Goal: Contribute content: Add original content to the website for others to see

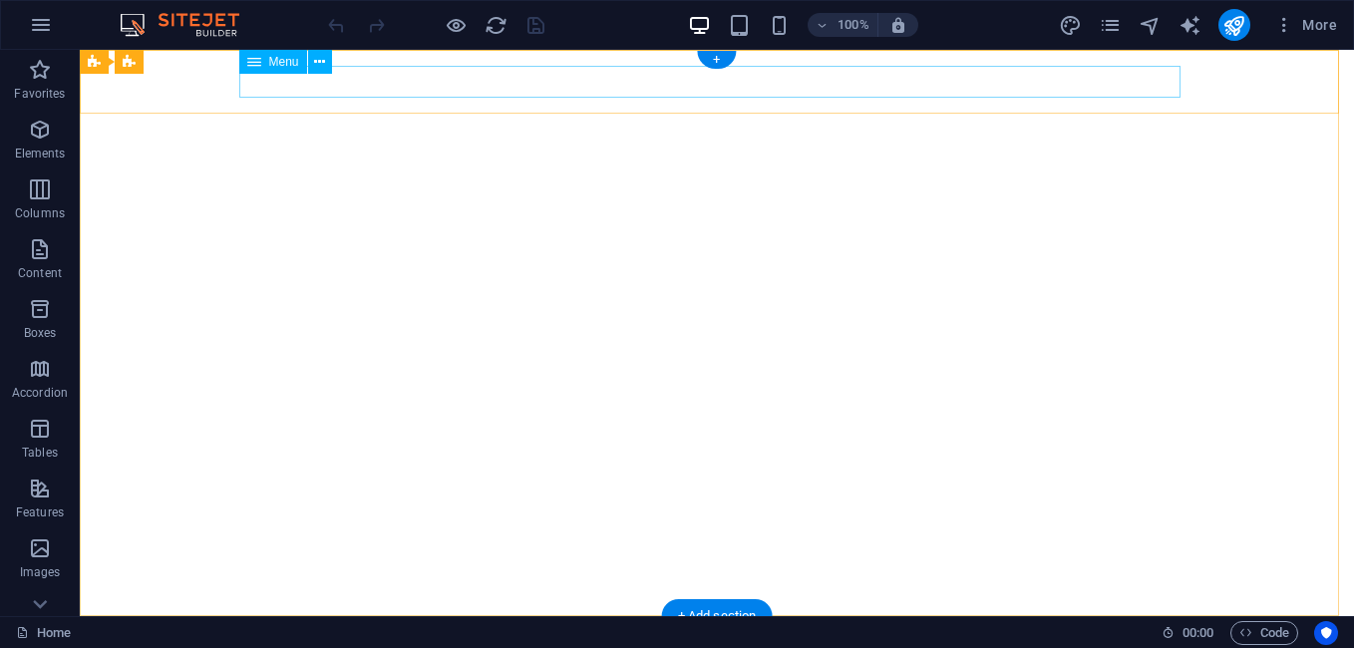
click at [1003, 632] on nav "Inicio Conselho Municipal Vereações Notícias Parque Ecológico Galeria" at bounding box center [716, 648] width 941 height 32
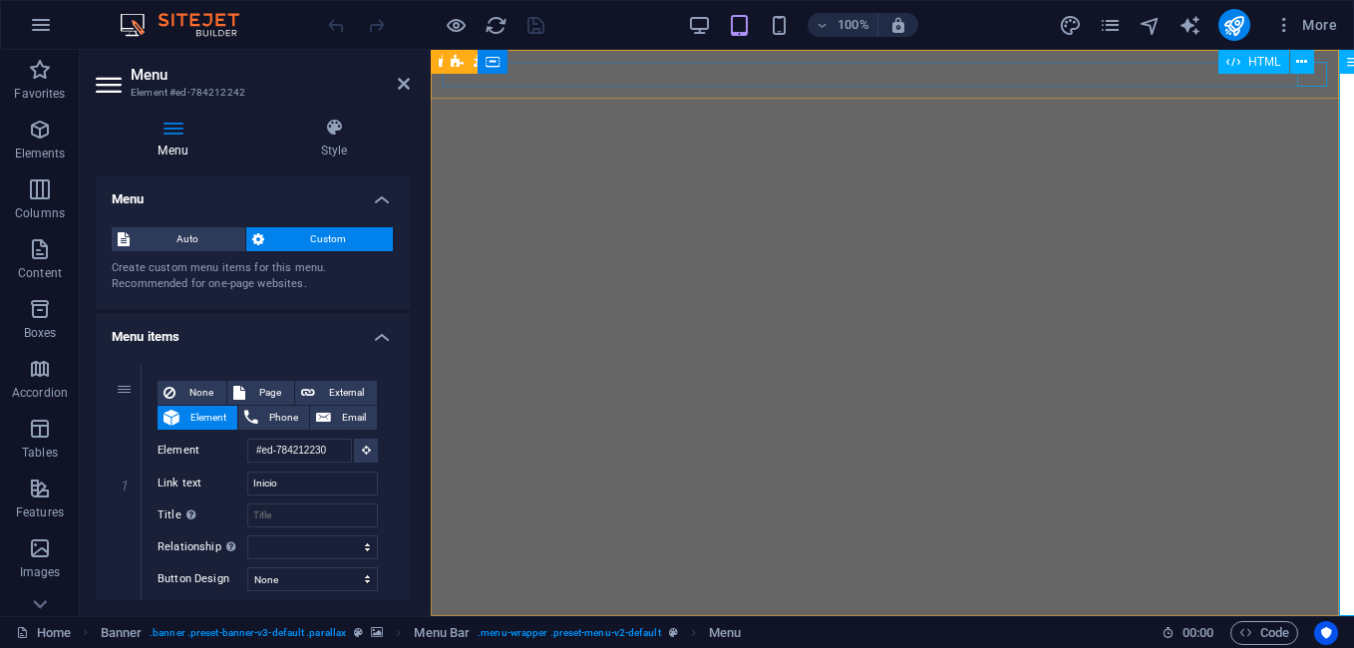
click at [1312, 628] on div at bounding box center [892, 640] width 899 height 25
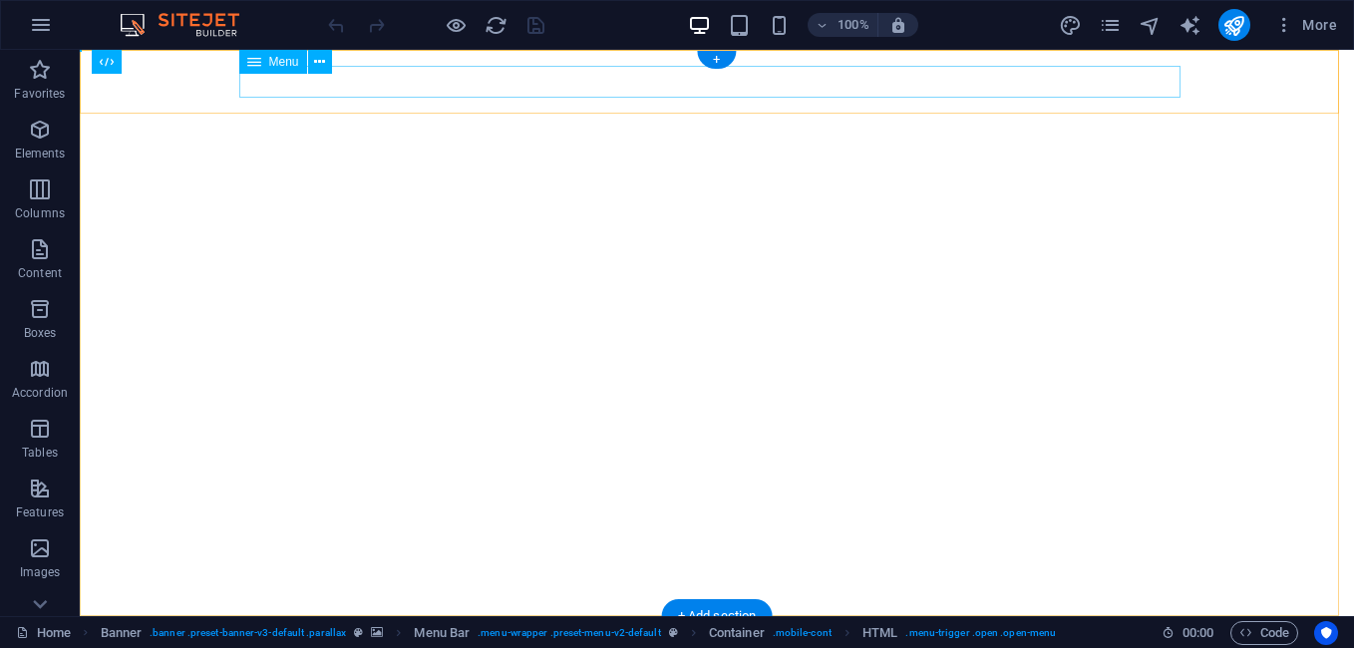
click at [973, 632] on nav "Inicio Conselho Municipal Vereações Notícias Parque Ecológico Galeria" at bounding box center [716, 648] width 941 height 32
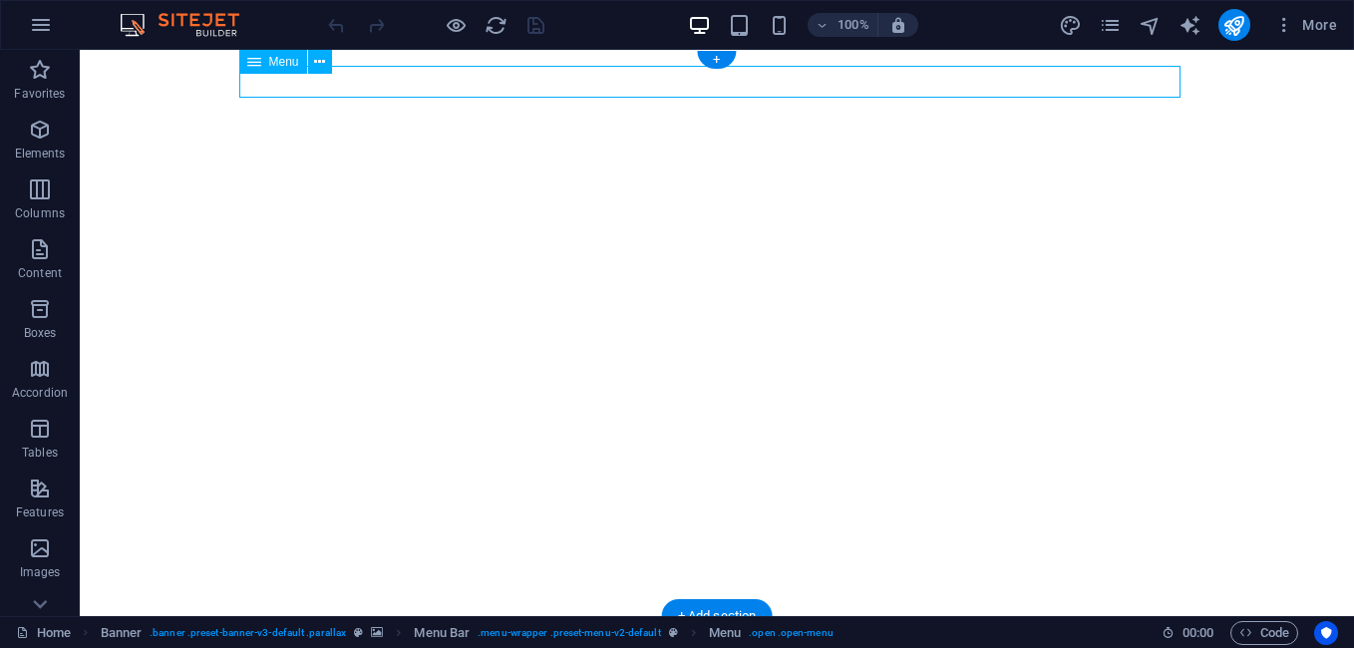
click at [973, 632] on nav "Inicio Conselho Municipal Vereações Notícias Parque Ecológico Galeria" at bounding box center [716, 648] width 941 height 32
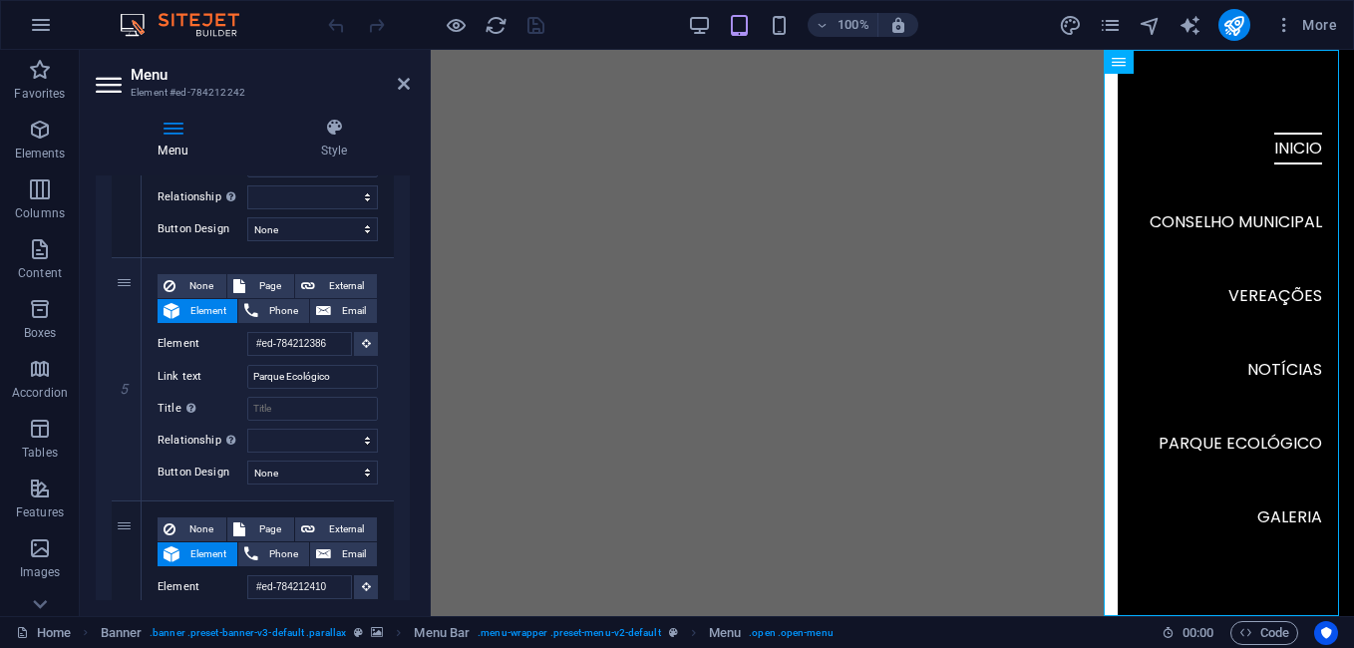
scroll to position [1088, 0]
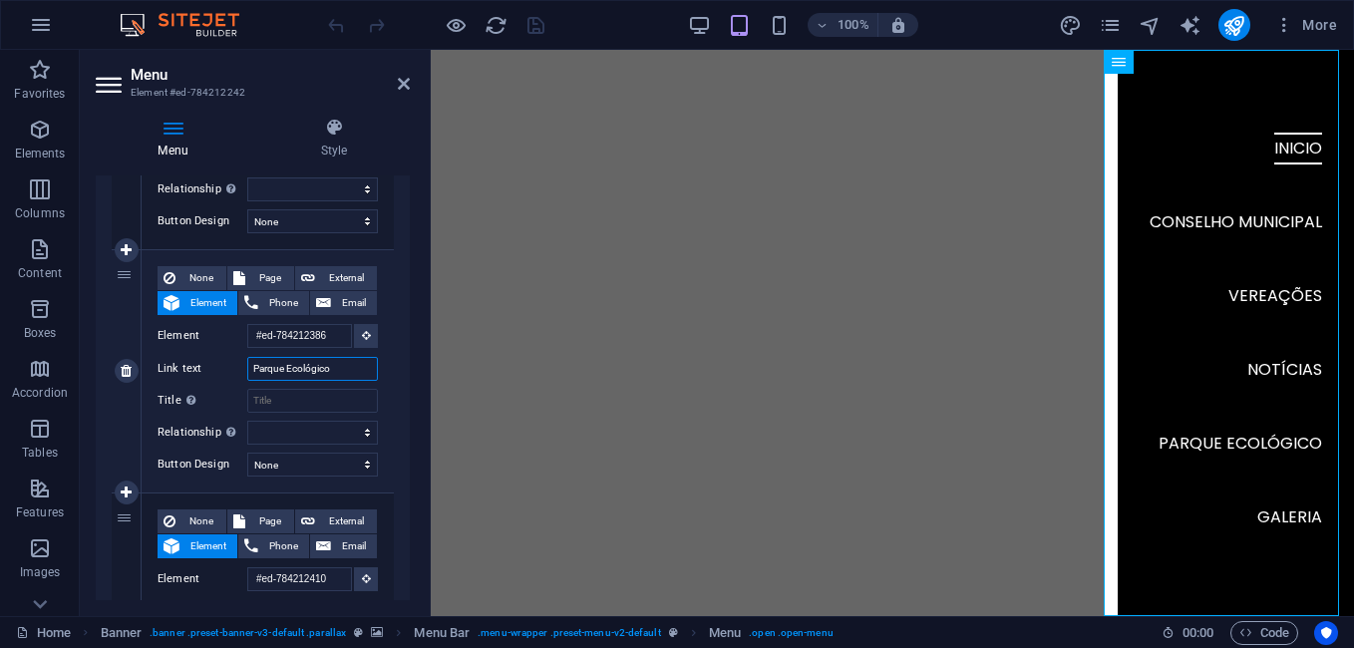
click at [345, 367] on input "Parque Ecológico" at bounding box center [312, 369] width 131 height 24
drag, startPoint x: 351, startPoint y: 371, endPoint x: 185, endPoint y: 347, distance: 167.2
click at [185, 347] on div "None Page External Element Phone Email Page Home galeria Subpage Legal Notice P…" at bounding box center [268, 355] width 220 height 178
click at [345, 370] on input "Parque Ecológico" at bounding box center [312, 369] width 131 height 24
drag, startPoint x: 345, startPoint y: 369, endPoint x: 228, endPoint y: 367, distance: 116.7
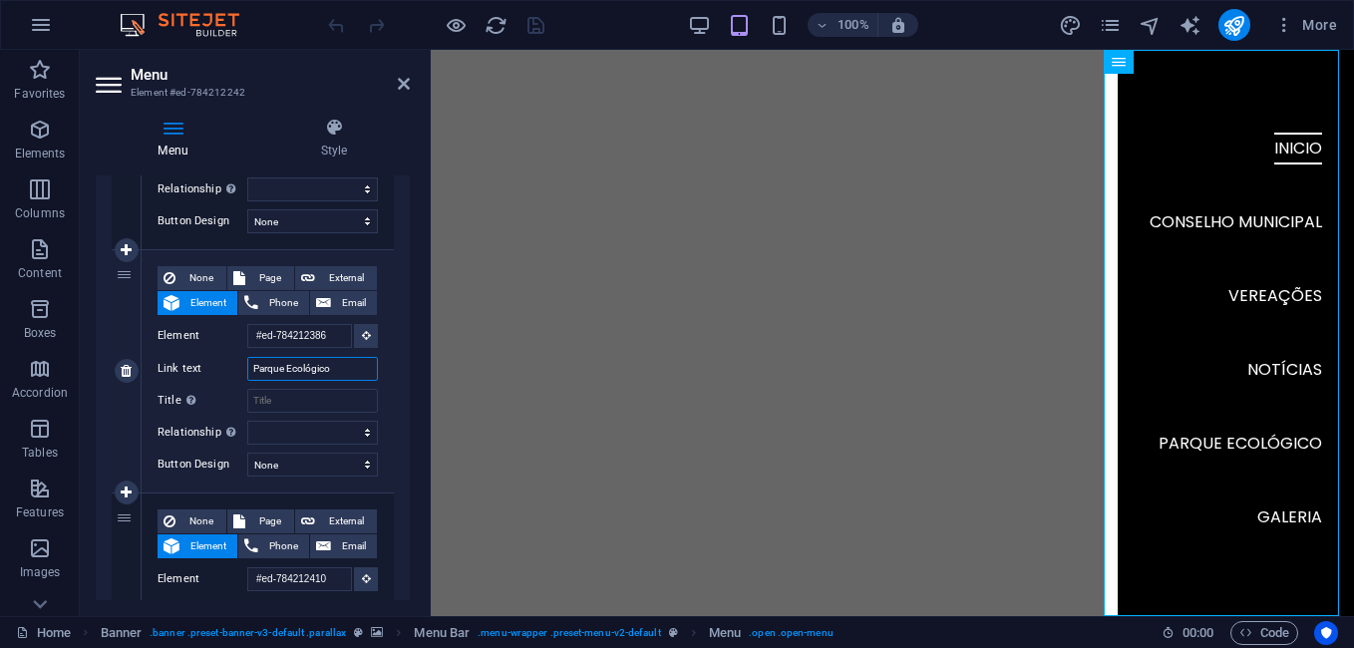
click at [228, 367] on div "Link text Parque Ecológico" at bounding box center [268, 369] width 220 height 24
type input "U"
select select
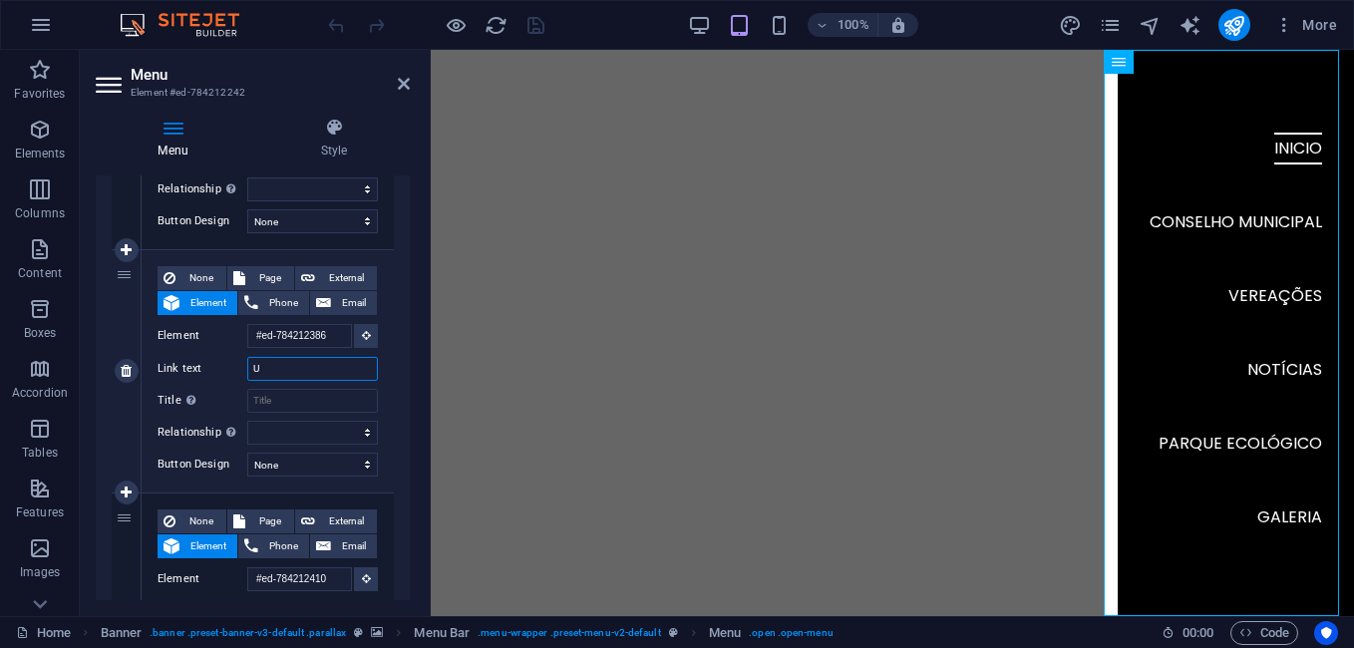
select select
type input "Ur"
select select
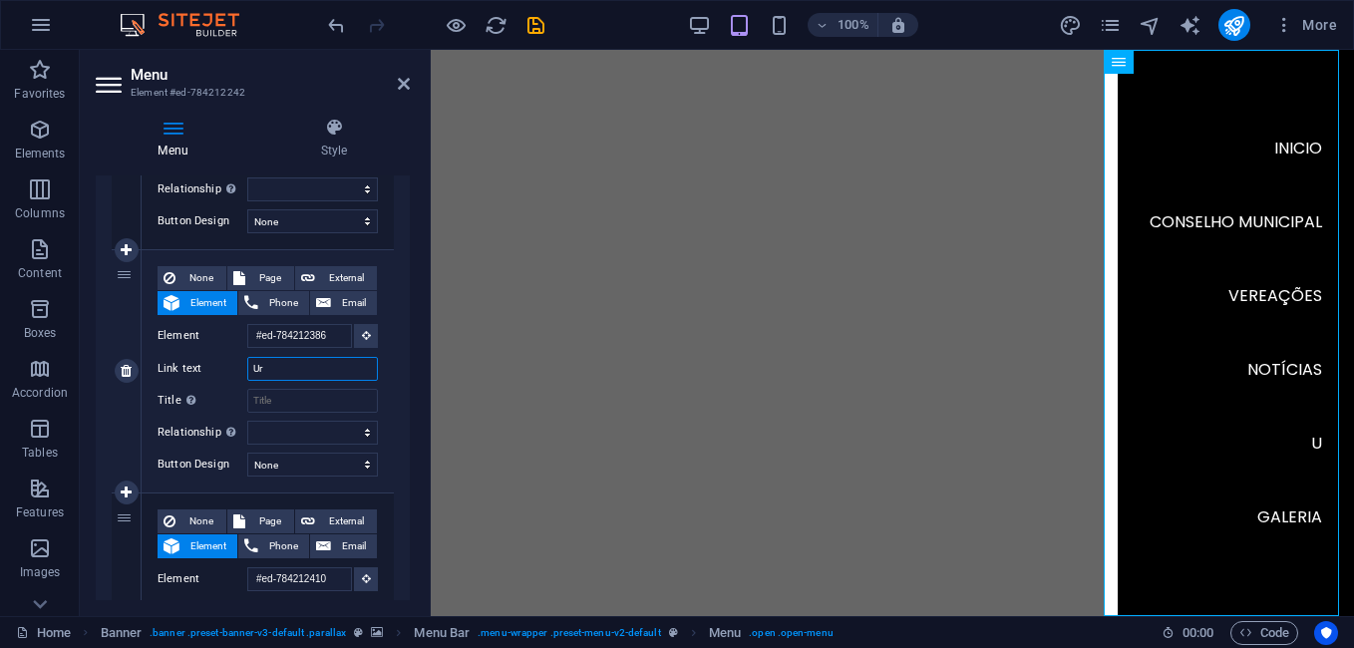
select select
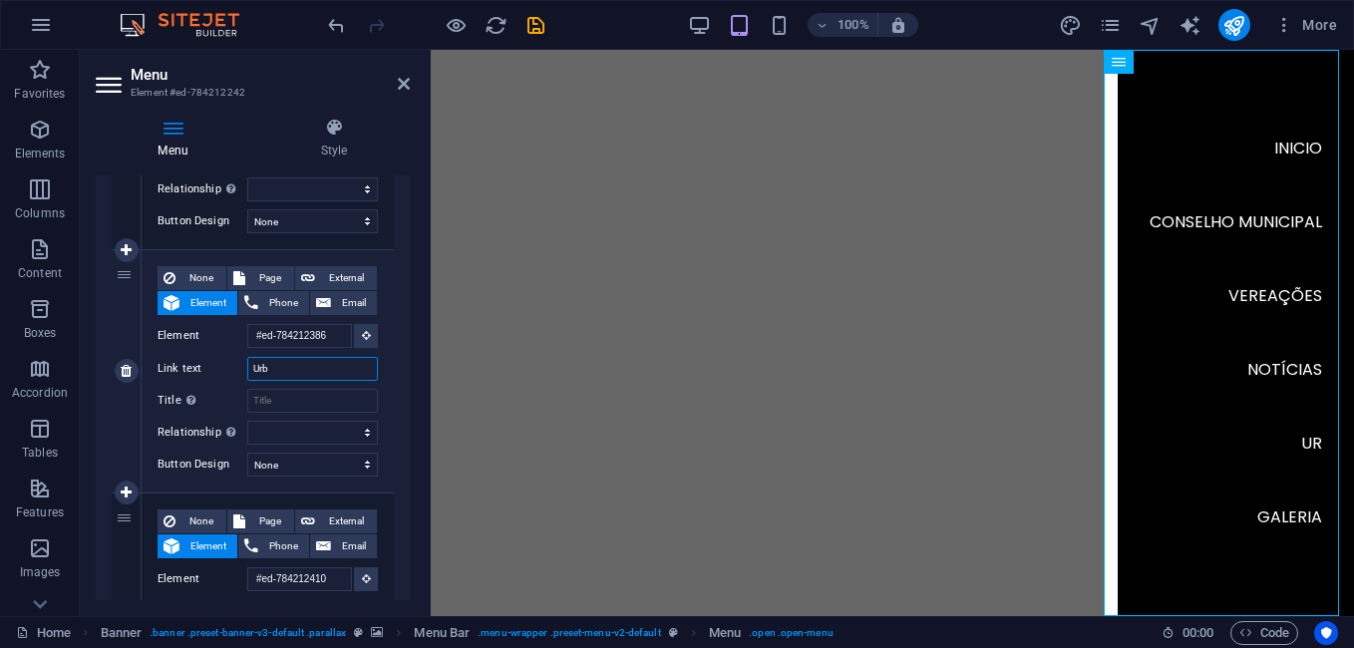
type input "Urba"
select select
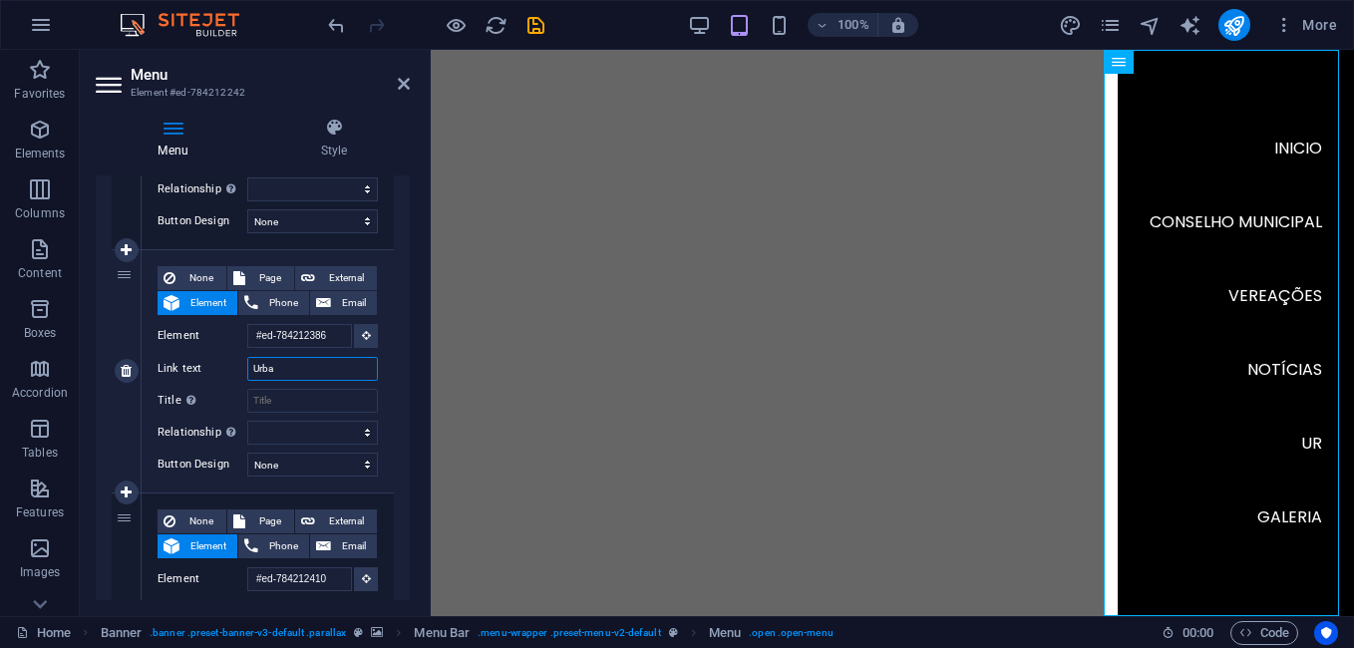
type input "Urban"
select select
type input "Urbanizacao"
select select
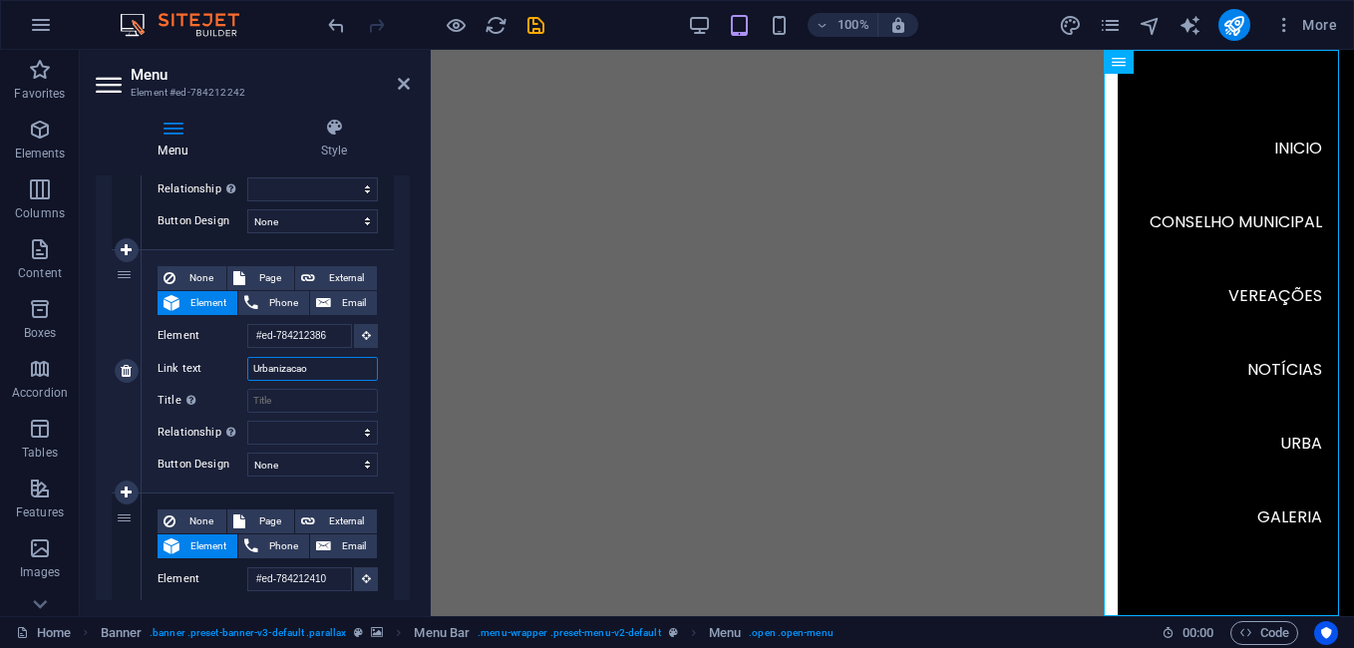
select select
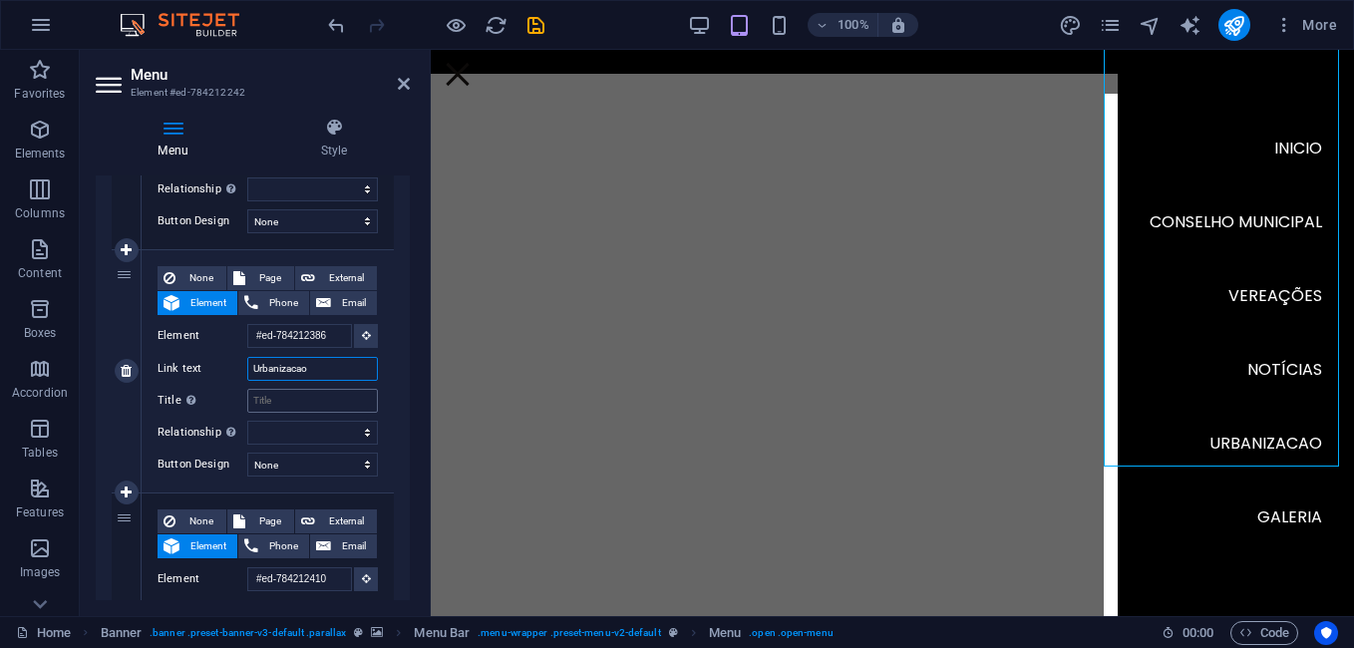
scroll to position [150, 0]
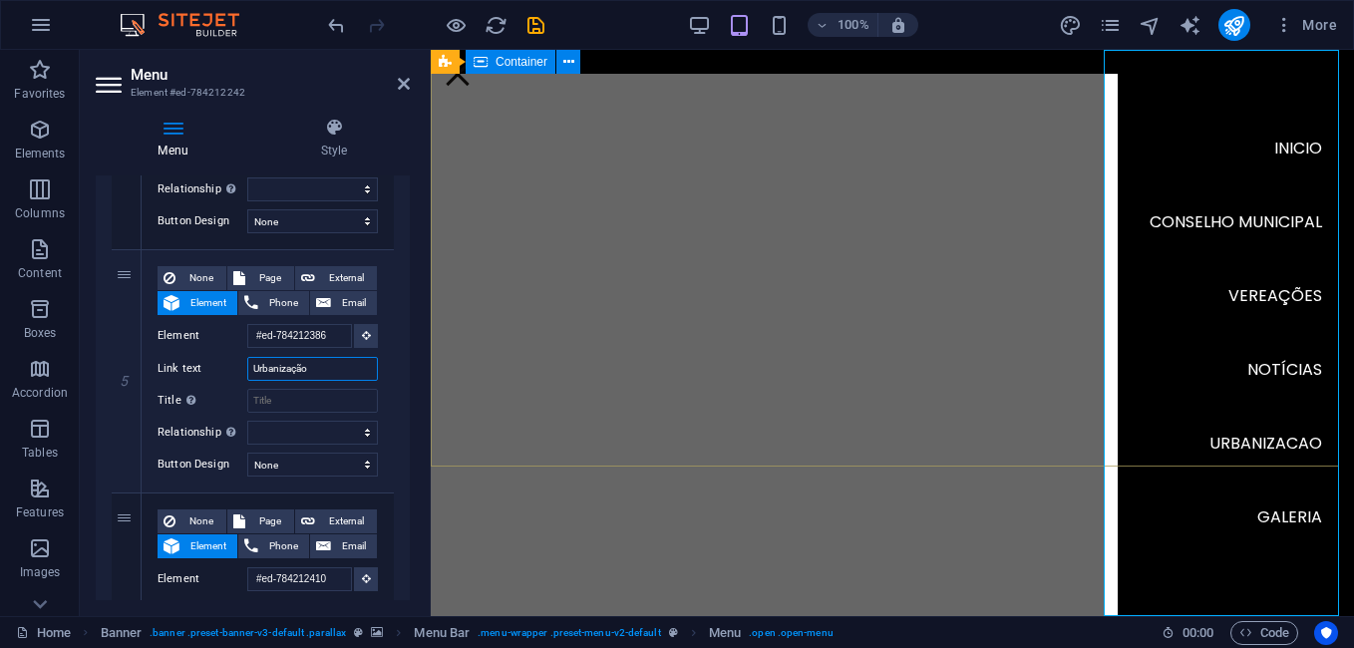
type input "Urbanização"
click at [710, 467] on div at bounding box center [892, 571] width 923 height 208
select select
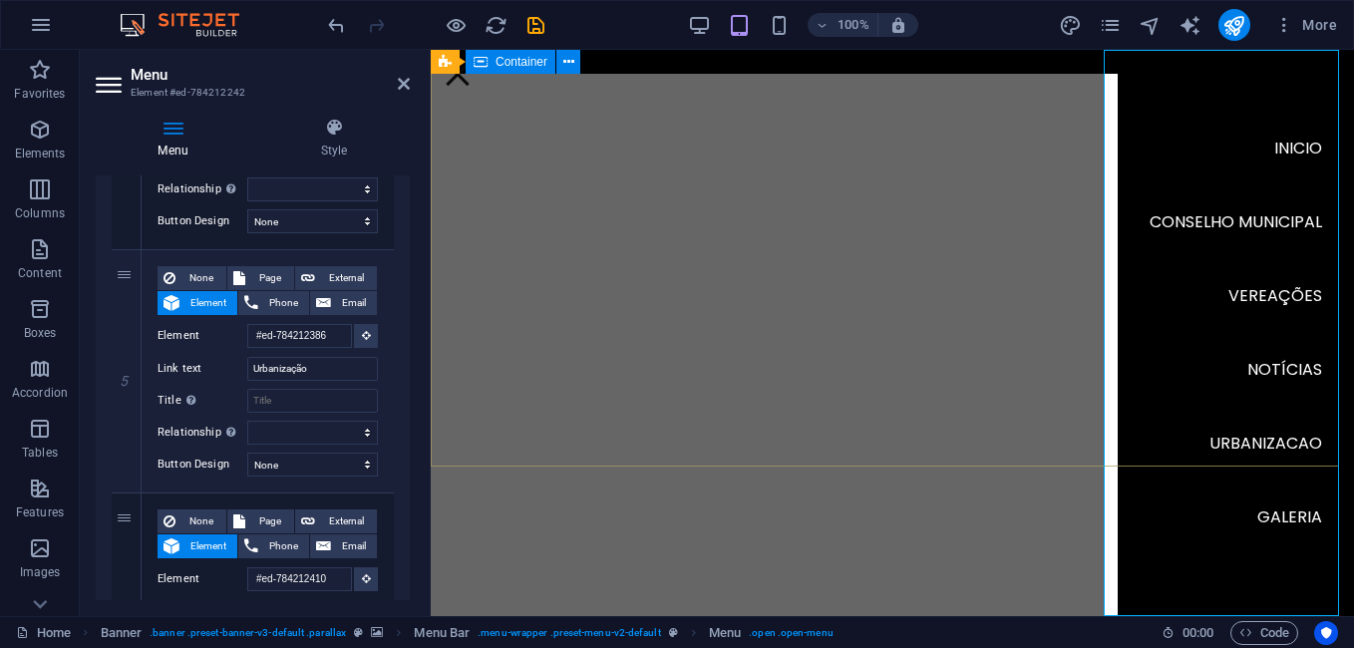
select select
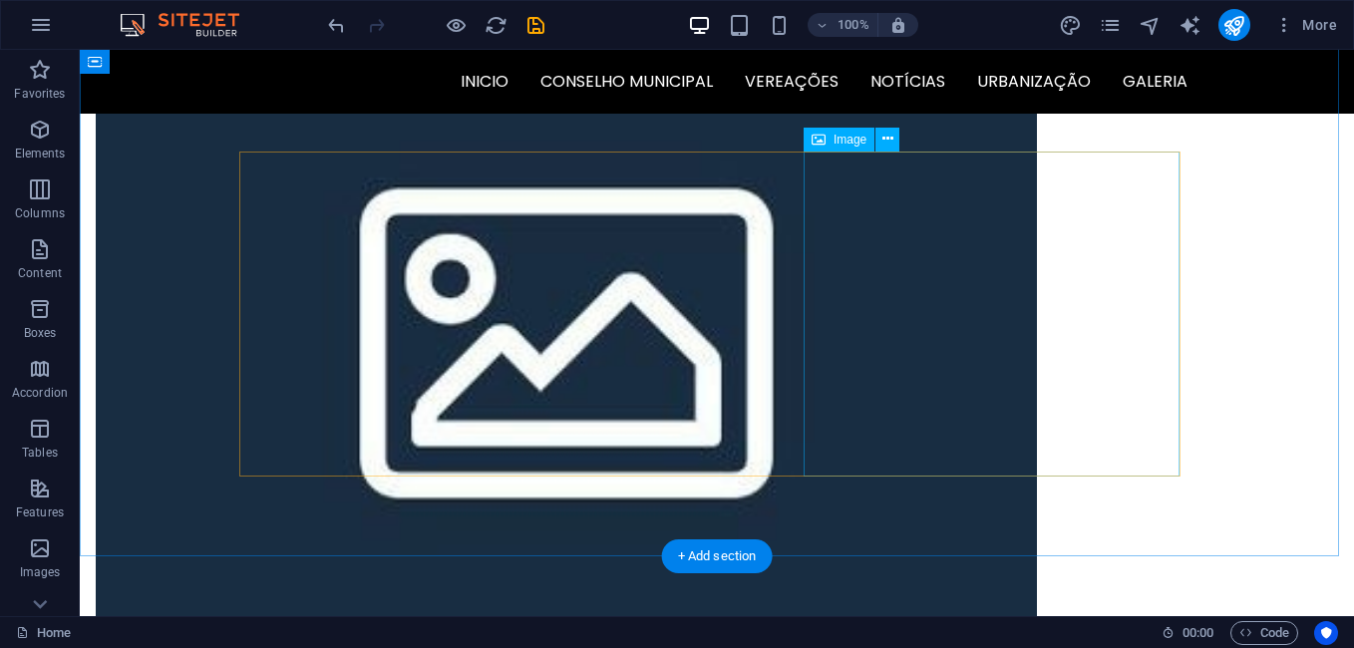
scroll to position [3888, 0]
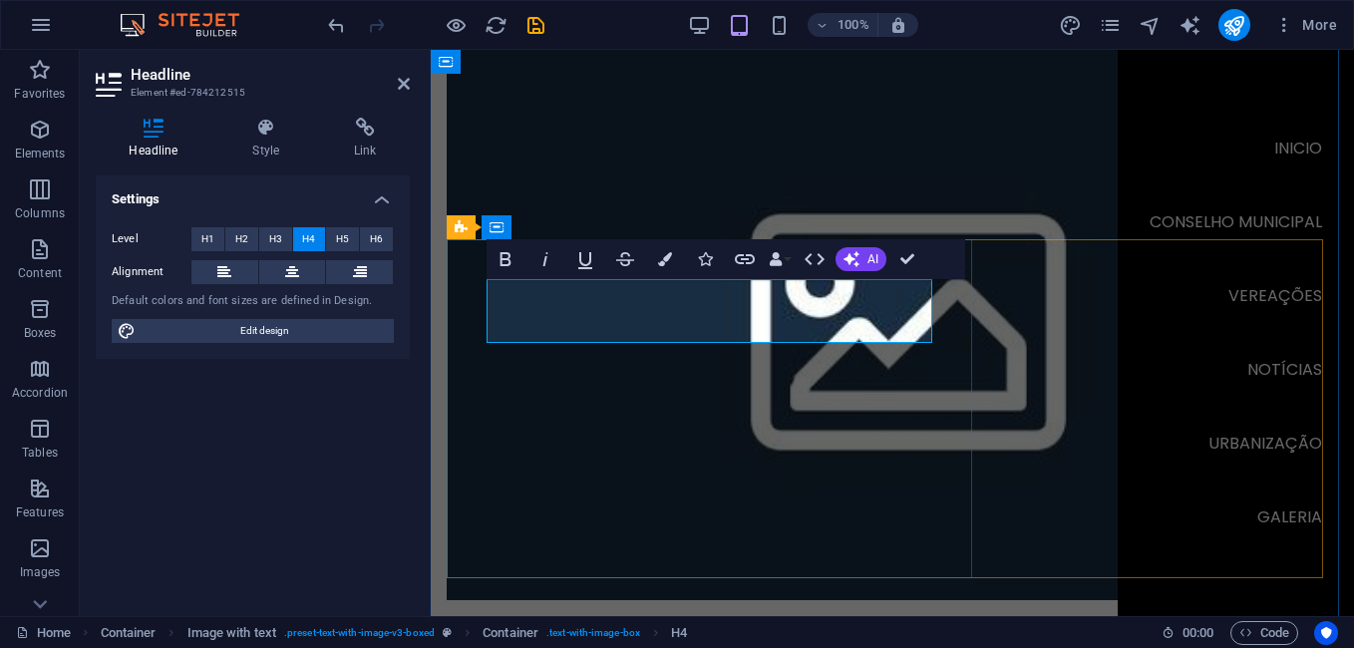
scroll to position [1749, 5]
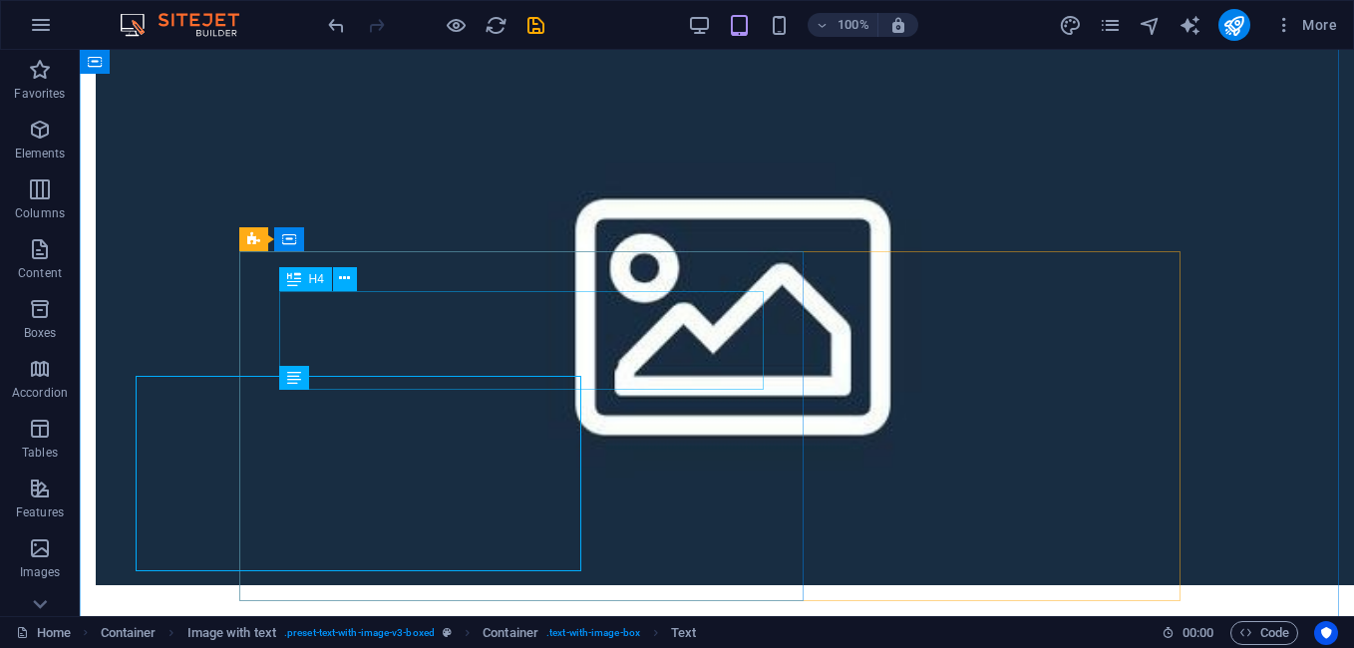
scroll to position [3888, 0]
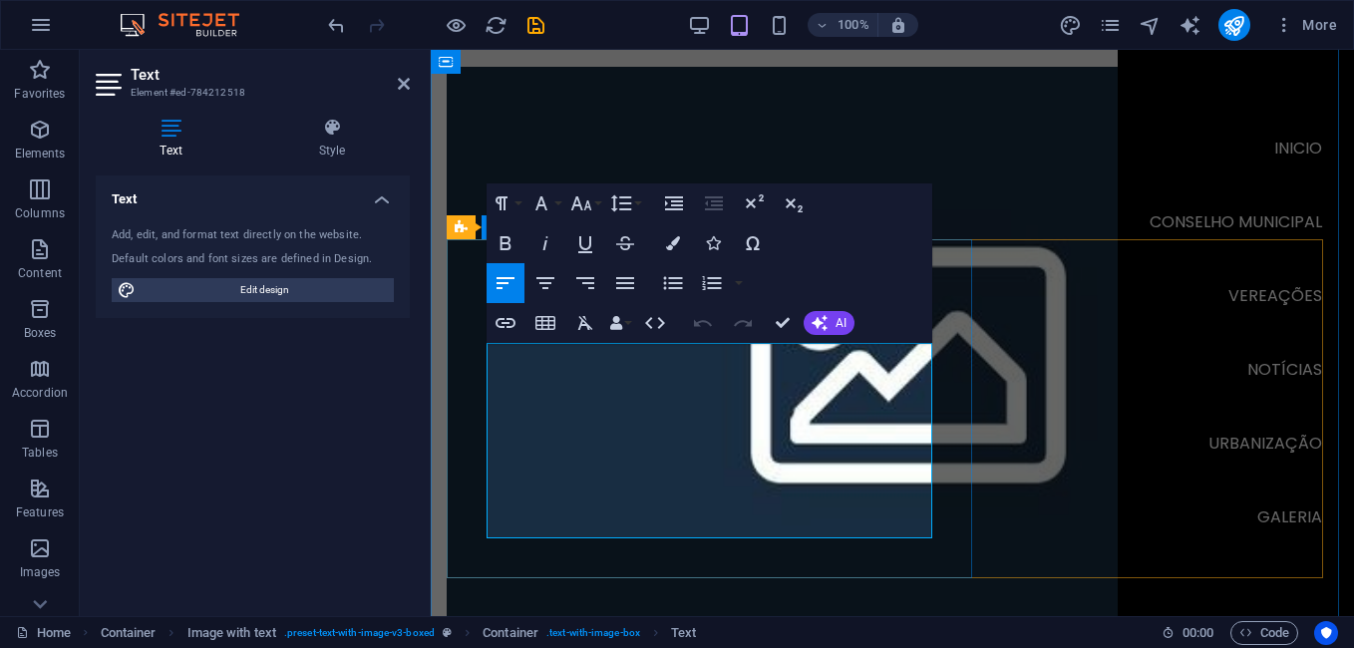
scroll to position [3921, 0]
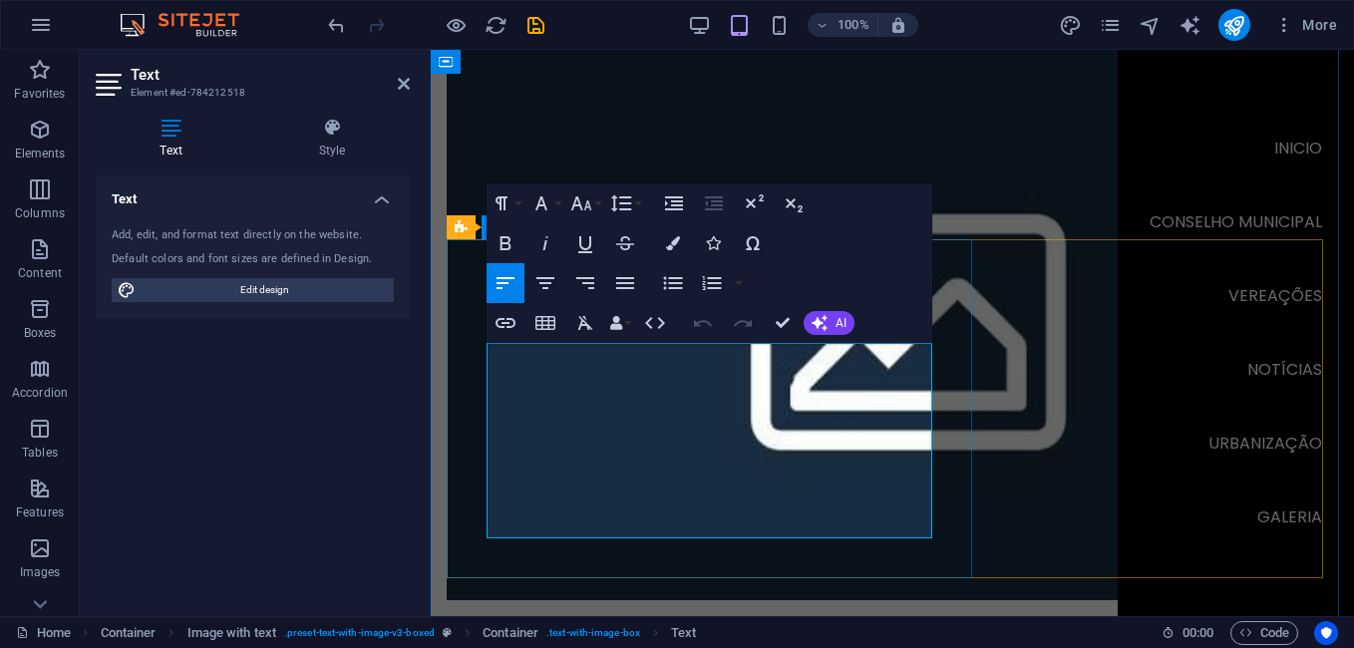
drag, startPoint x: 652, startPoint y: 530, endPoint x: 480, endPoint y: 354, distance: 246.0
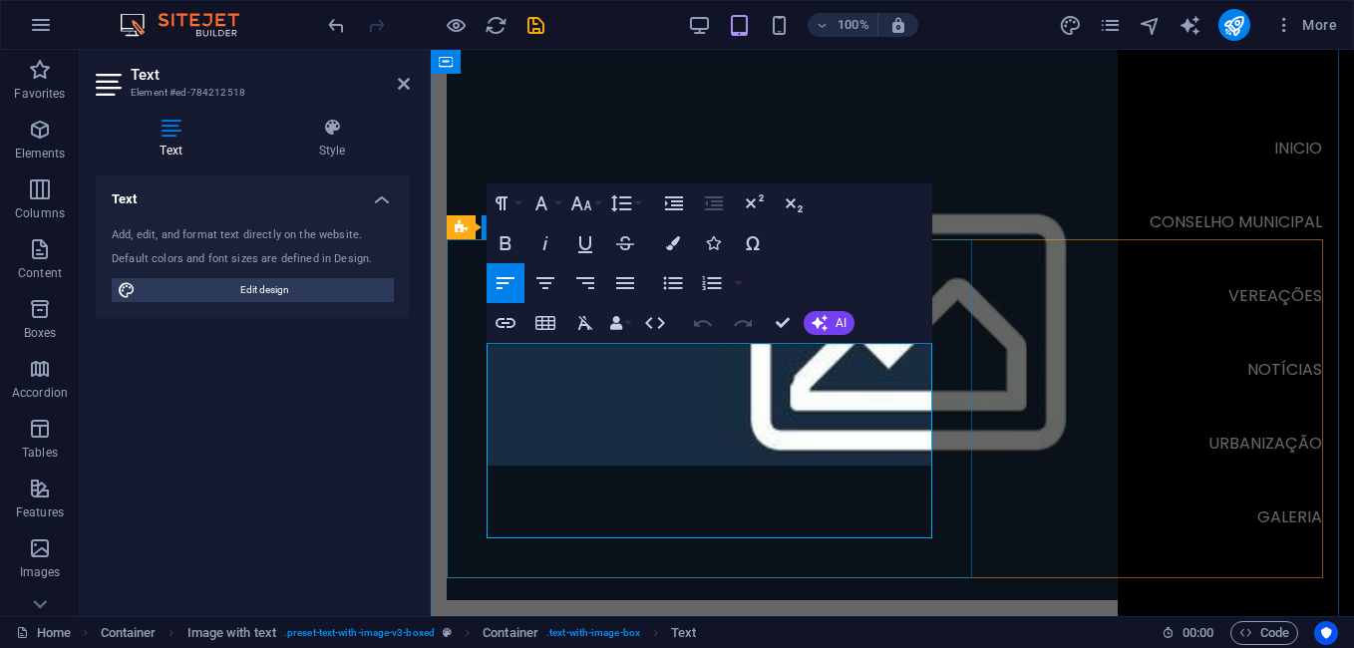
scroll to position [3120, 0]
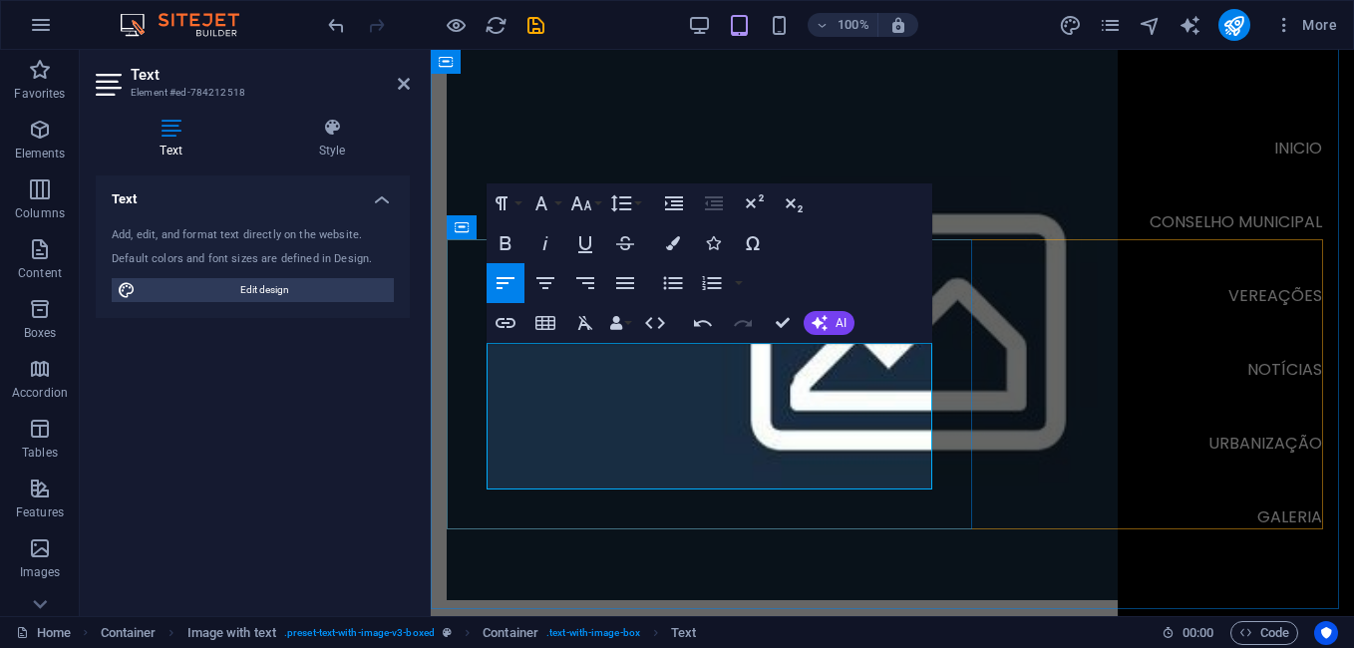
scroll to position [3313, 5]
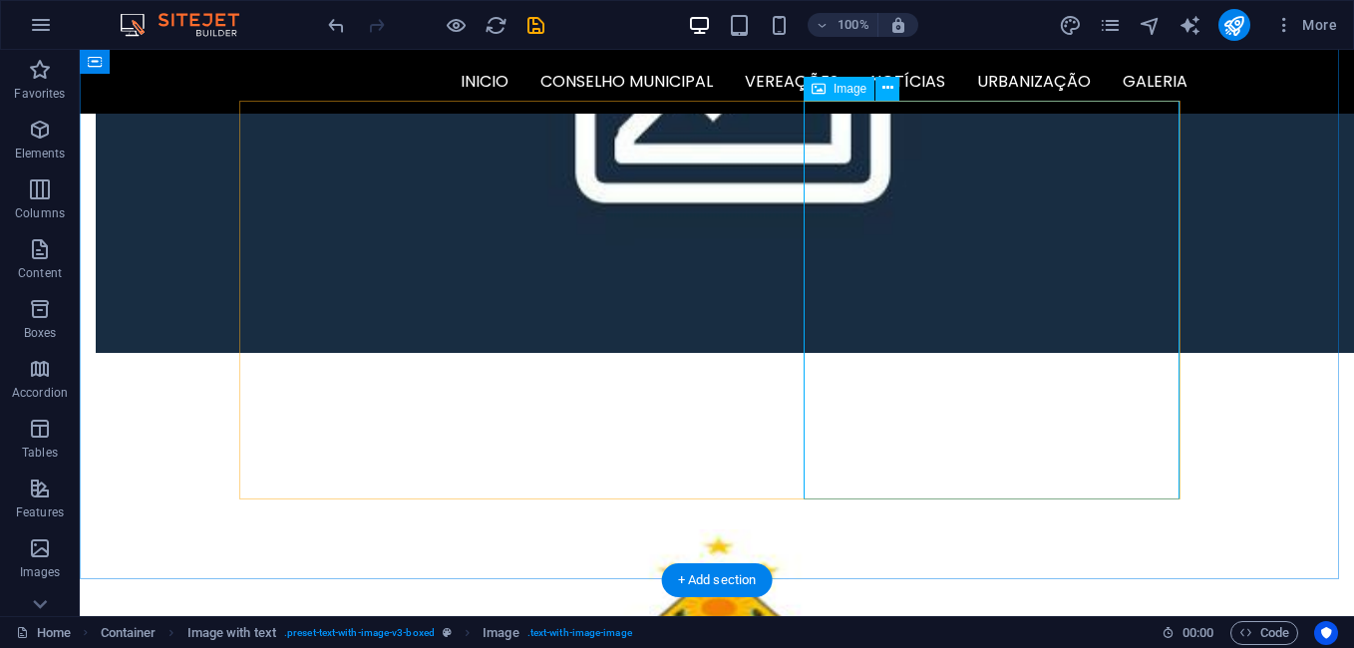
scroll to position [3888, 0]
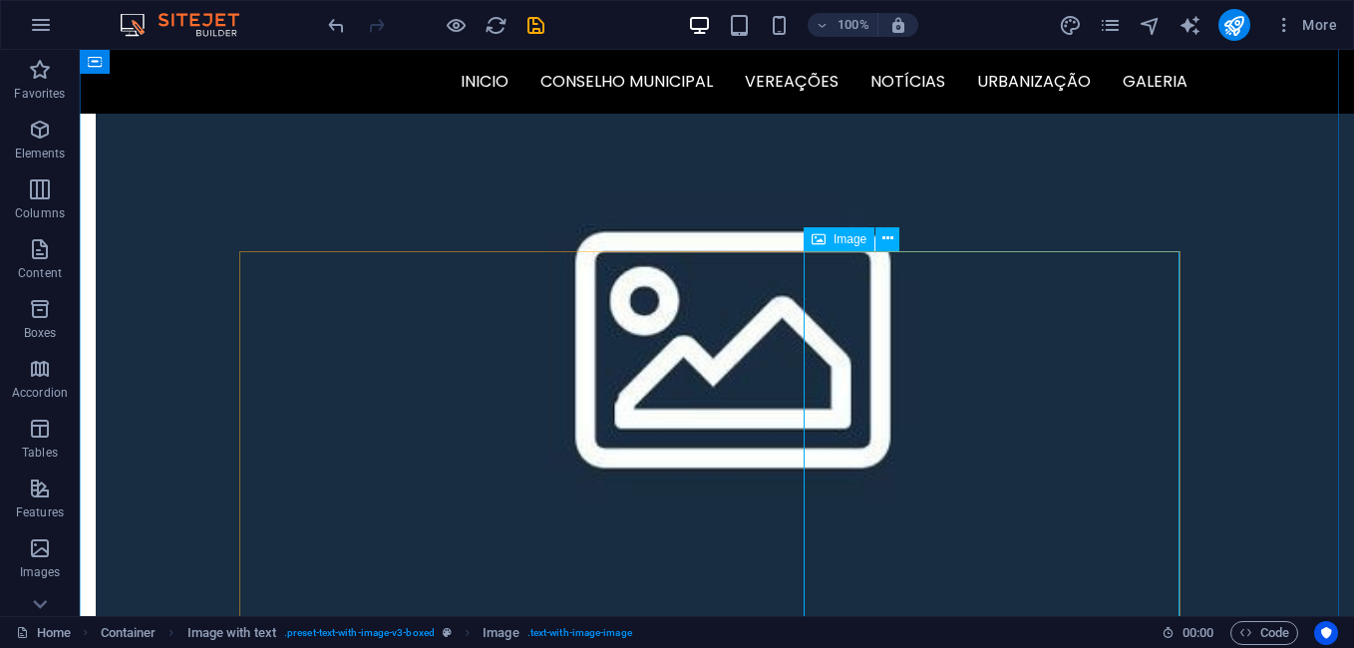
click at [838, 238] on span "Image" at bounding box center [849, 239] width 33 height 12
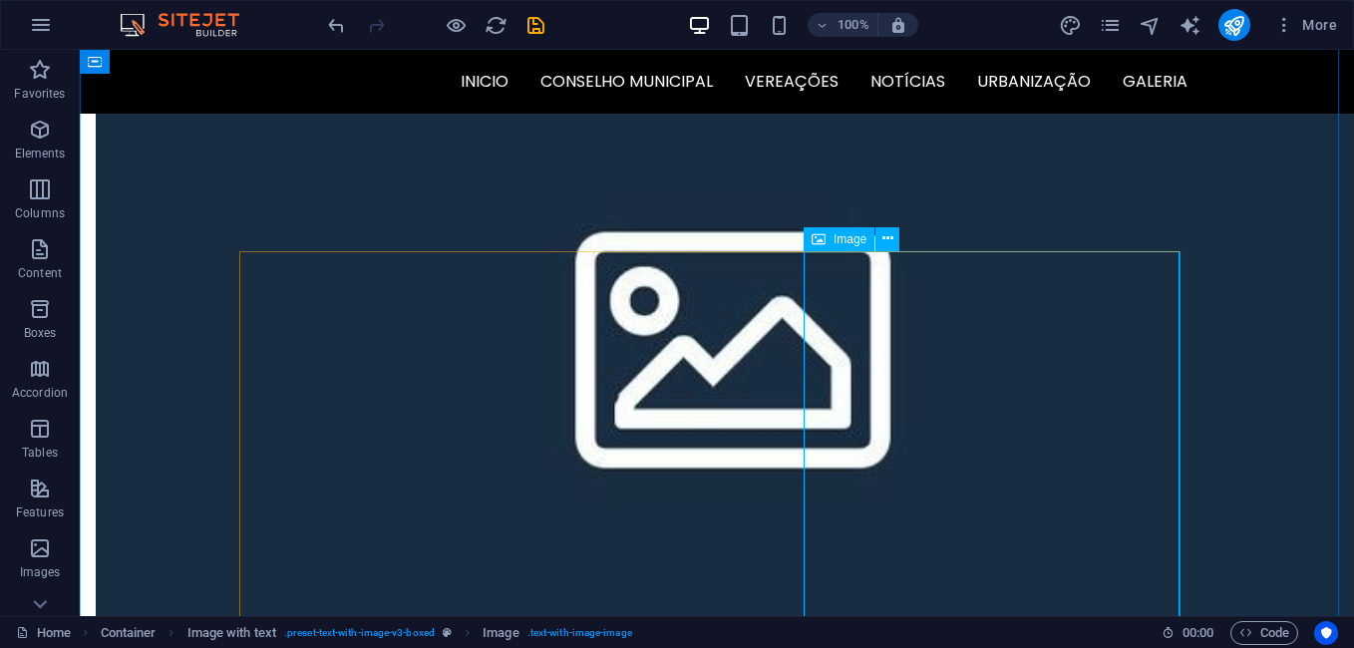
click at [850, 243] on span "Image" at bounding box center [849, 239] width 33 height 12
select select "px"
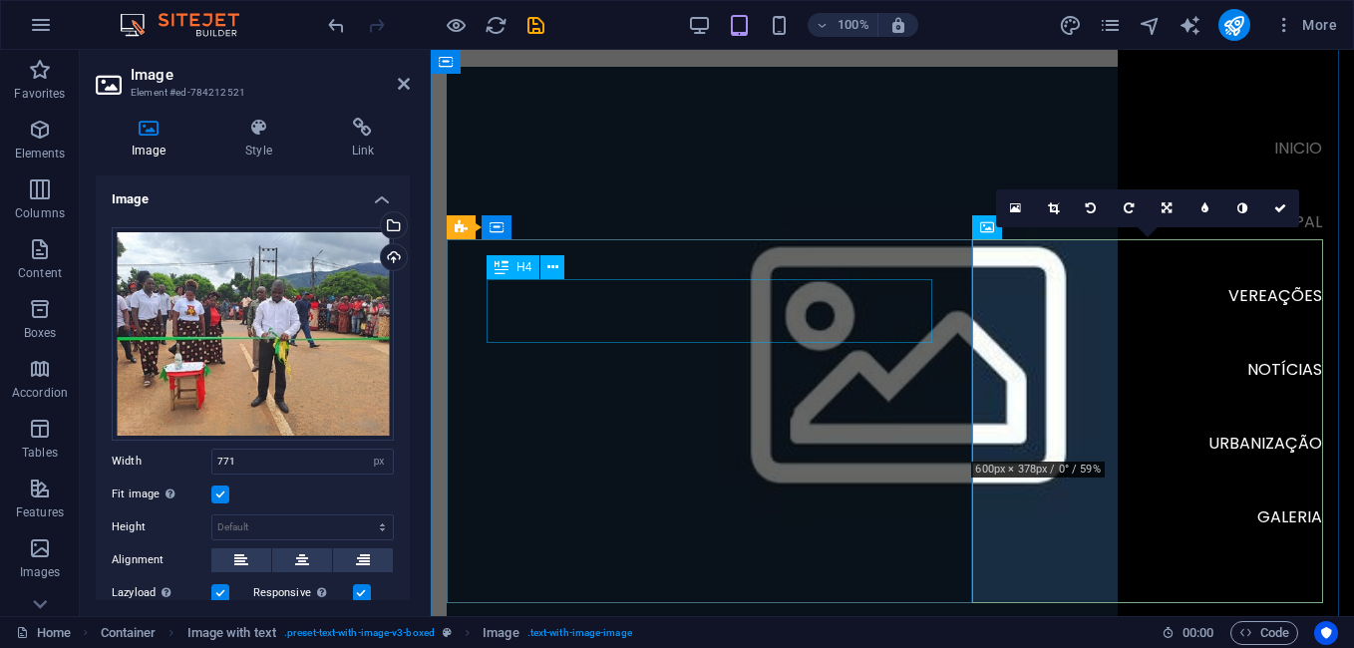
scroll to position [3921, 0]
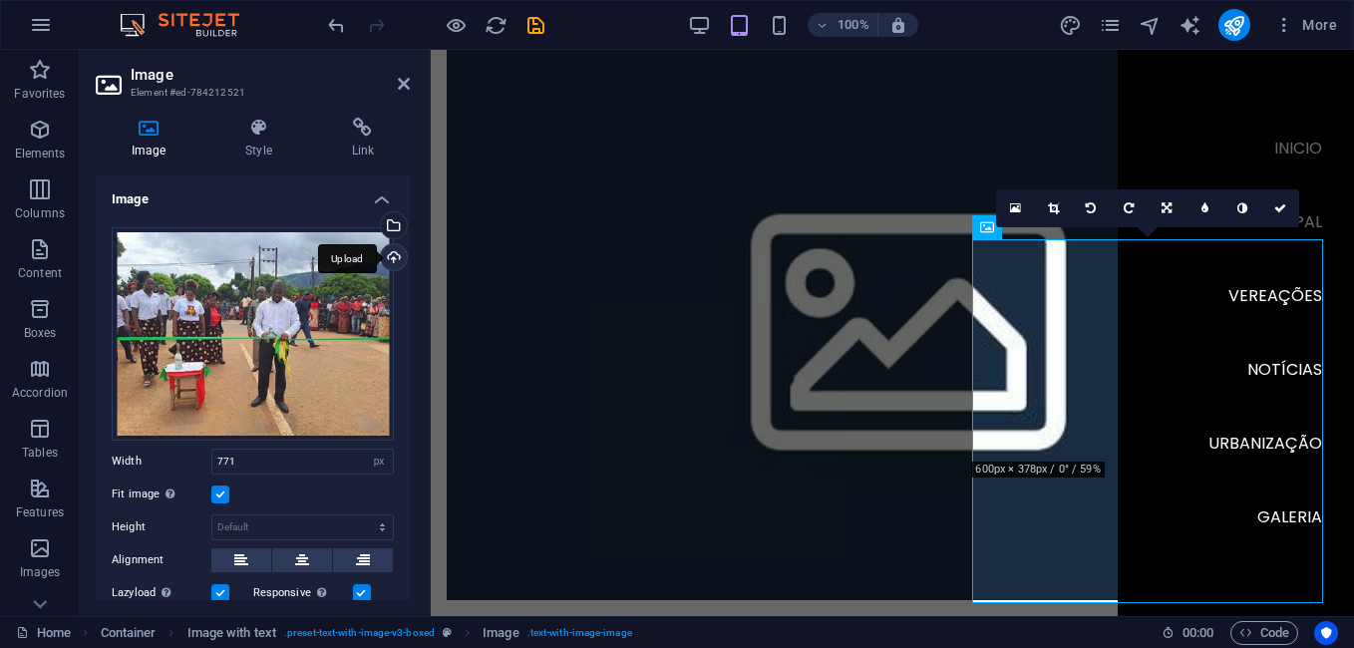
click at [386, 246] on div "Upload" at bounding box center [392, 259] width 30 height 30
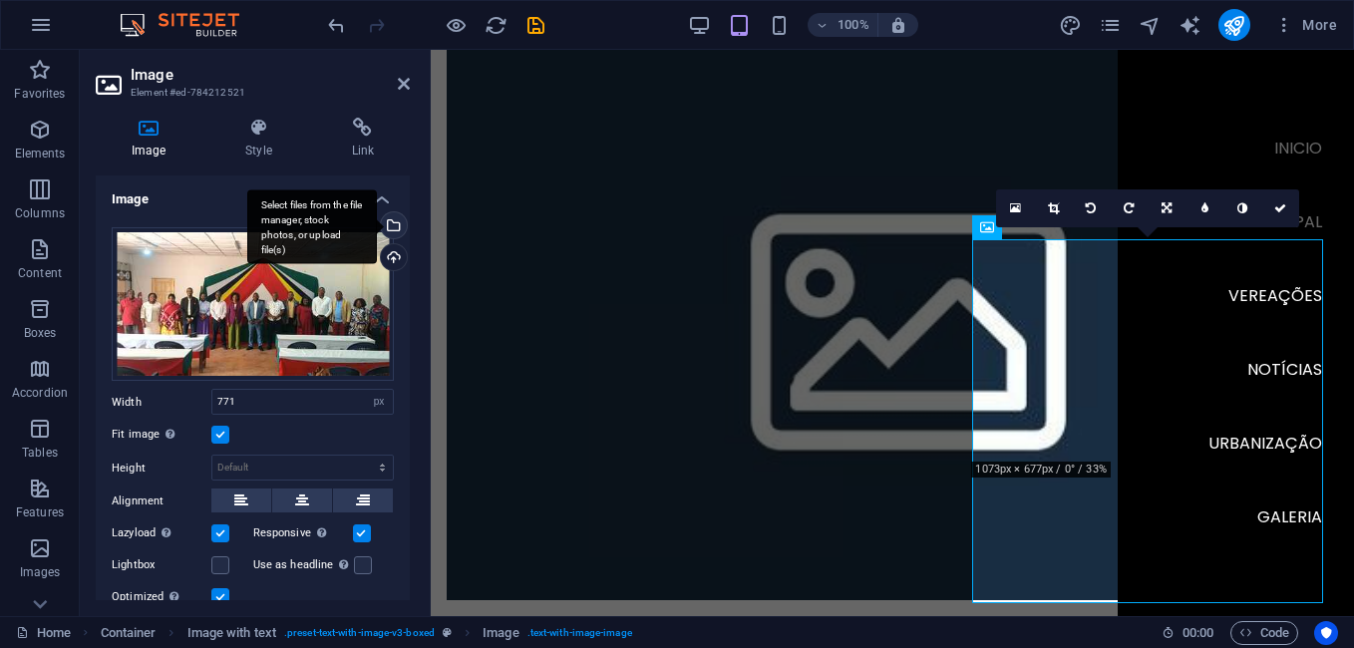
click at [395, 227] on div "Select files from the file manager, stock photos, or upload file(s)" at bounding box center [392, 227] width 30 height 30
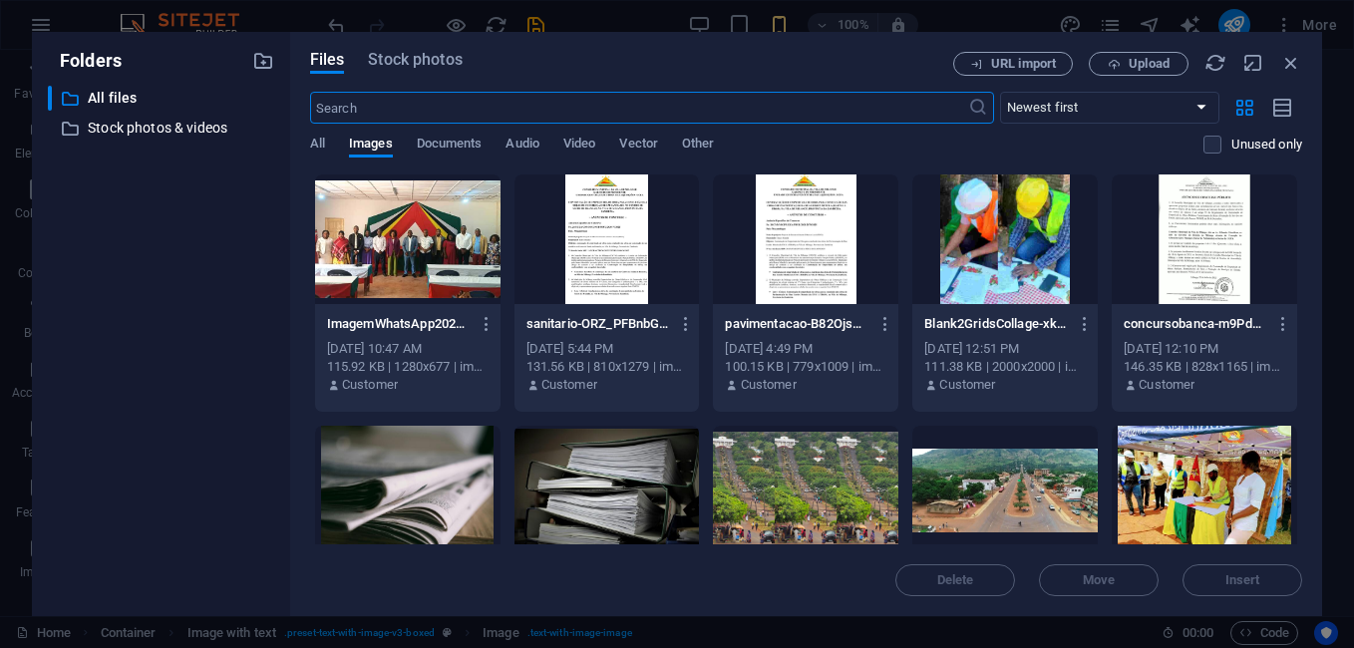
scroll to position [5223, 0]
click at [402, 234] on div at bounding box center [407, 239] width 185 height 130
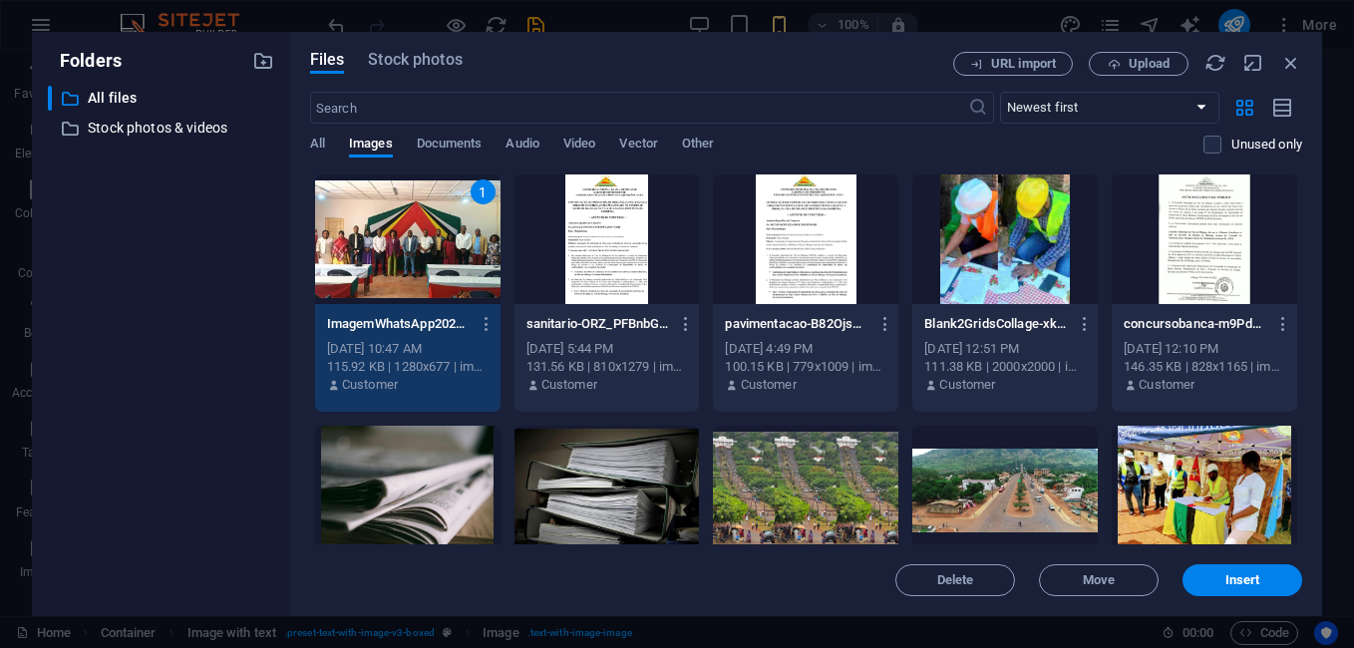
click at [402, 234] on div "1" at bounding box center [407, 239] width 185 height 130
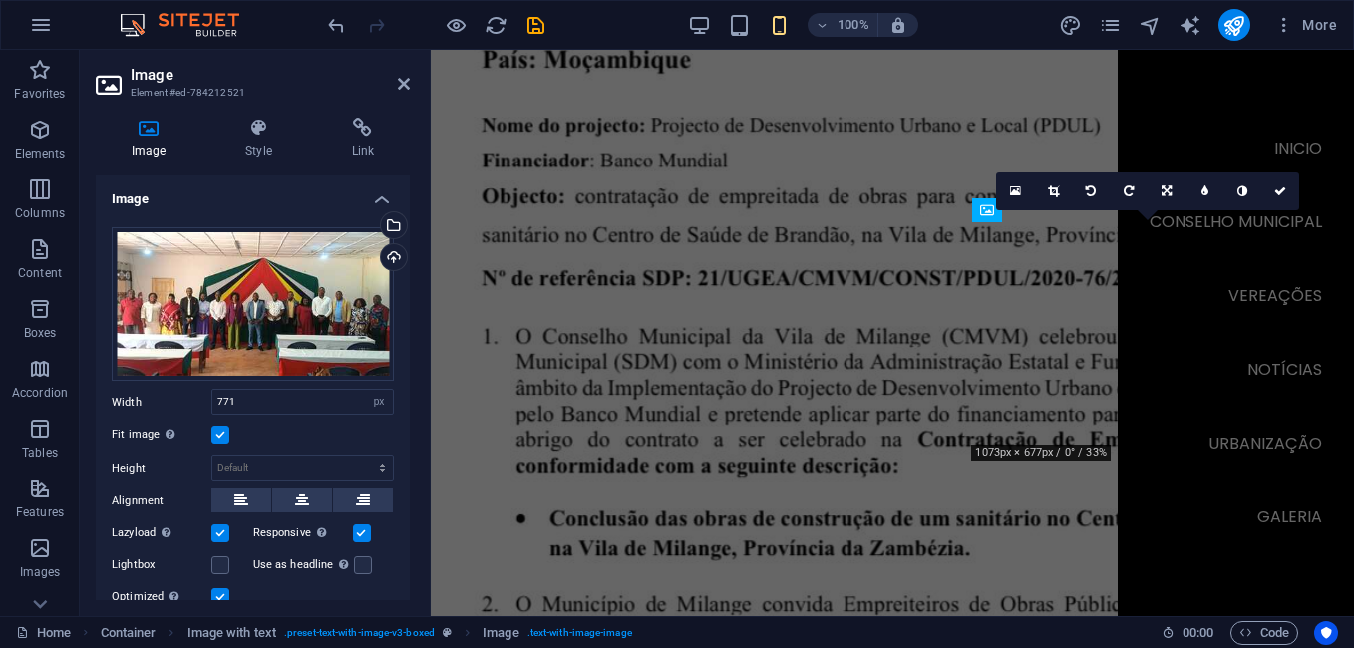
scroll to position [3938, 0]
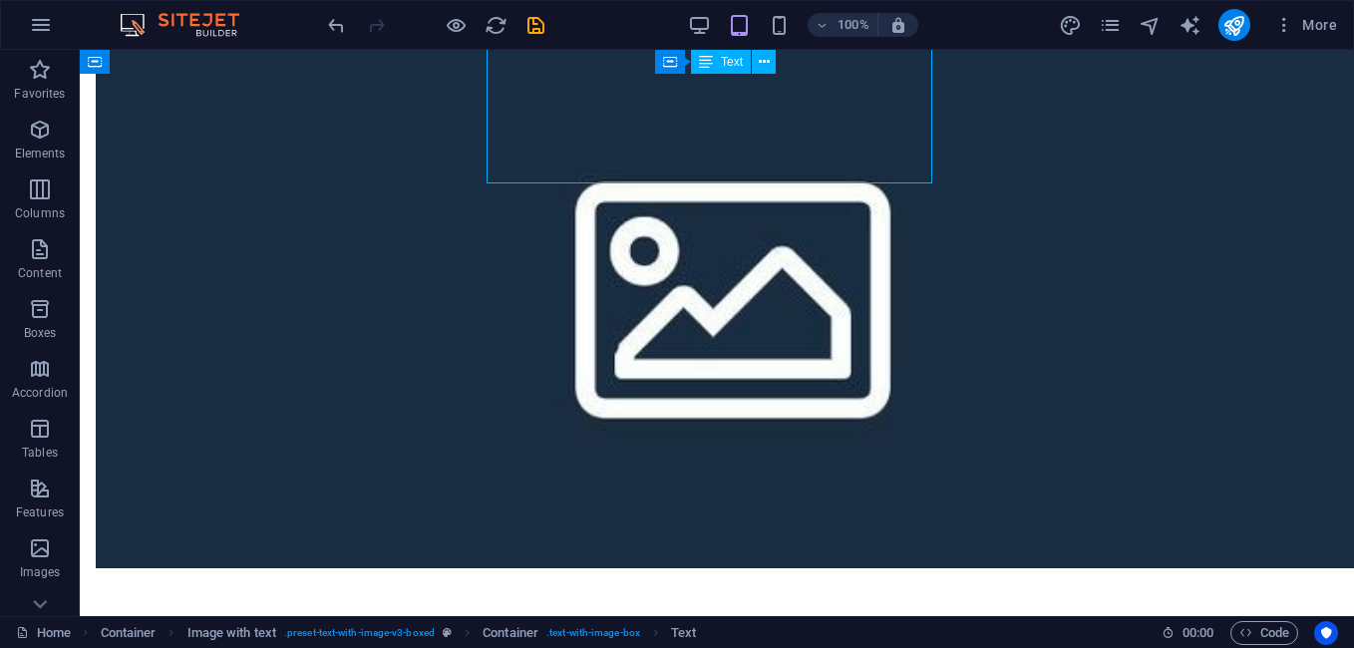
scroll to position [3905, 0]
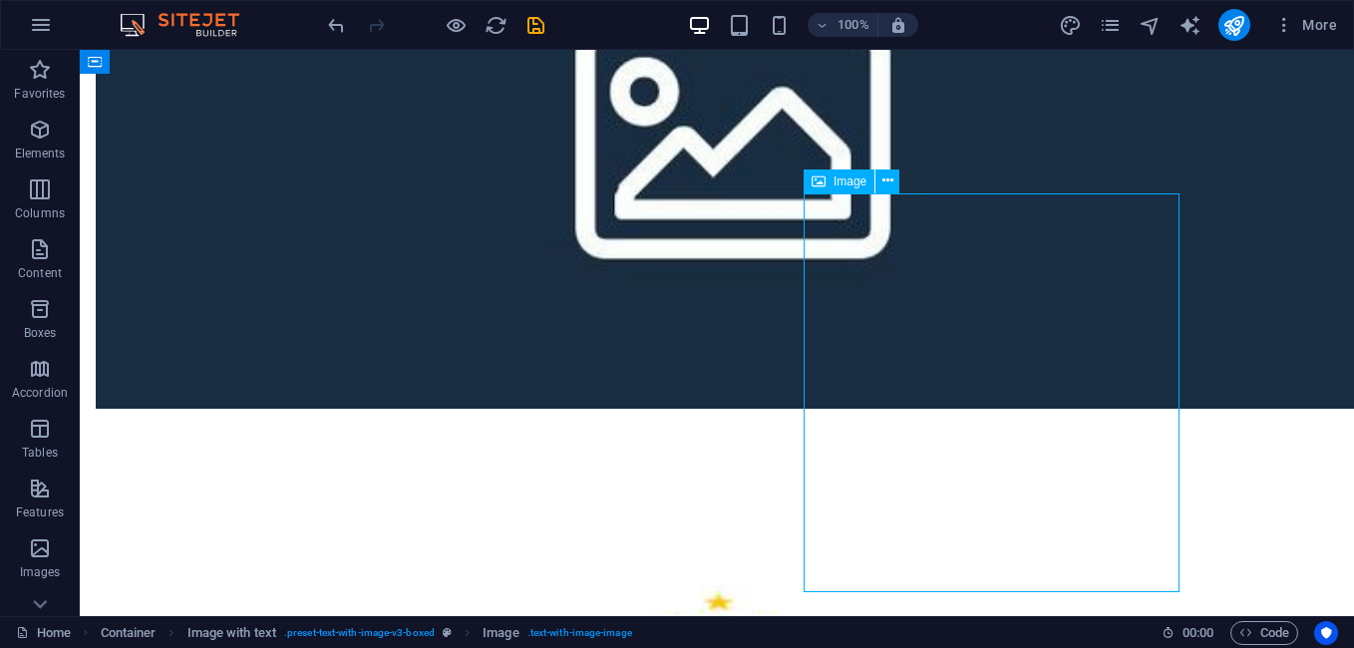
scroll to position [4104, 0]
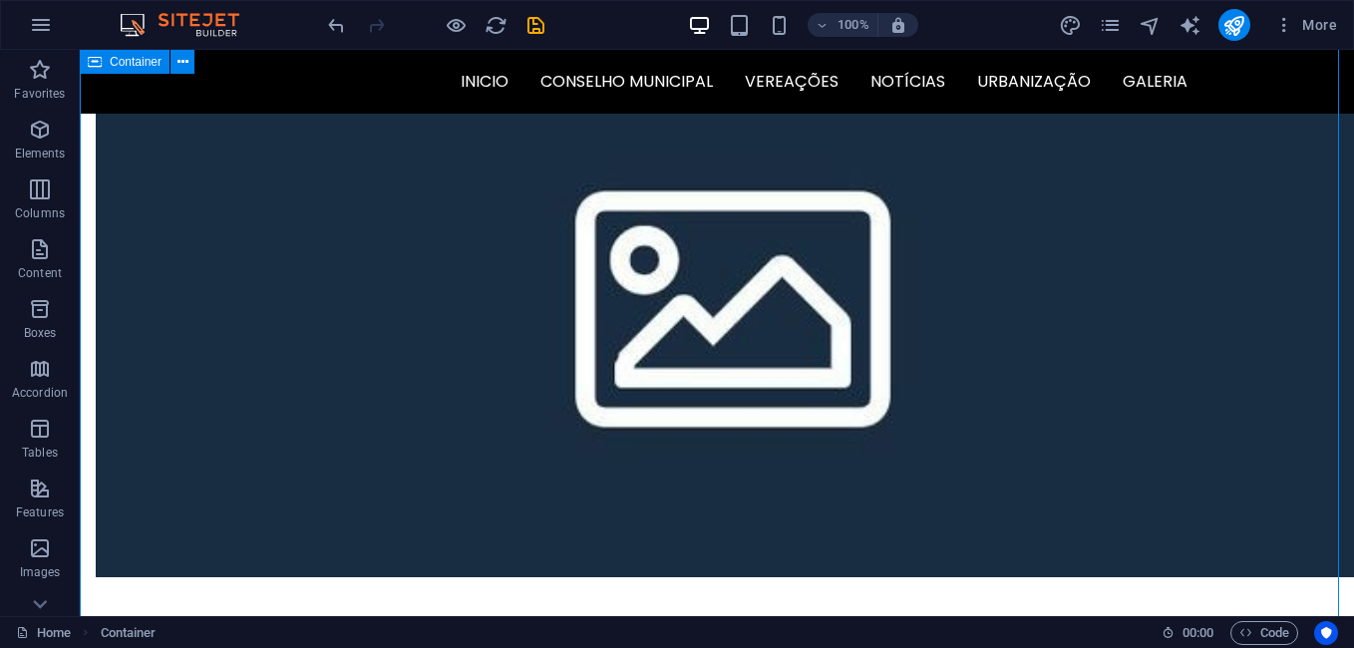
scroll to position [3905, 0]
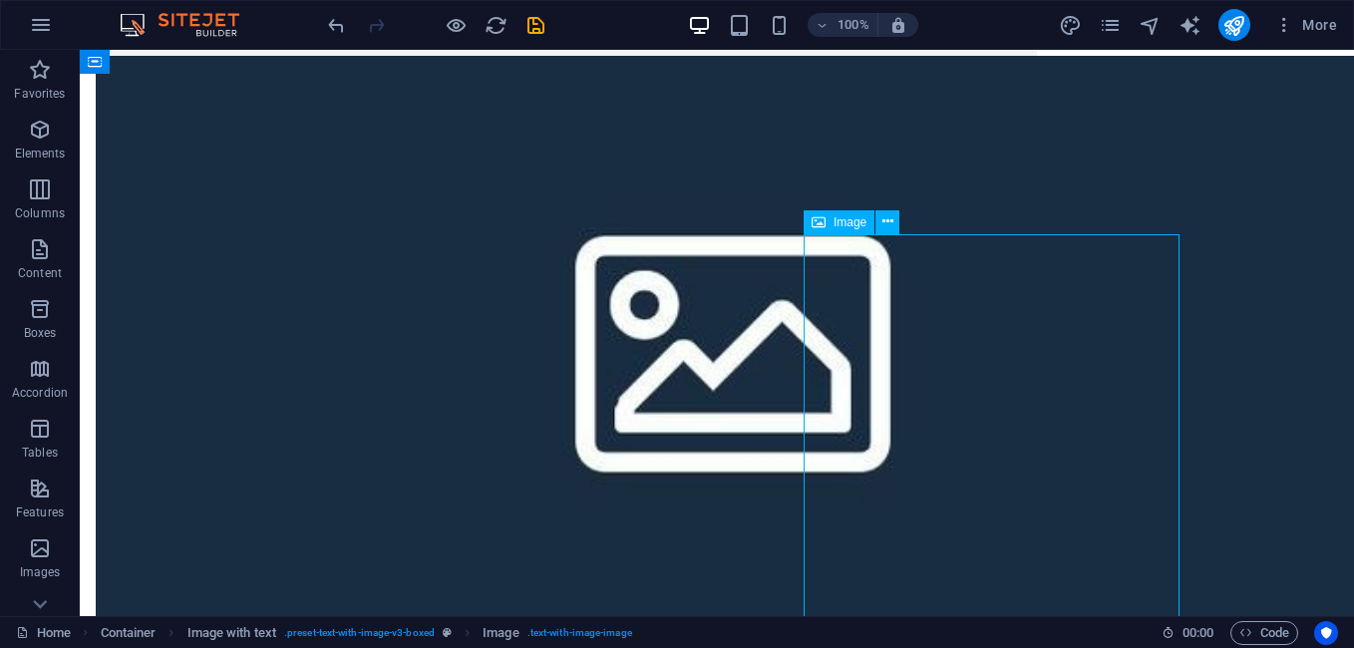
scroll to position [3938, 0]
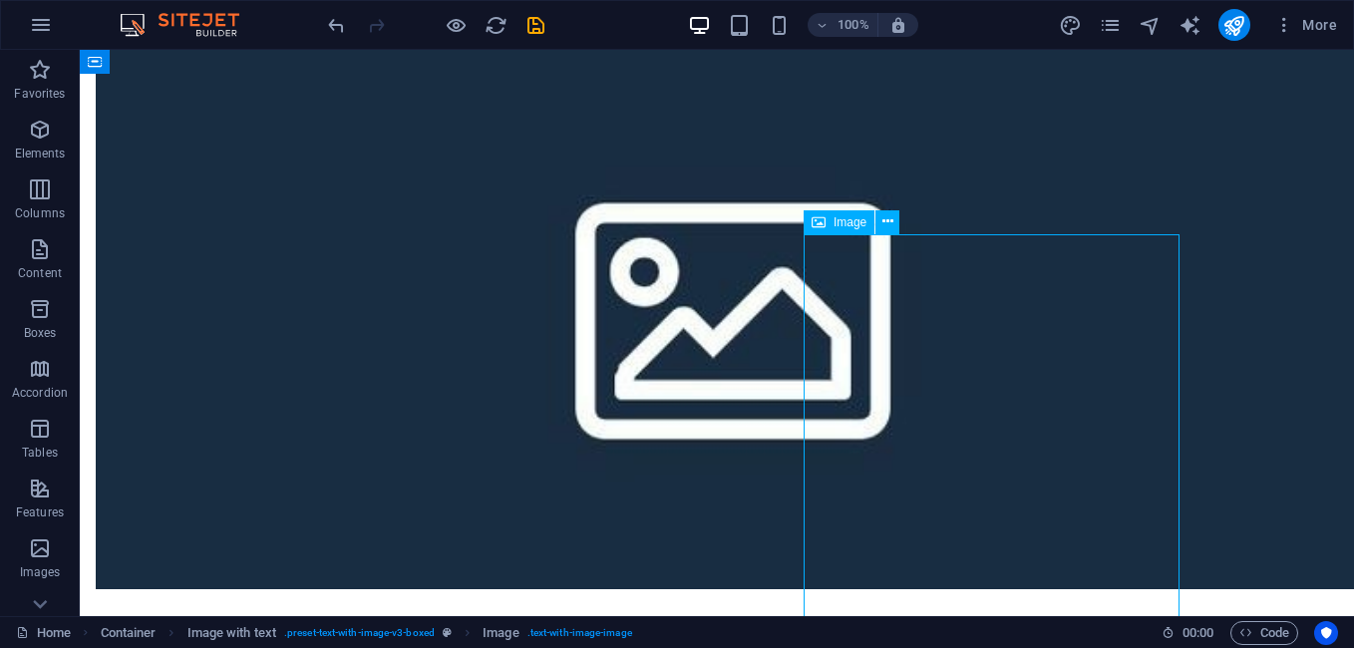
select select "px"
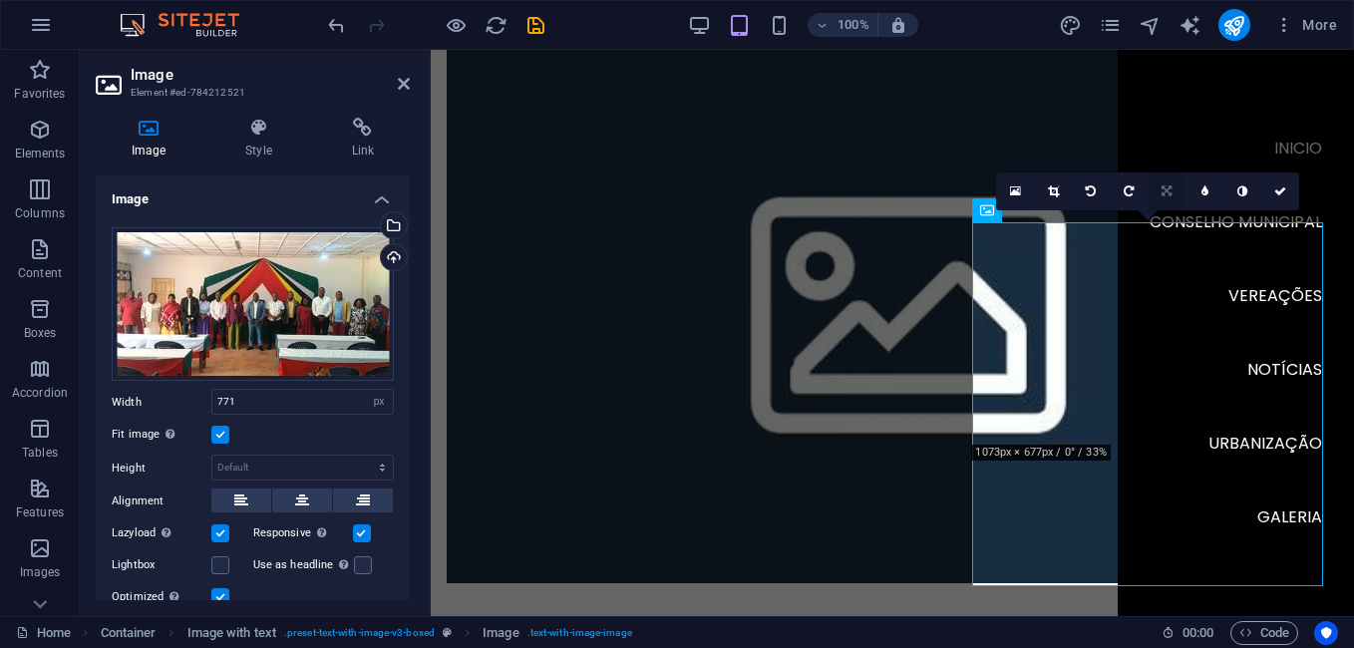
click at [1172, 200] on link at bounding box center [1166, 191] width 38 height 38
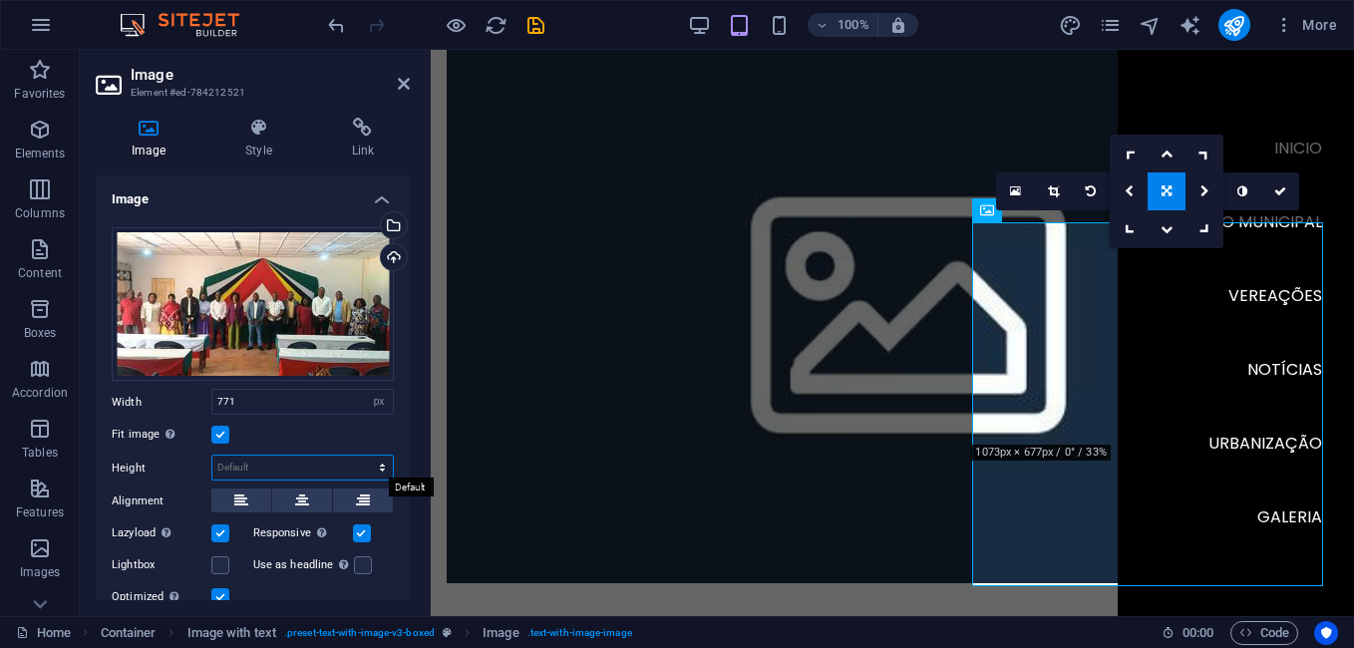
click at [276, 468] on select "Default auto px" at bounding box center [302, 468] width 180 height 24
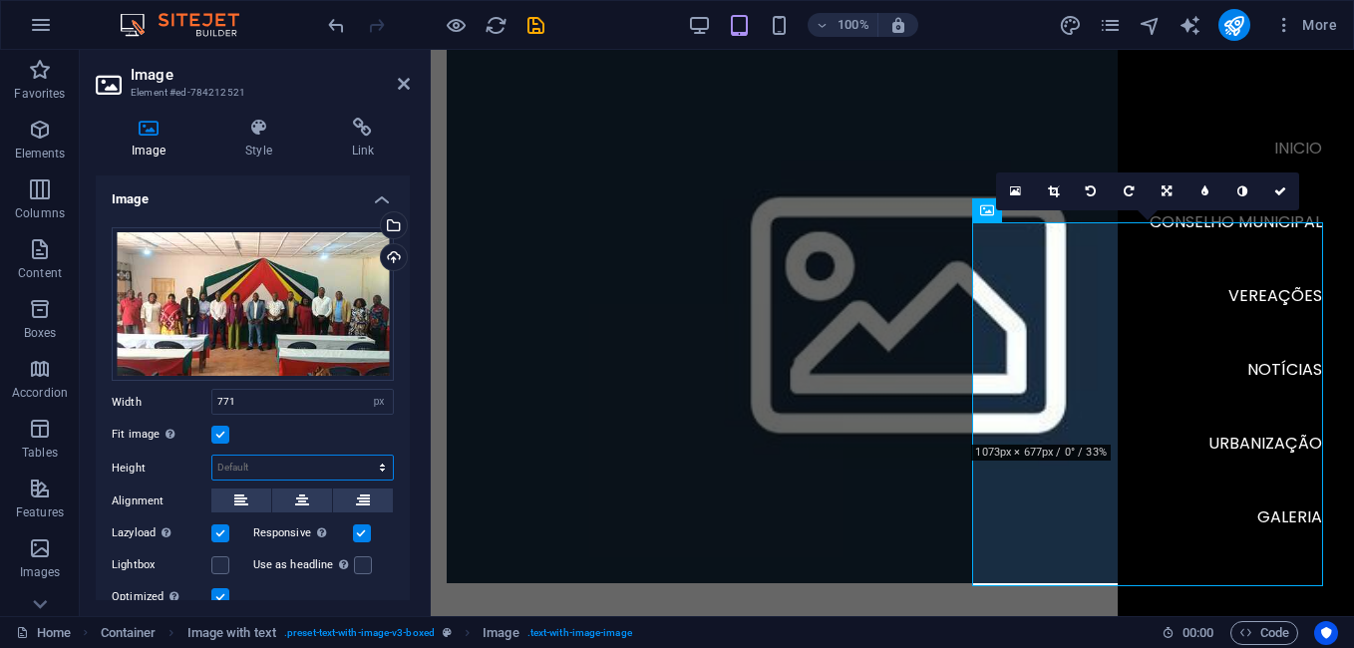
click at [276, 468] on select "Default auto px" at bounding box center [302, 468] width 180 height 24
click at [293, 403] on input "771" at bounding box center [302, 402] width 180 height 24
drag, startPoint x: 290, startPoint y: 397, endPoint x: 82, endPoint y: 399, distance: 208.4
click at [82, 399] on div "Image Style Link Image Drag files here, click to choose files or select files f…" at bounding box center [253, 359] width 346 height 514
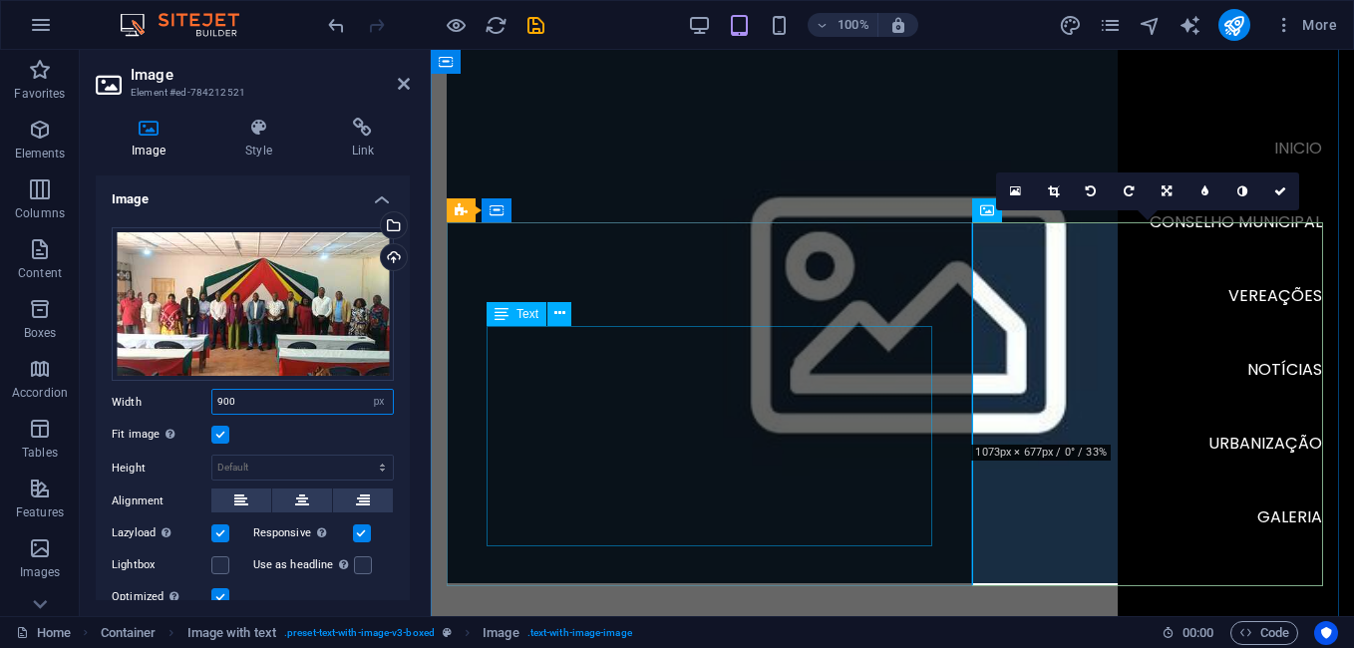
type input "900"
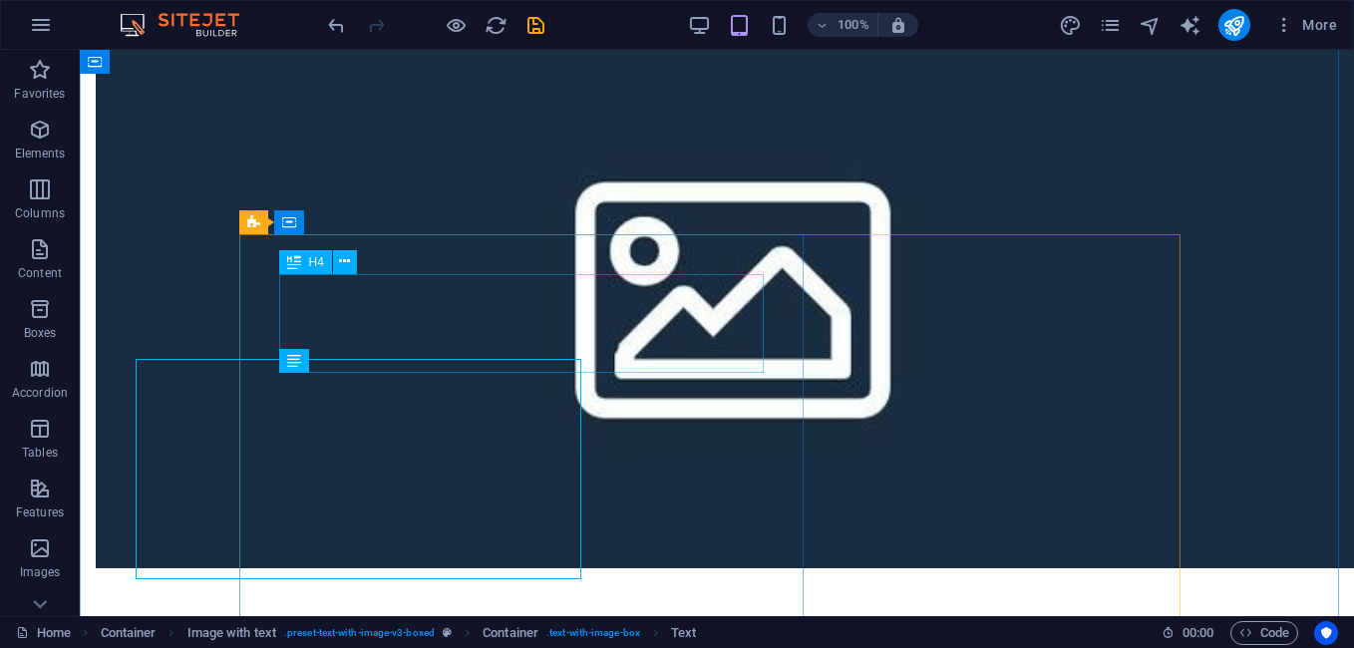
scroll to position [3905, 0]
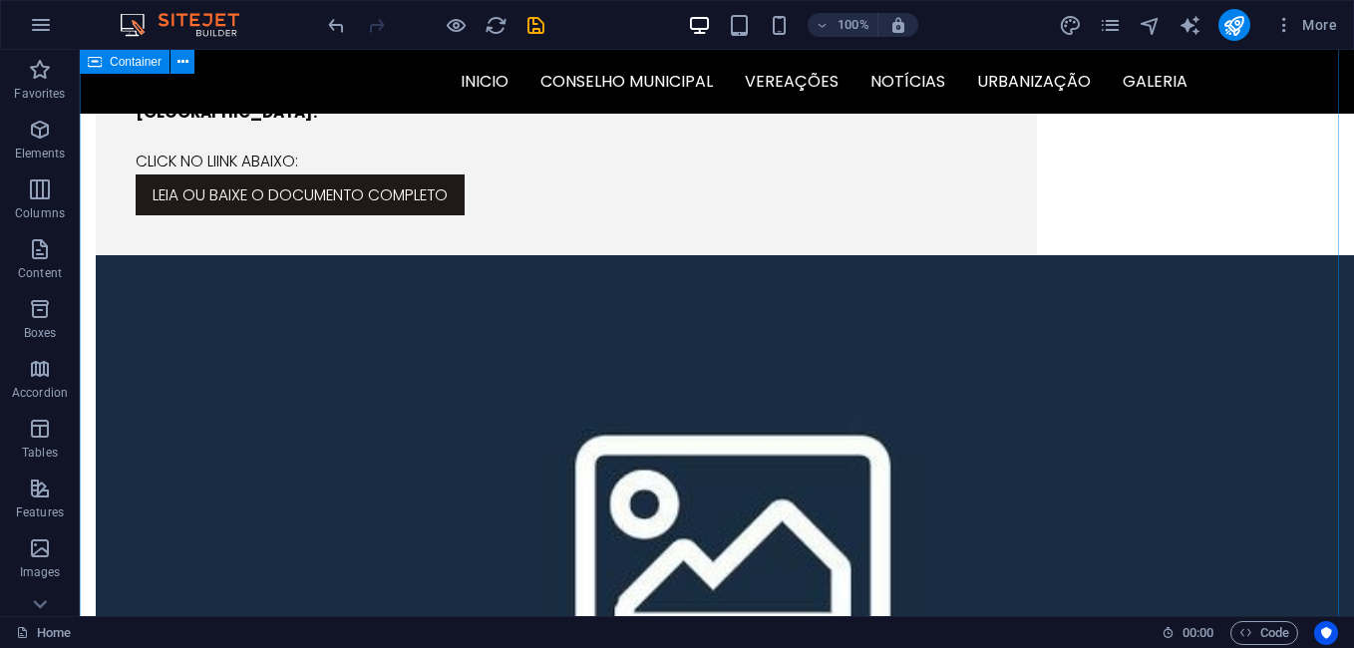
scroll to position [3477, 0]
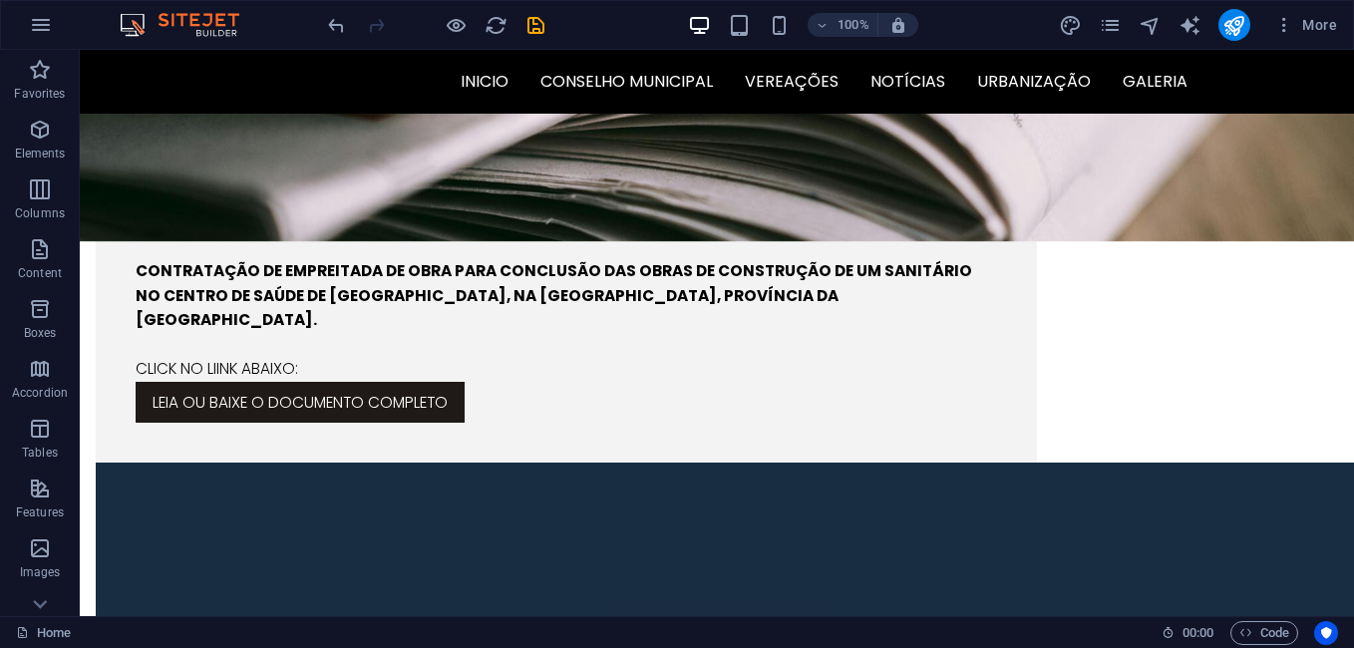
click at [533, 29] on icon "save" at bounding box center [535, 25] width 23 height 23
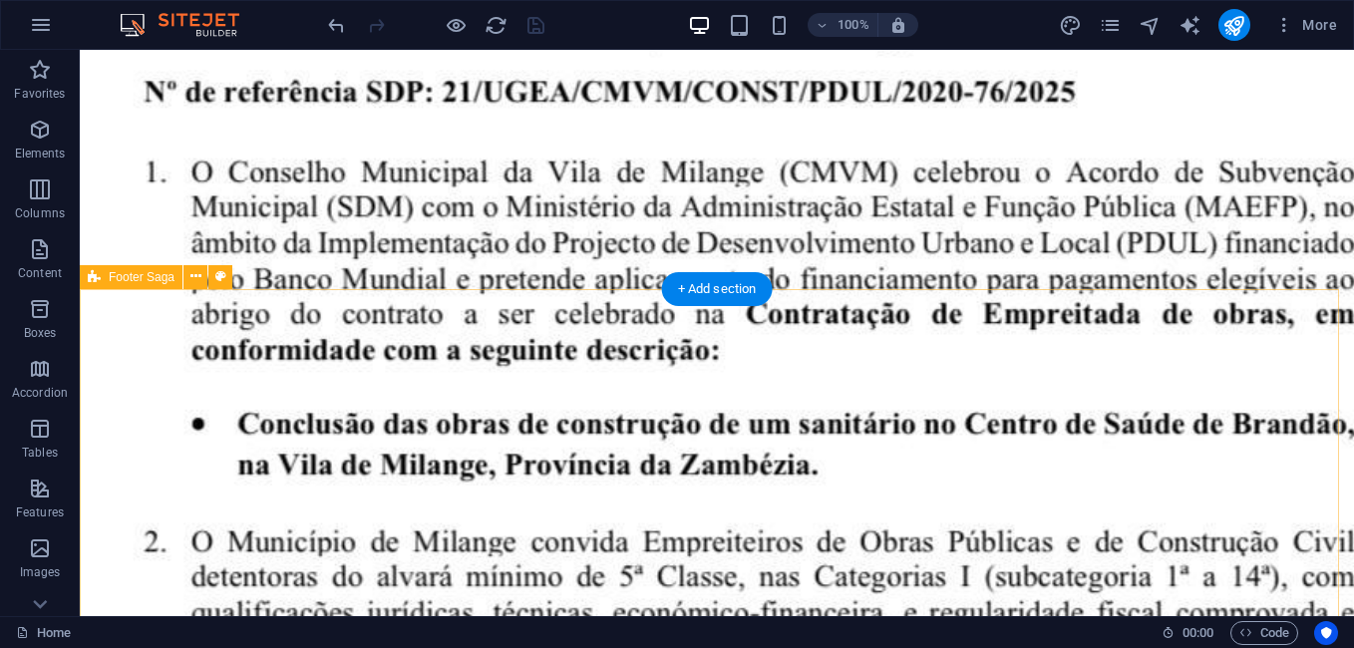
scroll to position [5969, 0]
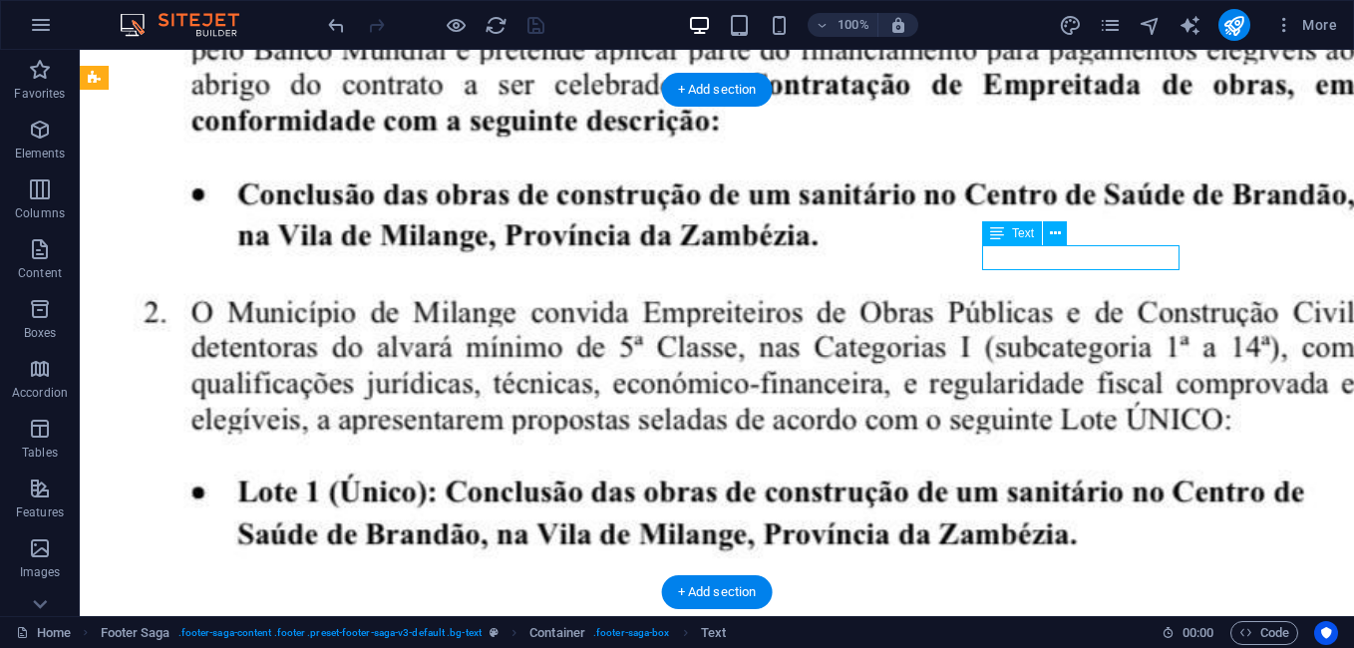
scroll to position [5928, 0]
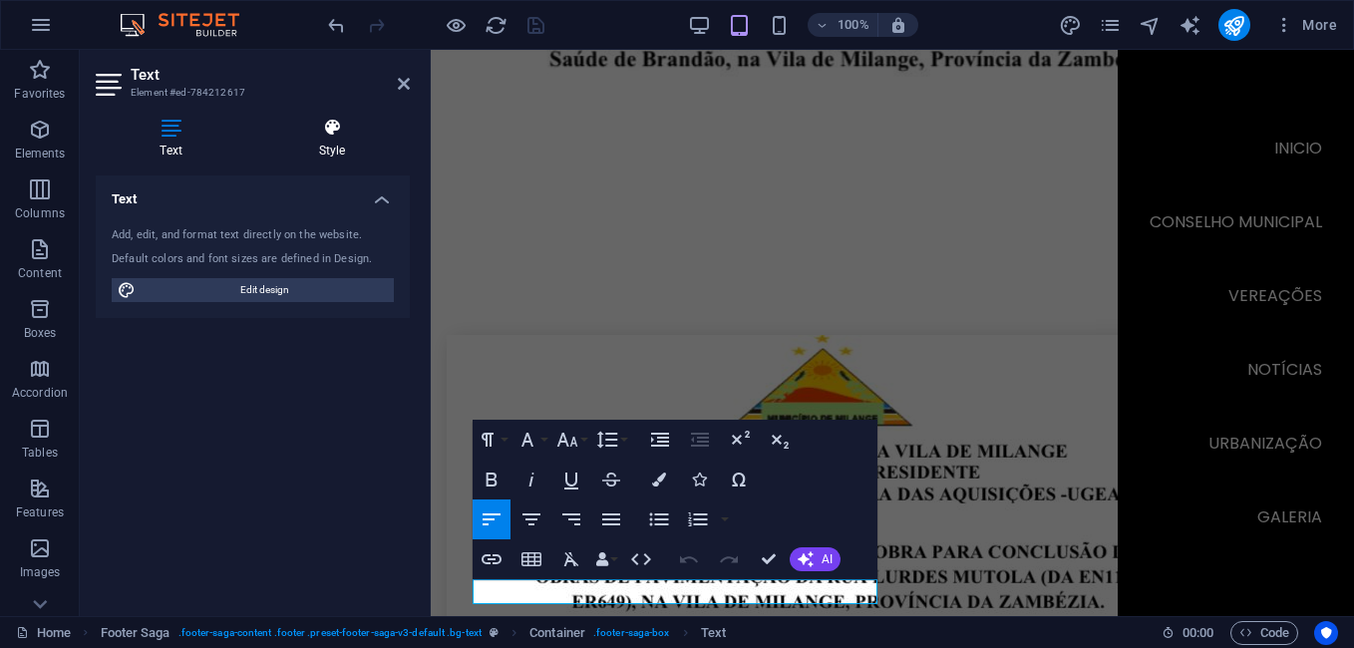
click at [324, 146] on h4 "Style" at bounding box center [332, 139] width 156 height 42
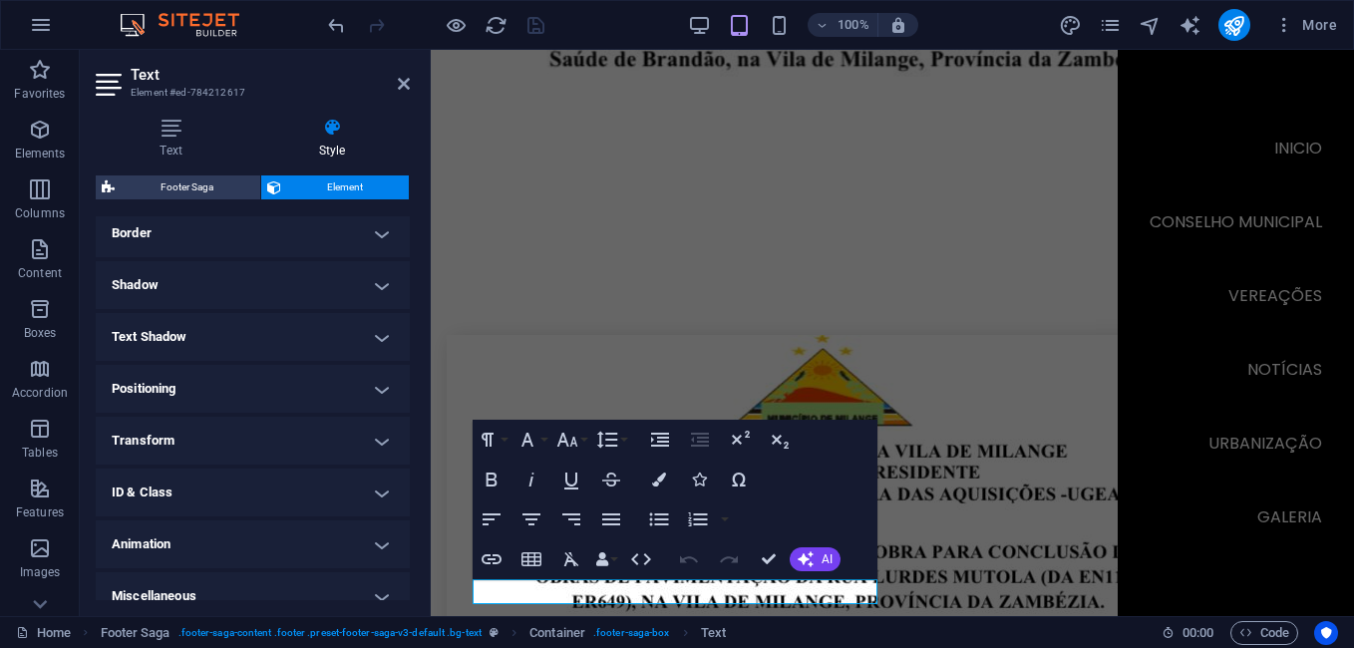
scroll to position [459, 0]
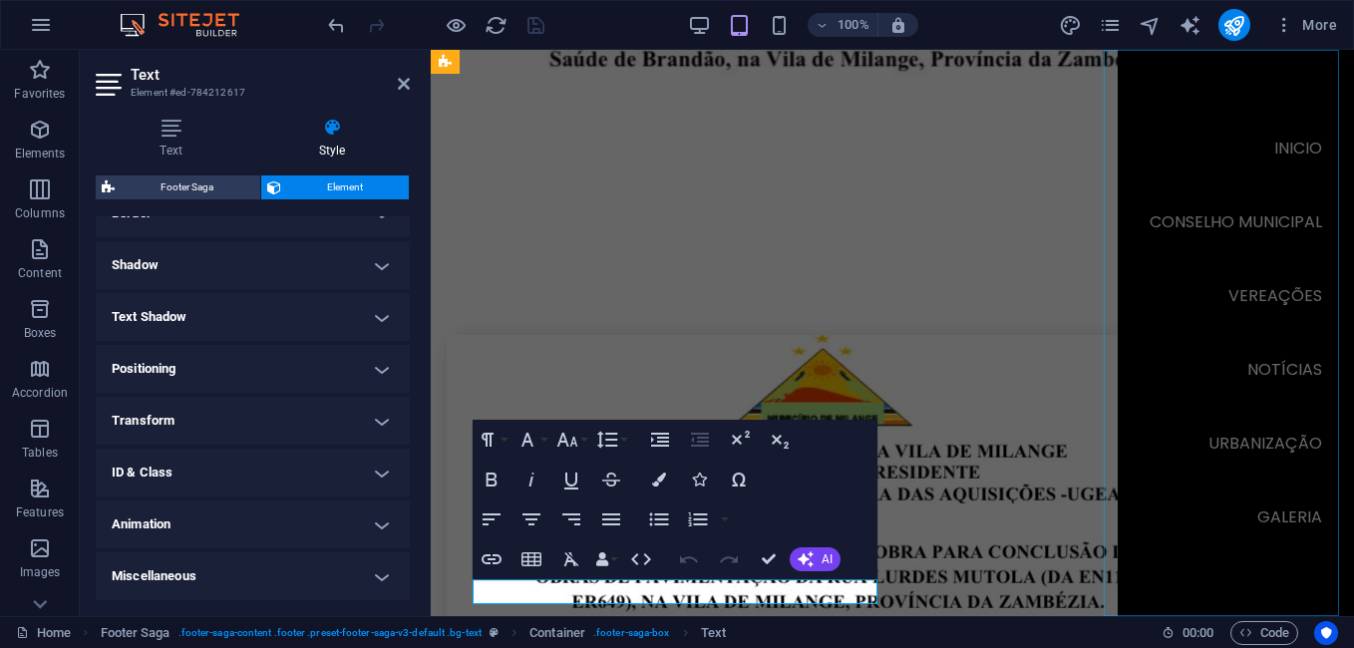
click at [1185, 432] on nav "Inicio Conselho Municipal Vereações Notícias Urbanização Galeria" at bounding box center [1235, 333] width 236 height 566
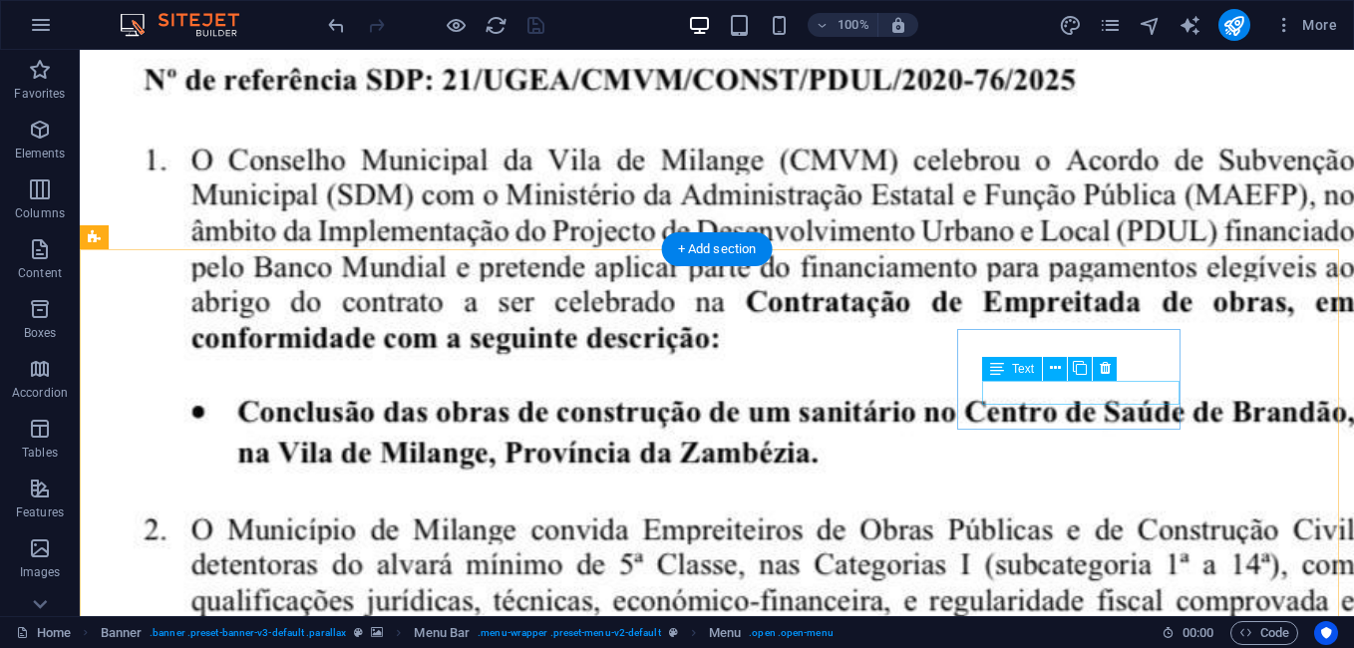
scroll to position [5969, 0]
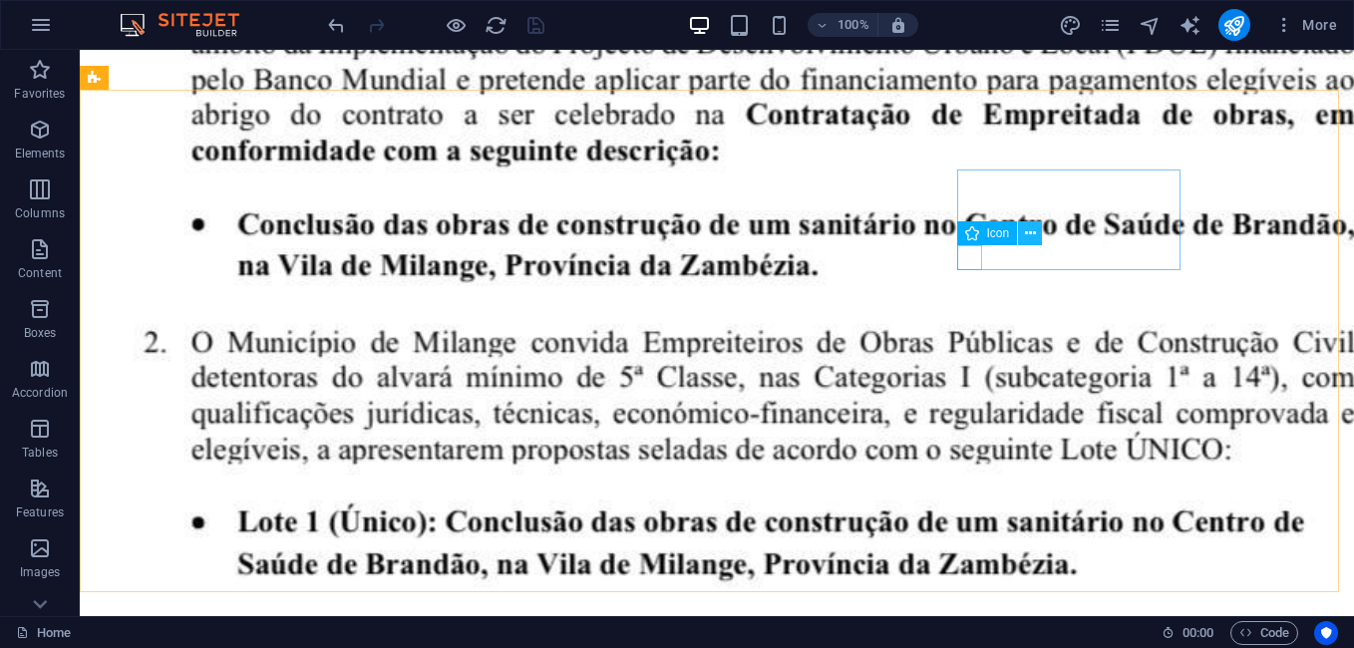
click at [1030, 235] on icon at bounding box center [1030, 233] width 11 height 21
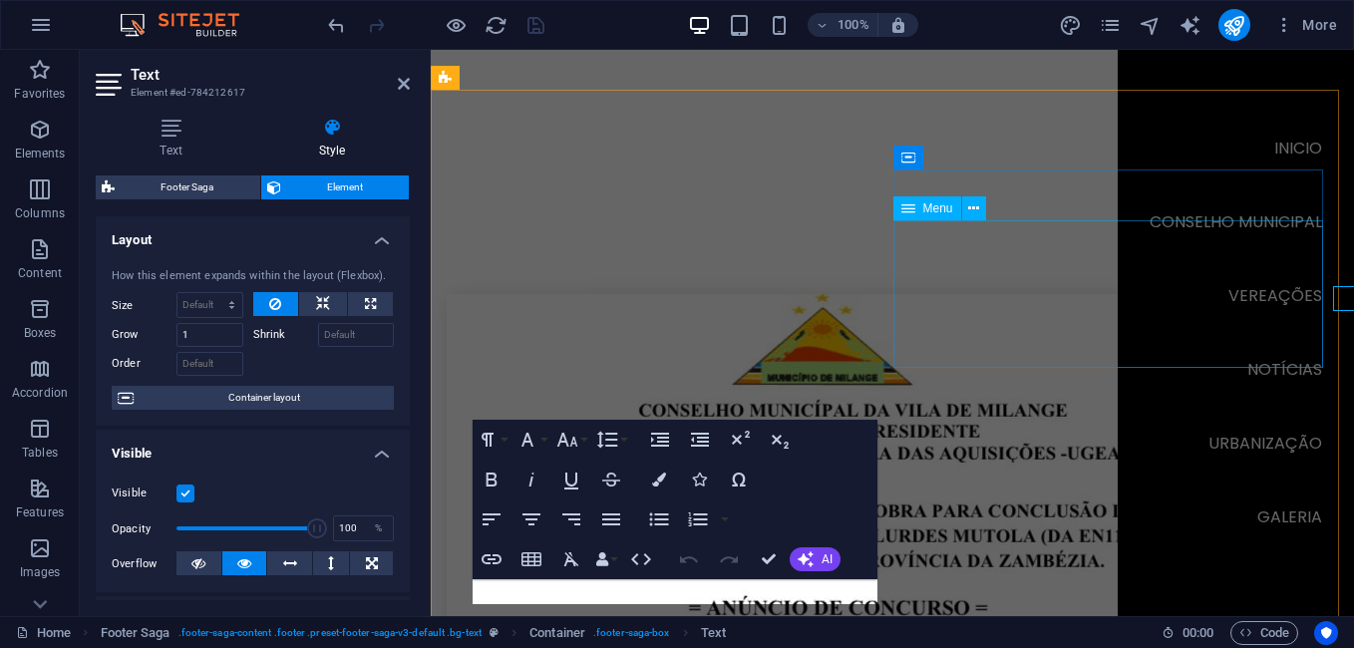
scroll to position [5928, 0]
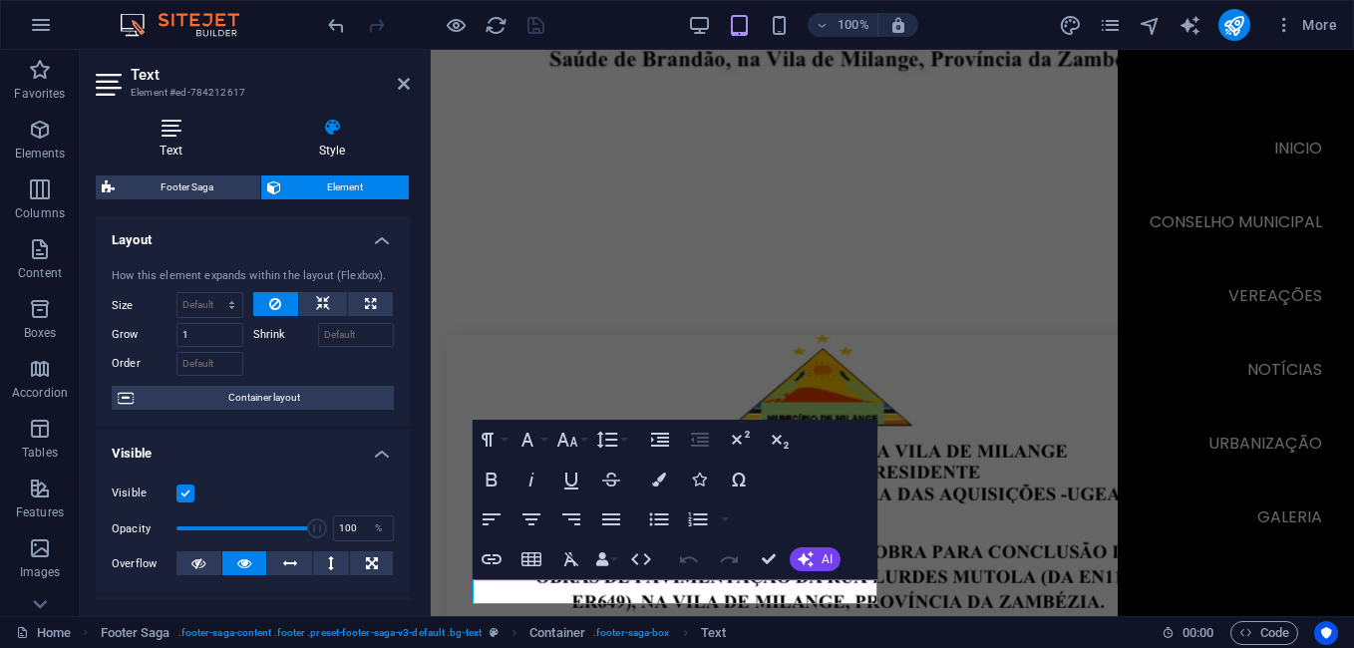
click at [196, 125] on icon at bounding box center [171, 128] width 151 height 20
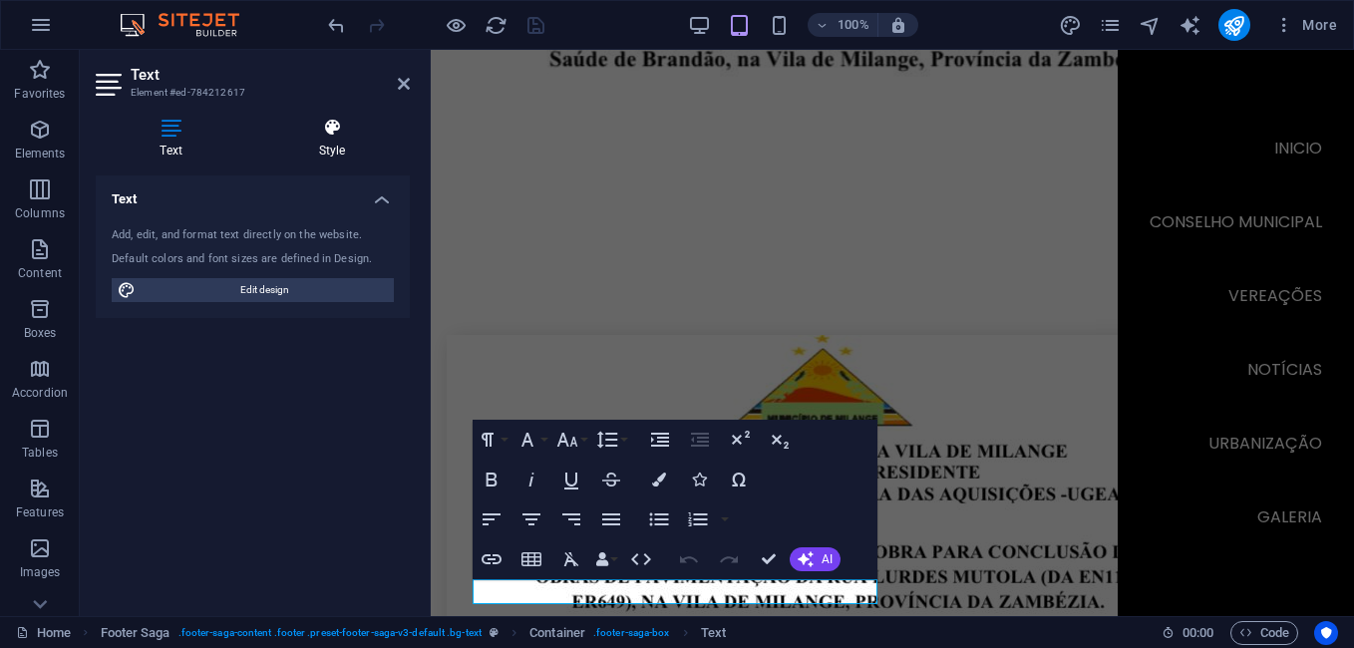
click at [312, 144] on h4 "Style" at bounding box center [332, 139] width 156 height 42
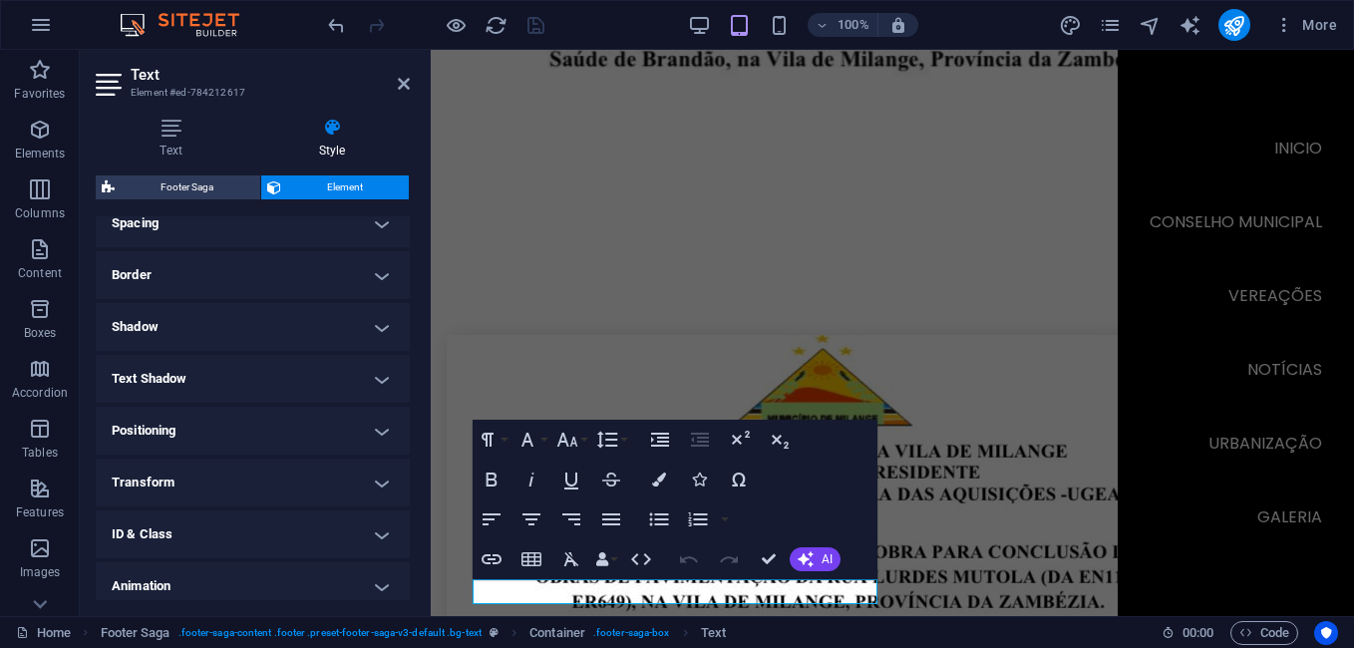
scroll to position [459, 0]
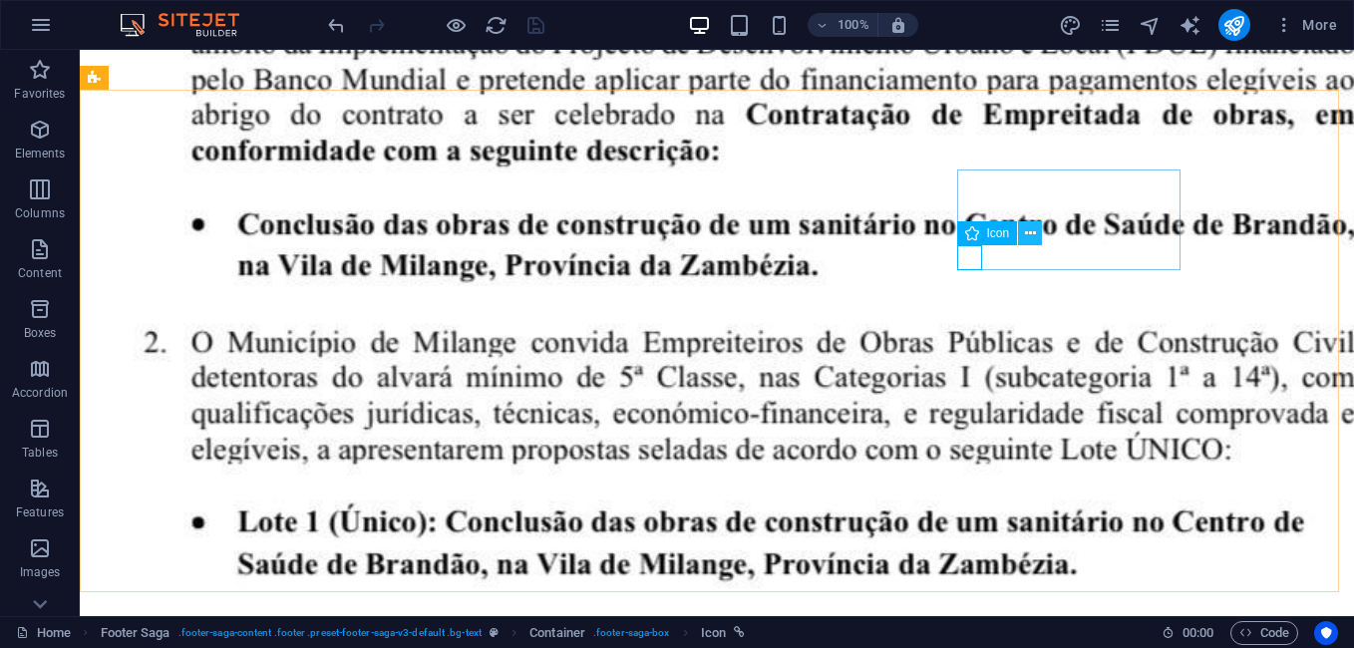
click at [1023, 231] on button at bounding box center [1030, 233] width 24 height 24
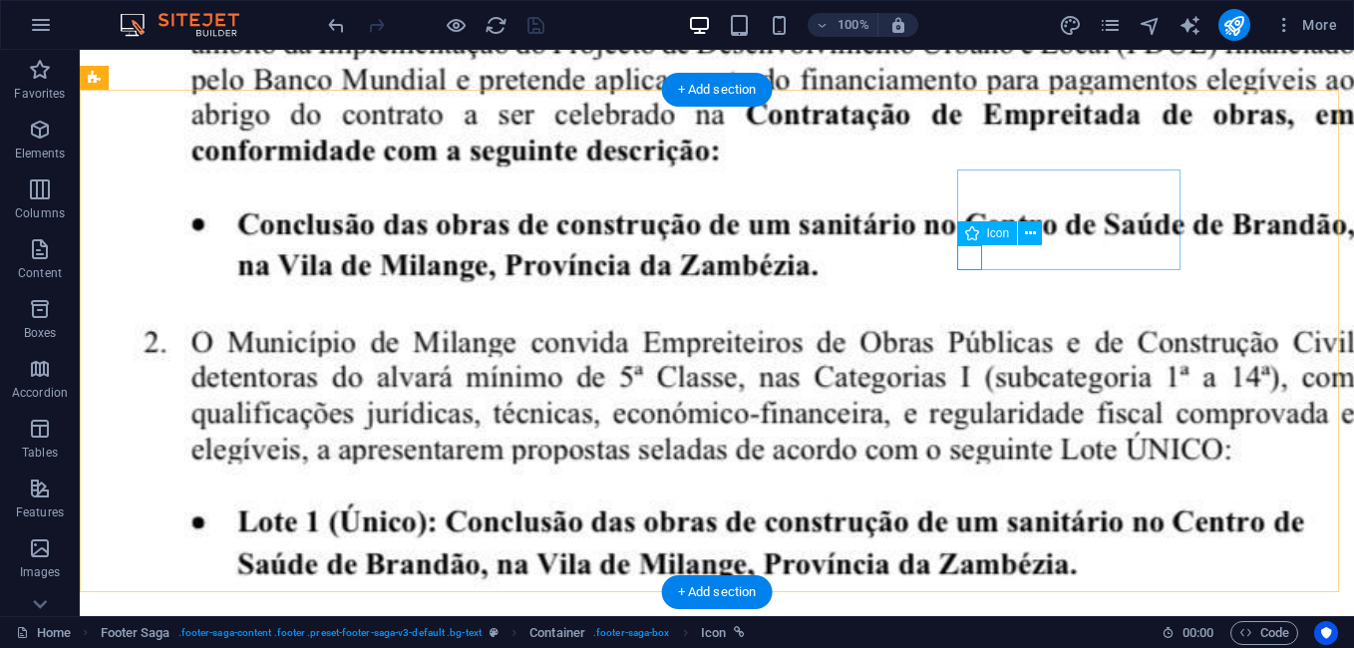
select select "xMidYMid"
select select "px"
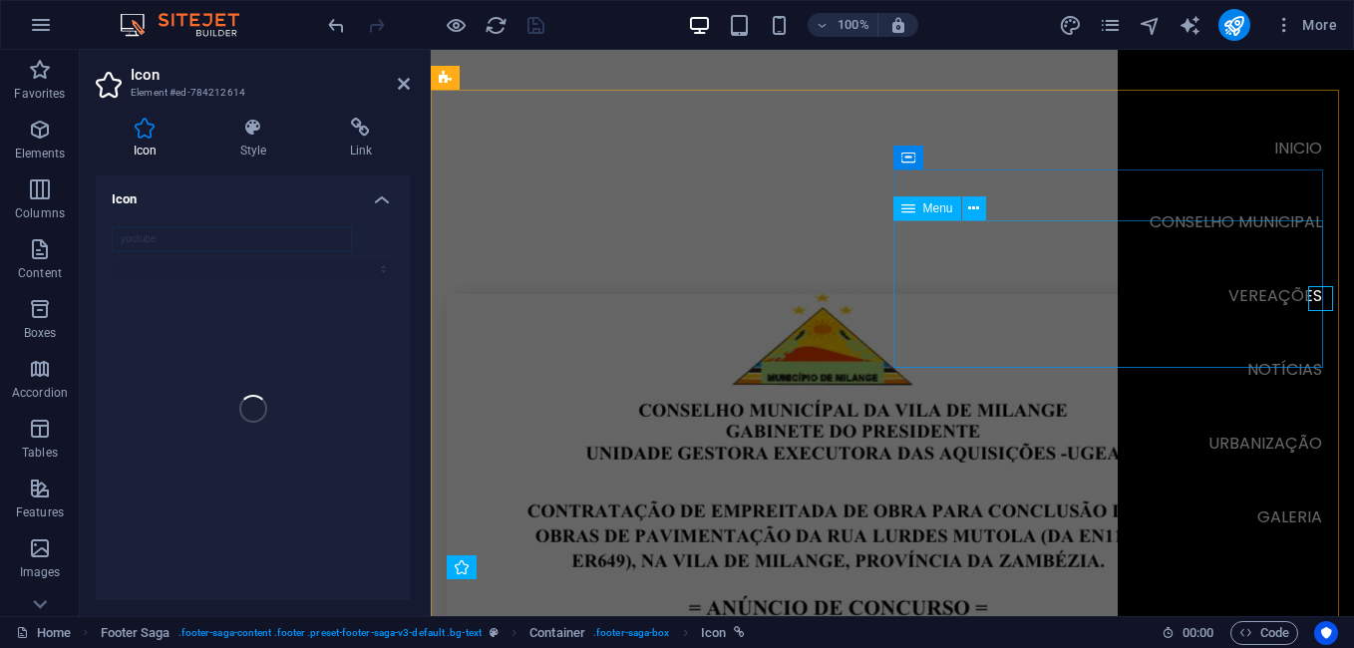
scroll to position [5928, 0]
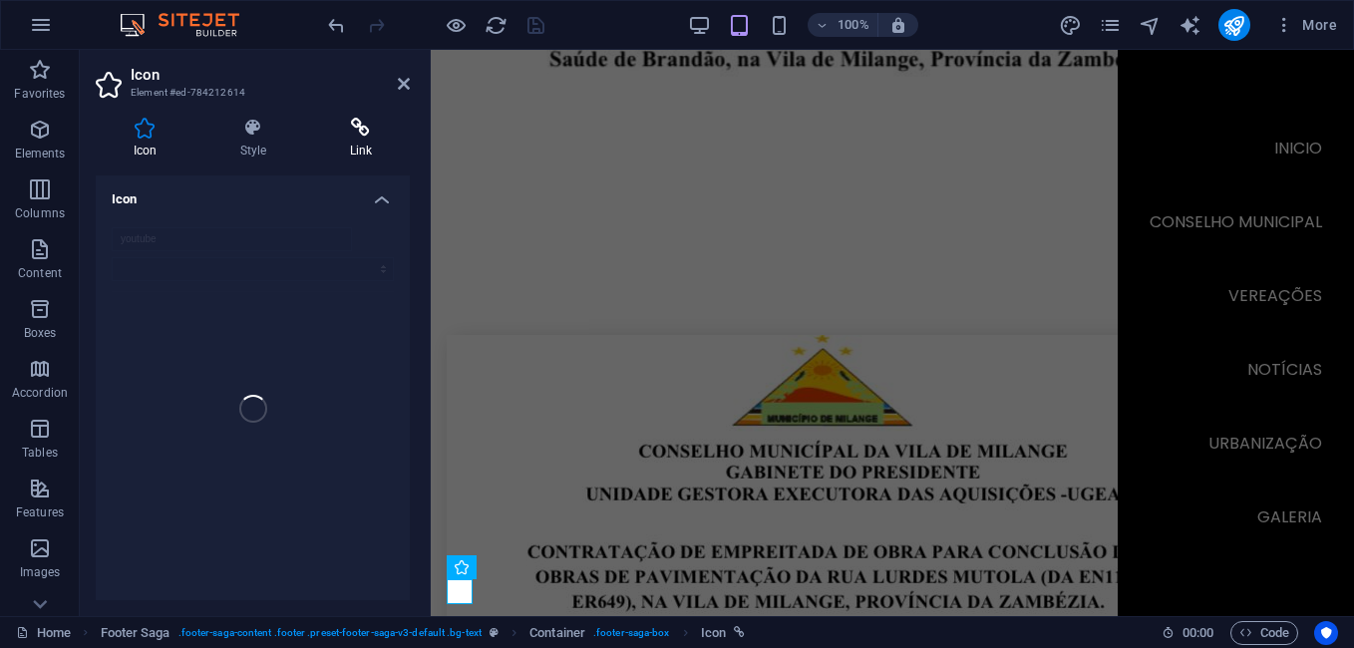
click at [367, 128] on icon at bounding box center [361, 128] width 98 height 20
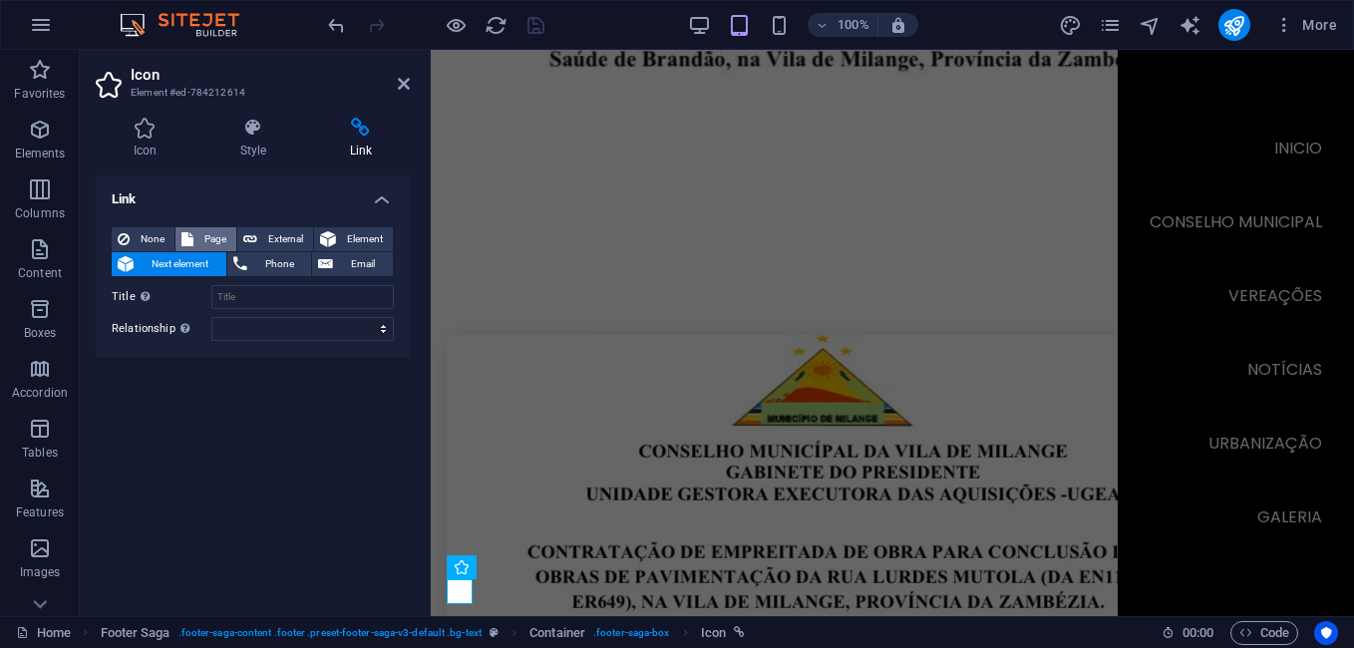
click at [204, 239] on span "Page" at bounding box center [214, 239] width 31 height 24
select select
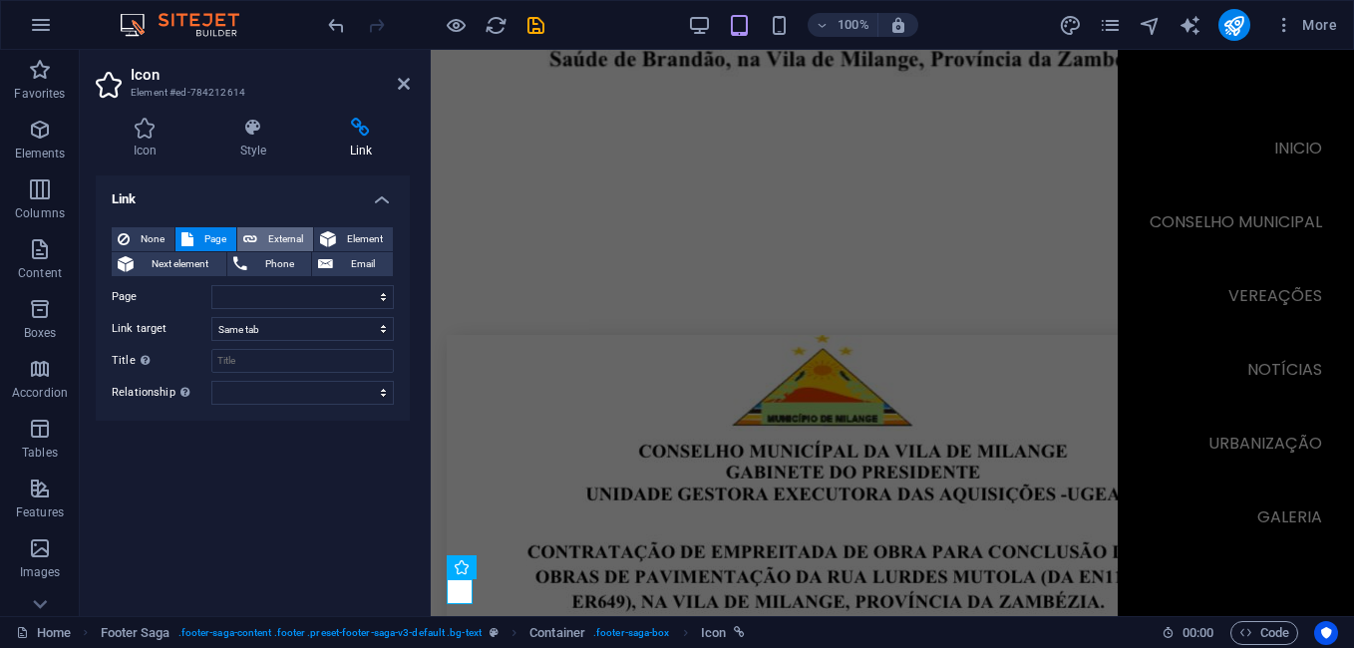
click at [254, 237] on icon at bounding box center [250, 239] width 14 height 24
select select "blank"
click at [187, 264] on span "Next element" at bounding box center [180, 264] width 81 height 24
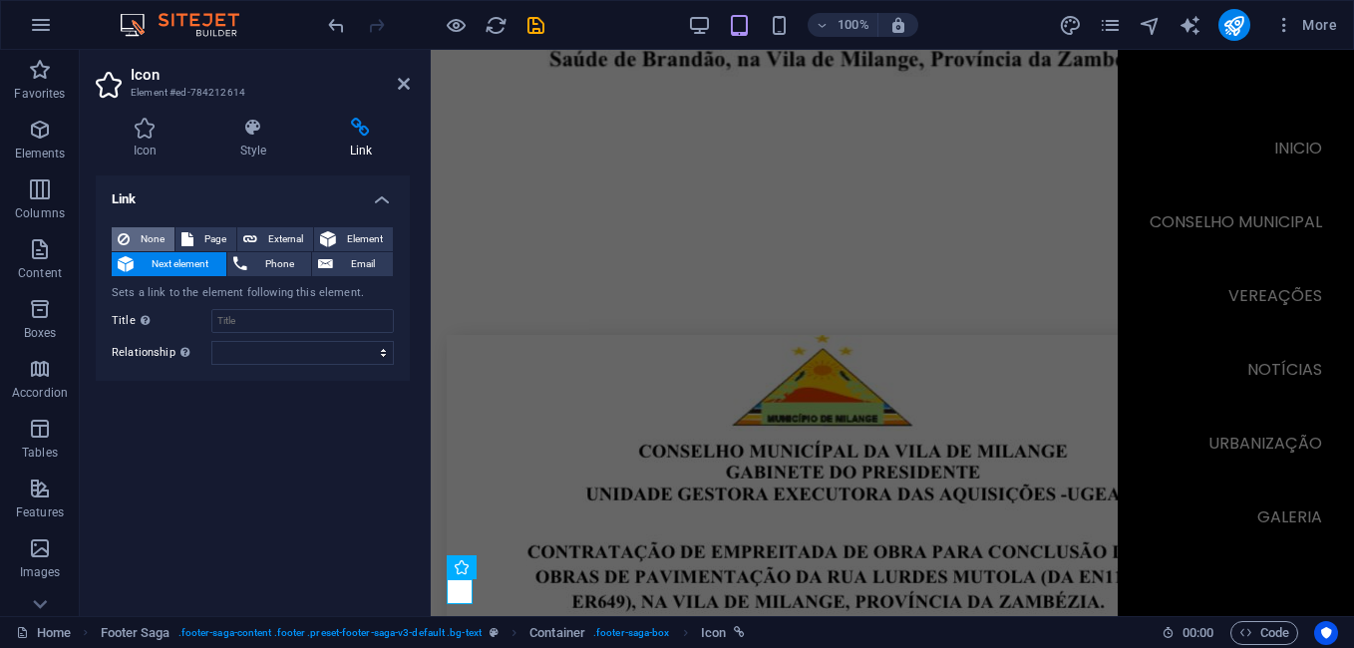
click at [158, 237] on span "None" at bounding box center [152, 239] width 33 height 24
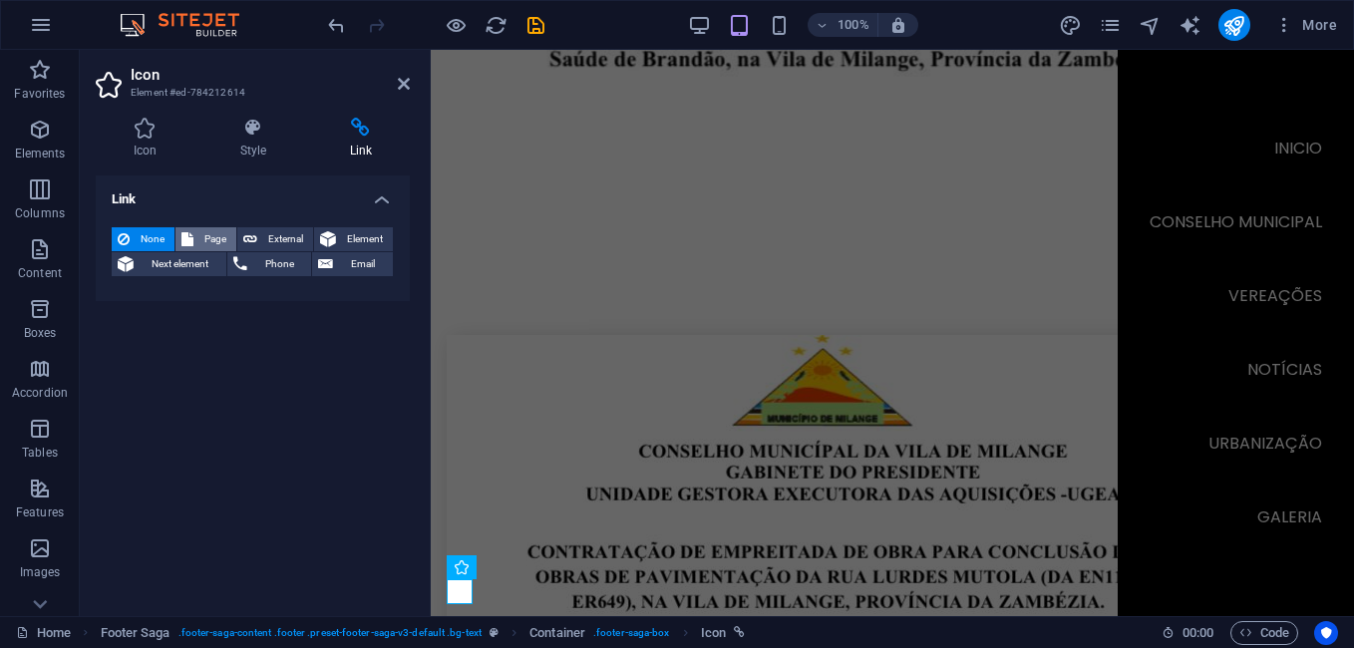
click at [201, 236] on span "Page" at bounding box center [214, 239] width 31 height 24
select select
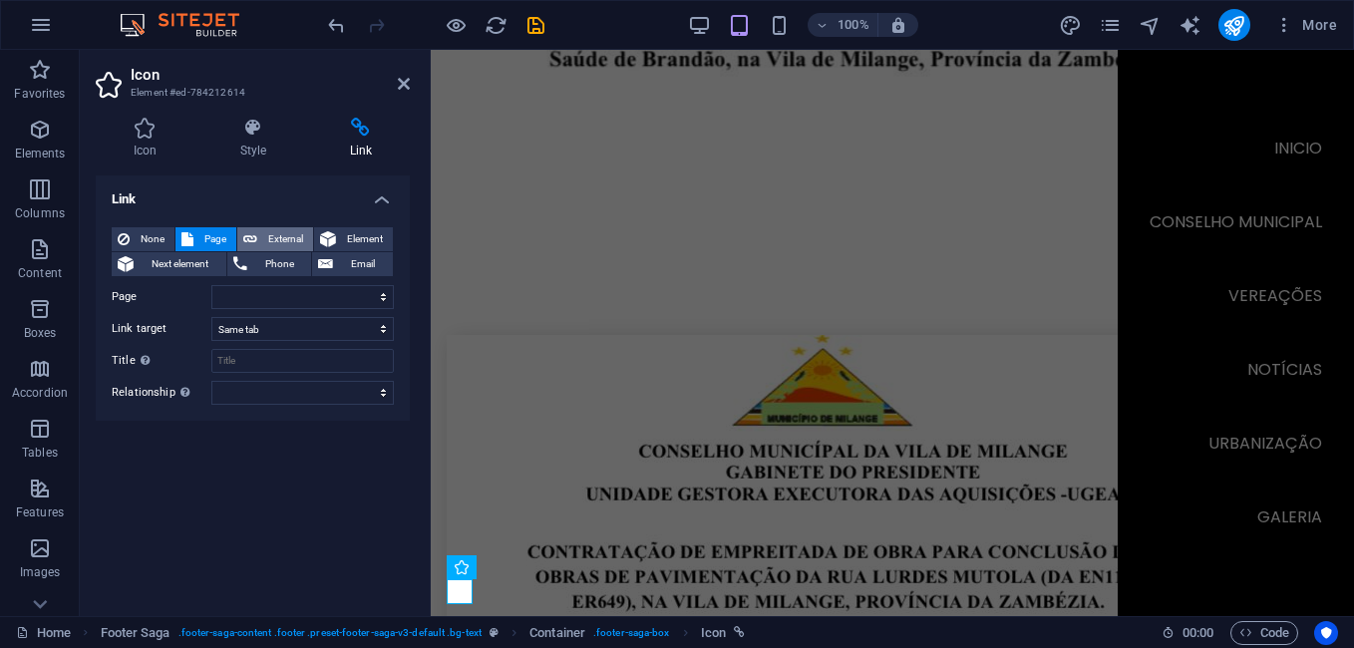
click at [257, 236] on button "External" at bounding box center [275, 239] width 76 height 24
select select "blank"
click at [270, 257] on span "Phone" at bounding box center [279, 264] width 53 height 24
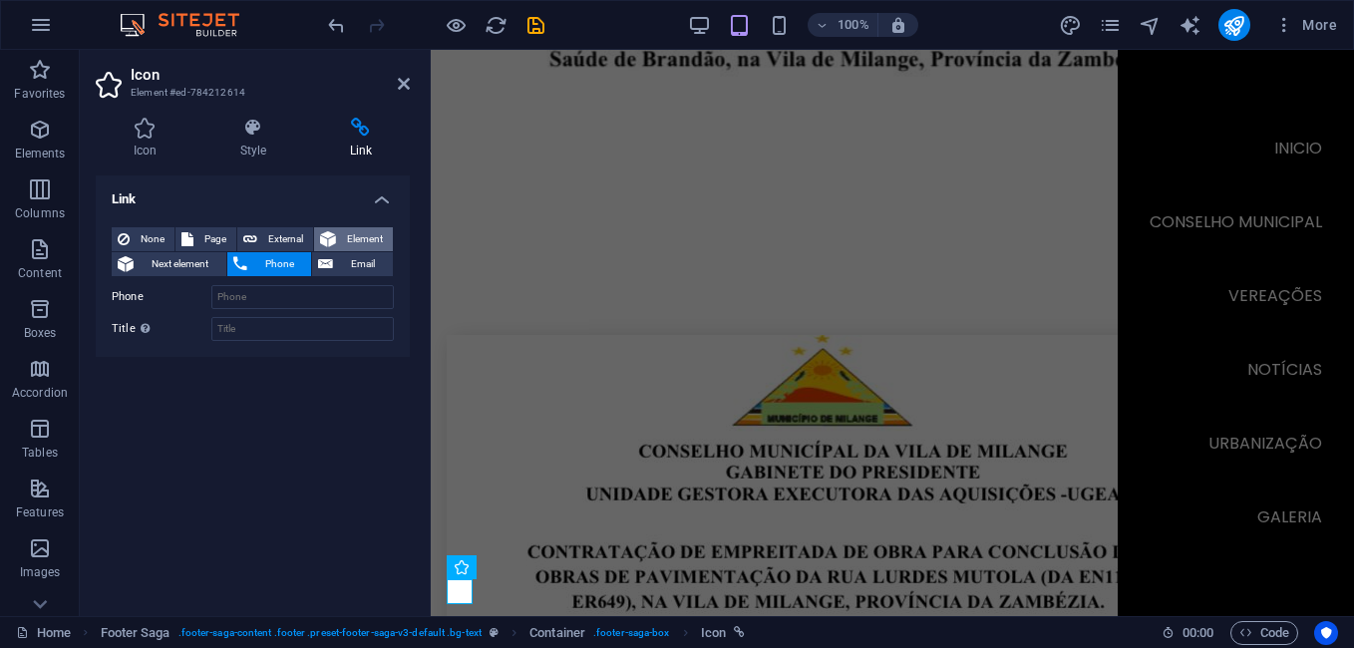
click at [350, 235] on span "Element" at bounding box center [364, 239] width 45 height 24
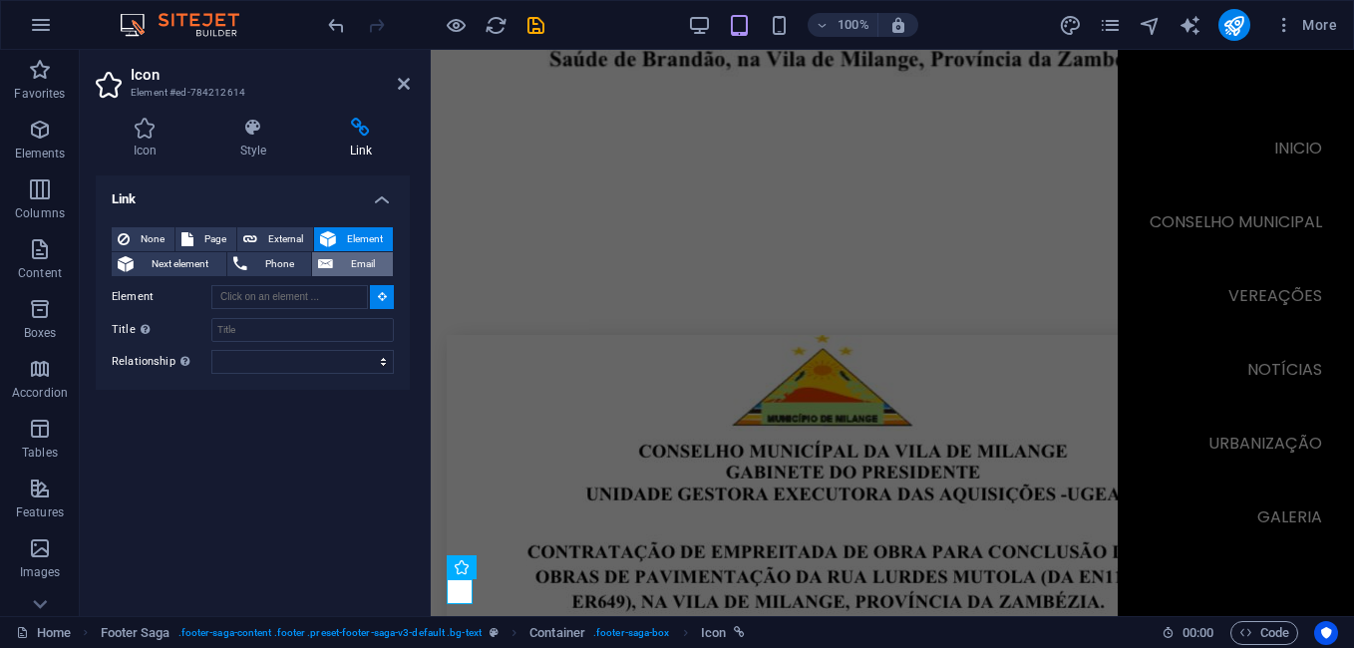
click at [352, 252] on span "Email" at bounding box center [363, 264] width 48 height 24
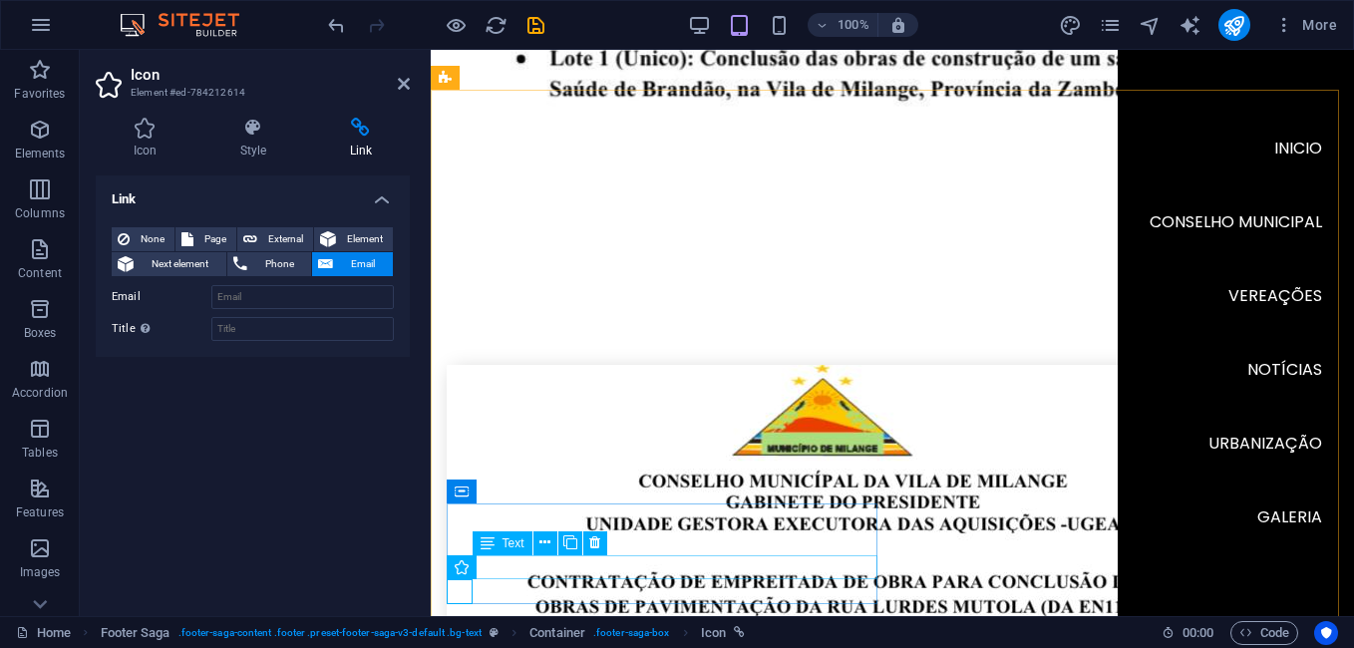
scroll to position [5969, 0]
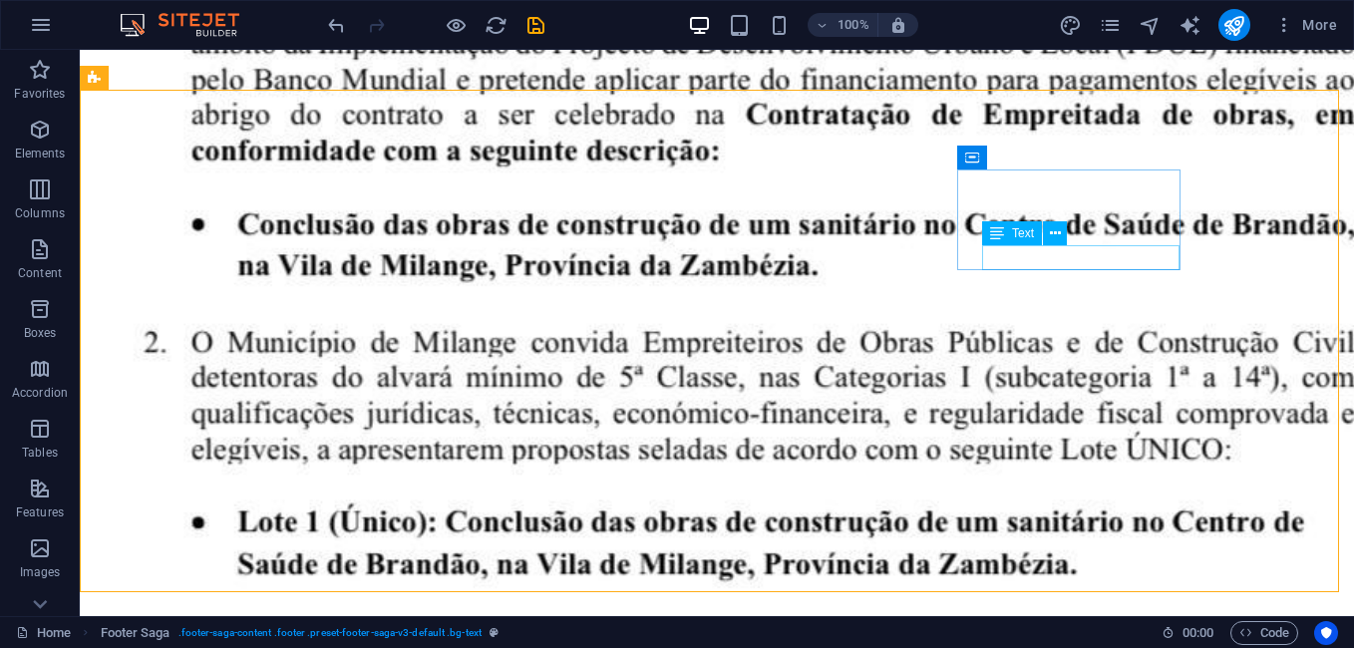
click at [1012, 245] on div "Text" at bounding box center [1012, 233] width 60 height 24
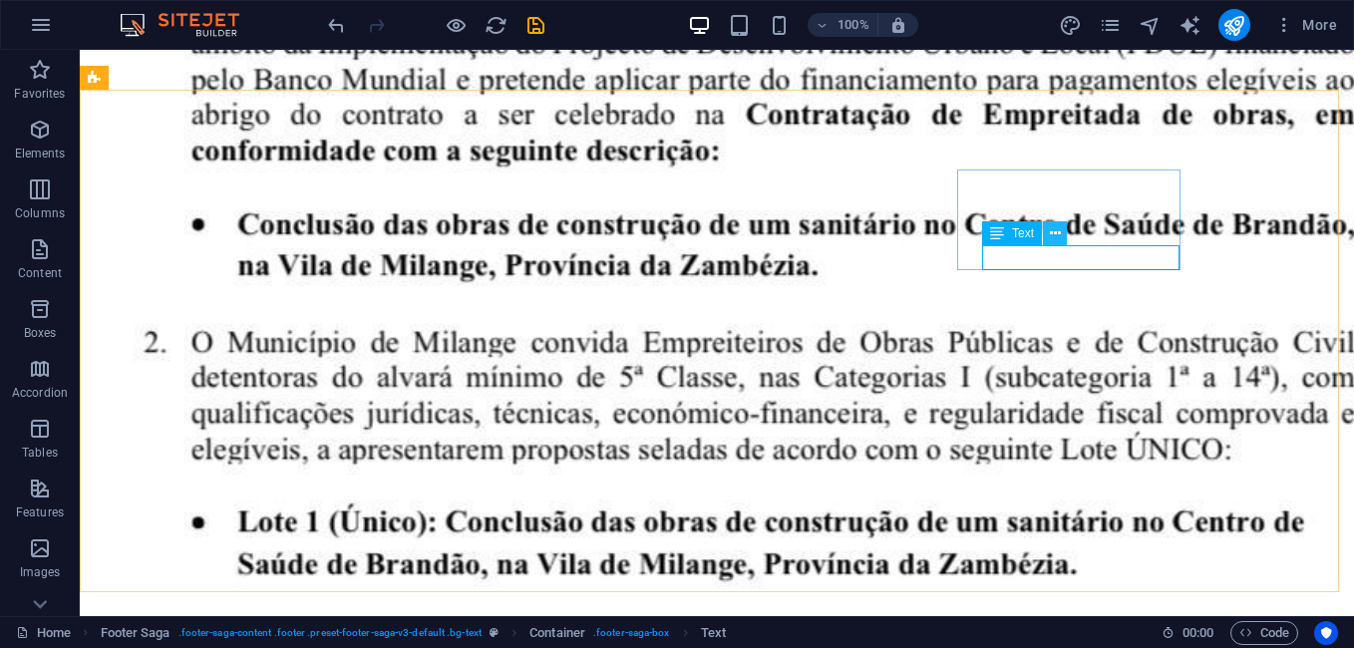
click at [1051, 228] on icon at bounding box center [1055, 233] width 11 height 21
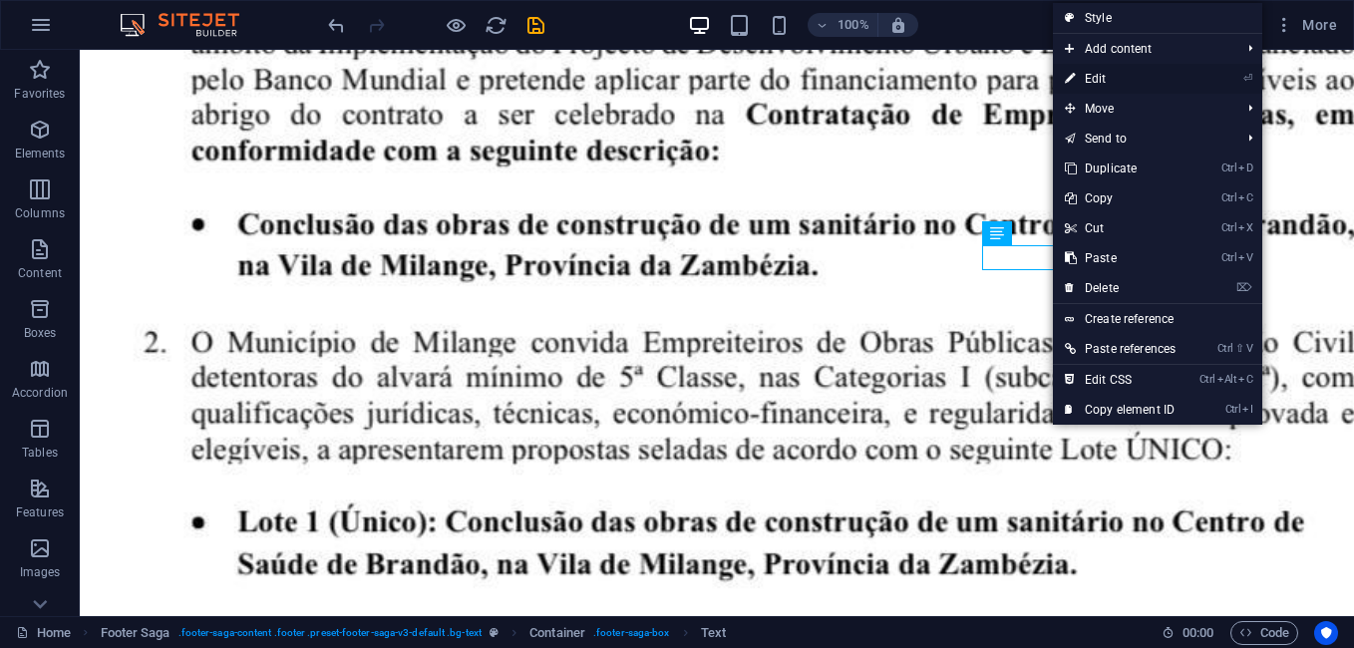
click at [1105, 81] on link "⏎ Edit" at bounding box center [1120, 79] width 135 height 30
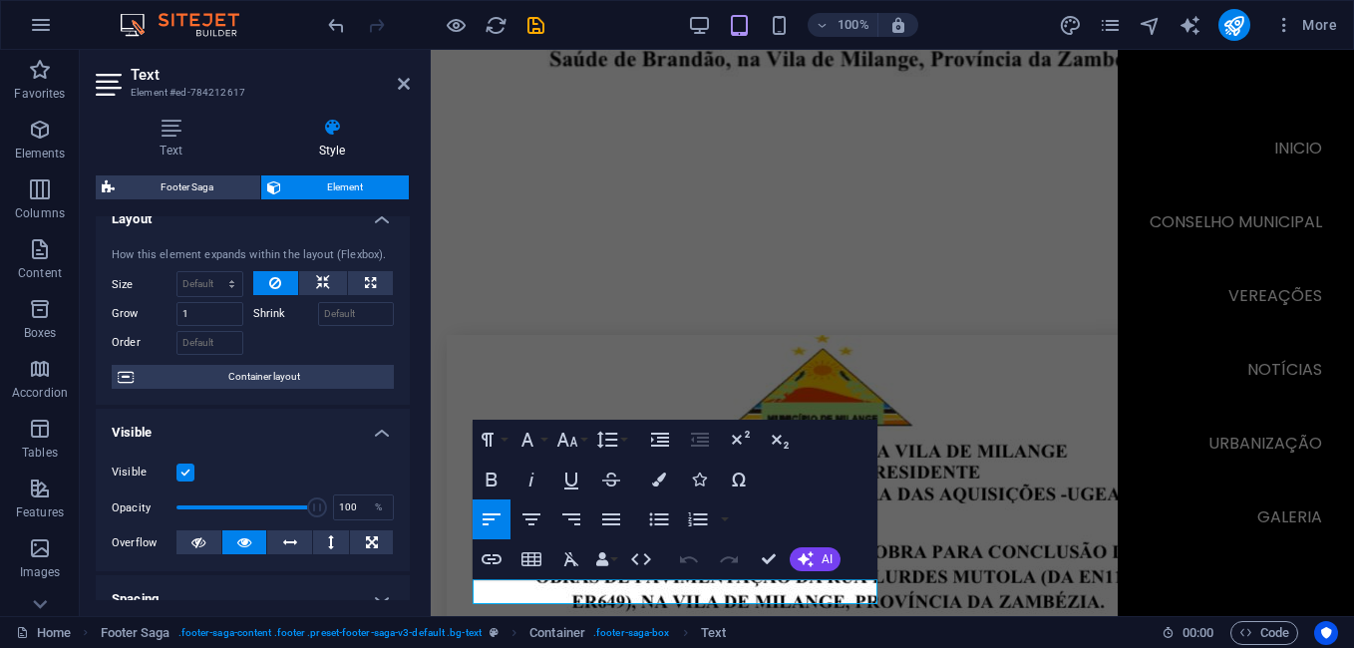
scroll to position [0, 0]
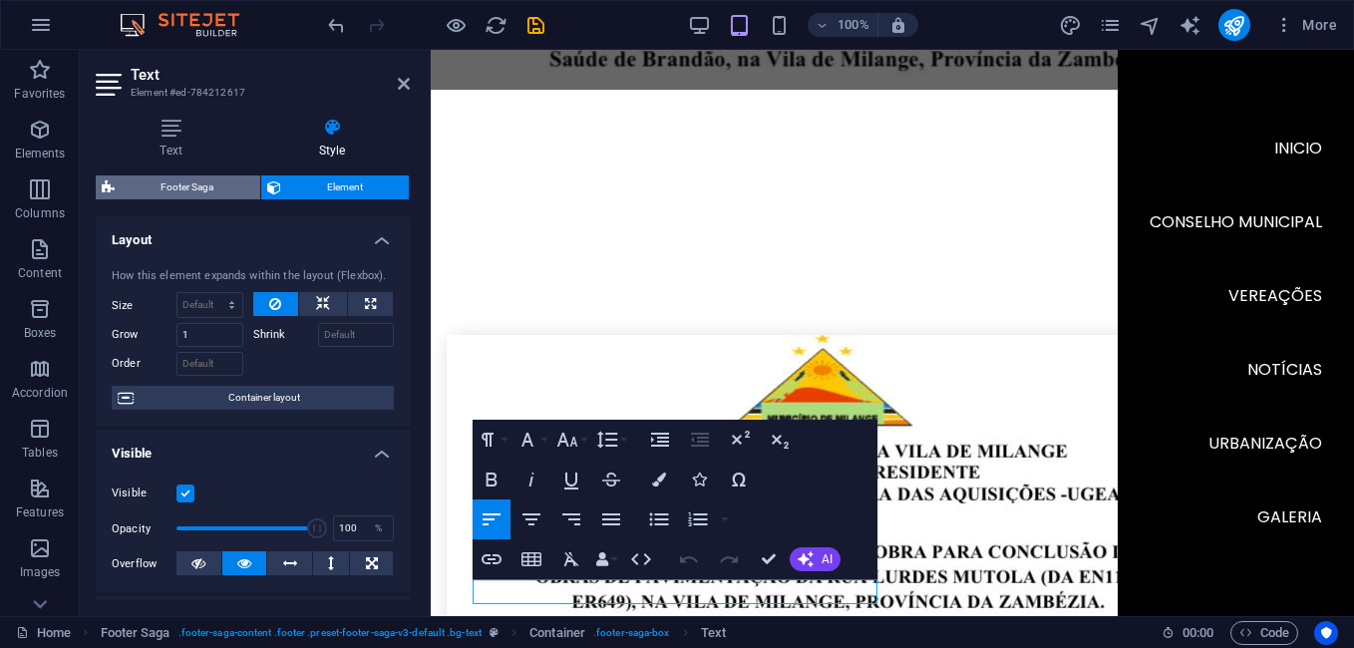
click at [207, 178] on span "Footer Saga" at bounding box center [188, 187] width 134 height 24
select select "rem"
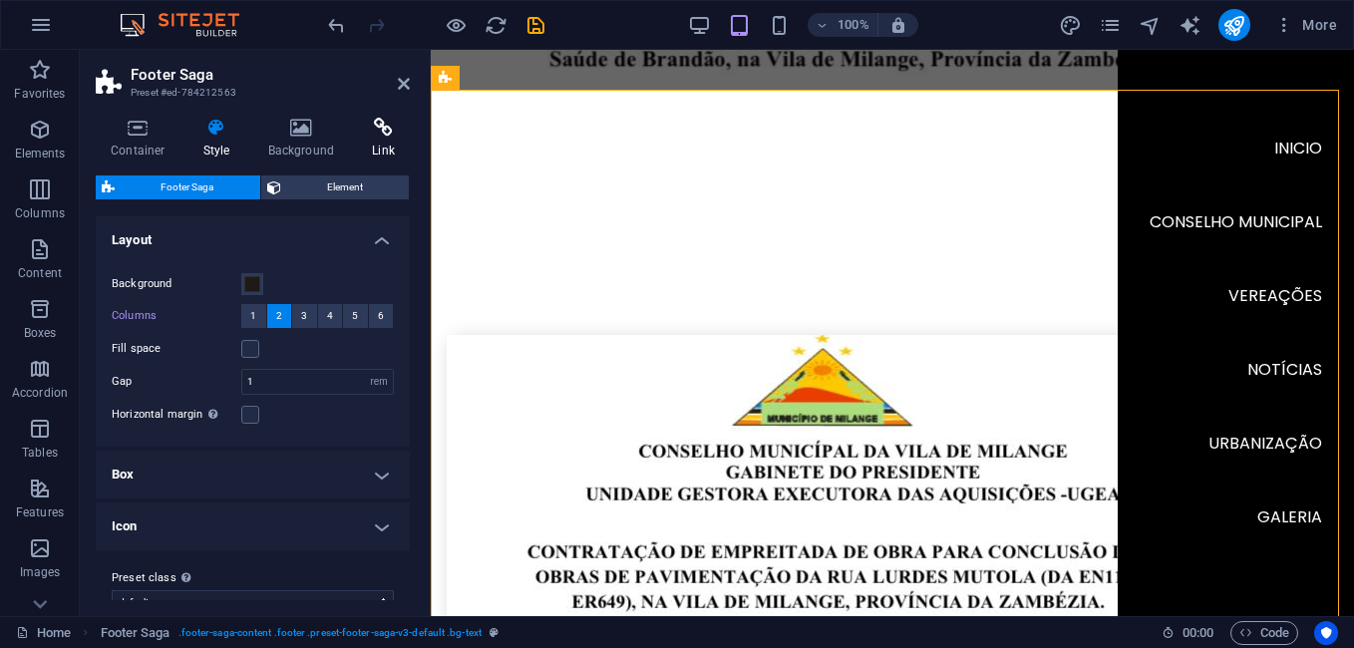
click at [390, 137] on icon at bounding box center [383, 128] width 53 height 20
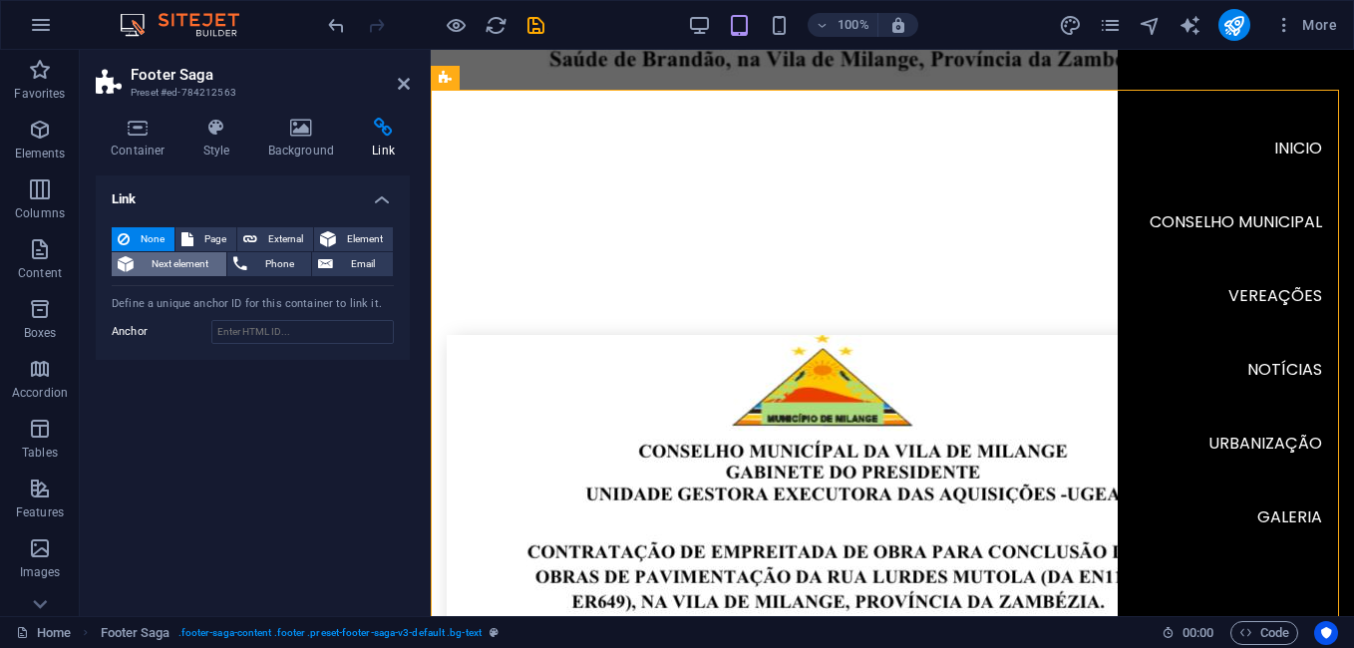
click at [174, 267] on span "Next element" at bounding box center [180, 264] width 81 height 24
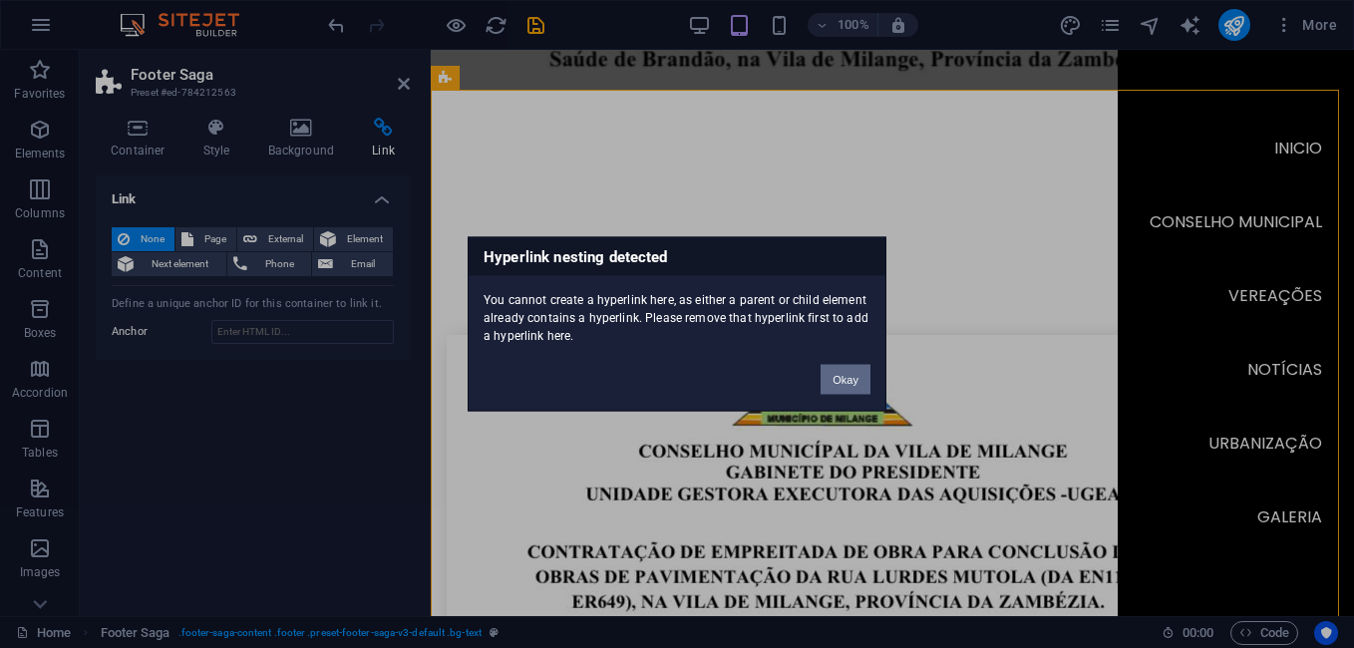
click at [849, 387] on button "Okay" at bounding box center [845, 380] width 50 height 30
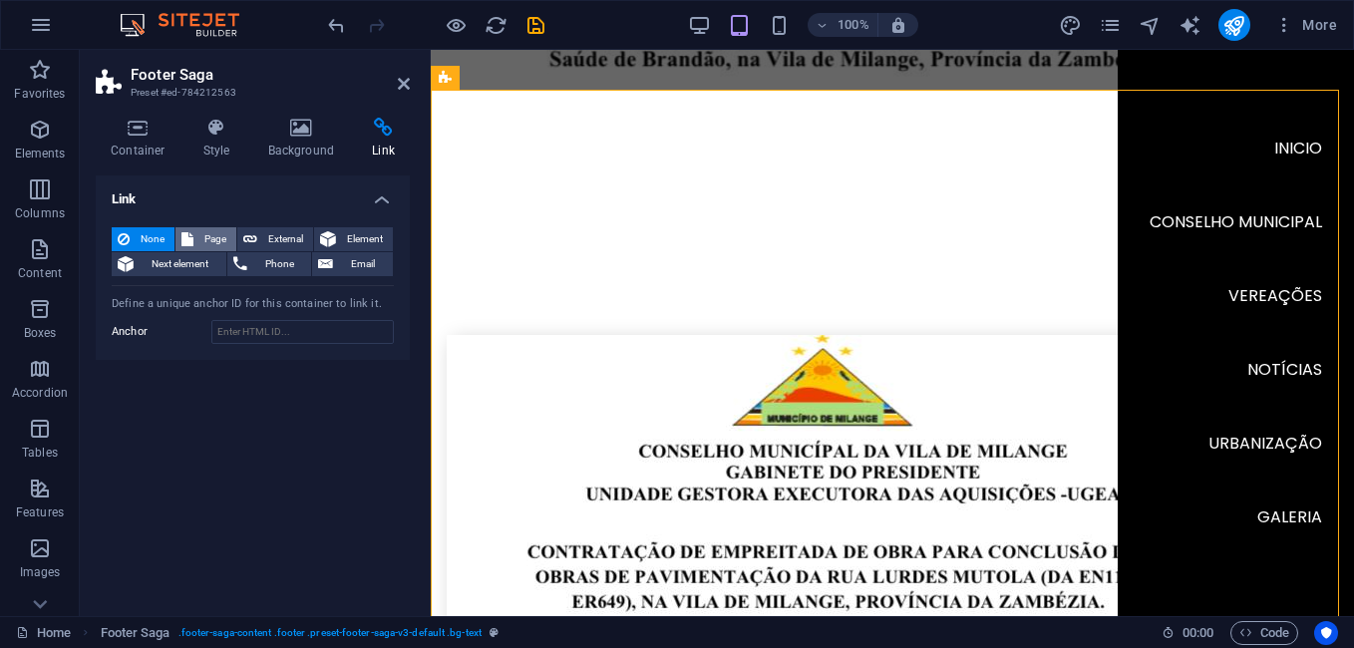
click at [213, 239] on span "Page" at bounding box center [214, 239] width 31 height 24
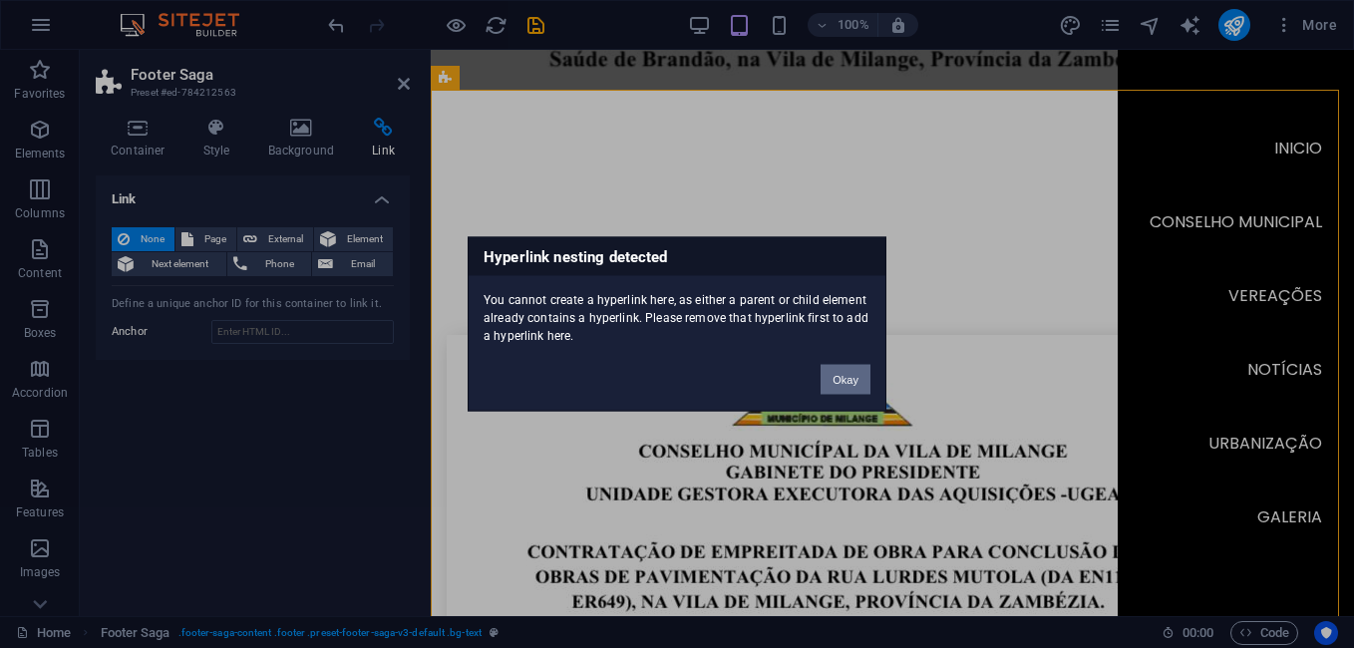
click at [833, 385] on button "Okay" at bounding box center [845, 380] width 50 height 30
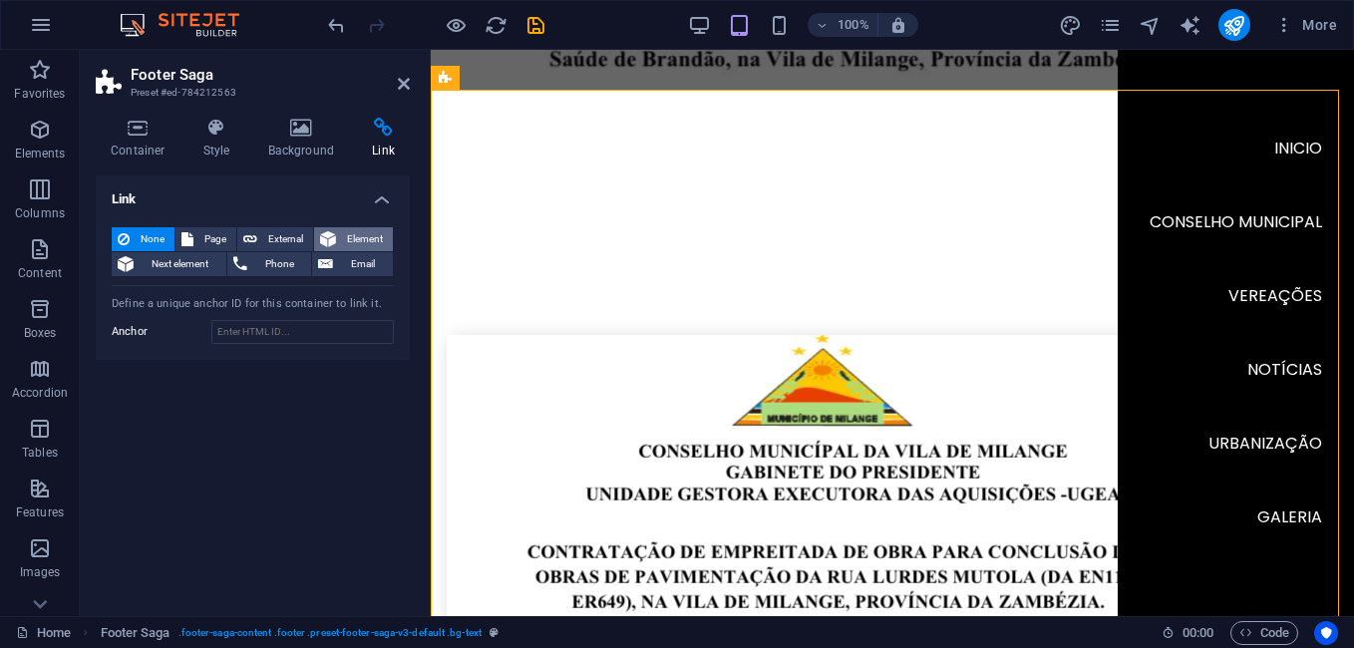
click at [371, 236] on span "Element" at bounding box center [364, 239] width 45 height 24
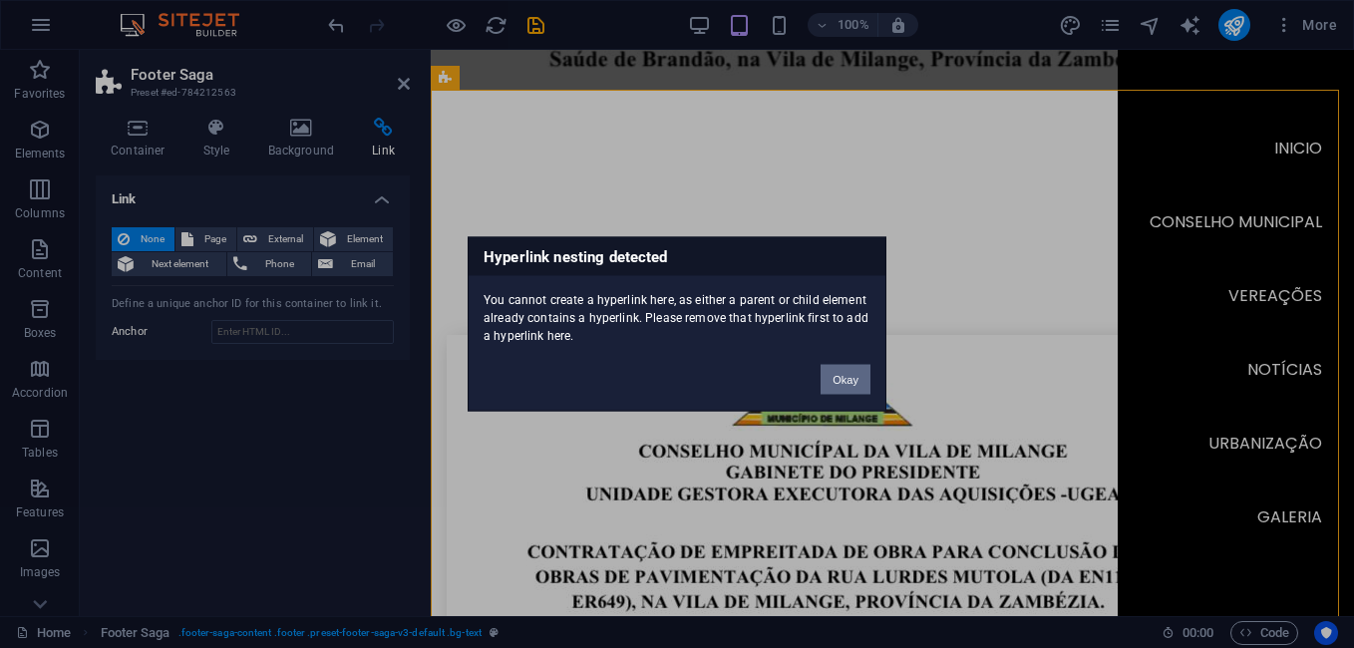
click at [849, 380] on button "Okay" at bounding box center [845, 380] width 50 height 30
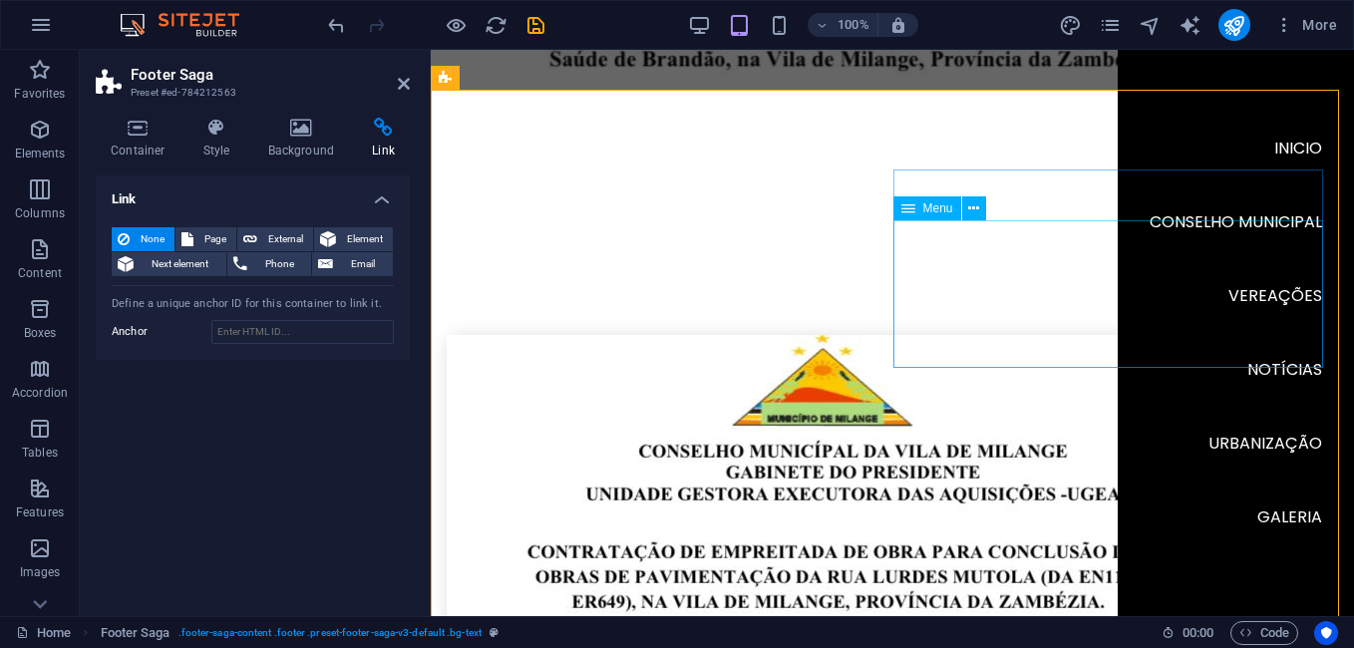
select select
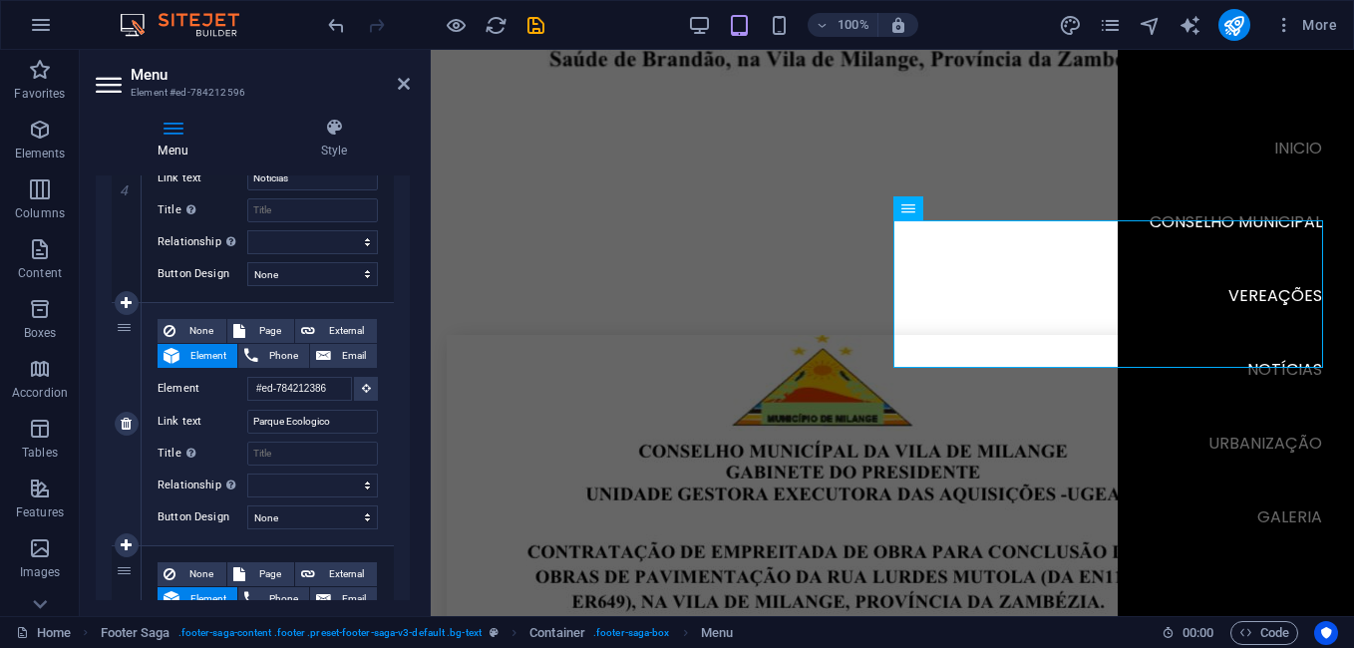
scroll to position [1341, 0]
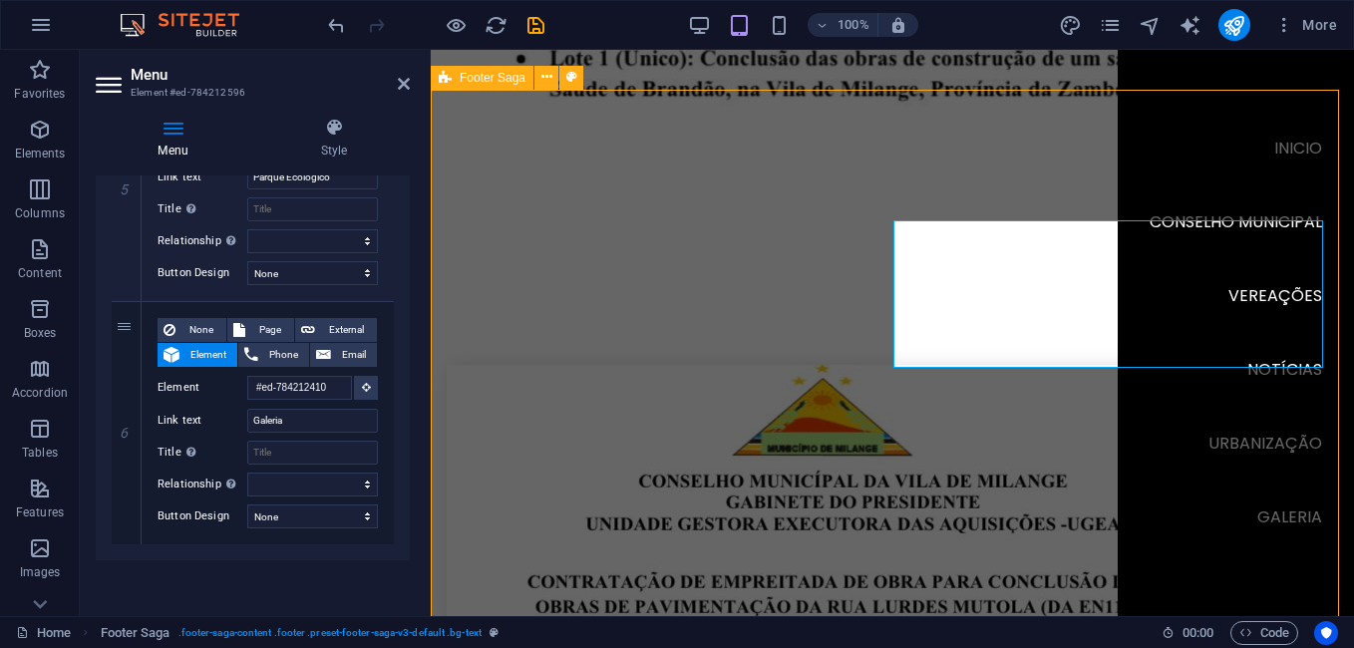
scroll to position [5969, 0]
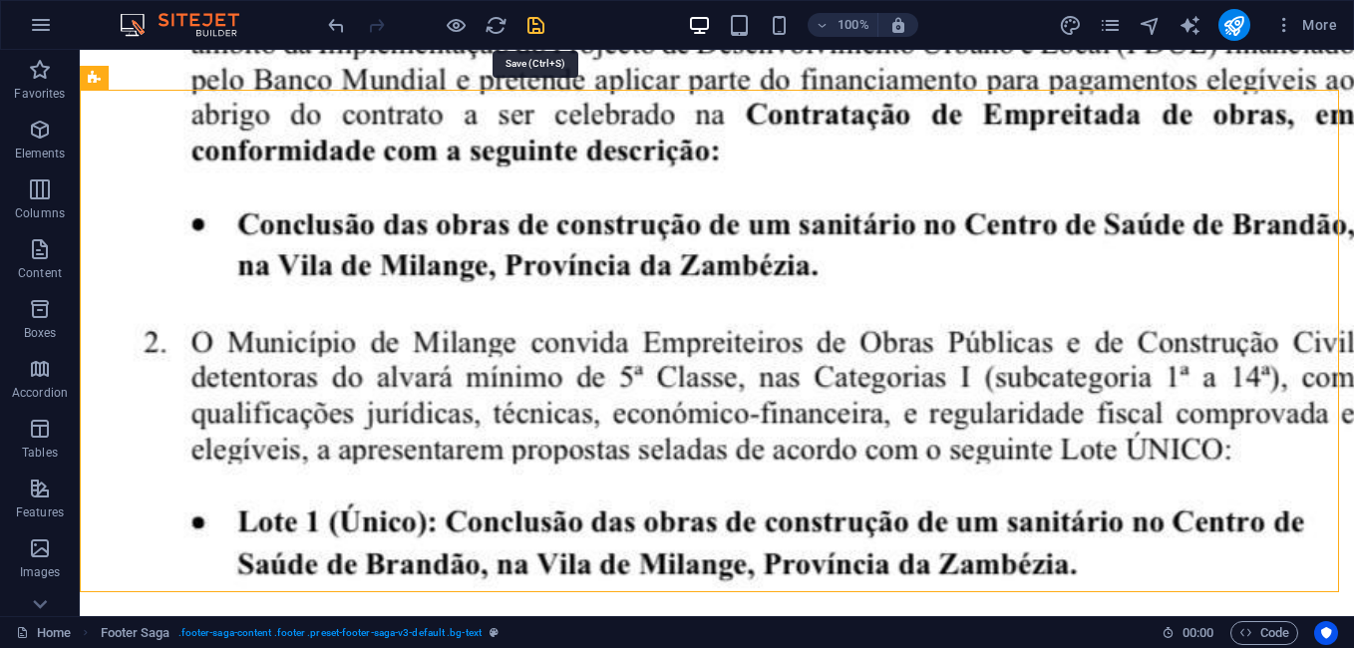
click at [529, 29] on icon "save" at bounding box center [535, 25] width 23 height 23
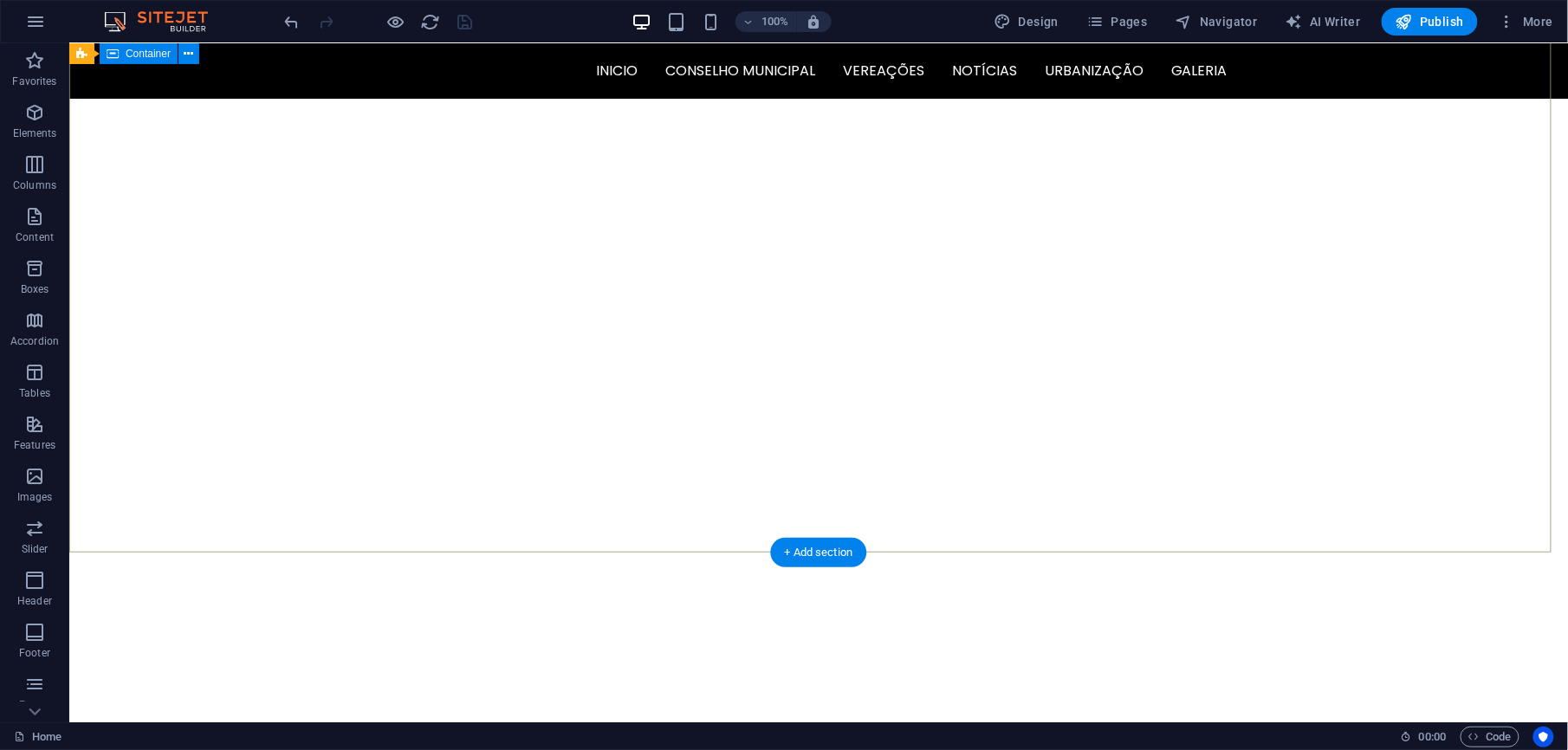
scroll to position [0, 0]
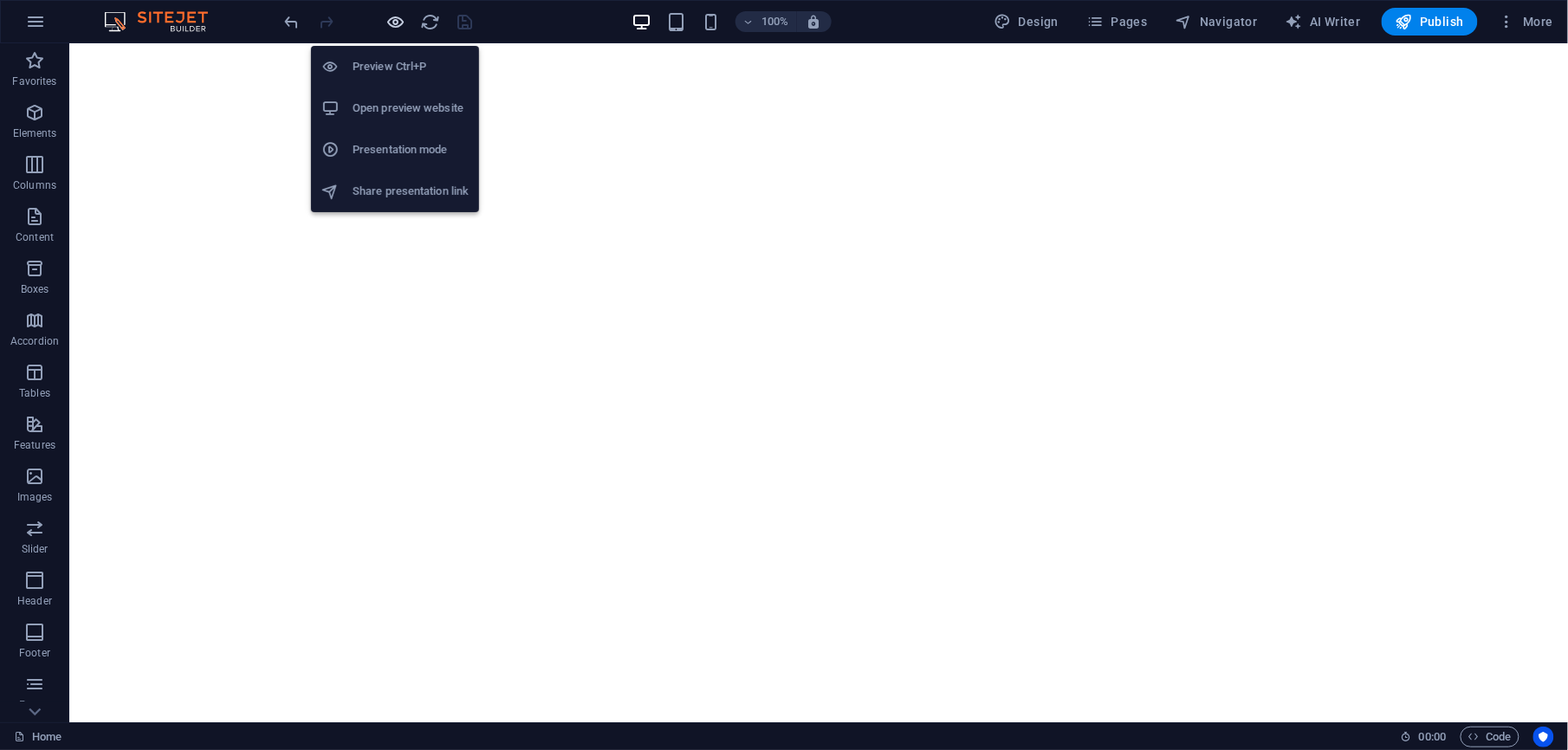
click at [396, 26] on icon "button" at bounding box center [396, 22] width 20 height 20
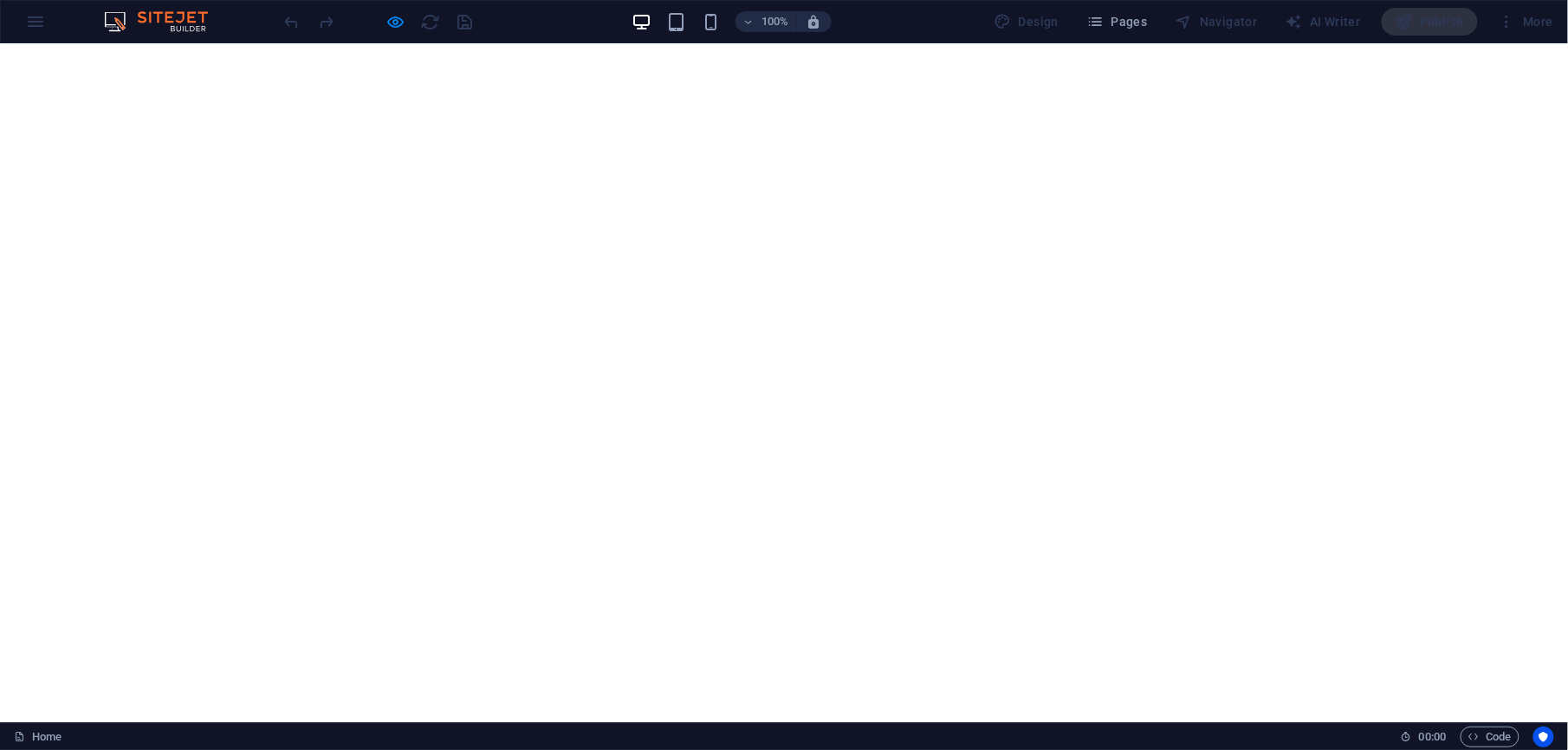
click at [1033, 562] on link "Urbanização" at bounding box center [1060, 750] width 99 height 28
click at [1045, 562] on link "Urbanização" at bounding box center [1060, 750] width 99 height 28
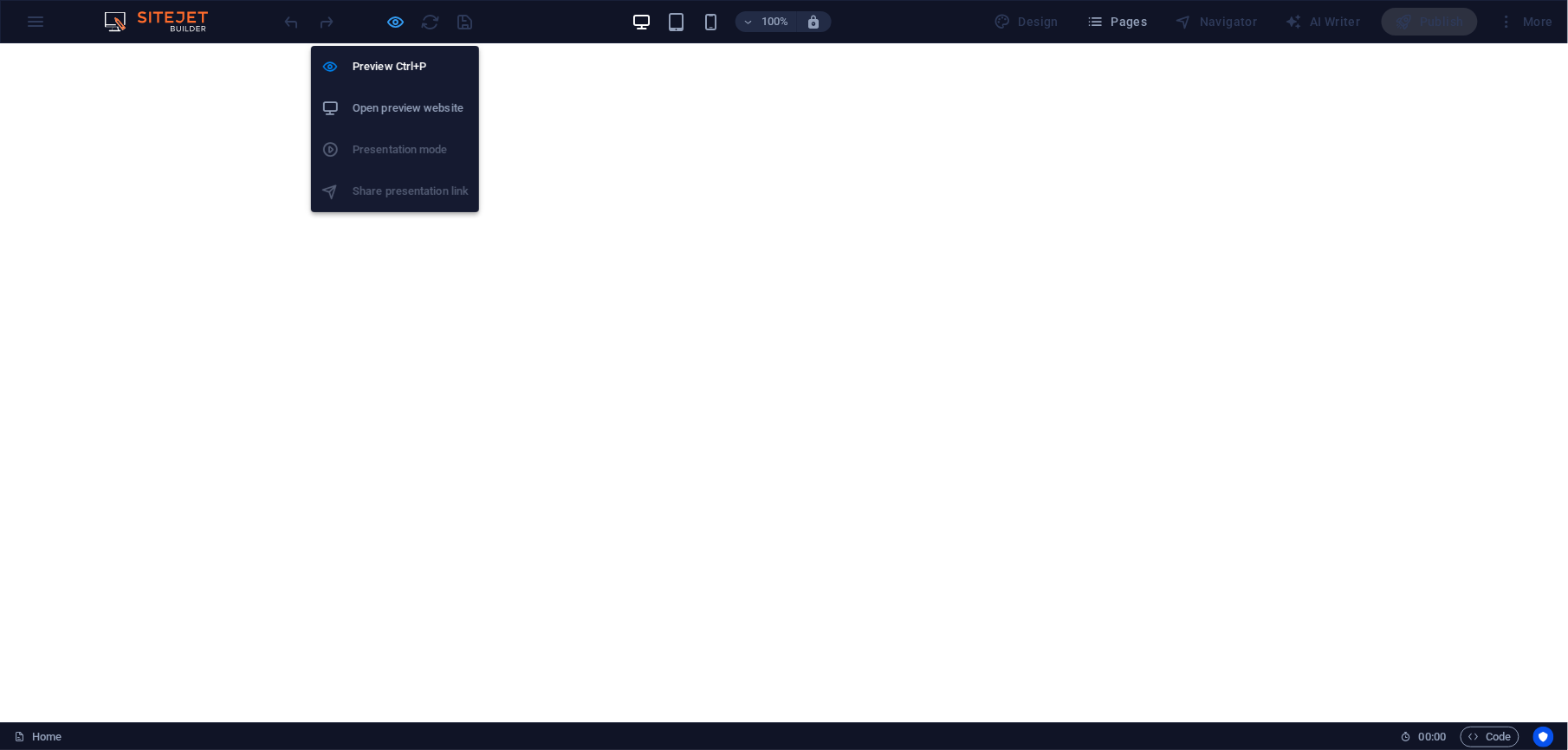
click at [393, 24] on icon "button" at bounding box center [396, 22] width 20 height 20
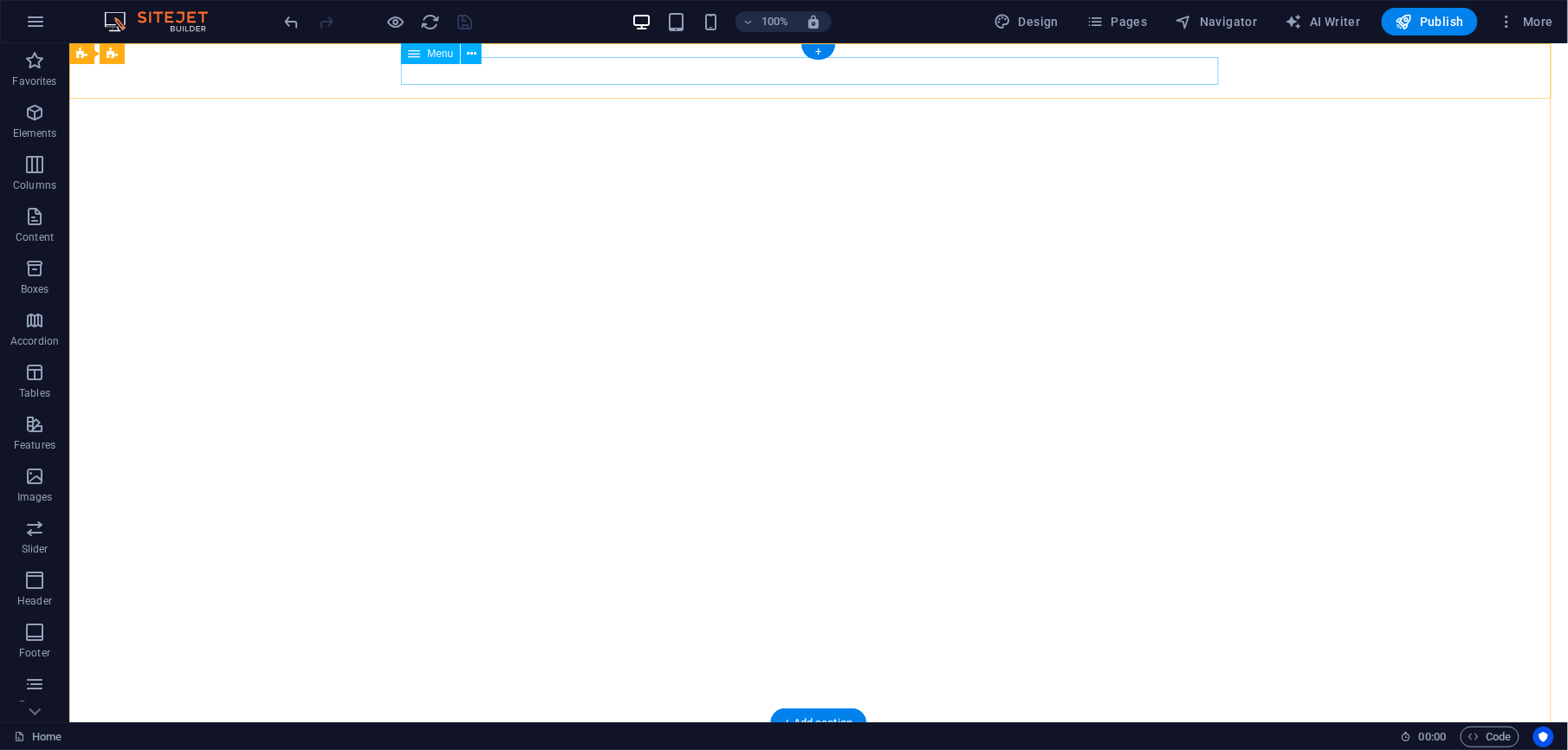
click at [1080, 562] on nav "Inicio Conselho Municipal Vereações Notícias Urbanização Galeria" at bounding box center [818, 750] width 818 height 28
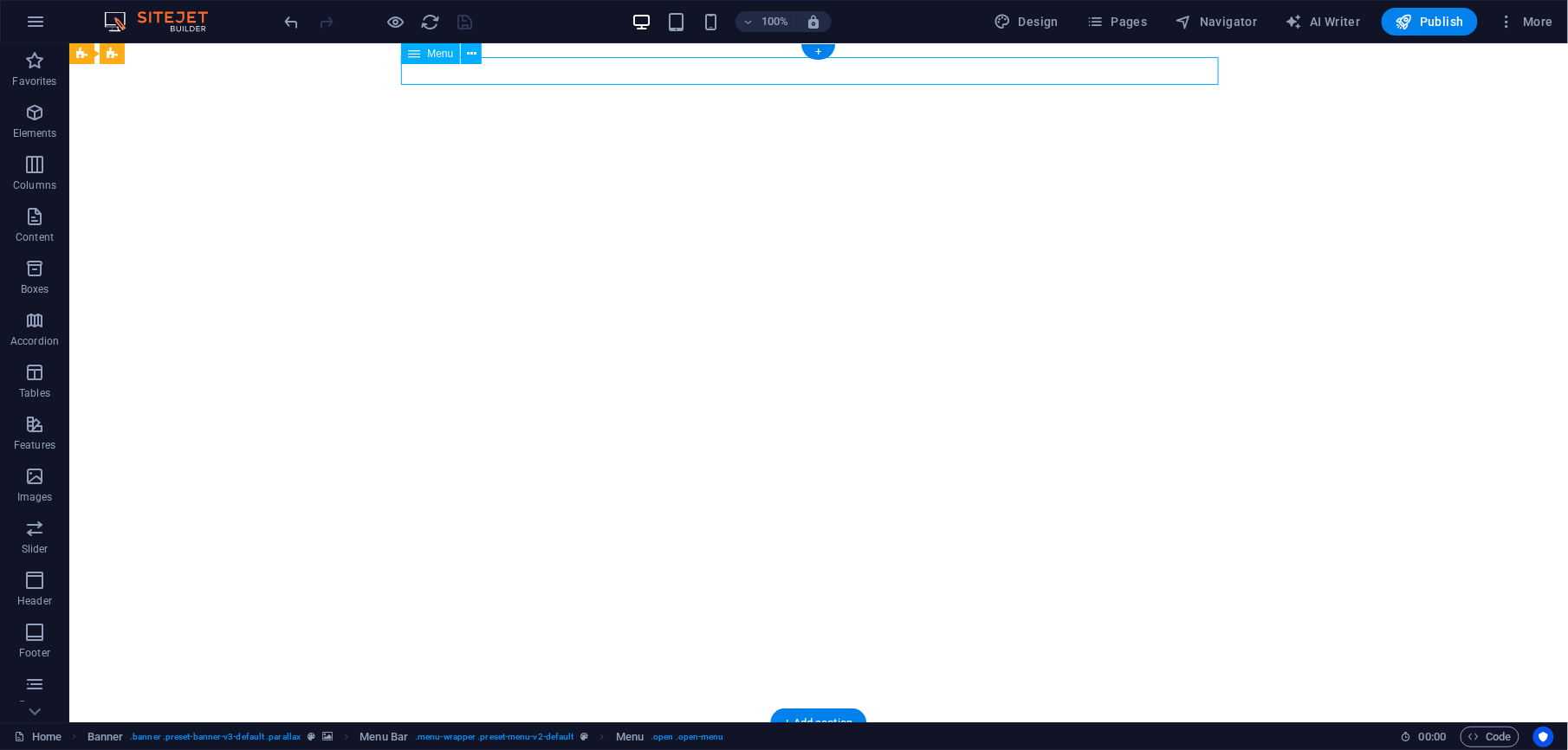
click at [1087, 562] on nav "Inicio Conselho Municipal Vereações Notícias Urbanização Galeria" at bounding box center [818, 750] width 818 height 28
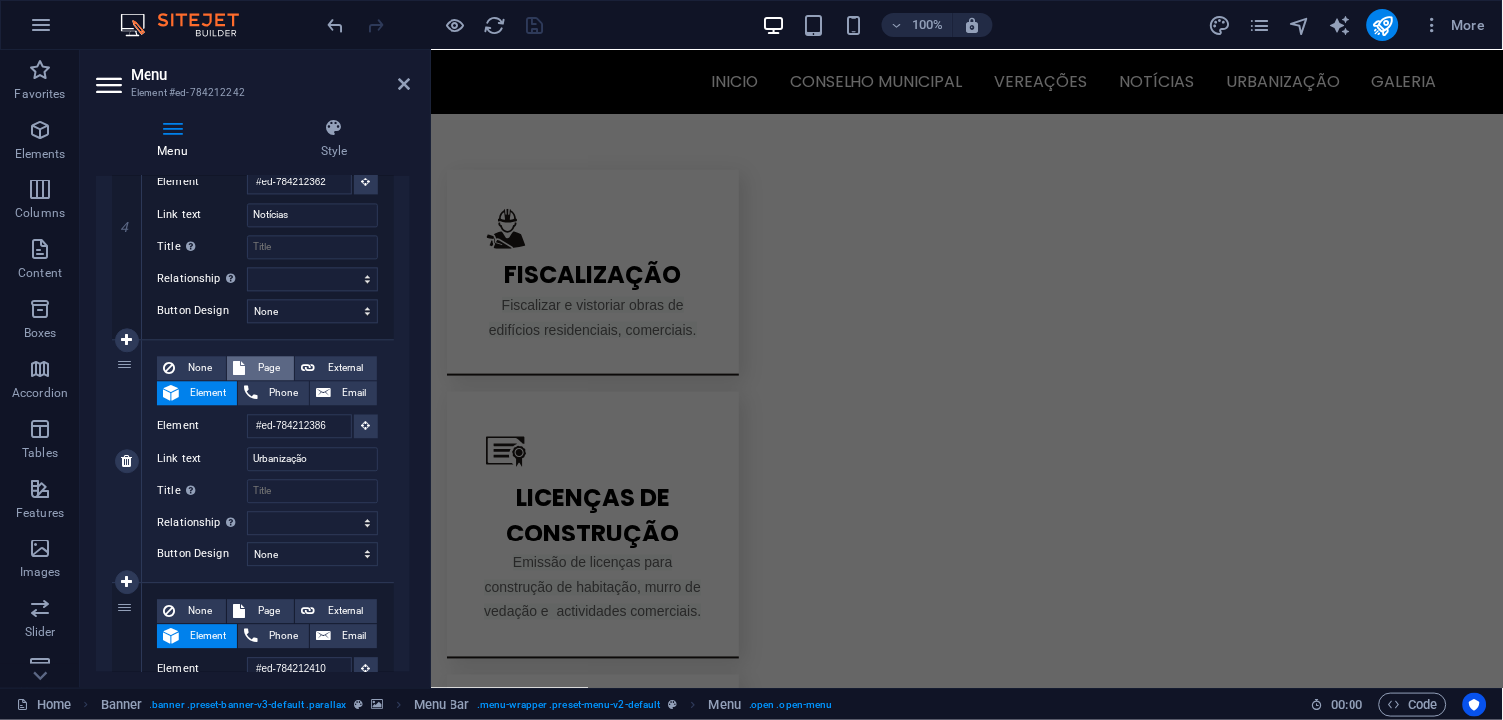
scroll to position [1768, 0]
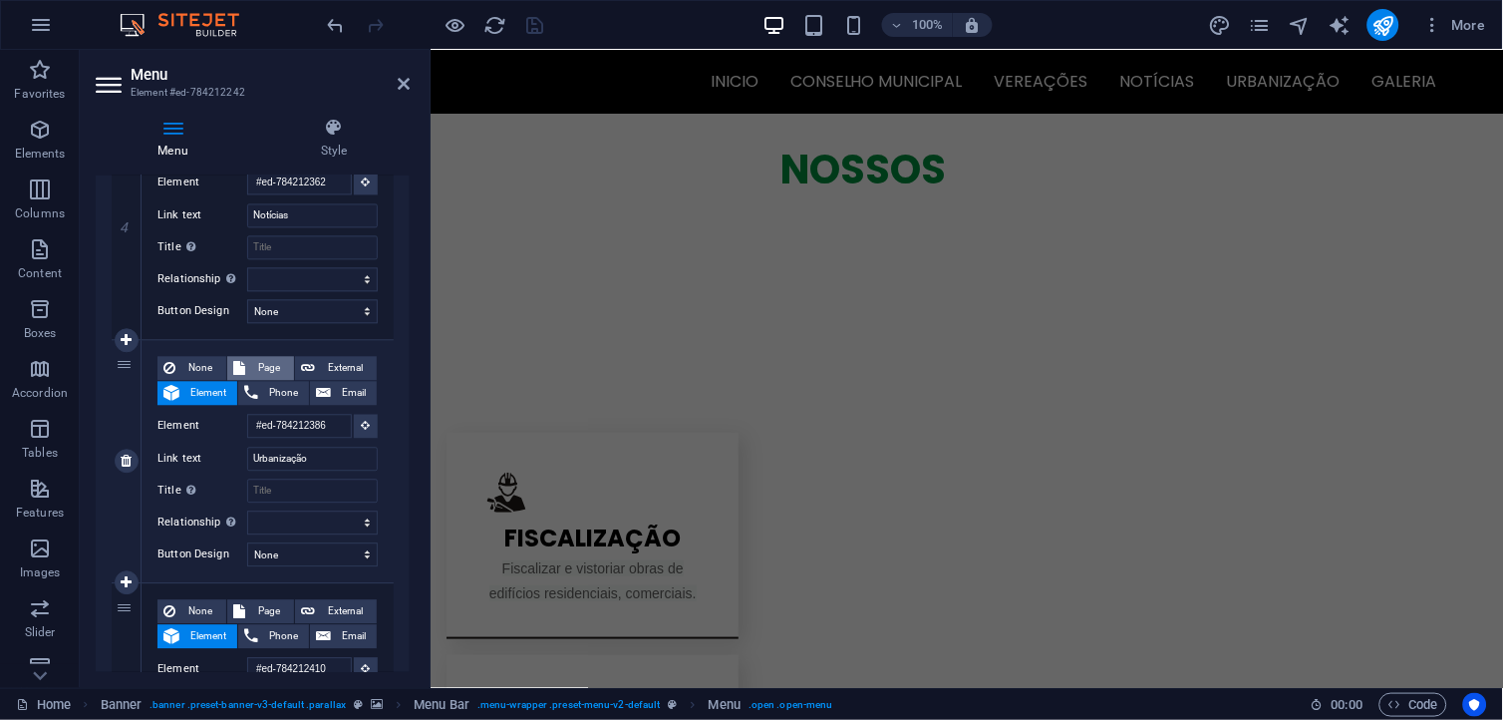
click at [259, 373] on span "Page" at bounding box center [269, 369] width 37 height 24
select select
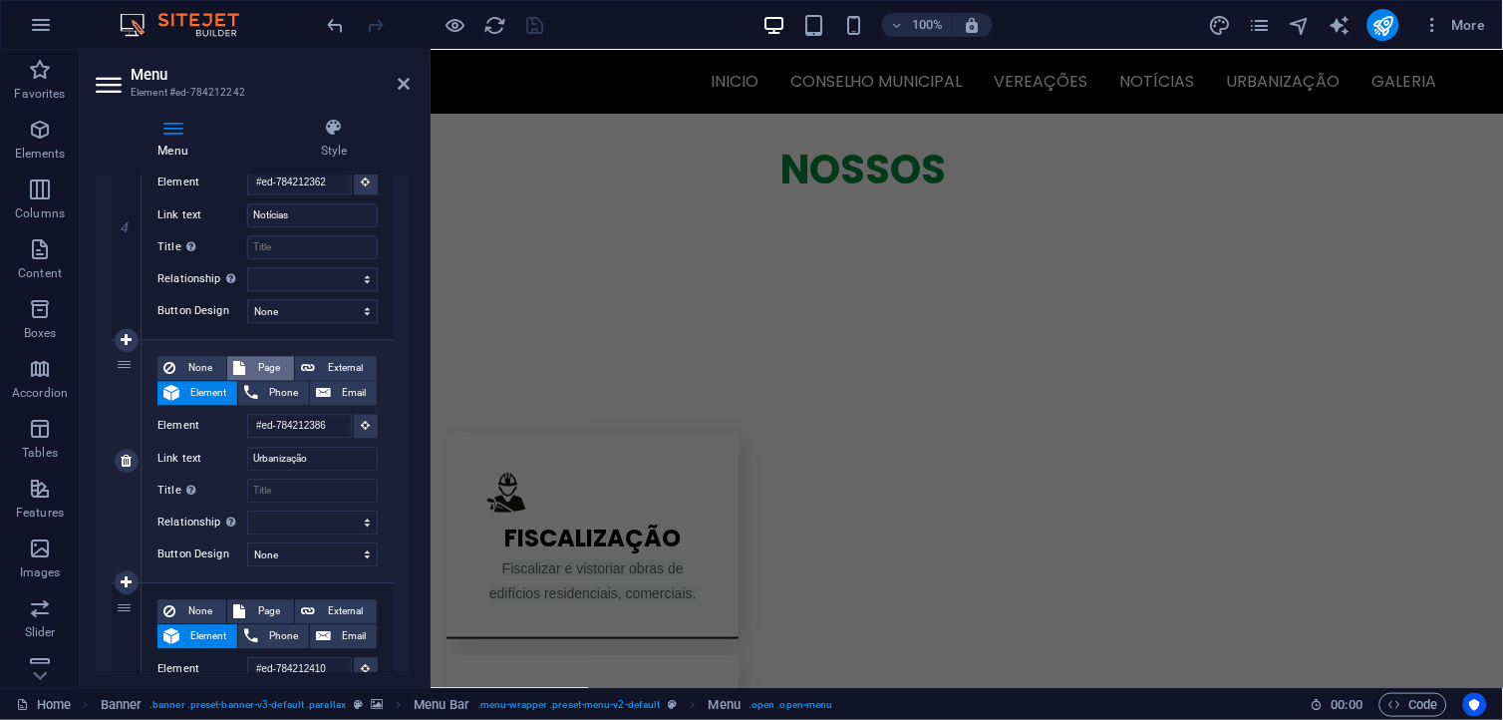
select select
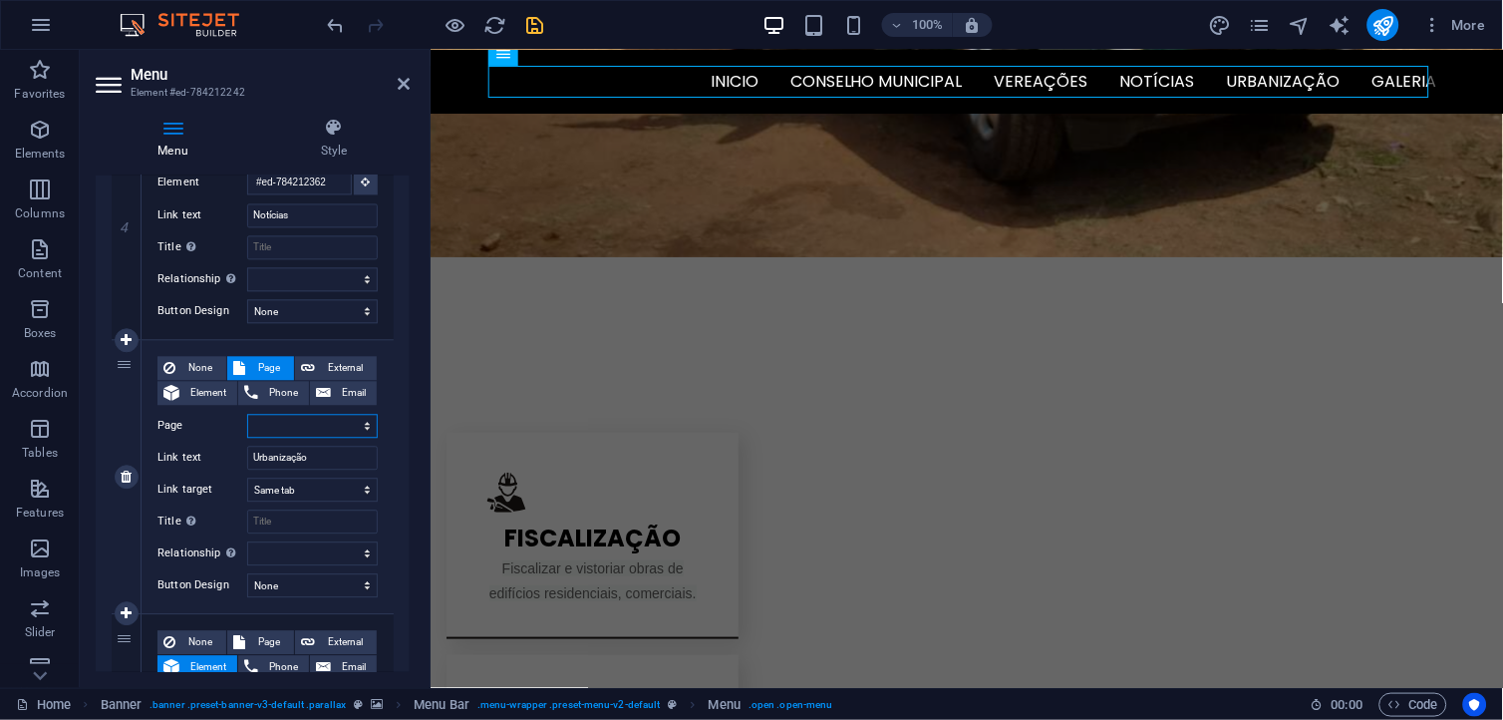
click at [290, 429] on select "Home galeria Subpage Legal Notice Privacy parque concurso" at bounding box center [312, 427] width 131 height 24
click at [1252, 36] on div "More" at bounding box center [1351, 25] width 286 height 32
click at [1254, 32] on icon "pages" at bounding box center [1259, 25] width 23 height 23
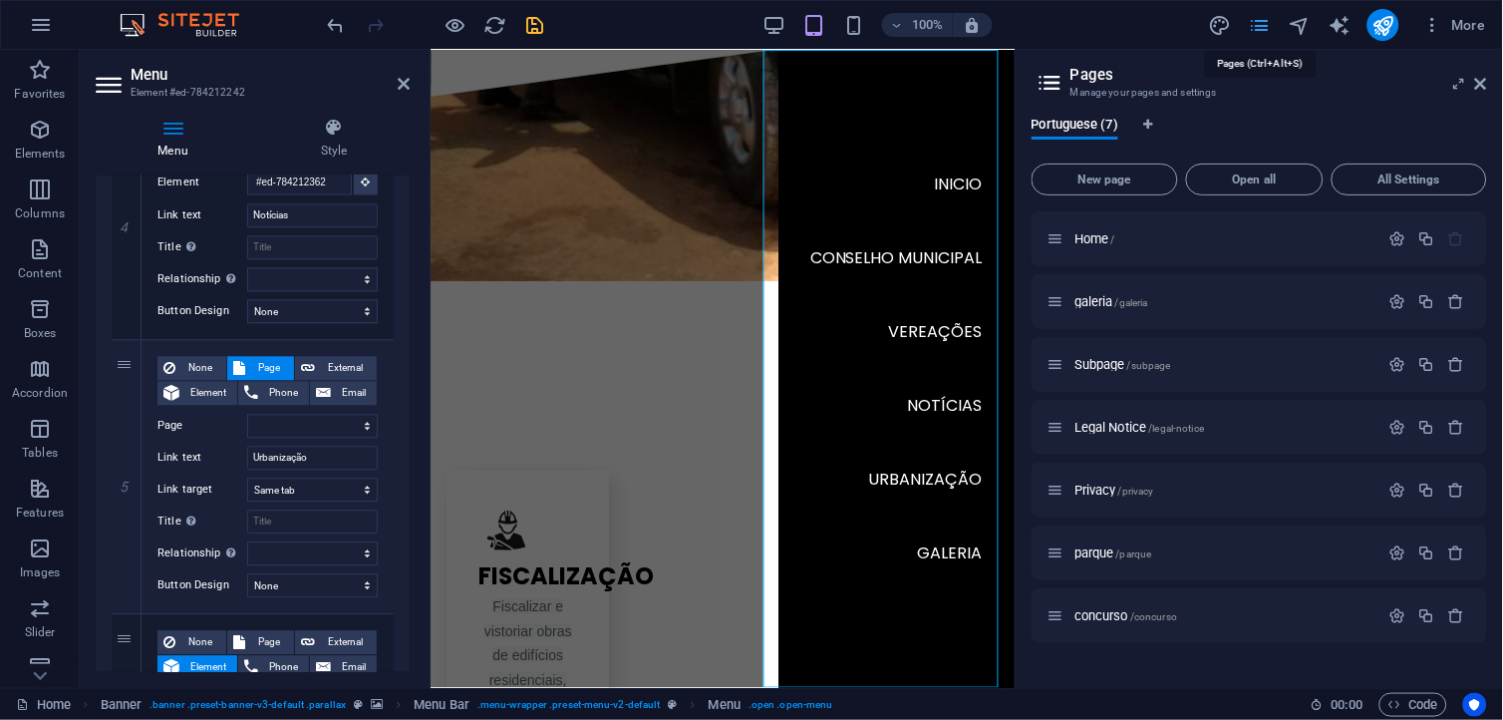
scroll to position [1805, 0]
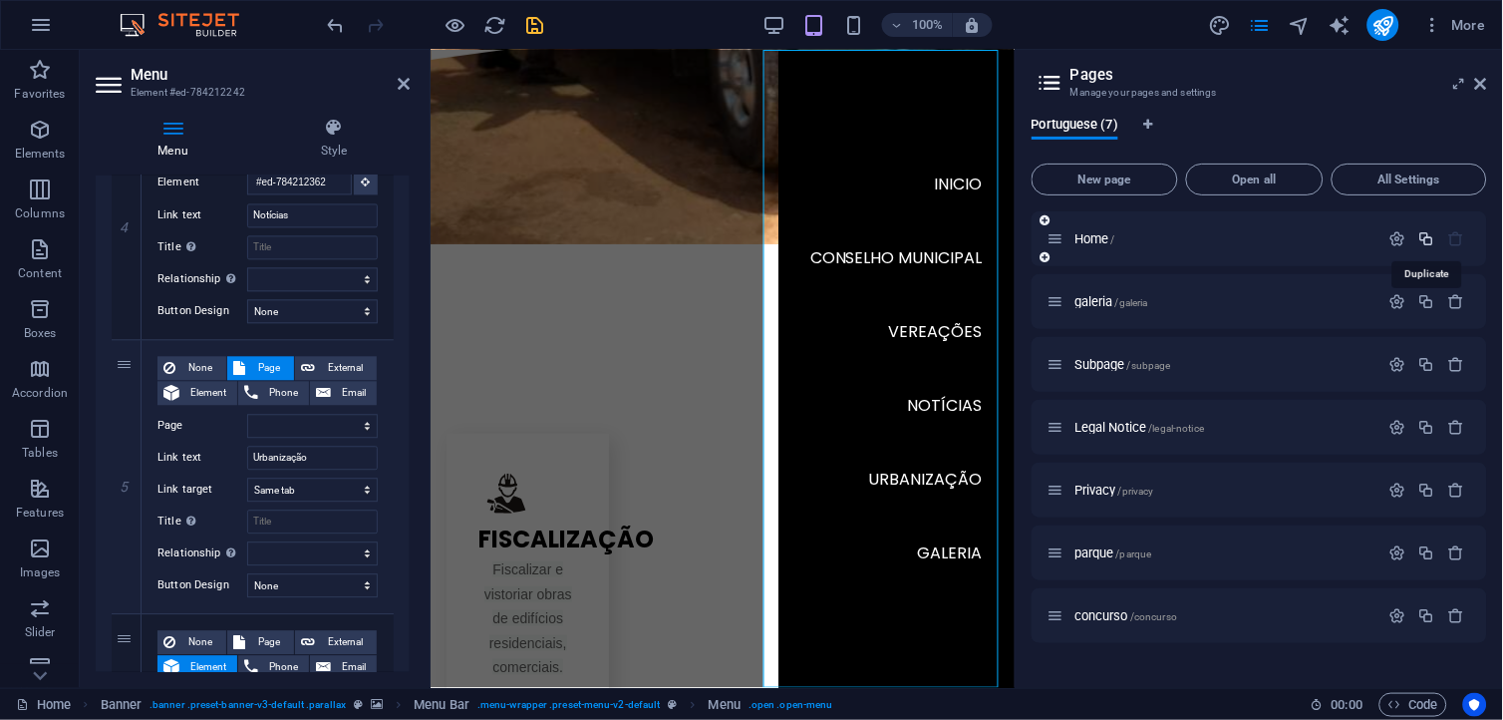
click at [1353, 246] on icon "button" at bounding box center [1427, 238] width 17 height 17
select select
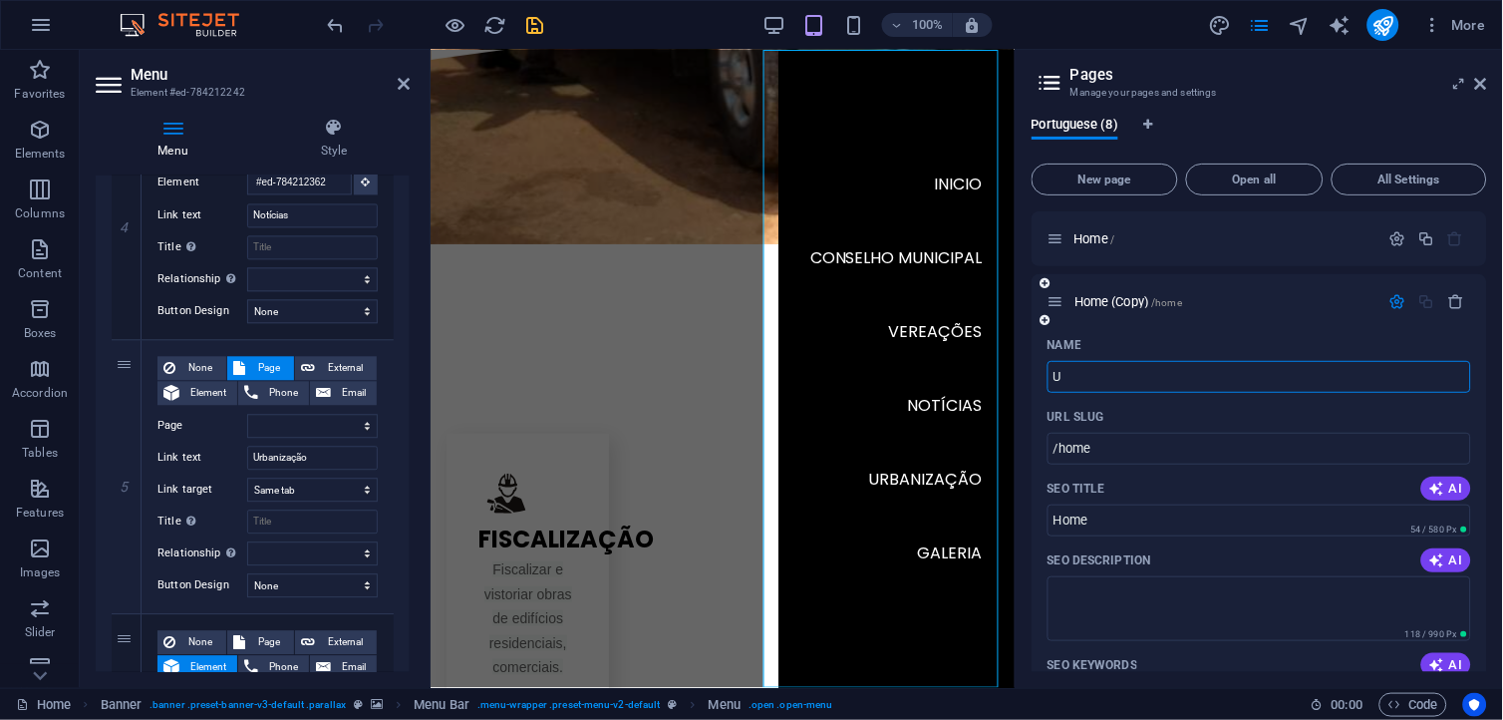
type input "Ur"
select select
type input "Ur"
select select
type input "Urb"
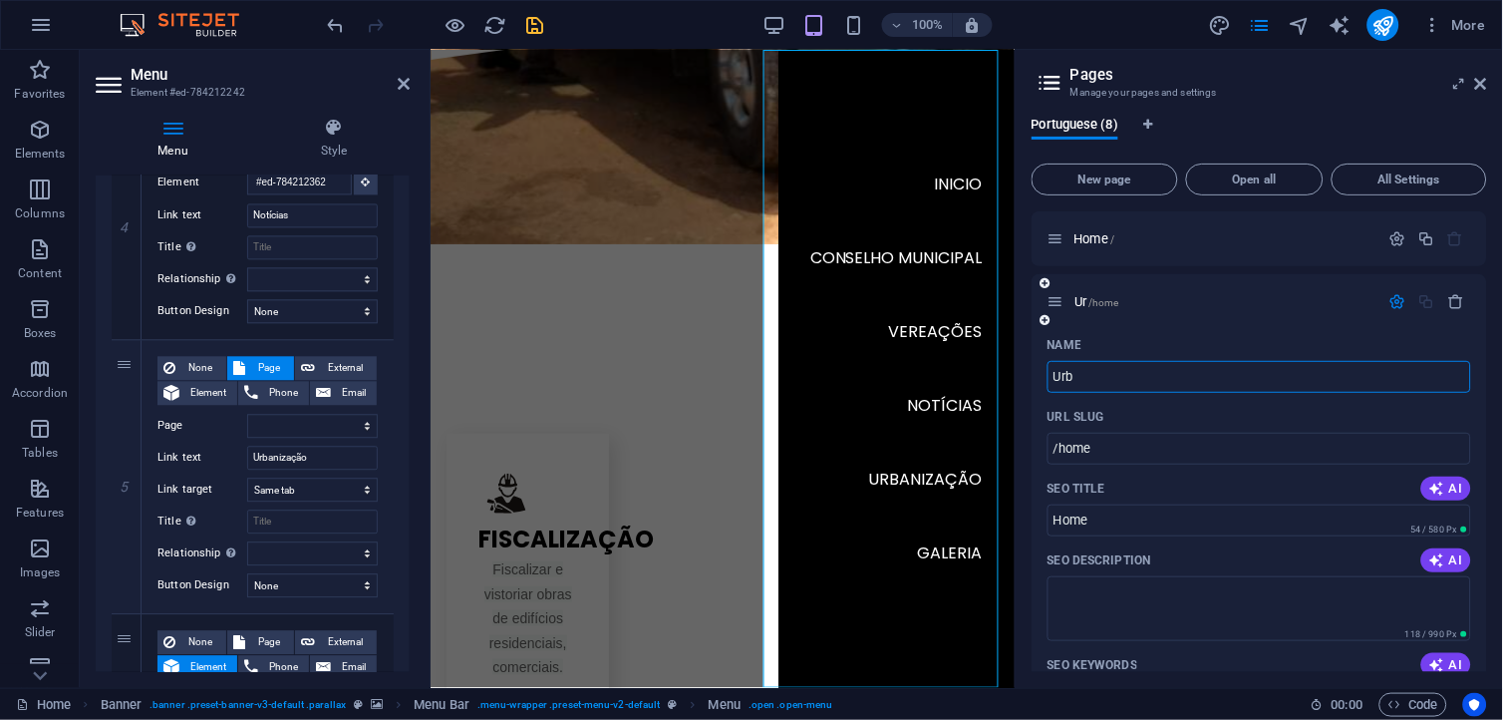
select select
type input "Urbani"
select select
type input "Urbanizacao"
select select
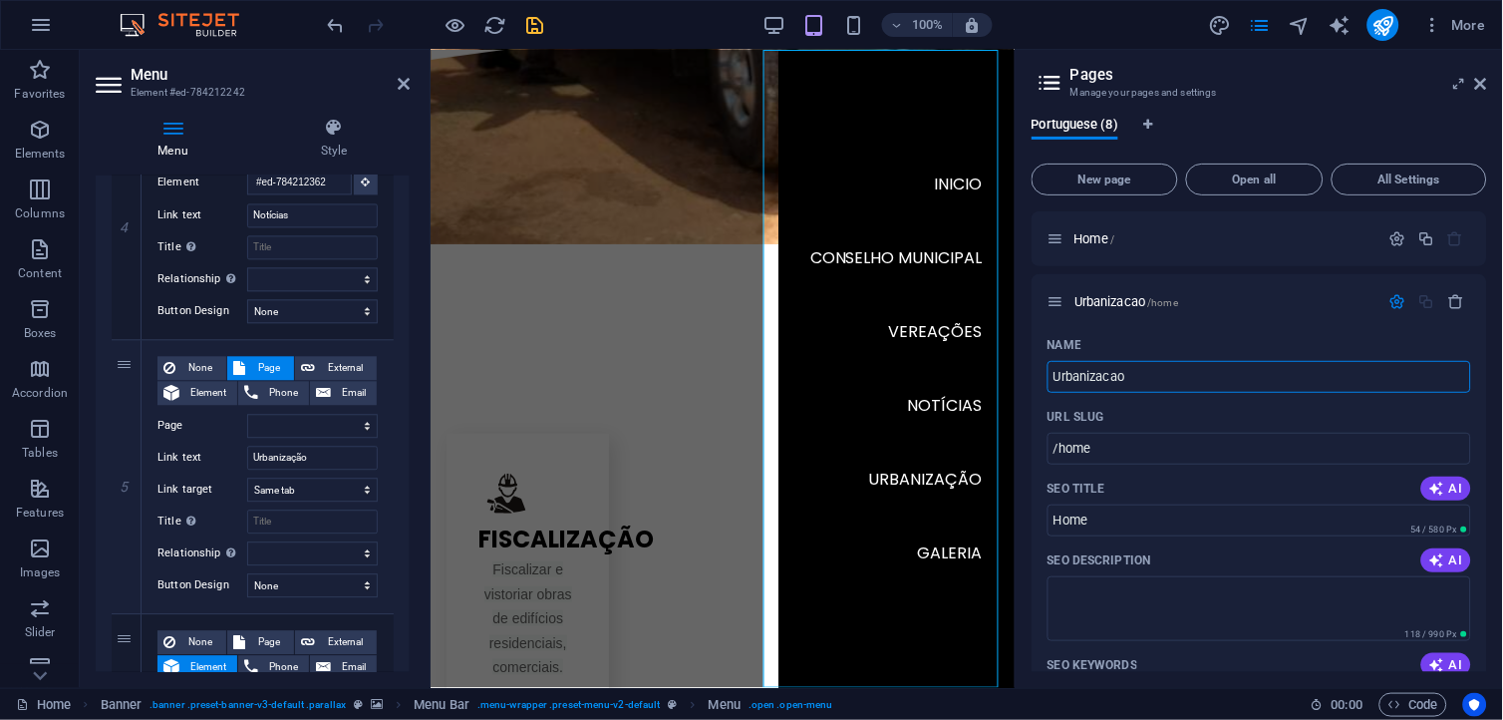
drag, startPoint x: 1157, startPoint y: 380, endPoint x: 1023, endPoint y: 379, distance: 134.6
click at [1023, 379] on div "Portuguese (8) New page Open all All Settings Home / Urbanizacao /home Name Urb…" at bounding box center [1259, 395] width 487 height 586
type input "Urbanizacao"
click at [1118, 522] on input "Home" at bounding box center [1260, 520] width 424 height 32
drag, startPoint x: 1549, startPoint y: 572, endPoint x: 982, endPoint y: 495, distance: 572.4
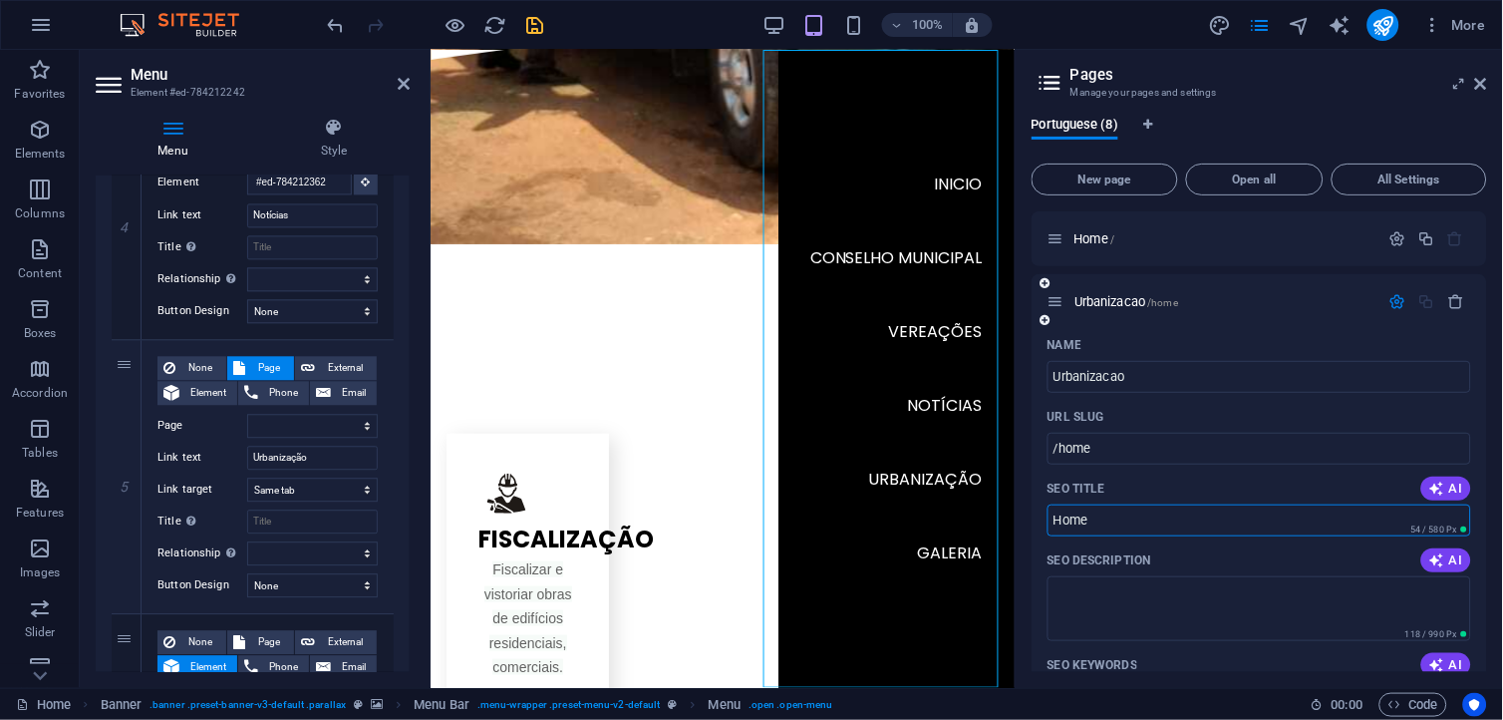
paste input "Urbanizacao"
type input "Urbanizacao"
select select
type input "Urbanizacao"
click at [1113, 453] on input "/home" at bounding box center [1260, 449] width 424 height 32
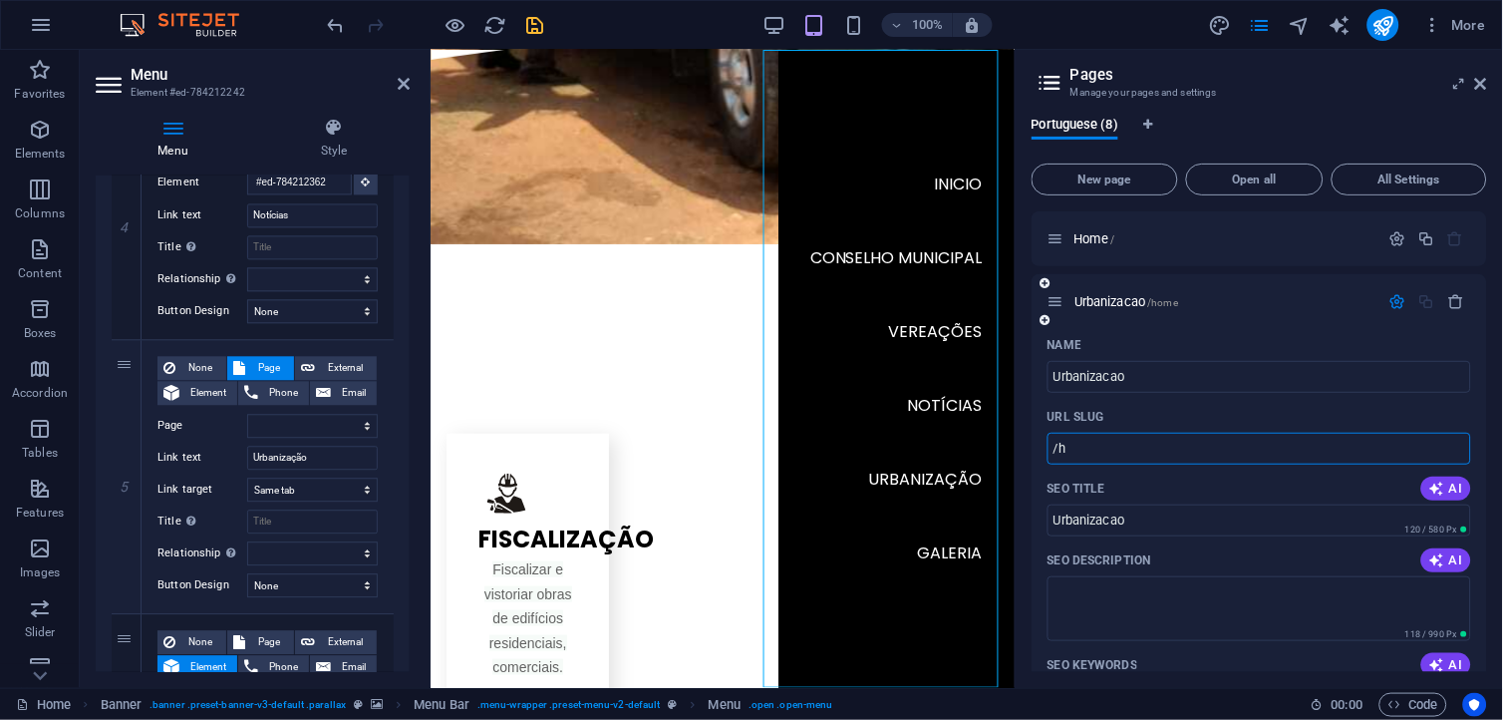
type input "/"
select select
type input "/"
select select
paste input "text"
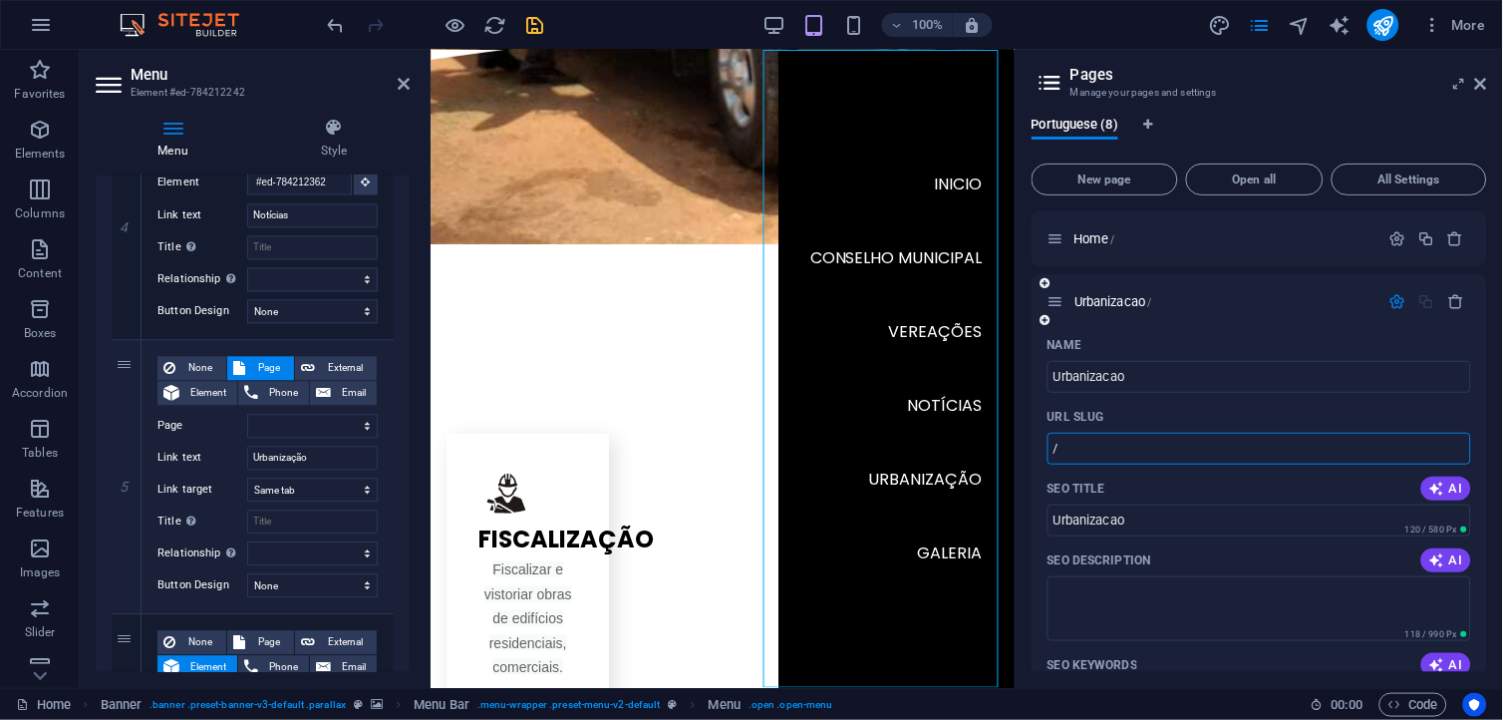
paste input "text"
click at [1114, 452] on input "/" at bounding box center [1260, 449] width 424 height 32
paste input "text"
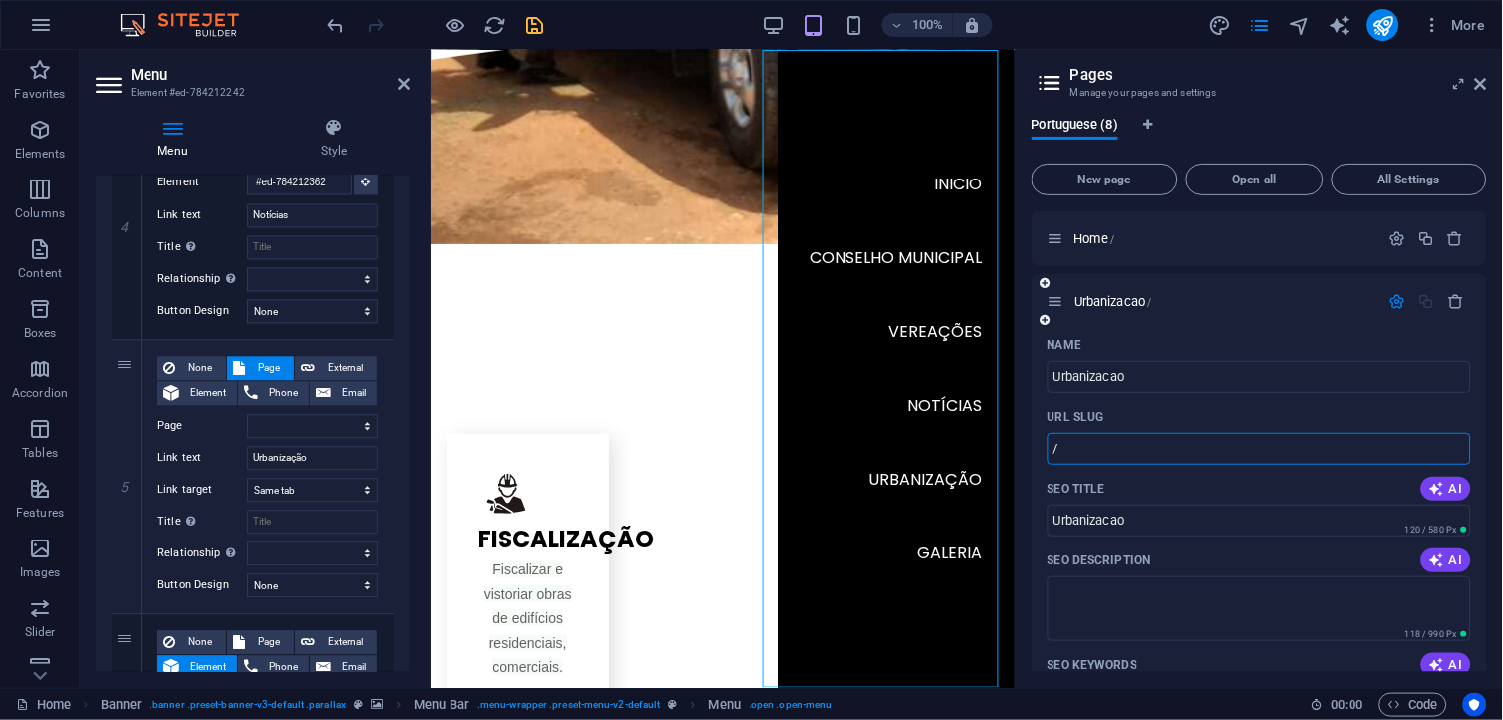
paste input "text"
click at [1143, 376] on input "Urbanizacao" at bounding box center [1260, 377] width 424 height 32
click at [1082, 440] on input "/" at bounding box center [1260, 449] width 424 height 32
type input "/ur"
select select
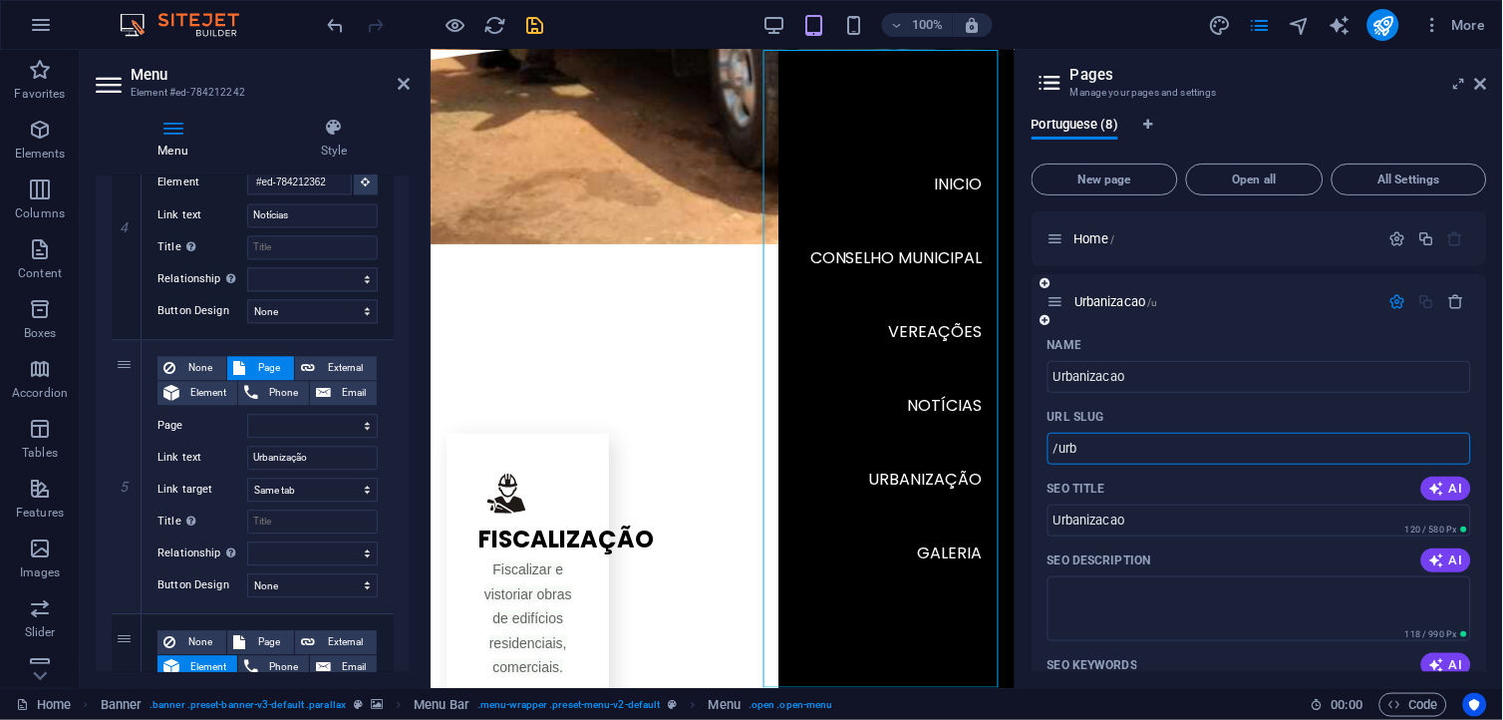
type input "/urb"
select select
type input "/urb"
select select
type input "/urb"
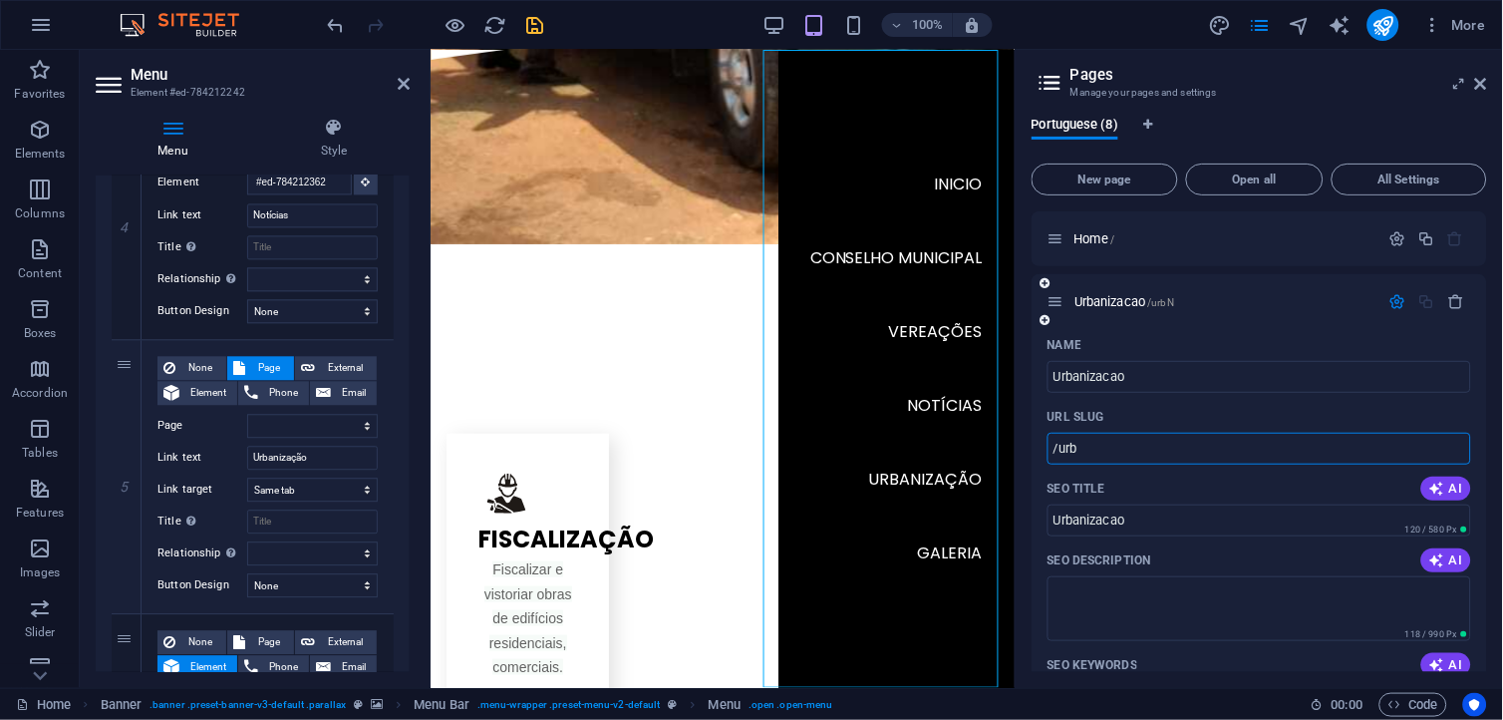
select select
type input "/urba"
select select
type input "/urbaniz"
select select
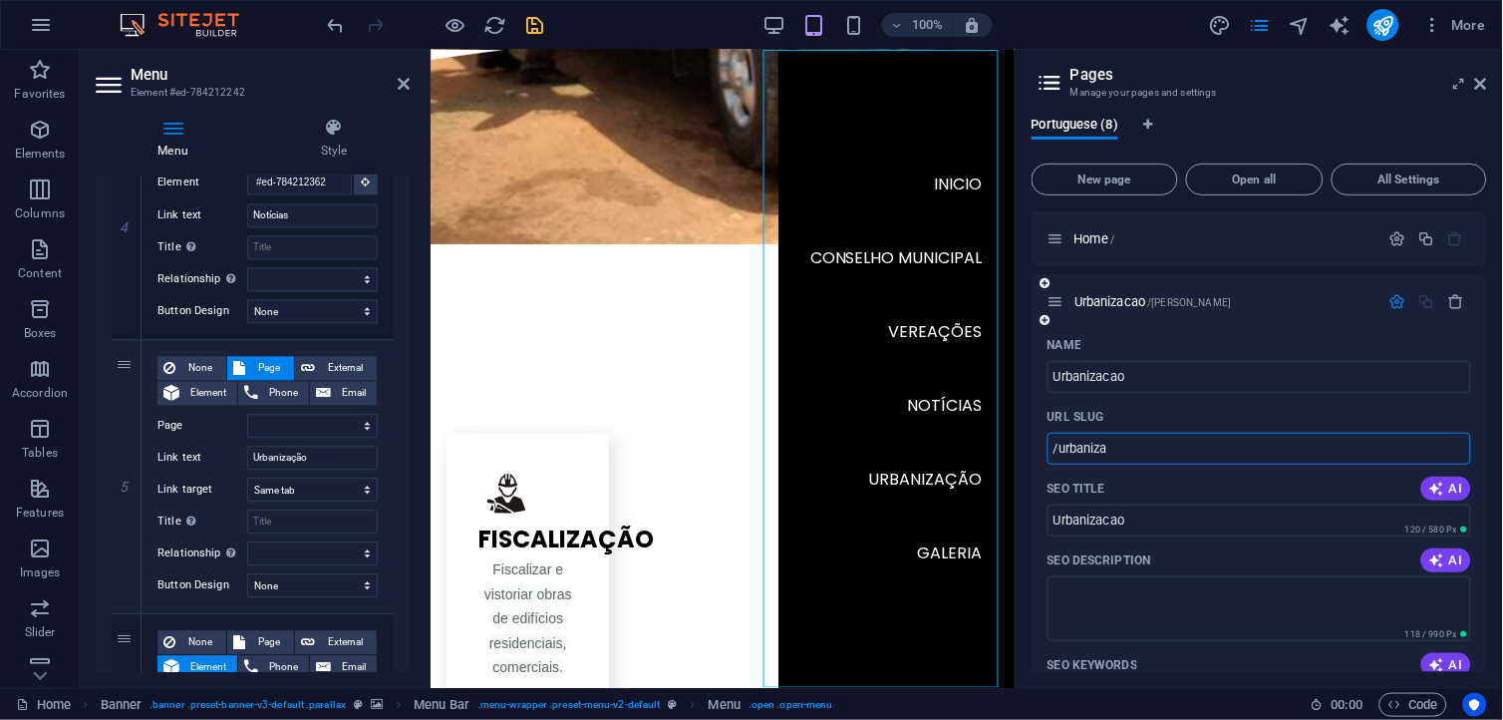
type input "/urbaniza"
select select
type input "/urbanizacap"
select select
type input "/urbanizacap"
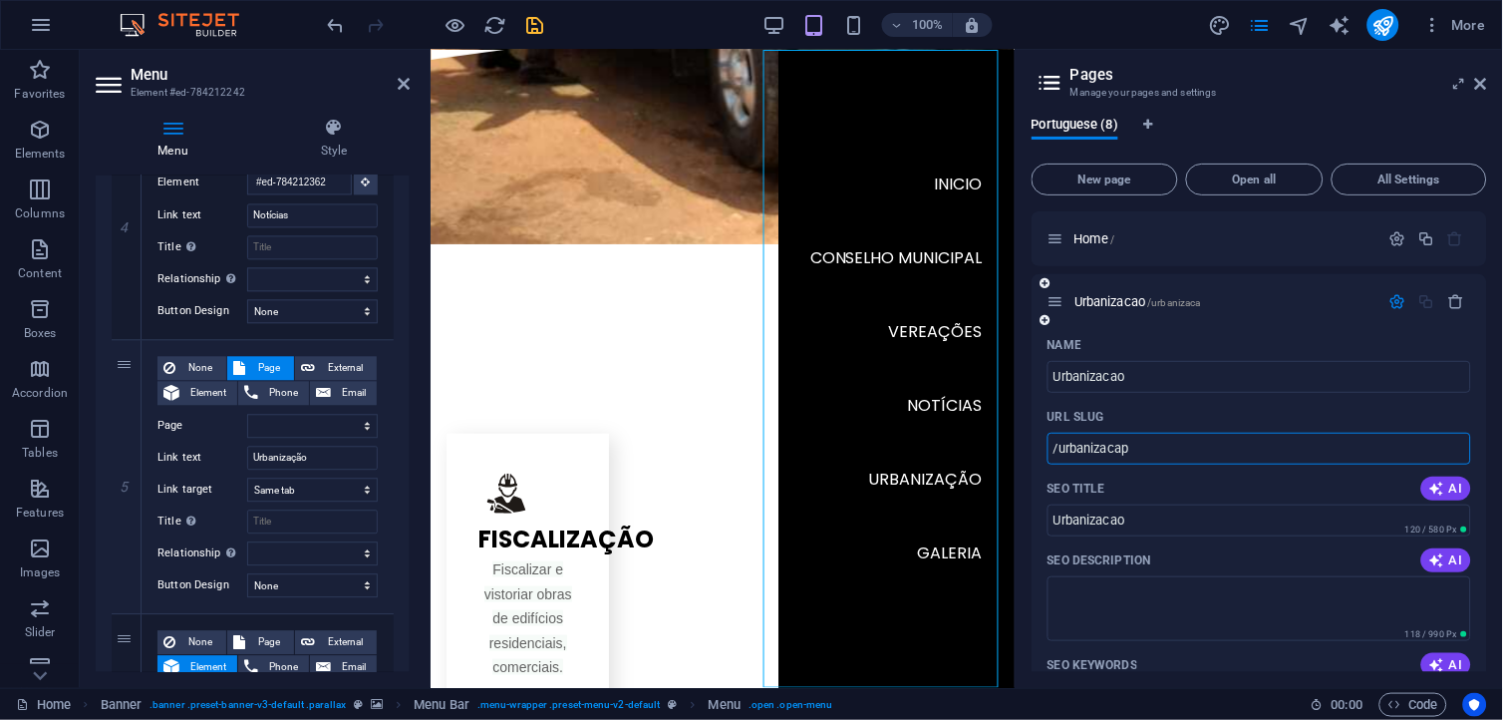
select select
type input "/urbanizacao"
select select
type input "/urbanizacao"
click at [1113, 375] on input "Urbanizacao" at bounding box center [1260, 377] width 424 height 32
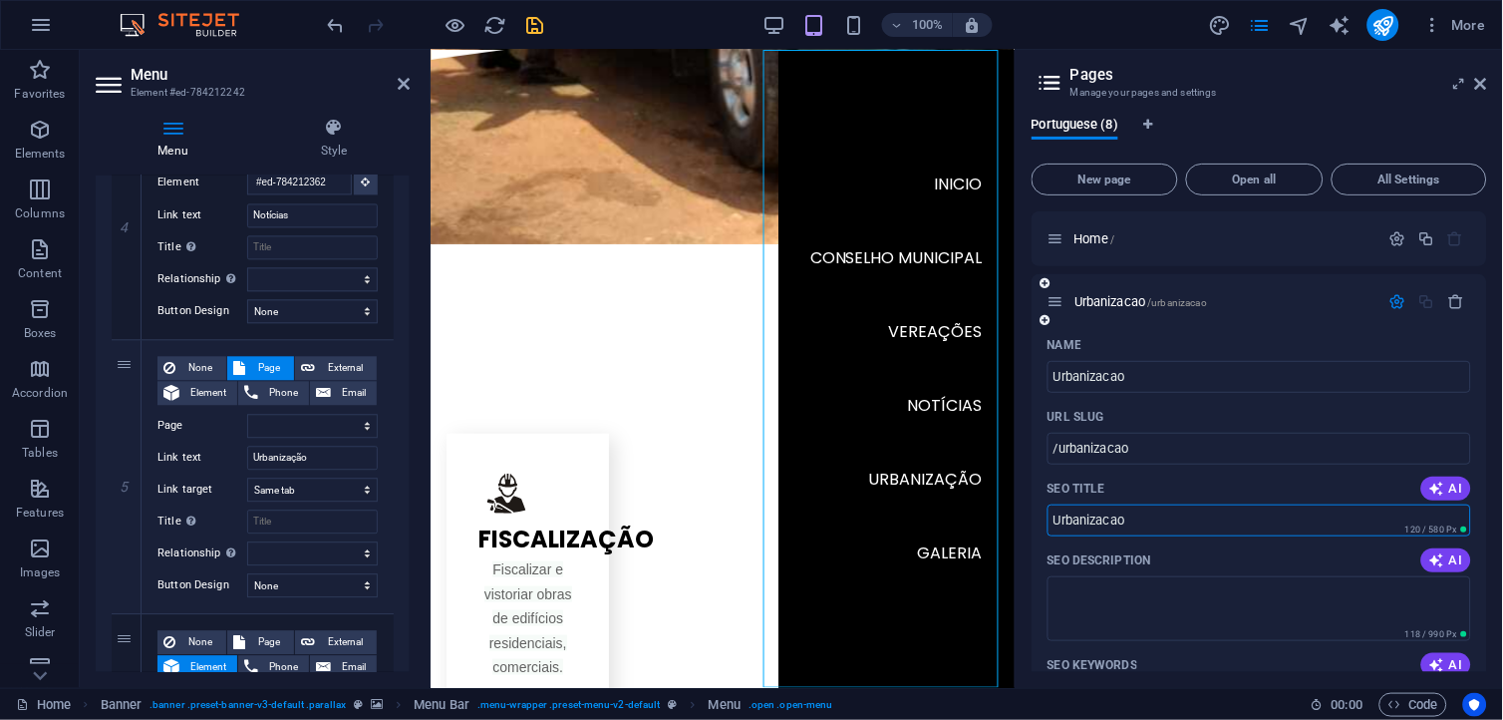
click at [1153, 510] on input "Urbanizacao" at bounding box center [1260, 520] width 424 height 32
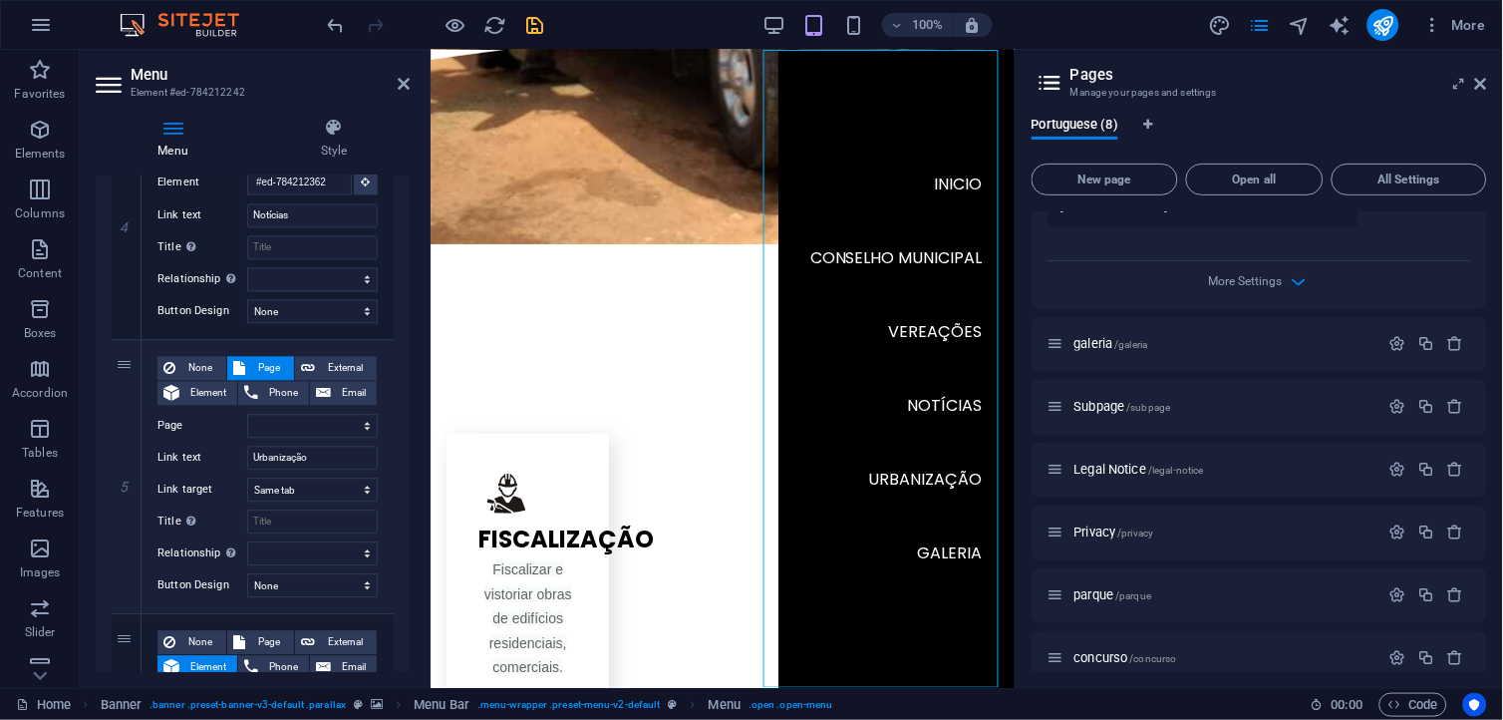
scroll to position [784, 0]
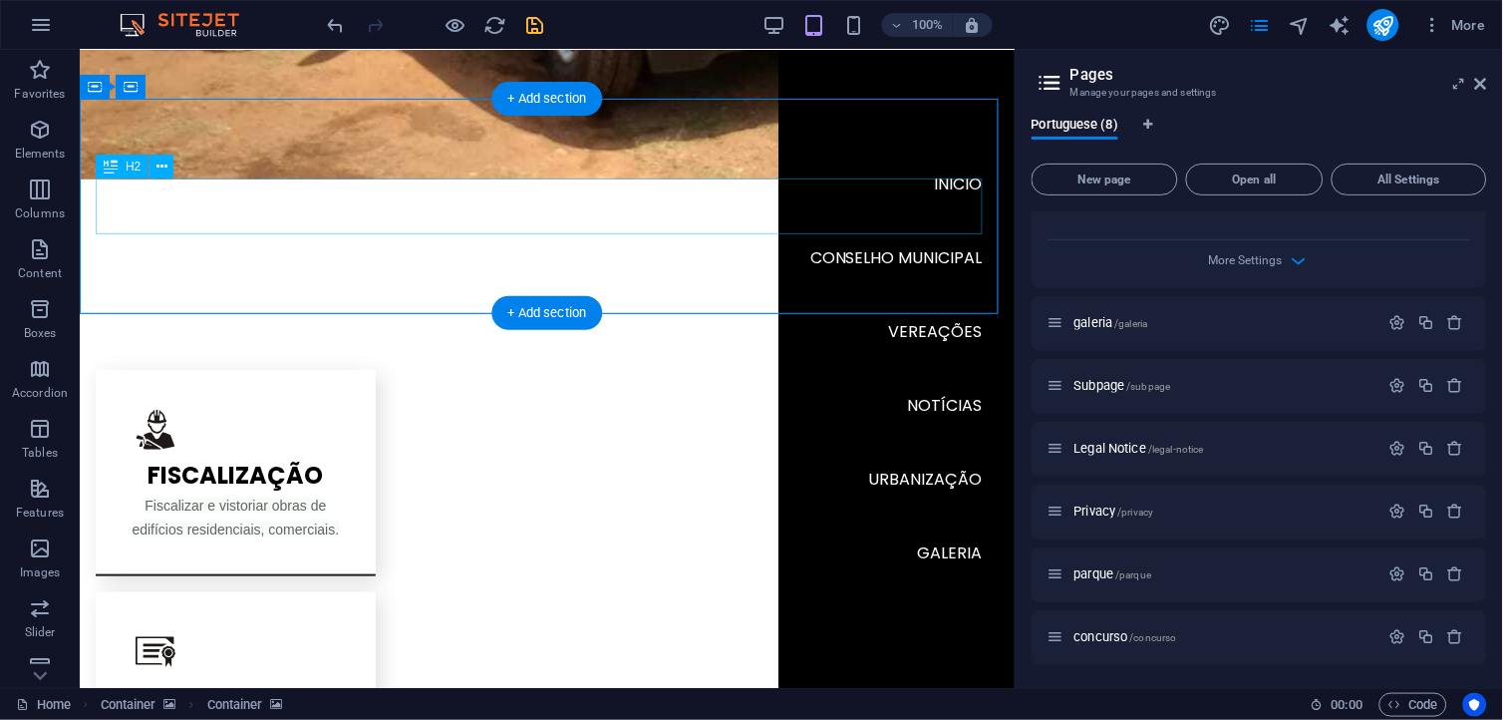
scroll to position [1776, 0]
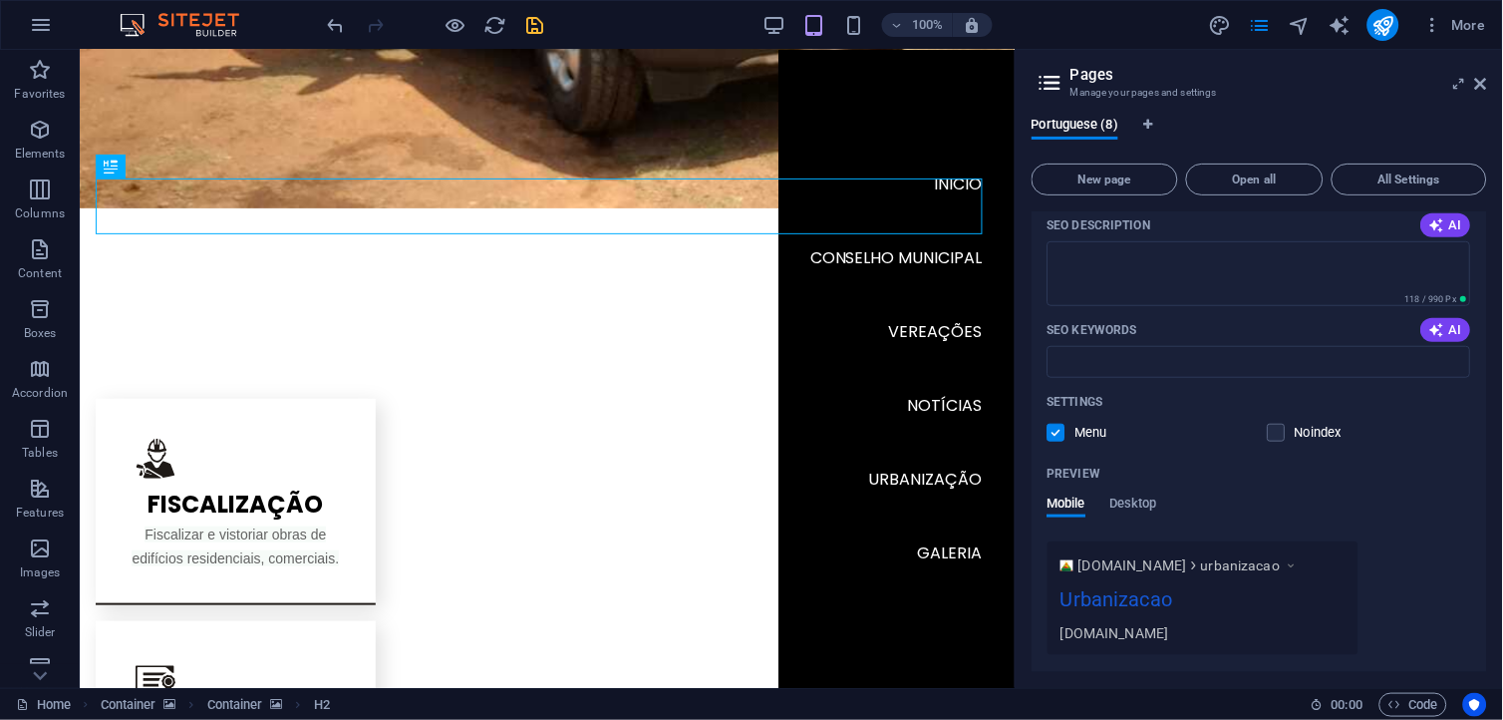
scroll to position [0, 0]
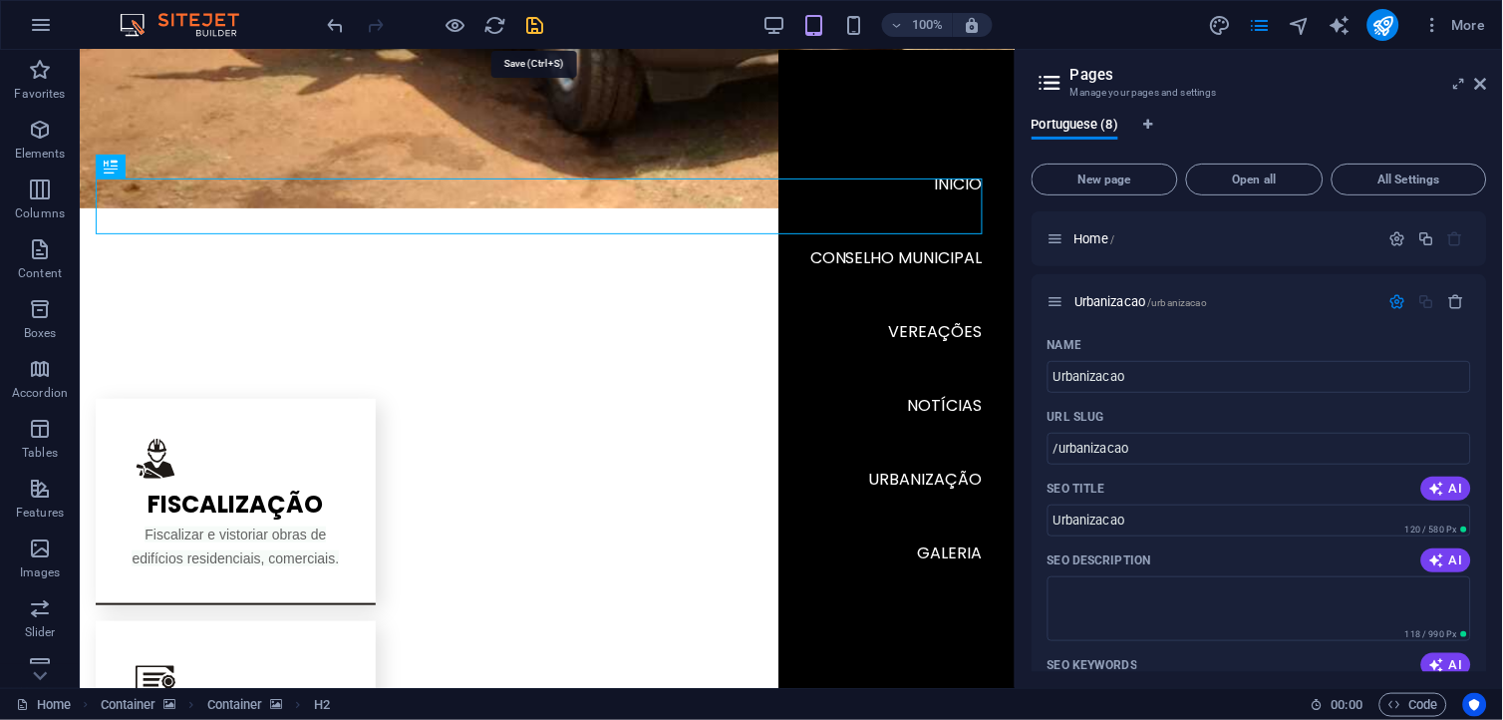
click at [535, 25] on icon "save" at bounding box center [535, 25] width 23 height 23
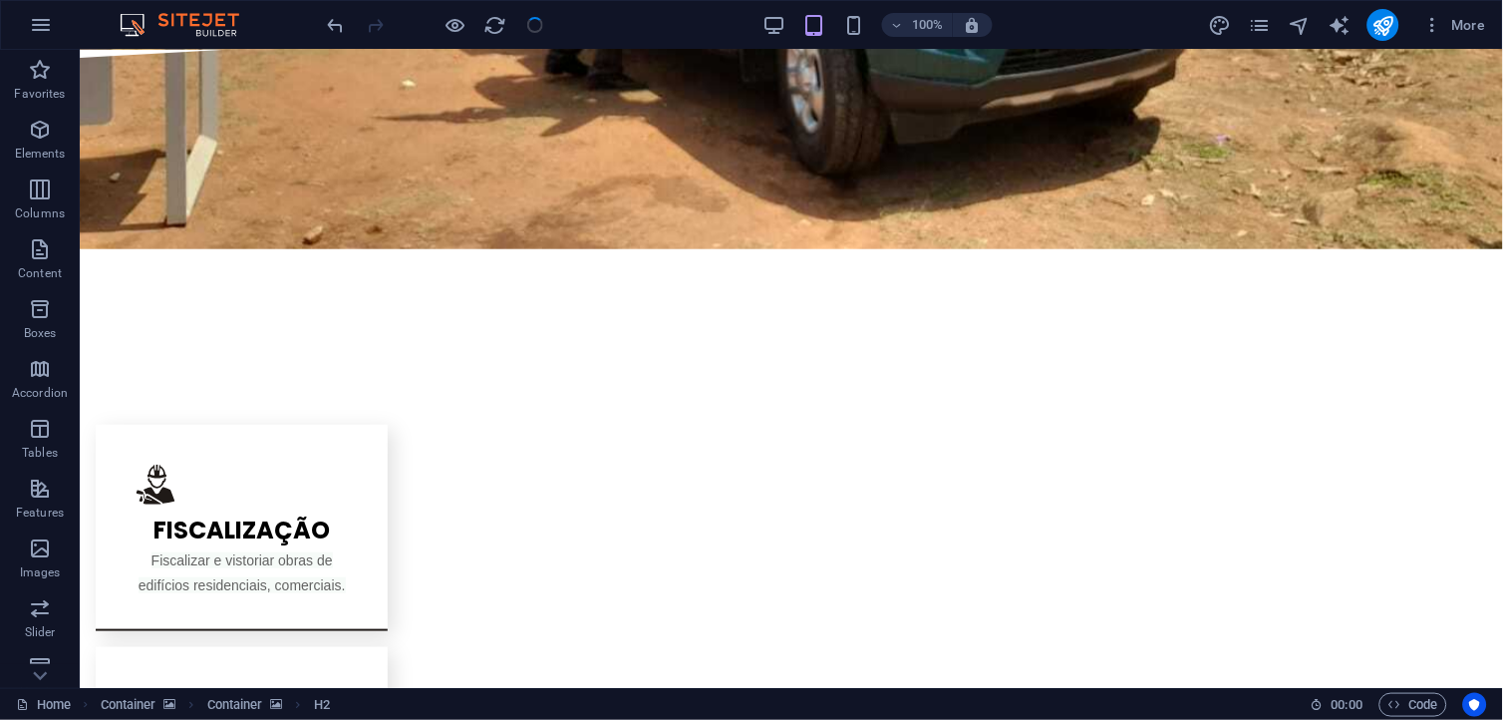
scroll to position [1768, 0]
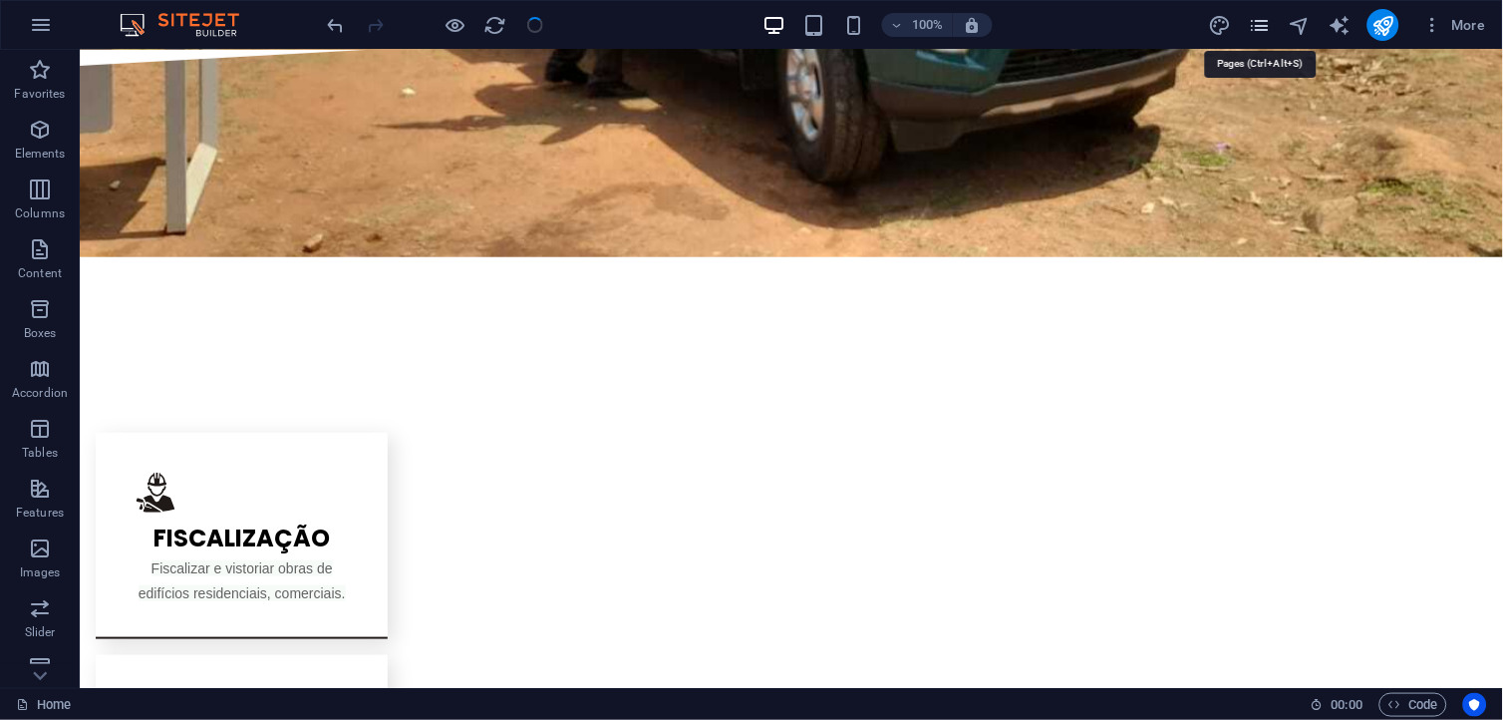
click at [1262, 17] on icon "pages" at bounding box center [1259, 25] width 23 height 23
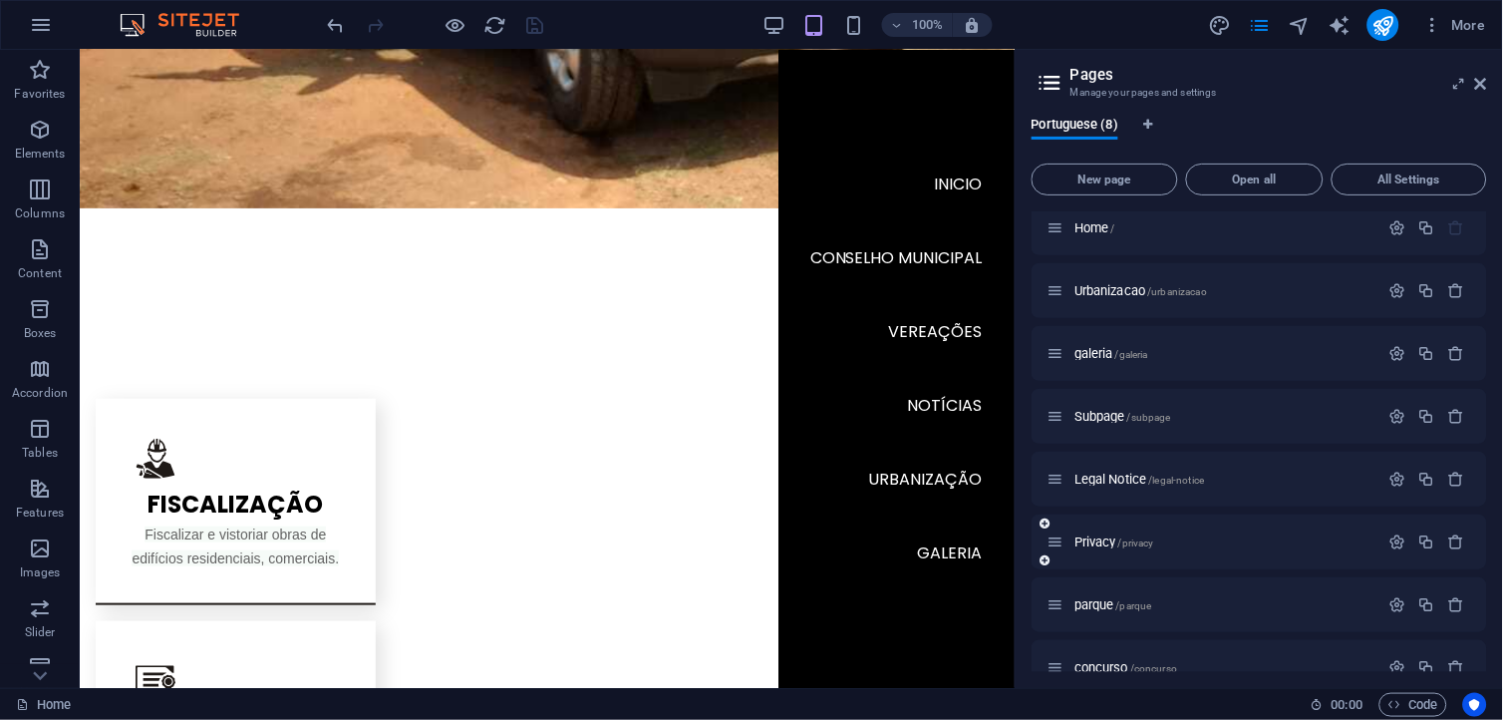
scroll to position [0, 0]
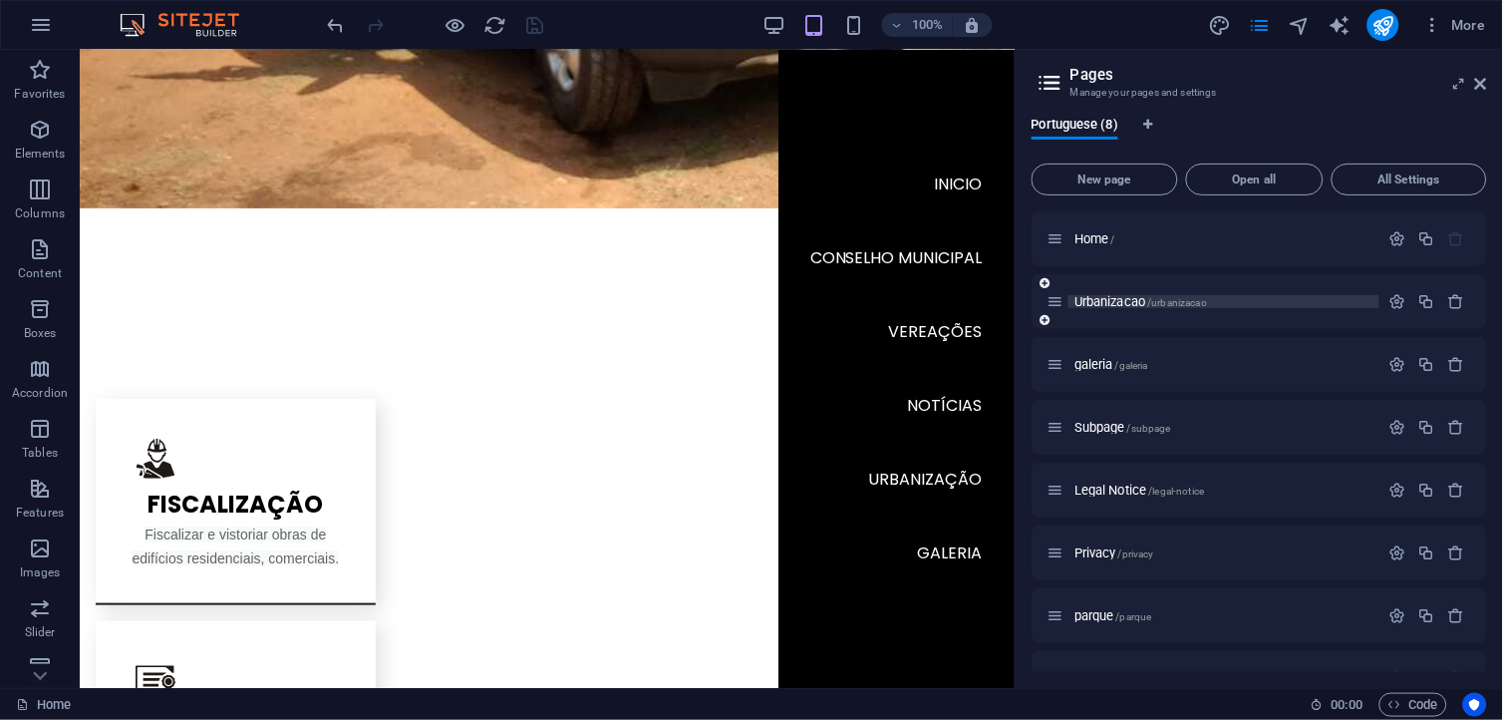
click at [1222, 297] on p "Urbanizacao /urbanizacao" at bounding box center [1224, 301] width 299 height 13
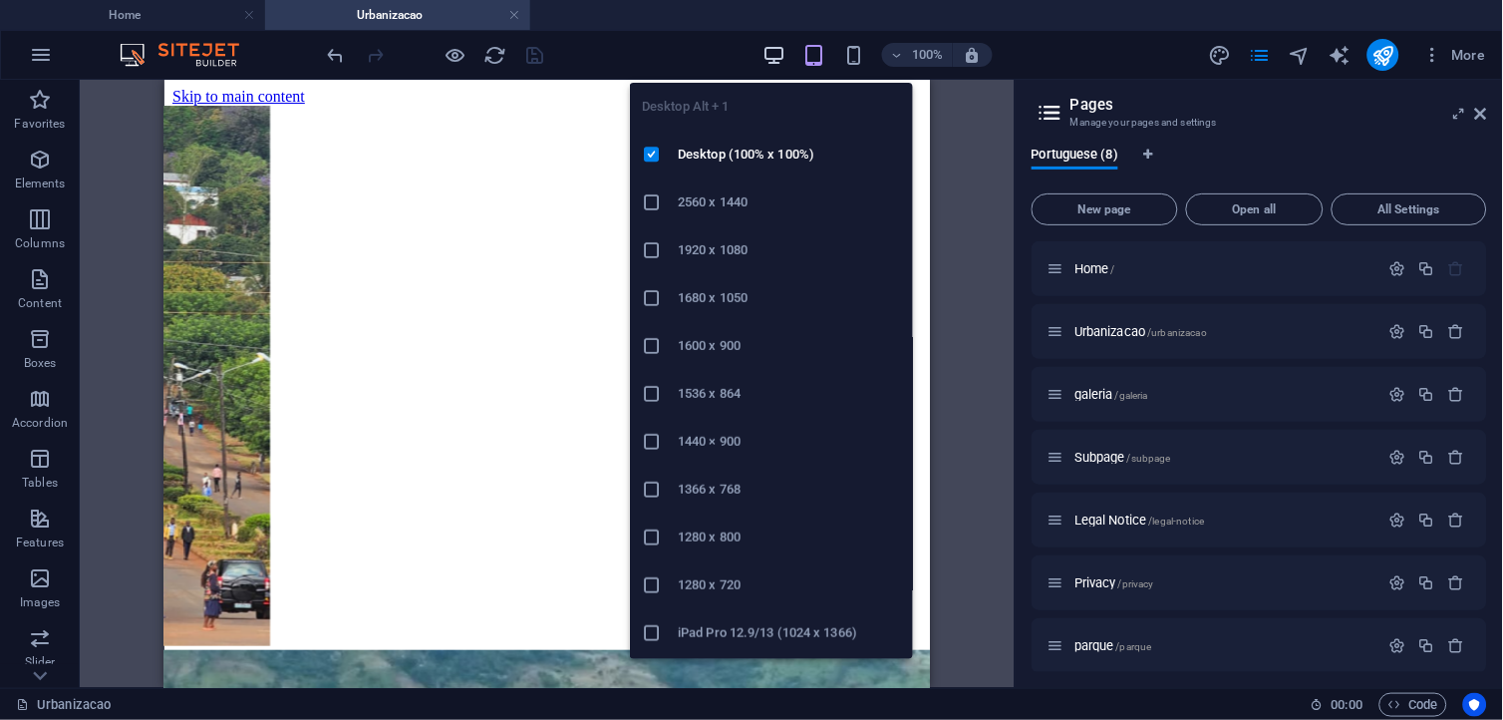
click at [770, 60] on icon "button" at bounding box center [774, 55] width 23 height 23
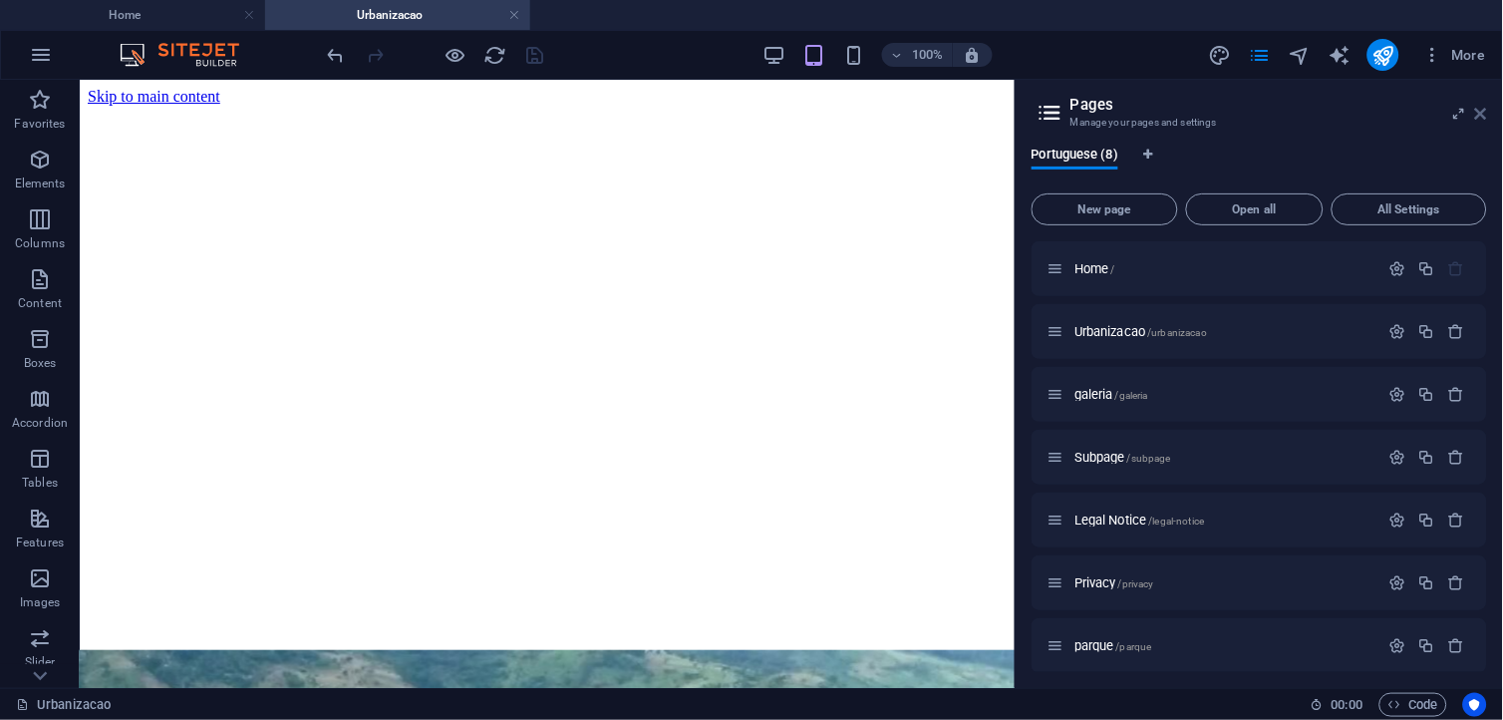
click at [1353, 110] on icon at bounding box center [1481, 114] width 12 height 16
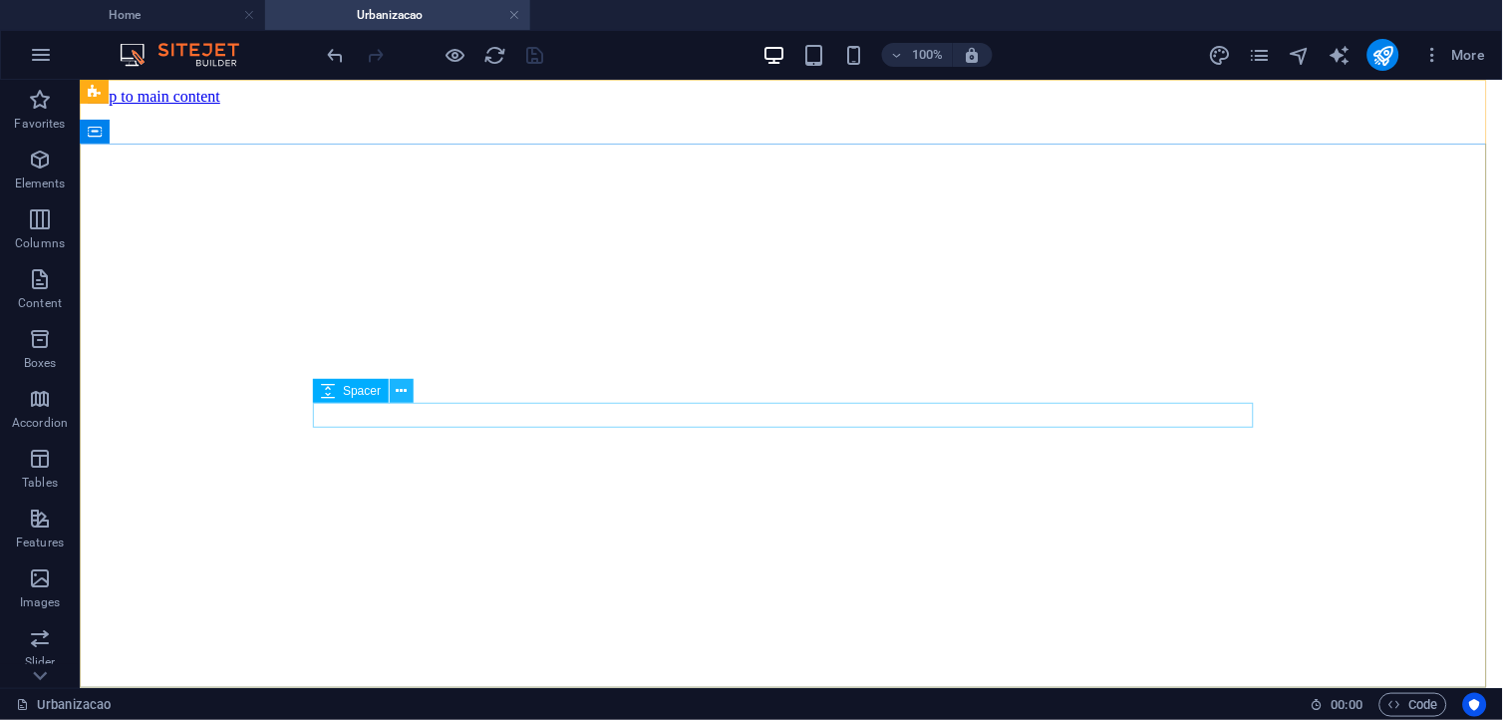
click at [407, 386] on button at bounding box center [402, 391] width 24 height 24
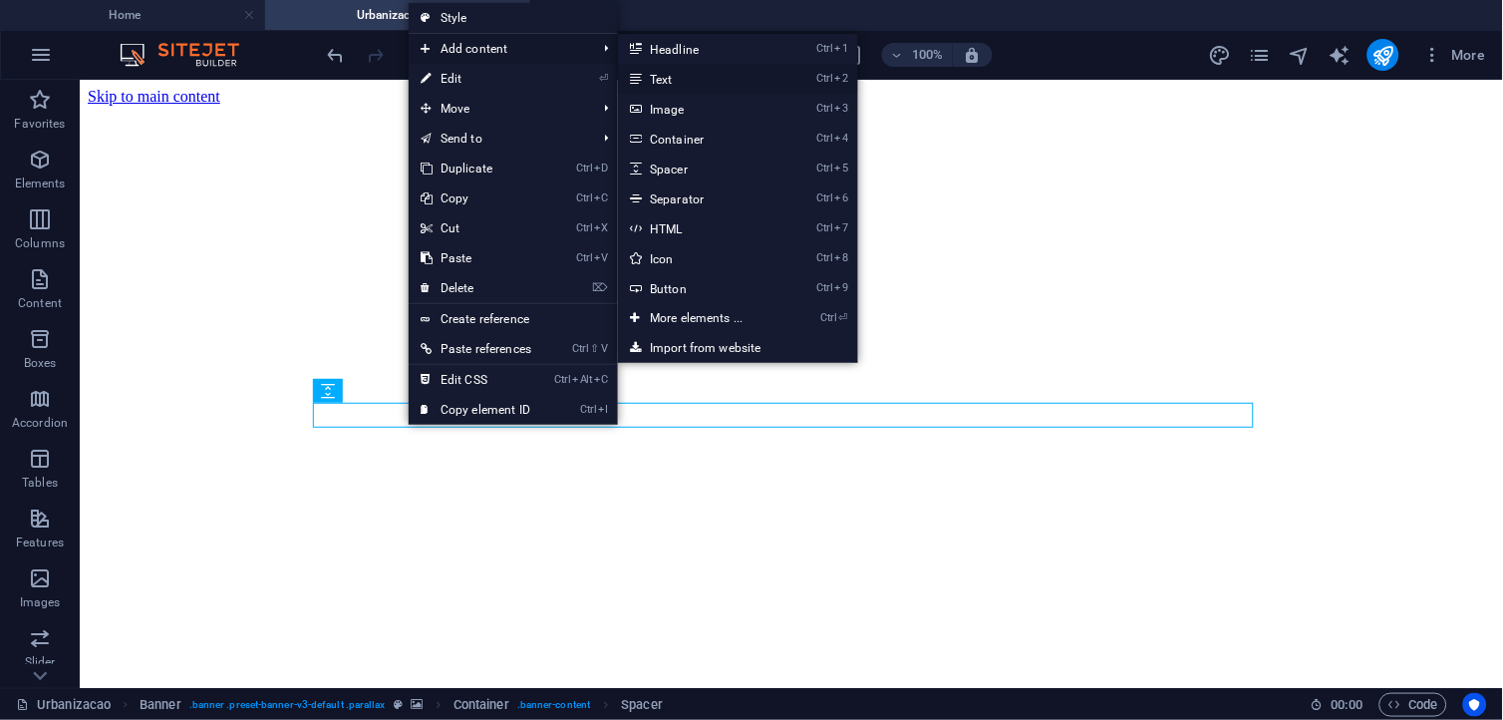
click at [692, 85] on link "Ctrl 2 Text" at bounding box center [700, 79] width 164 height 30
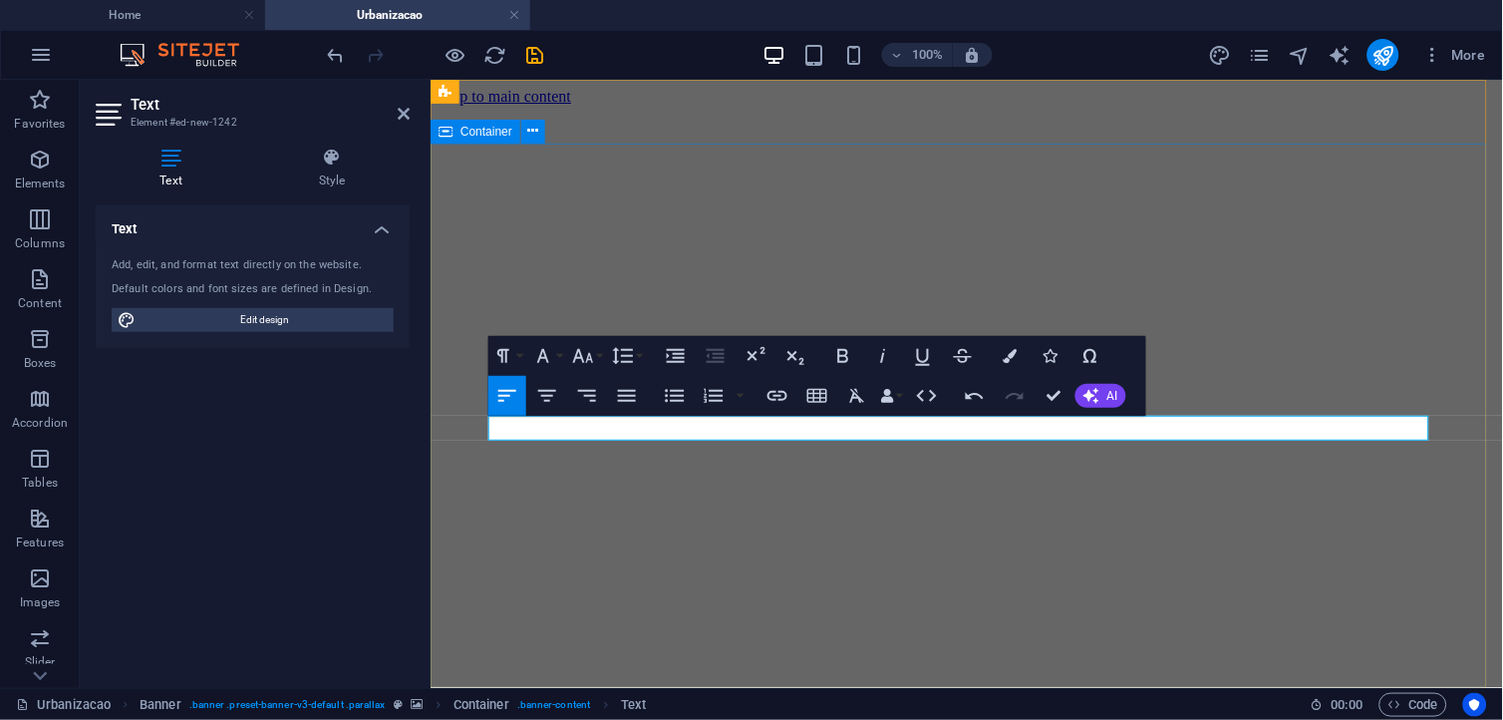
drag, startPoint x: 628, startPoint y: 415, endPoint x: 465, endPoint y: 450, distance: 167.2
click at [843, 363] on icon "button" at bounding box center [843, 356] width 24 height 24
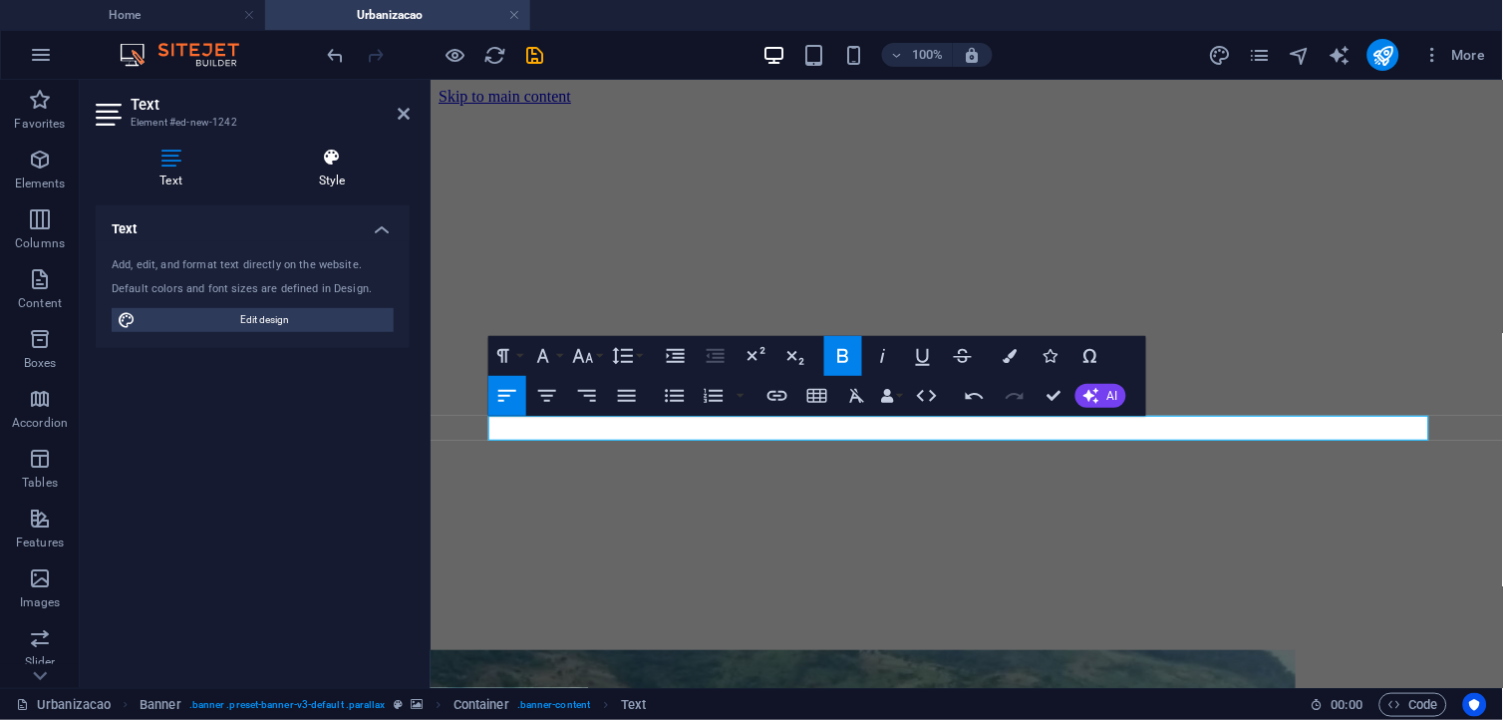
click at [342, 185] on h4 "Style" at bounding box center [332, 169] width 156 height 42
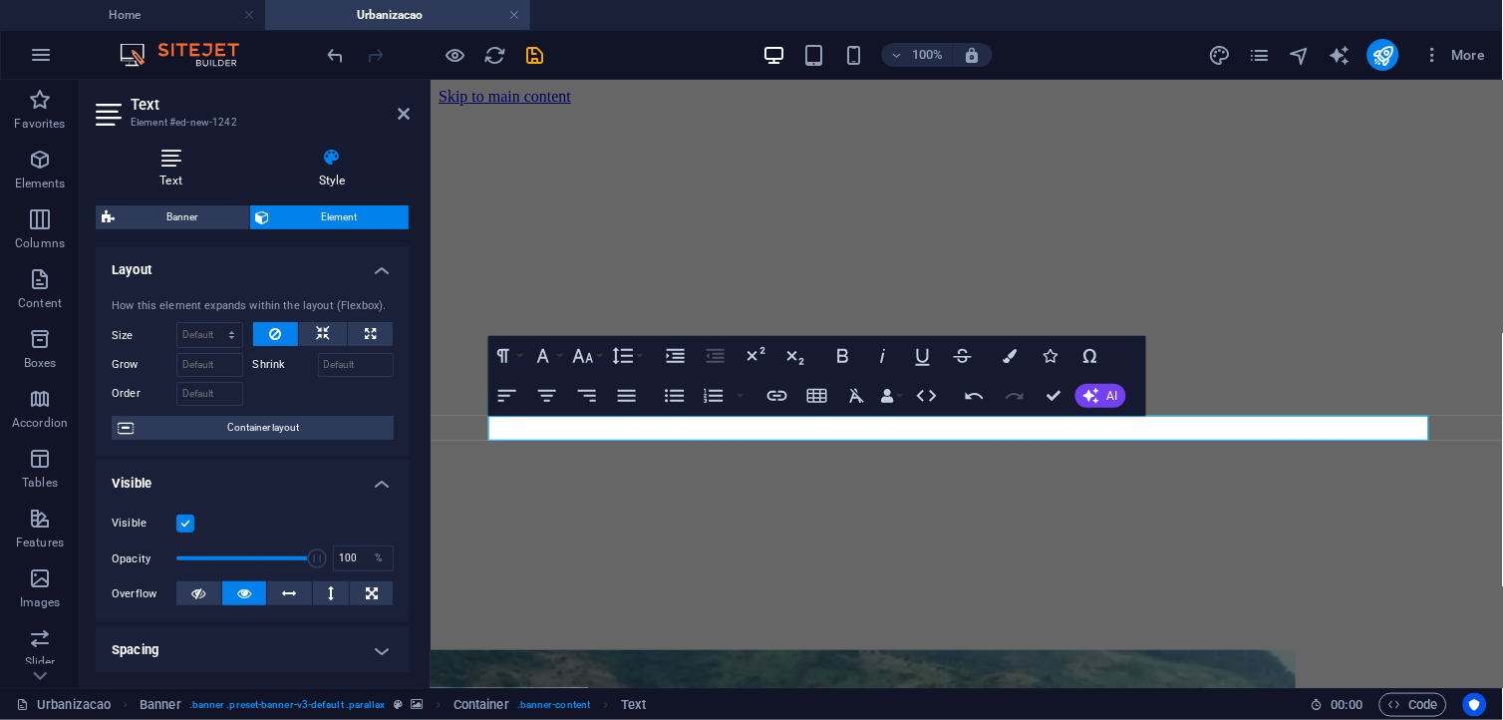
click at [165, 163] on icon at bounding box center [171, 158] width 151 height 20
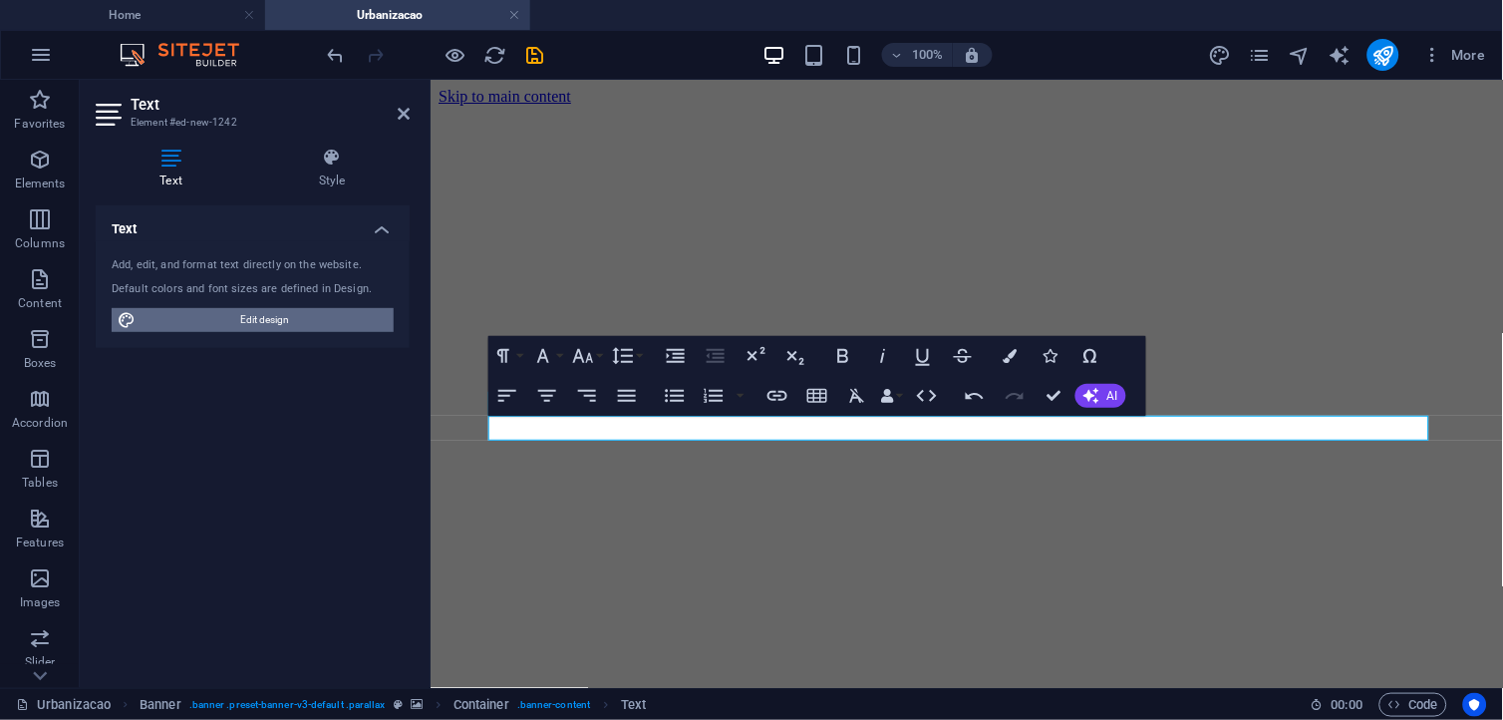
click at [302, 316] on span "Edit design" at bounding box center [265, 320] width 246 height 24
select select "rem"
select select "300"
select select "px"
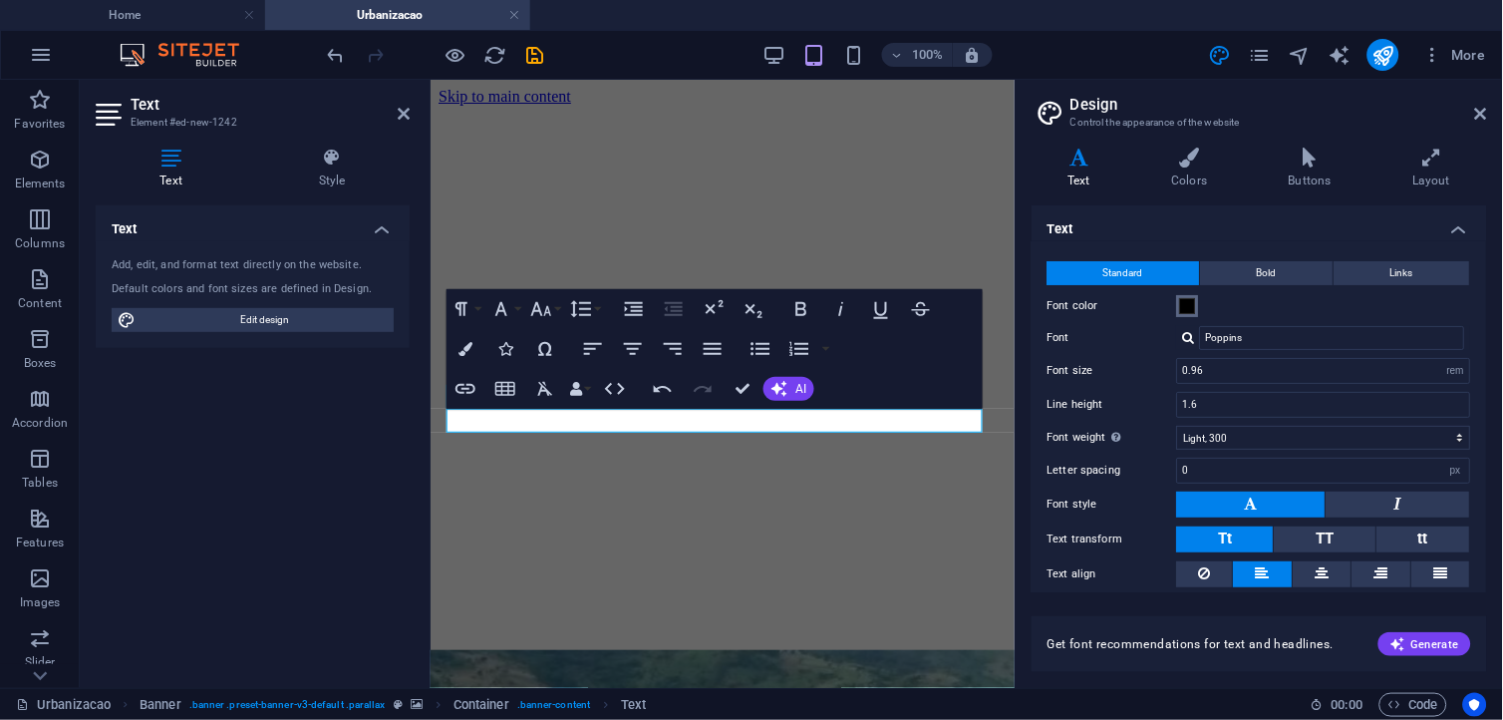
click at [1187, 303] on span at bounding box center [1188, 306] width 16 height 16
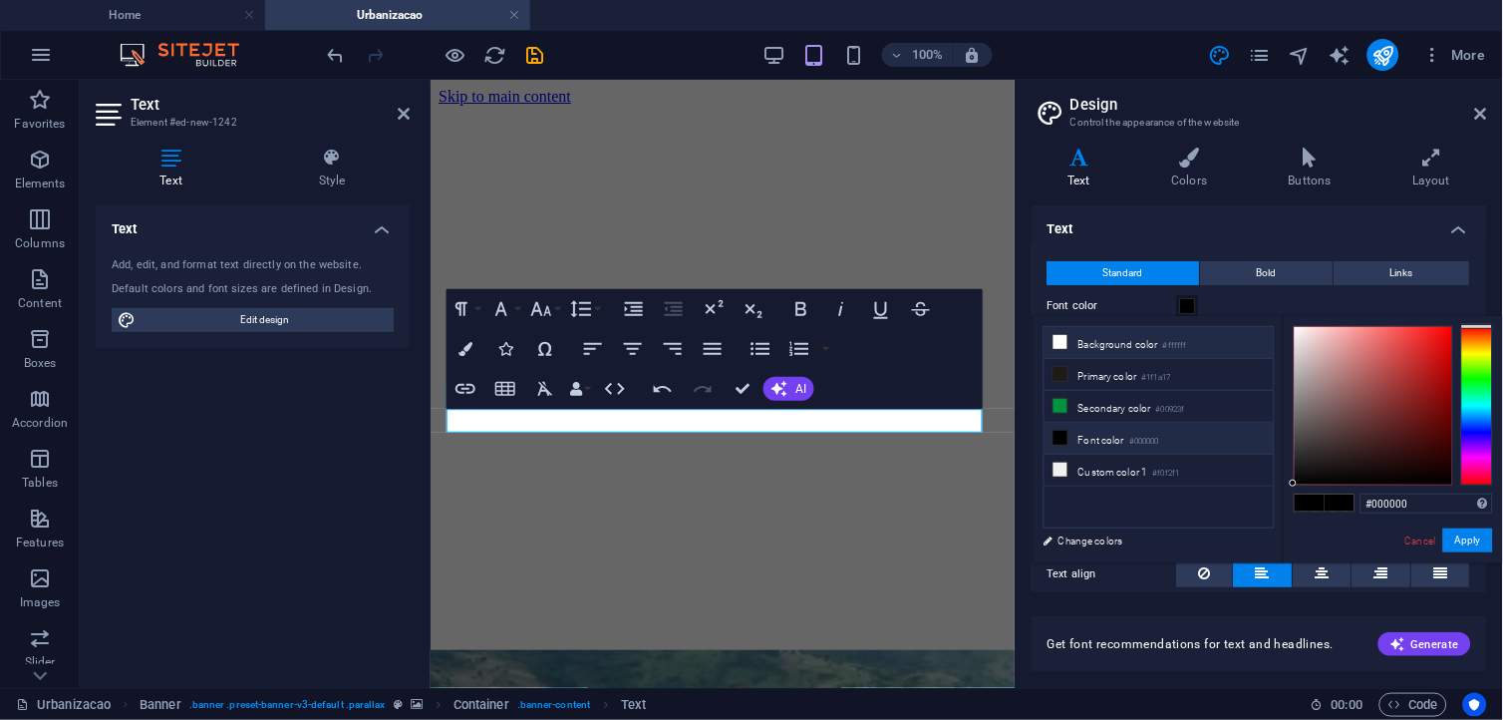
click at [1074, 336] on li "Background color #ffffff" at bounding box center [1159, 343] width 229 height 32
click at [1353, 544] on button "Apply" at bounding box center [1468, 540] width 50 height 24
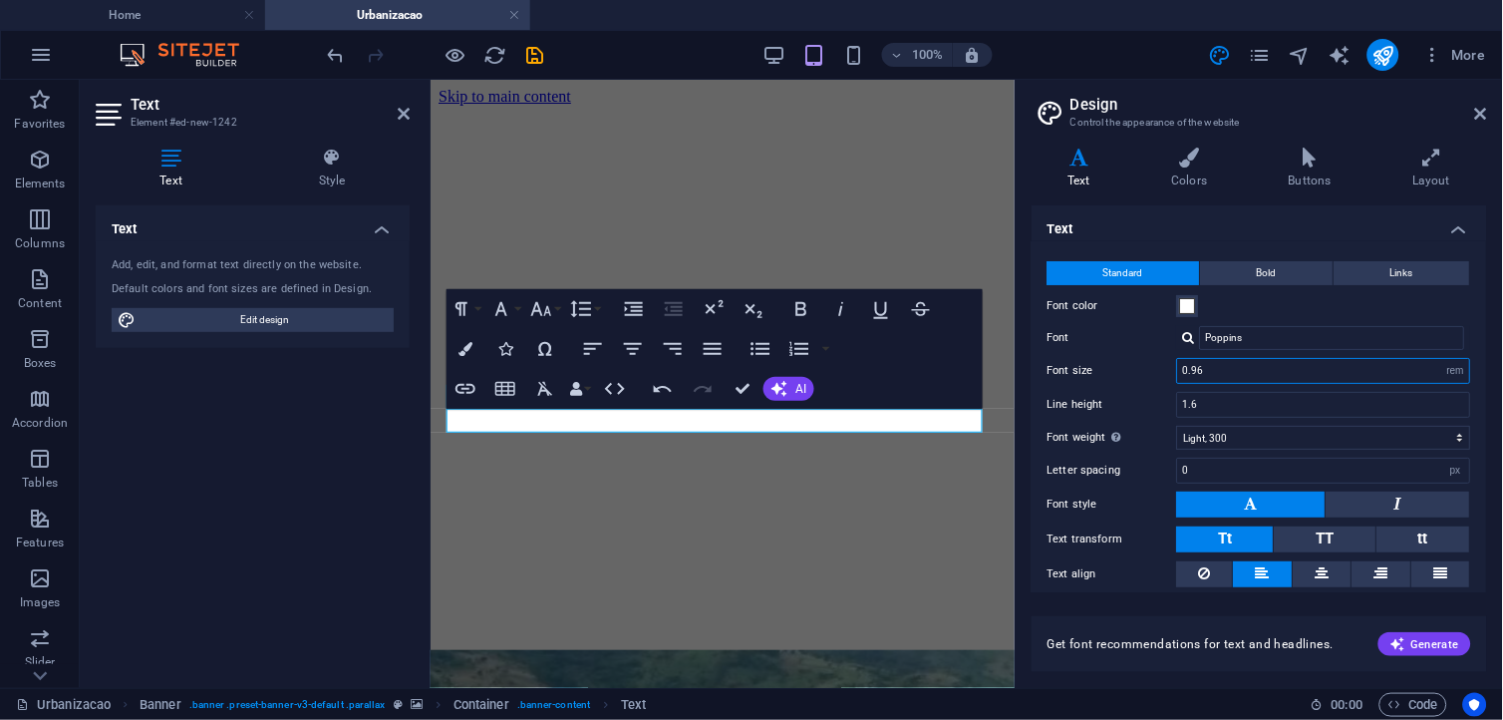
click at [1353, 381] on input "0.96" at bounding box center [1324, 371] width 292 height 24
drag, startPoint x: 1666, startPoint y: 446, endPoint x: 984, endPoint y: 343, distance: 689.5
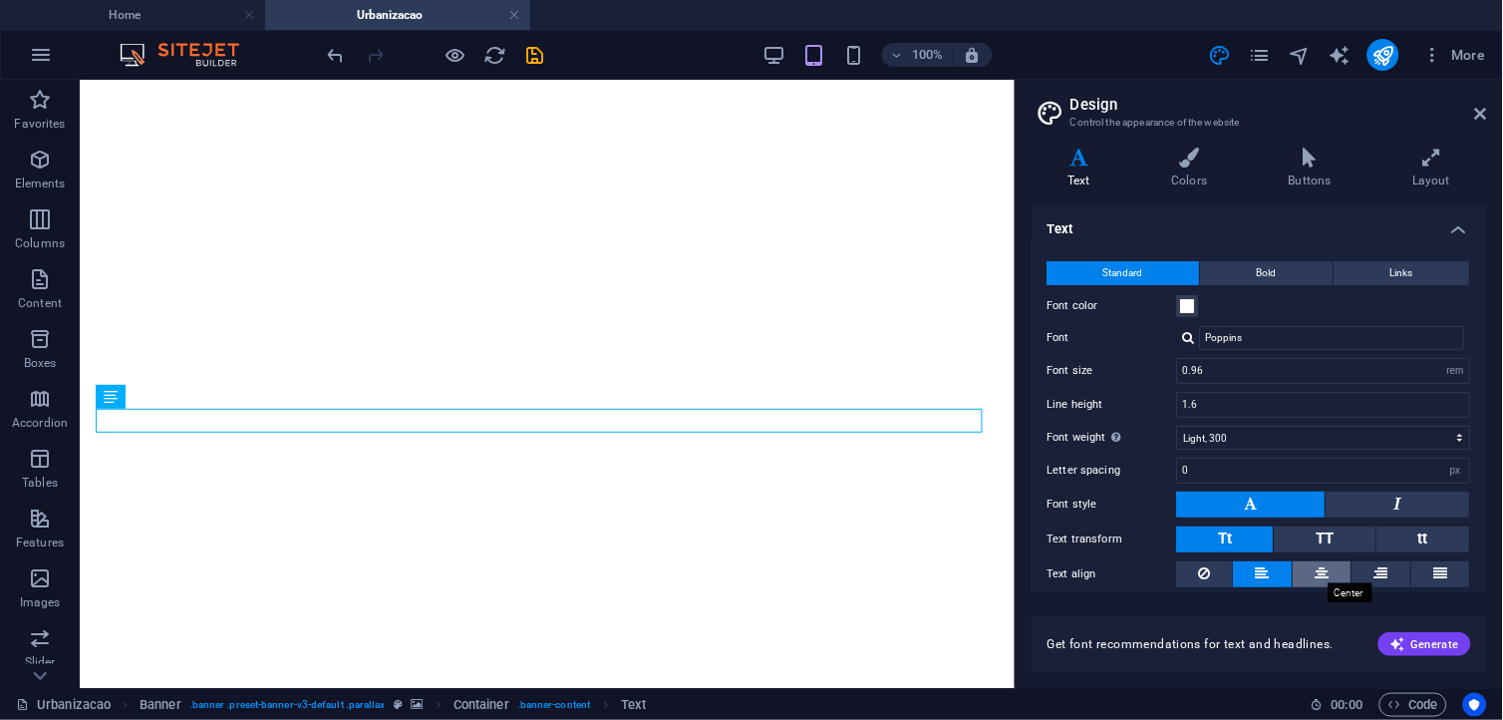
click at [1316, 573] on icon at bounding box center [1323, 573] width 14 height 24
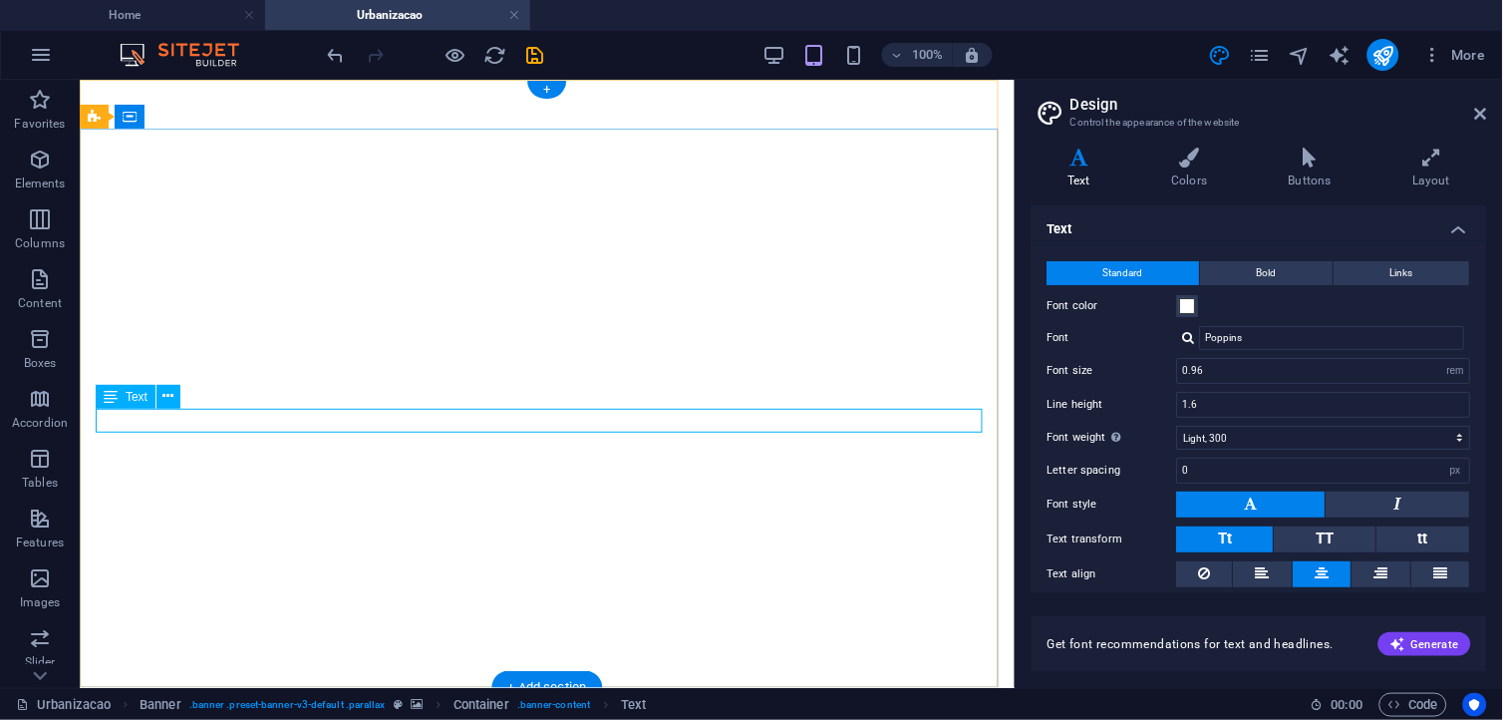
drag, startPoint x: 105, startPoint y: 415, endPoint x: 147, endPoint y: 413, distance: 41.9
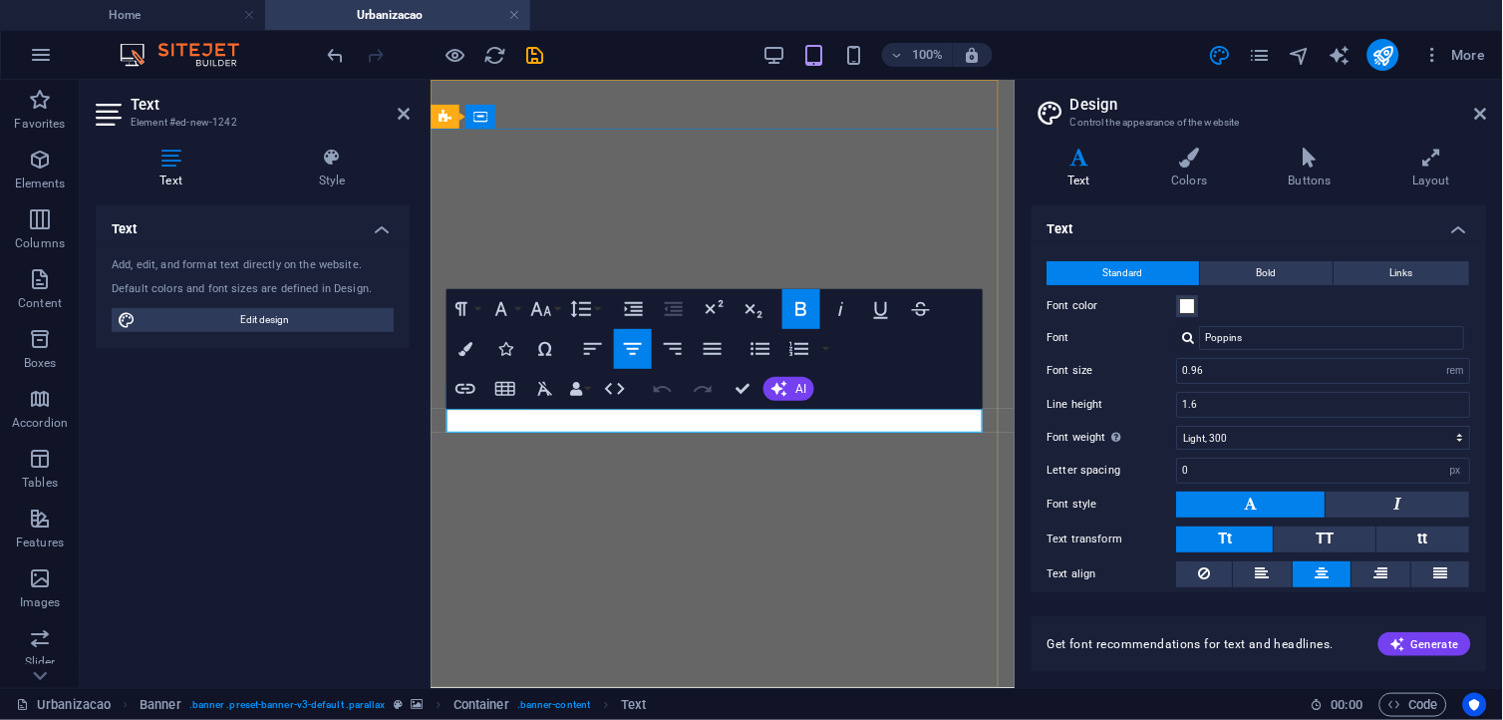
drag, startPoint x: 647, startPoint y: 420, endPoint x: 796, endPoint y: 420, distance: 149.5
click at [708, 354] on icon "button" at bounding box center [713, 349] width 18 height 12
click at [638, 360] on icon "button" at bounding box center [633, 349] width 24 height 24
click at [538, 321] on button "Font Size" at bounding box center [545, 309] width 38 height 40
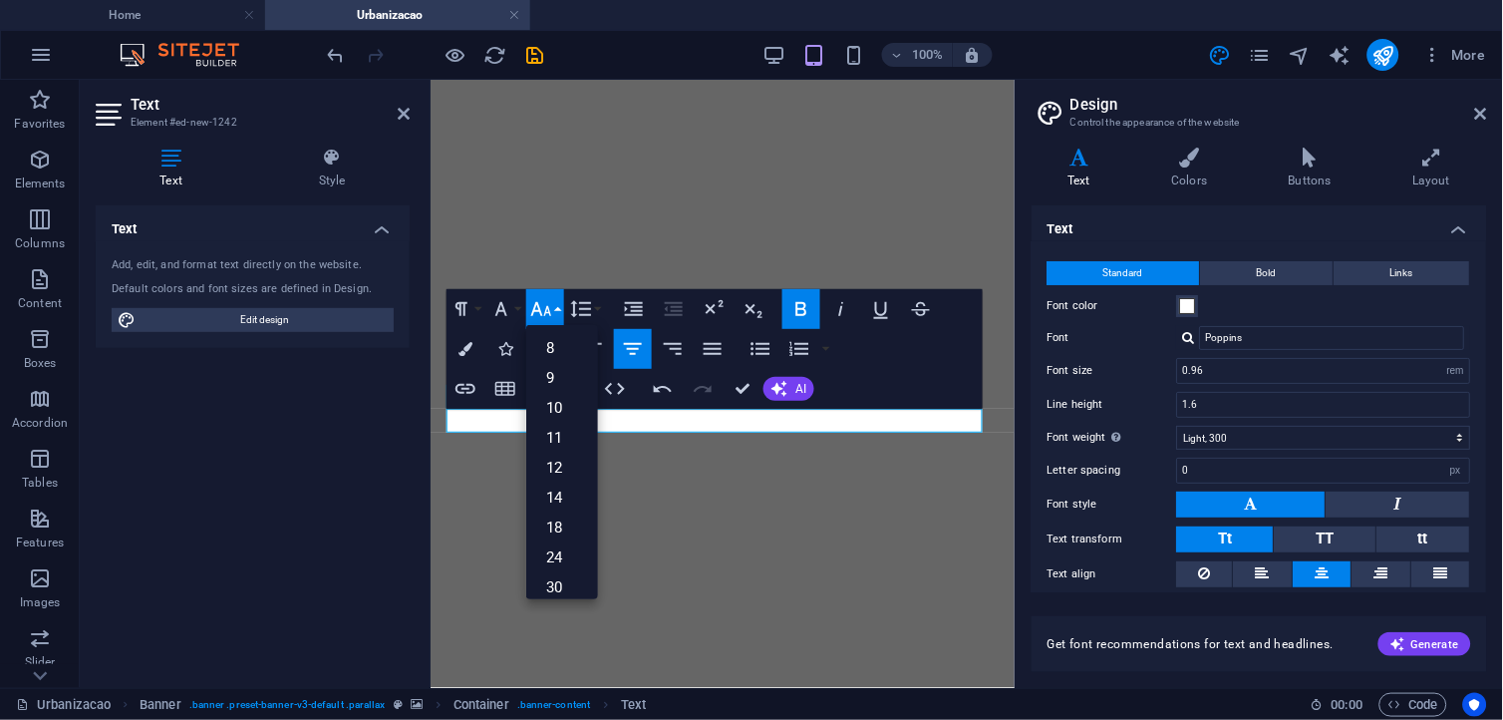
click at [538, 321] on button "Font Size" at bounding box center [545, 309] width 38 height 40
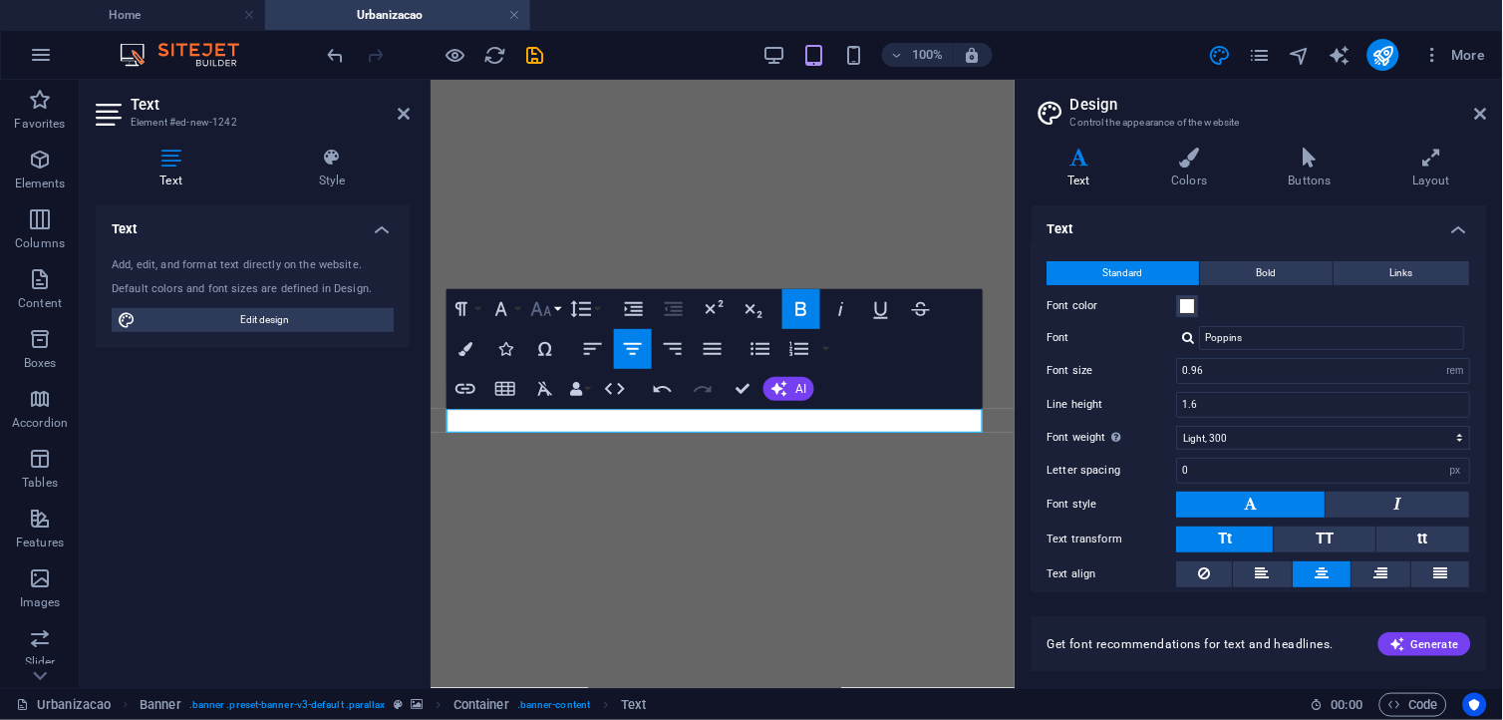
click at [538, 321] on button "Font Size" at bounding box center [545, 309] width 38 height 40
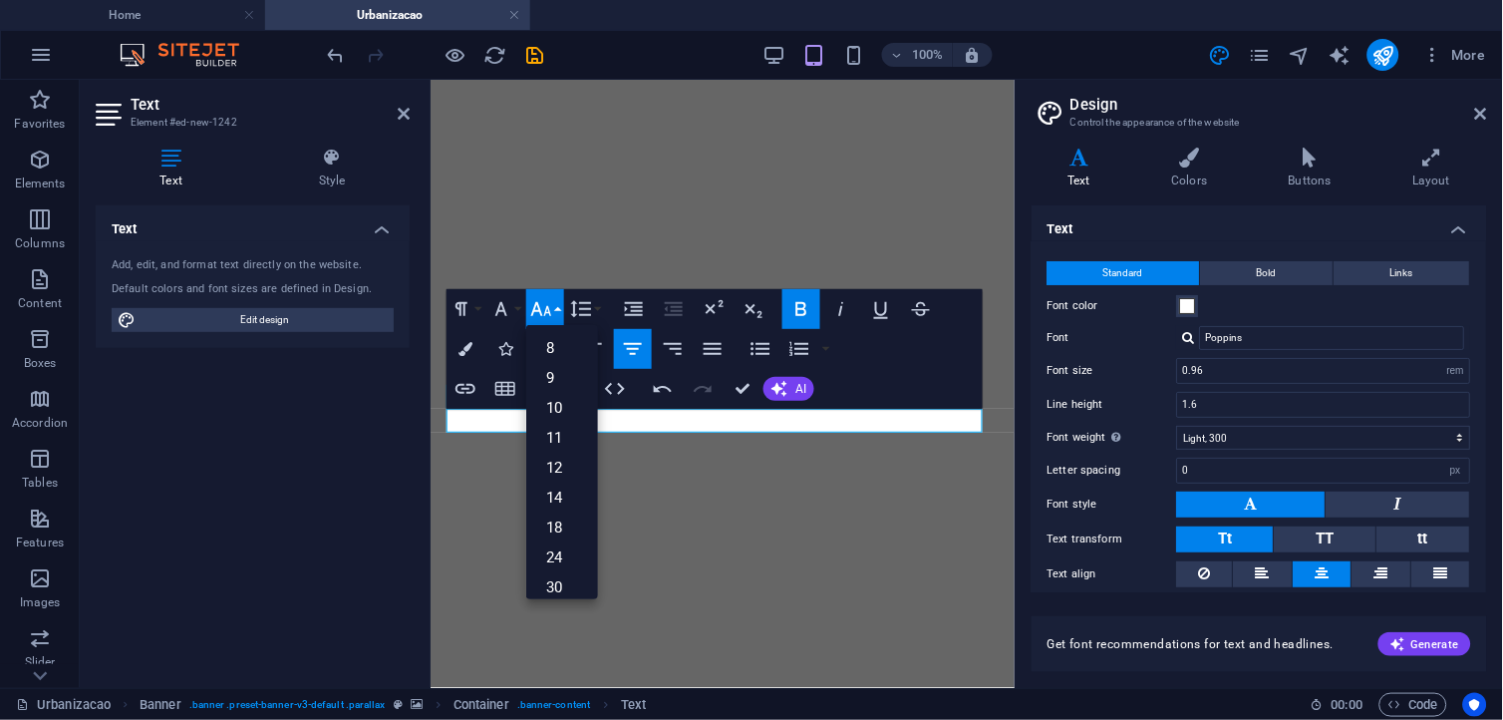
click at [538, 321] on button "Font Size" at bounding box center [545, 309] width 38 height 40
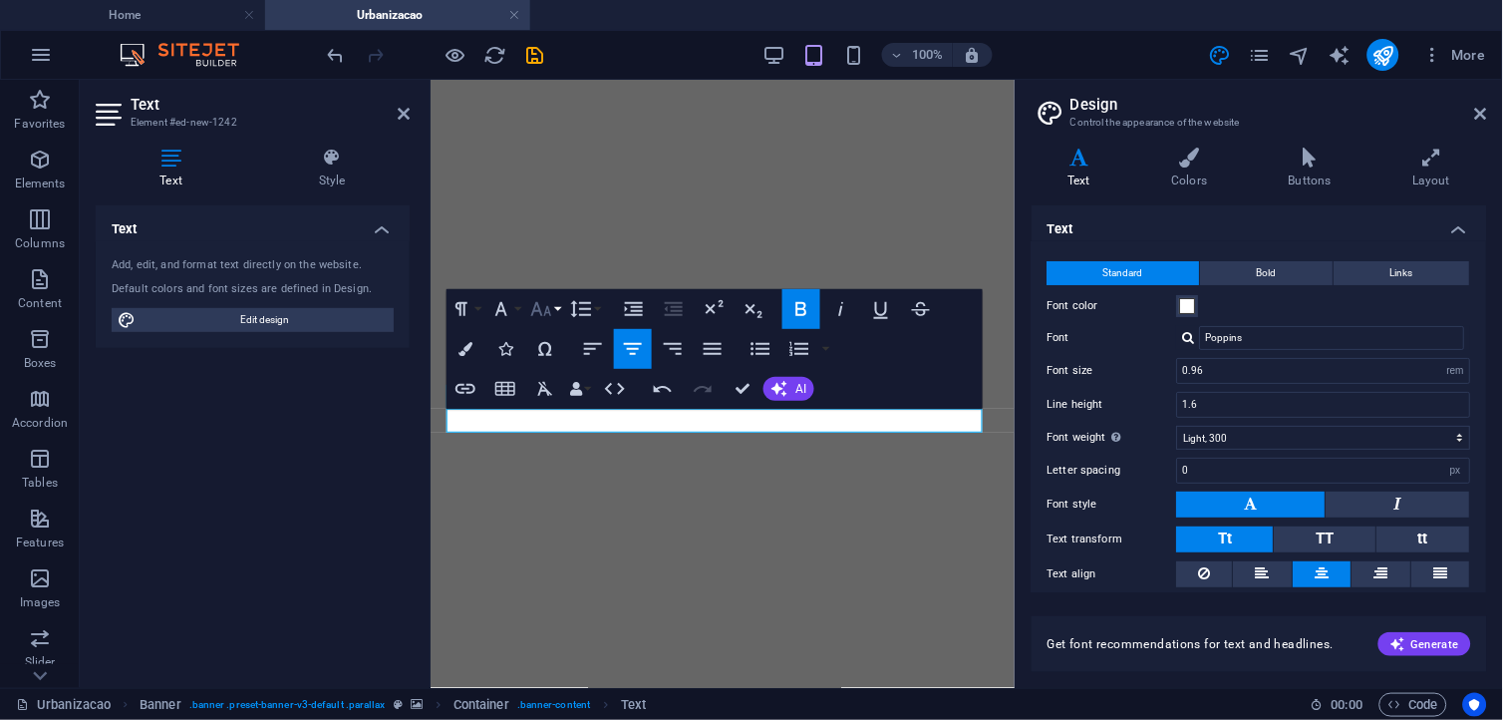
click at [538, 321] on button "Font Size" at bounding box center [545, 309] width 38 height 40
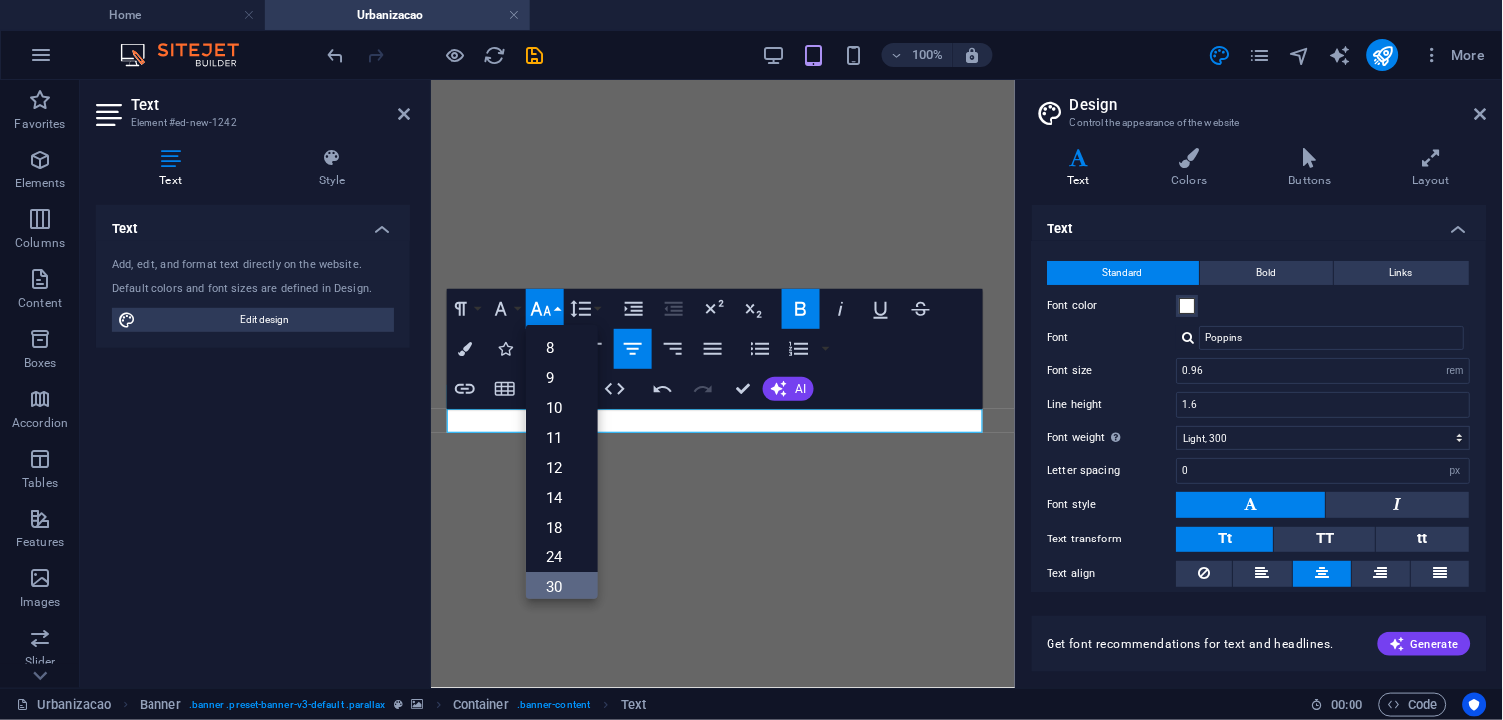
click at [555, 578] on link "30" at bounding box center [562, 587] width 72 height 30
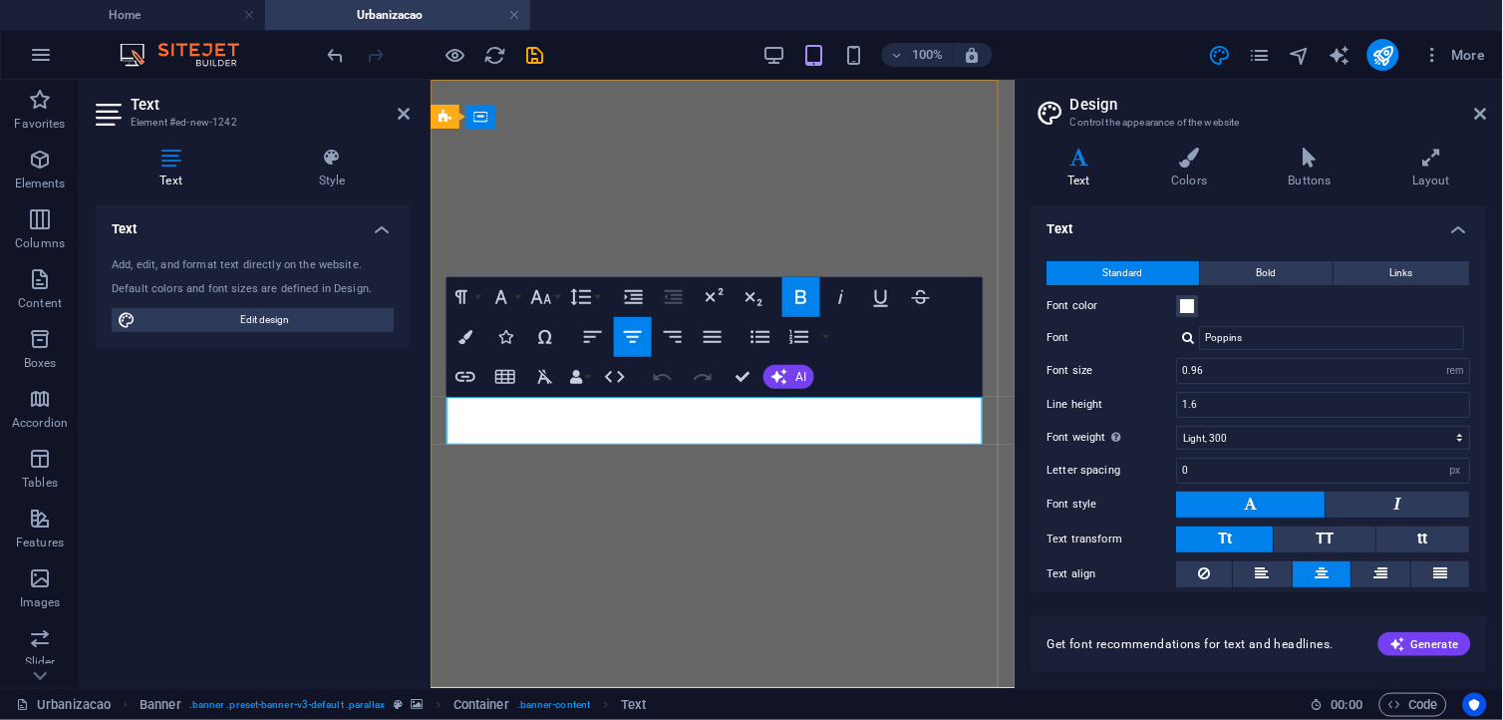
drag, startPoint x: 868, startPoint y: 408, endPoint x: 608, endPoint y: 424, distance: 260.7
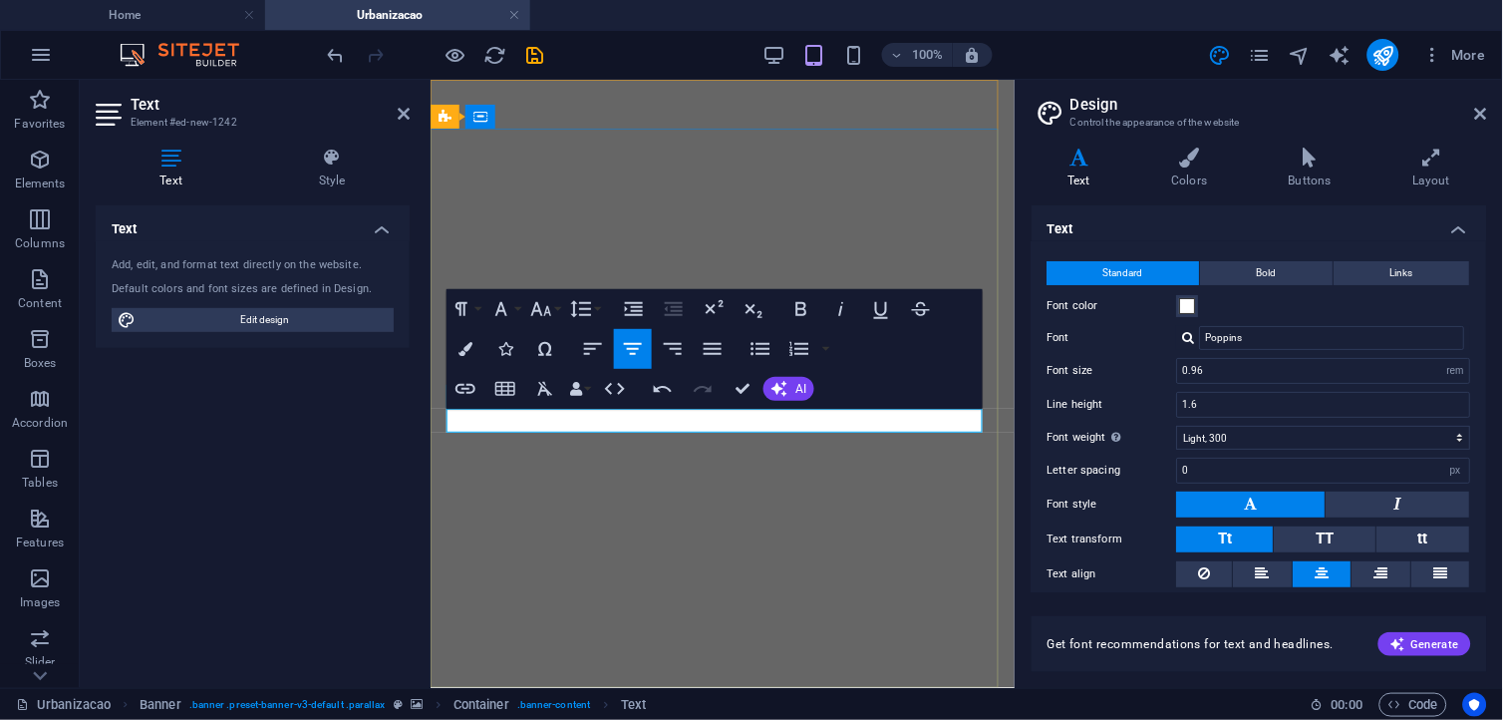
scroll to position [0, 8]
drag, startPoint x: 781, startPoint y: 419, endPoint x: 620, endPoint y: 429, distance: 160.8
click at [1273, 277] on span "Bold" at bounding box center [1268, 273] width 20 height 24
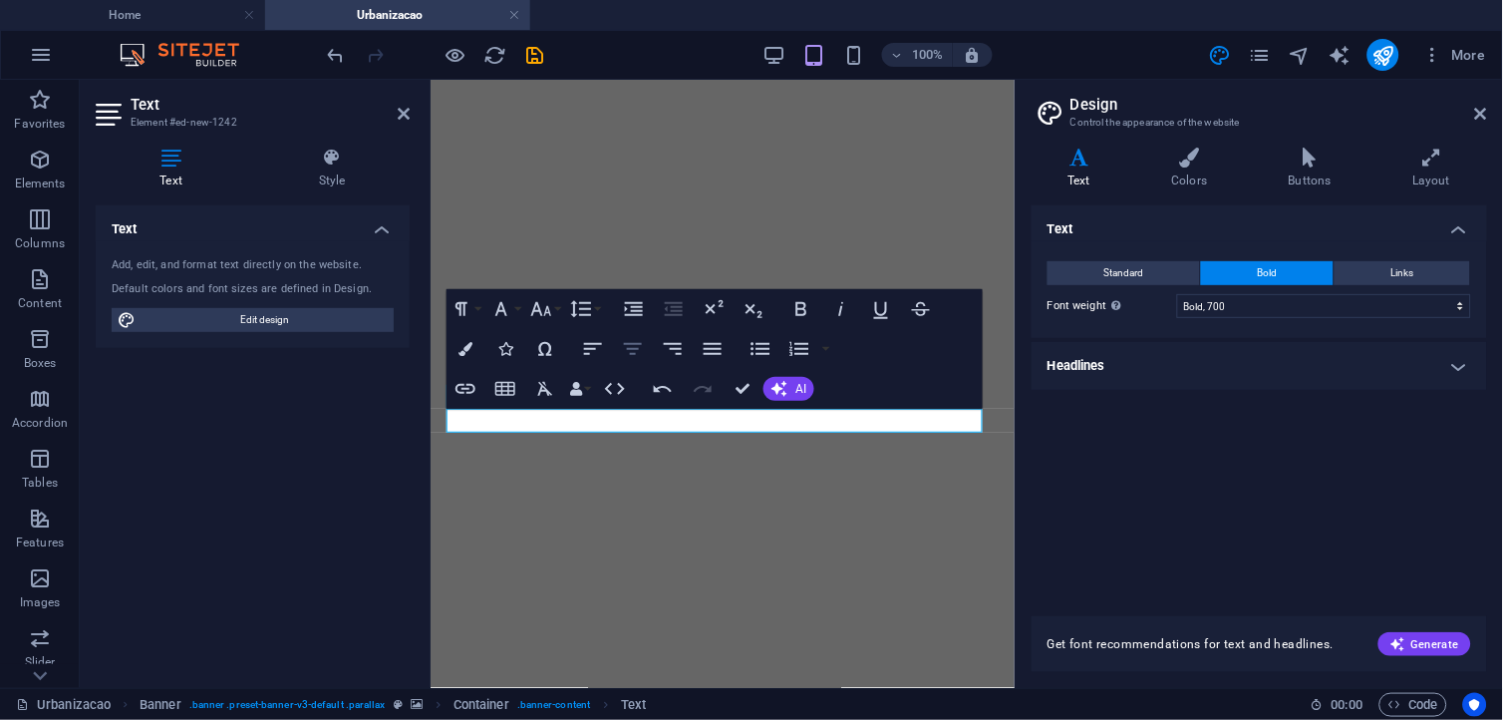
click at [629, 347] on icon "button" at bounding box center [633, 349] width 18 height 12
click at [548, 311] on icon "button" at bounding box center [541, 309] width 24 height 24
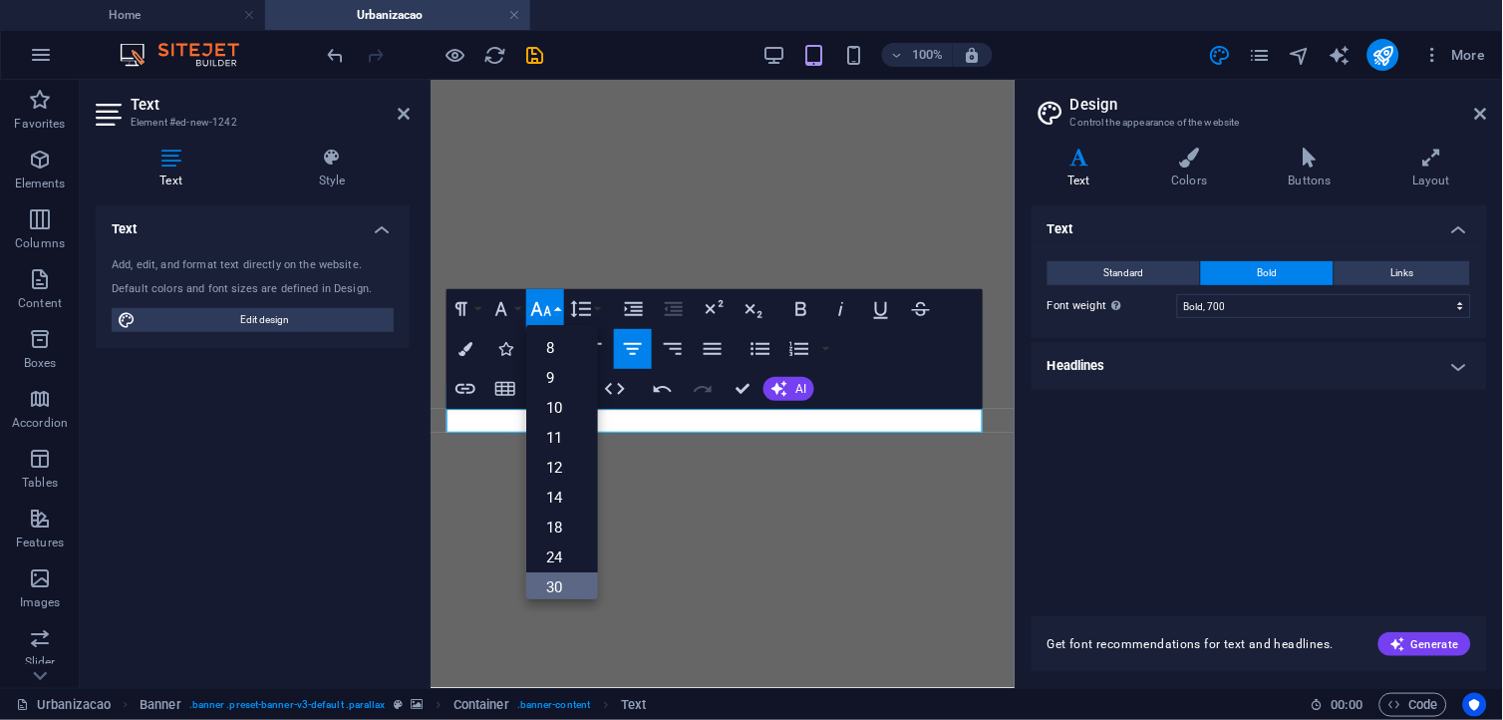
click at [560, 578] on link "30" at bounding box center [562, 587] width 72 height 30
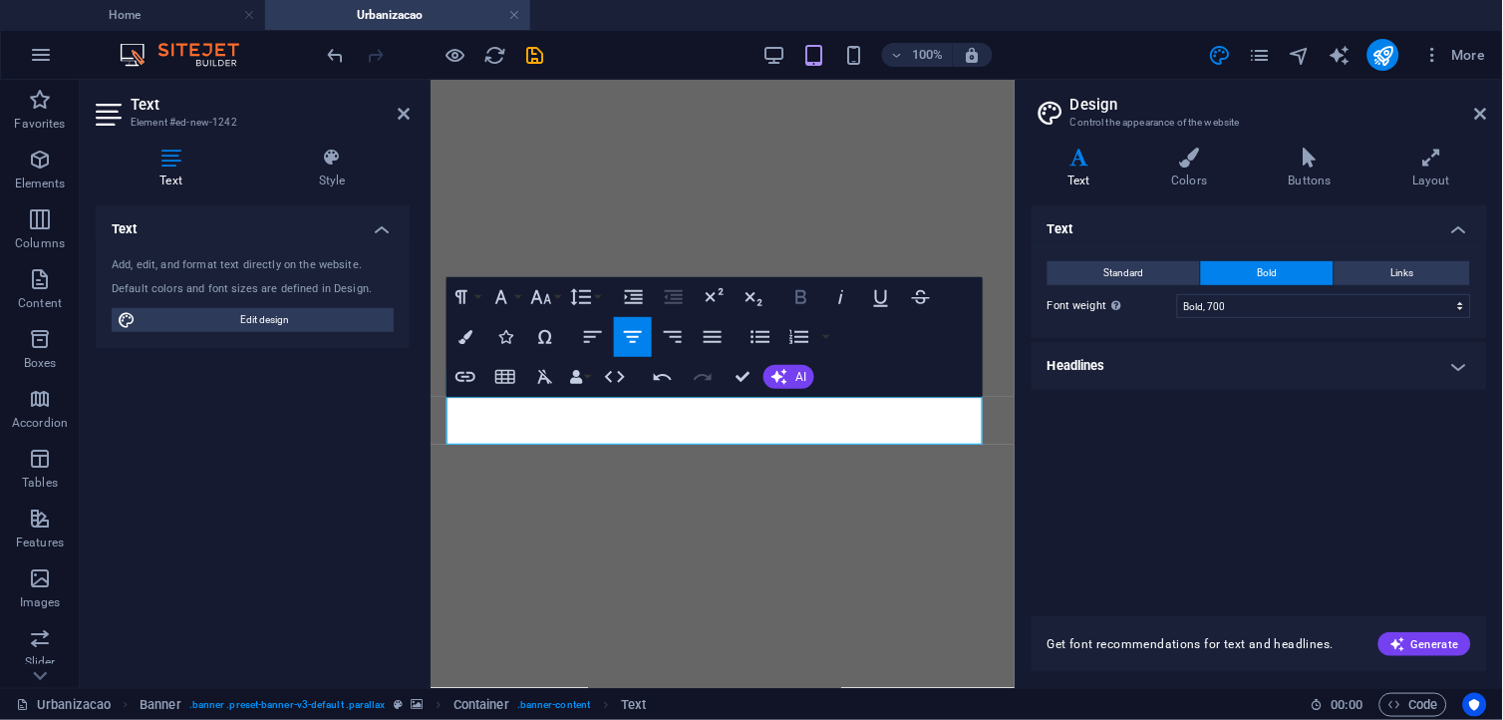
click at [801, 306] on icon "button" at bounding box center [802, 297] width 24 height 24
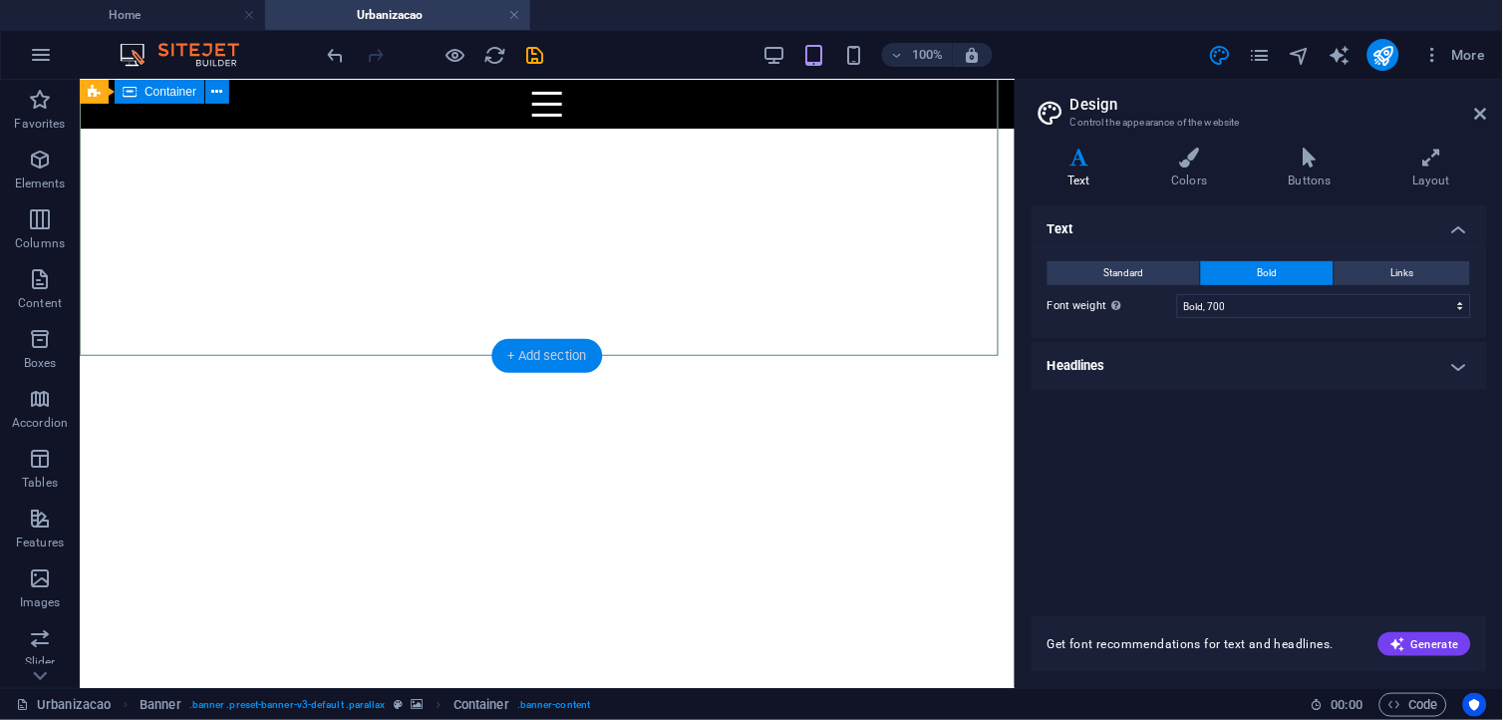
scroll to position [332, 0]
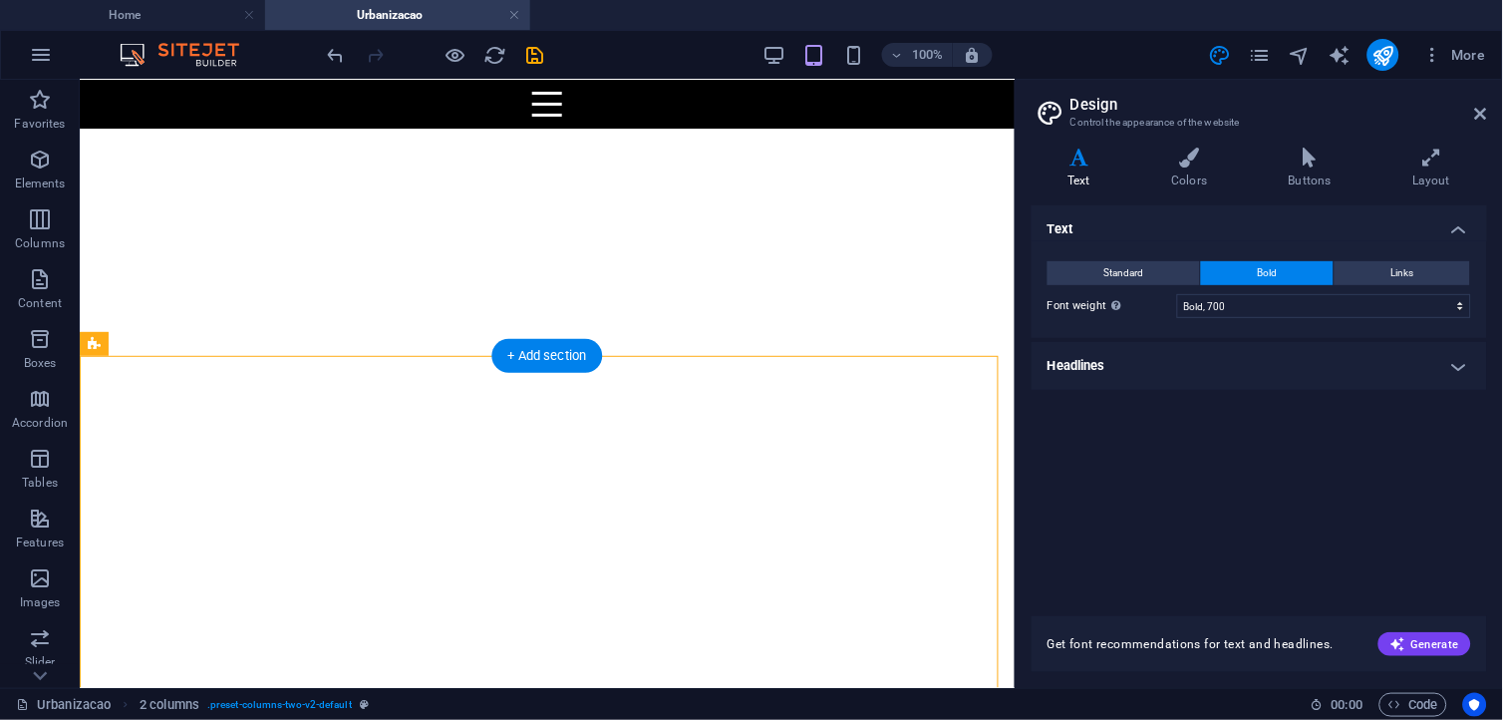
drag, startPoint x: 105, startPoint y: 389, endPoint x: 628, endPoint y: 530, distance: 542.2
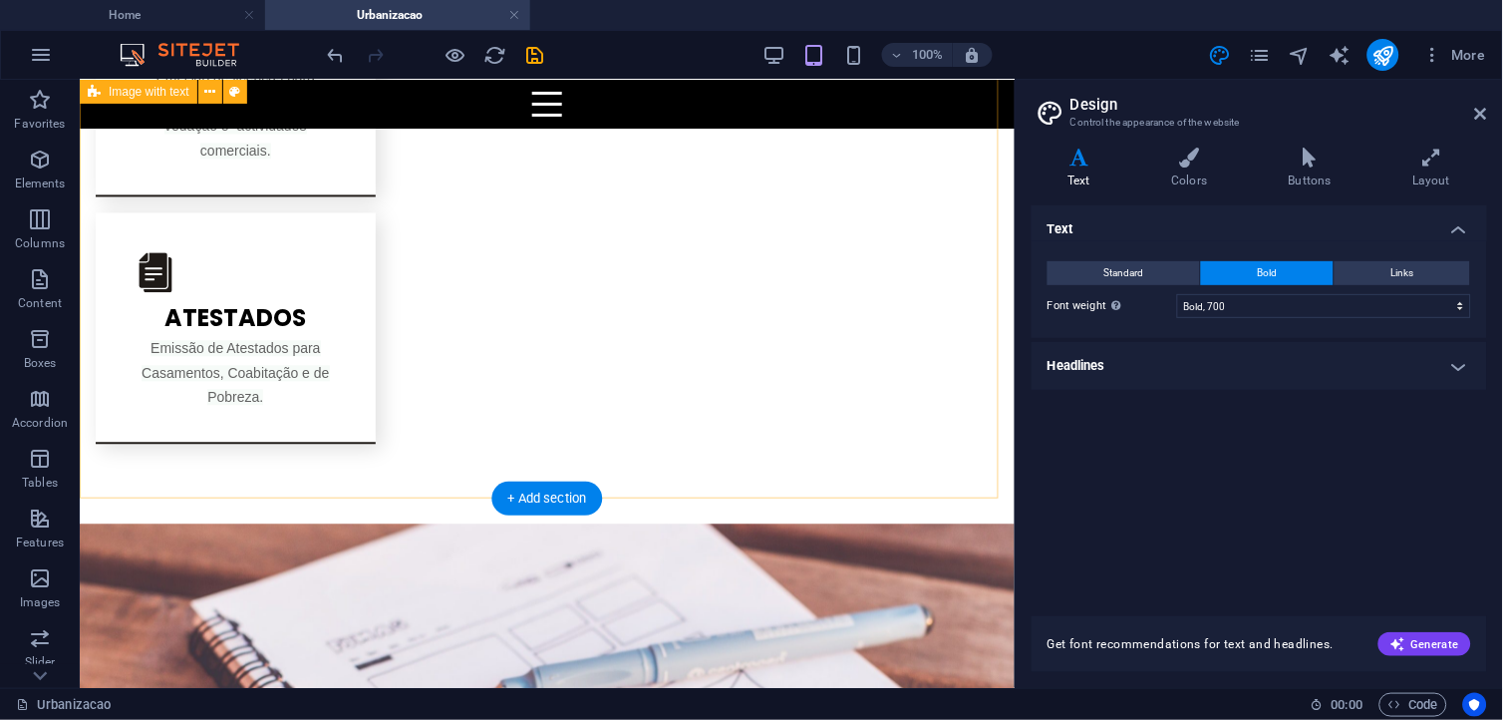
scroll to position [2436, 0]
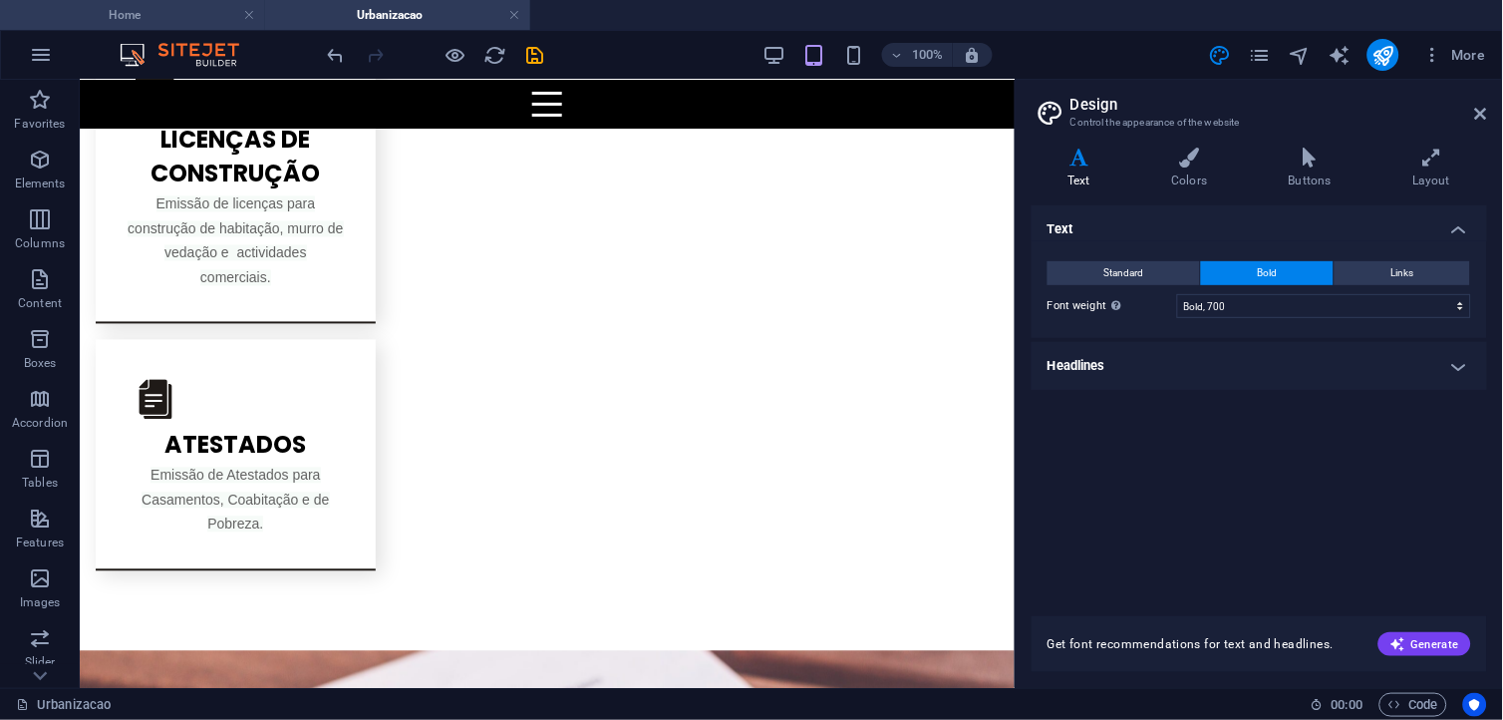
click at [185, 14] on h4 "Home" at bounding box center [132, 15] width 265 height 22
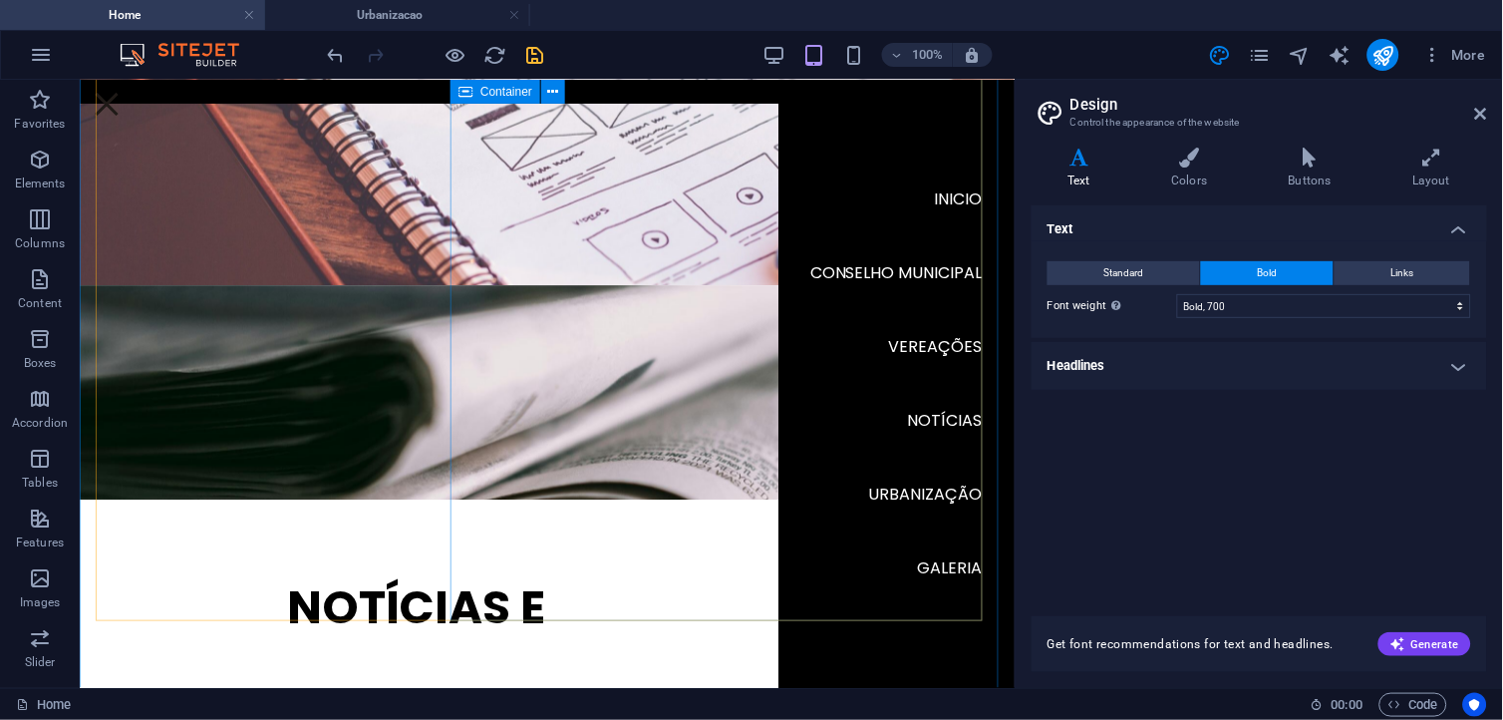
scroll to position [2935, 0]
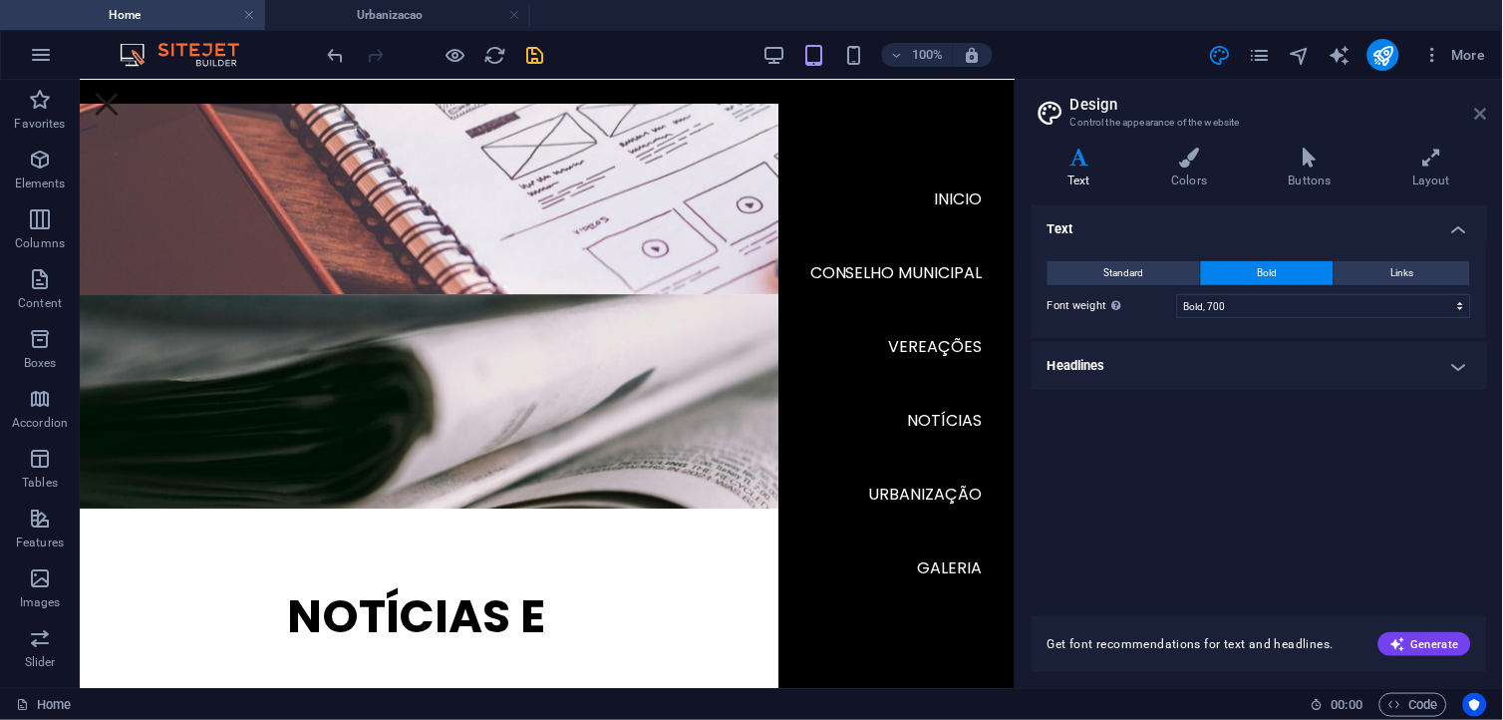
click at [1353, 108] on icon at bounding box center [1481, 114] width 12 height 16
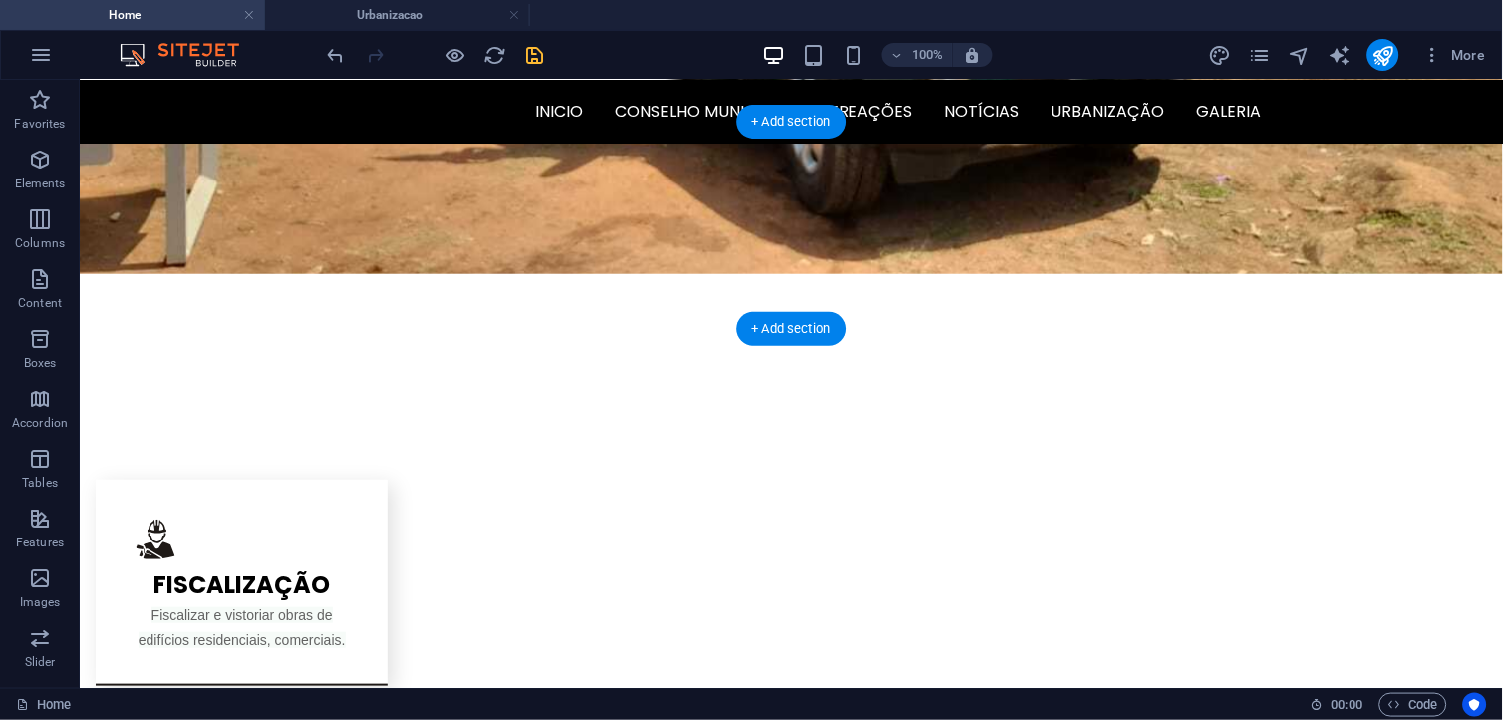
scroll to position [1720, 0]
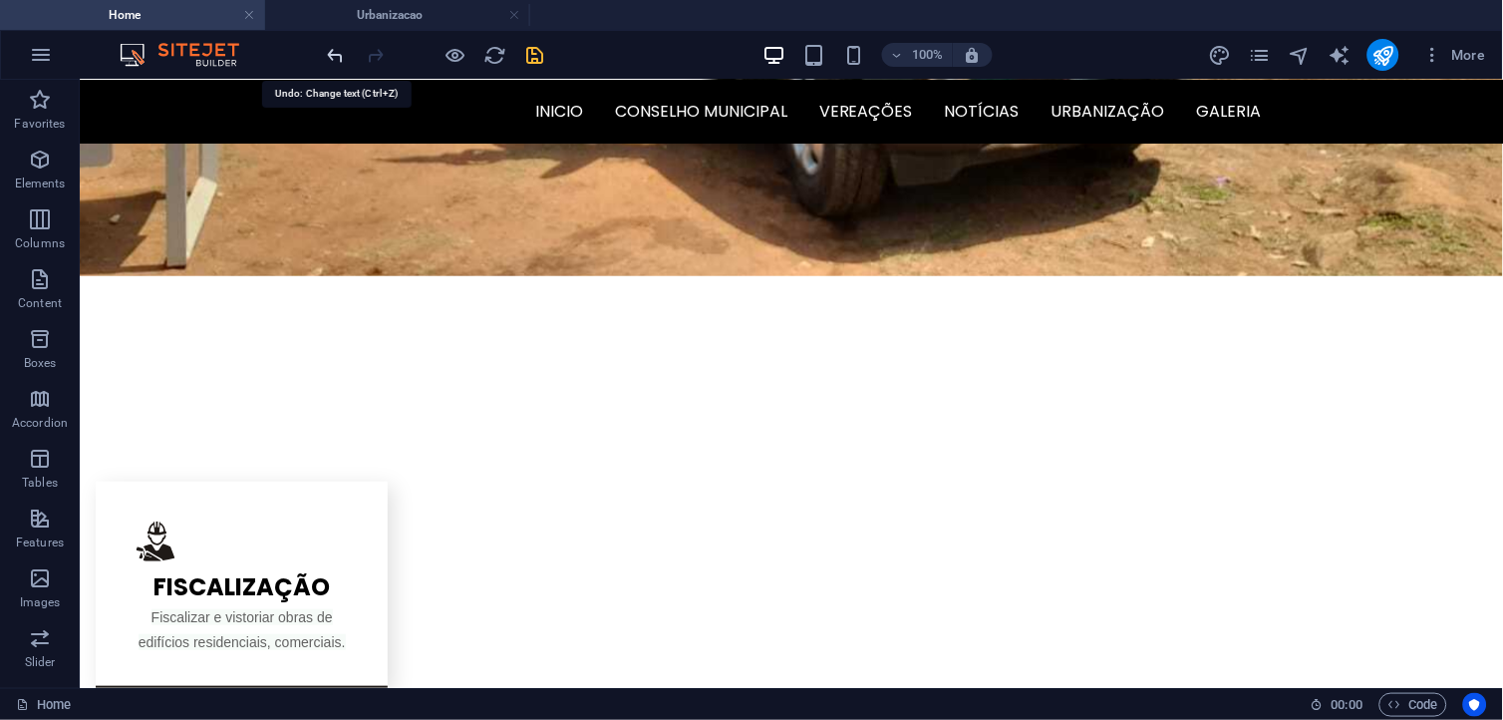
click at [336, 55] on icon "undo" at bounding box center [336, 55] width 23 height 23
click at [336, 54] on icon "undo" at bounding box center [336, 55] width 23 height 23
click at [336, 62] on icon "undo" at bounding box center [336, 55] width 23 height 23
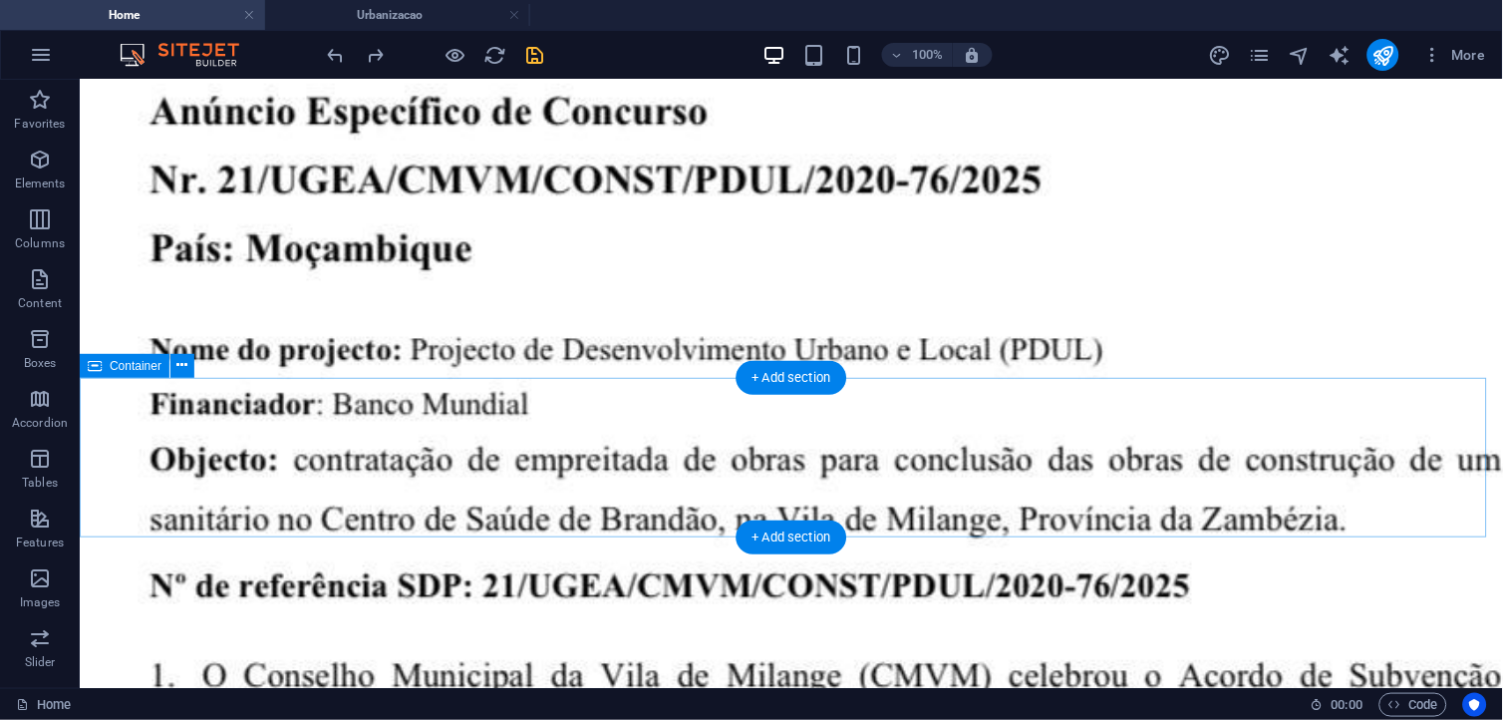
scroll to position [5999, 0]
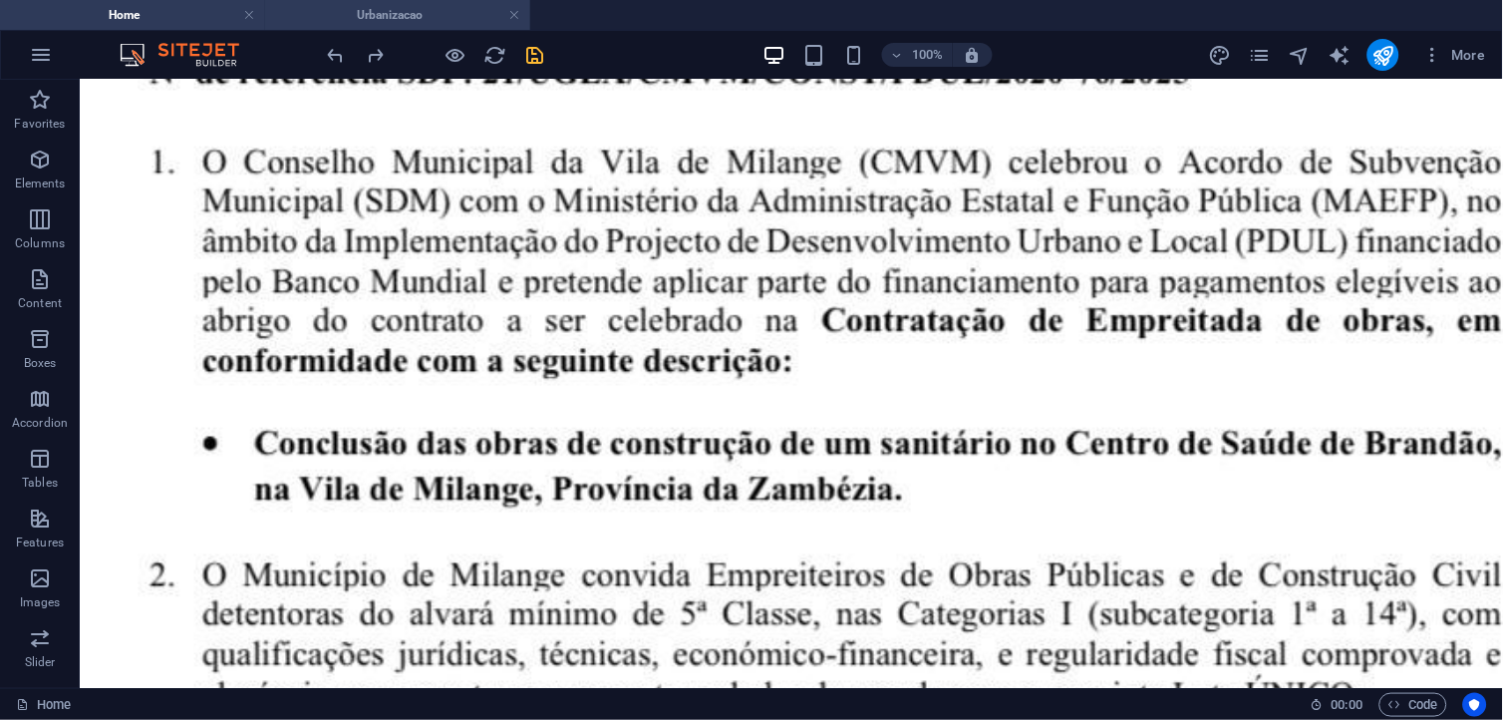
click at [400, 18] on h4 "Urbanizacao" at bounding box center [397, 15] width 265 height 22
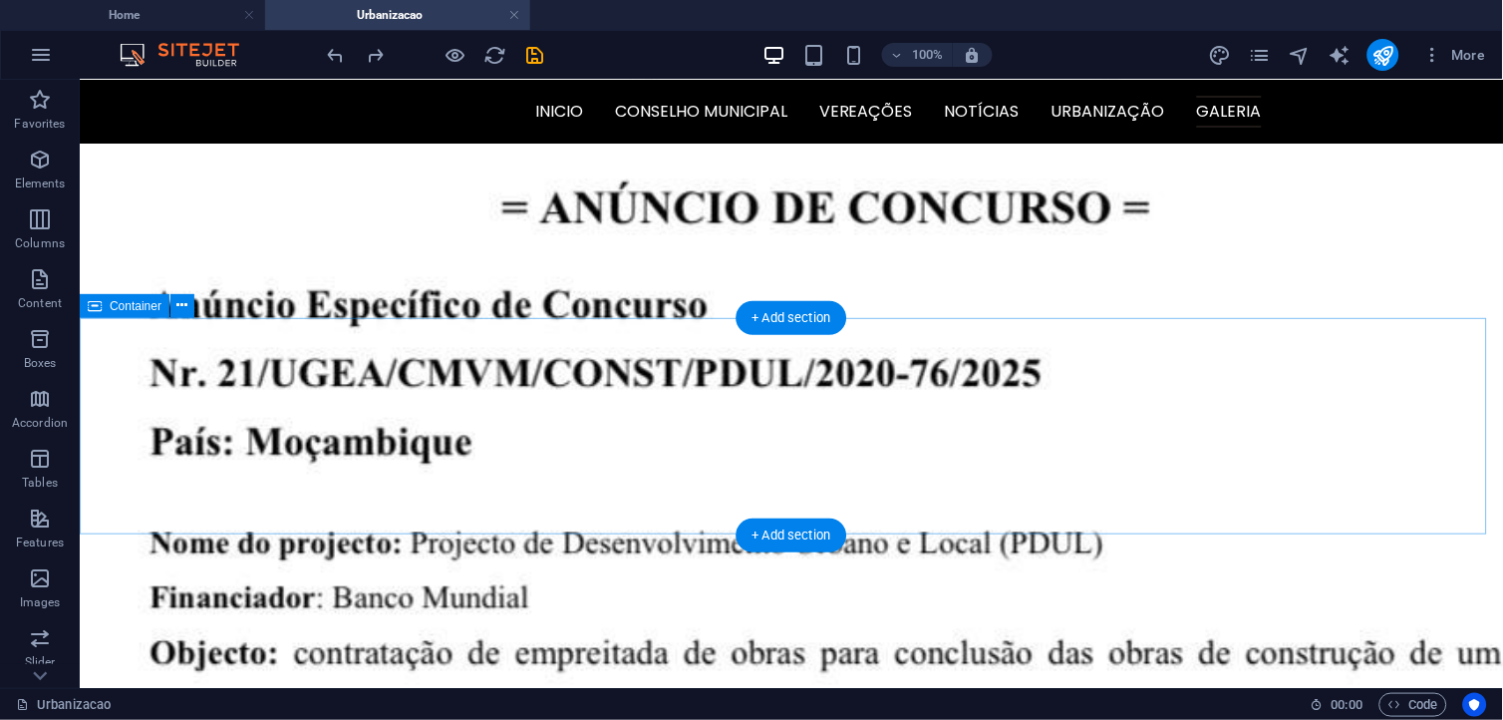
scroll to position [5335, 0]
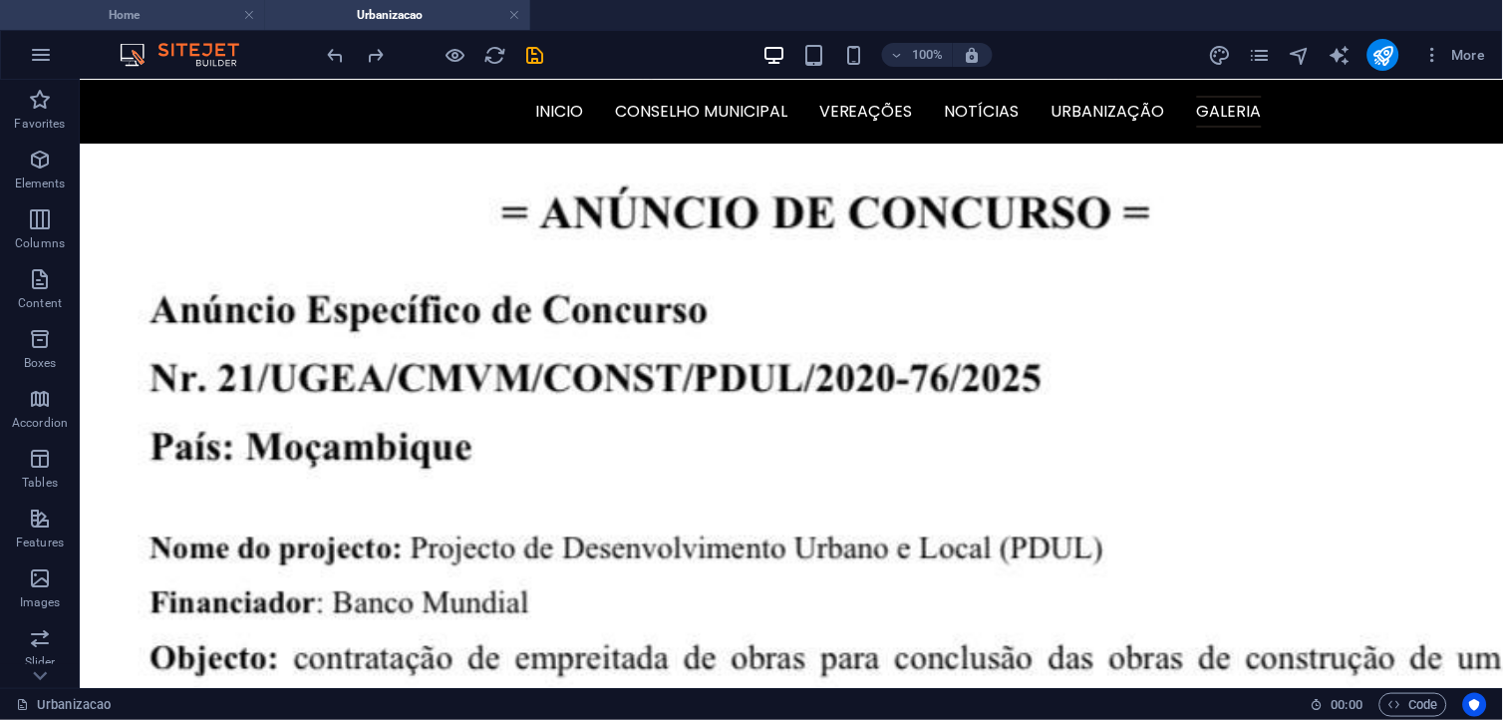
click at [181, 7] on h4 "Home" at bounding box center [132, 15] width 265 height 22
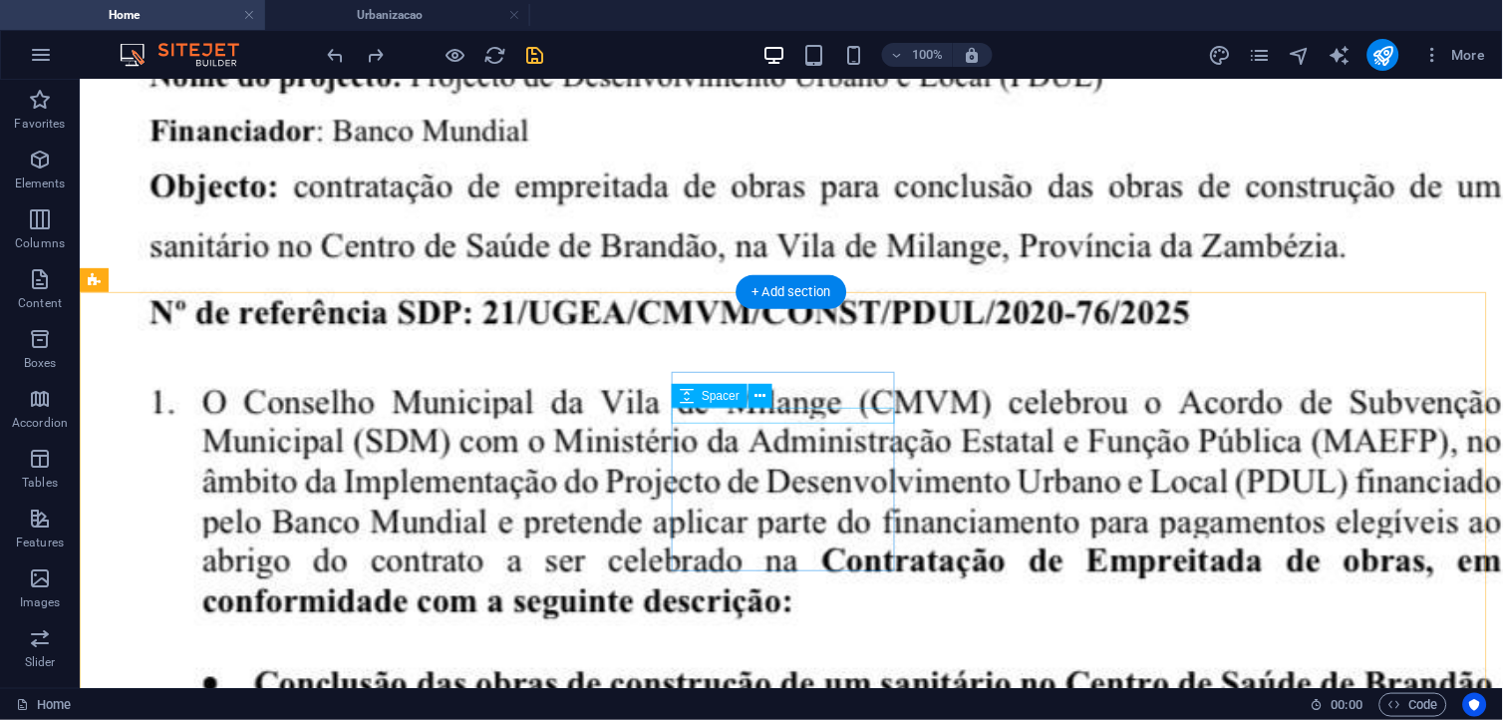
scroll to position [5999, 0]
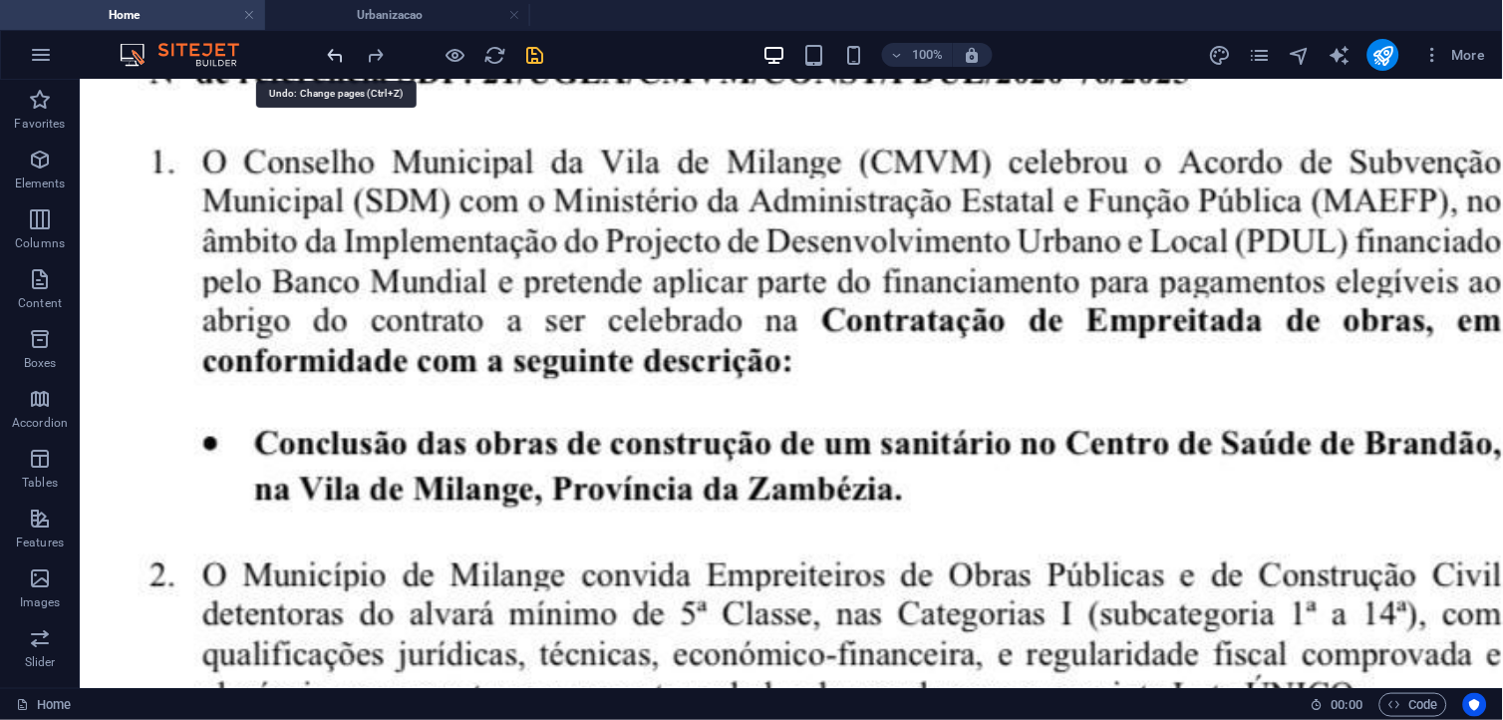
click at [334, 54] on icon "undo" at bounding box center [336, 55] width 23 height 23
click at [334, 52] on icon "undo" at bounding box center [336, 55] width 23 height 23
click at [333, 52] on icon "undo" at bounding box center [336, 55] width 23 height 23
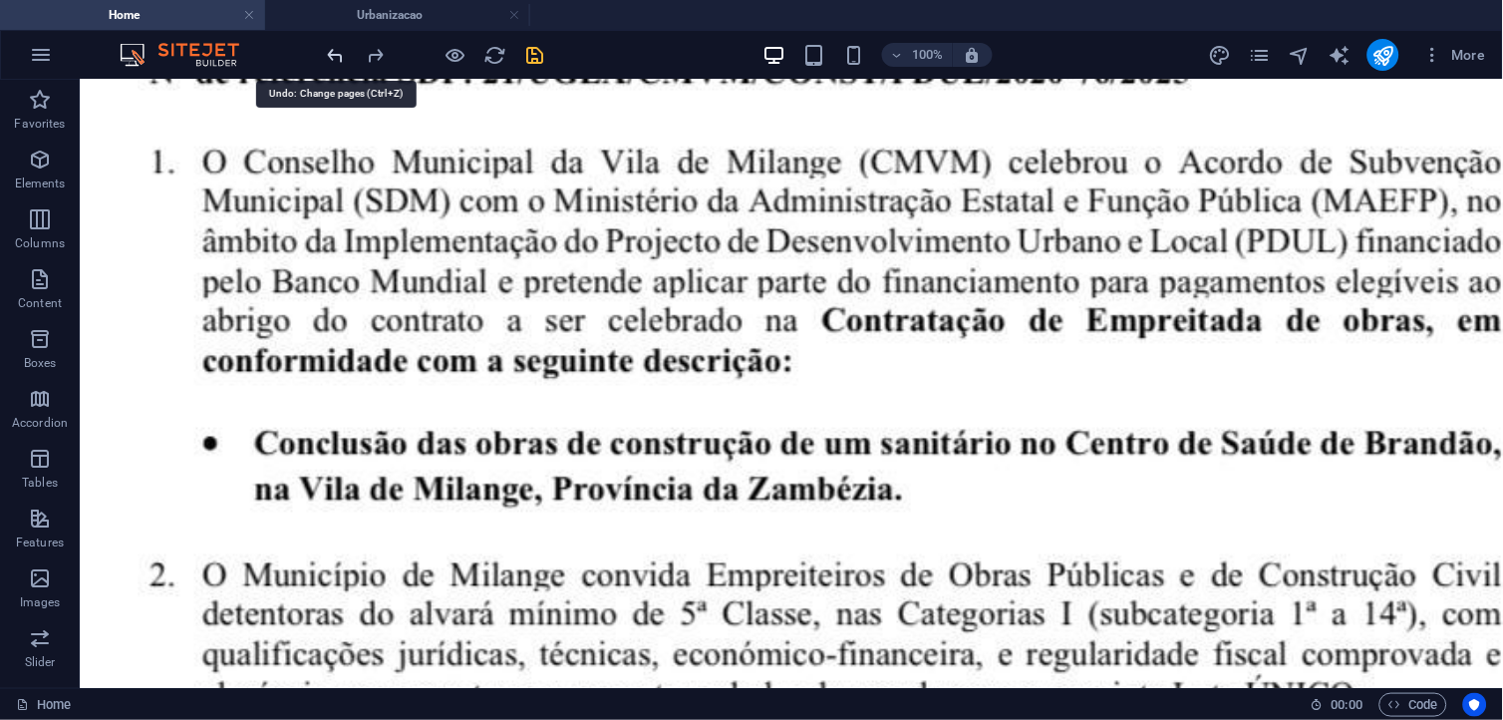
click at [333, 52] on icon "undo" at bounding box center [336, 55] width 23 height 23
click at [371, 57] on icon "redo" at bounding box center [376, 55] width 23 height 23
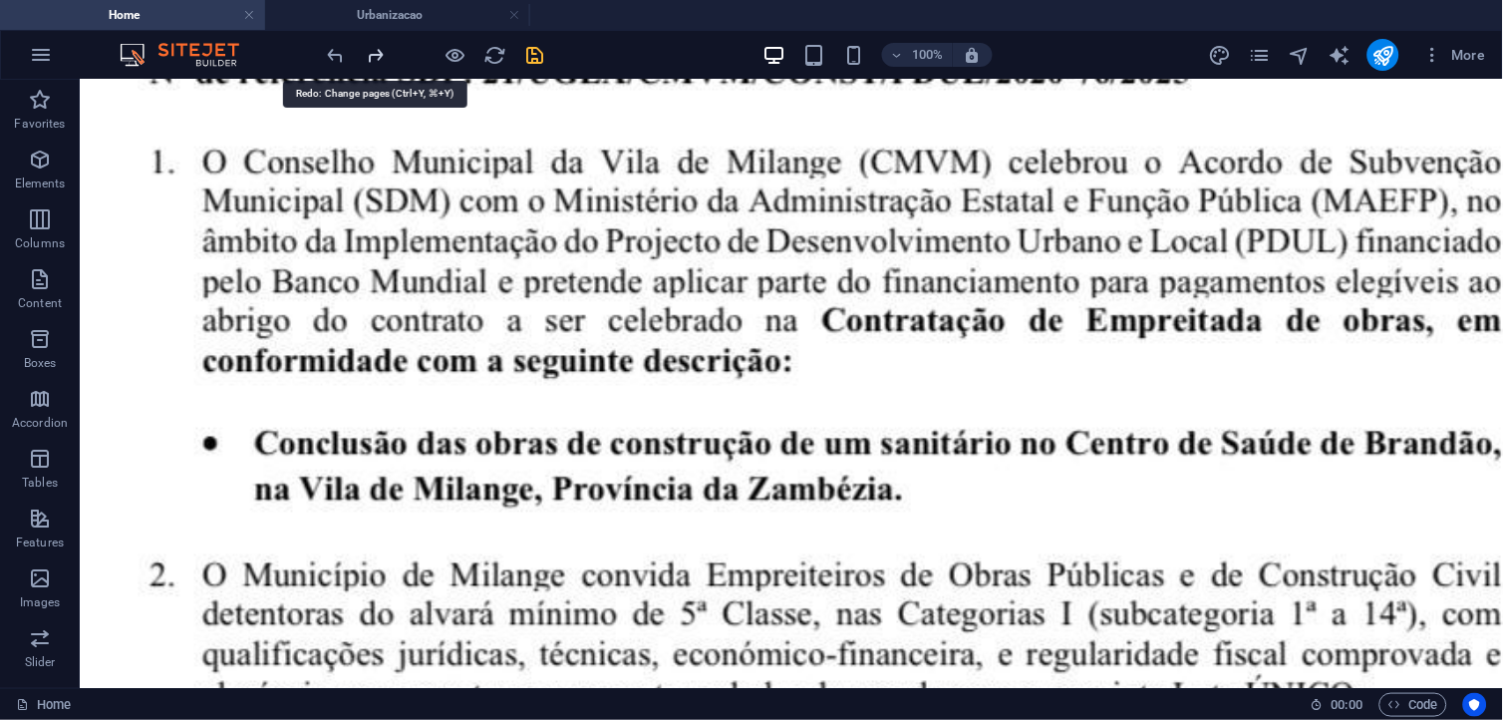
click at [371, 57] on icon "redo" at bounding box center [376, 55] width 23 height 23
click at [335, 62] on icon "undo" at bounding box center [336, 55] width 23 height 23
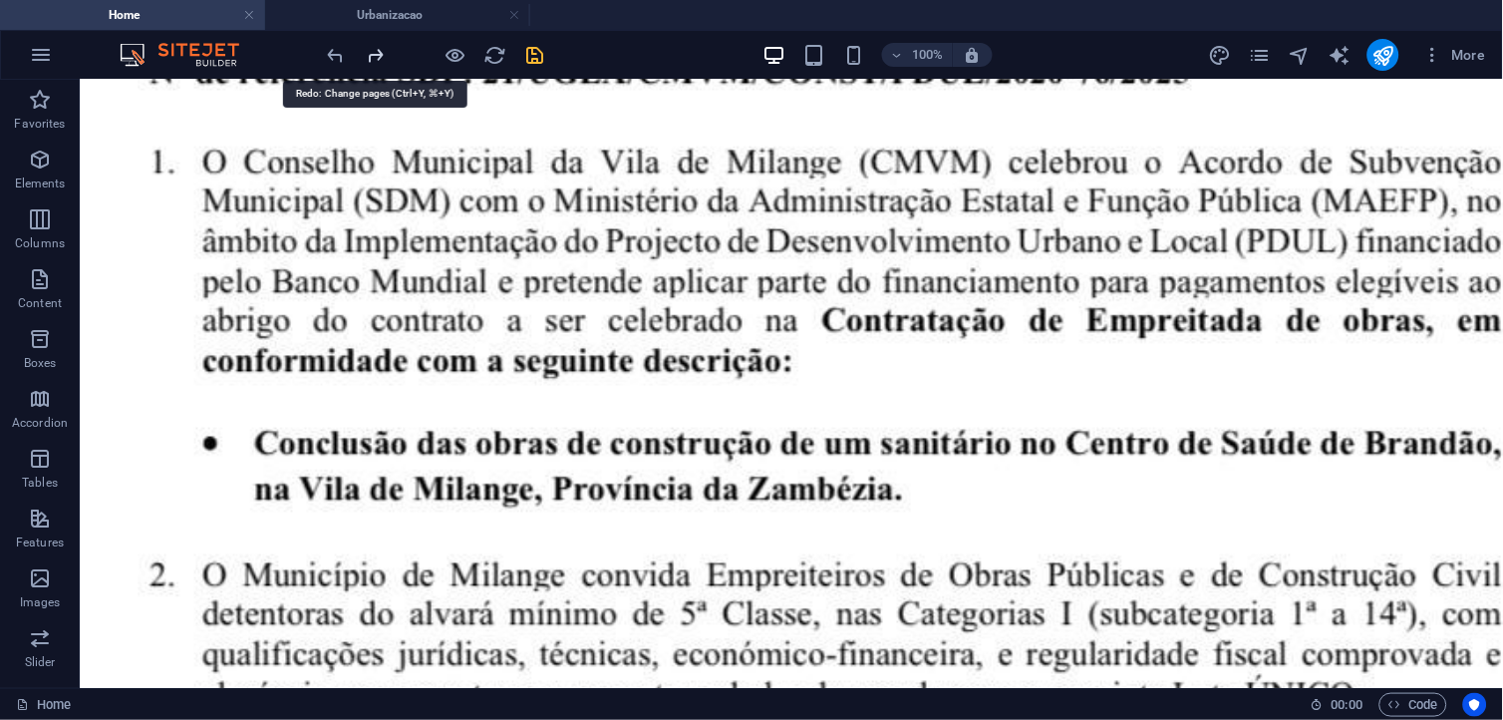
click at [383, 60] on icon "redo" at bounding box center [376, 55] width 23 height 23
click at [335, 53] on icon "undo" at bounding box center [336, 55] width 23 height 23
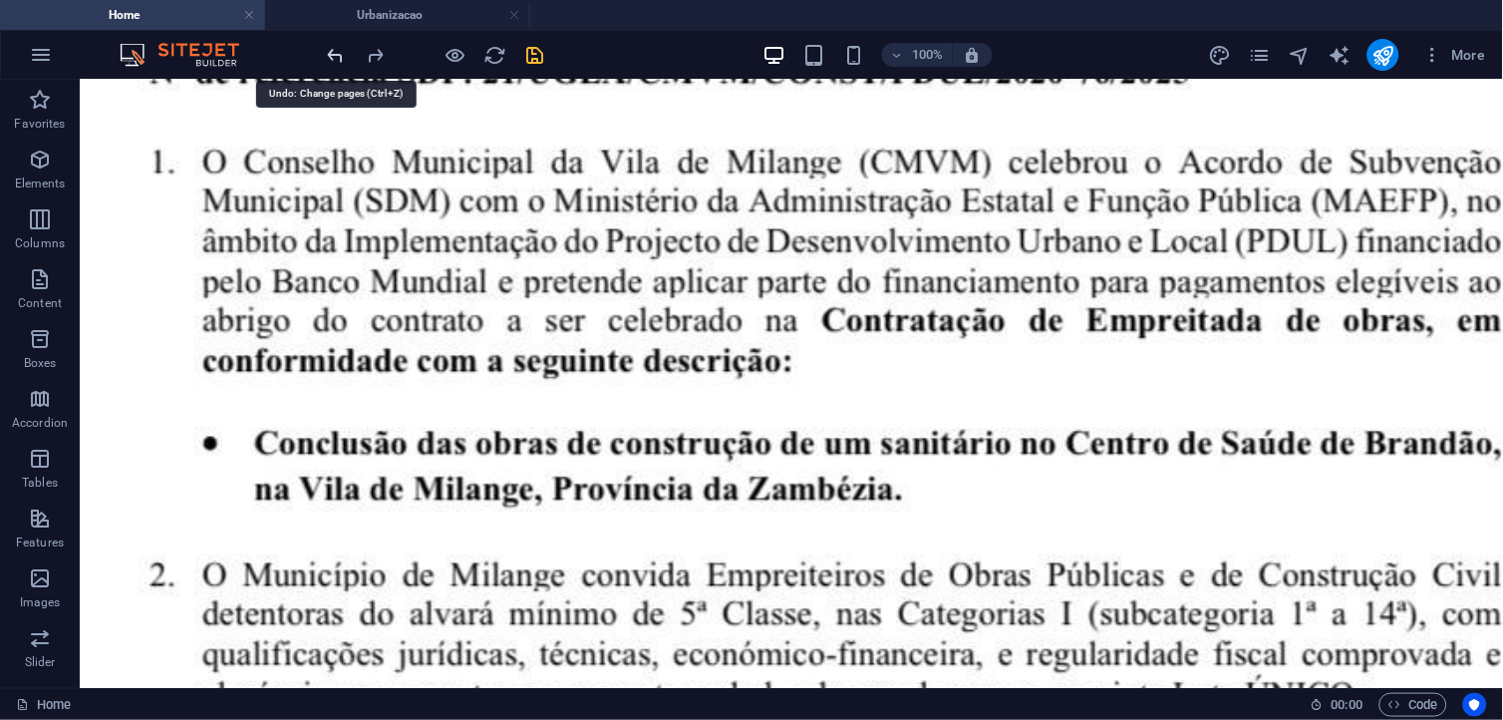
click at [335, 53] on icon "undo" at bounding box center [336, 55] width 23 height 23
click at [253, 13] on link at bounding box center [249, 15] width 12 height 19
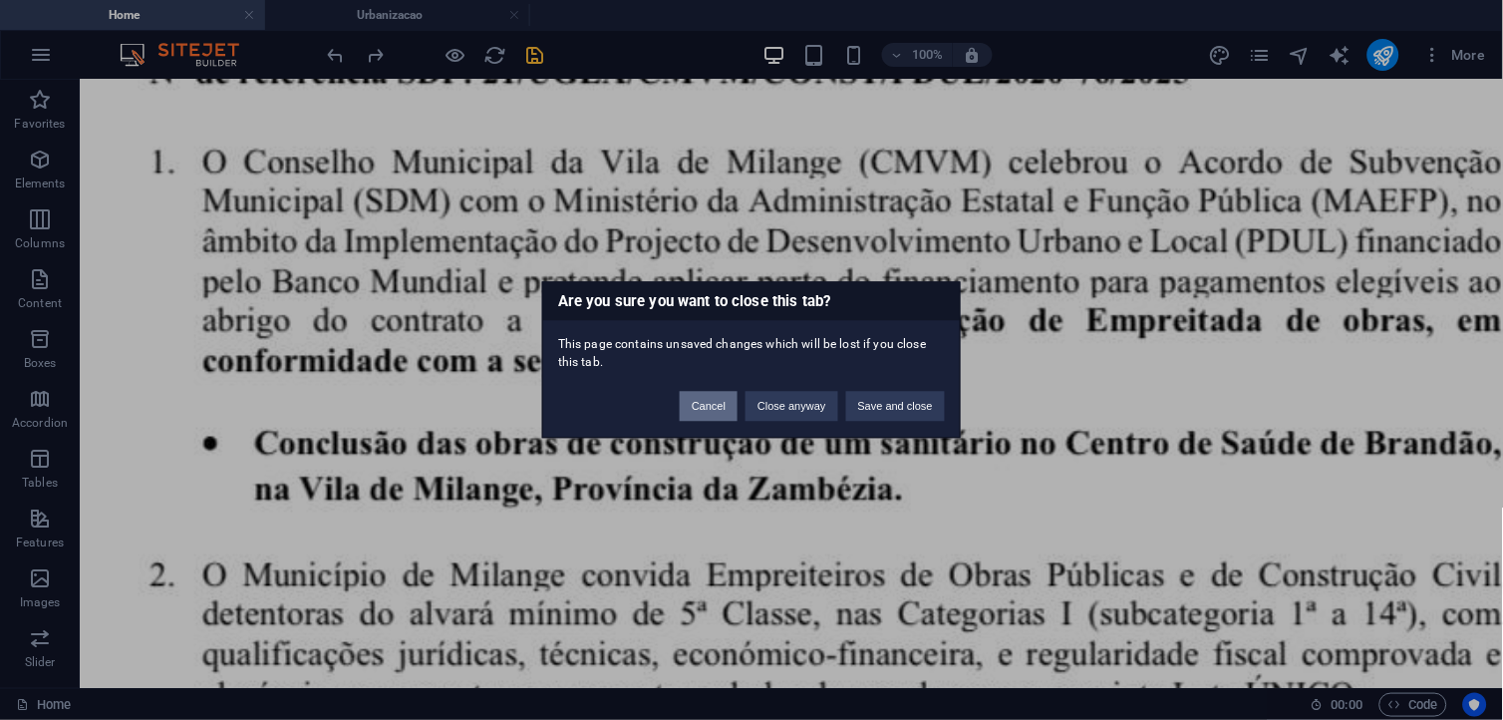
click at [724, 421] on button "Cancel" at bounding box center [709, 407] width 58 height 30
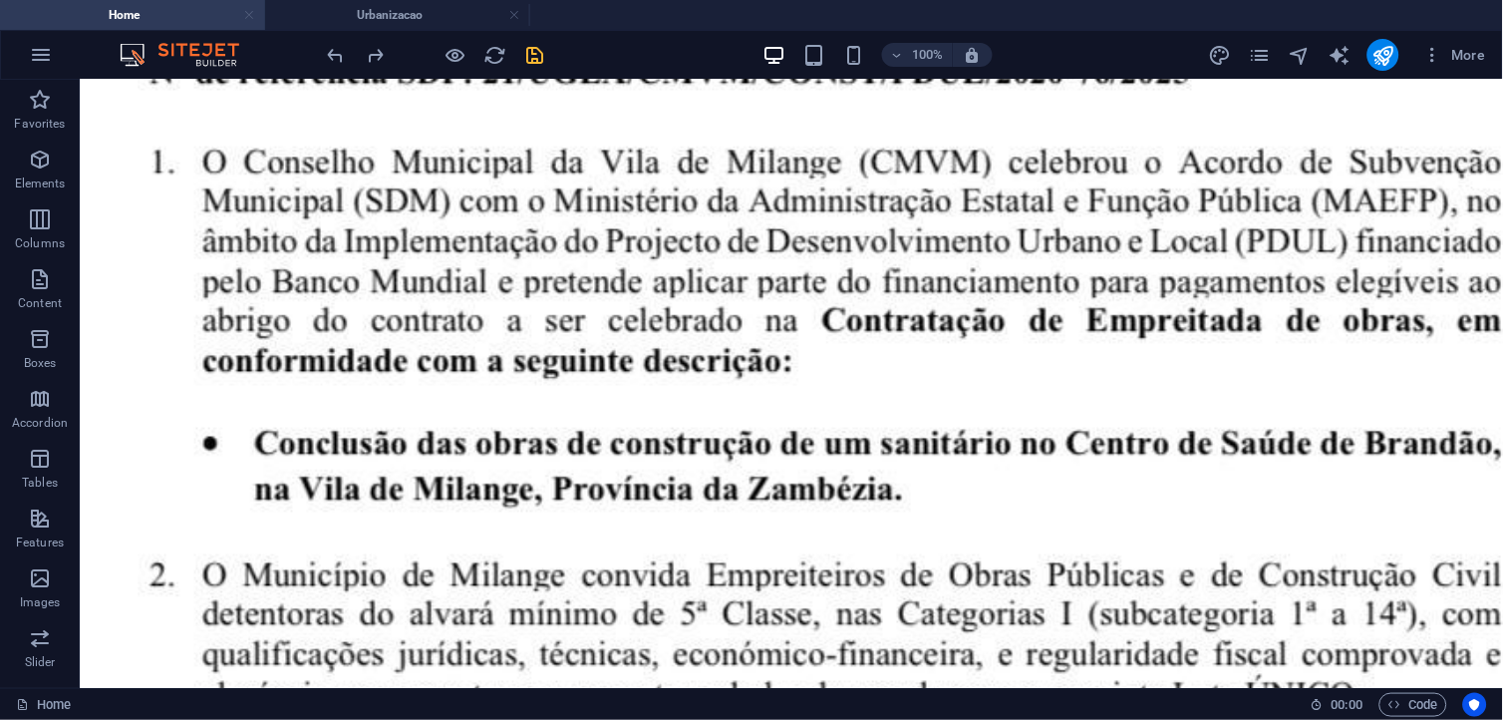
click at [246, 18] on link at bounding box center [249, 15] width 12 height 19
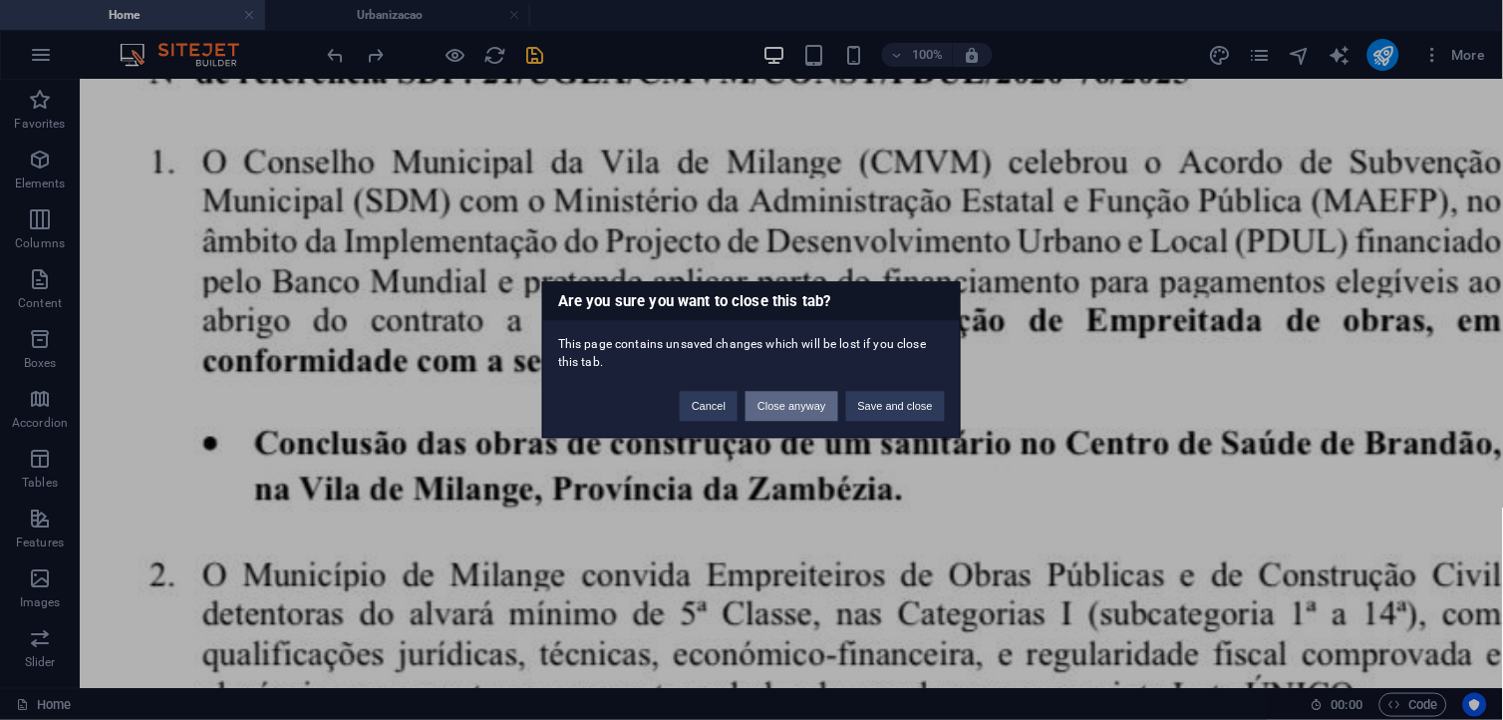
click at [776, 405] on button "Close anyway" at bounding box center [792, 407] width 92 height 30
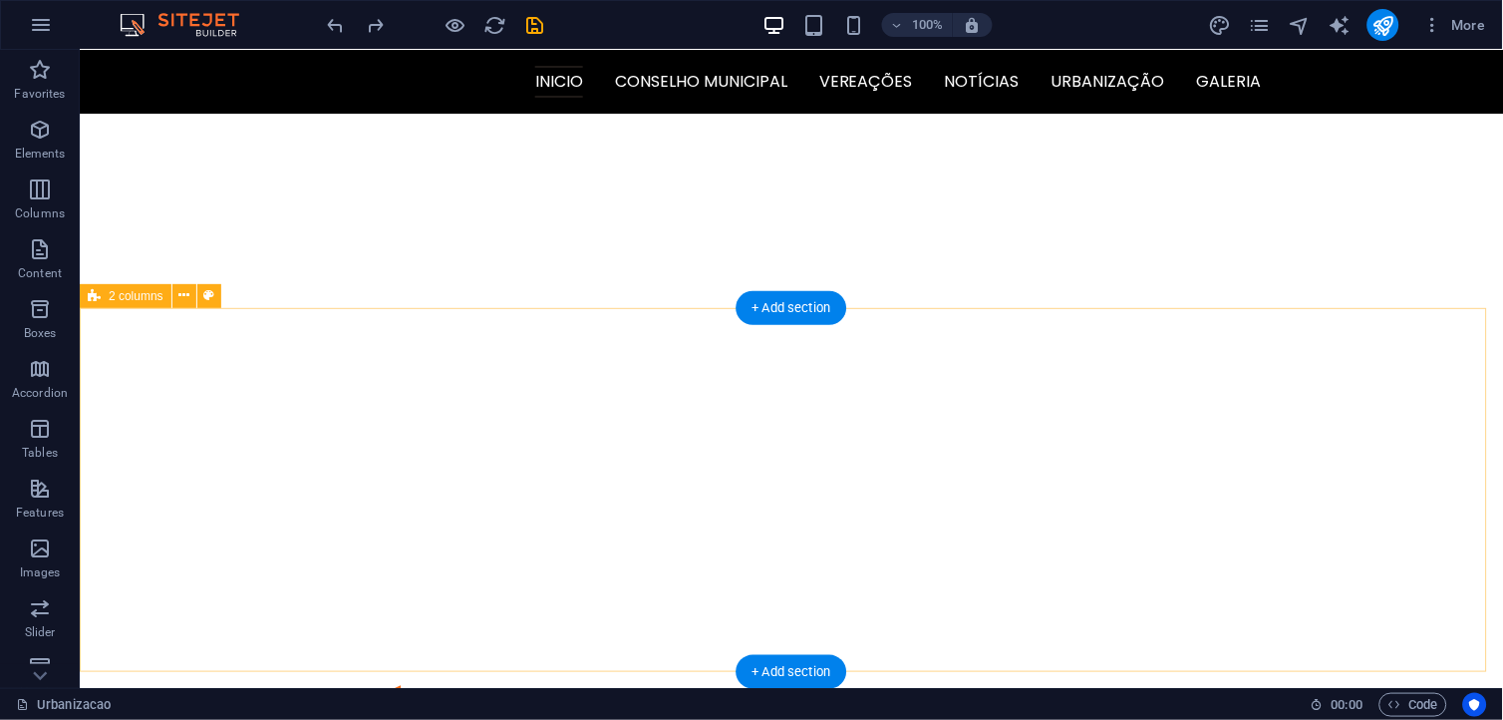
scroll to position [351, 0]
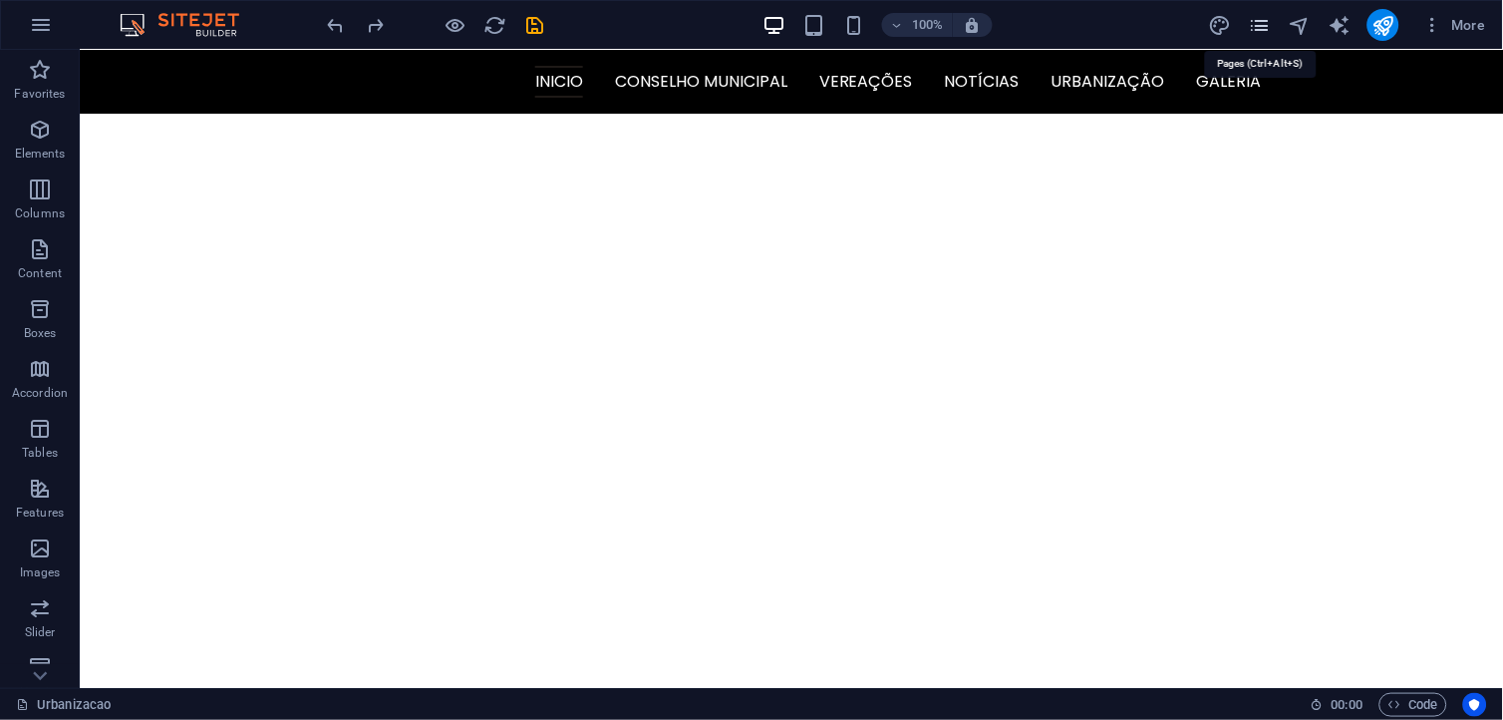
click at [1263, 27] on icon "pages" at bounding box center [1259, 25] width 23 height 23
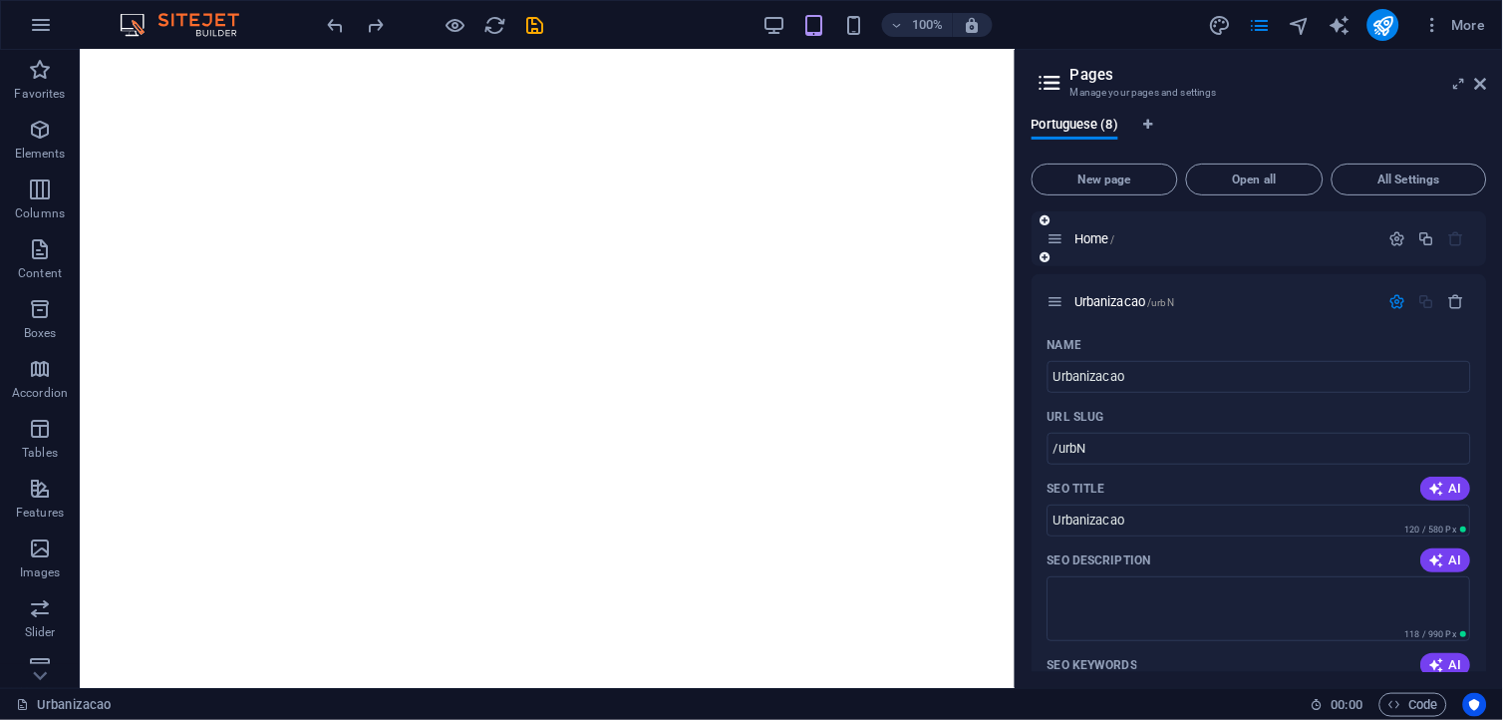
click at [1148, 234] on p "Home /" at bounding box center [1224, 238] width 299 height 13
click at [1149, 234] on div "Home /" at bounding box center [1260, 238] width 456 height 55
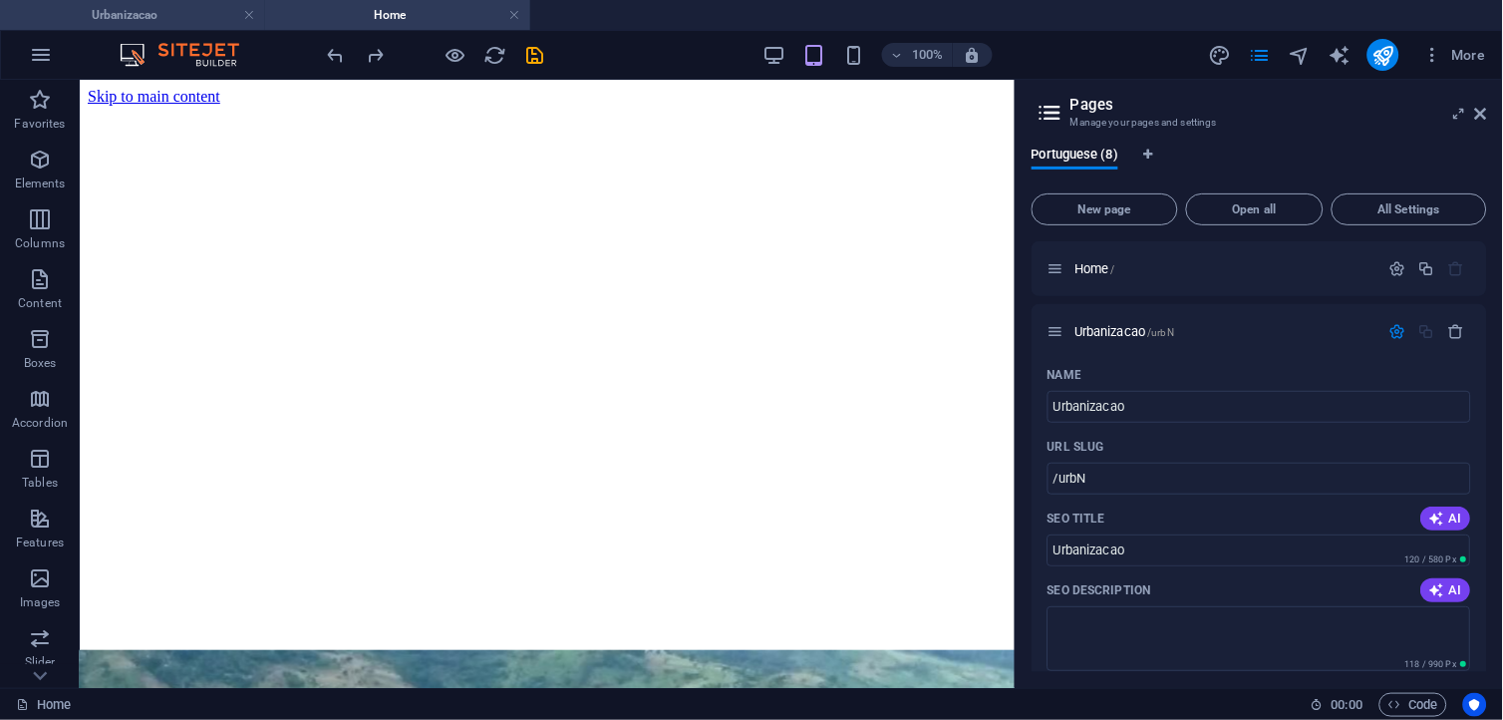
click at [189, 17] on h4 "Urbanizacao" at bounding box center [132, 15] width 265 height 22
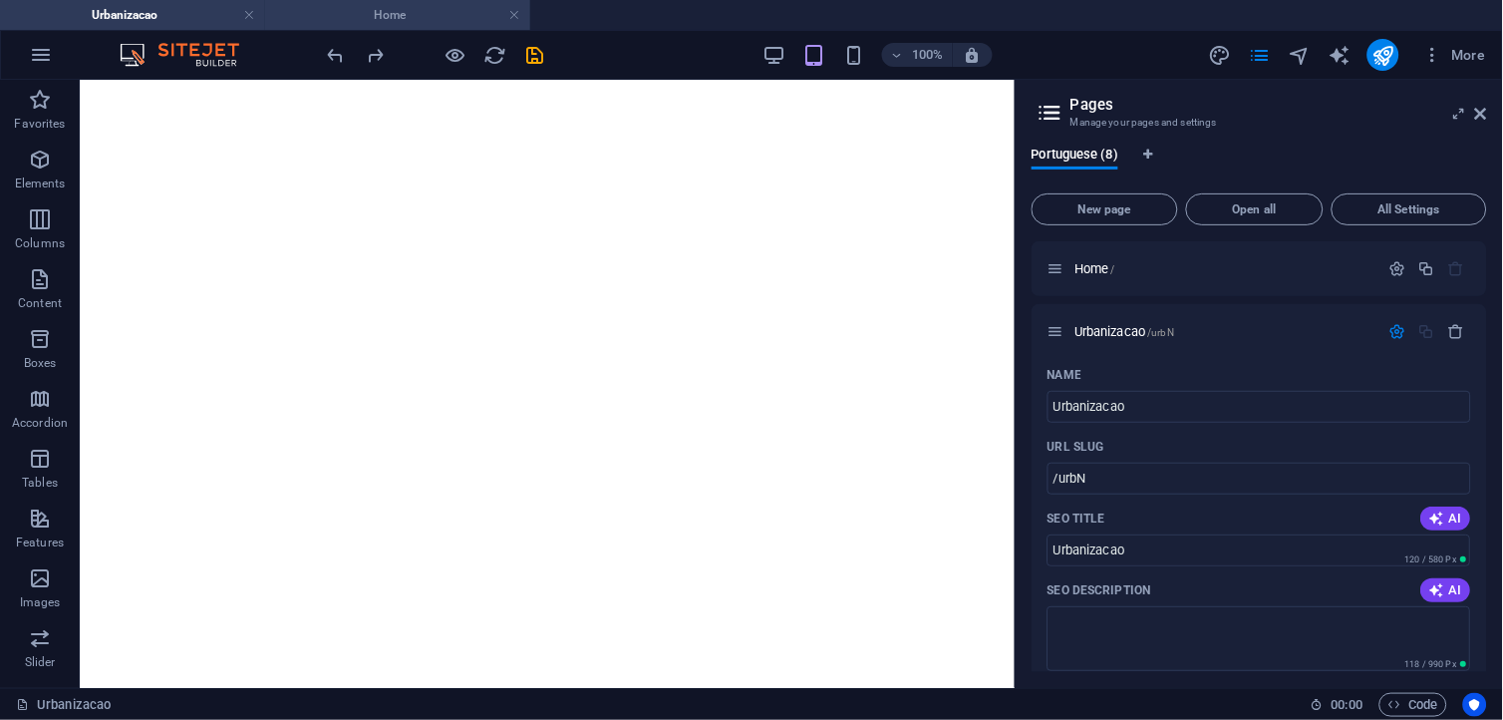
click at [401, 6] on h4 "Home" at bounding box center [397, 15] width 265 height 22
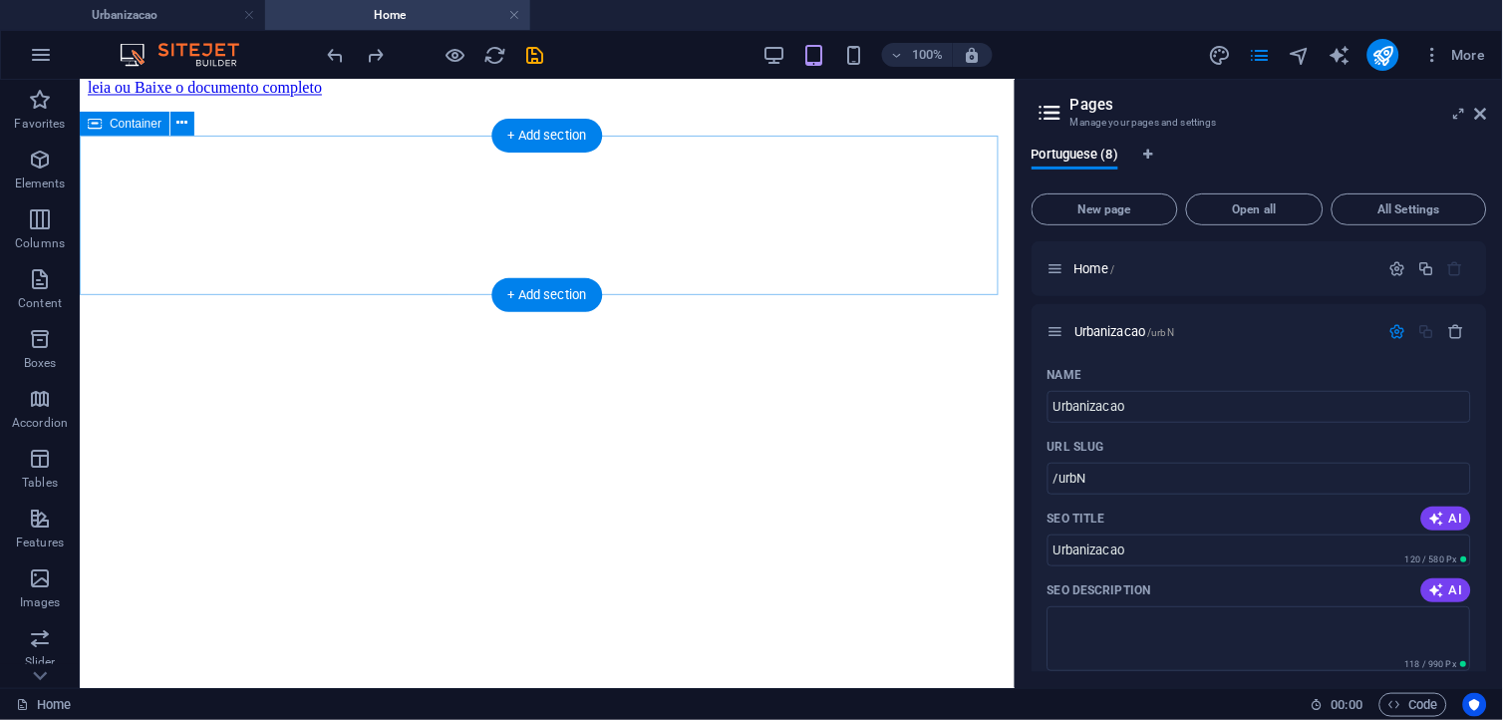
scroll to position [6032, 0]
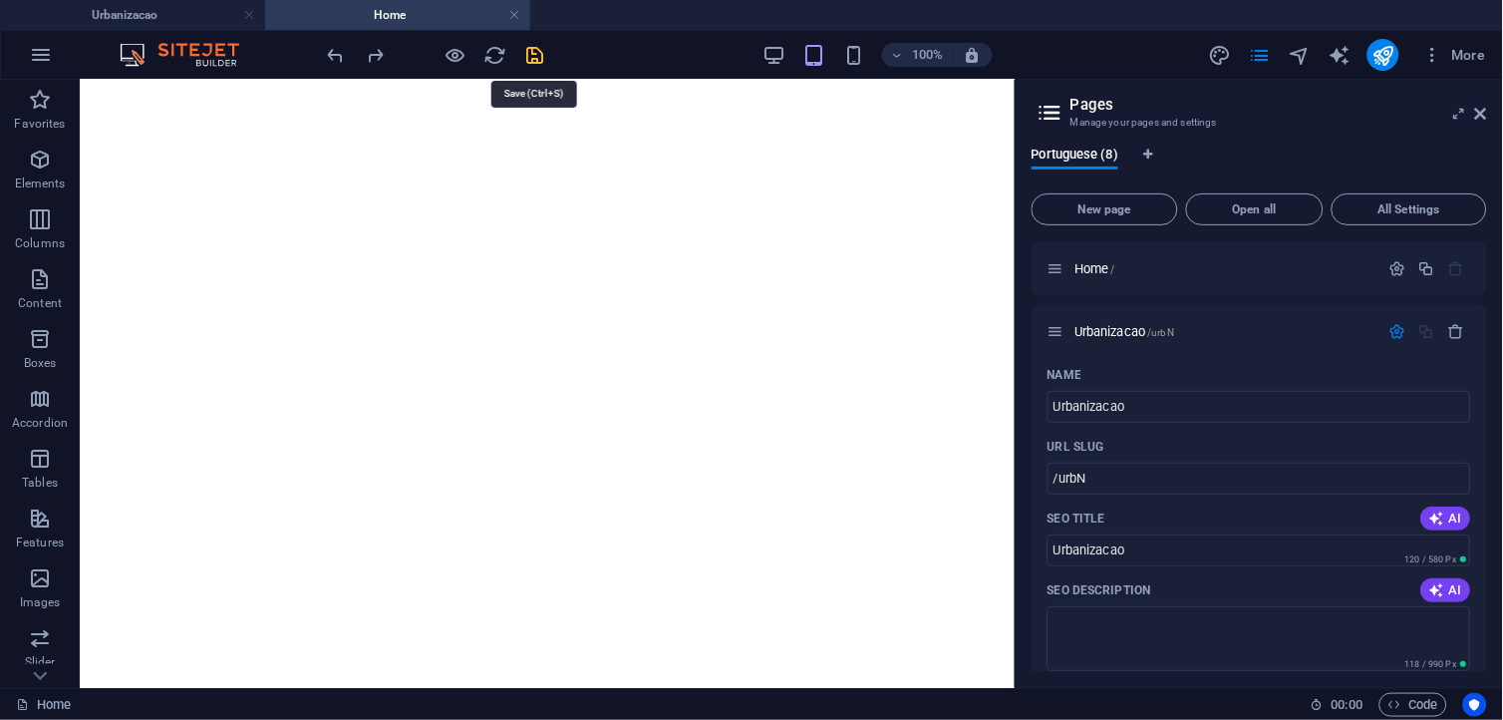
click at [531, 57] on icon "save" at bounding box center [535, 55] width 23 height 23
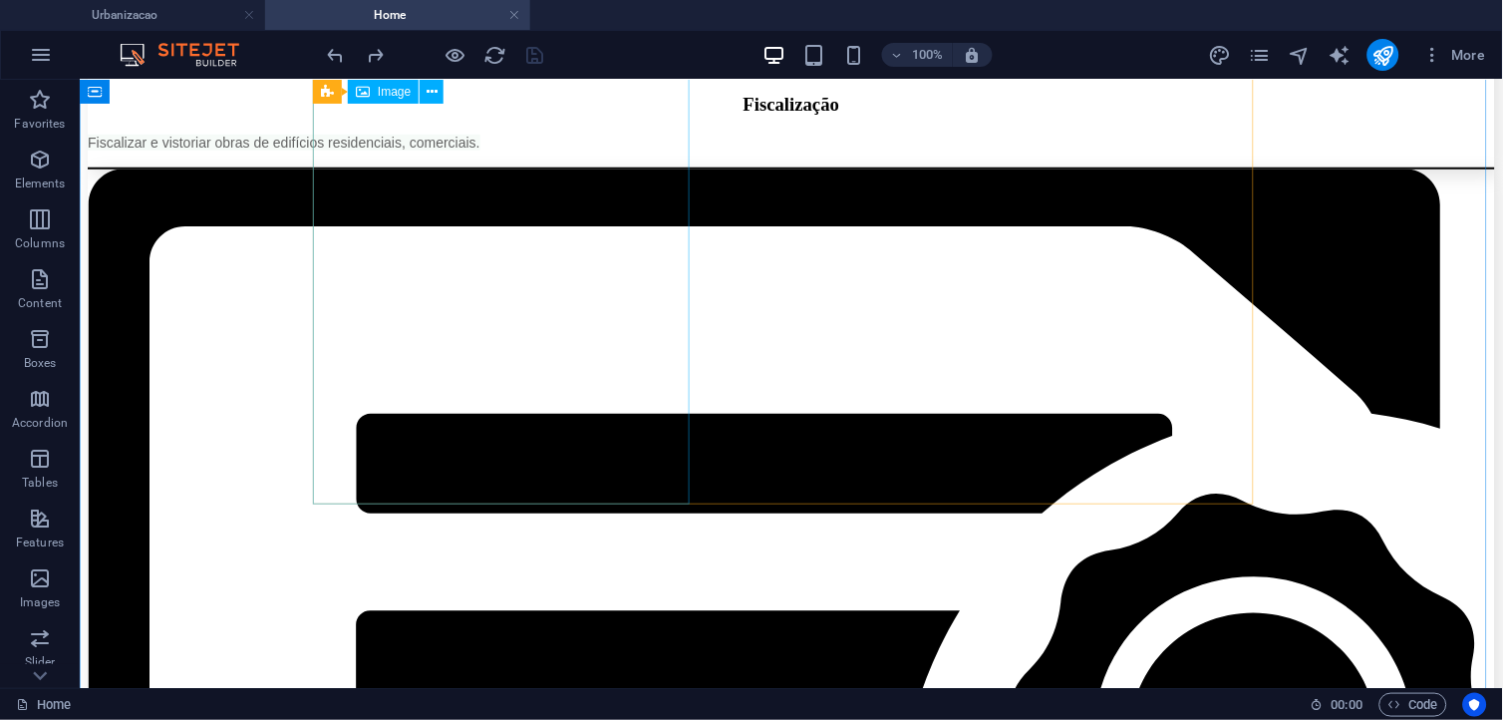
scroll to position [3673, 0]
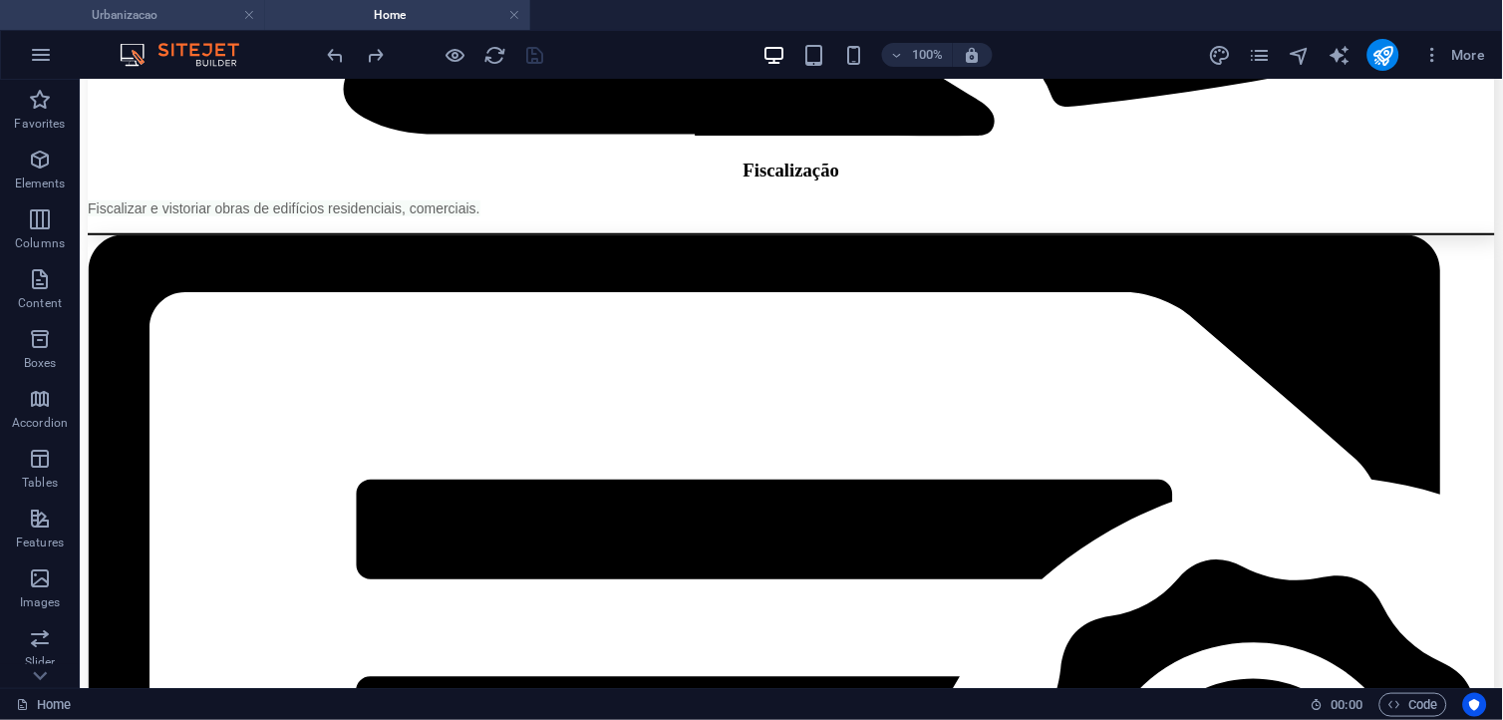
click at [186, 20] on h4 "Urbanizacao" at bounding box center [132, 15] width 265 height 22
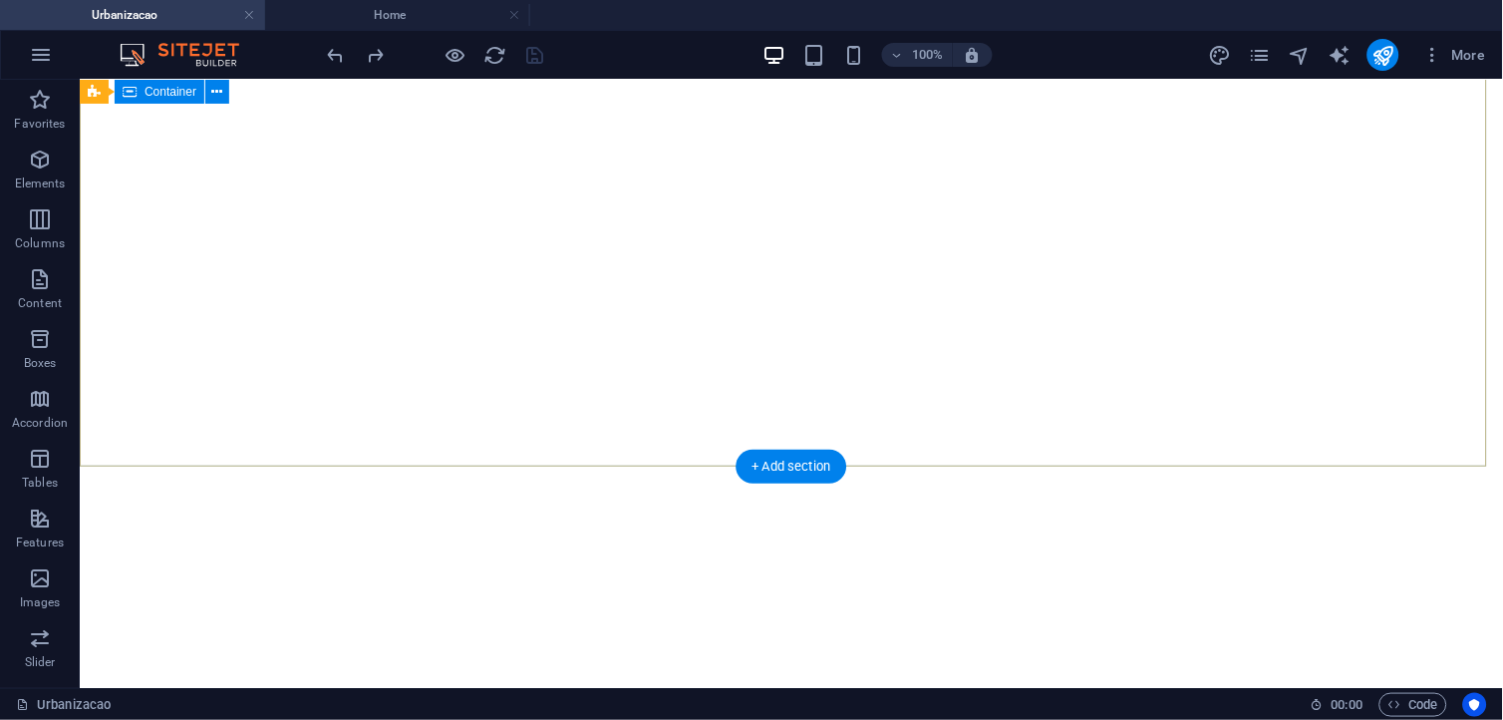
scroll to position [0, 0]
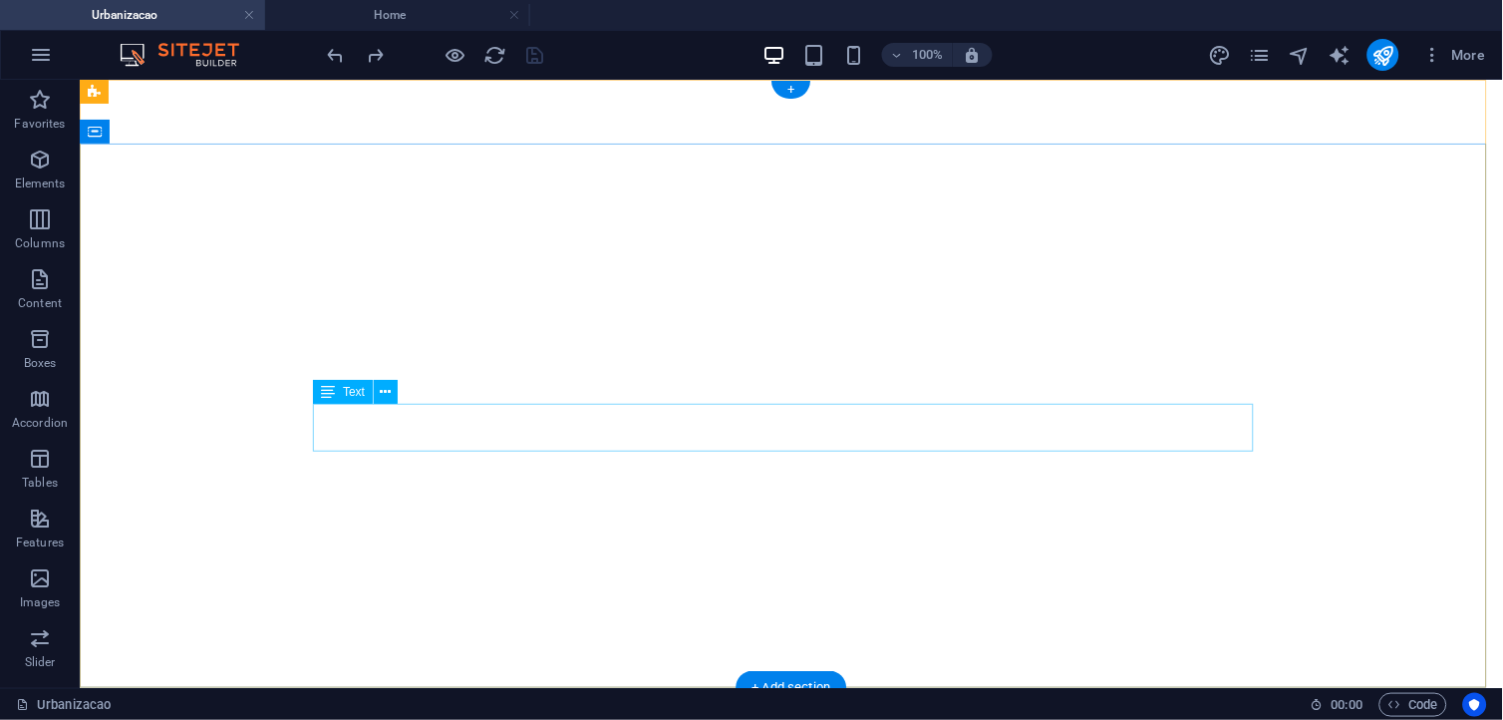
drag, startPoint x: 683, startPoint y: 425, endPoint x: 333, endPoint y: 425, distance: 349.9
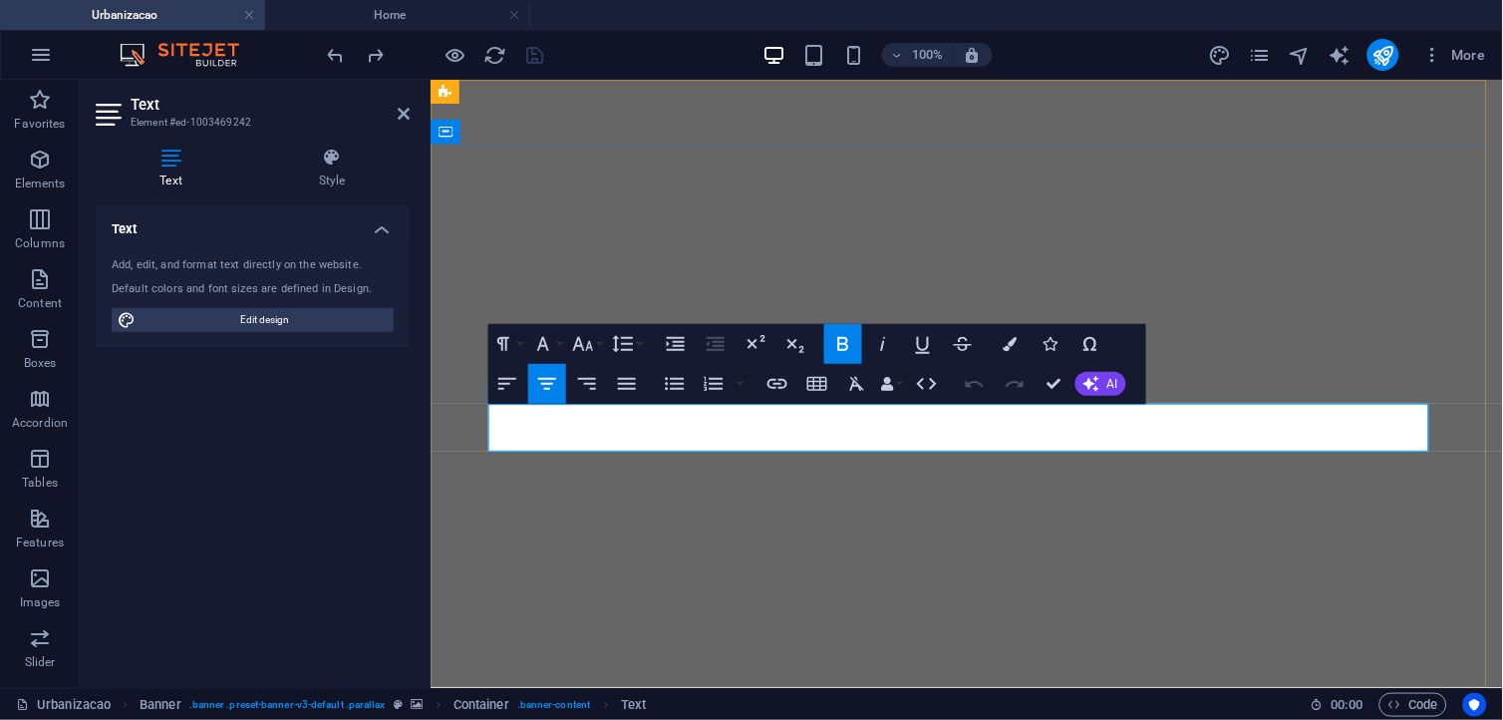
drag, startPoint x: 842, startPoint y: 430, endPoint x: 1101, endPoint y: 425, distance: 258.2
click at [583, 345] on icon "button" at bounding box center [583, 344] width 24 height 24
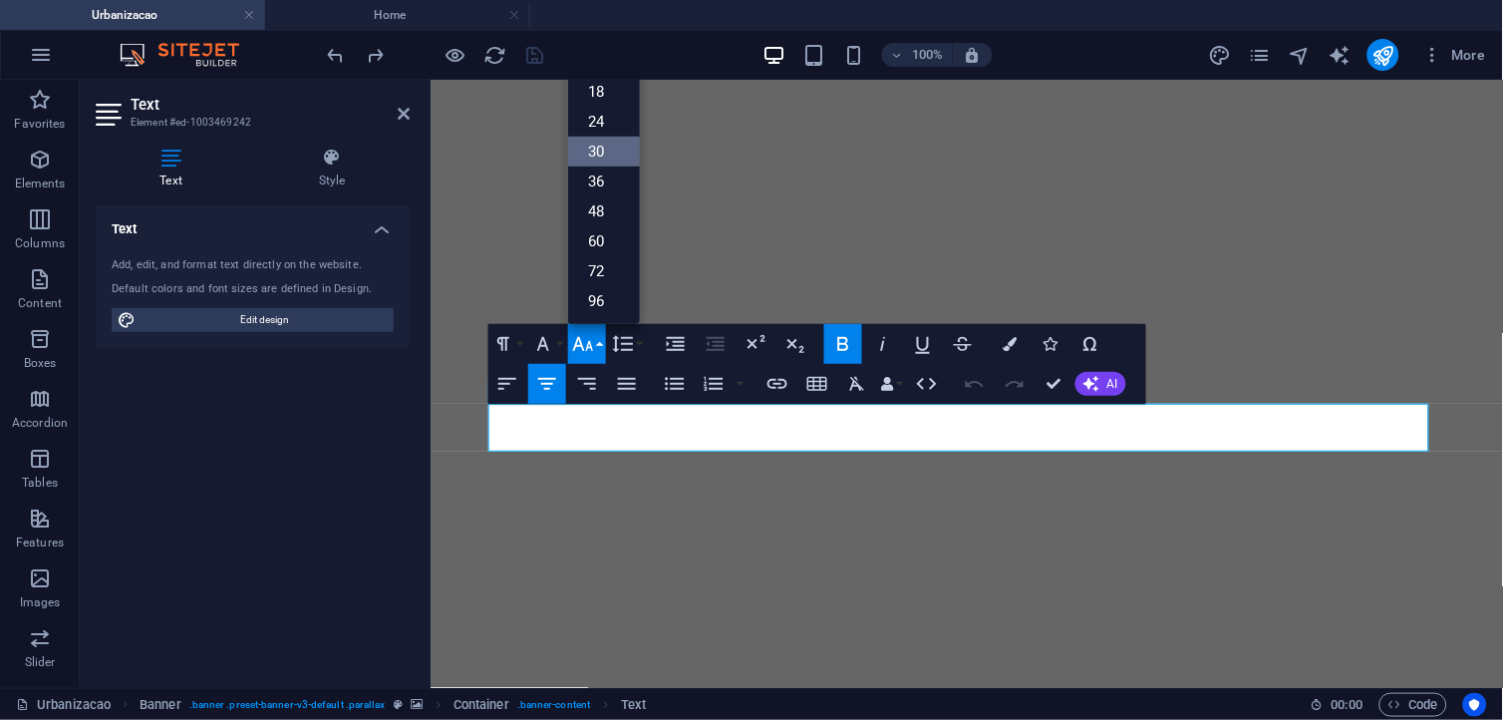
scroll to position [159, 0]
click at [610, 247] on link "60" at bounding box center [604, 242] width 72 height 30
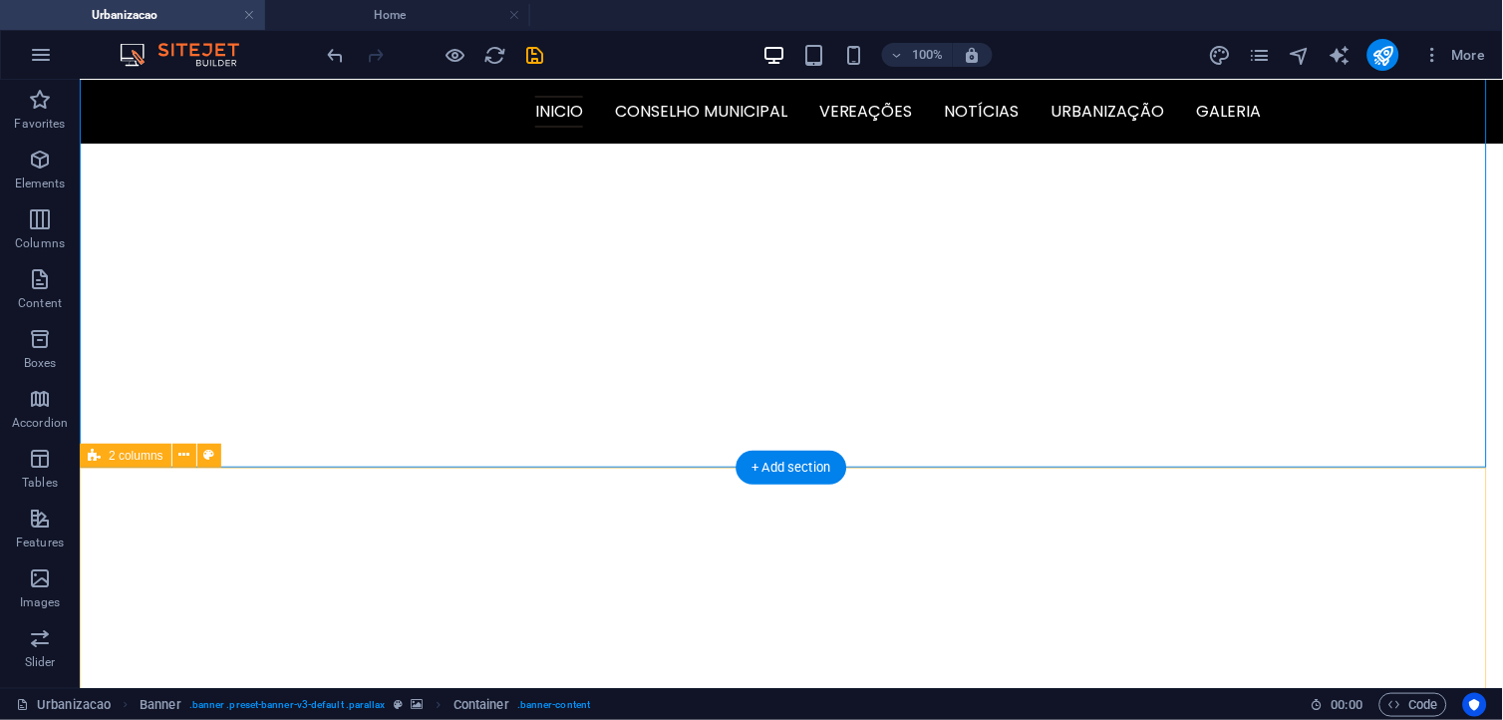
scroll to position [0, 0]
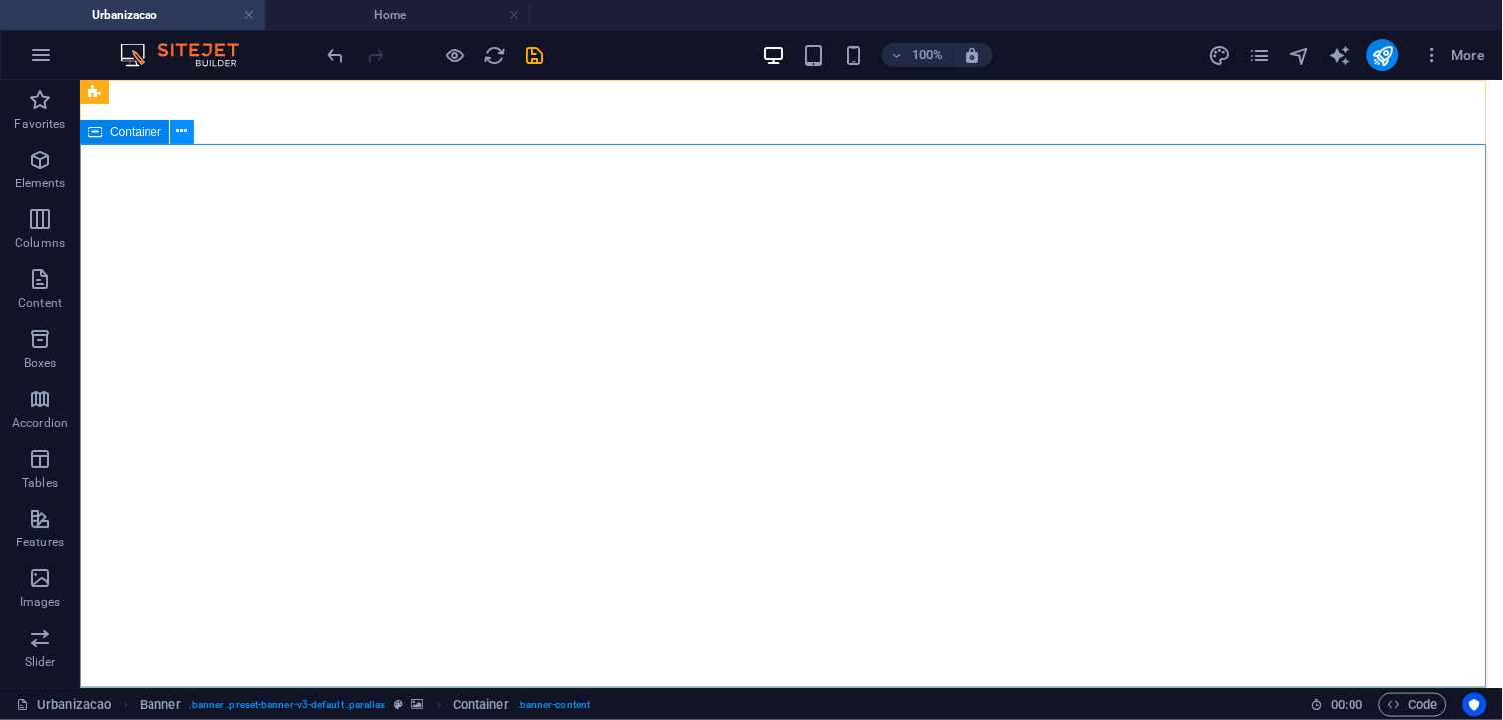
click at [184, 137] on icon at bounding box center [182, 131] width 11 height 21
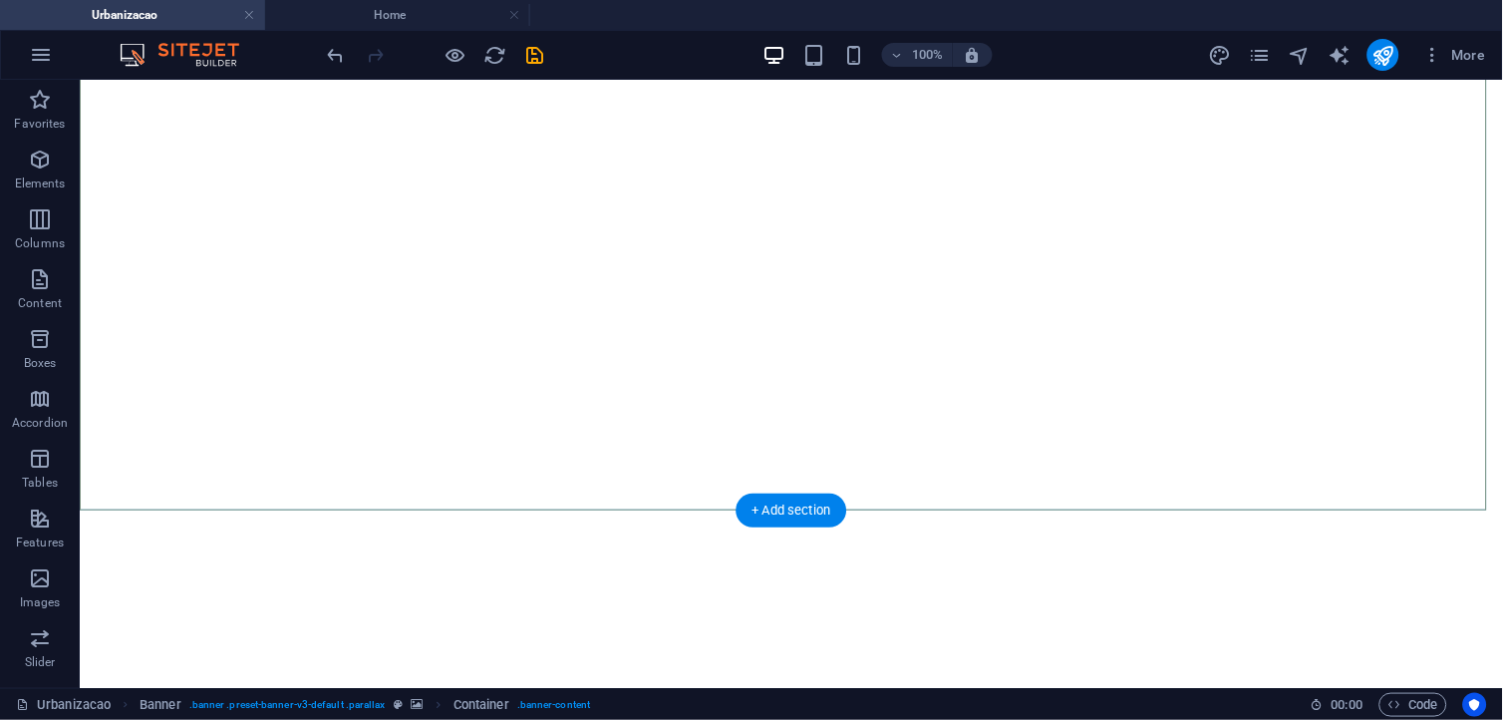
scroll to position [553, 0]
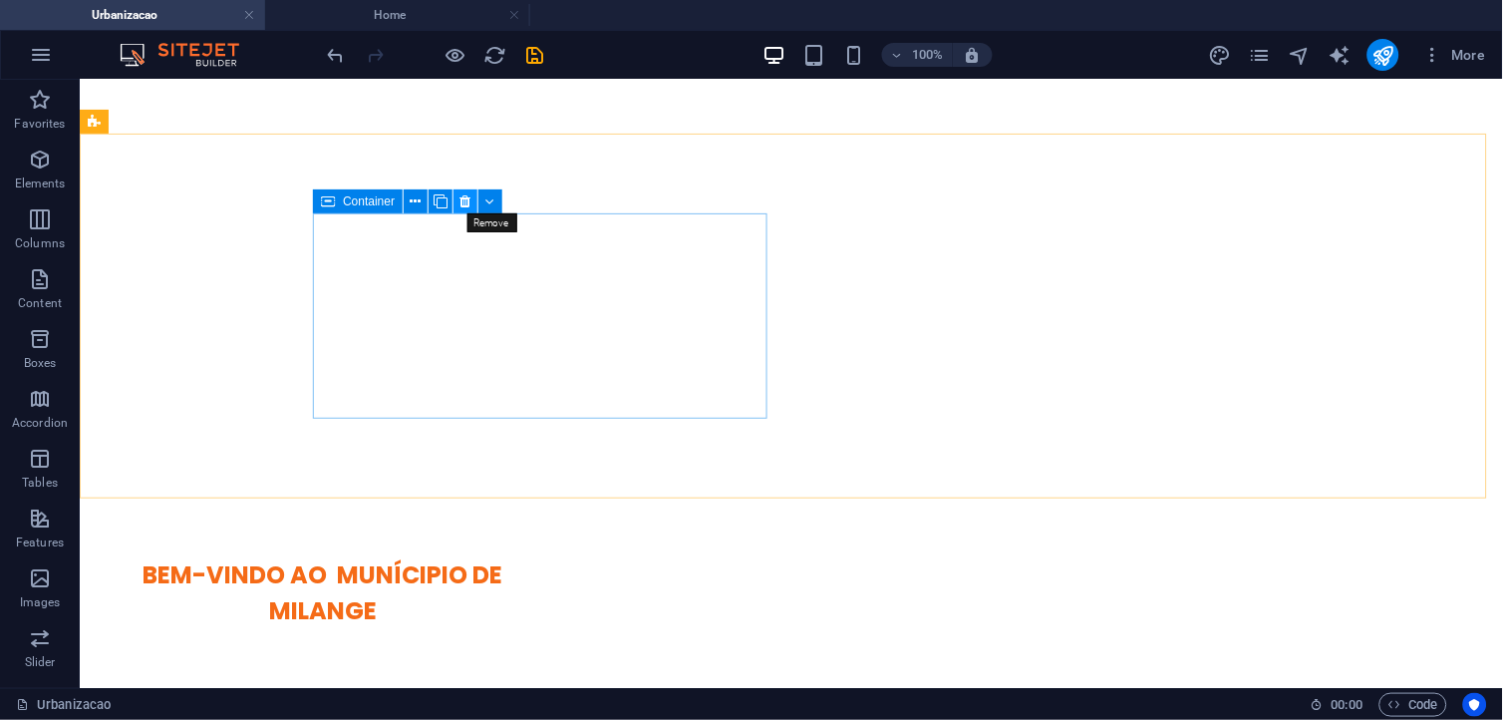
click at [469, 201] on icon at bounding box center [466, 201] width 11 height 21
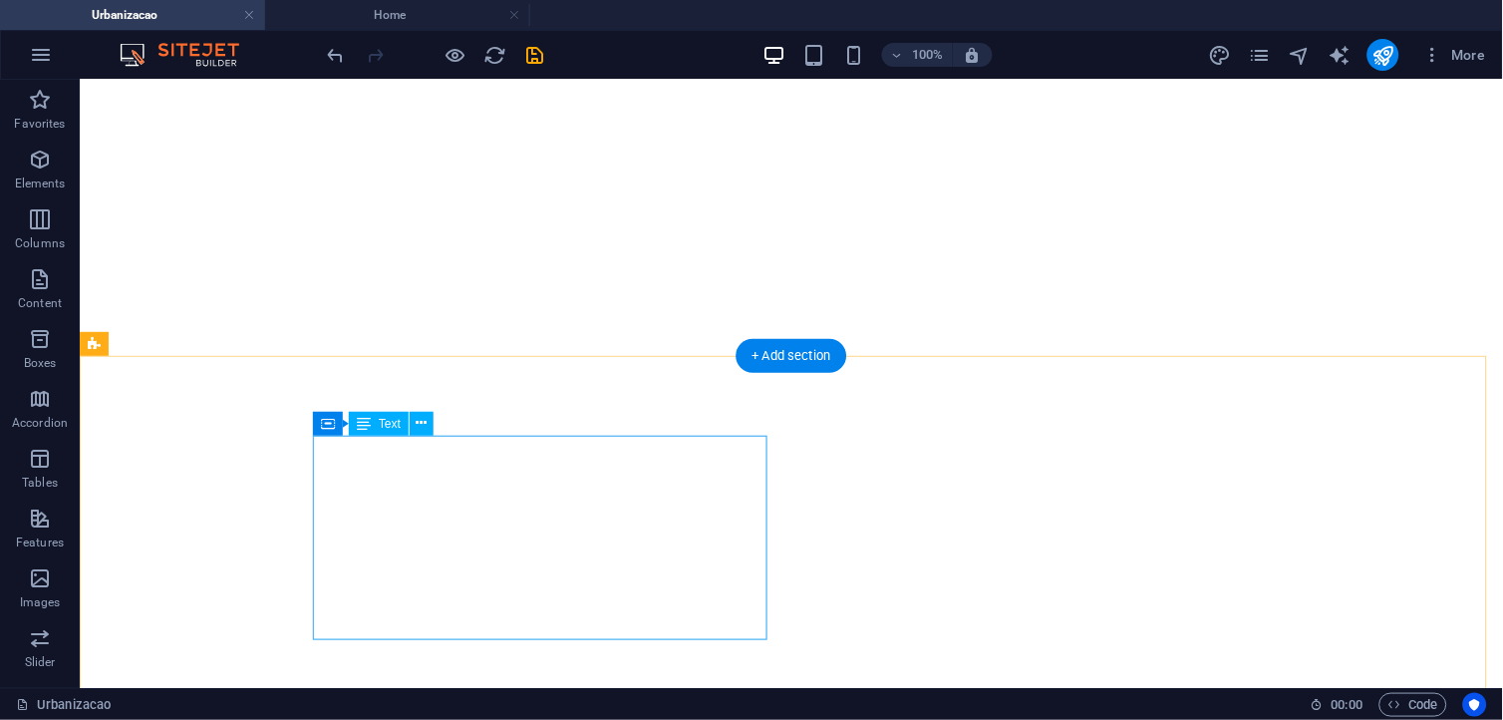
scroll to position [332, 0]
click at [425, 419] on icon at bounding box center [422, 423] width 11 height 21
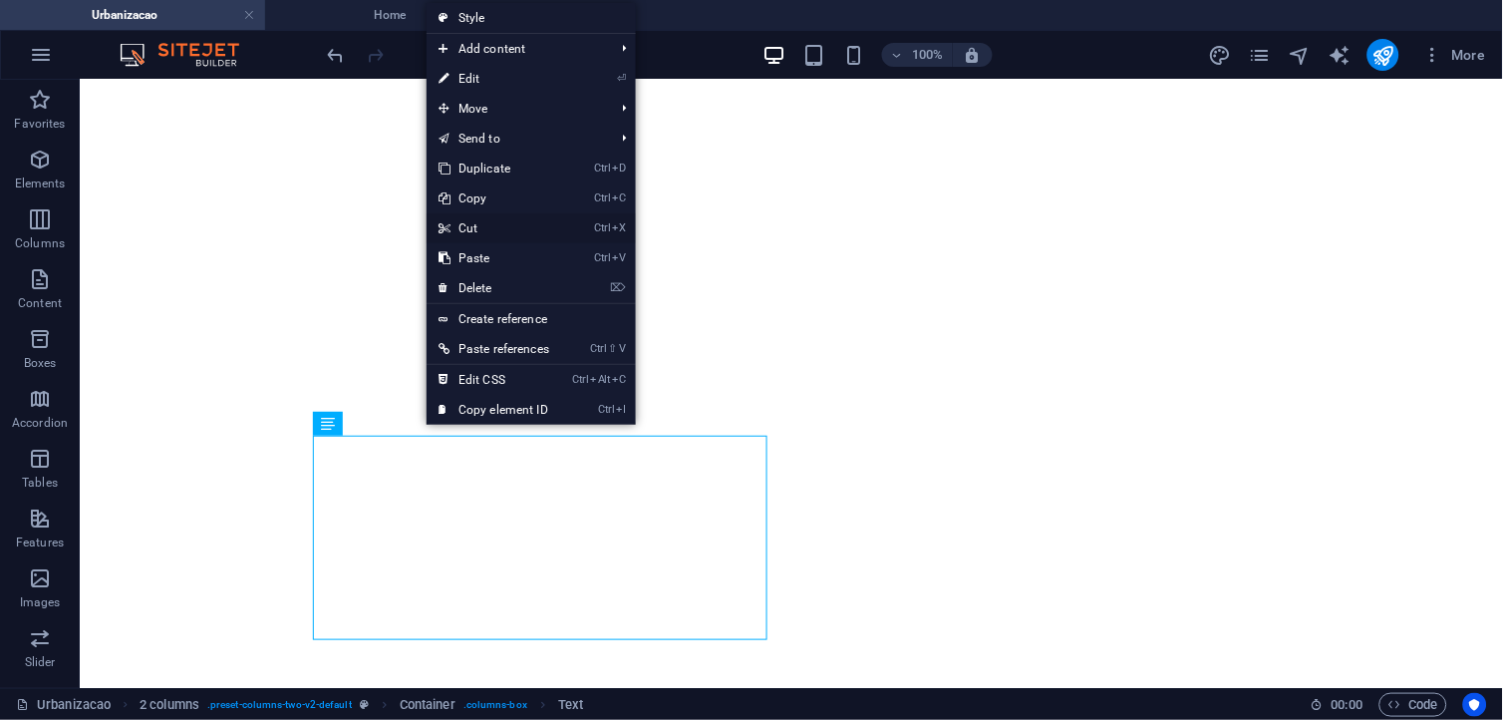
click at [479, 226] on link "Ctrl X Cut" at bounding box center [494, 228] width 135 height 30
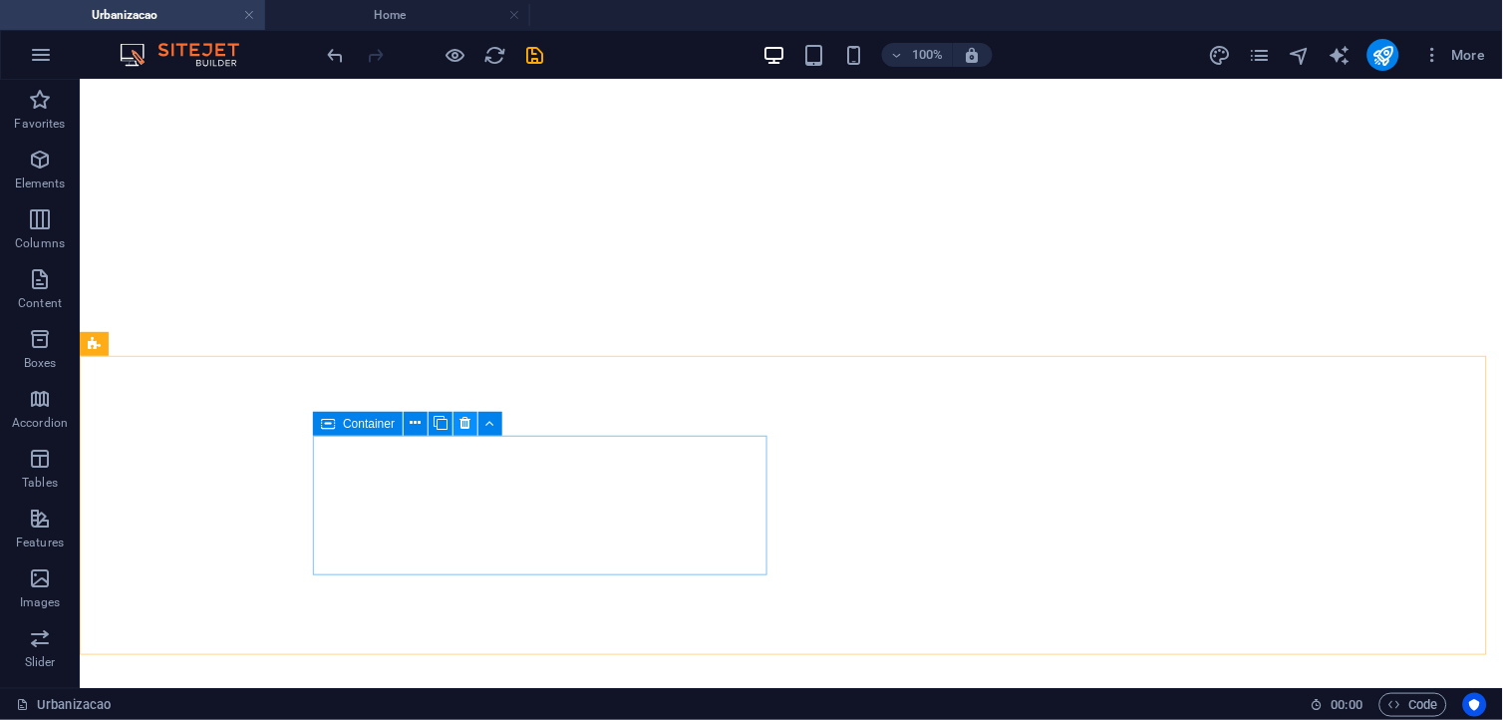
click at [470, 426] on icon at bounding box center [466, 423] width 11 height 21
click at [464, 427] on icon at bounding box center [466, 423] width 11 height 21
click at [461, 423] on icon at bounding box center [466, 423] width 11 height 21
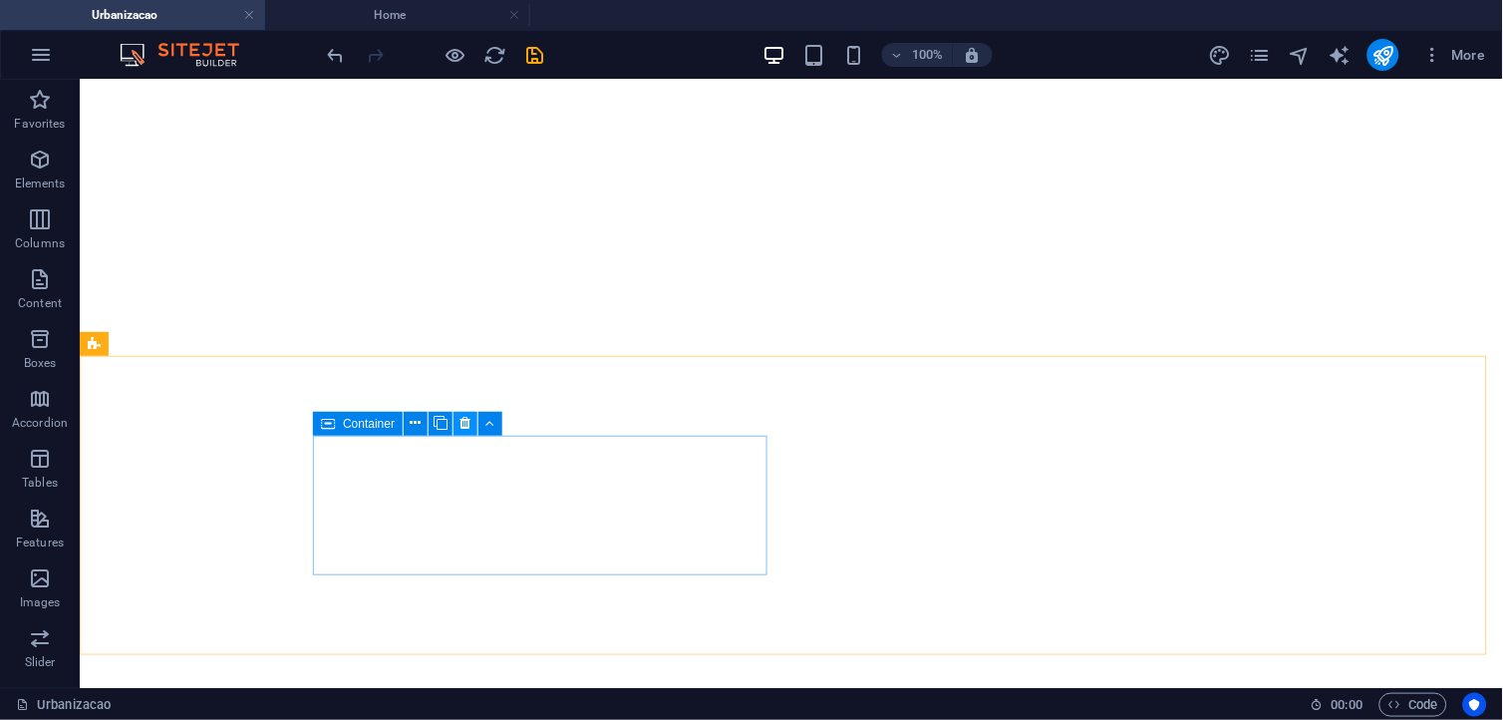
click at [461, 423] on icon at bounding box center [466, 423] width 11 height 21
click at [412, 430] on icon at bounding box center [416, 423] width 11 height 21
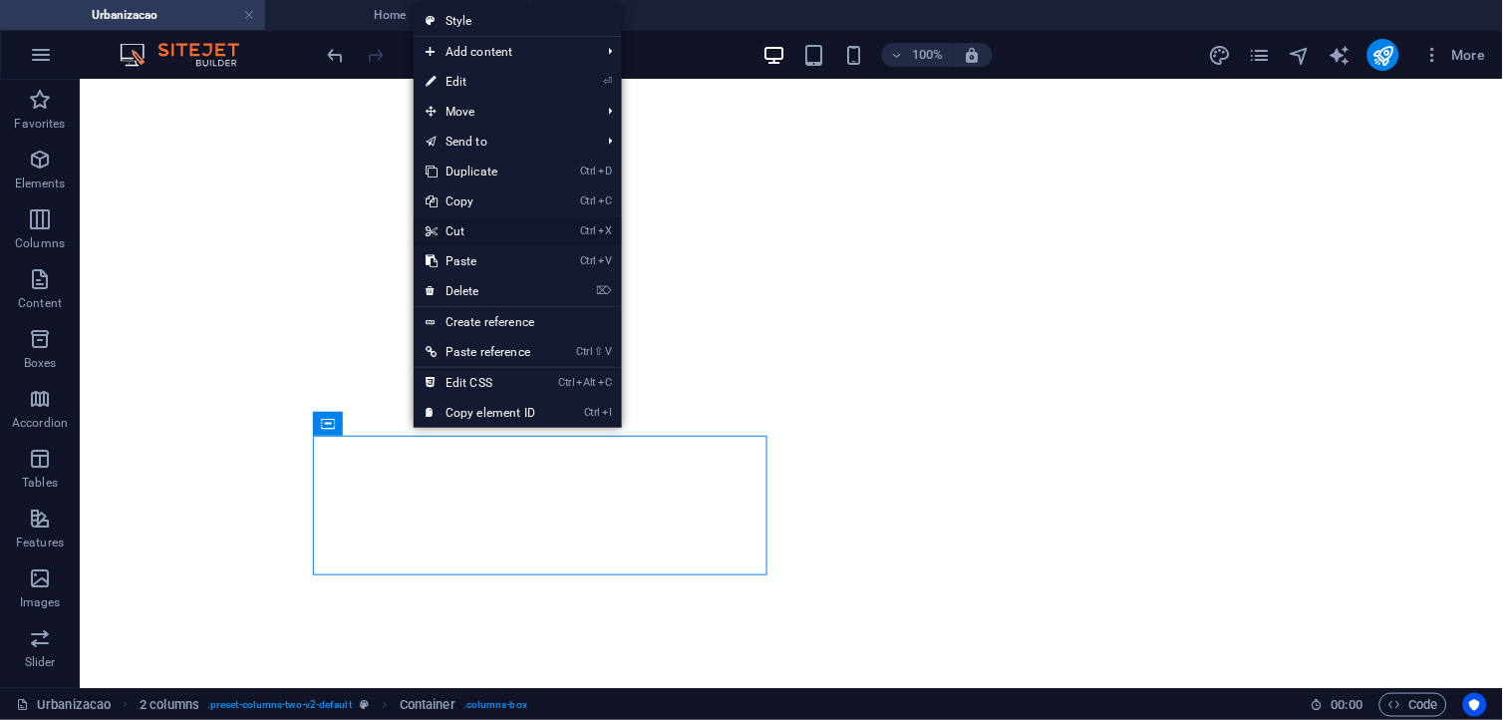
click at [472, 219] on link "Ctrl X Cut" at bounding box center [481, 231] width 134 height 30
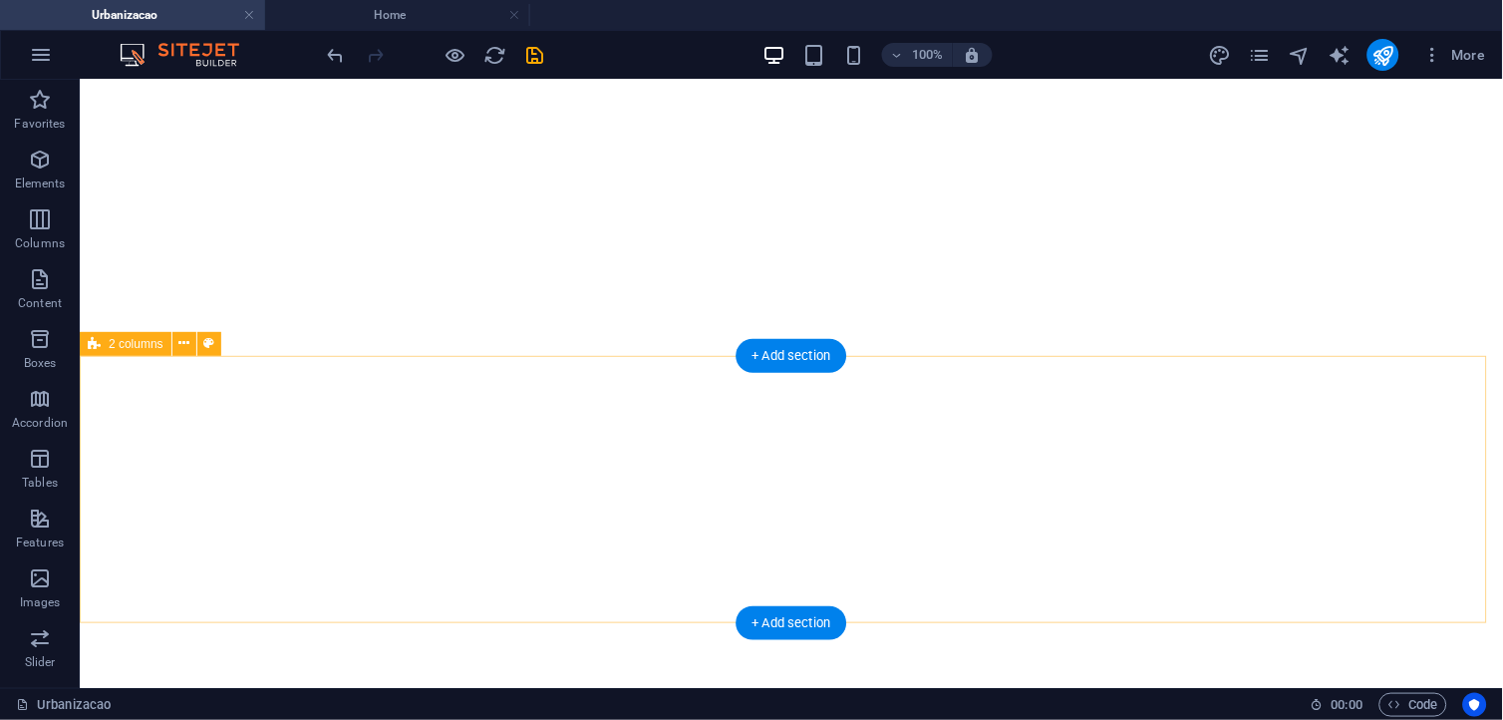
drag, startPoint x: 658, startPoint y: 418, endPoint x: 649, endPoint y: 413, distance: 10.3
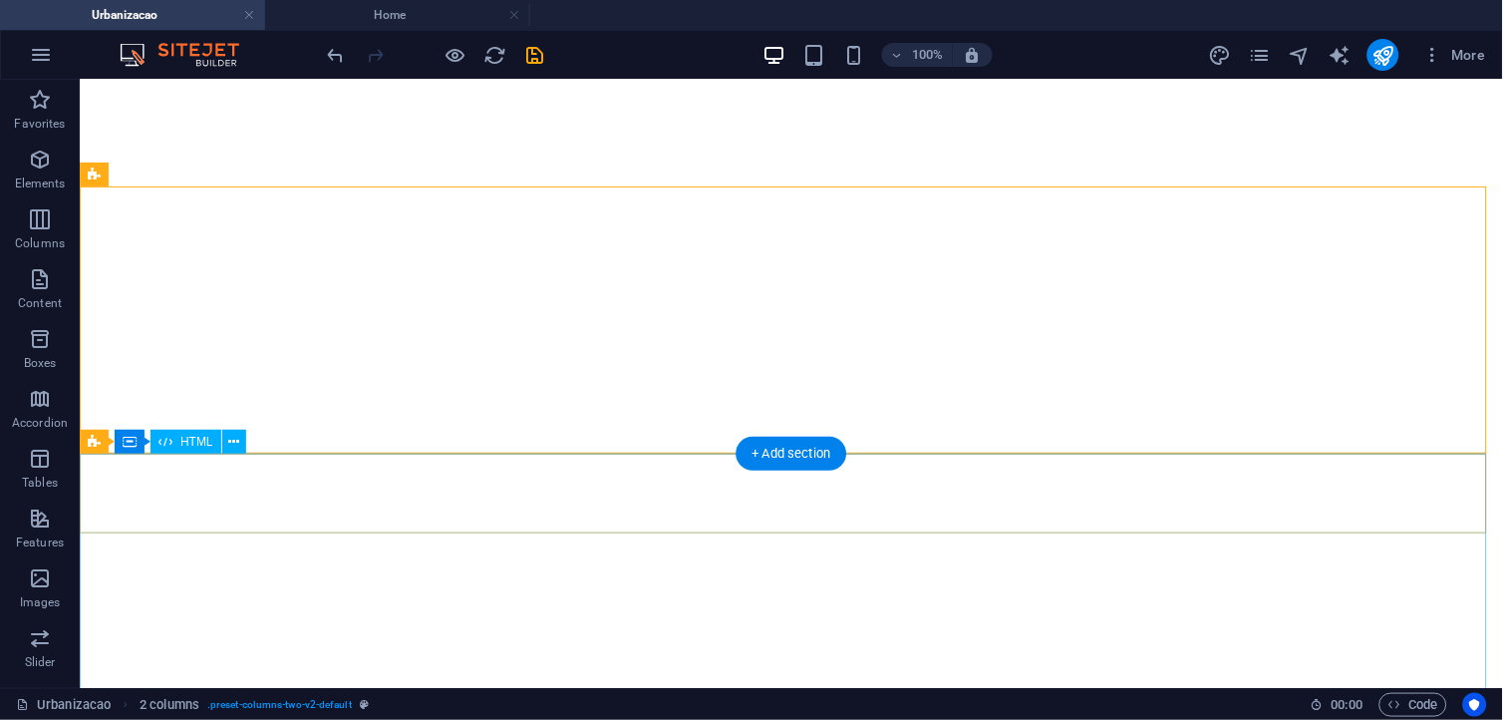
scroll to position [553, 0]
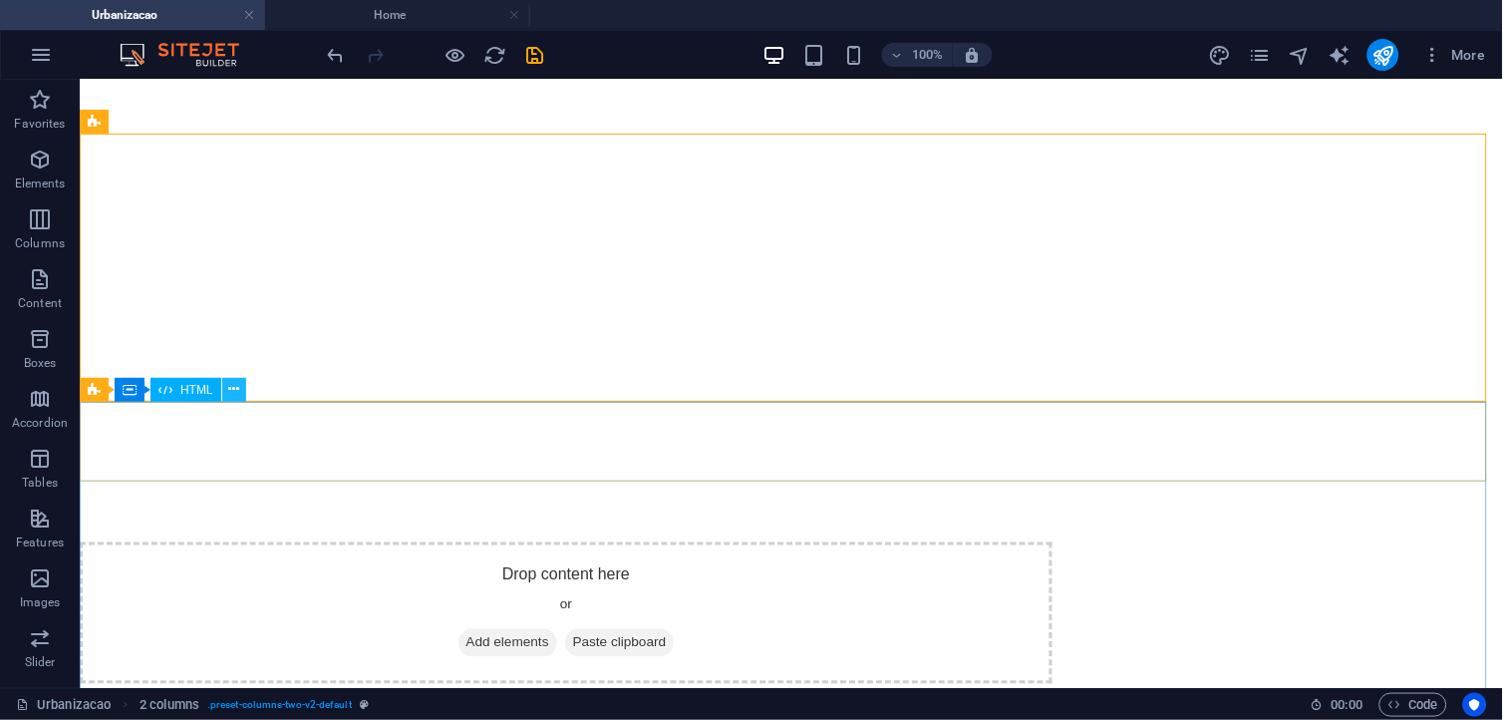
click at [233, 392] on icon at bounding box center [233, 389] width 11 height 21
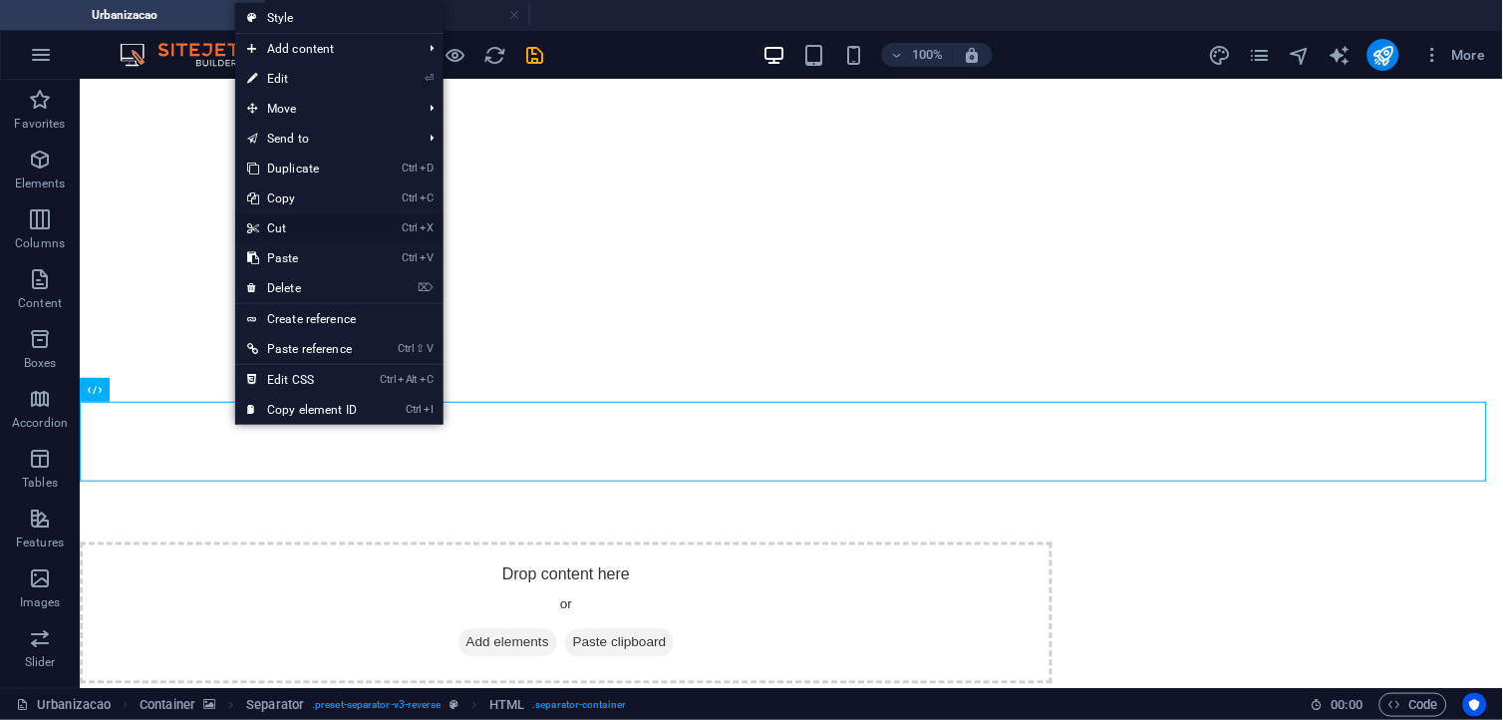
click at [294, 226] on link "Ctrl X Cut" at bounding box center [302, 228] width 134 height 30
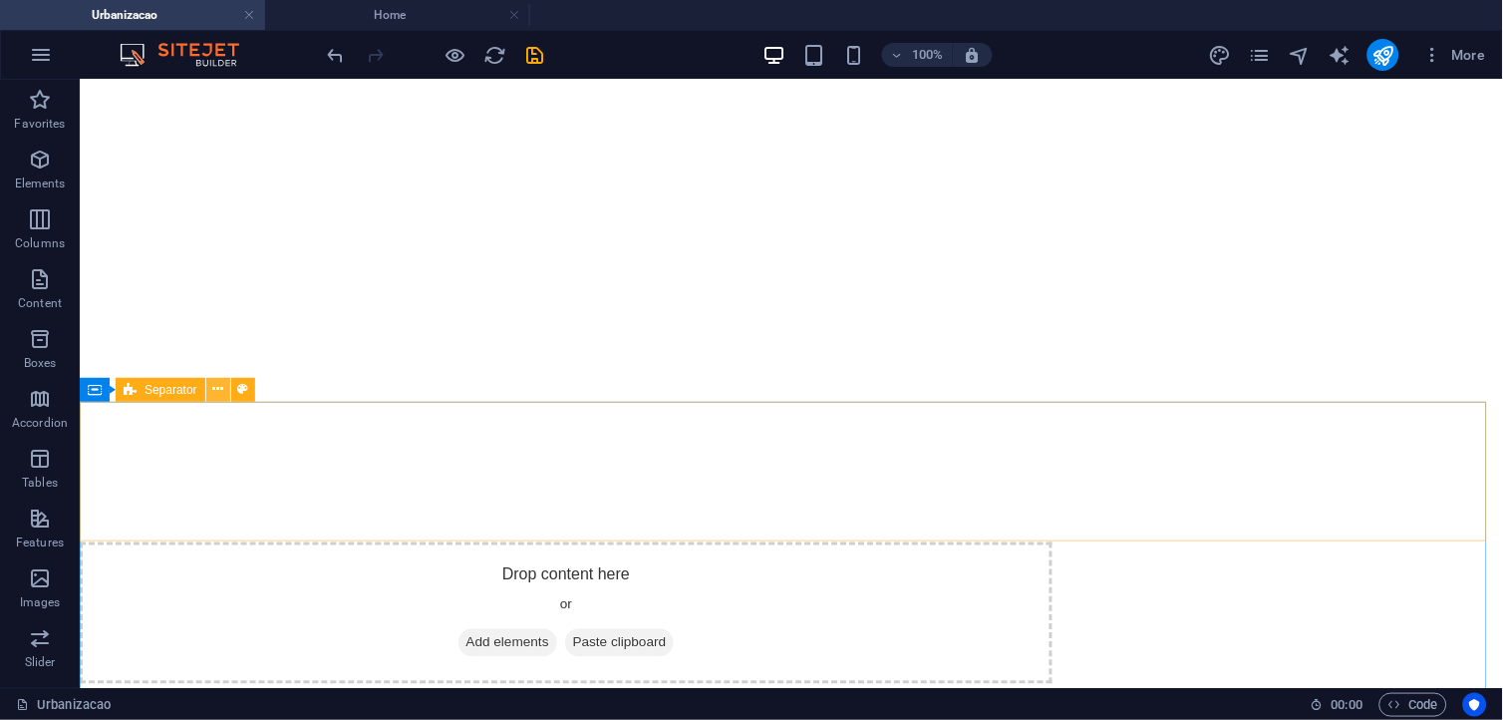
click at [215, 394] on icon at bounding box center [217, 389] width 11 height 21
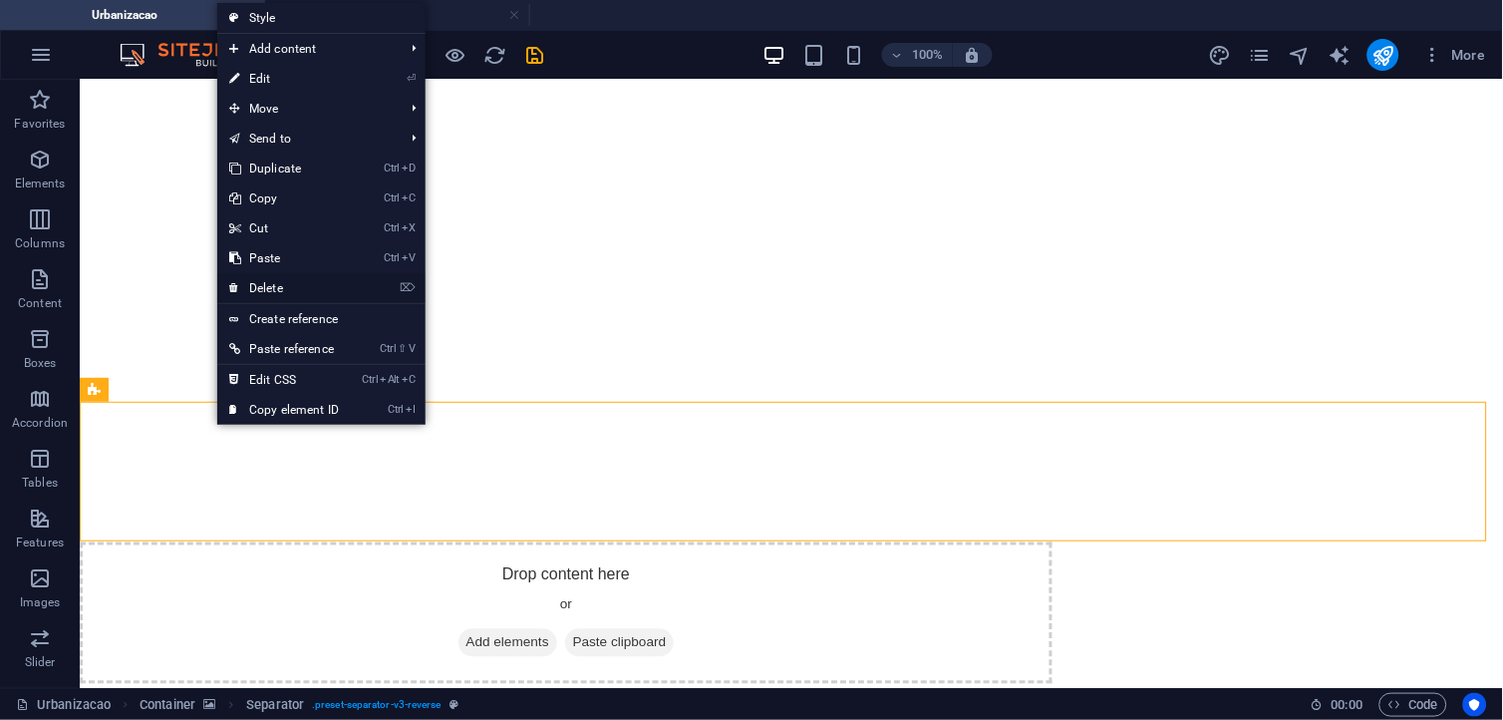
click at [304, 292] on link "⌦ Delete" at bounding box center [284, 288] width 134 height 30
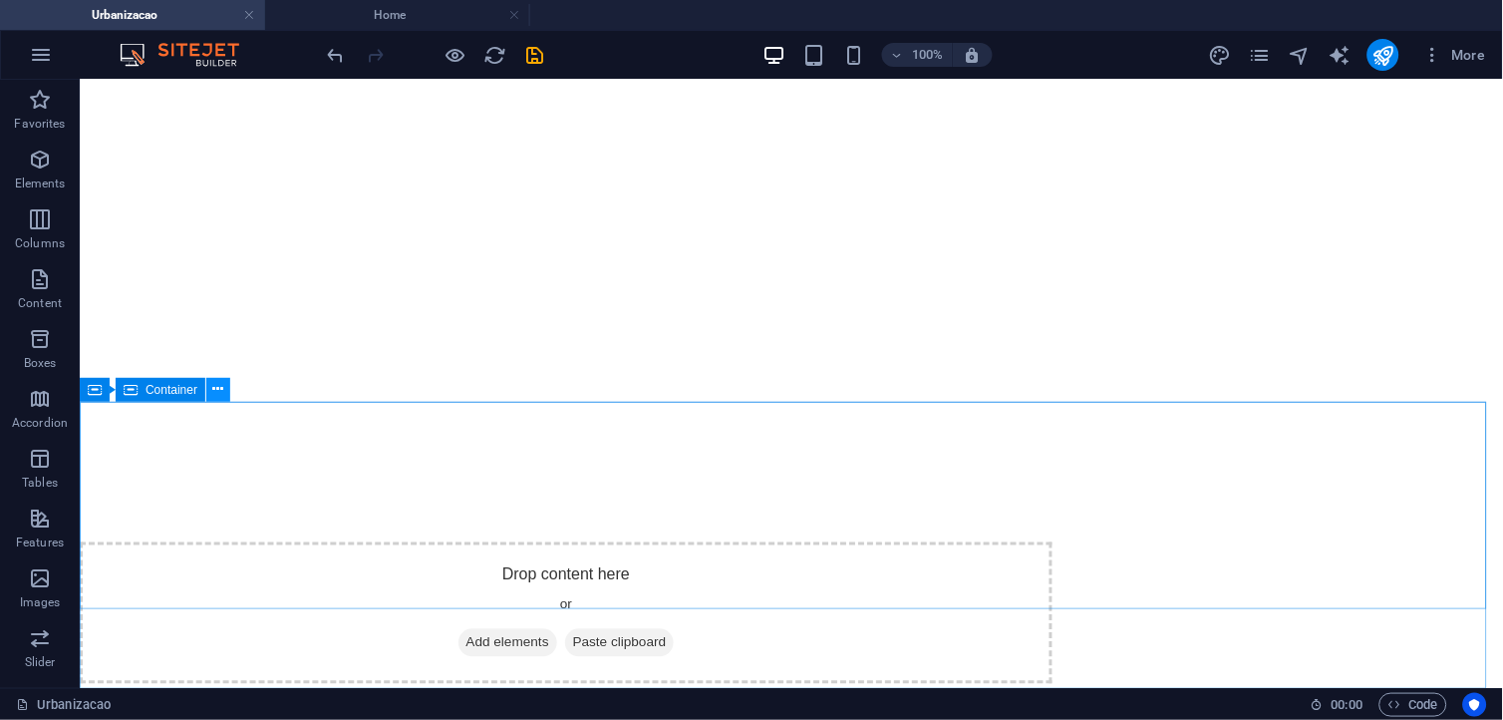
click at [225, 384] on button at bounding box center [218, 390] width 24 height 24
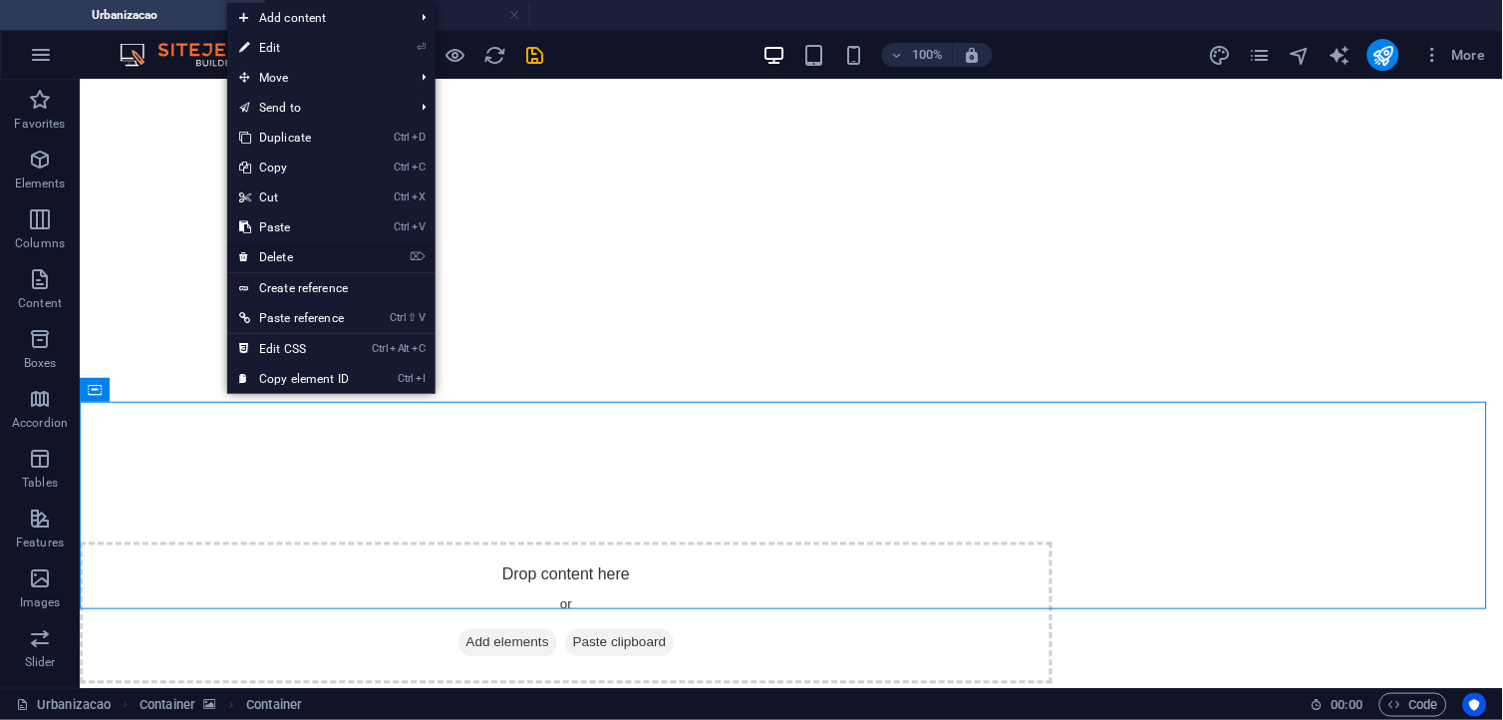
click at [290, 253] on link "⌦ Delete" at bounding box center [294, 257] width 134 height 30
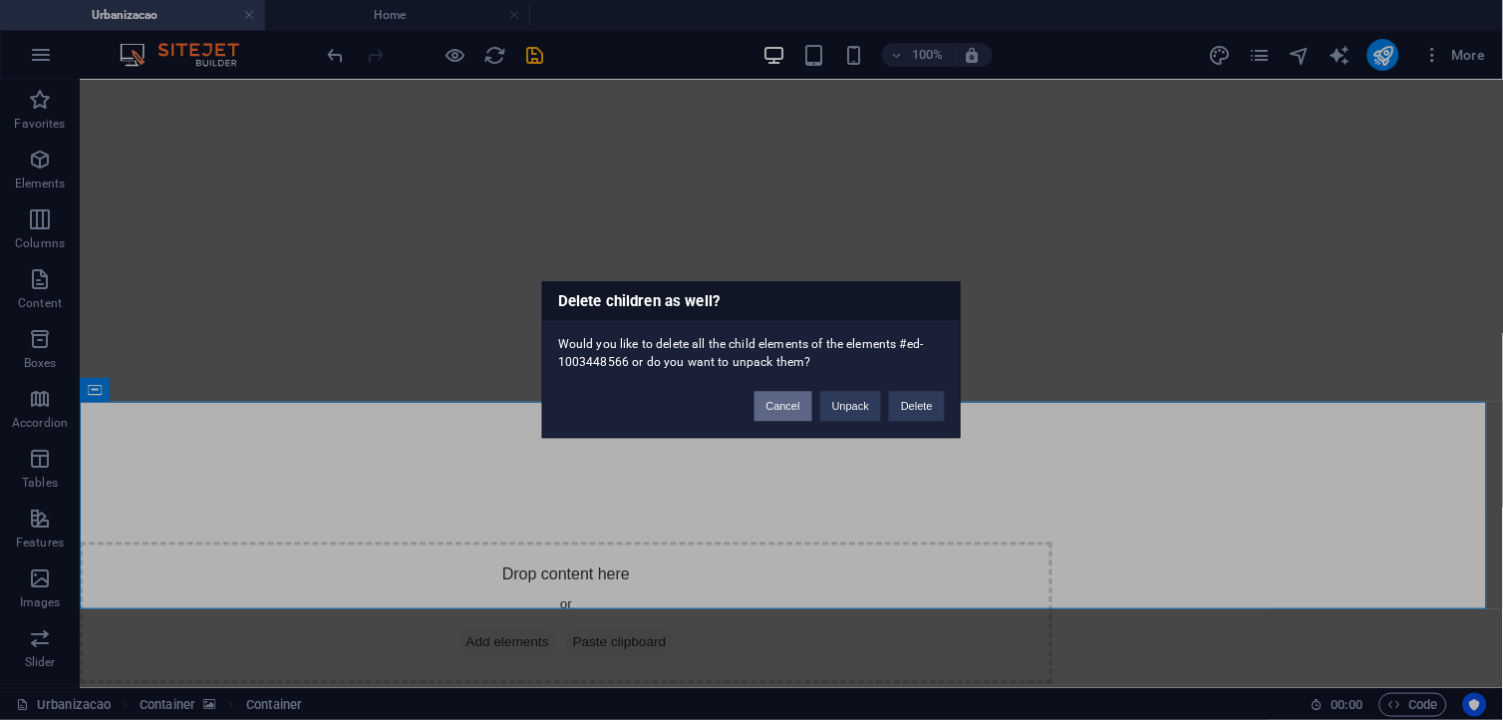
click at [786, 409] on button "Cancel" at bounding box center [784, 407] width 58 height 30
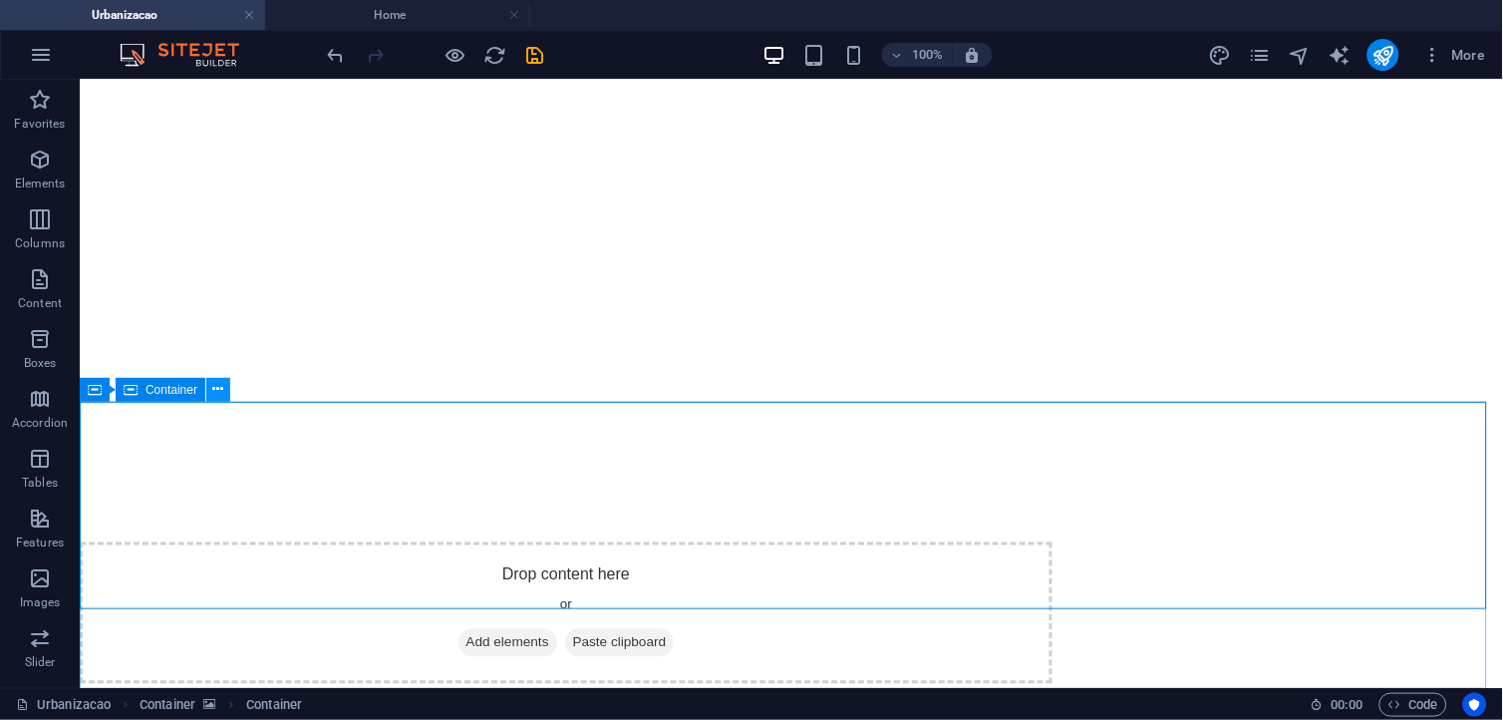
click at [217, 394] on icon at bounding box center [218, 389] width 11 height 21
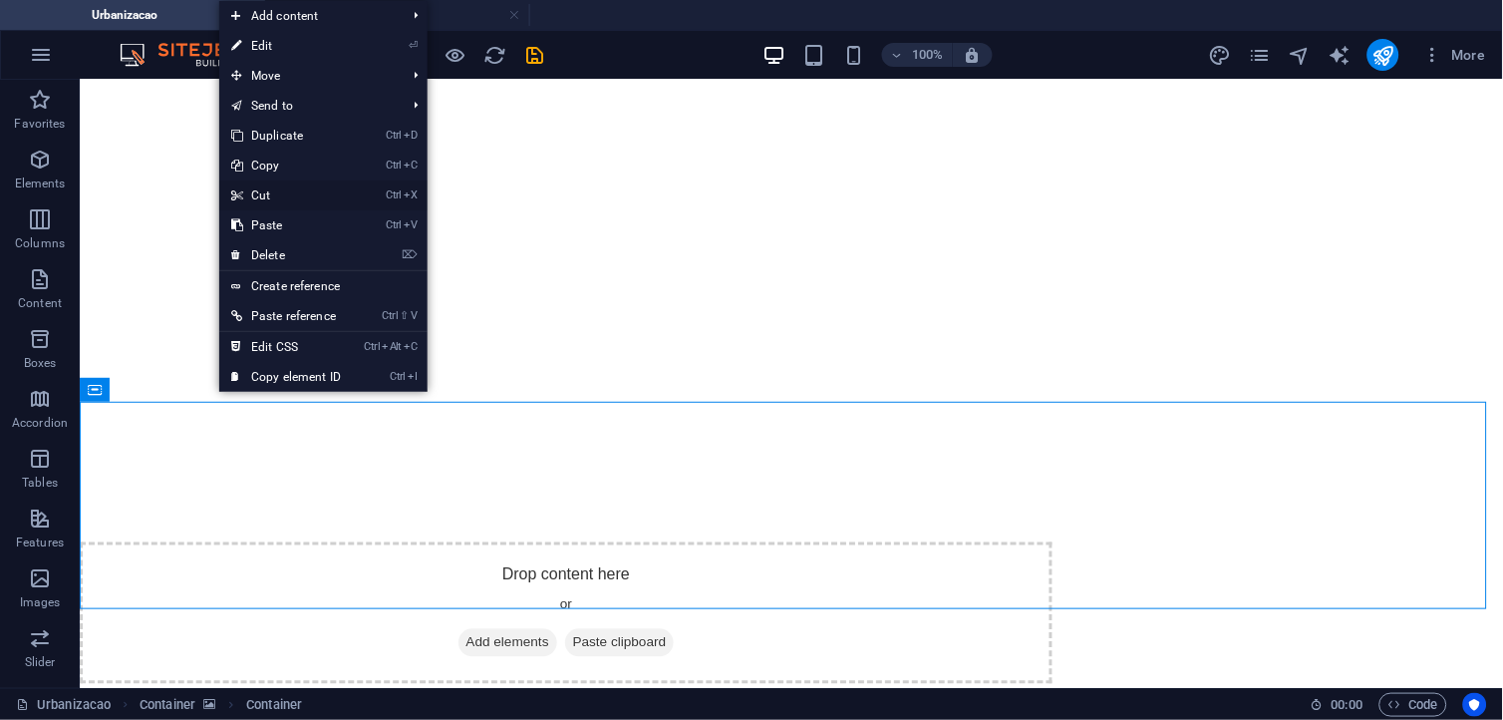
click at [285, 194] on link "Ctrl X Cut" at bounding box center [286, 195] width 134 height 30
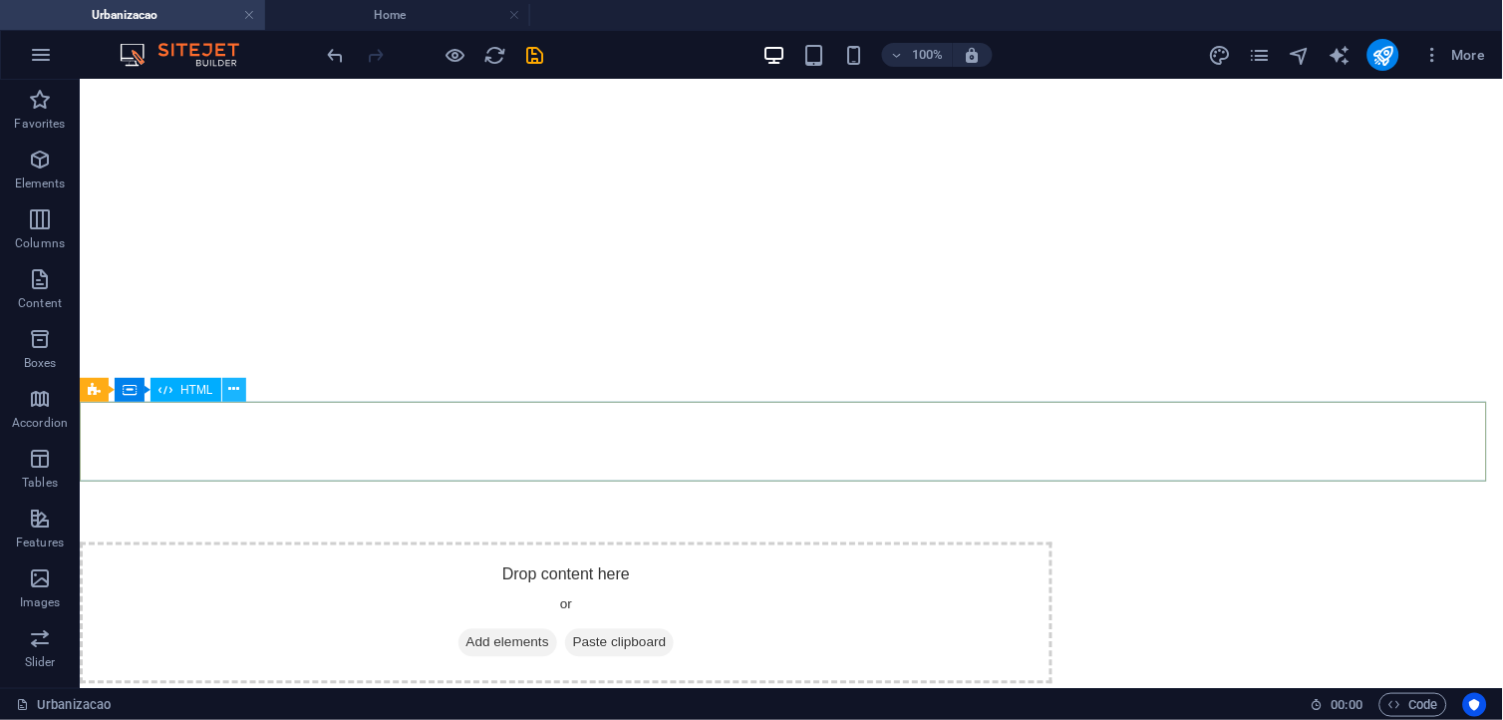
click at [240, 383] on button at bounding box center [234, 390] width 24 height 24
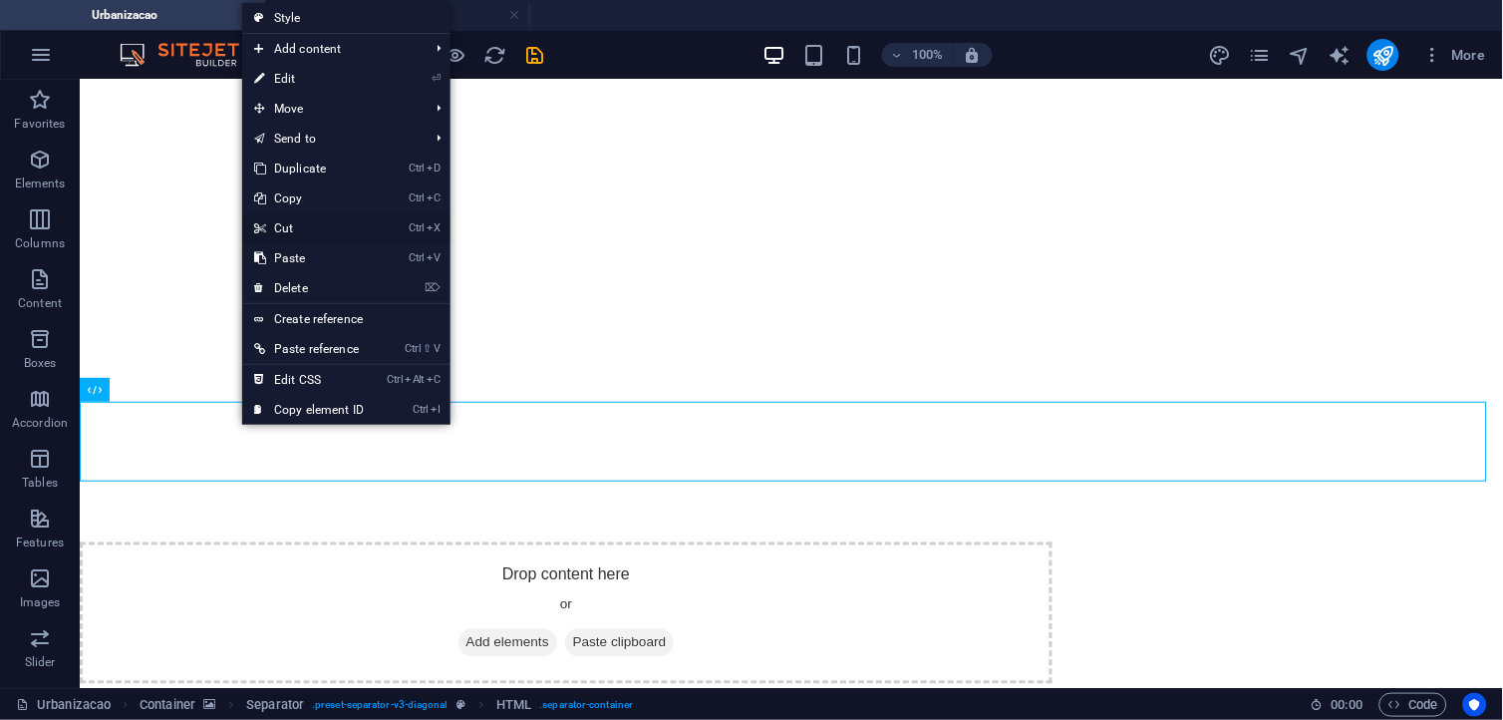
click at [302, 233] on link "Ctrl X Cut" at bounding box center [309, 228] width 134 height 30
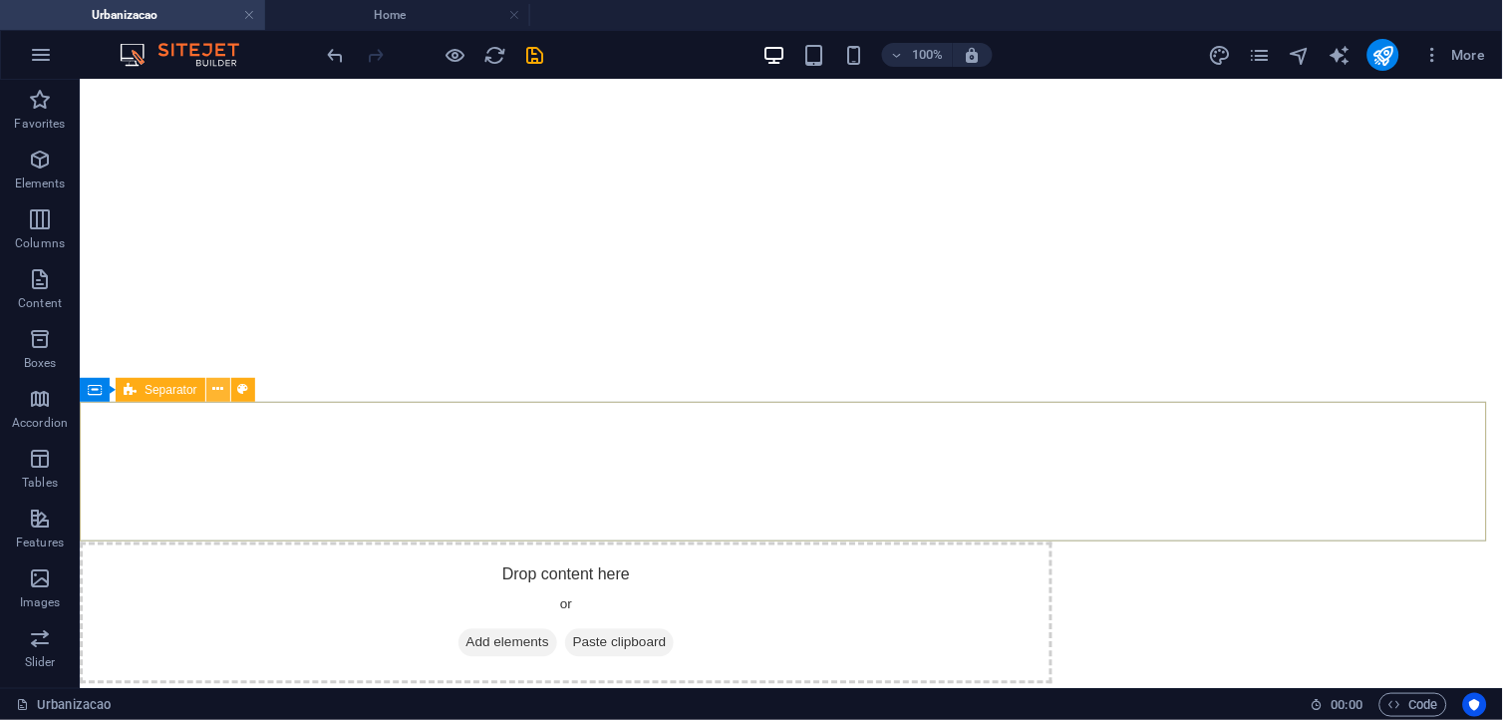
click at [222, 387] on icon at bounding box center [217, 389] width 11 height 21
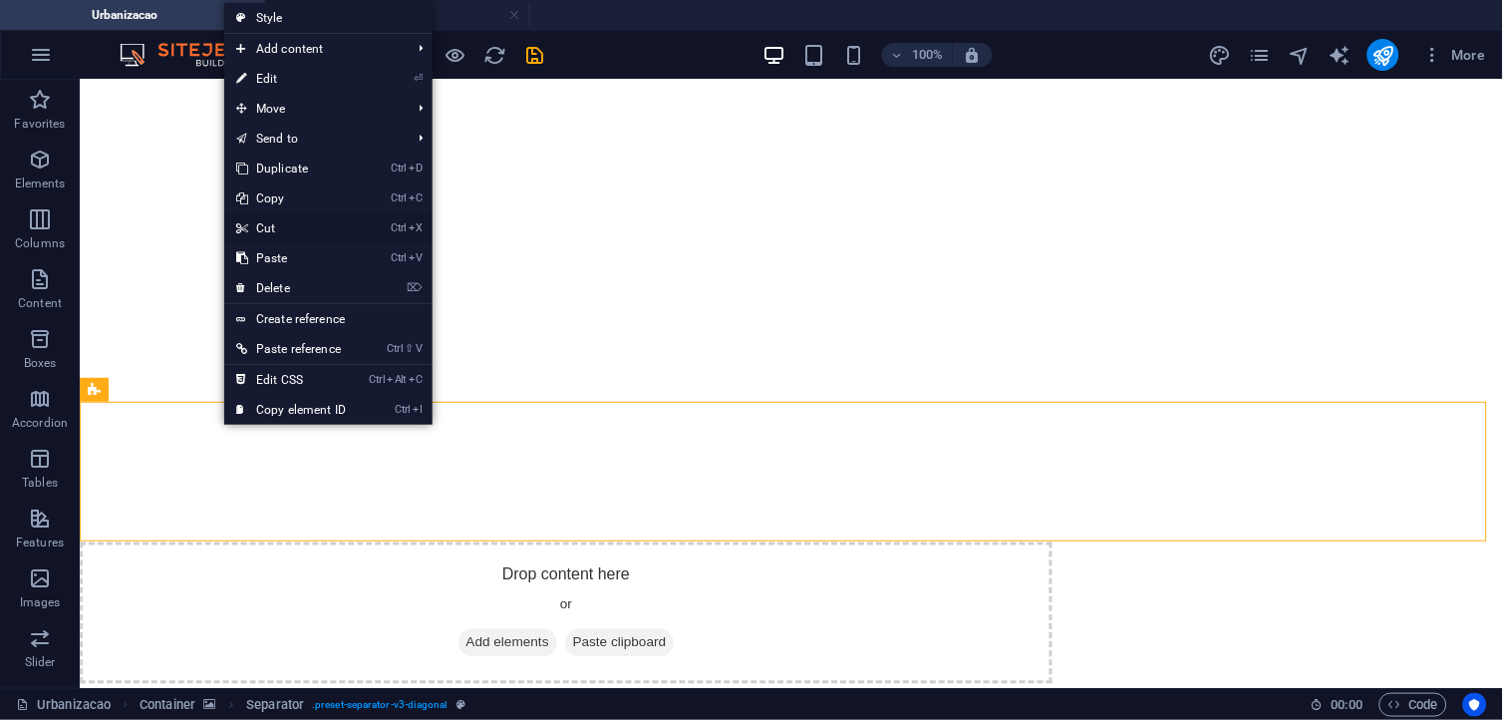
click at [282, 225] on link "Ctrl X Cut" at bounding box center [291, 228] width 134 height 30
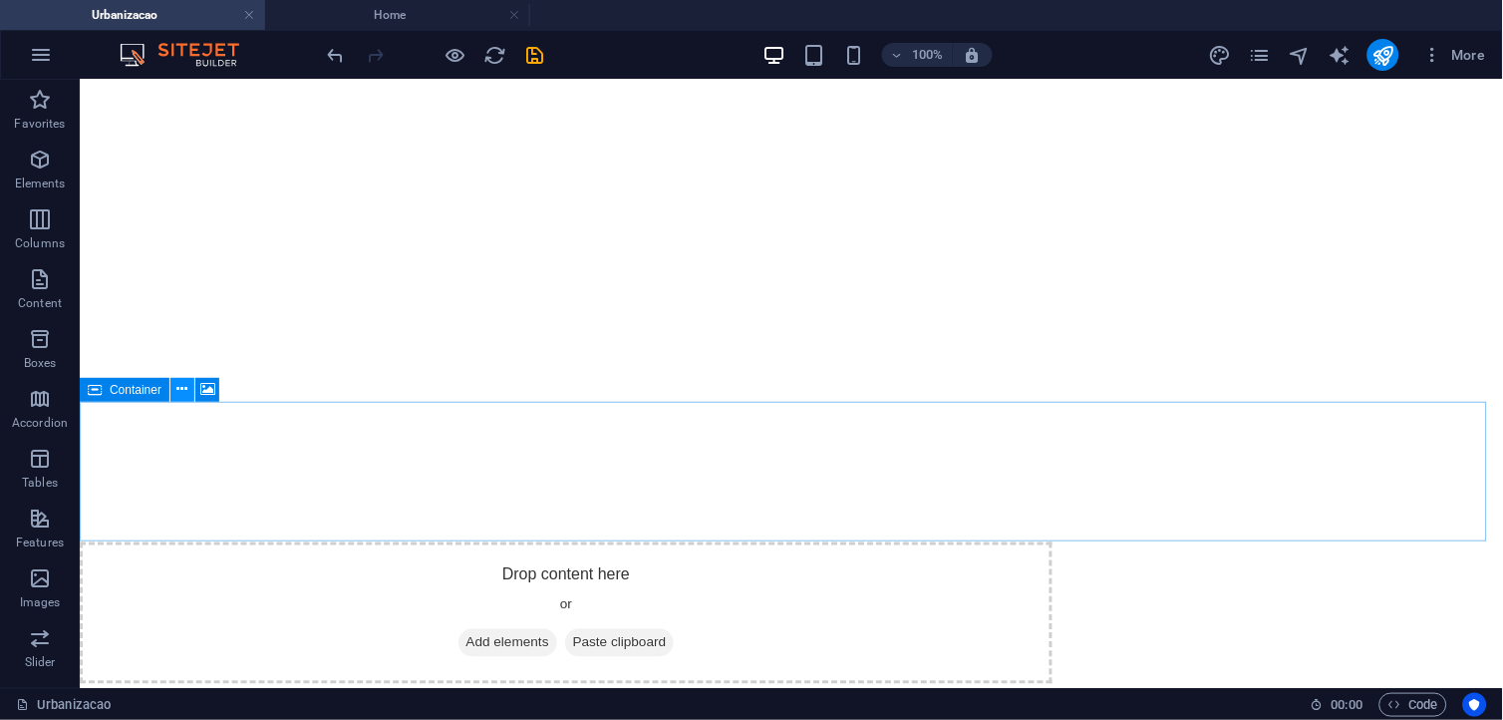
click at [181, 393] on icon at bounding box center [182, 389] width 11 height 21
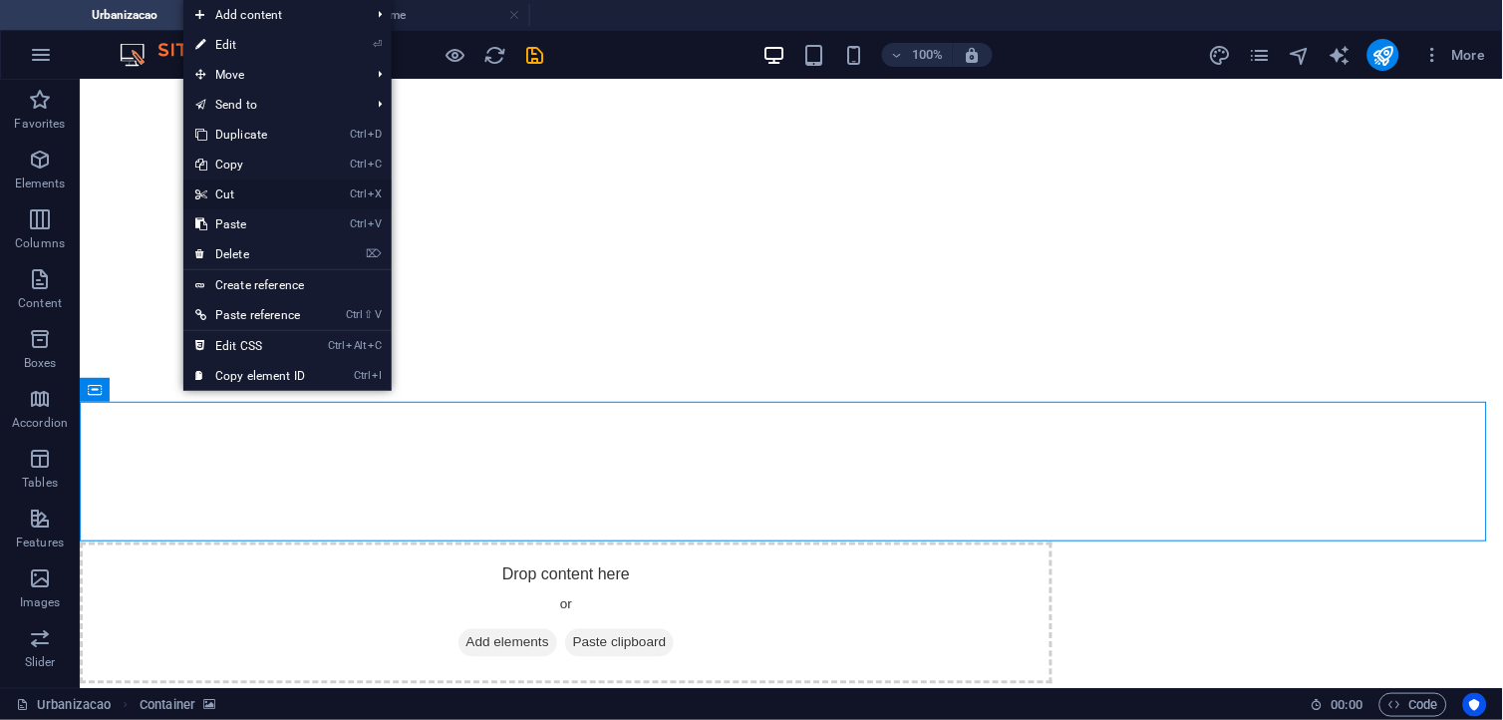
click at [256, 197] on link "Ctrl X Cut" at bounding box center [250, 194] width 134 height 30
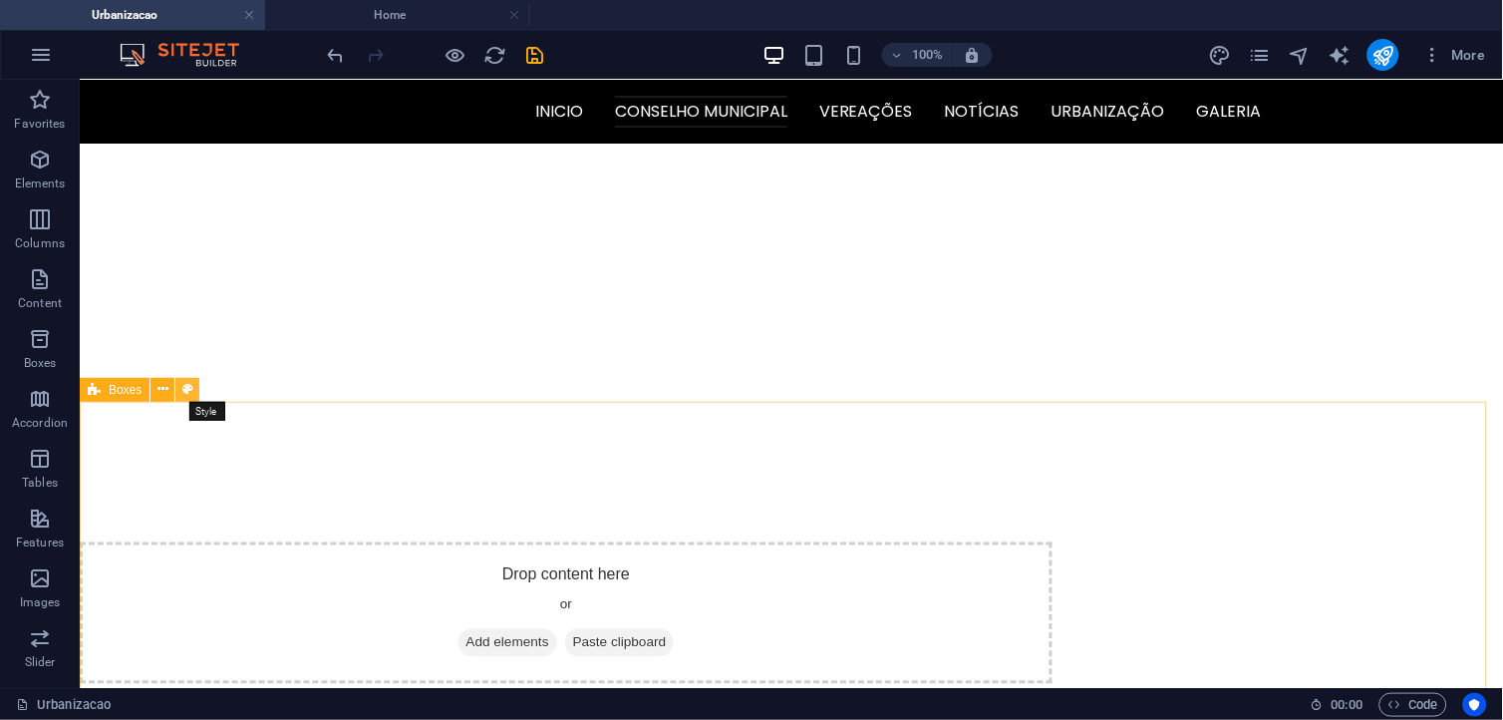
click at [175, 389] on button at bounding box center [187, 390] width 24 height 24
select select "rem"
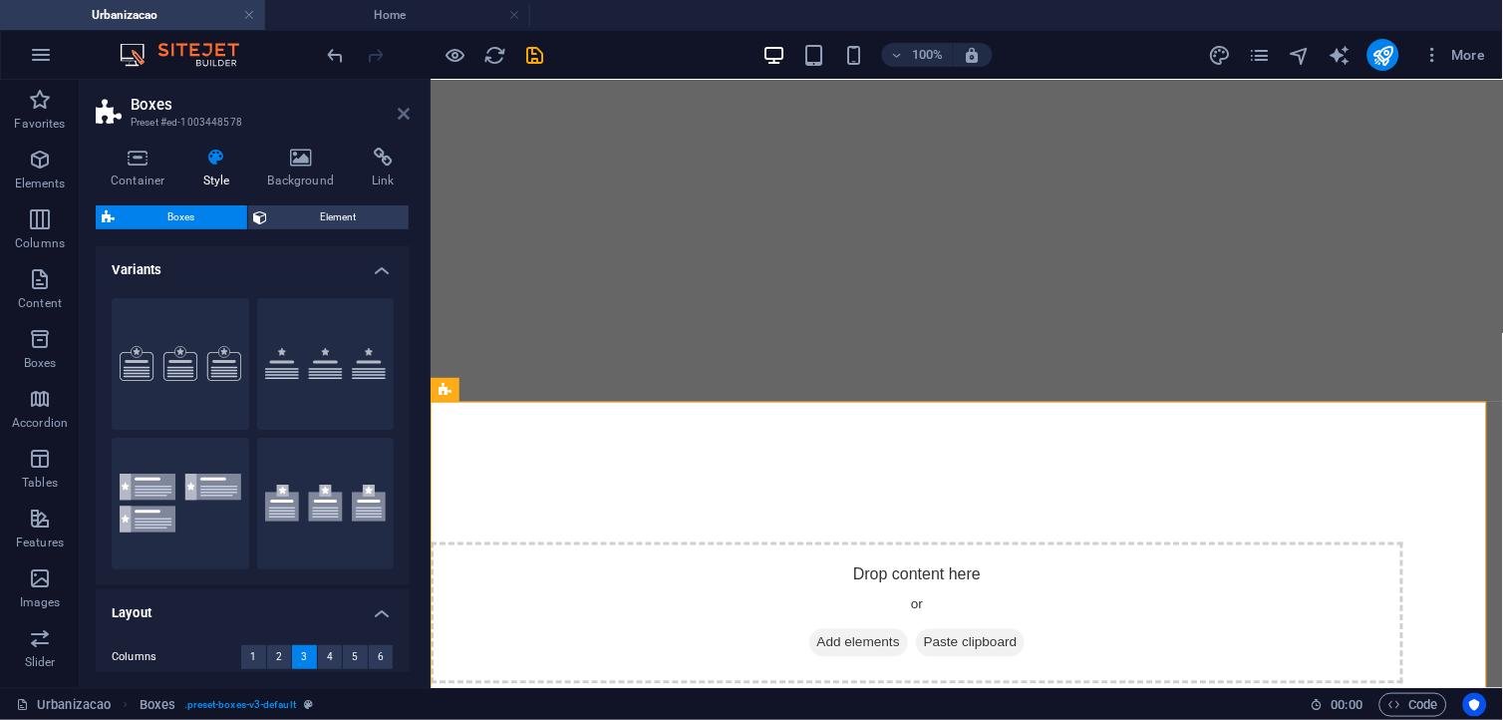
click at [400, 115] on icon at bounding box center [404, 114] width 12 height 16
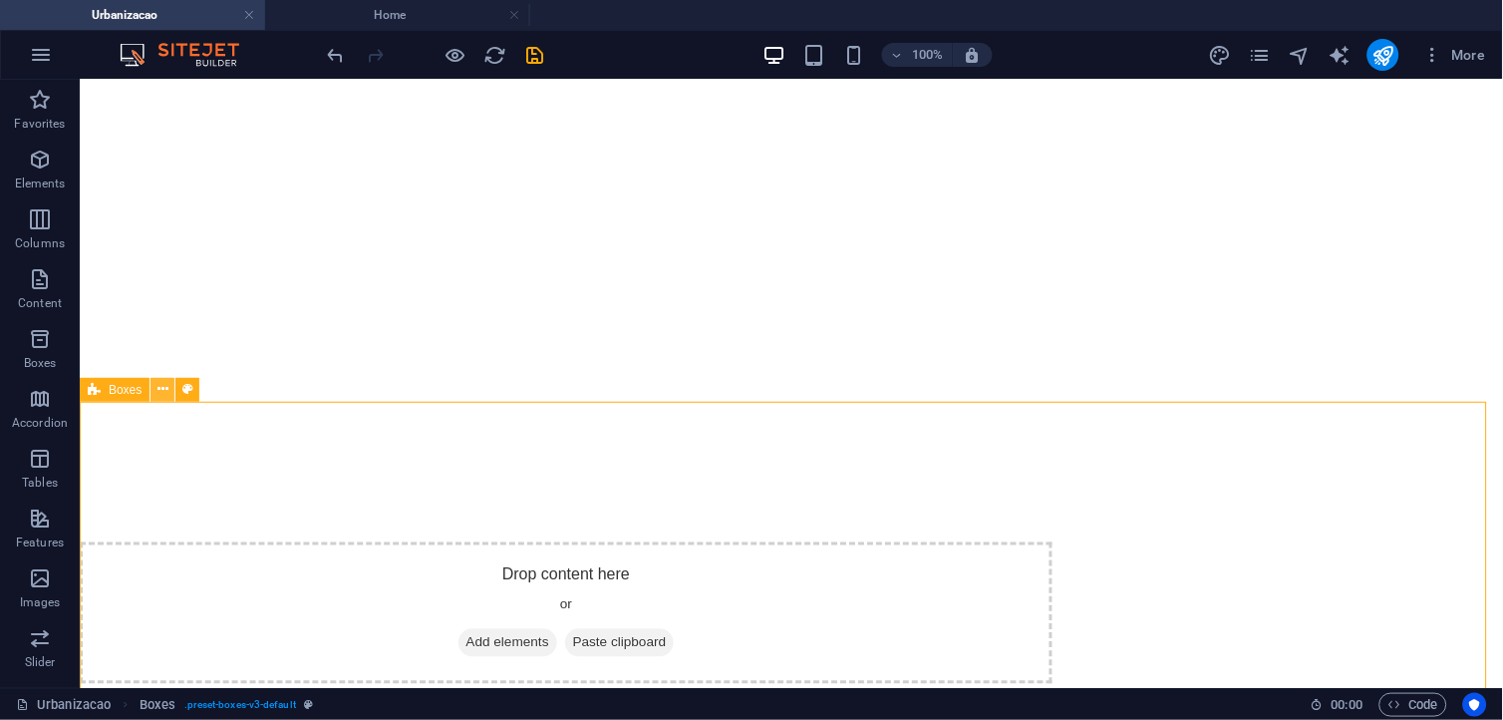
click at [158, 390] on icon at bounding box center [163, 389] width 11 height 21
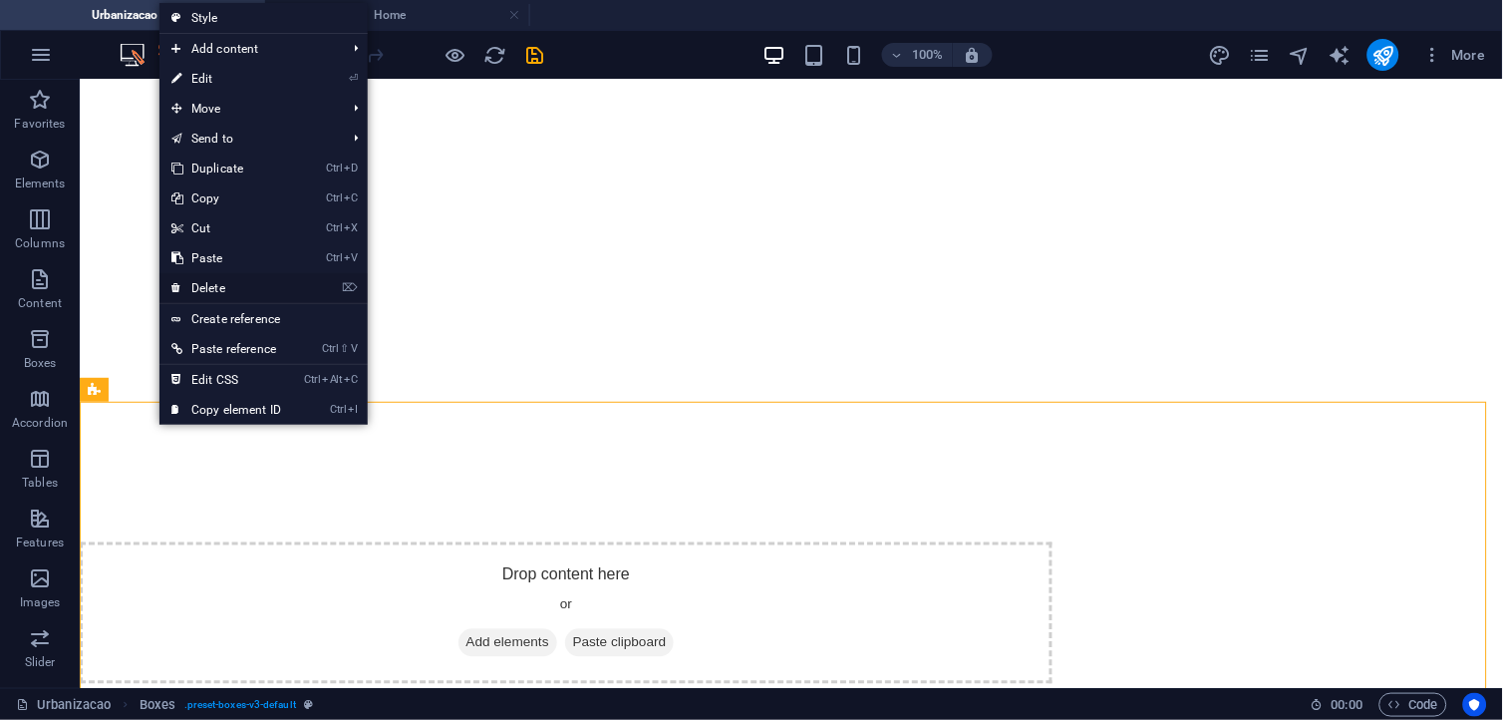
click at [235, 291] on link "⌦ Delete" at bounding box center [226, 288] width 134 height 30
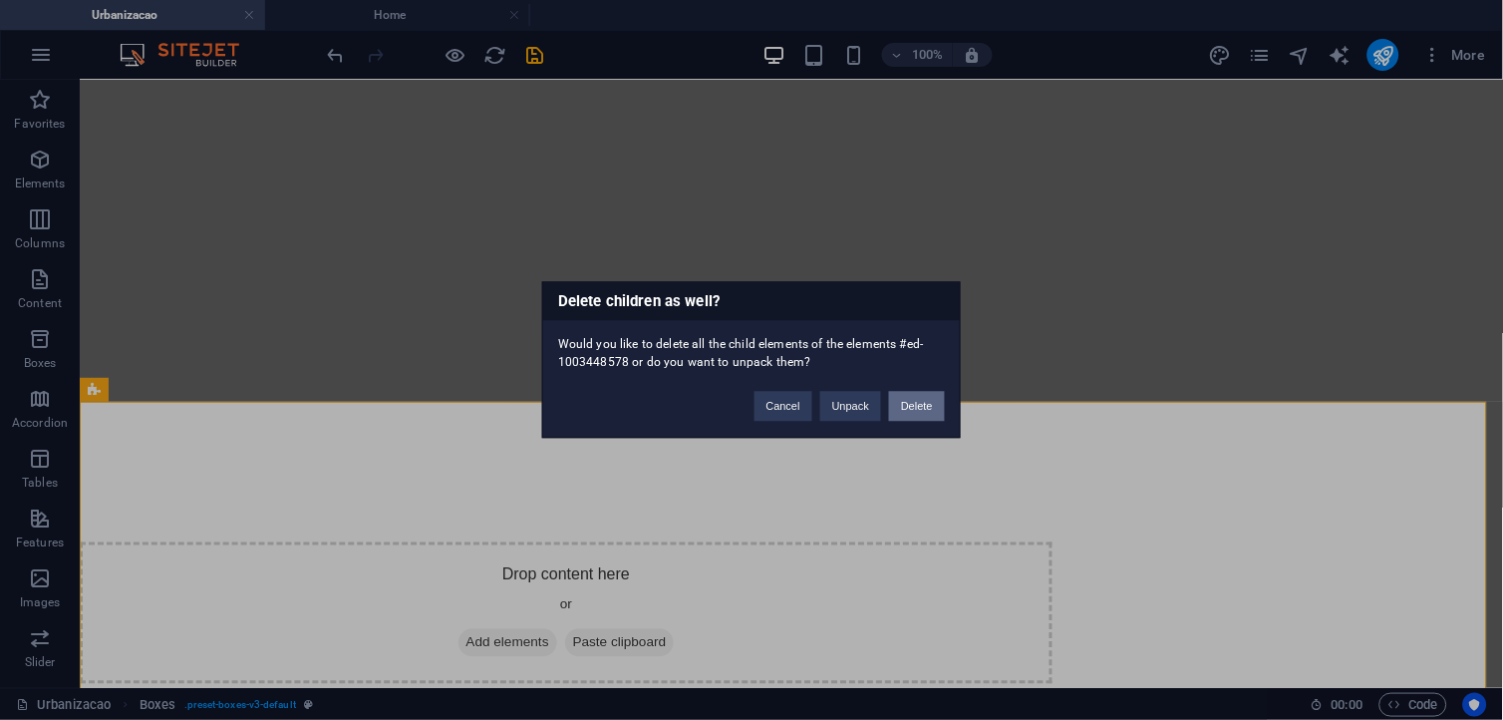
click at [898, 414] on button "Delete" at bounding box center [917, 407] width 56 height 30
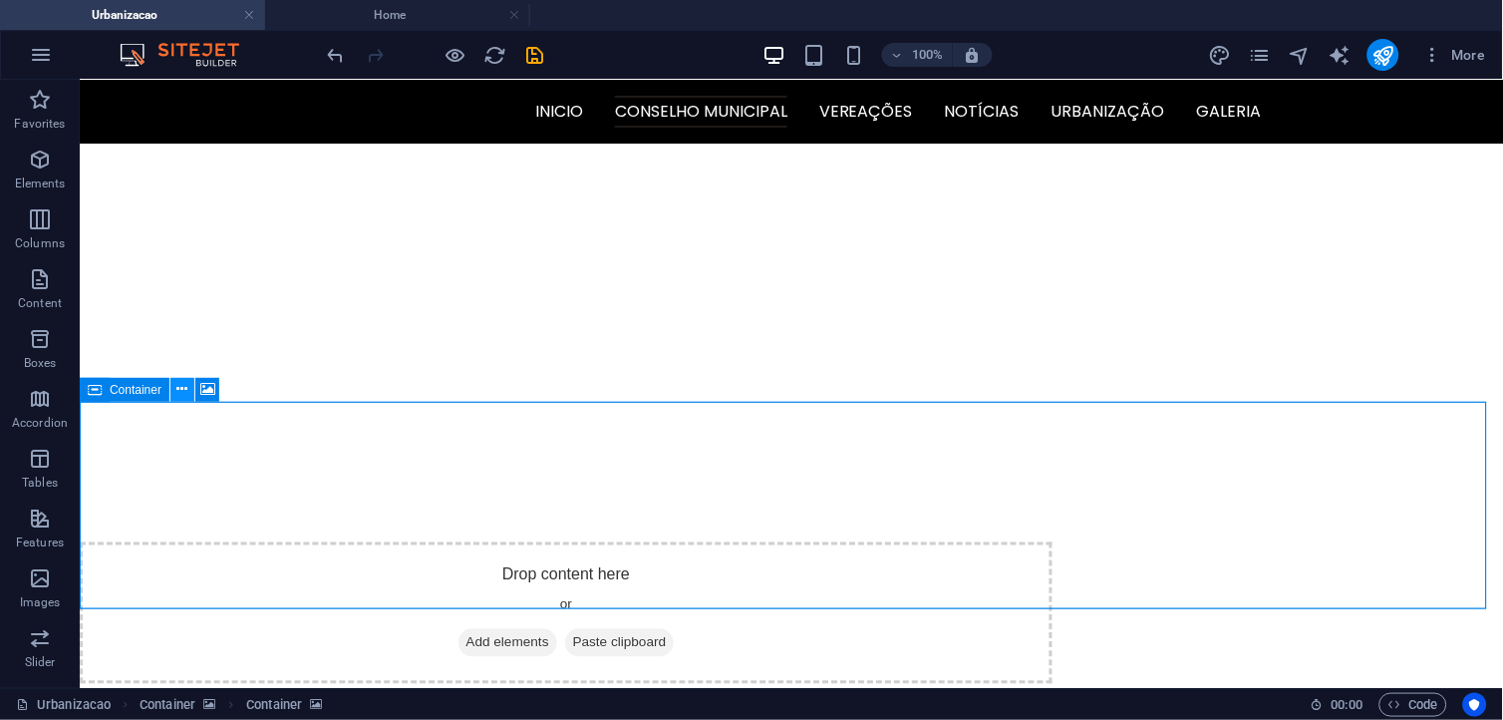
click at [186, 392] on icon at bounding box center [182, 389] width 11 height 21
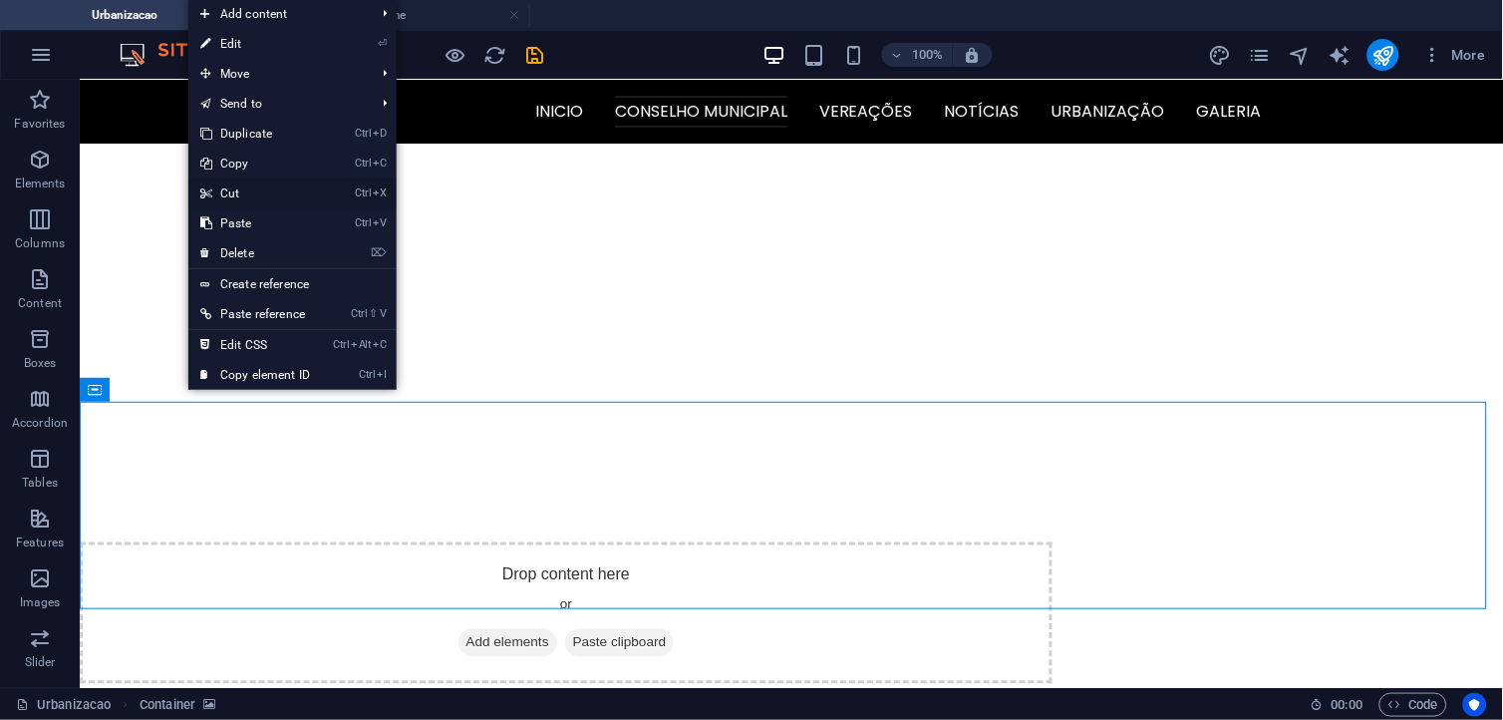
click at [259, 197] on link "Ctrl X Cut" at bounding box center [255, 193] width 134 height 30
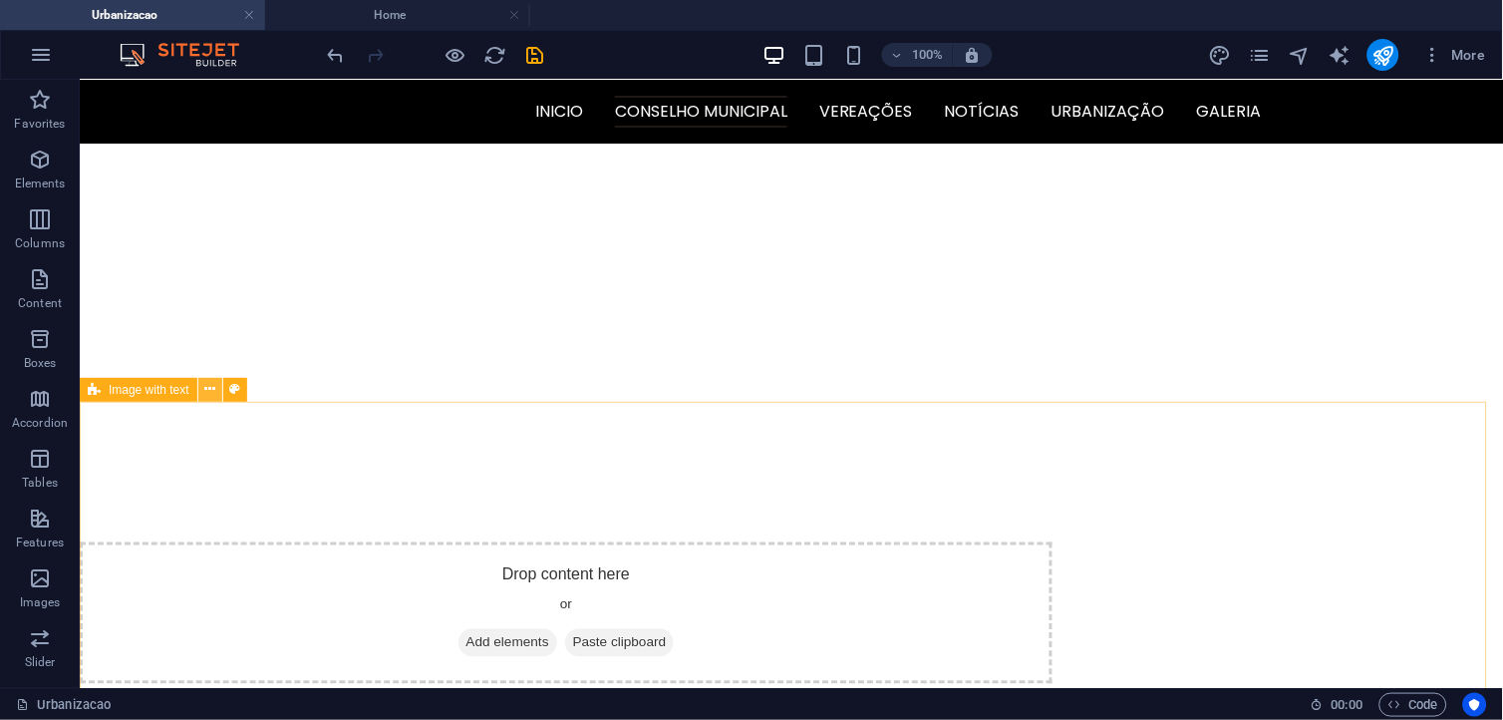
click at [205, 394] on icon at bounding box center [209, 389] width 11 height 21
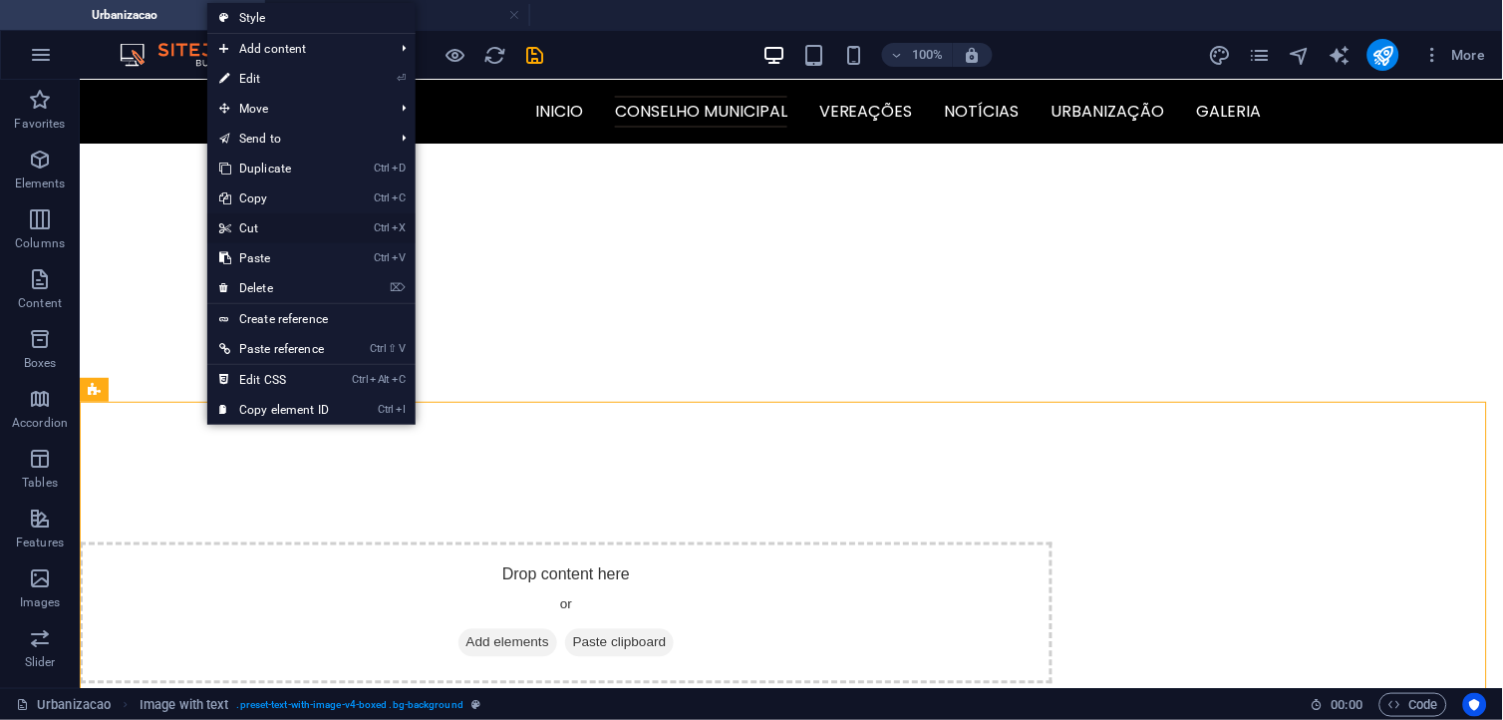
click at [259, 223] on link "Ctrl X Cut" at bounding box center [274, 228] width 134 height 30
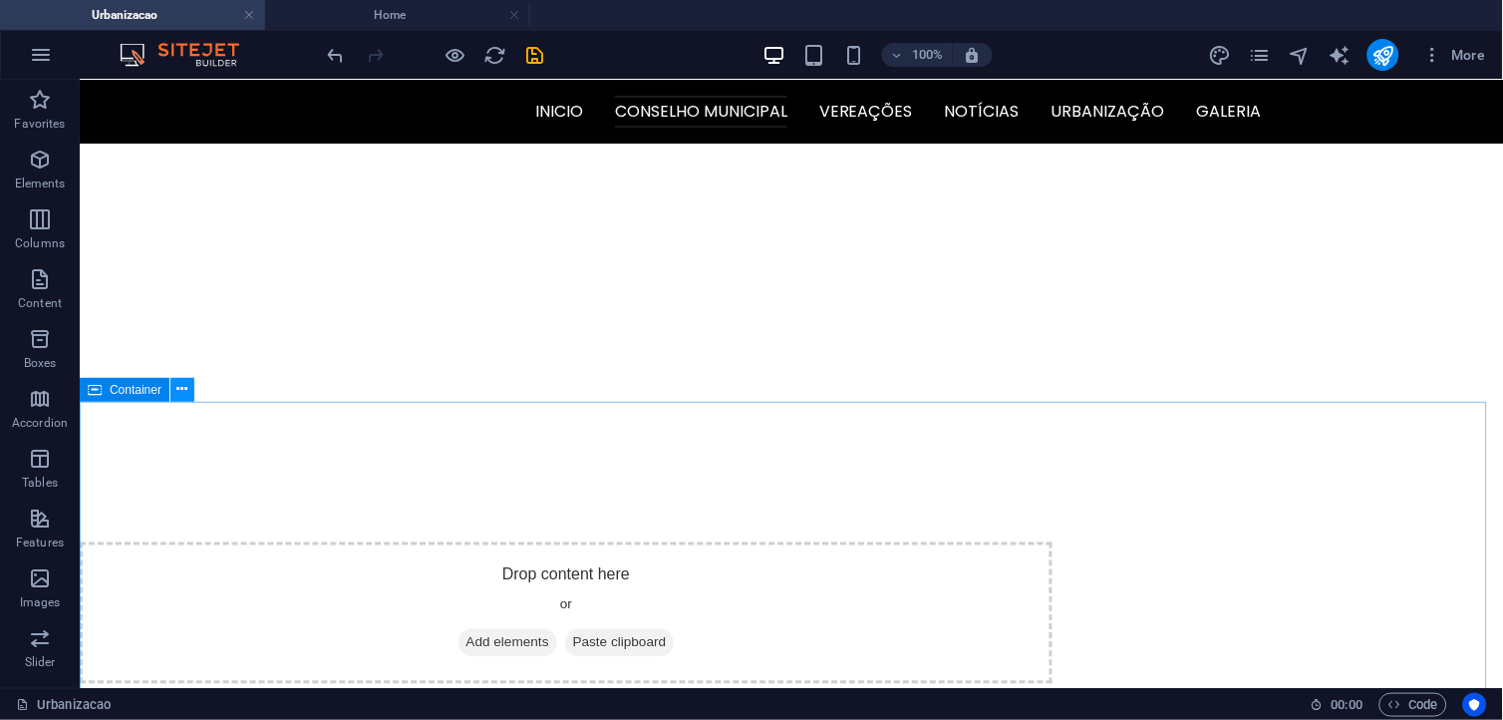
click at [185, 393] on icon at bounding box center [182, 389] width 11 height 21
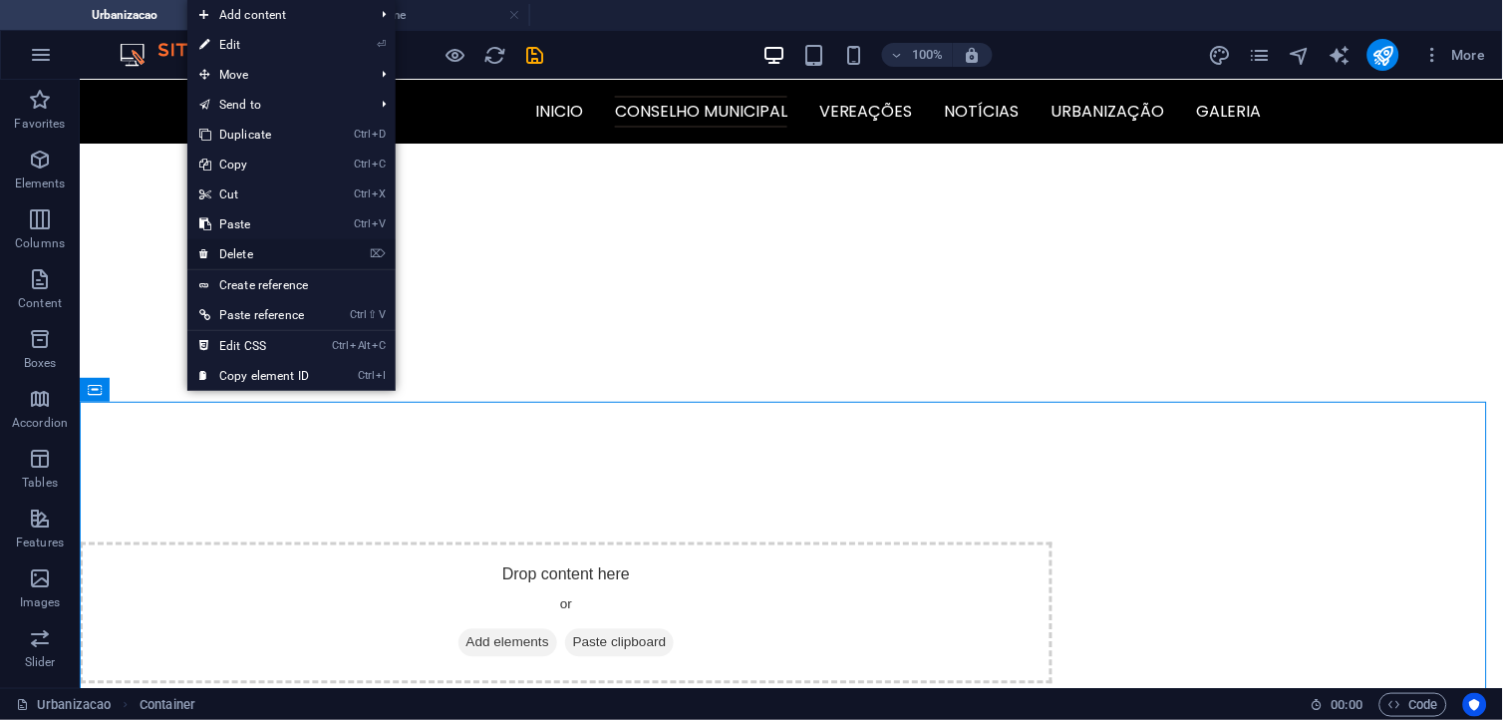
click at [265, 246] on link "⌦ Delete" at bounding box center [254, 254] width 134 height 30
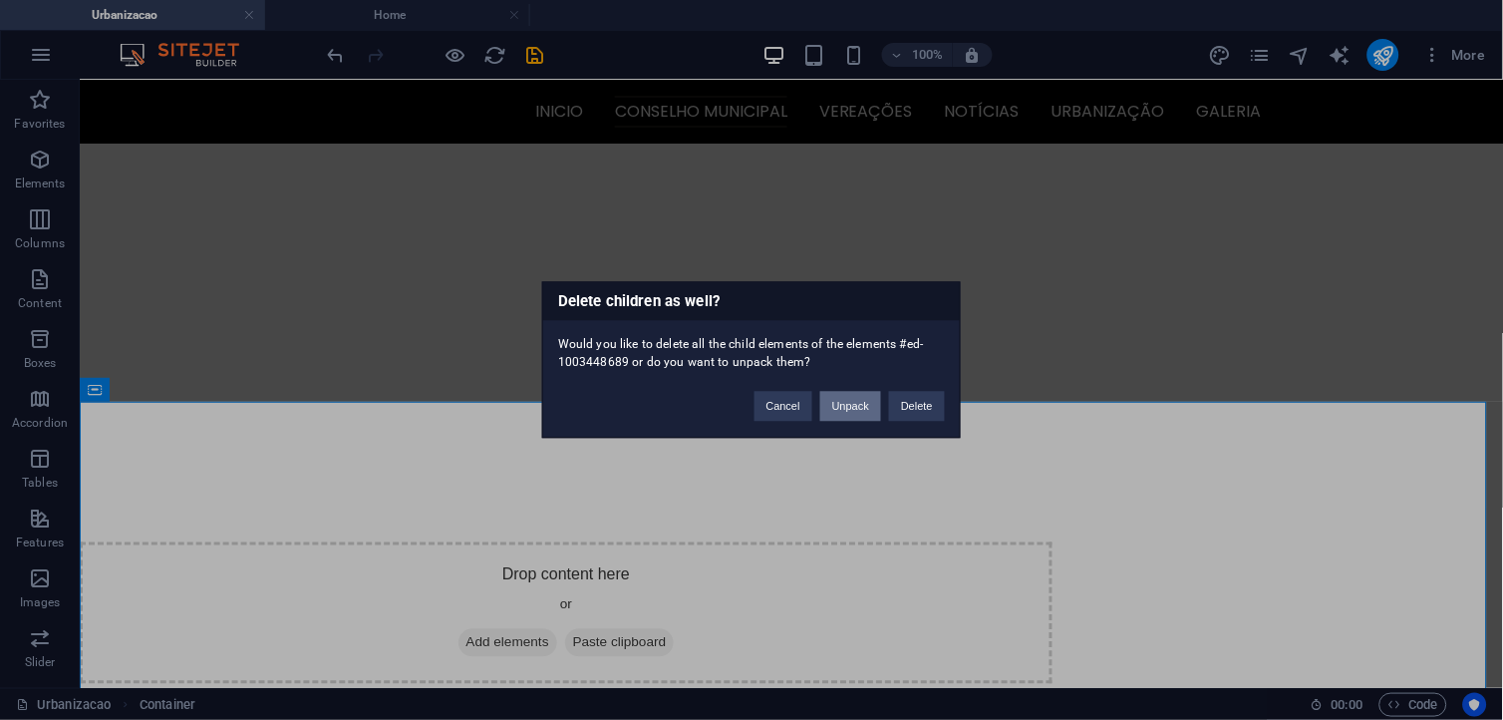
click at [844, 416] on button "Unpack" at bounding box center [850, 407] width 61 height 30
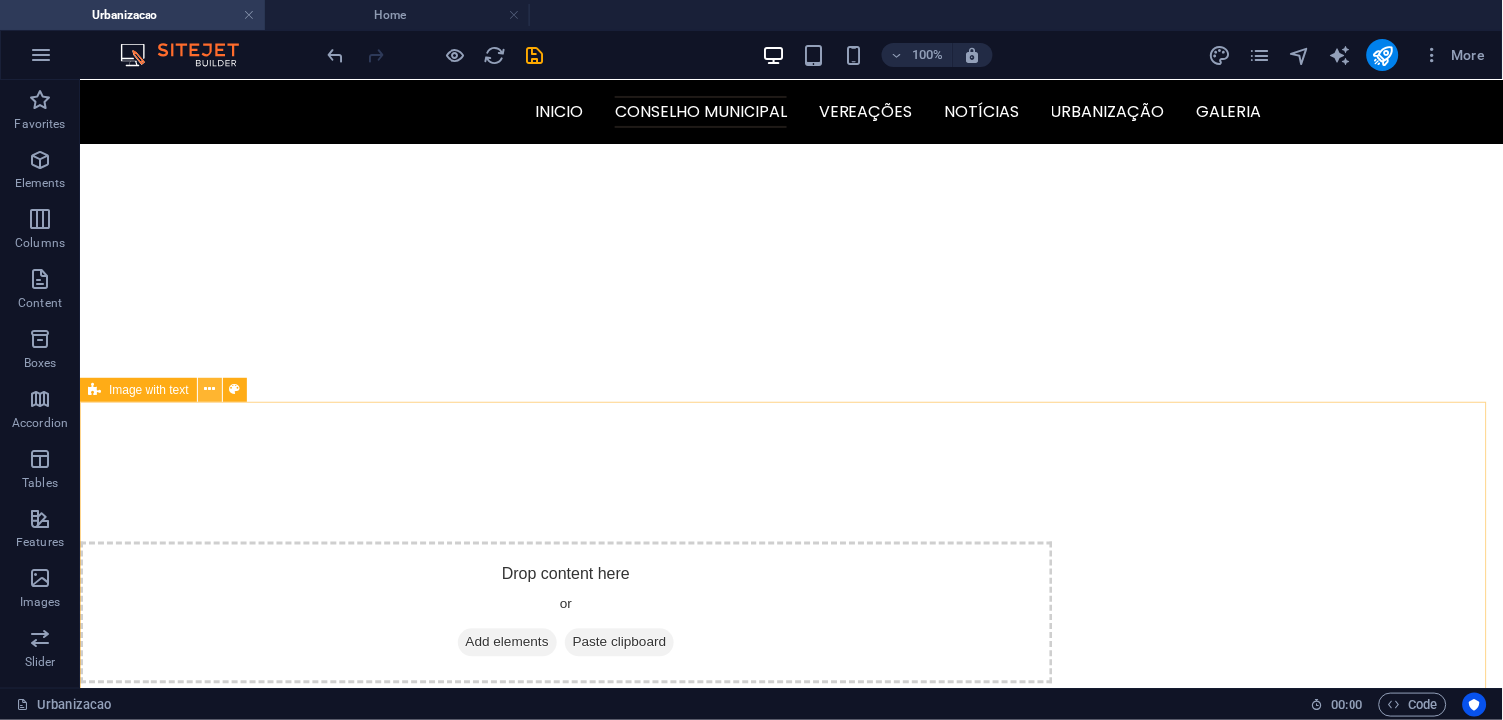
click at [216, 390] on button at bounding box center [210, 390] width 24 height 24
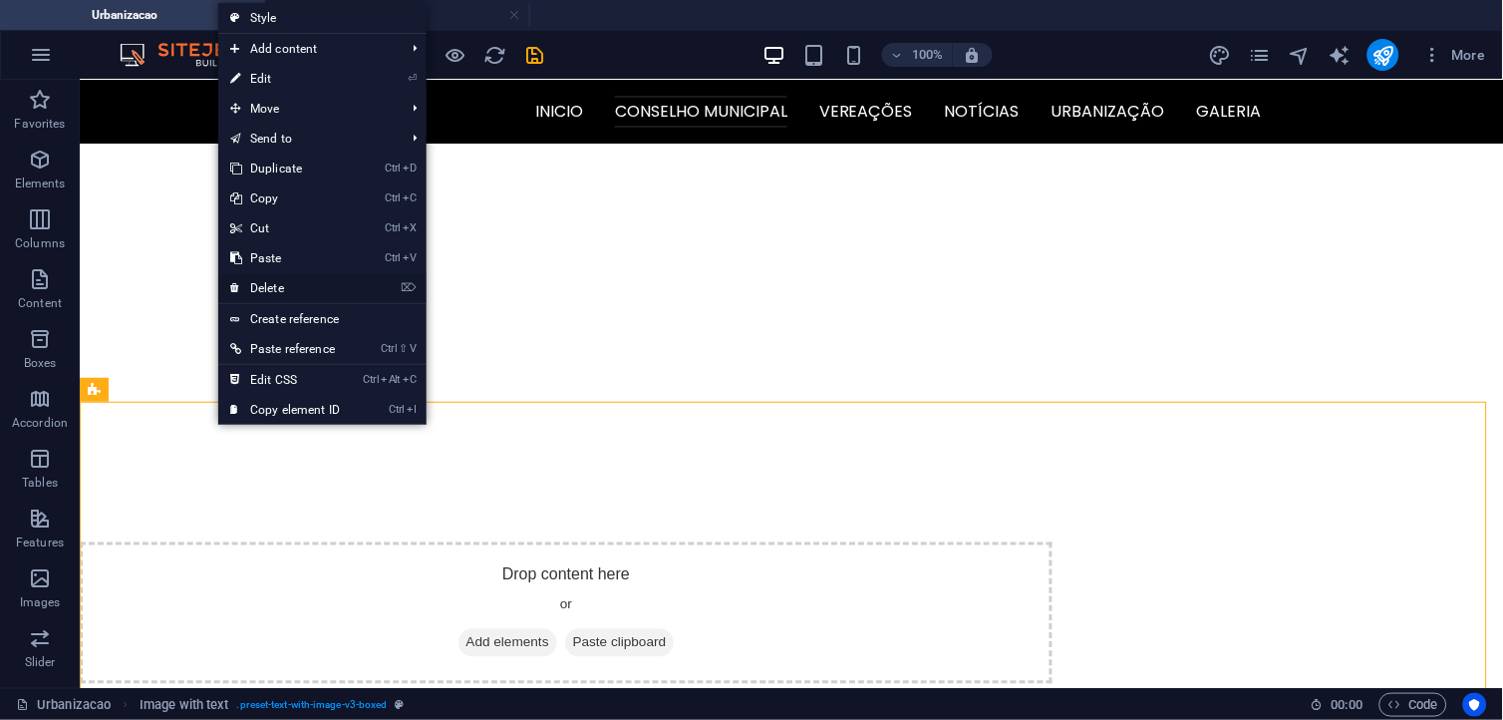
click at [289, 276] on link "⌦ Delete" at bounding box center [285, 288] width 134 height 30
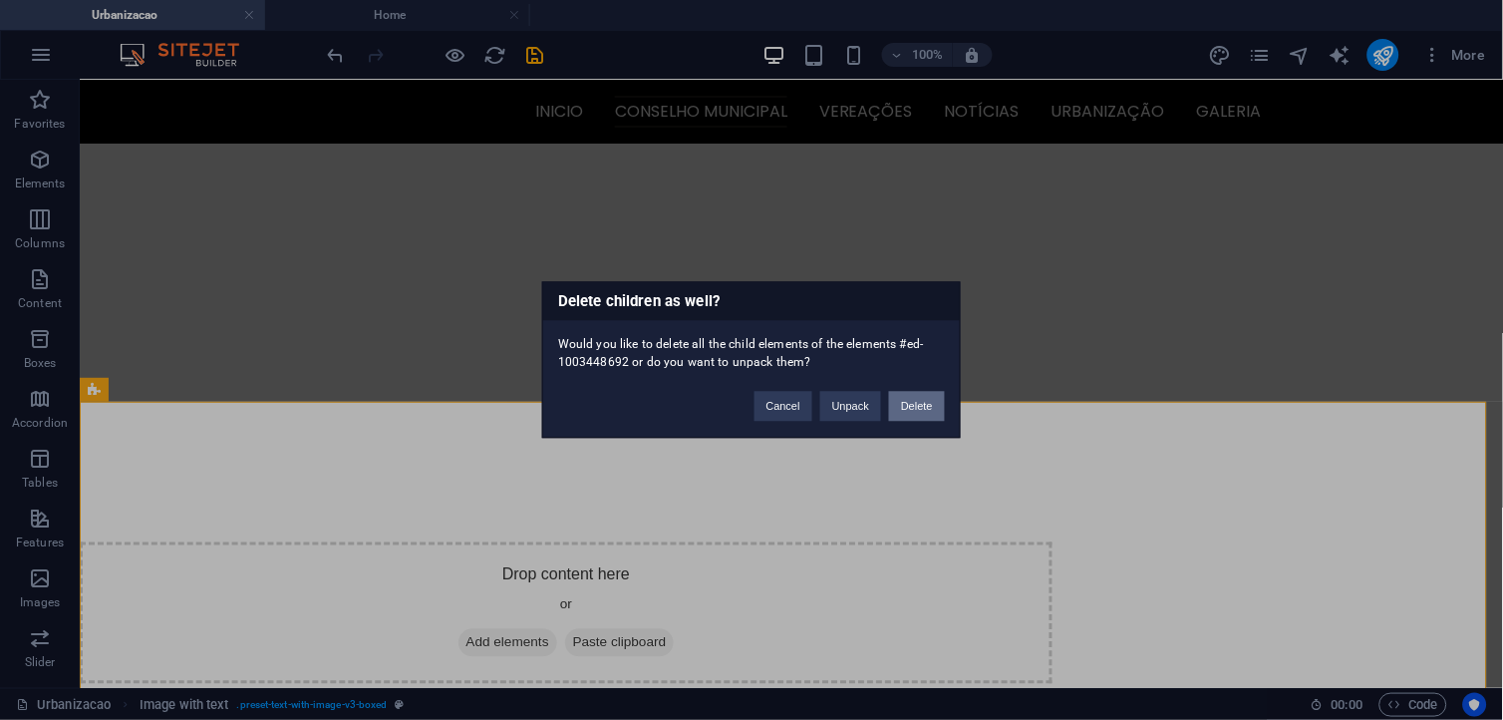
click at [909, 411] on button "Delete" at bounding box center [917, 407] width 56 height 30
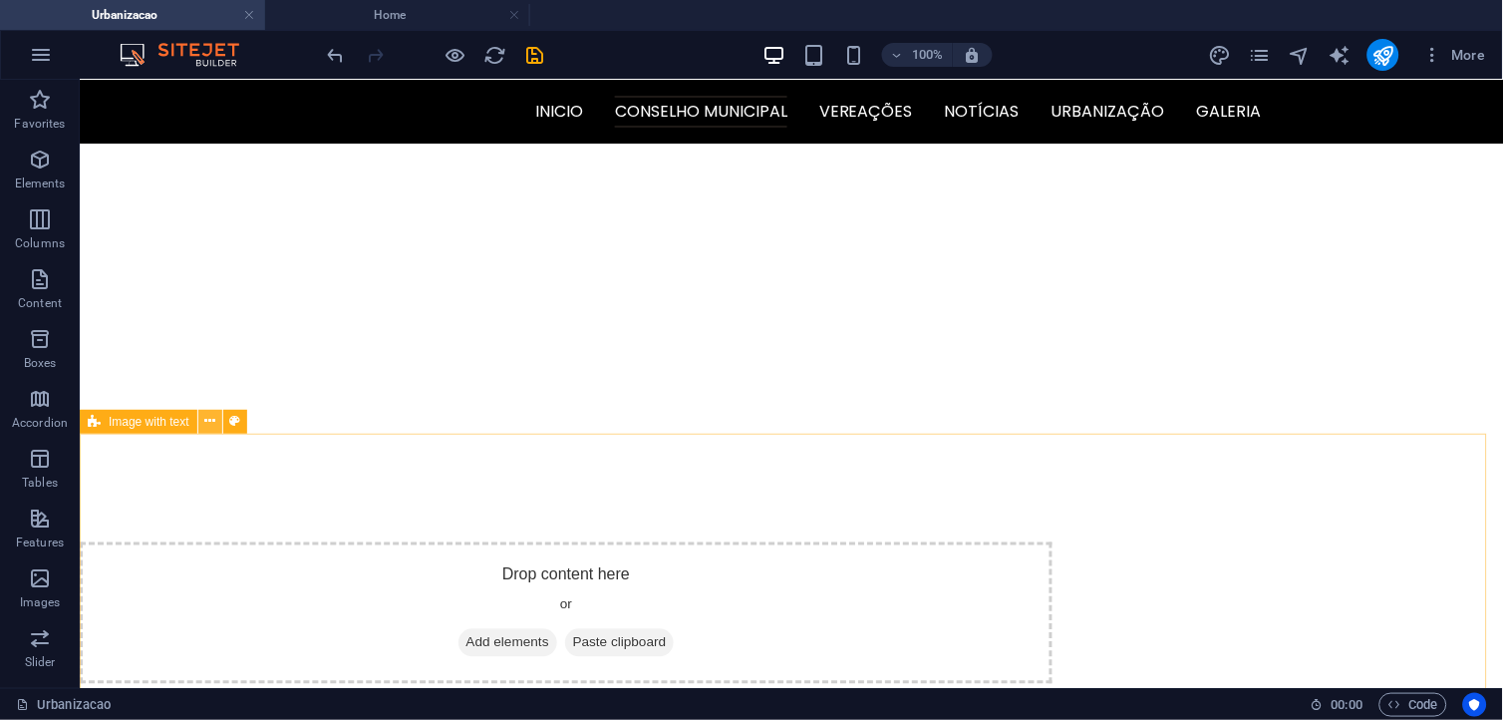
click at [212, 427] on icon at bounding box center [209, 421] width 11 height 21
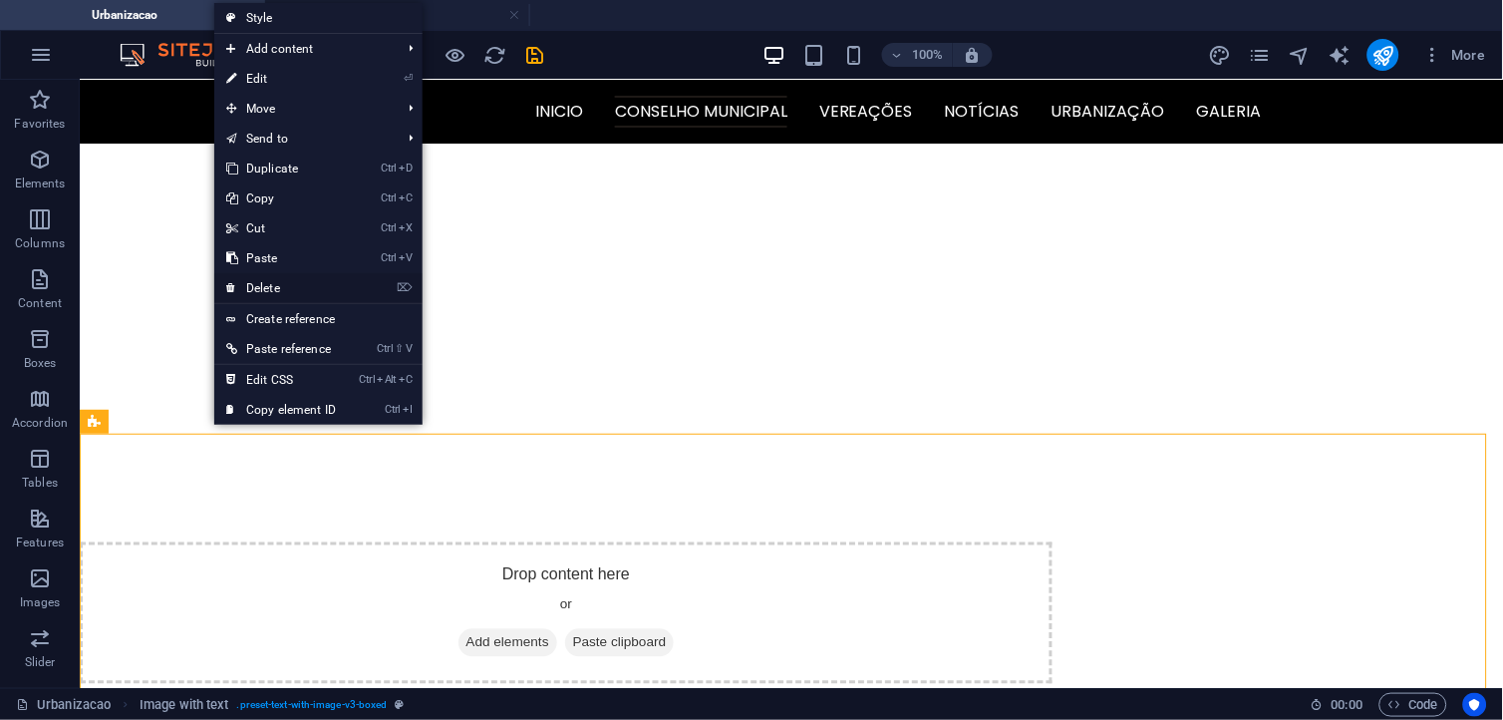
click at [302, 287] on link "⌦ Delete" at bounding box center [281, 288] width 134 height 30
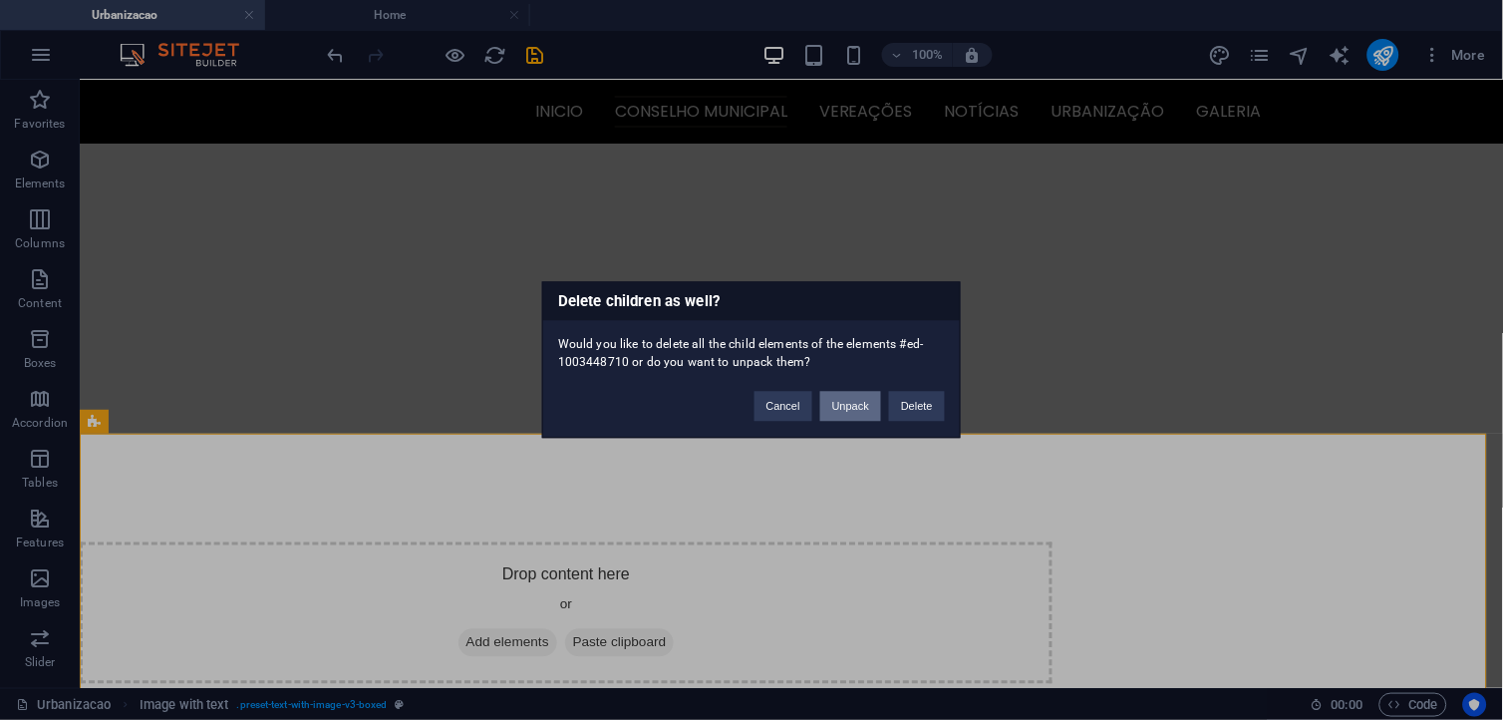
click at [857, 406] on button "Unpack" at bounding box center [850, 407] width 61 height 30
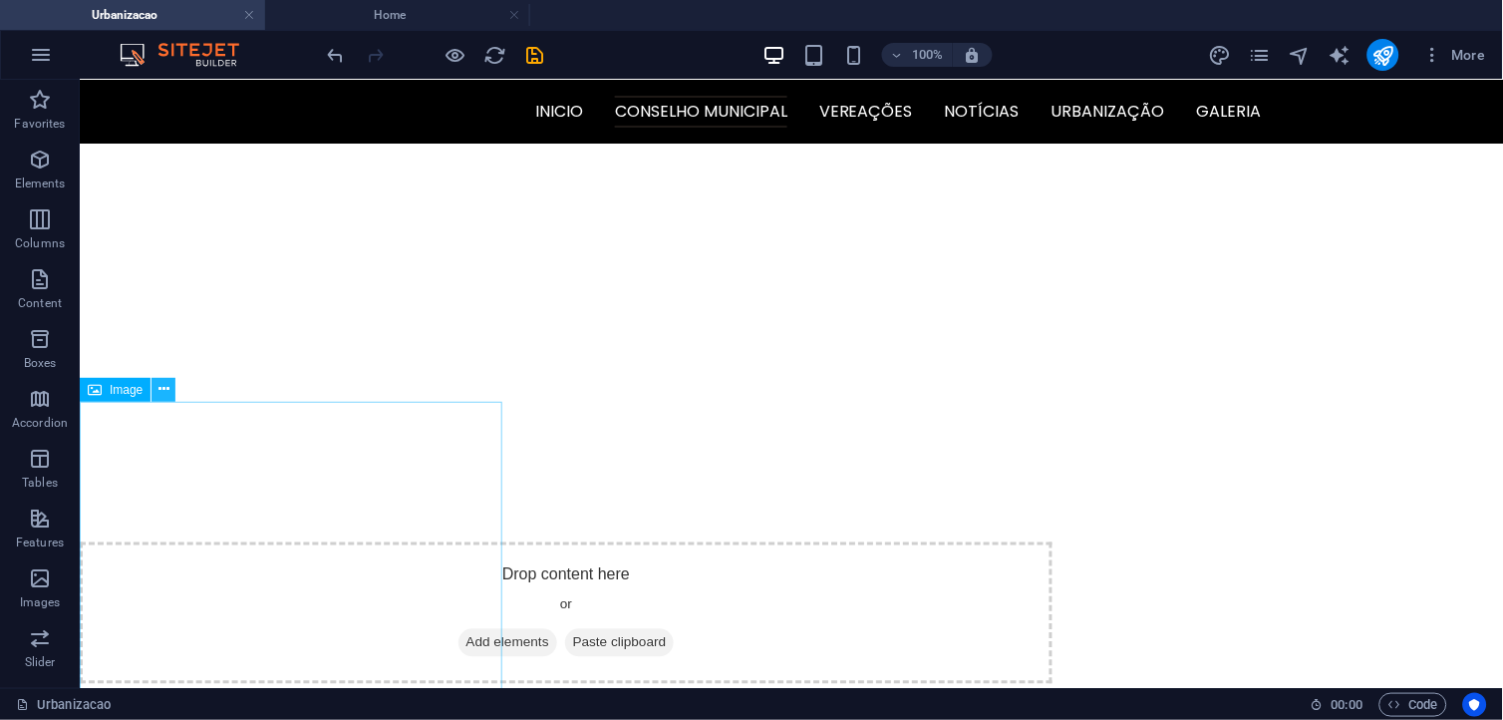
click at [164, 396] on icon at bounding box center [164, 389] width 11 height 21
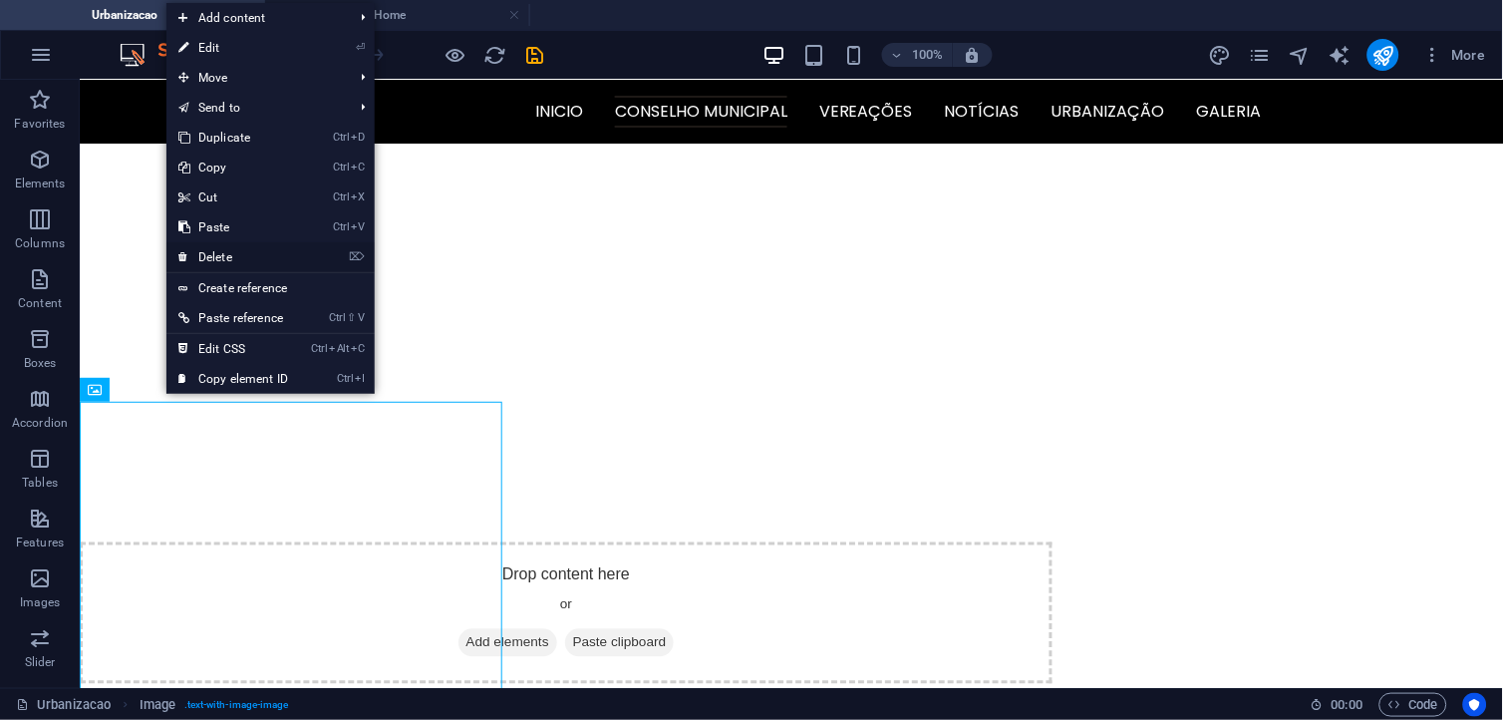
click at [226, 249] on link "⌦ Delete" at bounding box center [233, 257] width 134 height 30
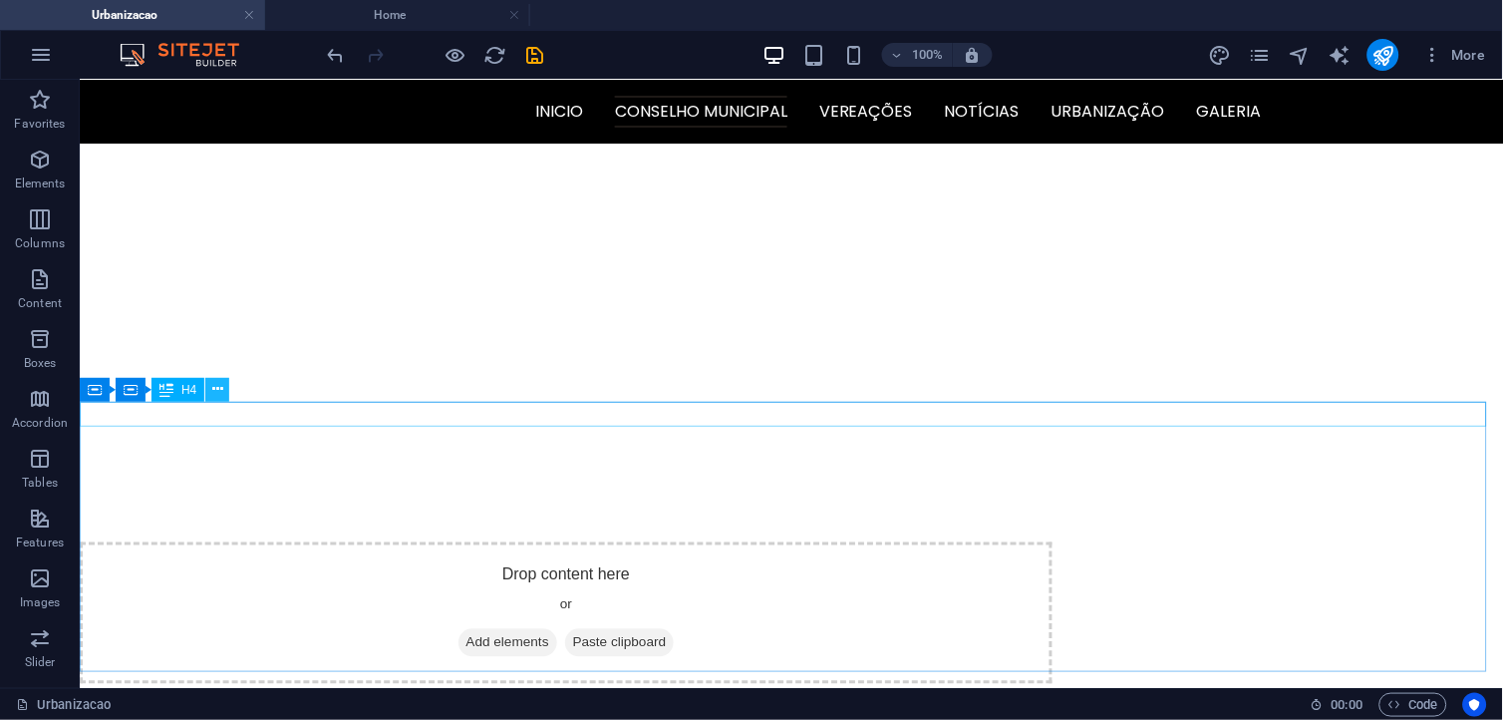
click at [214, 385] on icon at bounding box center [217, 389] width 11 height 21
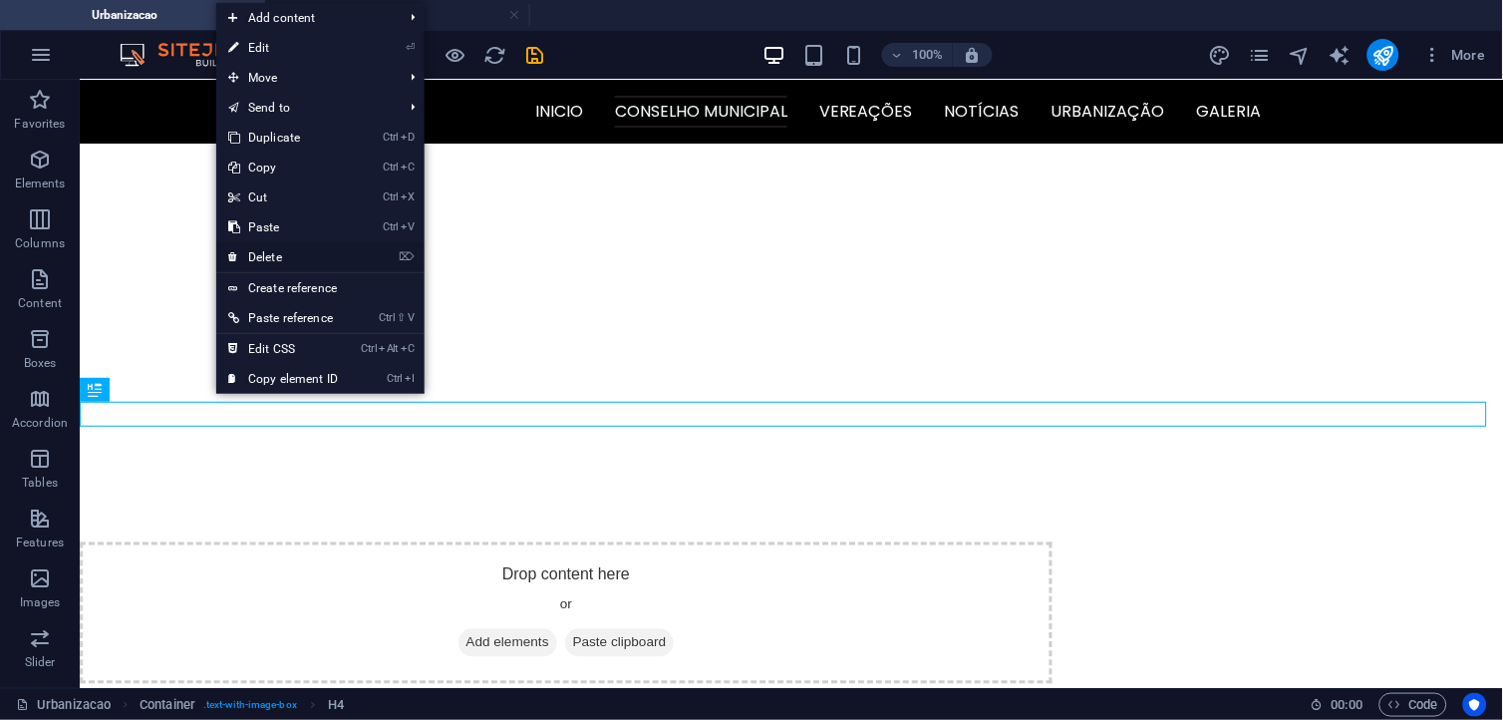
click at [285, 250] on link "⌦ Delete" at bounding box center [283, 257] width 134 height 30
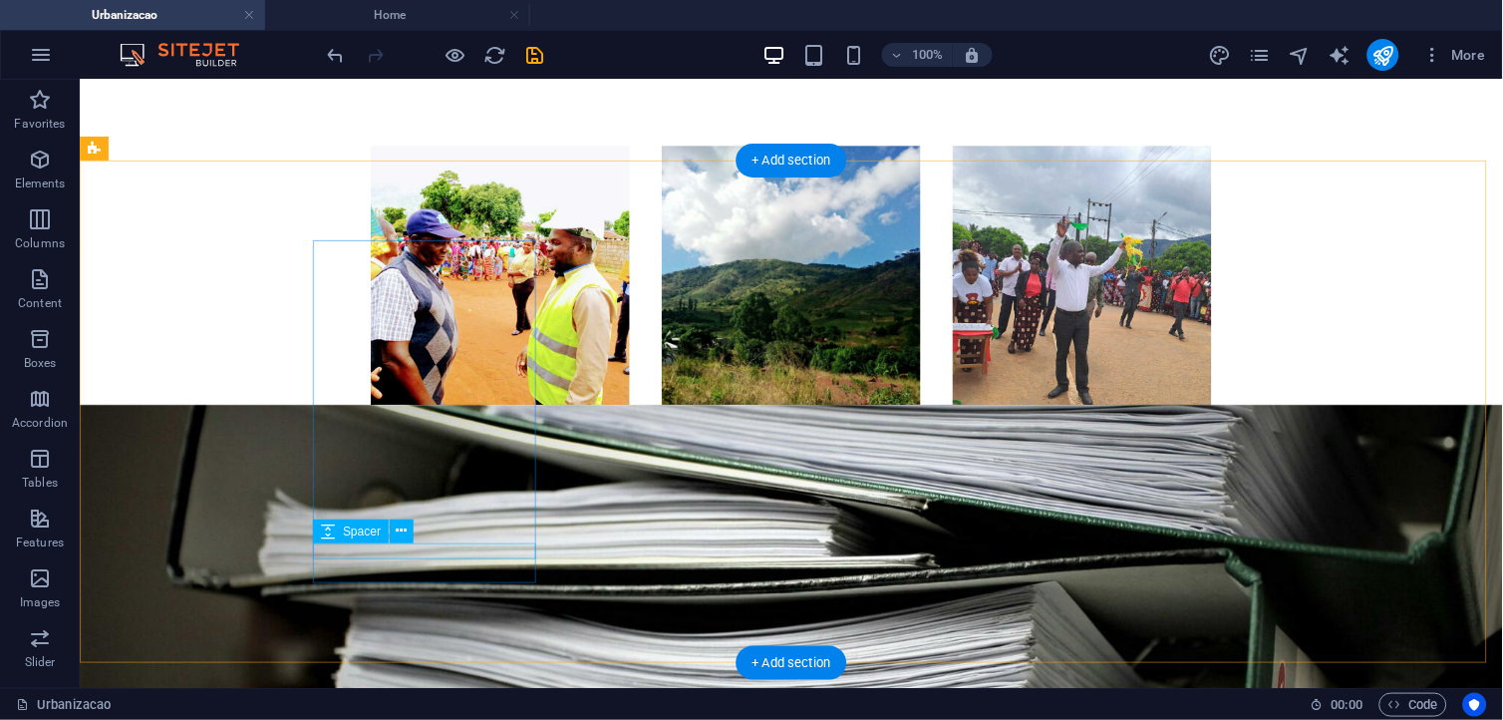
scroll to position [3101, 0]
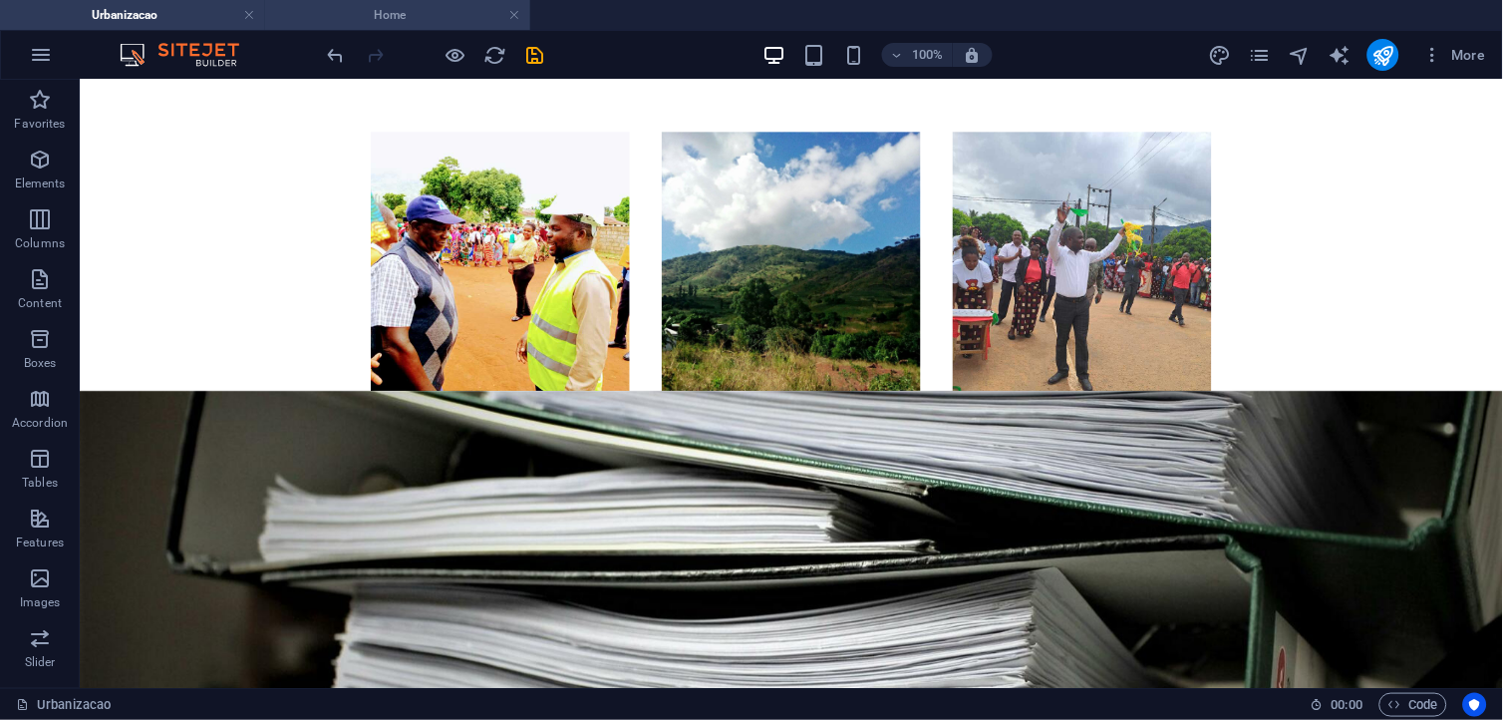
click at [395, 21] on h4 "Home" at bounding box center [397, 15] width 265 height 22
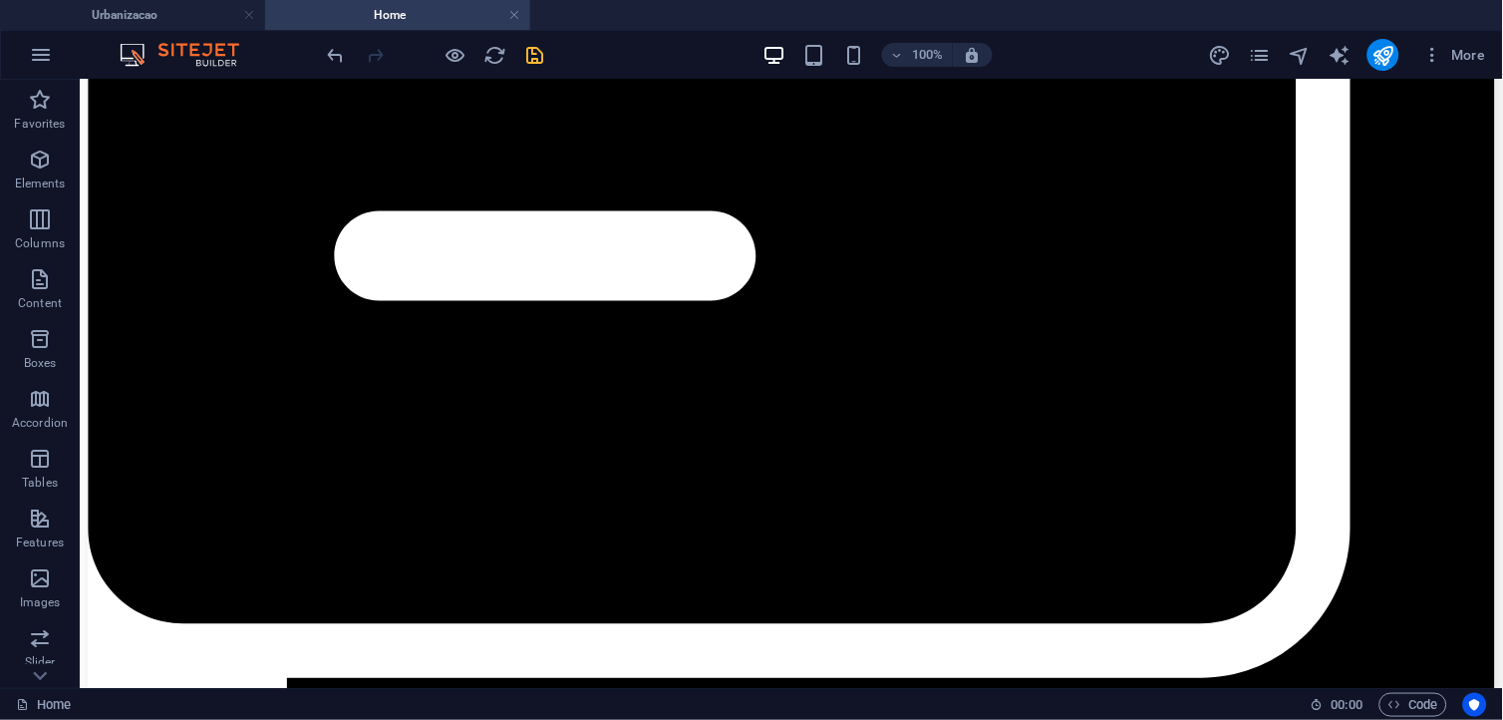
scroll to position [5999, 0]
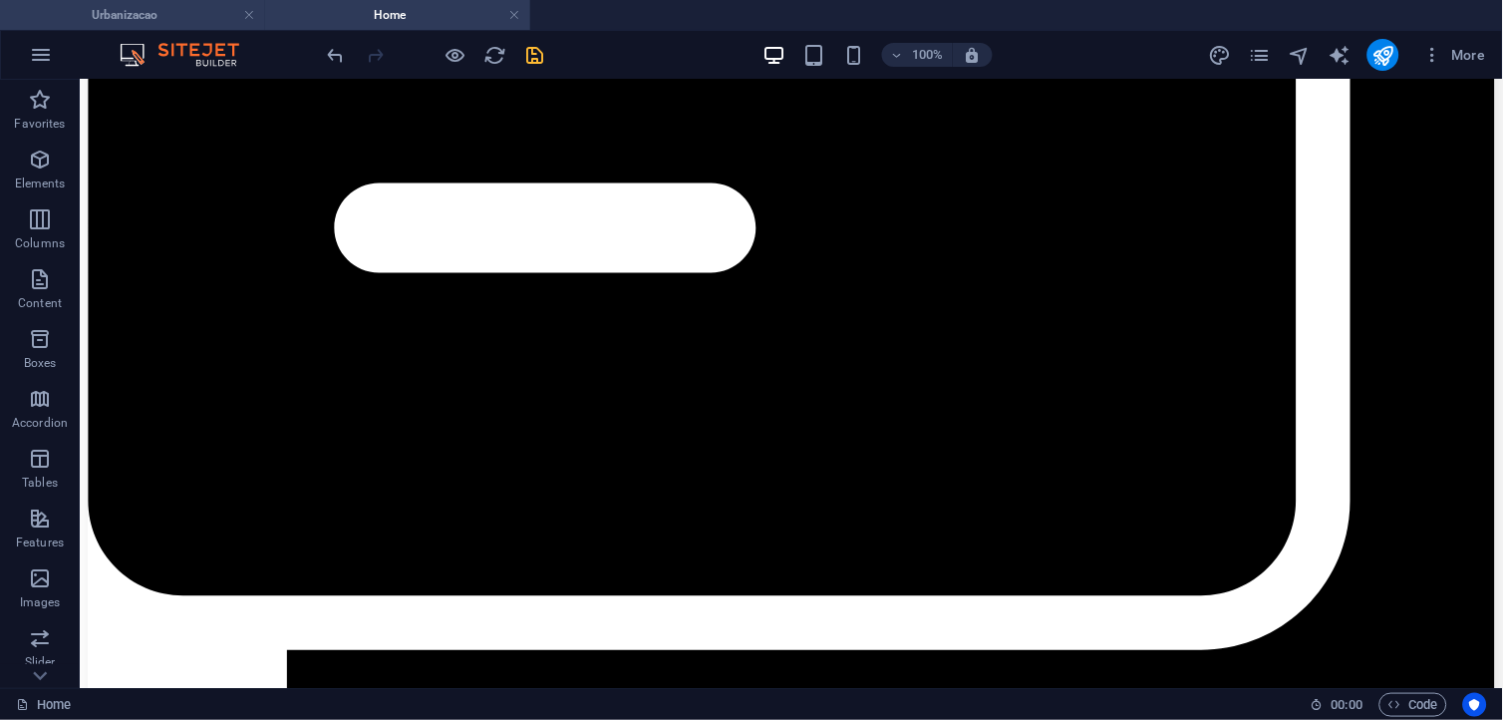
click at [154, 22] on h4 "Urbanizacao" at bounding box center [132, 15] width 265 height 22
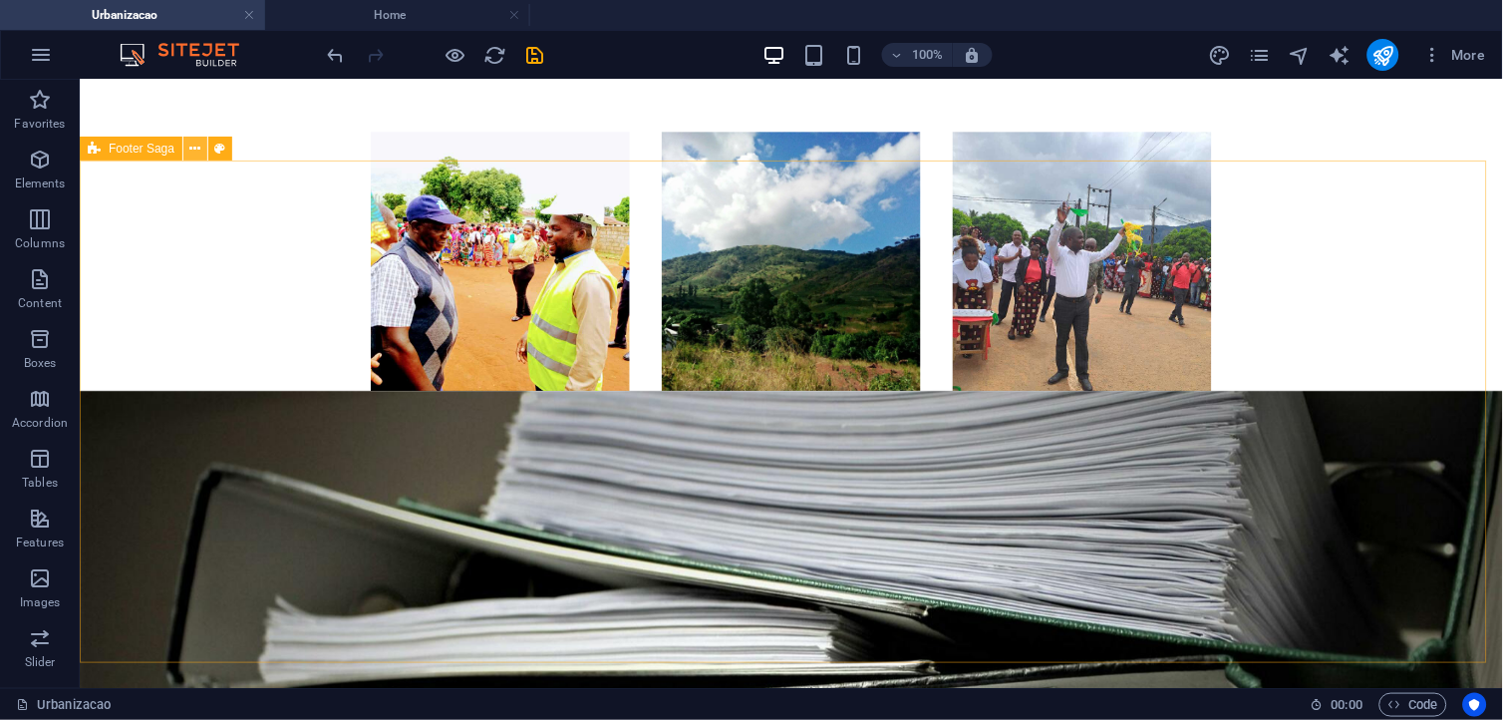
click at [192, 148] on icon at bounding box center [195, 149] width 11 height 21
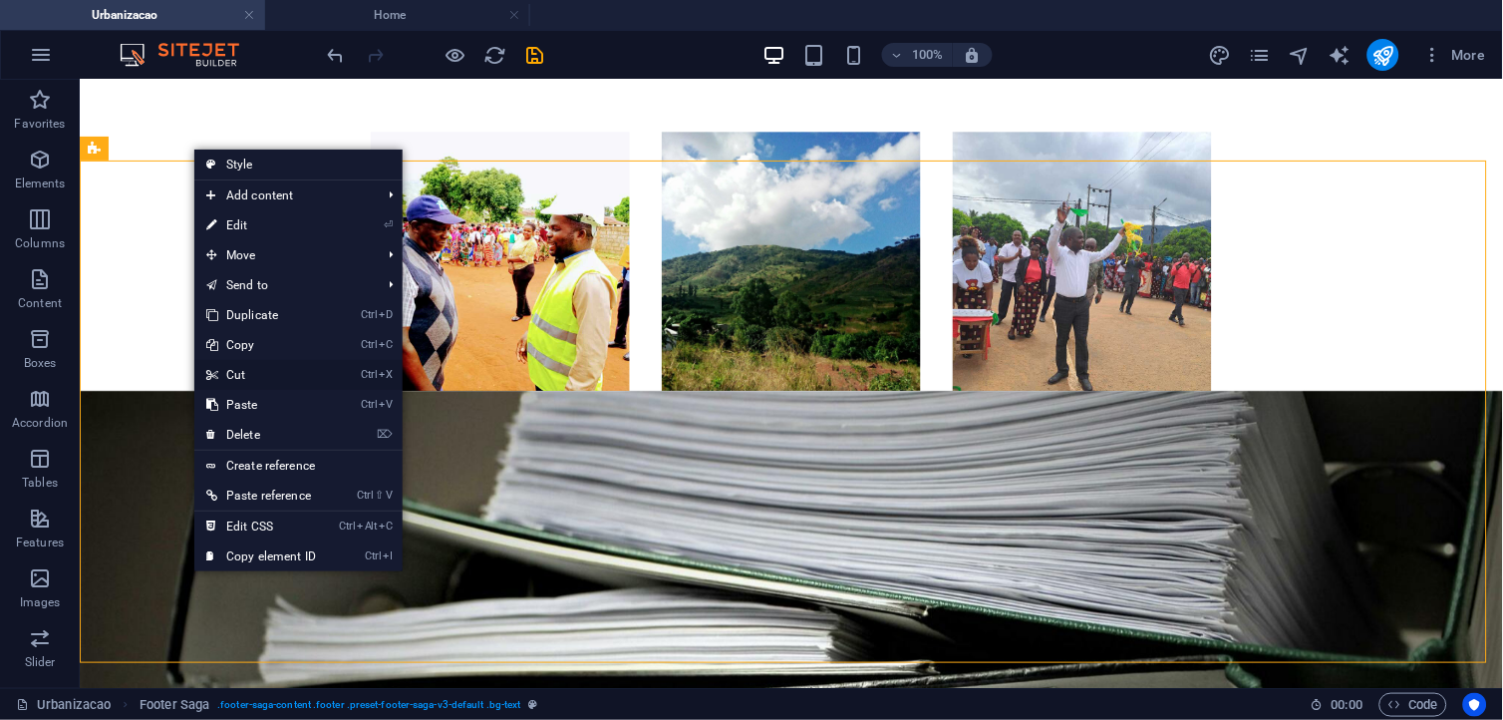
click at [251, 374] on link "Ctrl X Cut" at bounding box center [261, 375] width 134 height 30
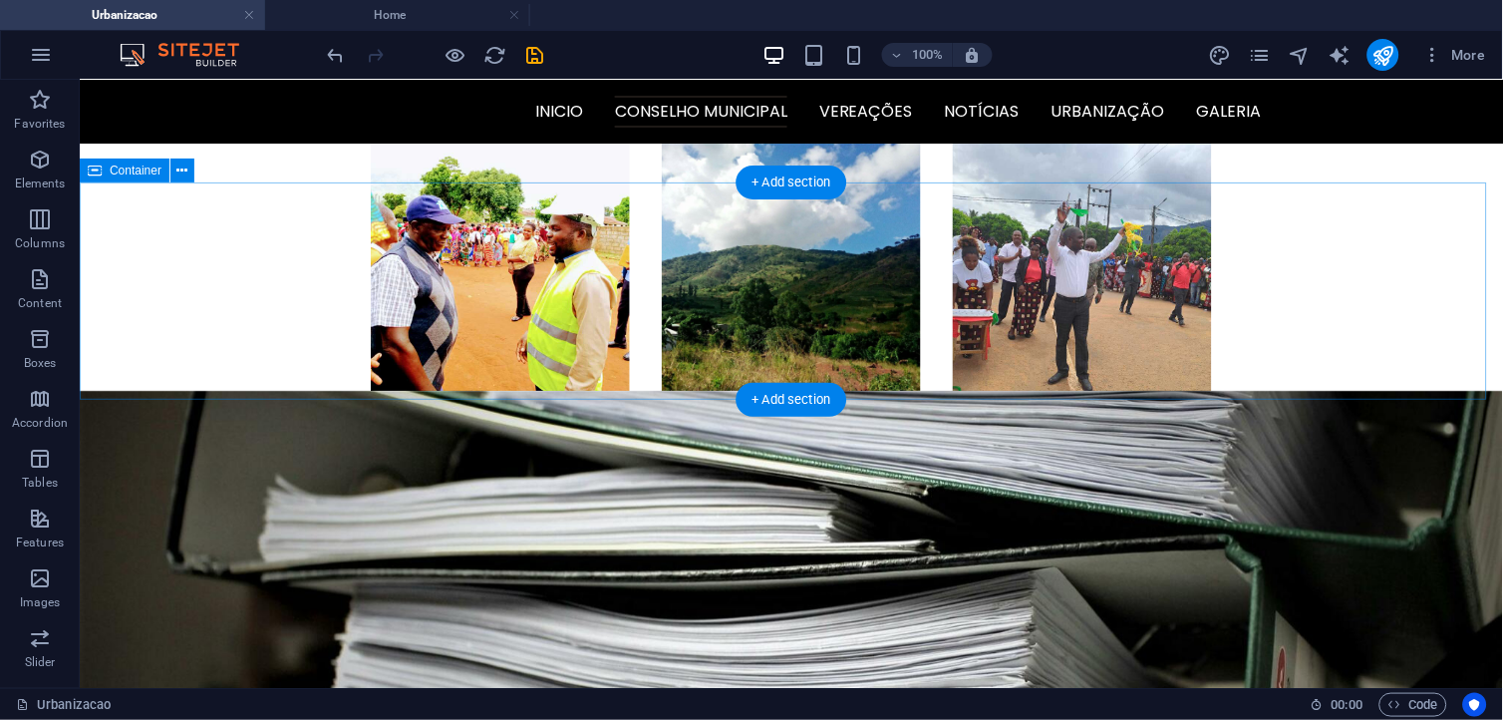
scroll to position [2598, 0]
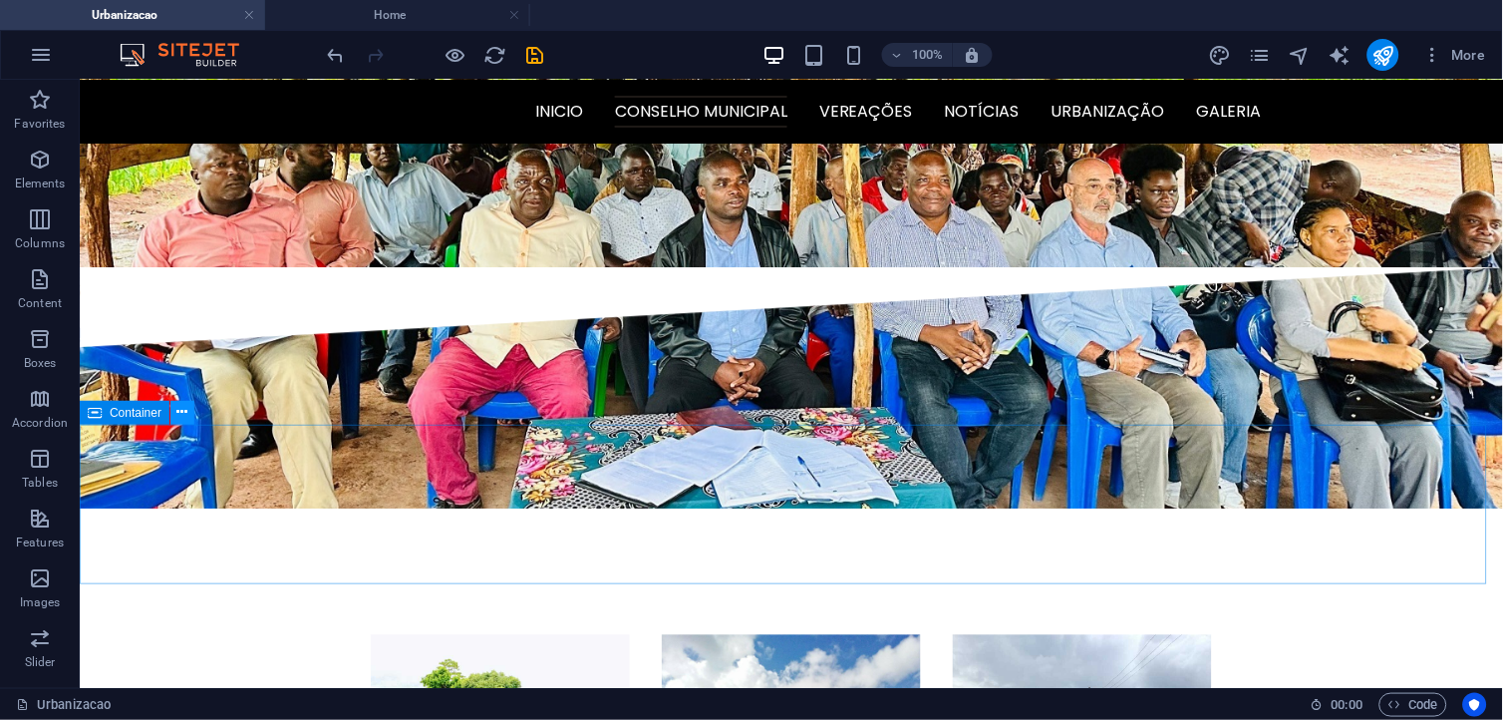
click at [174, 406] on button at bounding box center [182, 413] width 24 height 24
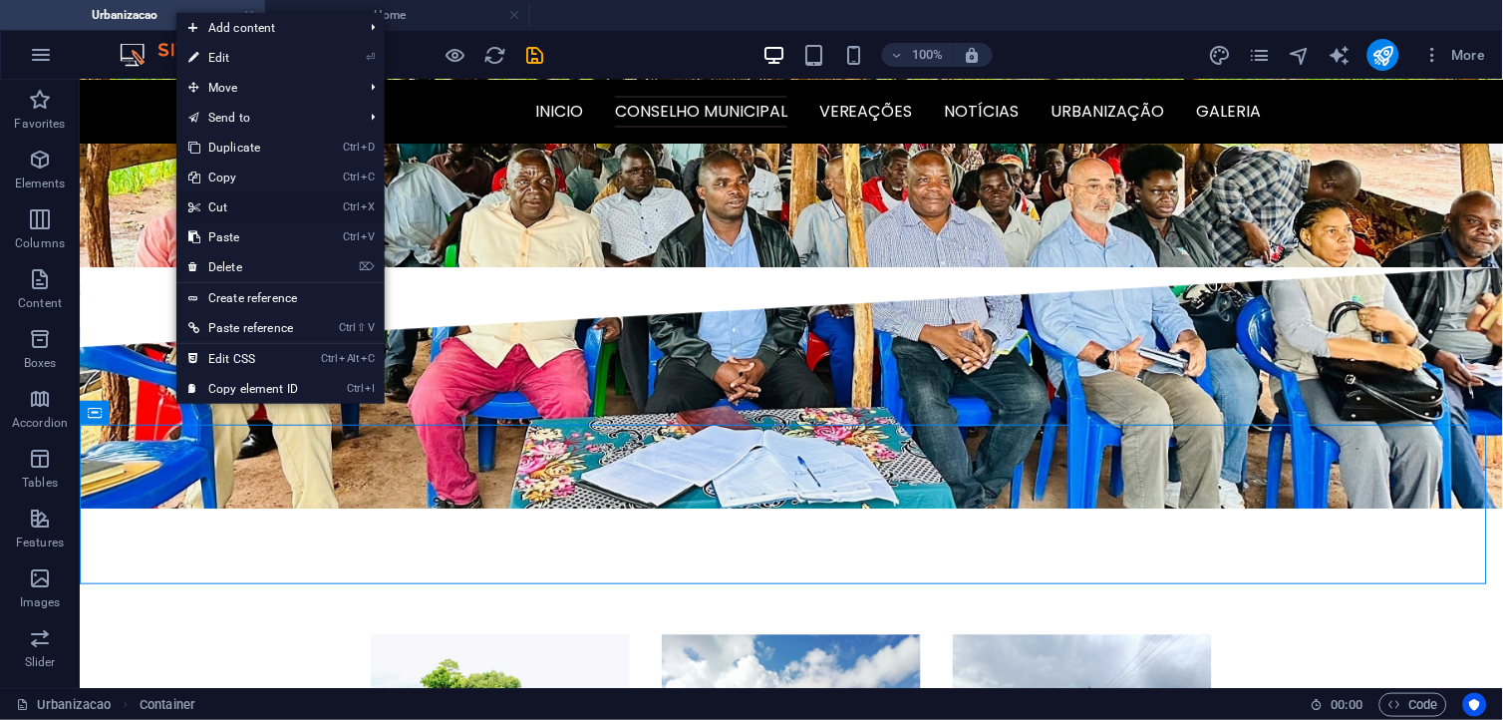
click at [255, 203] on link "Ctrl X Cut" at bounding box center [243, 207] width 134 height 30
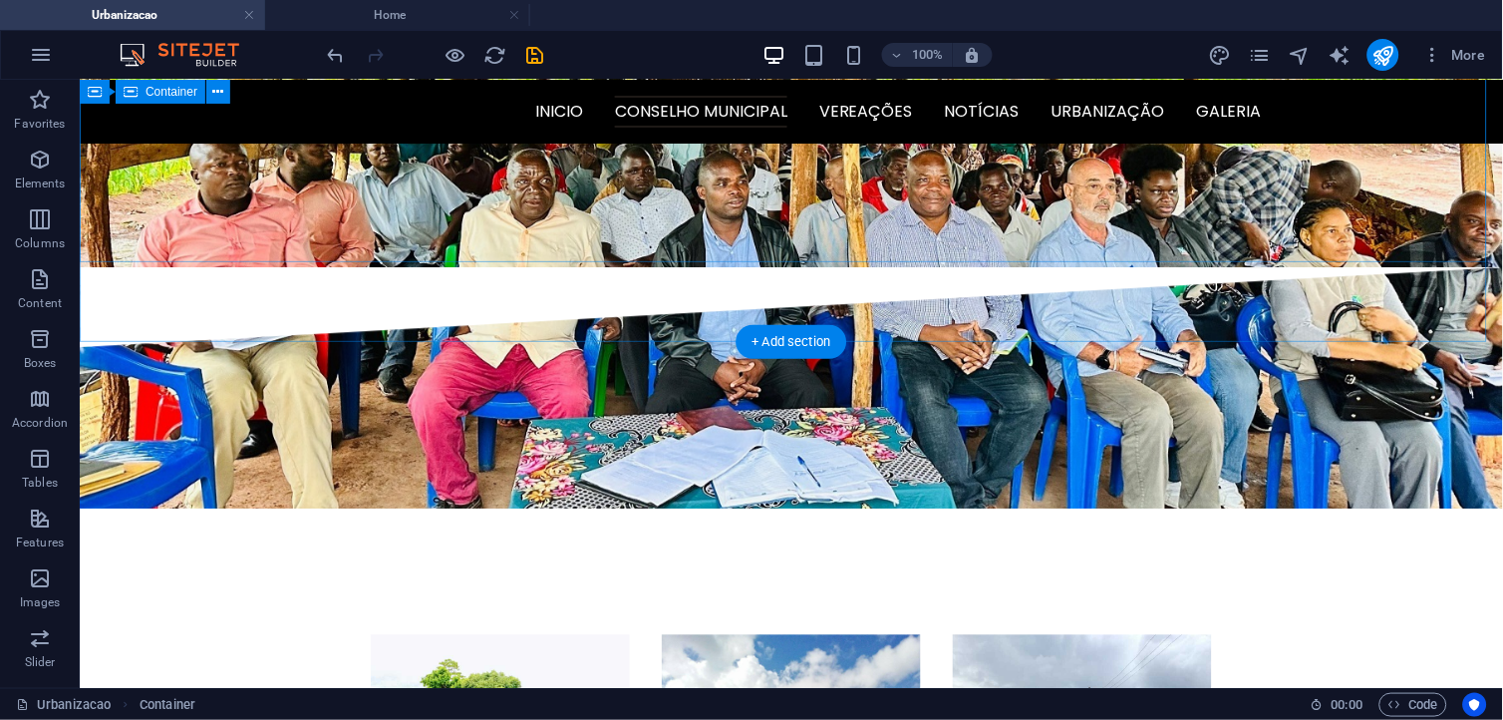
scroll to position [2438, 0]
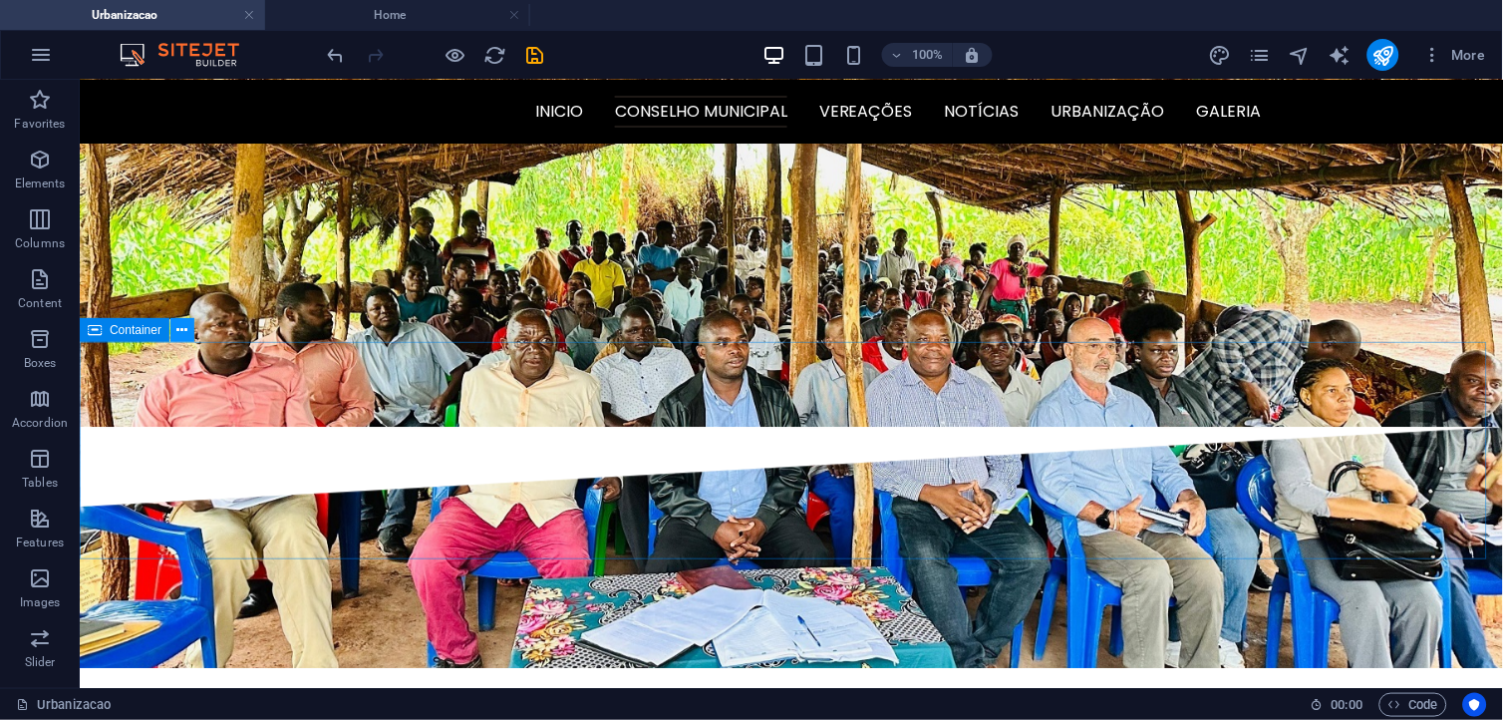
click at [186, 329] on icon at bounding box center [182, 330] width 11 height 21
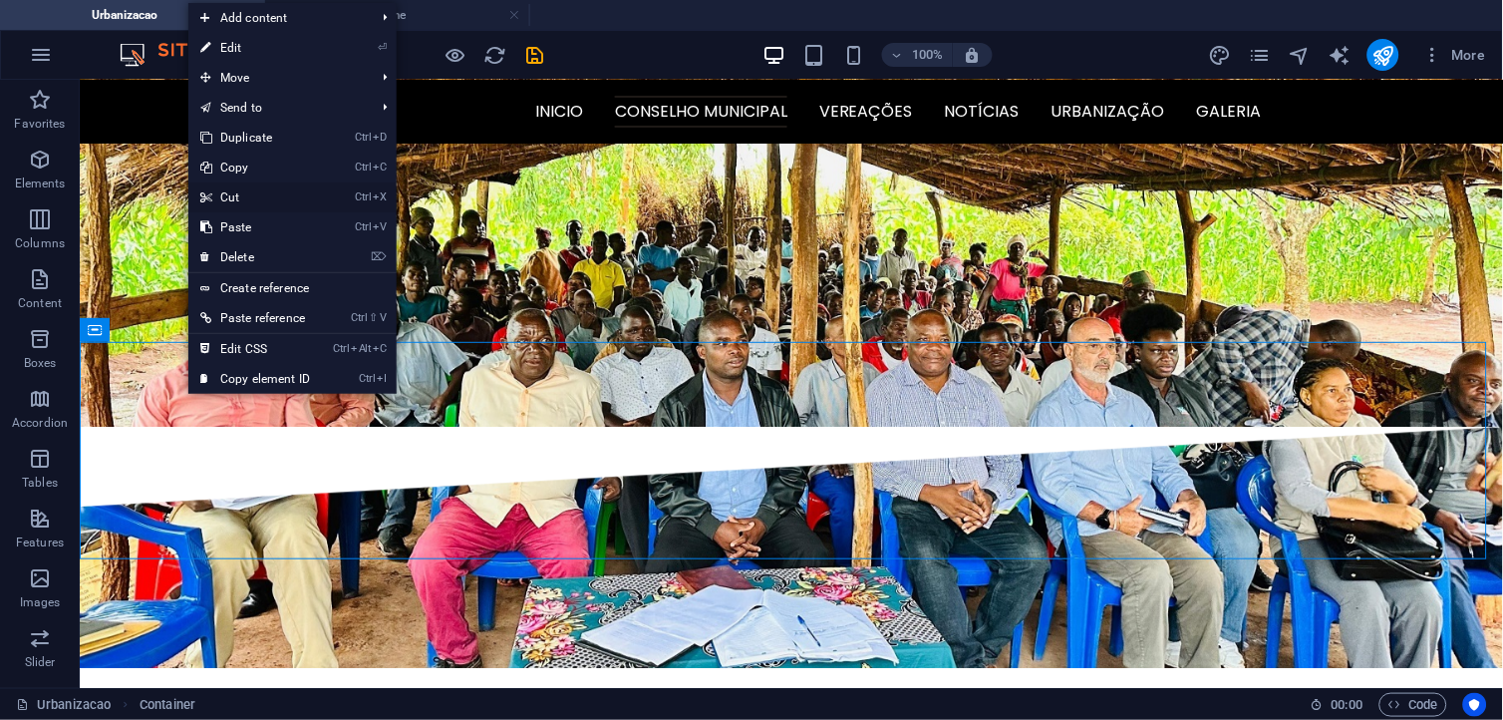
click at [262, 200] on link "Ctrl X Cut" at bounding box center [255, 197] width 134 height 30
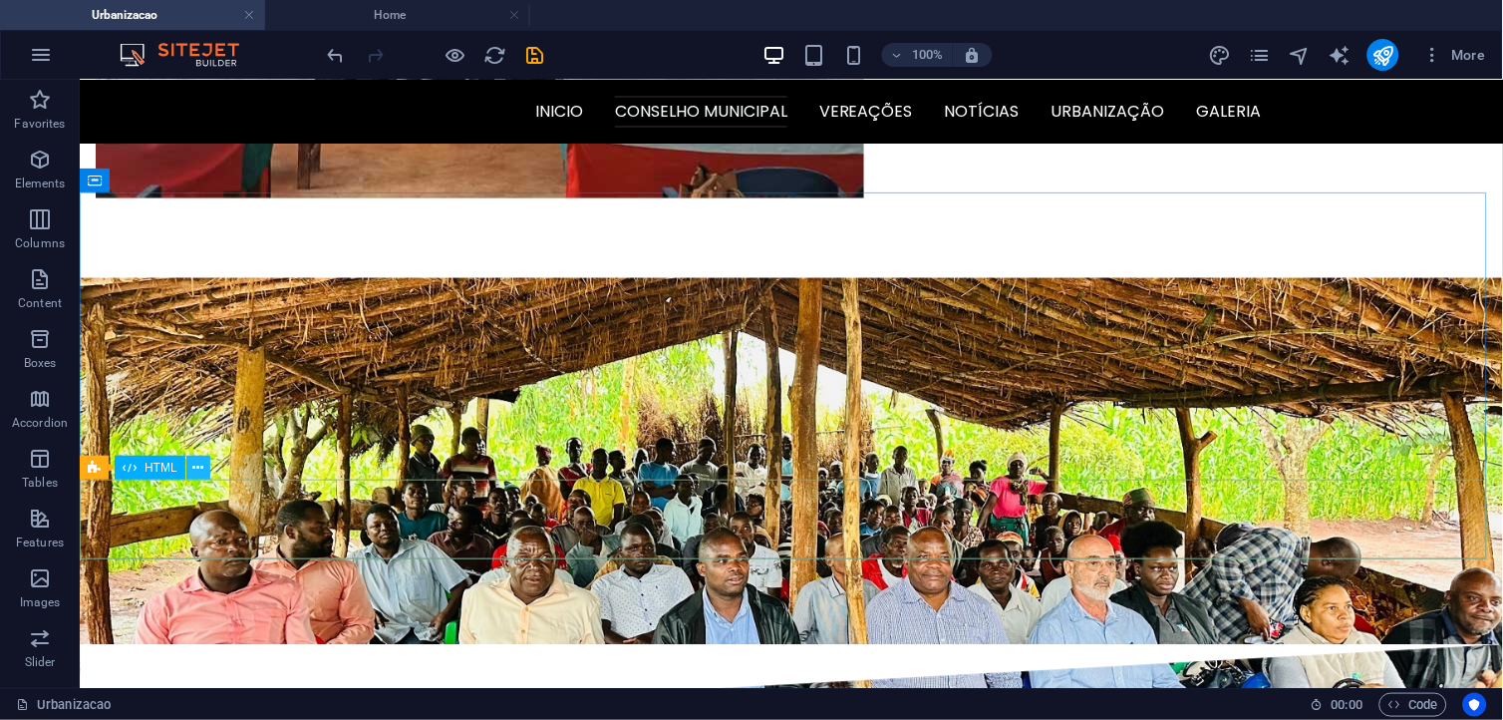
click at [199, 470] on icon at bounding box center [197, 468] width 11 height 21
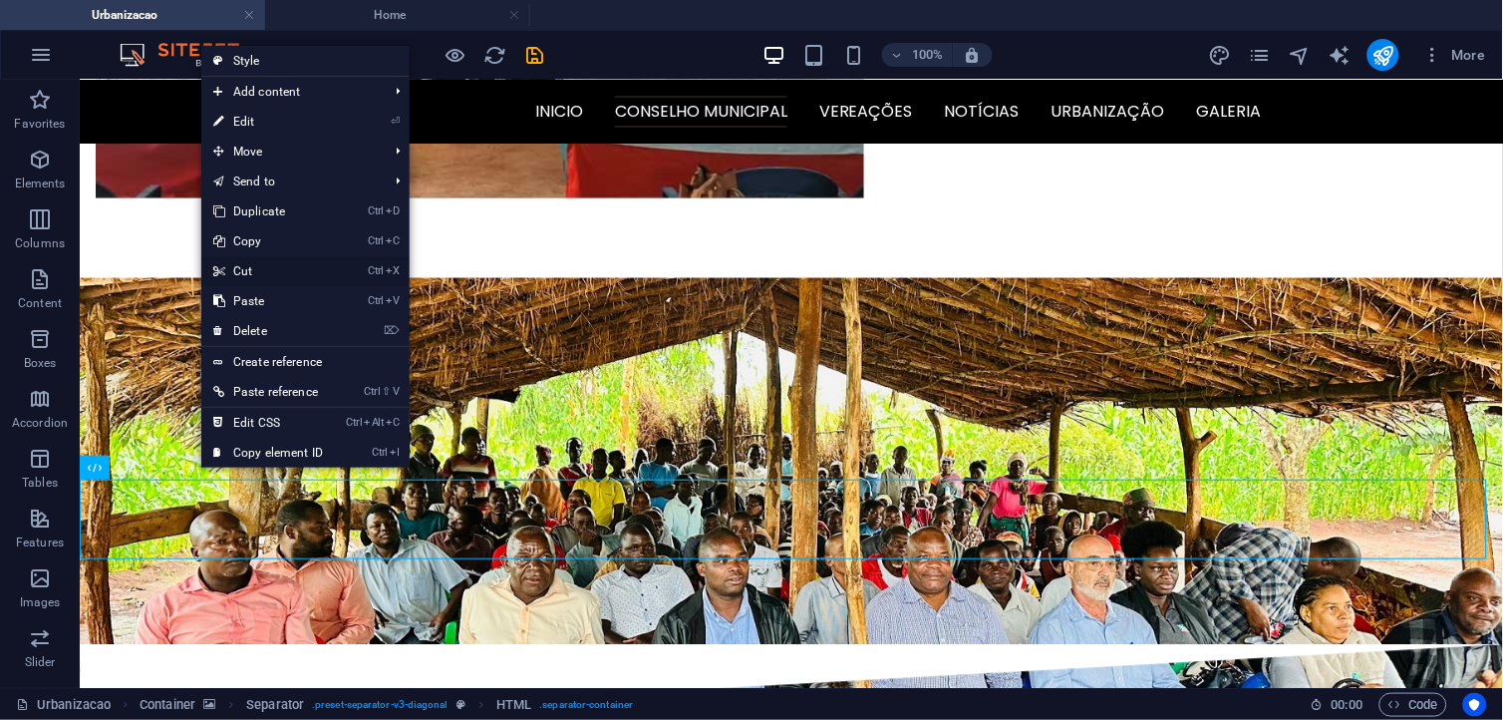
click at [271, 272] on link "Ctrl X Cut" at bounding box center [268, 271] width 134 height 30
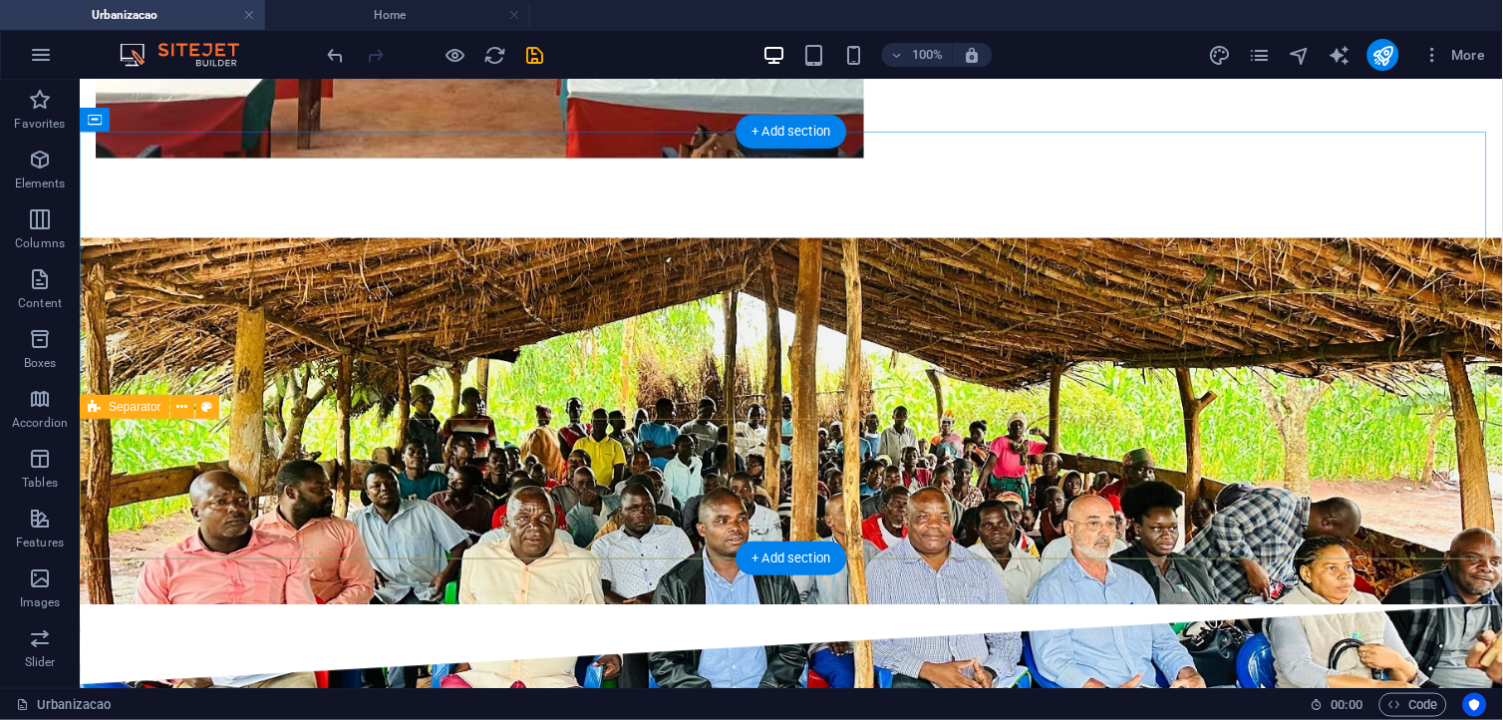
scroll to position [2283, 0]
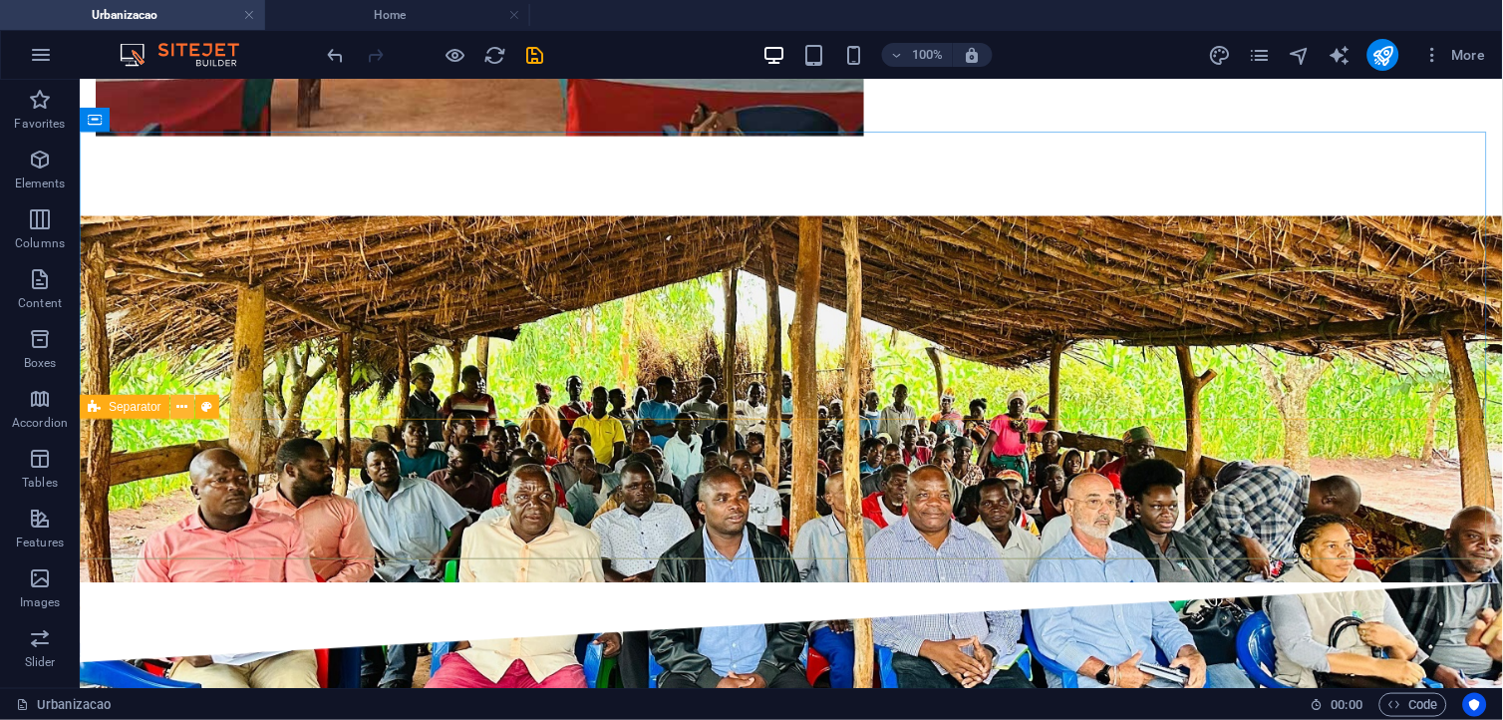
click at [176, 410] on icon at bounding box center [181, 407] width 11 height 21
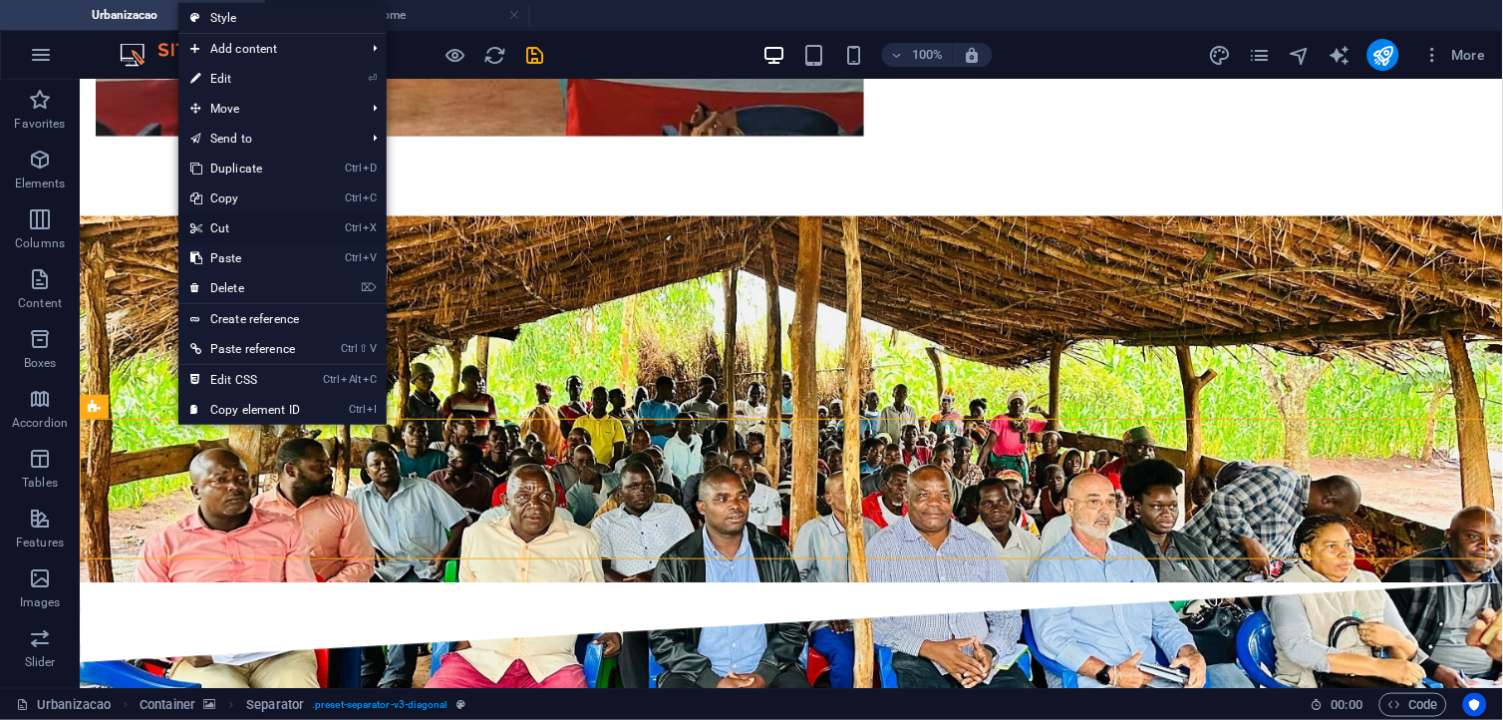
click at [239, 234] on link "Ctrl X Cut" at bounding box center [245, 228] width 134 height 30
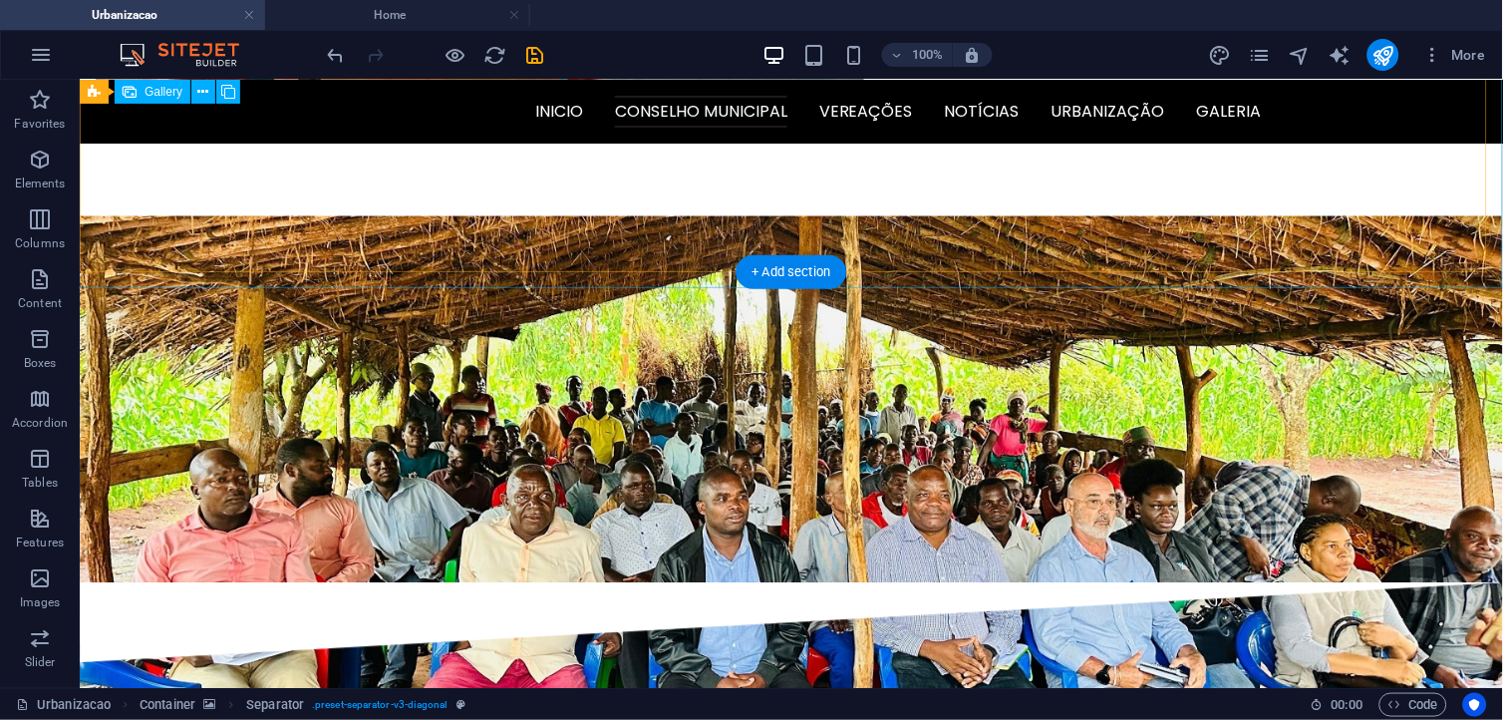
scroll to position [2141, 0]
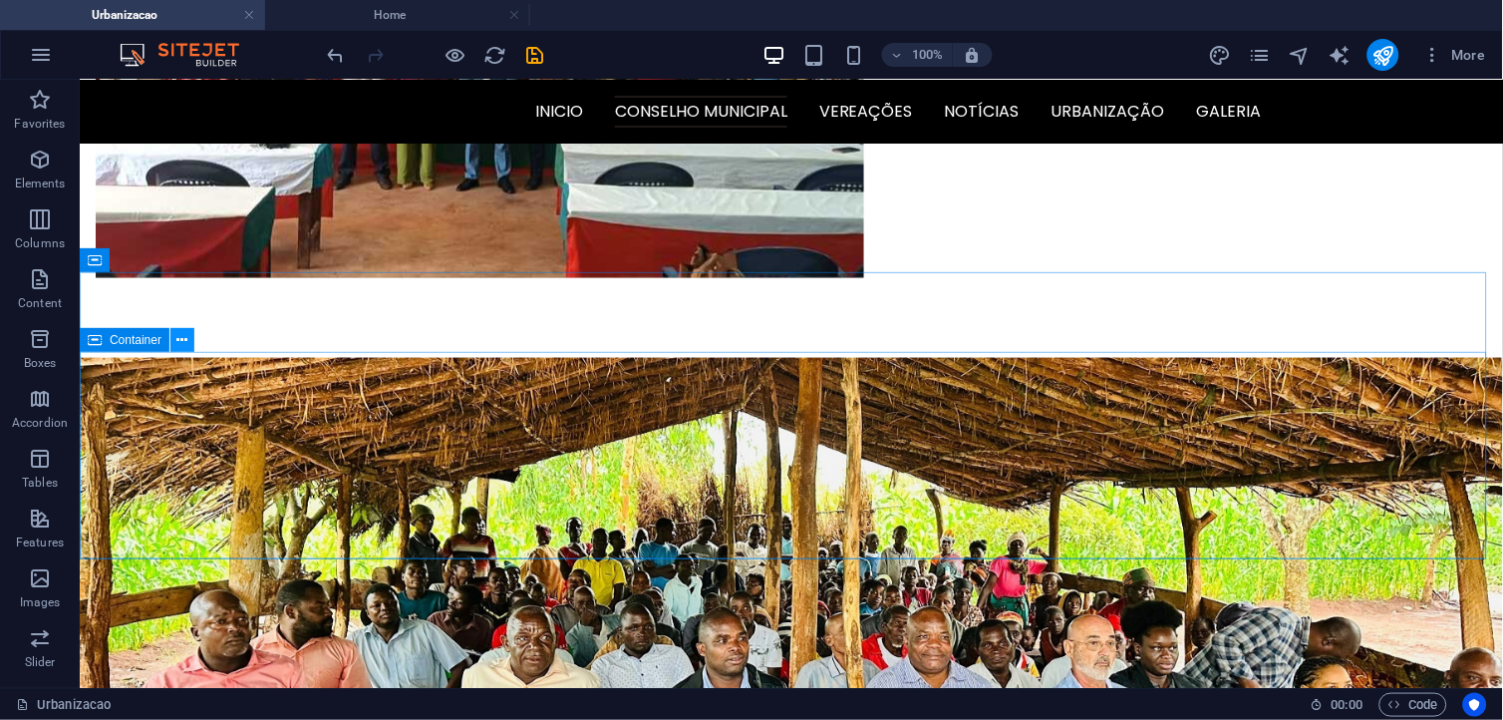
click at [180, 344] on icon at bounding box center [182, 340] width 11 height 21
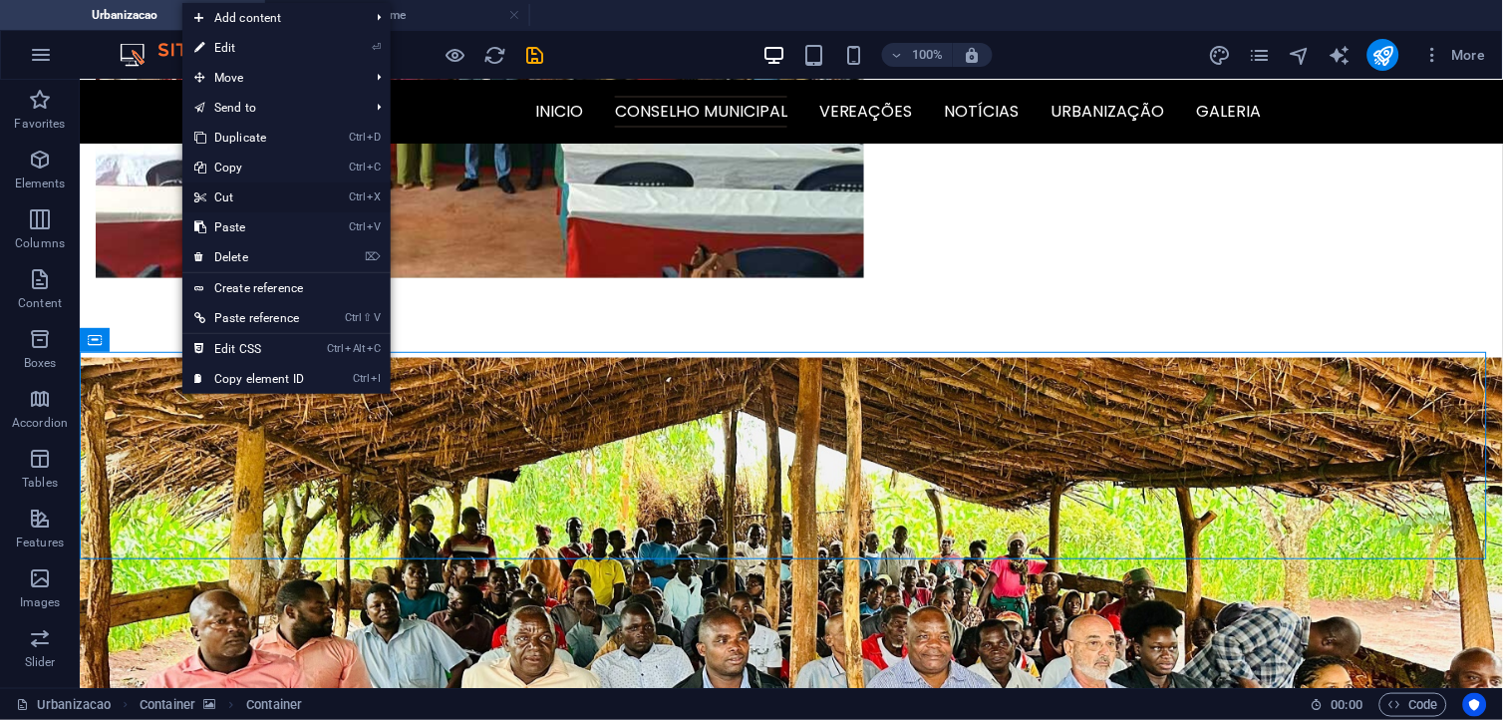
click at [242, 201] on link "Ctrl X Cut" at bounding box center [249, 197] width 134 height 30
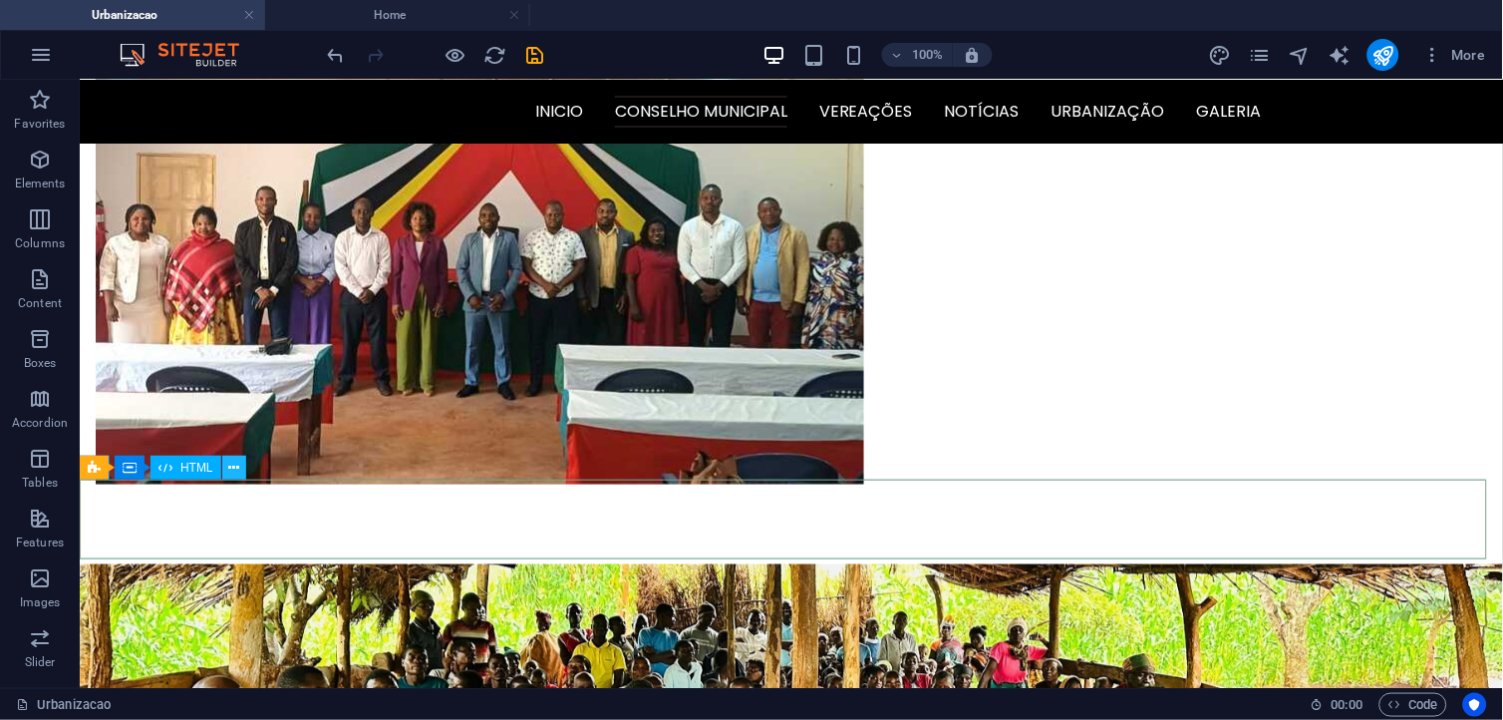
click at [234, 470] on icon at bounding box center [233, 468] width 11 height 21
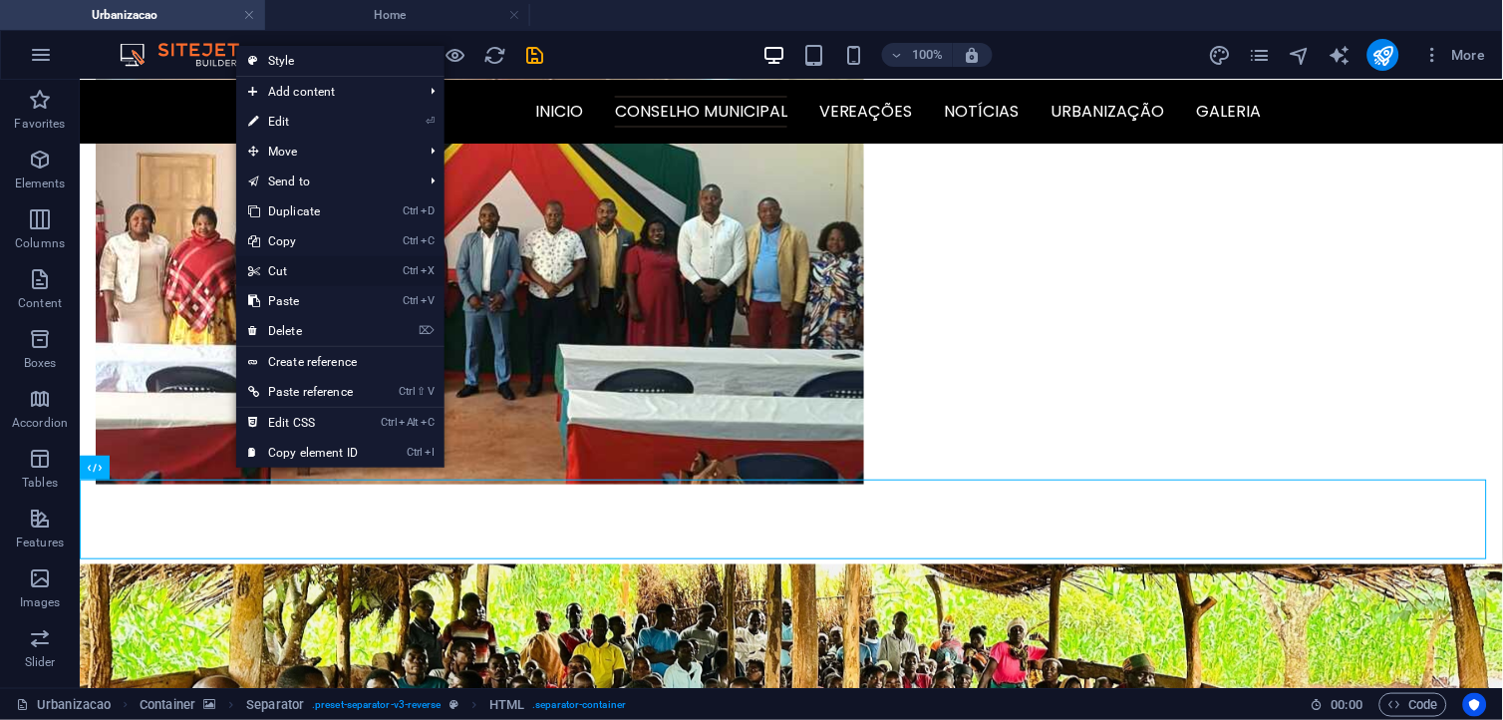
click at [299, 270] on link "Ctrl X Cut" at bounding box center [303, 271] width 134 height 30
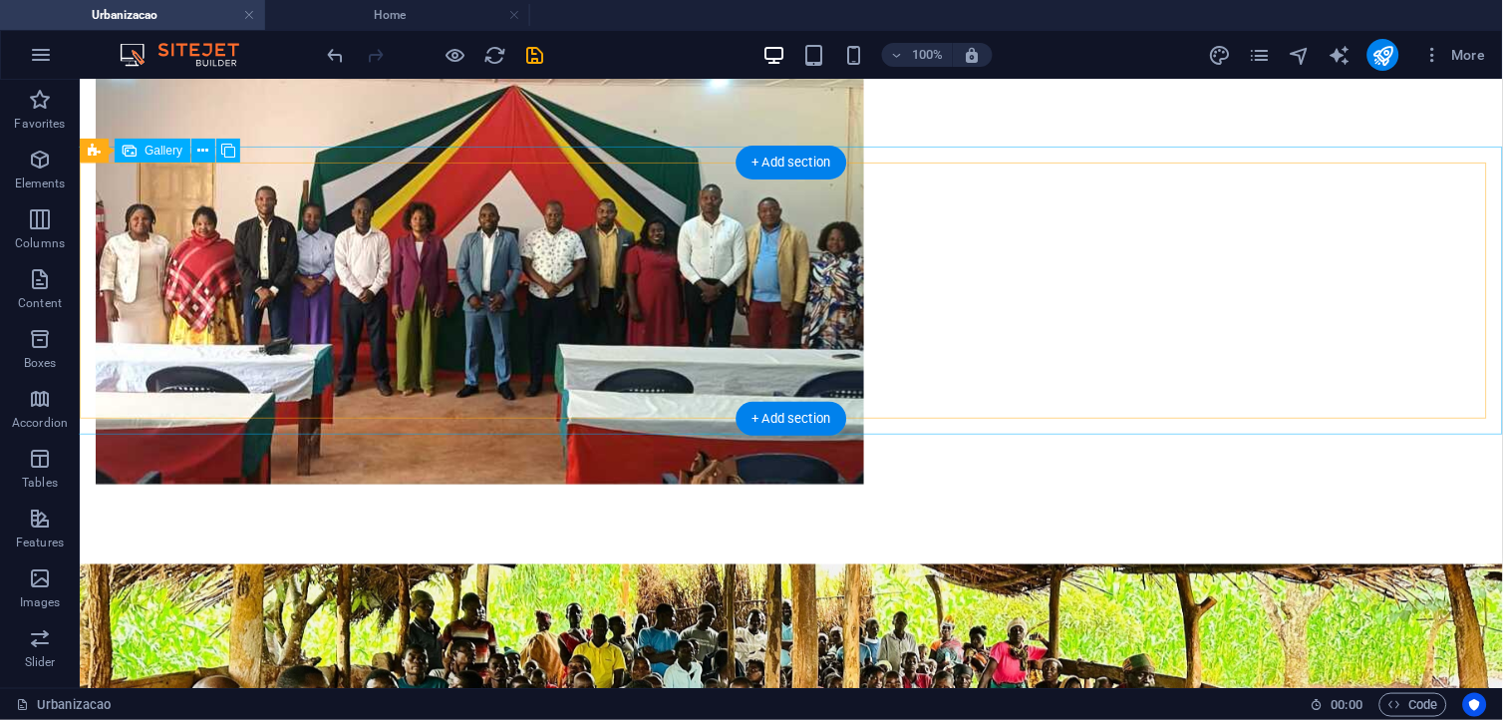
scroll to position [1996, 0]
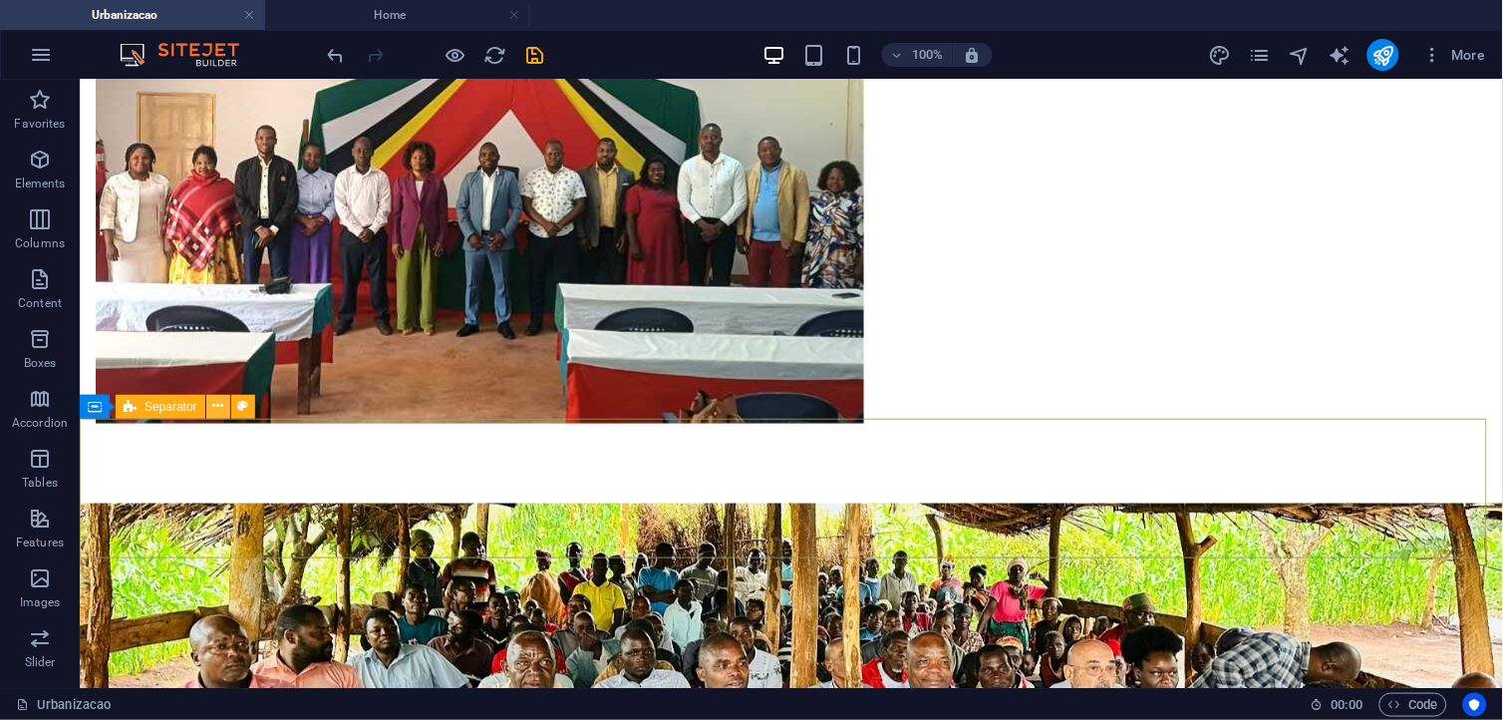
click at [216, 412] on icon at bounding box center [217, 406] width 11 height 21
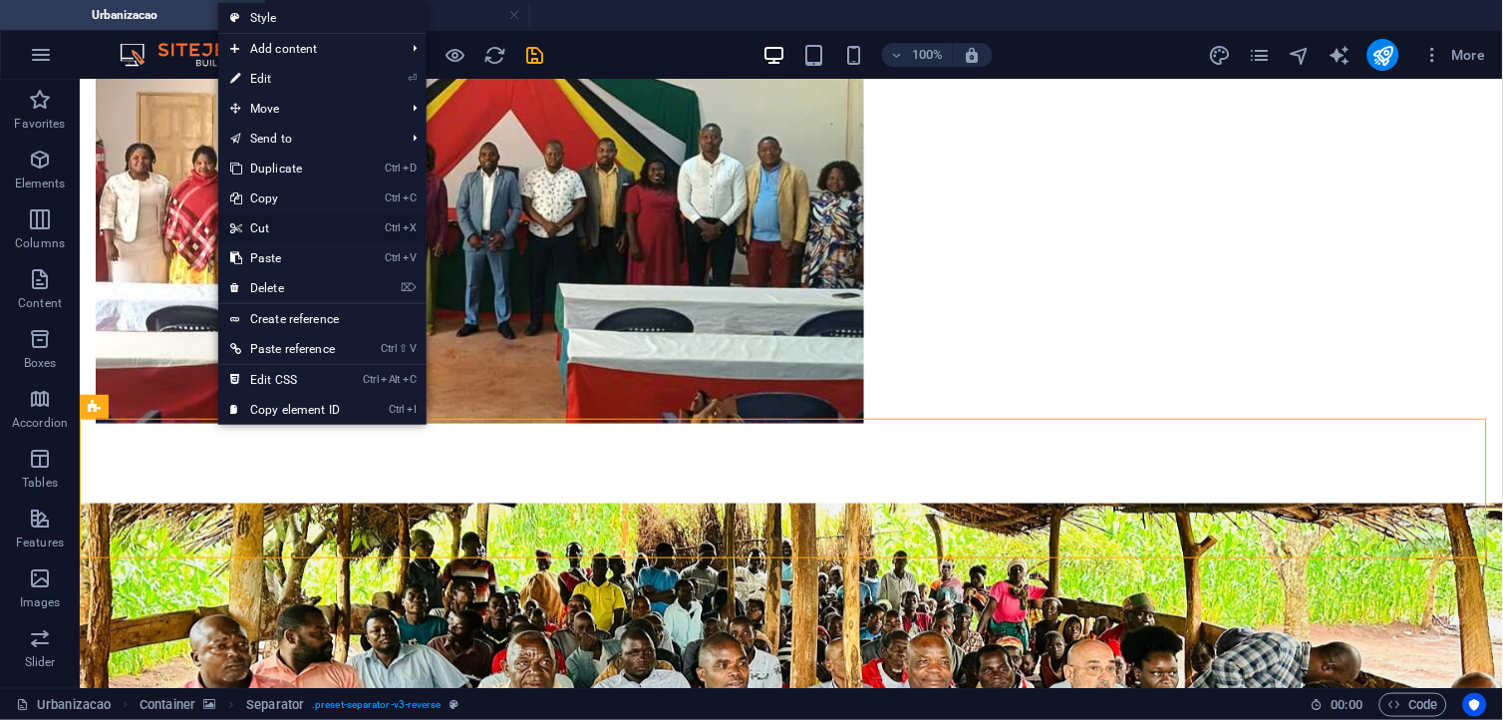
click at [295, 230] on link "Ctrl X Cut" at bounding box center [285, 228] width 134 height 30
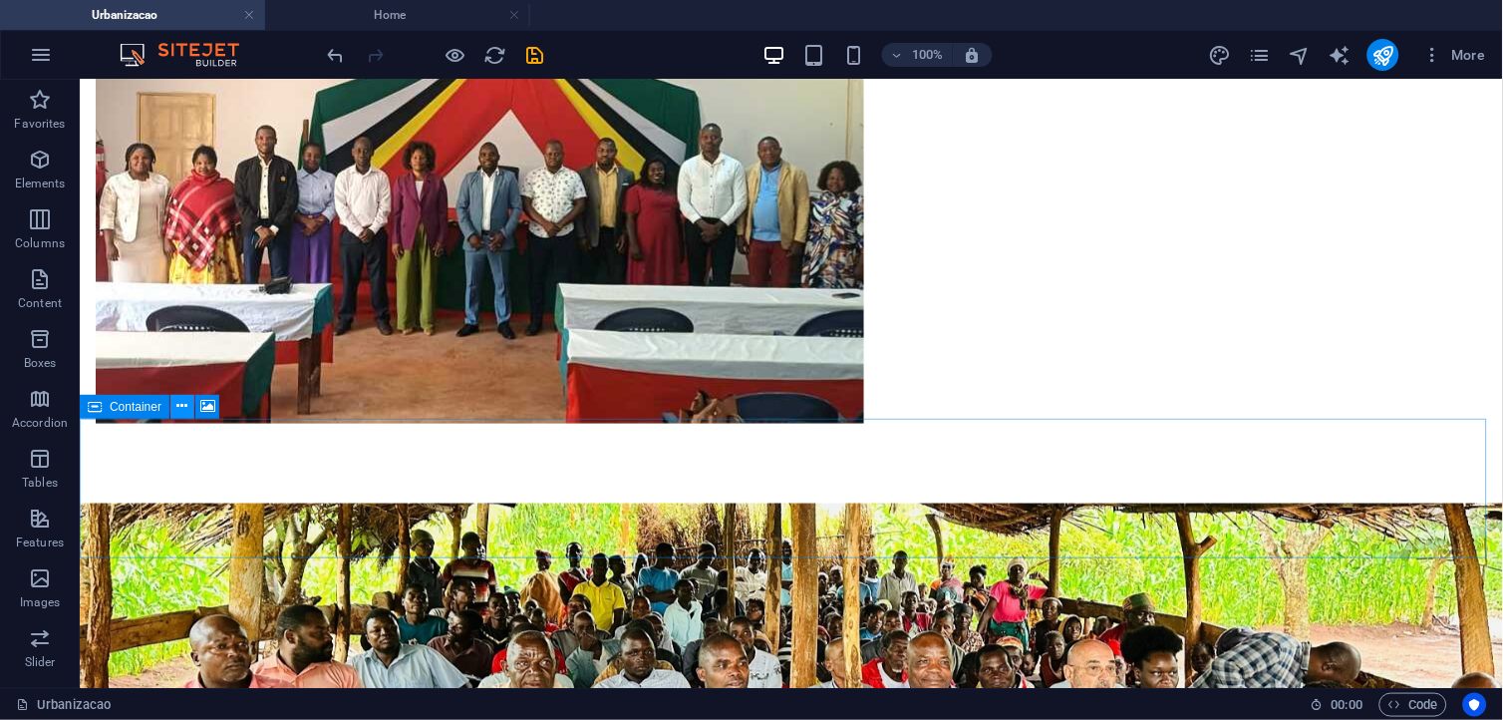
click at [187, 405] on button at bounding box center [182, 407] width 24 height 24
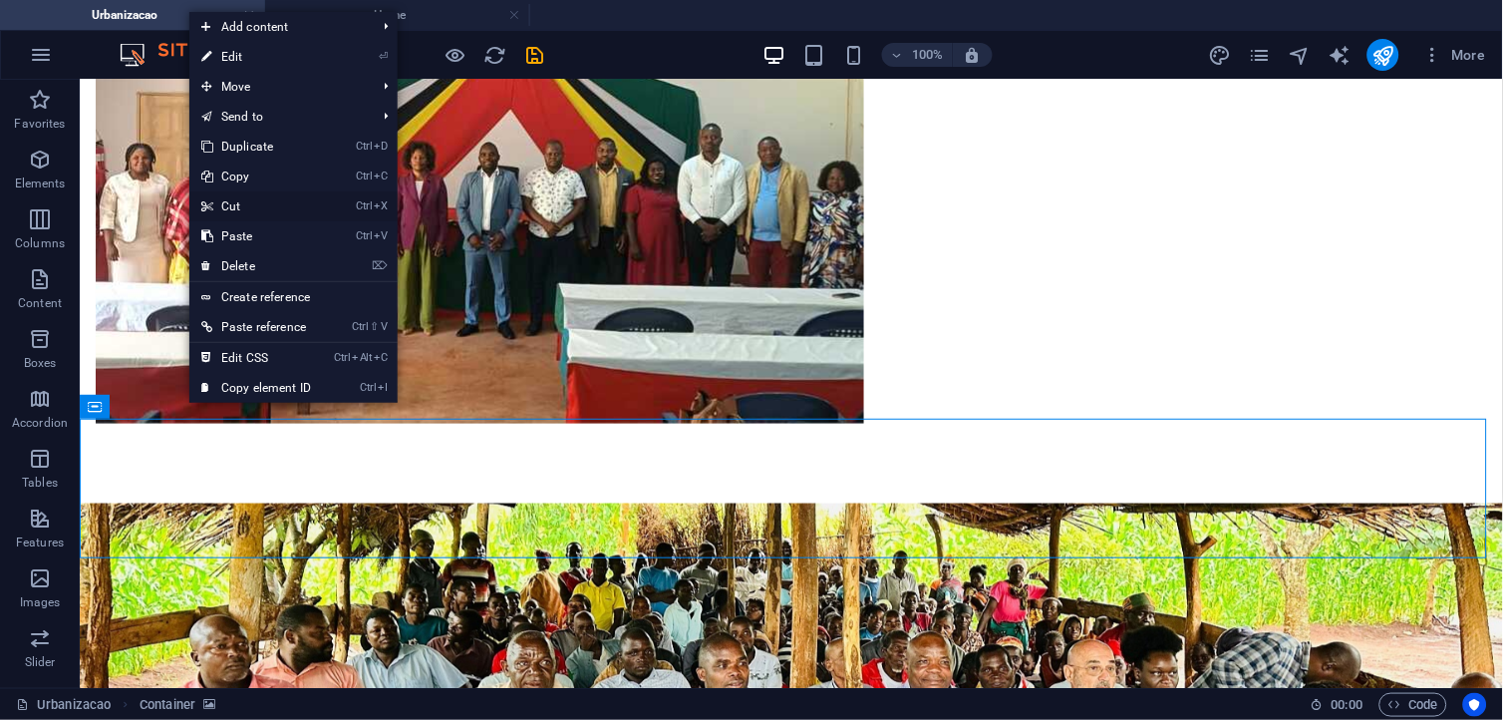
click at [244, 203] on link "Ctrl X Cut" at bounding box center [256, 206] width 134 height 30
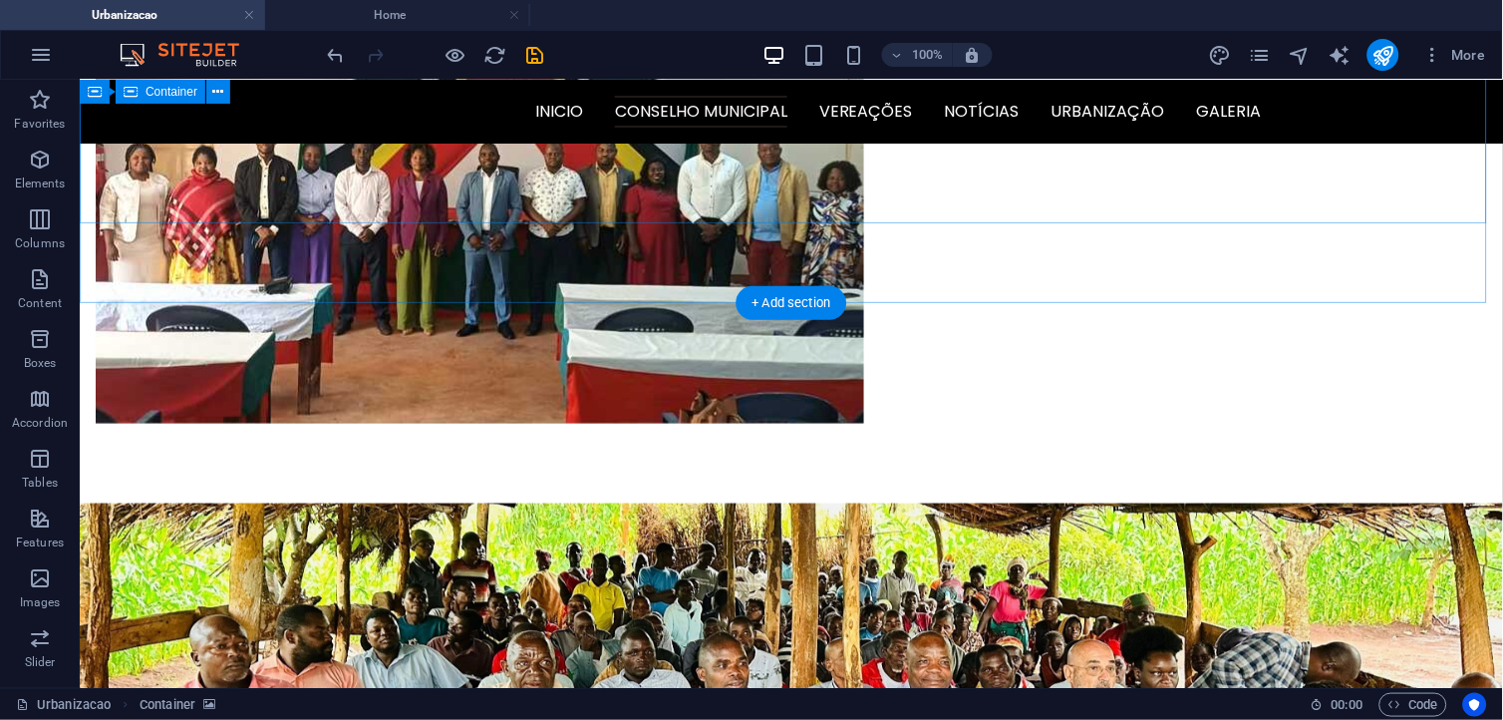
scroll to position [1855, 0]
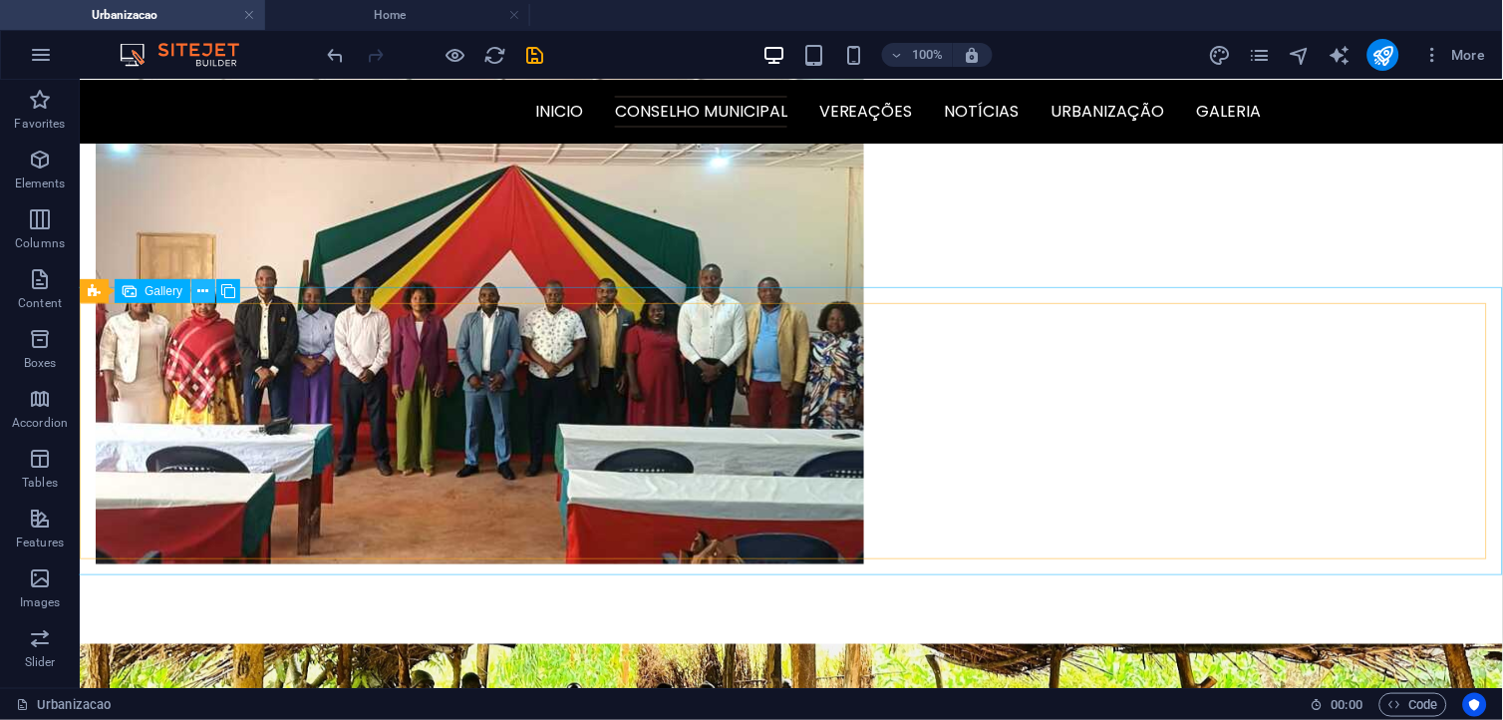
click at [209, 289] on button at bounding box center [203, 291] width 24 height 24
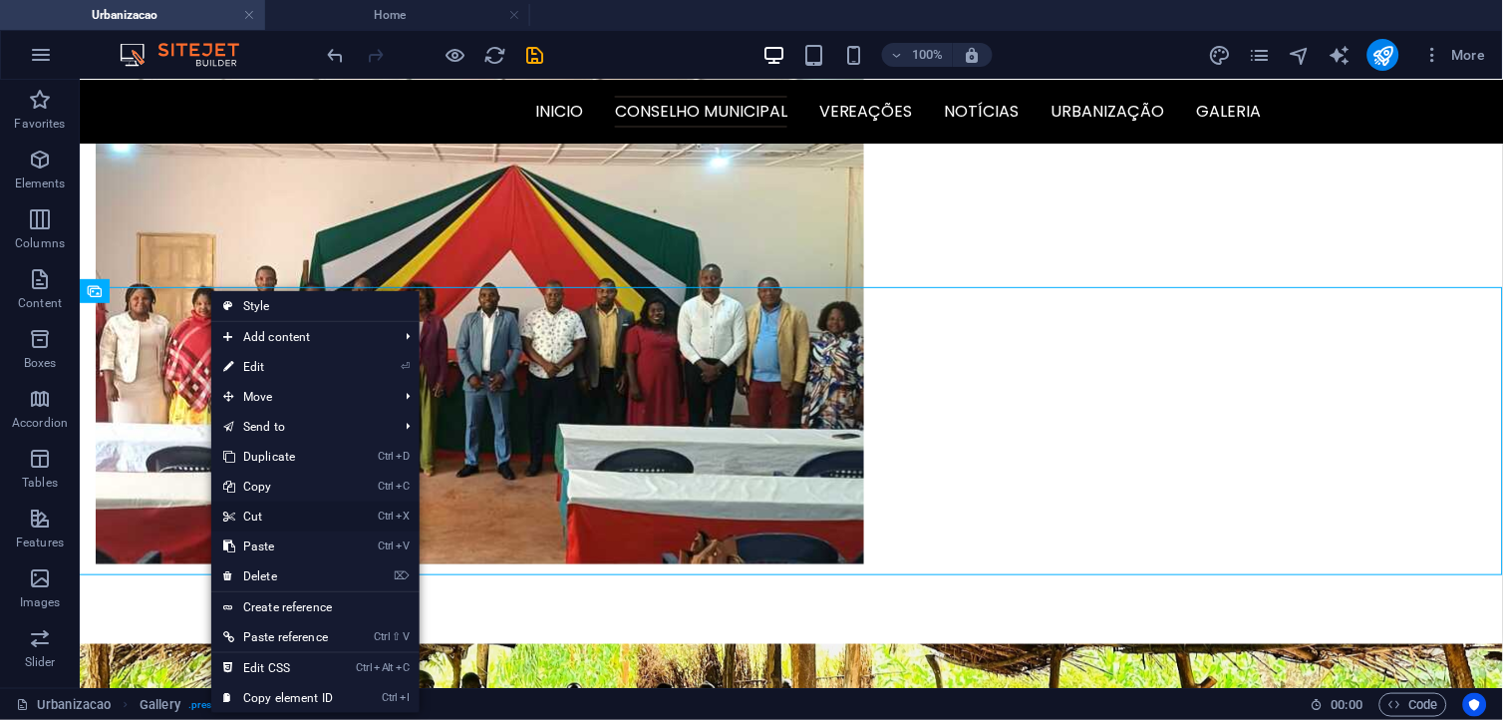
click at [270, 525] on link "Ctrl X Cut" at bounding box center [278, 516] width 134 height 30
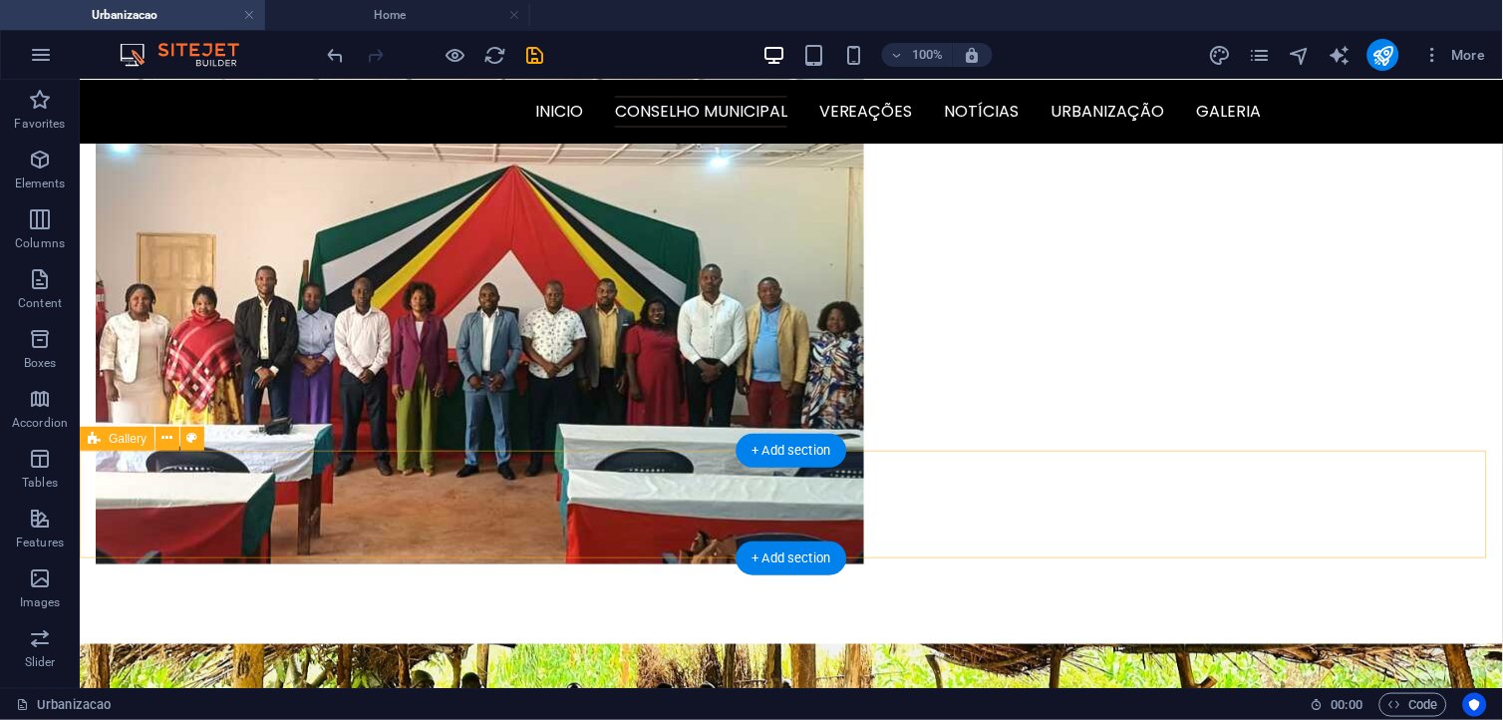
scroll to position [1708, 0]
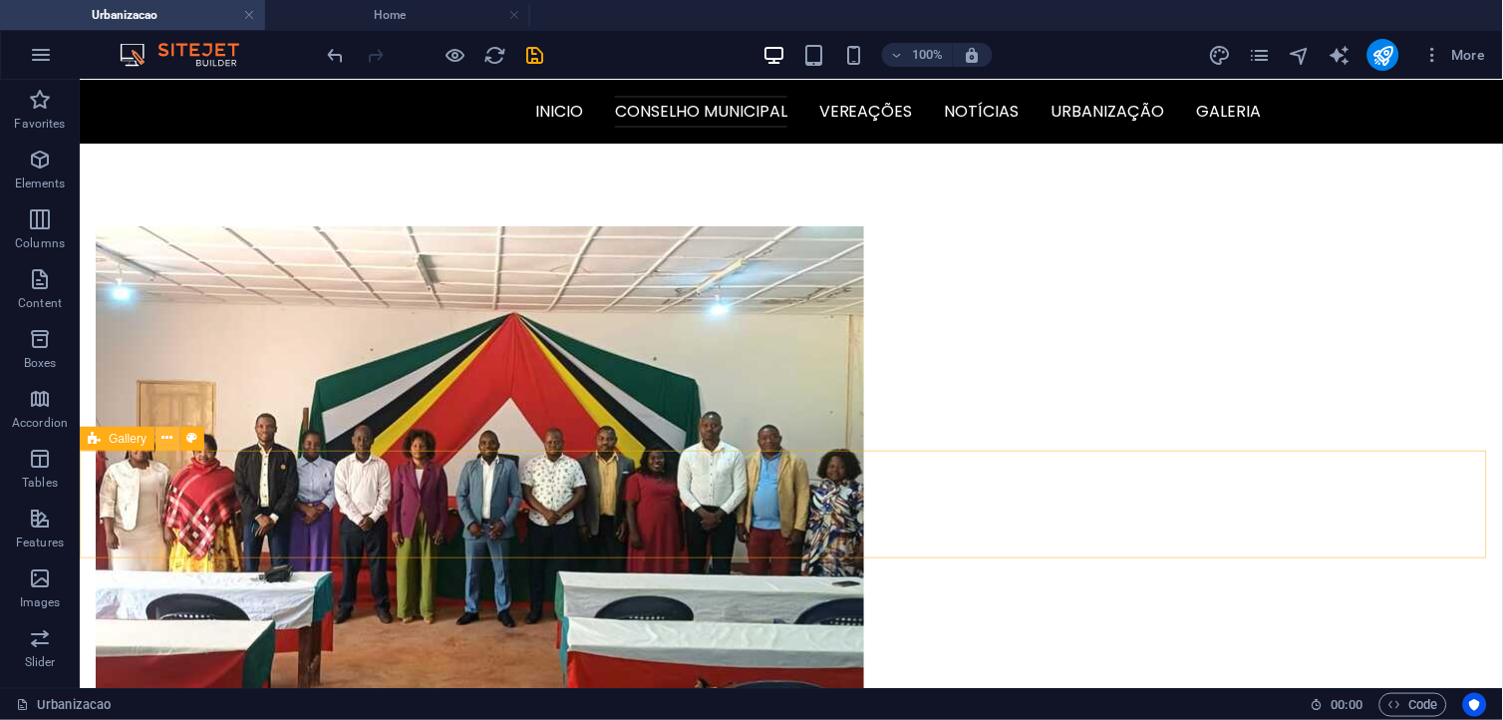
click at [169, 444] on icon at bounding box center [167, 438] width 11 height 21
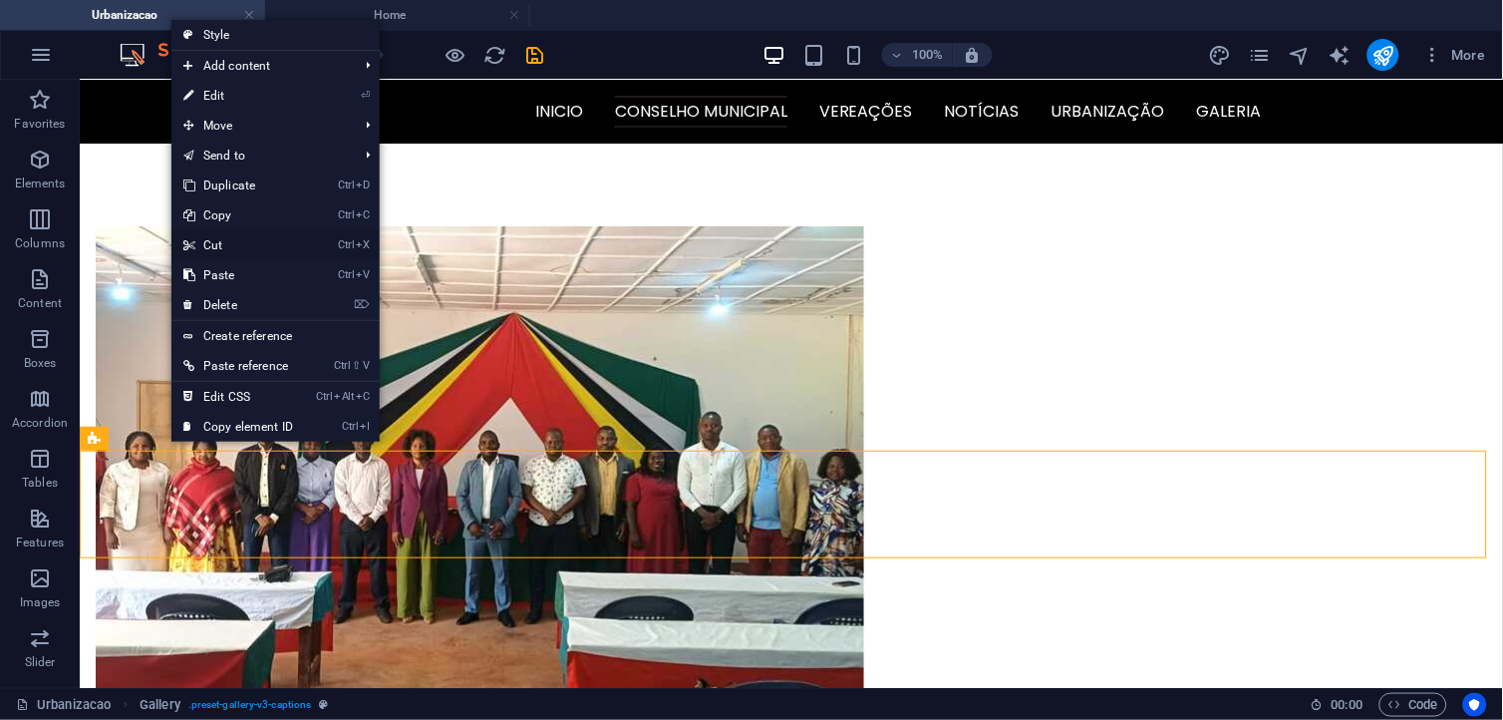
click at [246, 247] on link "Ctrl X Cut" at bounding box center [238, 245] width 134 height 30
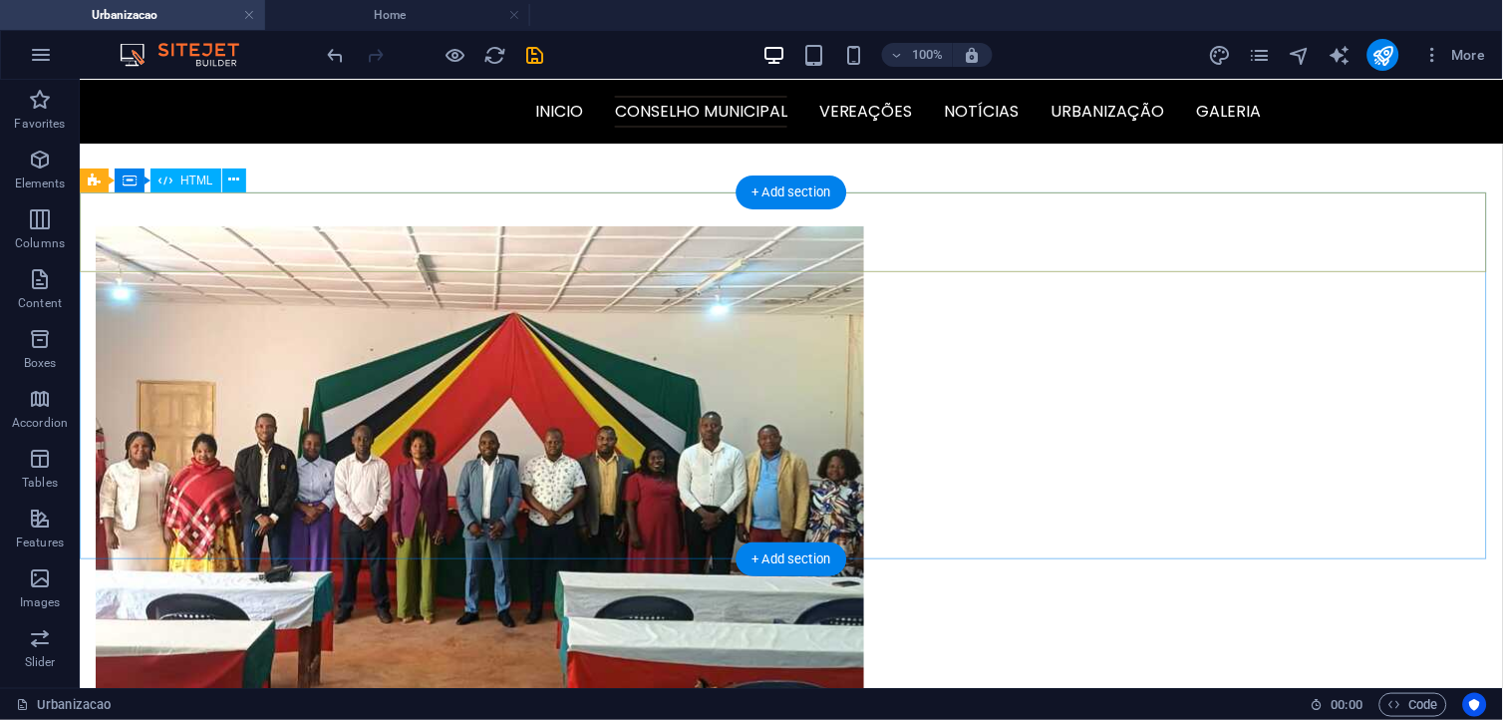
scroll to position [1599, 0]
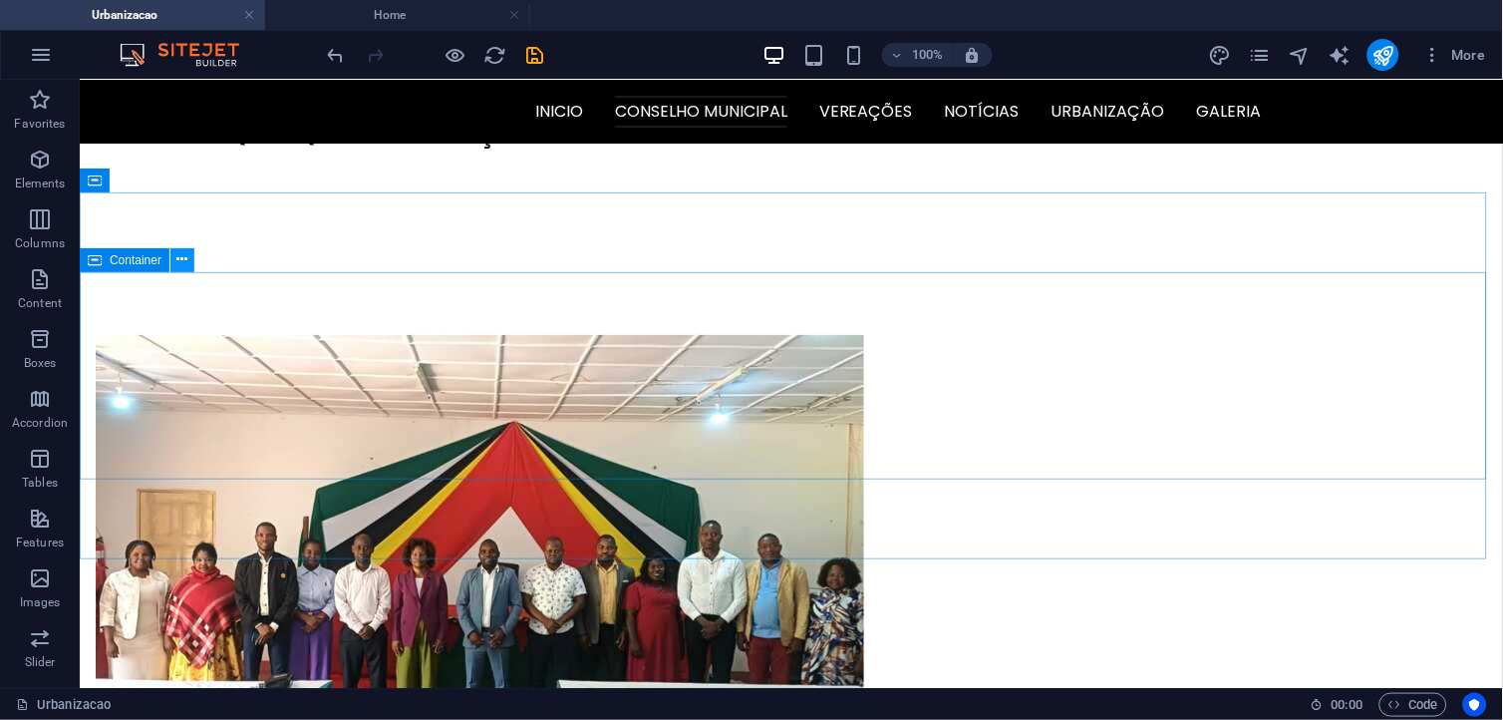
click at [177, 257] on icon at bounding box center [182, 259] width 11 height 21
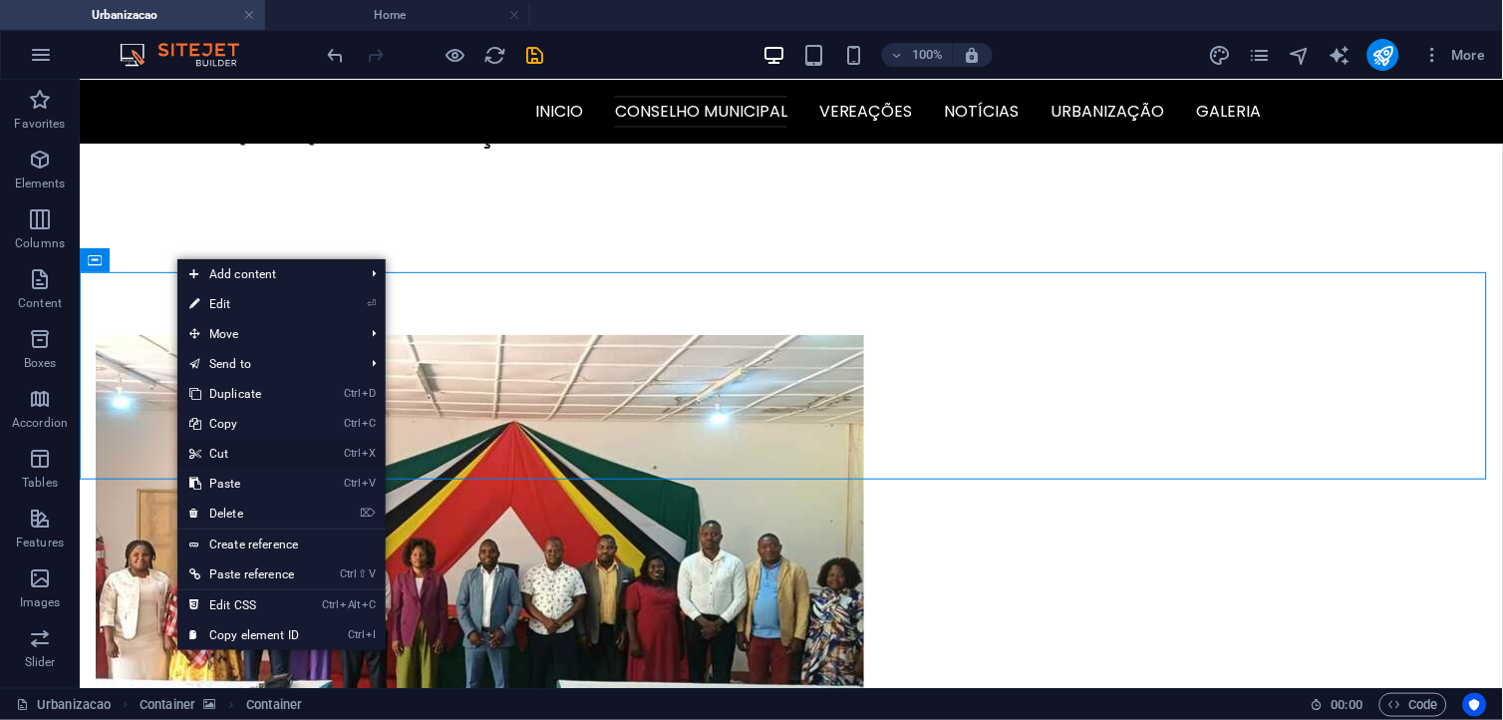
click at [240, 454] on link "Ctrl X Cut" at bounding box center [244, 454] width 134 height 30
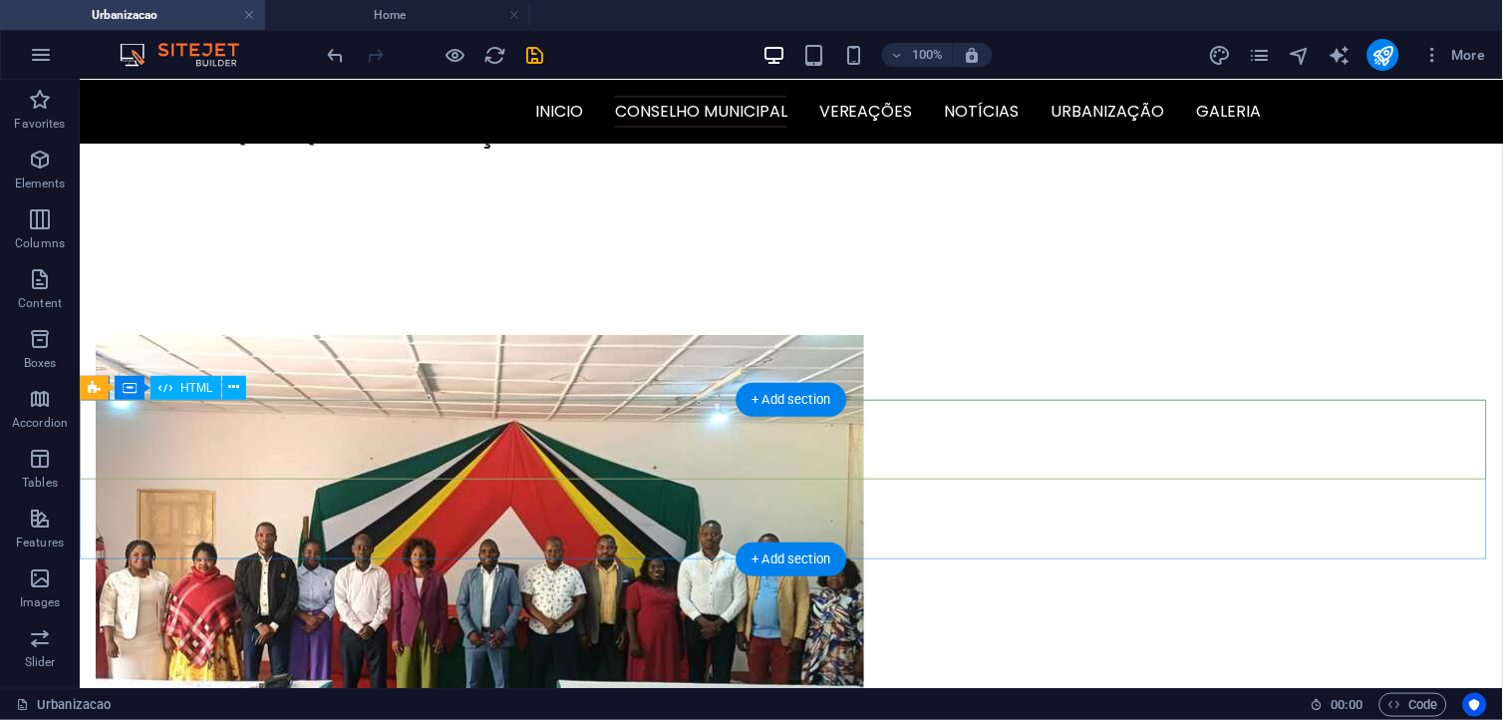
scroll to position [1392, 0]
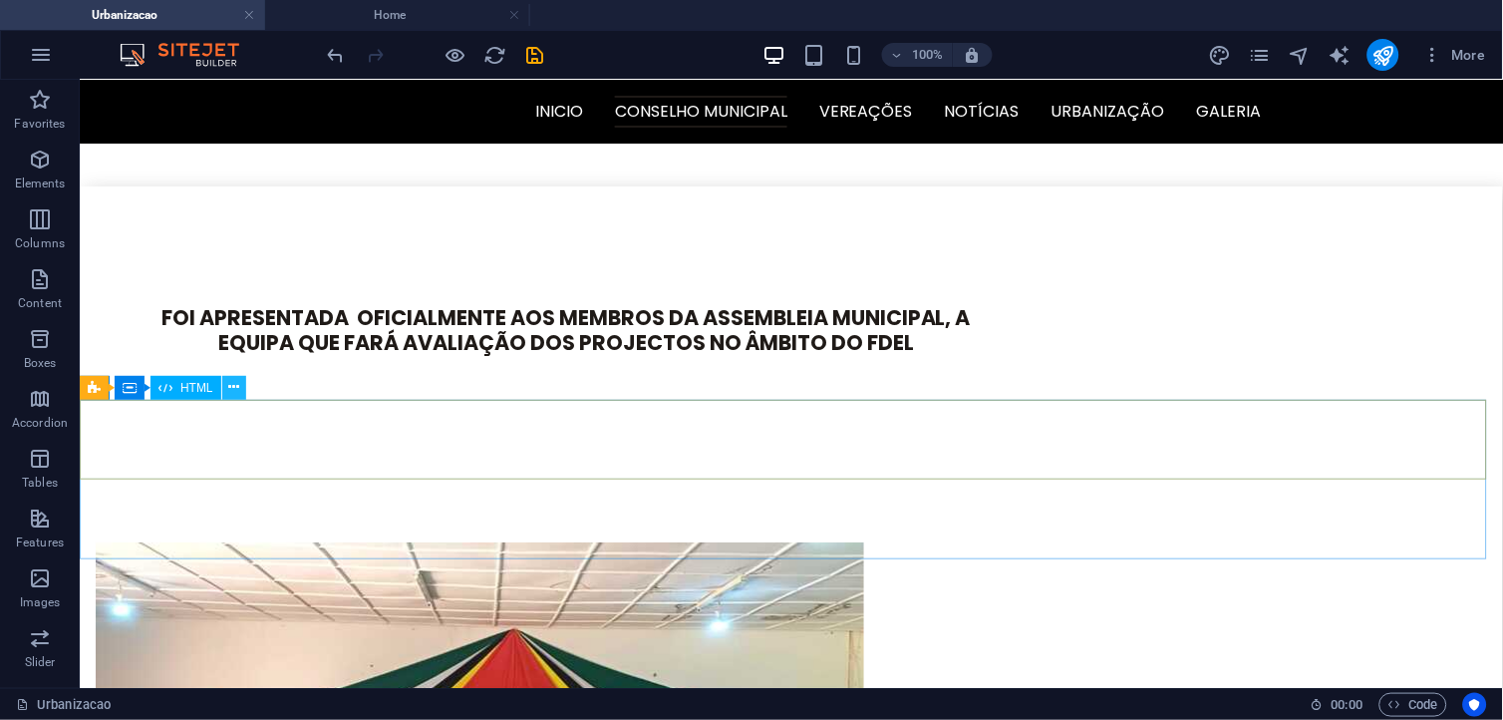
click at [233, 385] on icon at bounding box center [233, 387] width 11 height 21
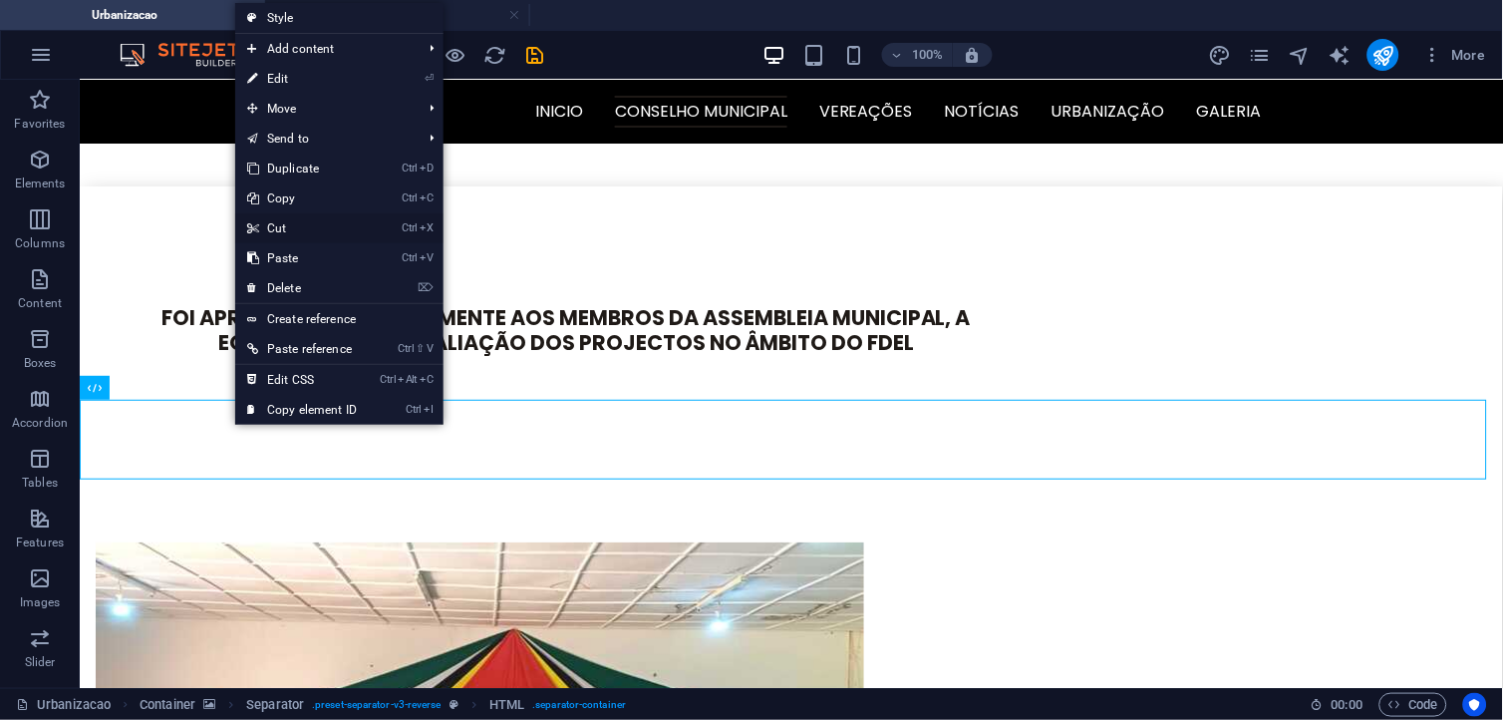
click at [284, 226] on link "Ctrl X Cut" at bounding box center [302, 228] width 134 height 30
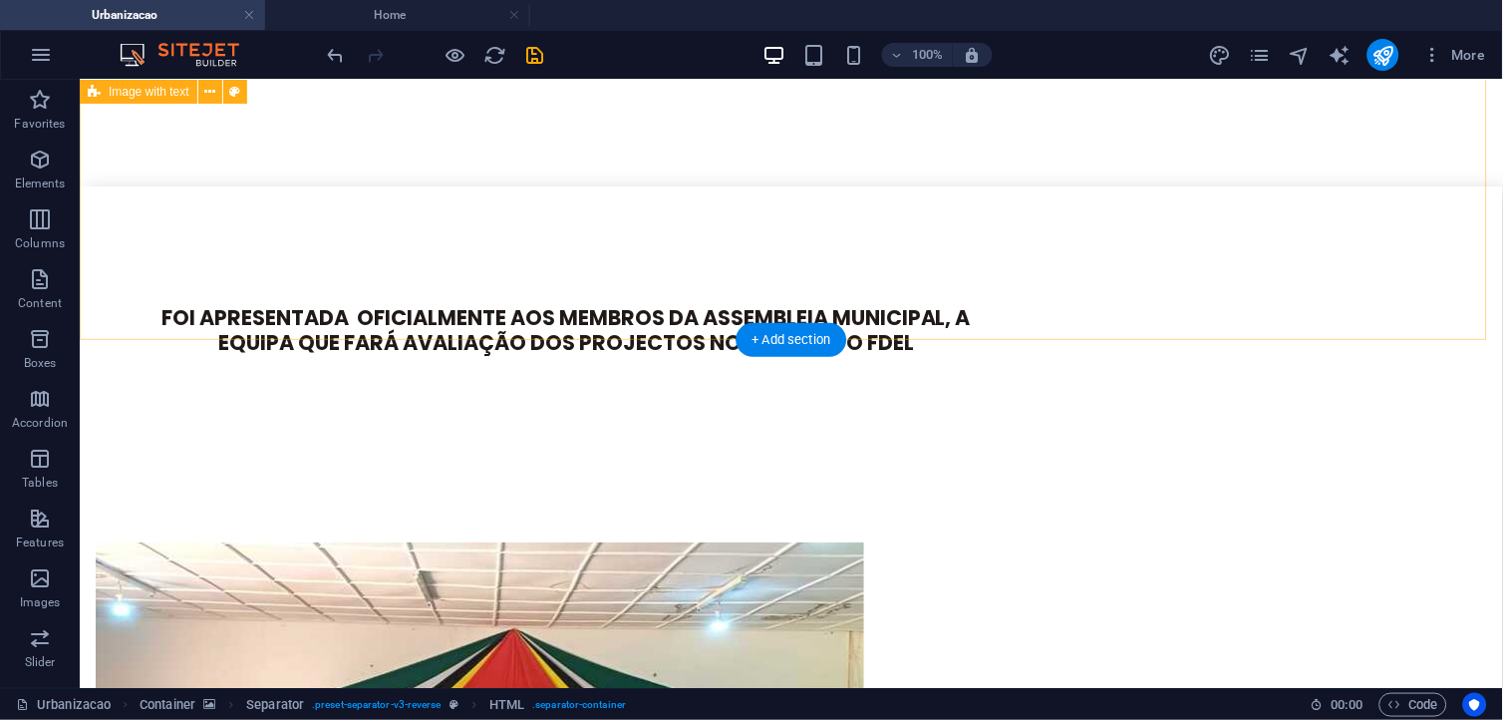
scroll to position [1451, 0]
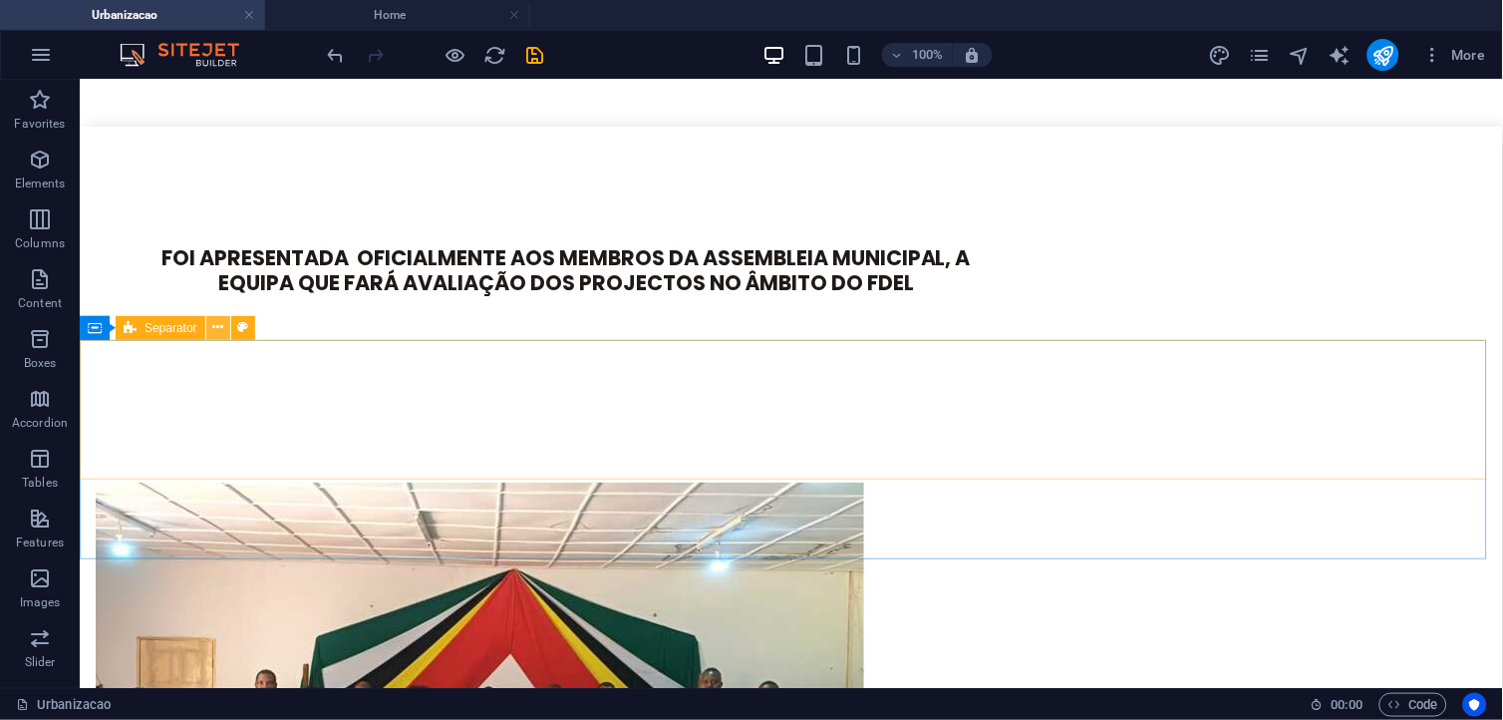
click at [223, 326] on button at bounding box center [218, 328] width 24 height 24
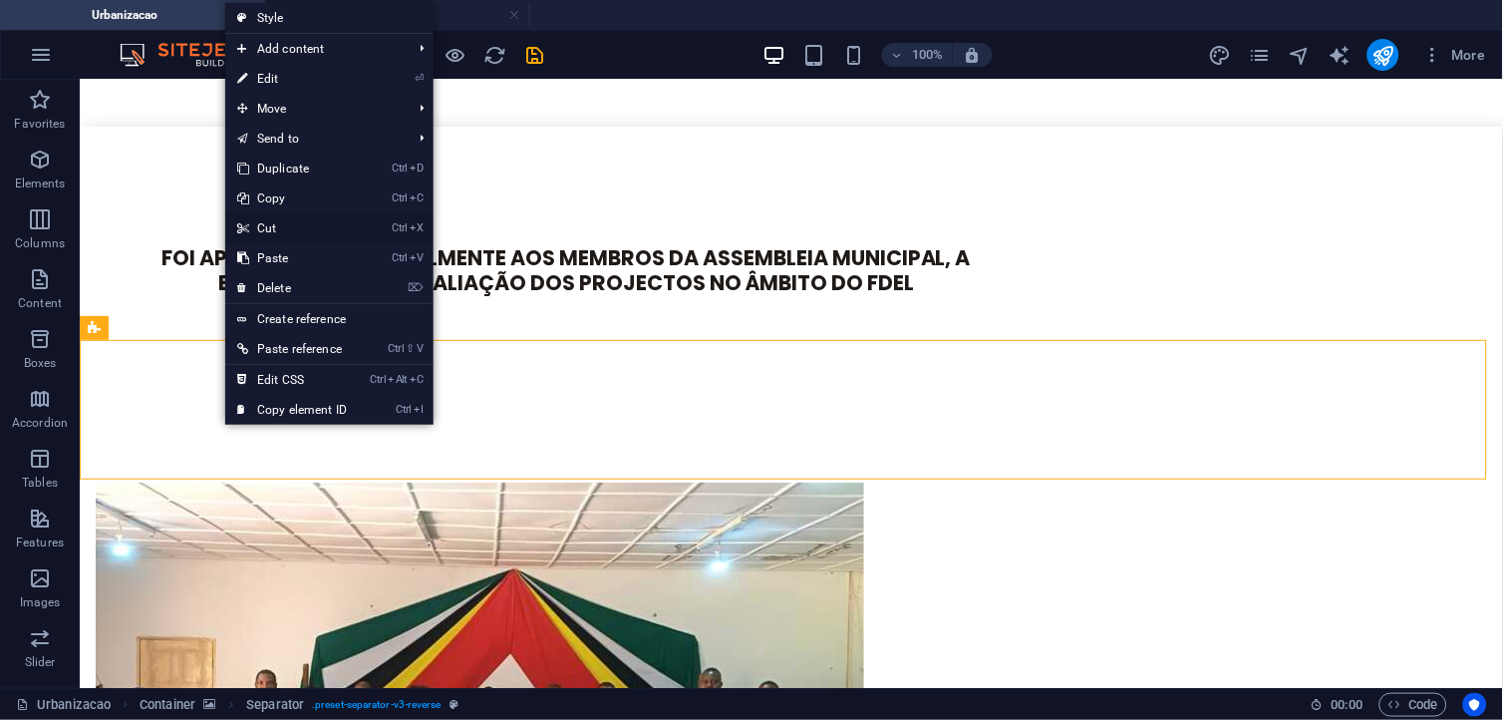
click at [286, 234] on link "Ctrl X Cut" at bounding box center [292, 228] width 134 height 30
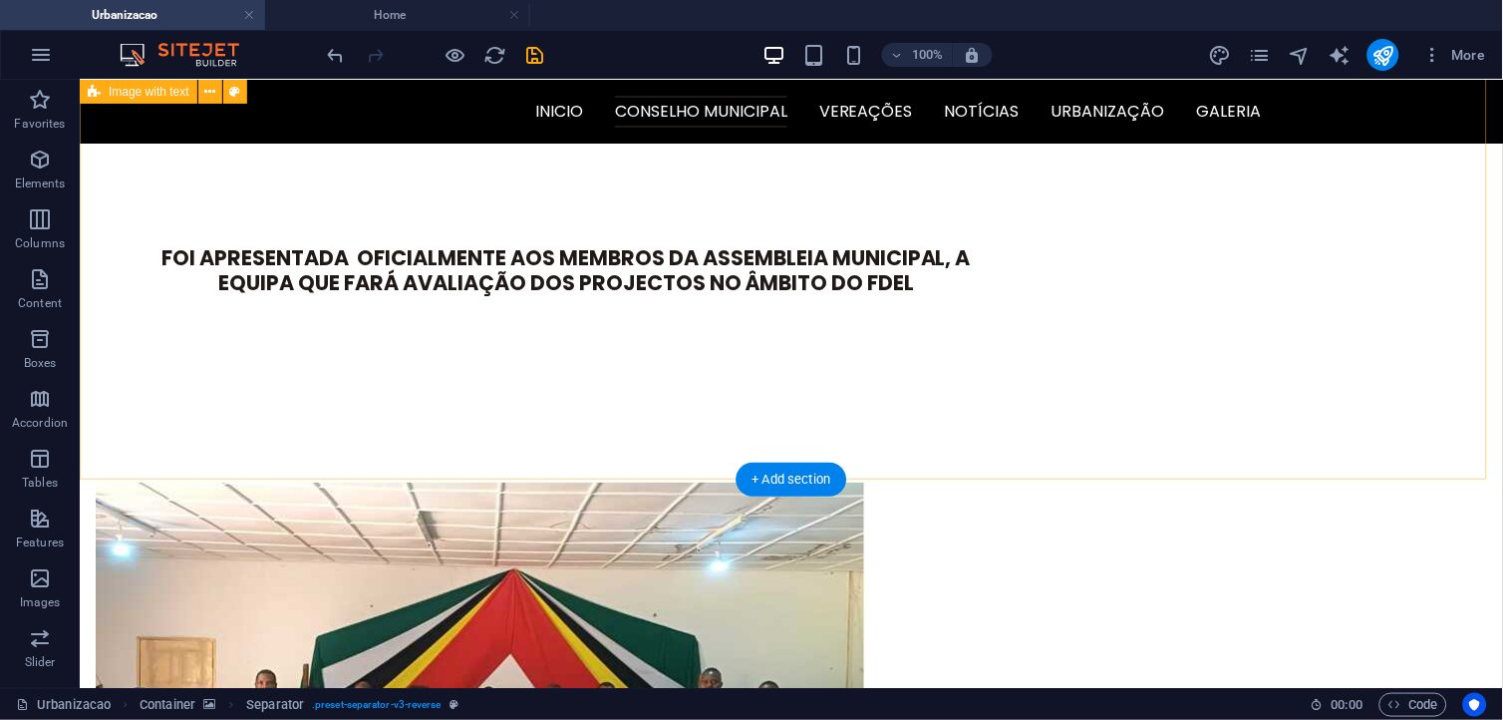
scroll to position [1312, 0]
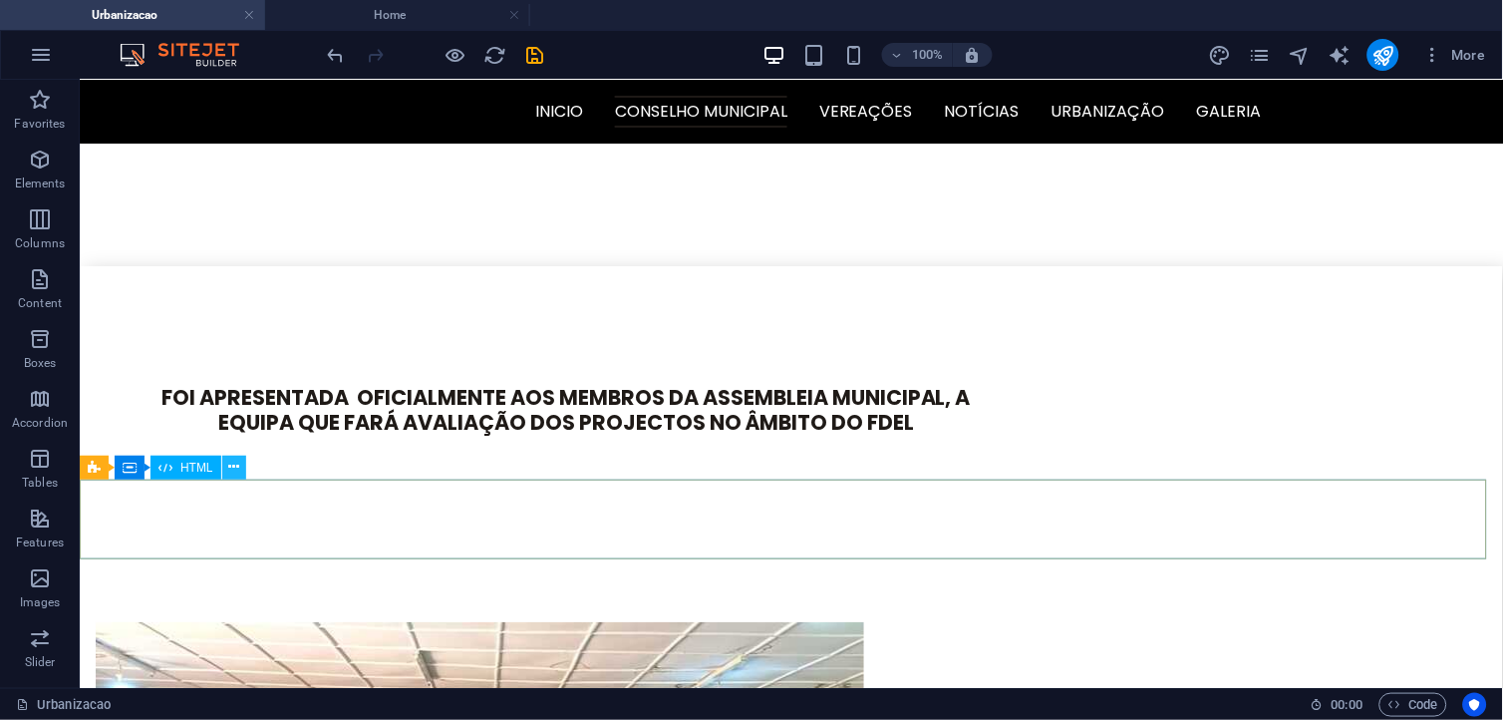
click at [230, 465] on icon at bounding box center [233, 467] width 11 height 21
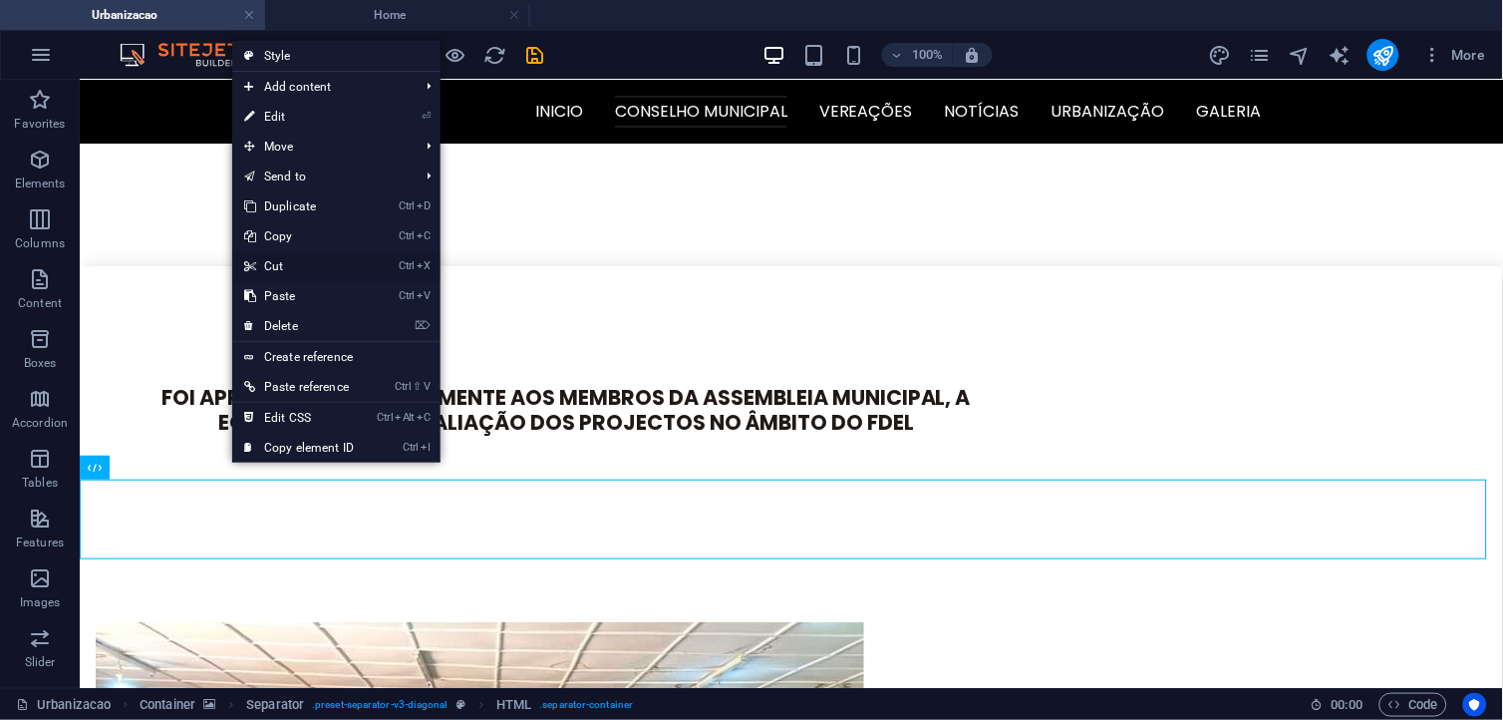
click at [302, 269] on link "Ctrl X Cut" at bounding box center [299, 266] width 134 height 30
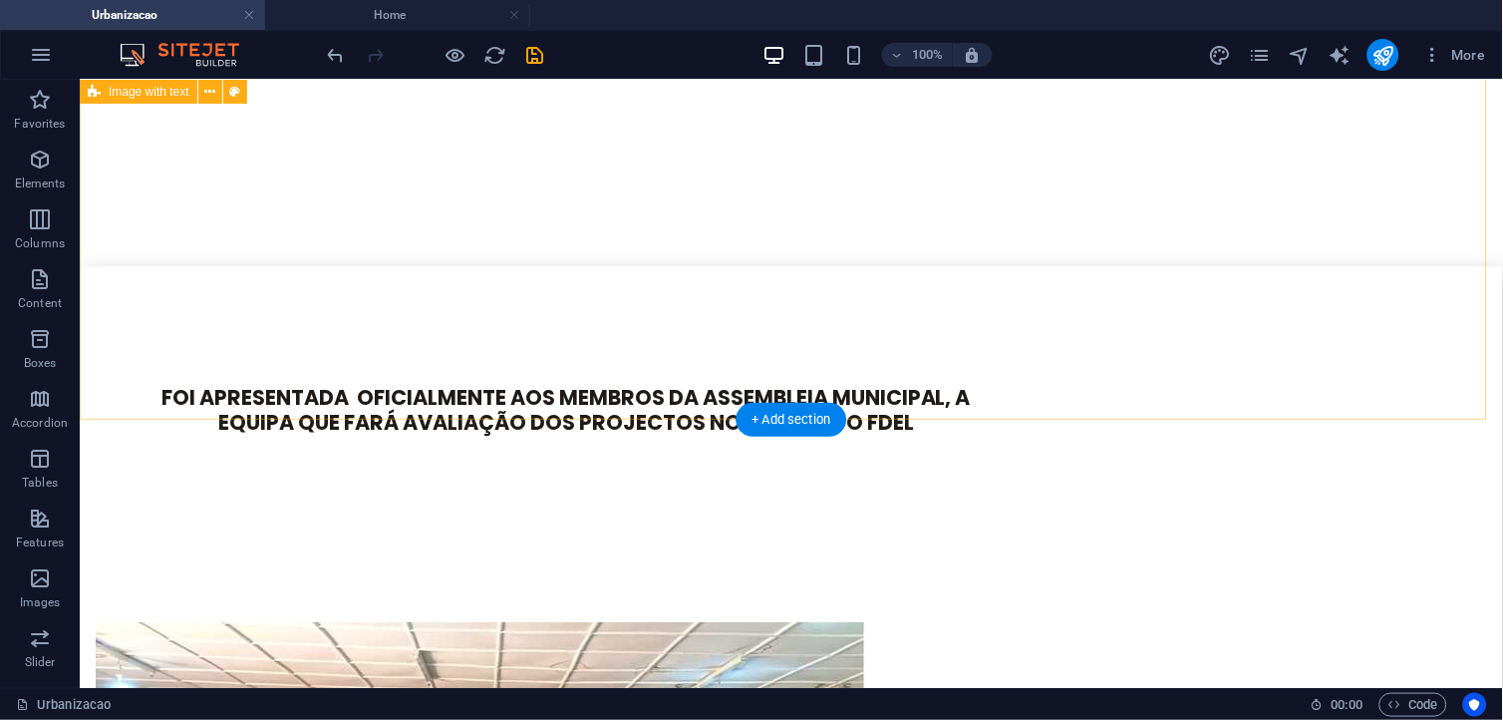
scroll to position [1372, 0]
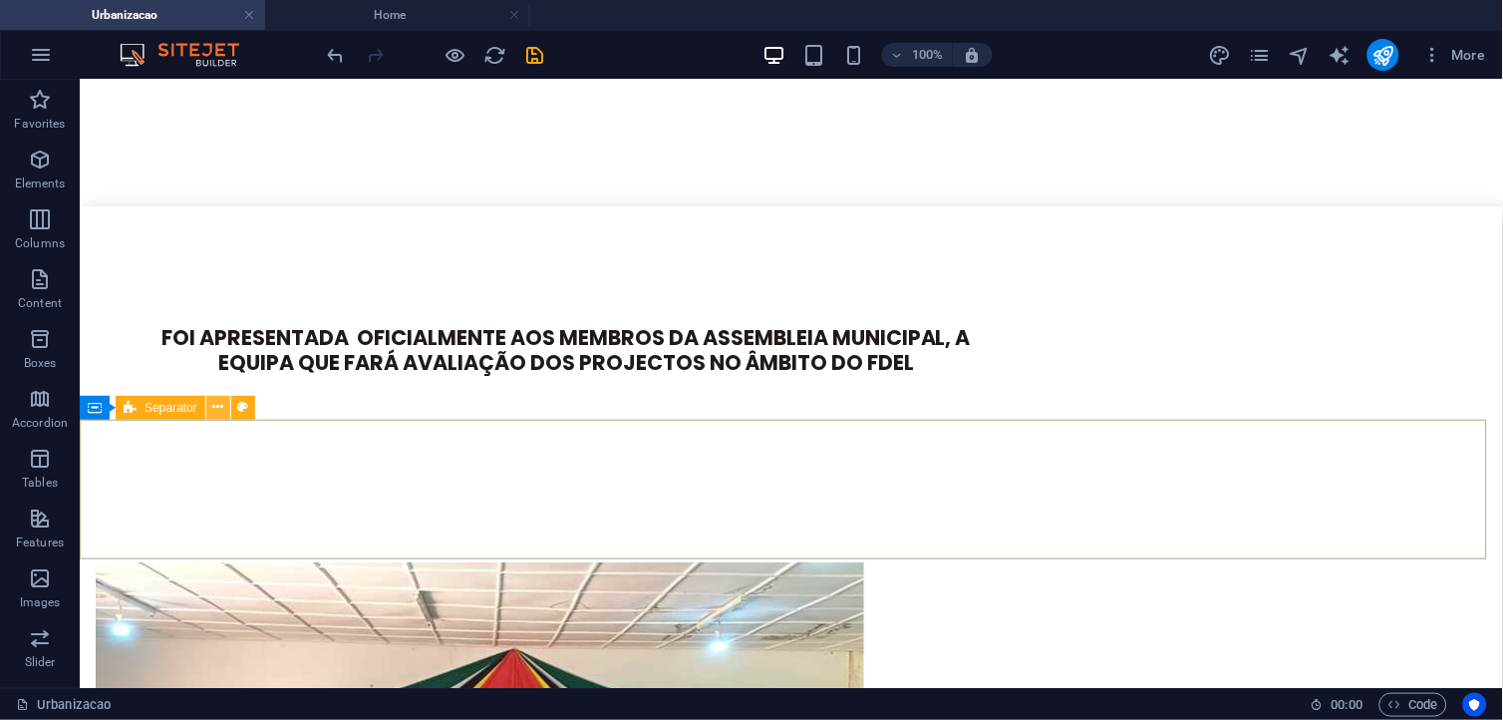
click at [224, 410] on button at bounding box center [218, 408] width 24 height 24
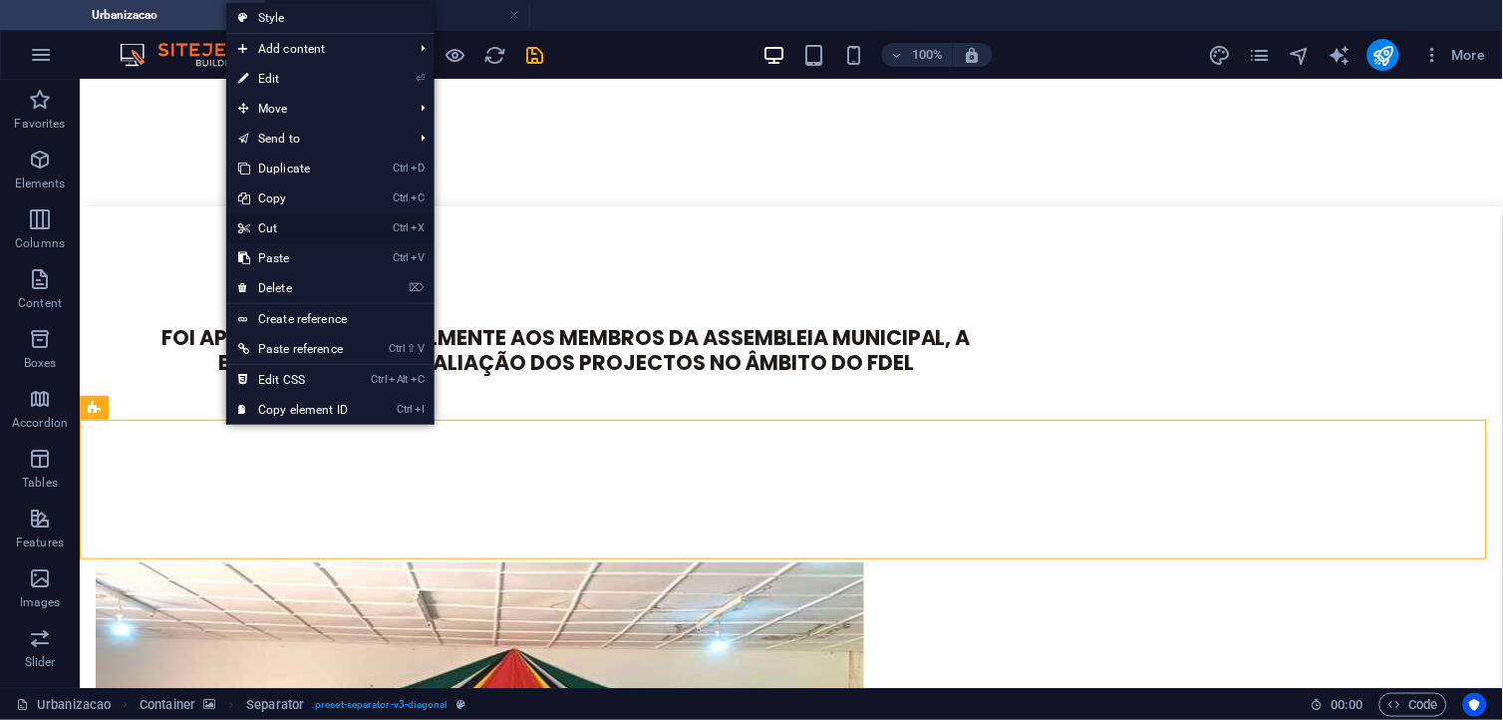
click at [273, 226] on link "Ctrl X Cut" at bounding box center [293, 228] width 134 height 30
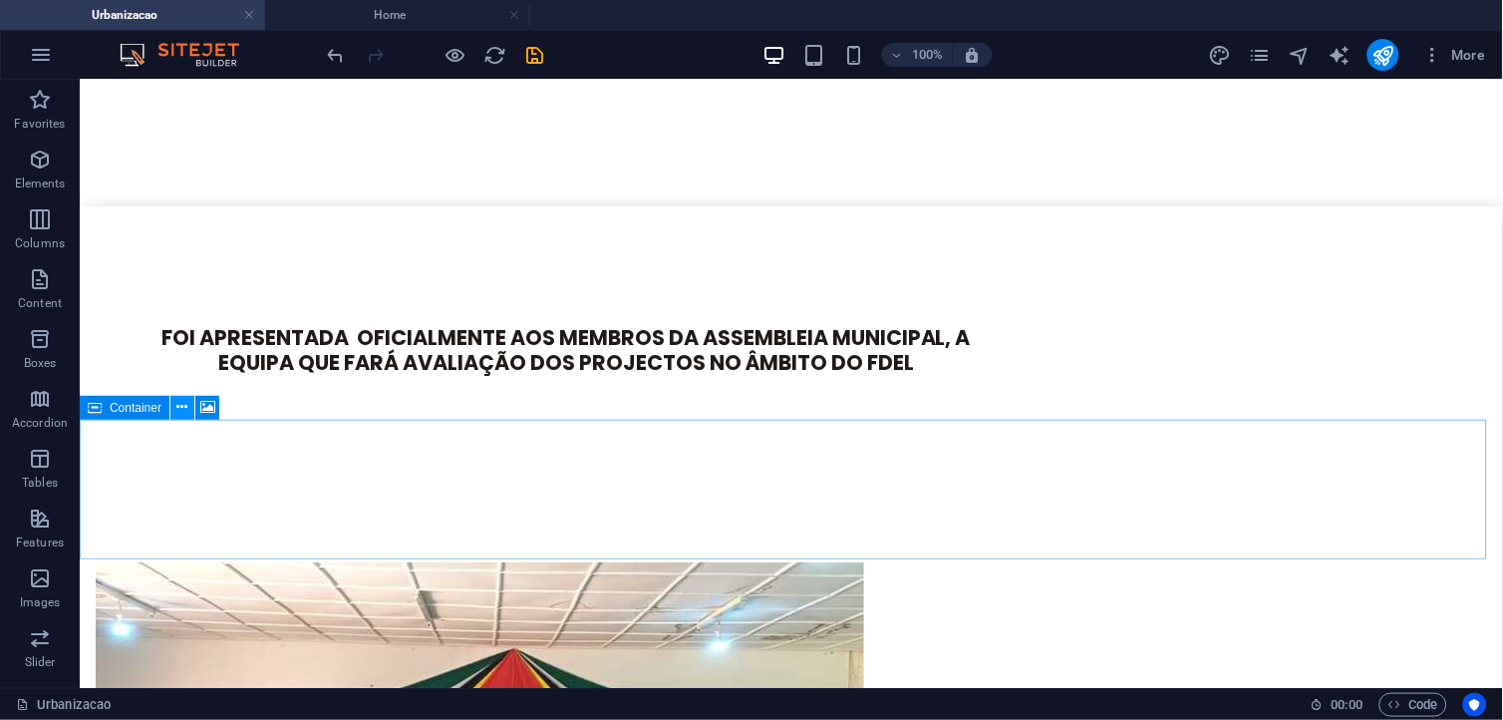
click at [185, 409] on icon at bounding box center [182, 407] width 11 height 21
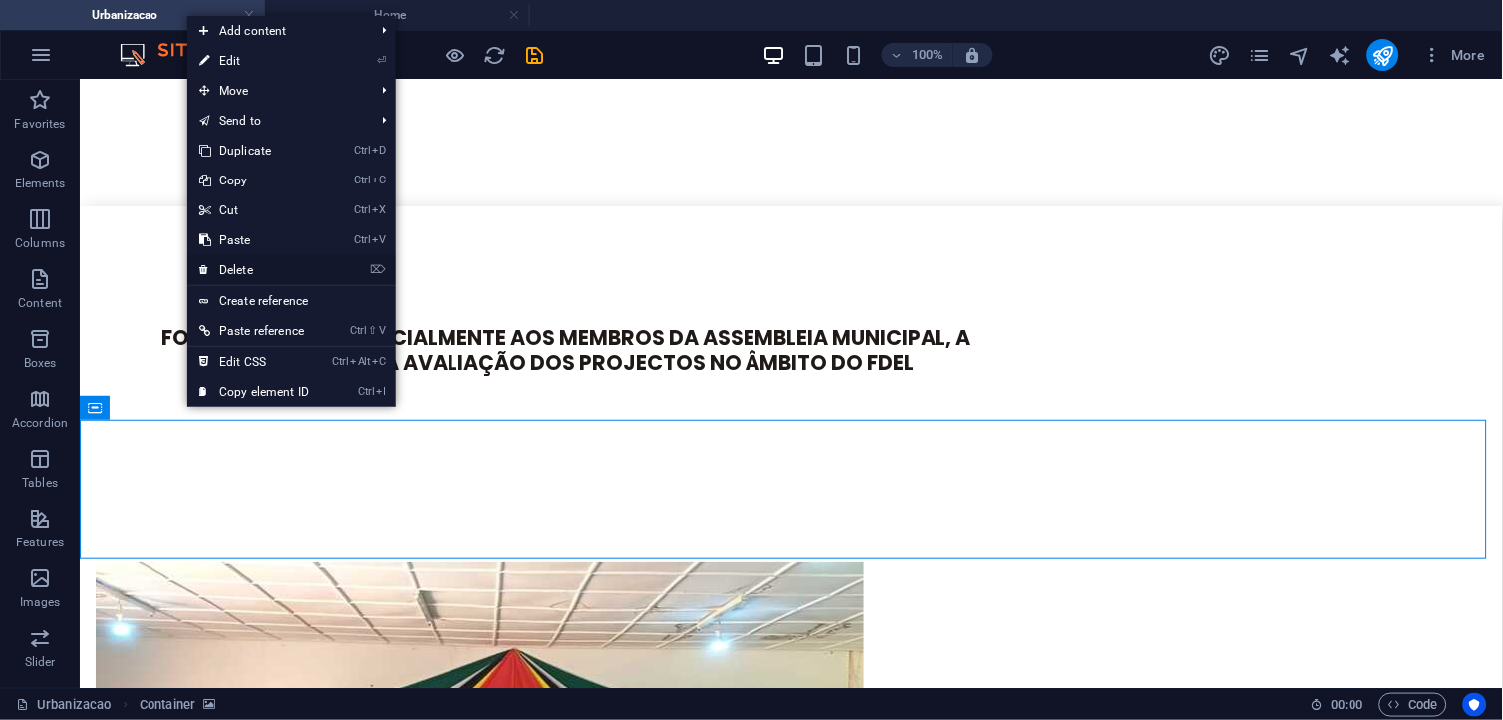
click at [256, 264] on link "⌦ Delete" at bounding box center [254, 270] width 134 height 30
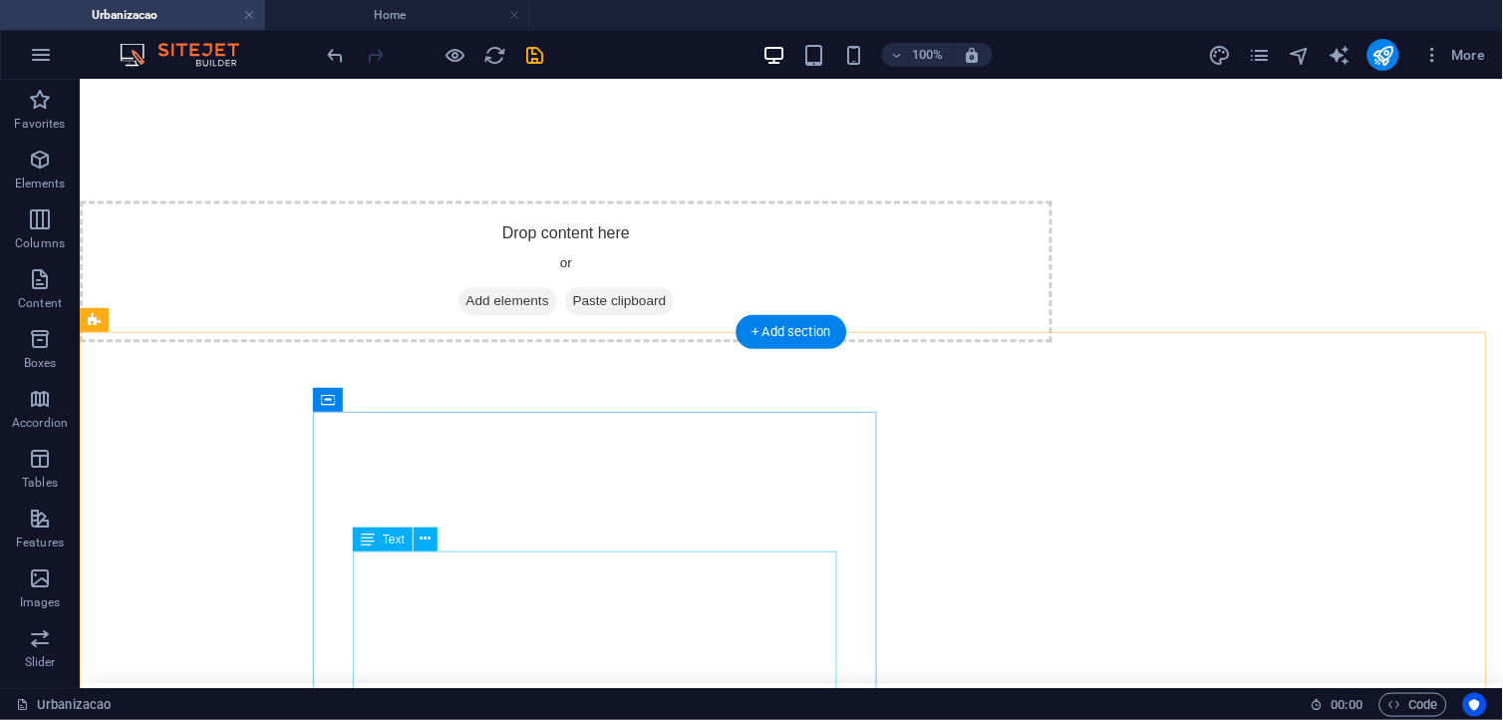
scroll to position [900, 0]
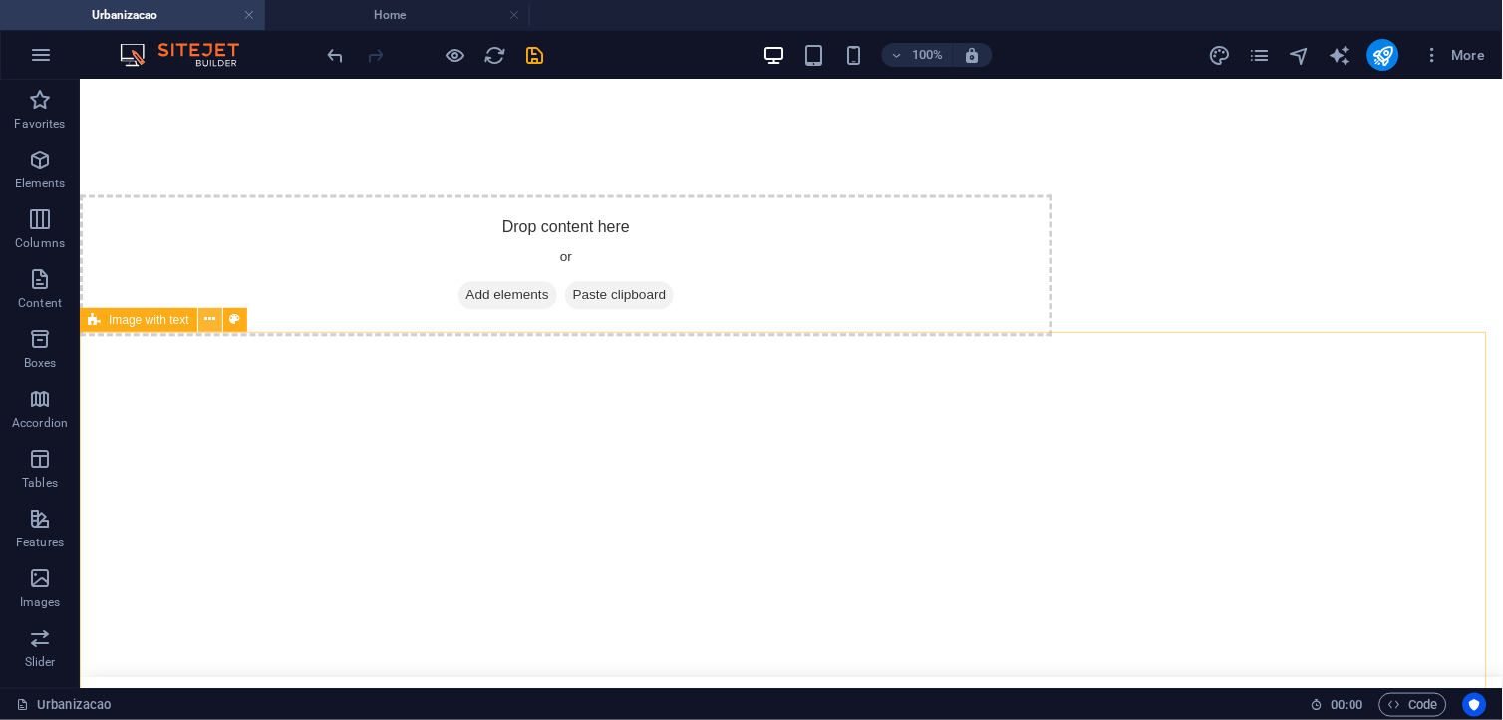
click at [213, 325] on icon at bounding box center [209, 319] width 11 height 21
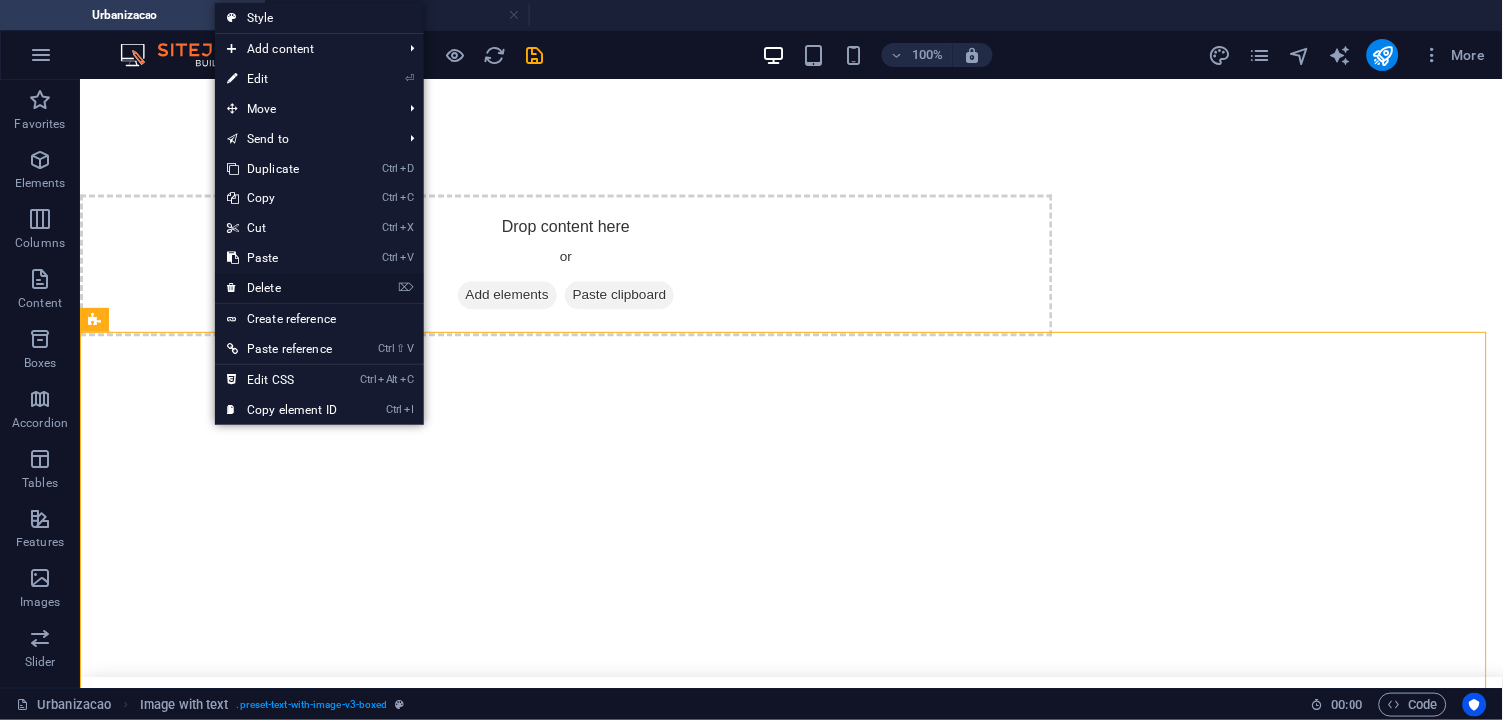
click at [275, 291] on link "⌦ Delete" at bounding box center [282, 288] width 134 height 30
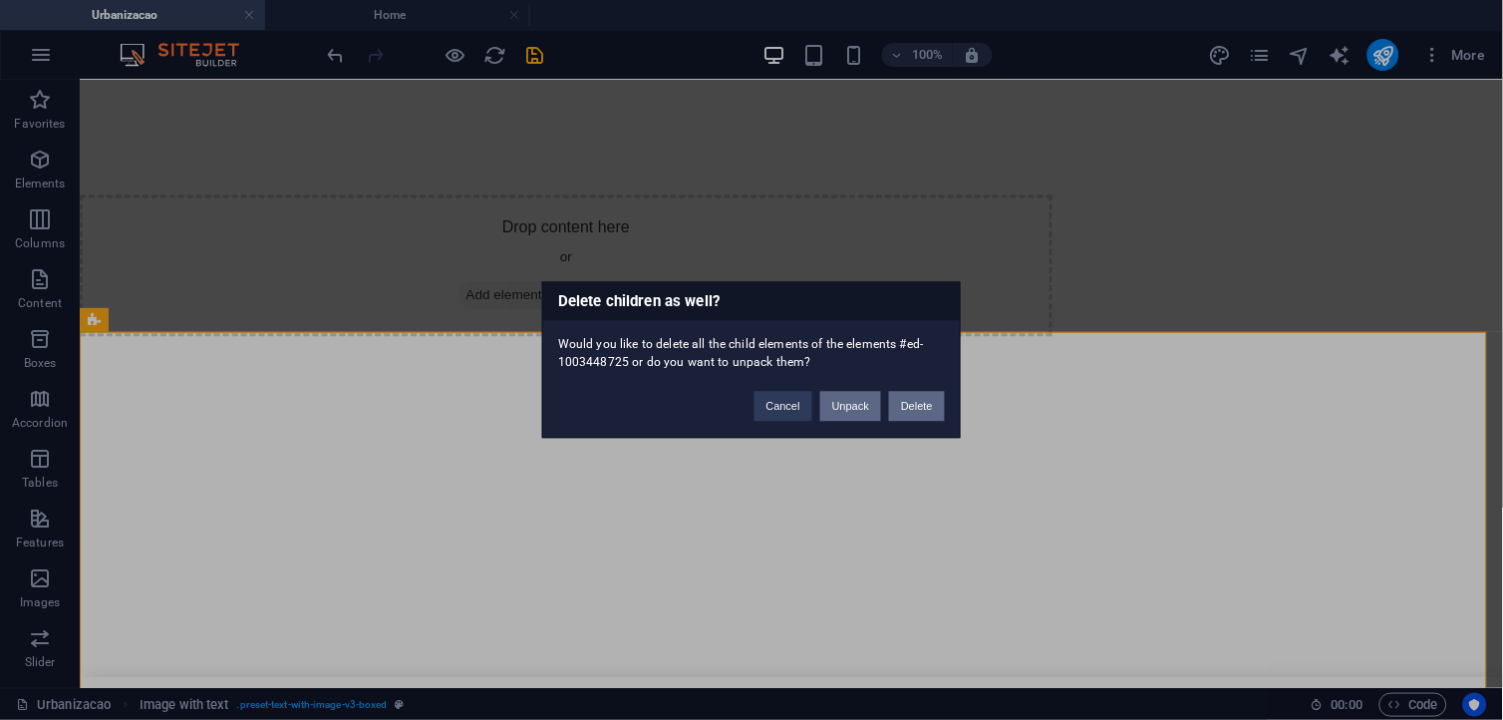
drag, startPoint x: 847, startPoint y: 412, endPoint x: 931, endPoint y: 400, distance: 84.6
click at [931, 400] on div "Cancel Unpack Delete" at bounding box center [850, 397] width 220 height 51
click at [931, 402] on button "Delete" at bounding box center [917, 407] width 56 height 30
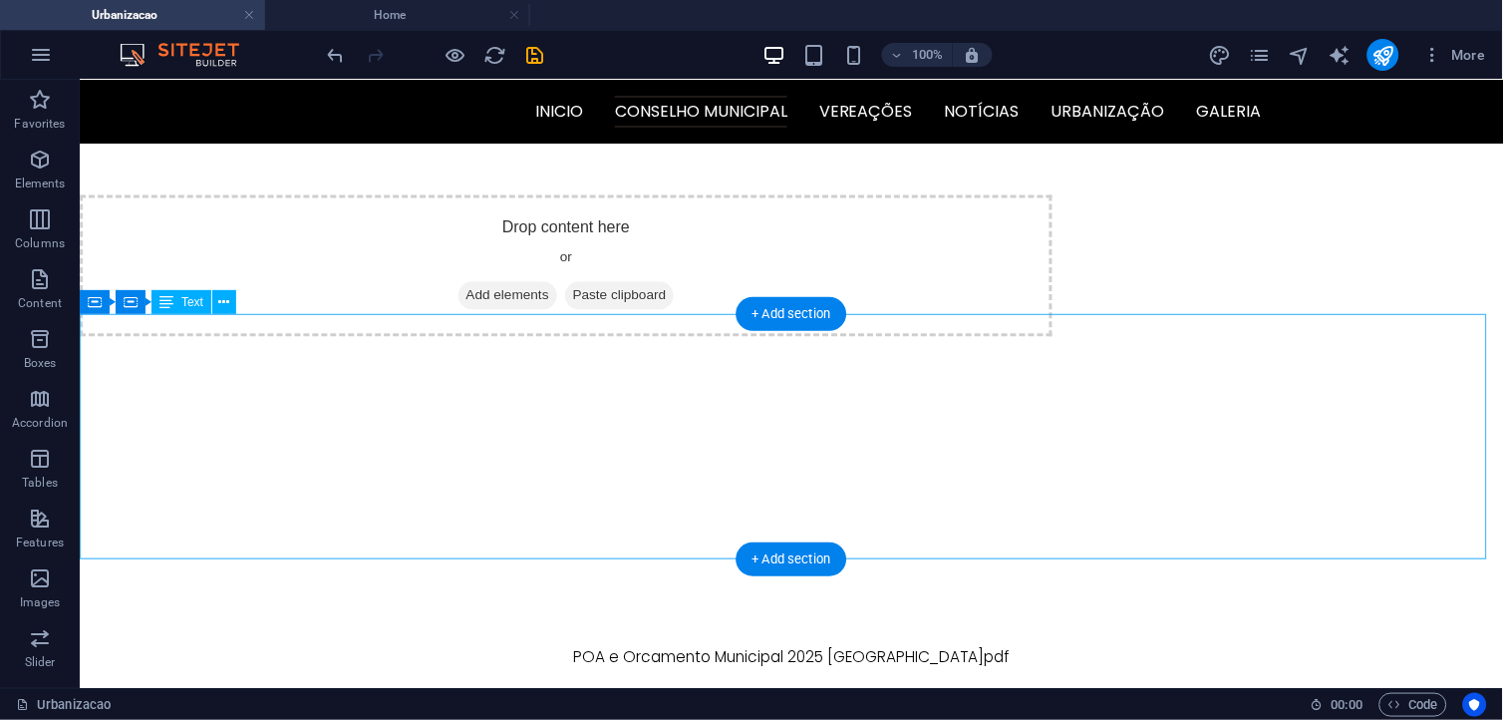
scroll to position [641, 0]
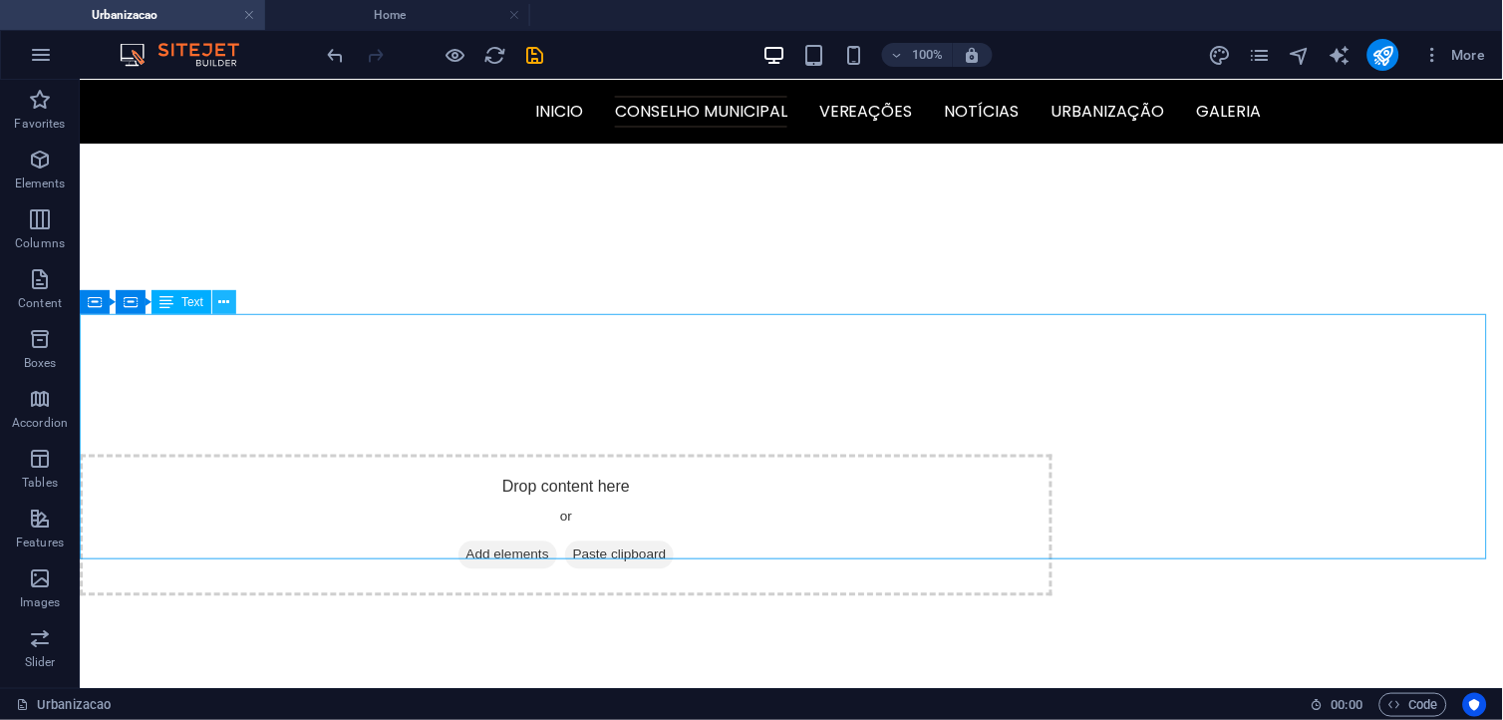
click at [219, 306] on icon at bounding box center [224, 302] width 11 height 21
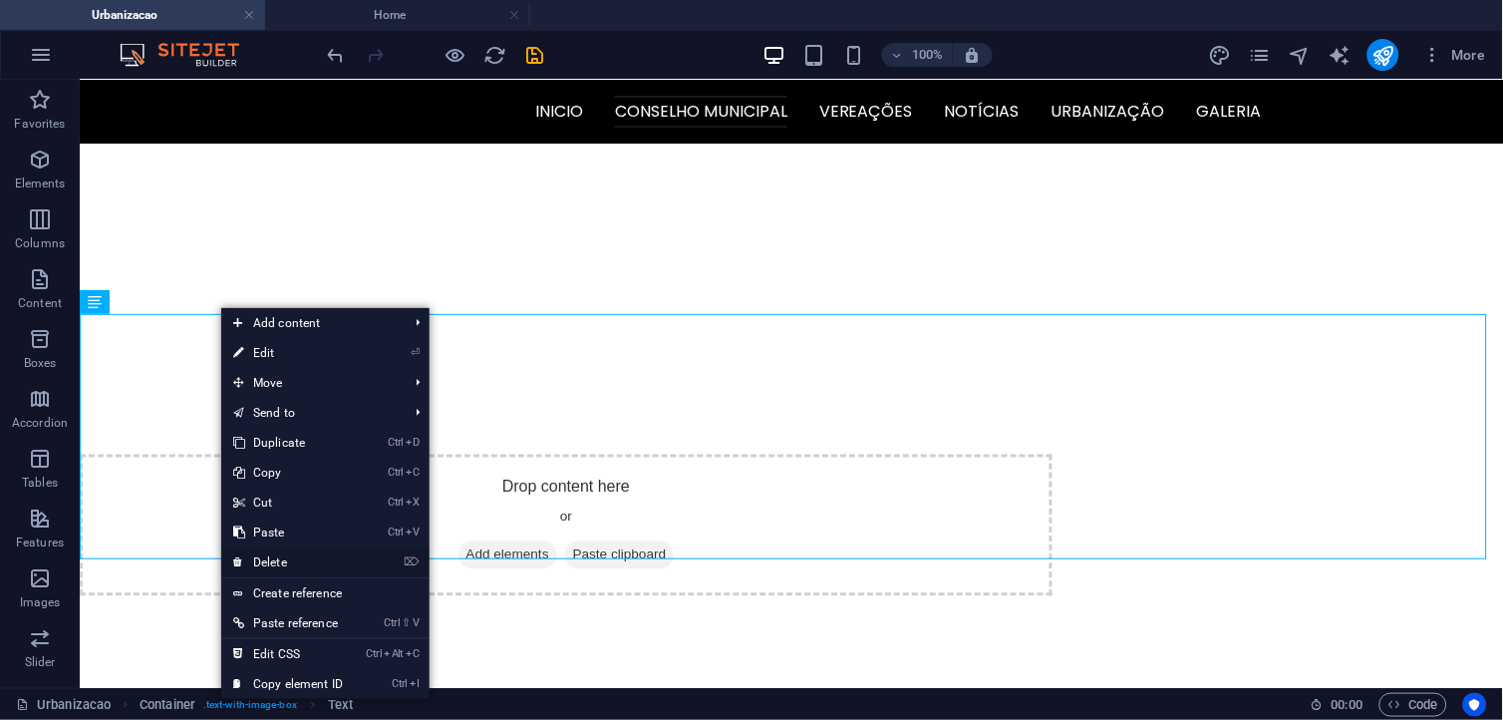
click at [293, 558] on link "⌦ Delete" at bounding box center [288, 562] width 134 height 30
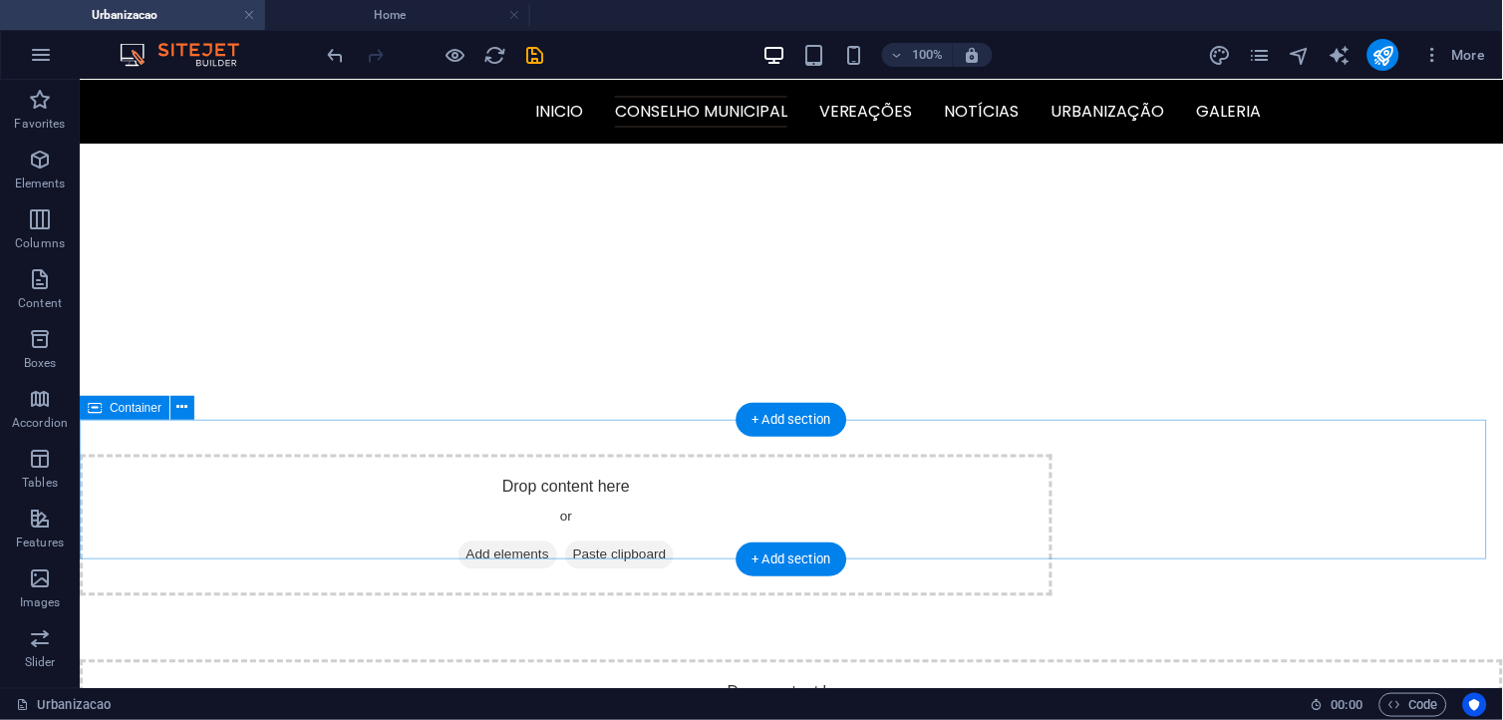
scroll to position [535, 0]
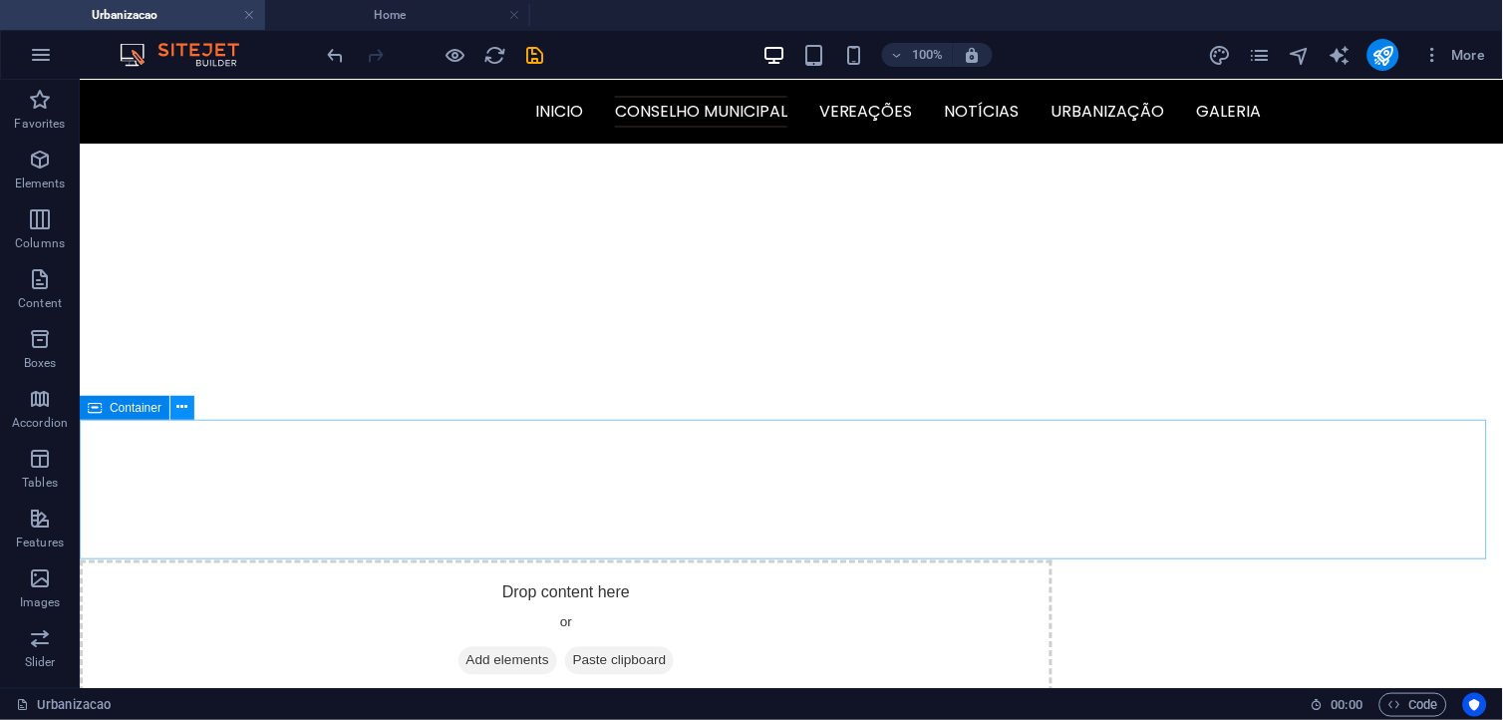
click at [186, 407] on icon at bounding box center [182, 407] width 11 height 21
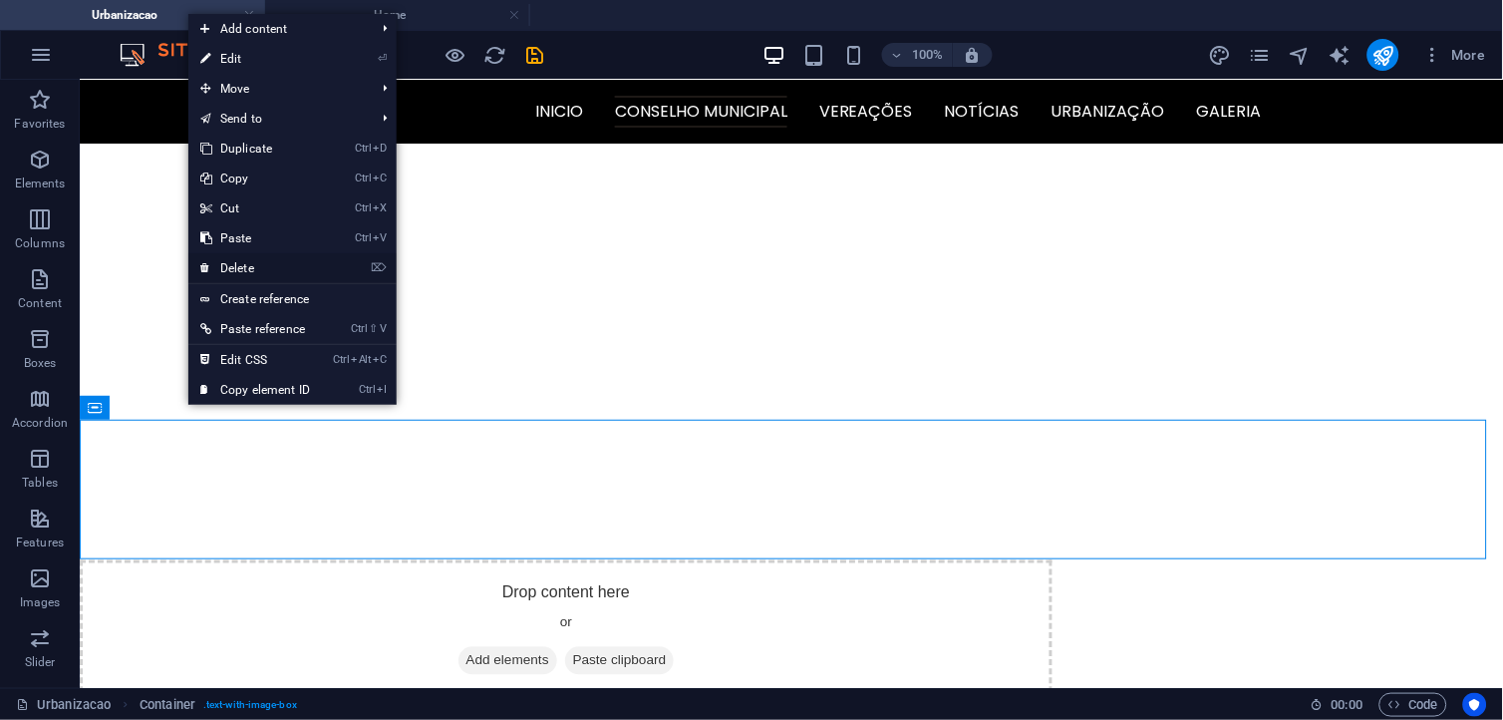
click at [311, 263] on link "⌦ Delete" at bounding box center [255, 268] width 134 height 30
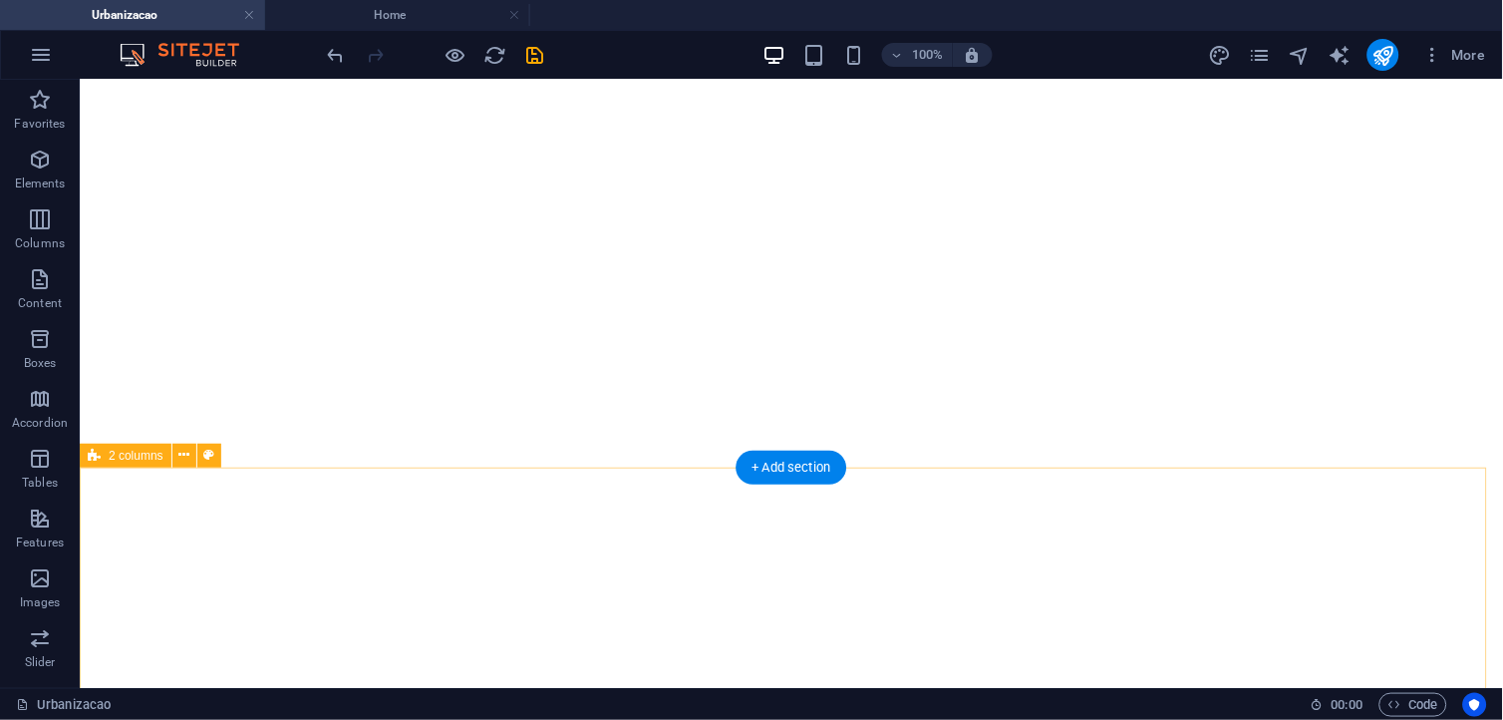
scroll to position [396, 0]
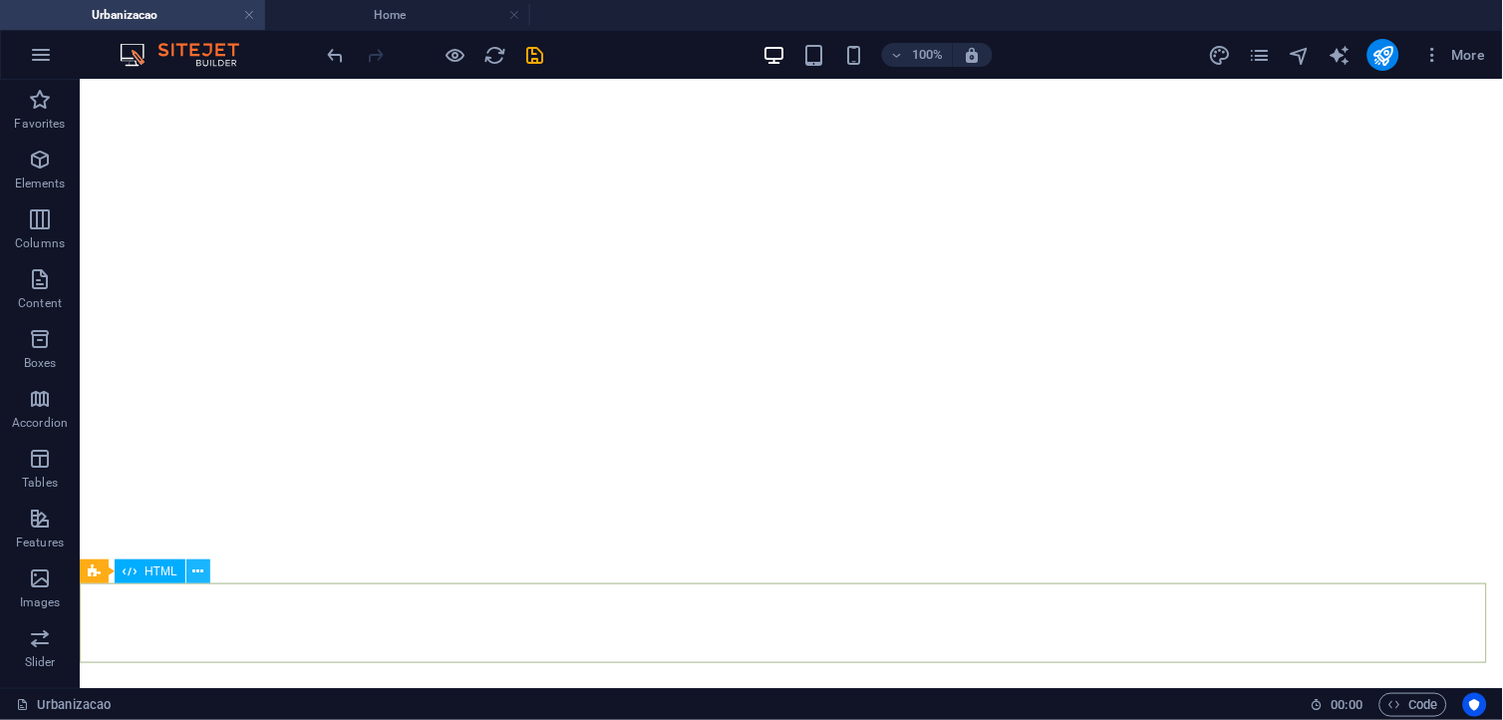
click at [195, 572] on icon at bounding box center [197, 571] width 11 height 21
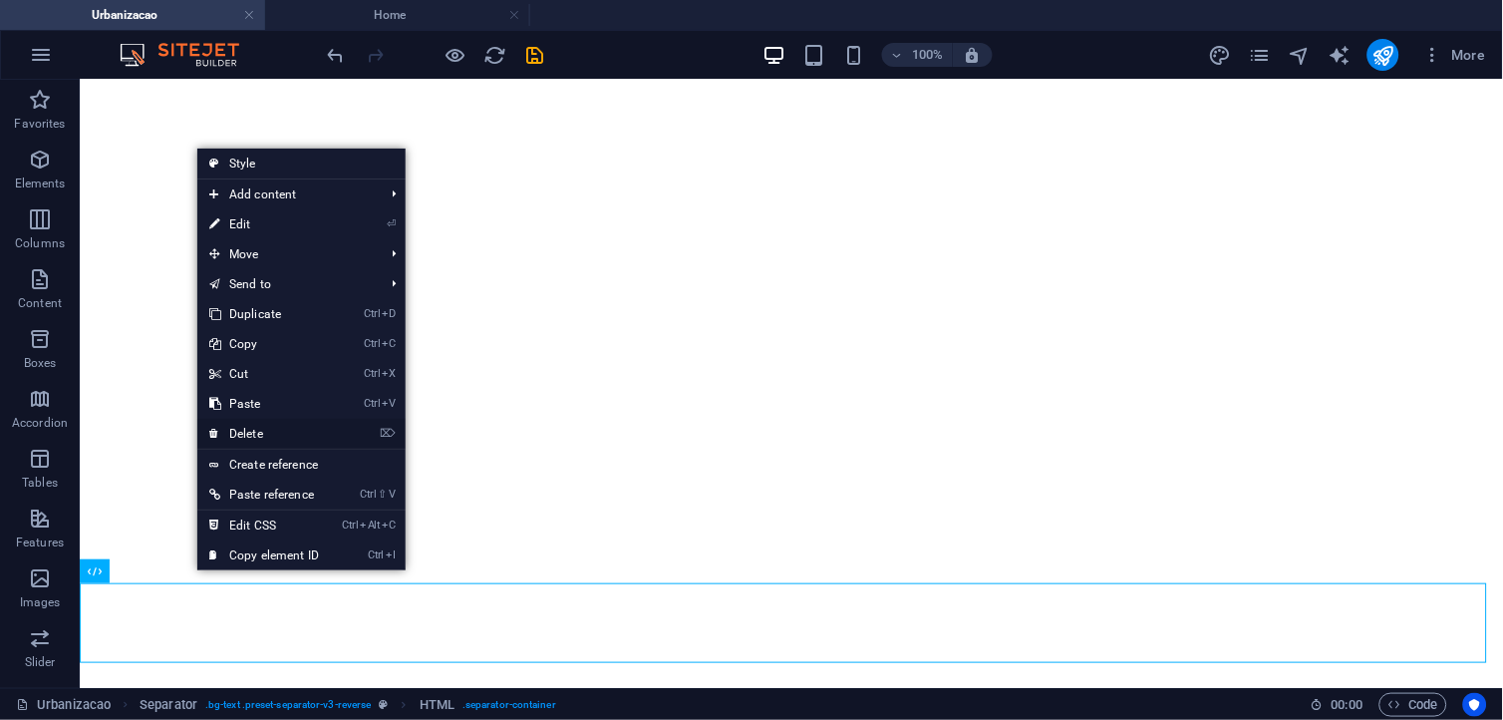
click at [259, 435] on link "⌦ Delete" at bounding box center [264, 434] width 134 height 30
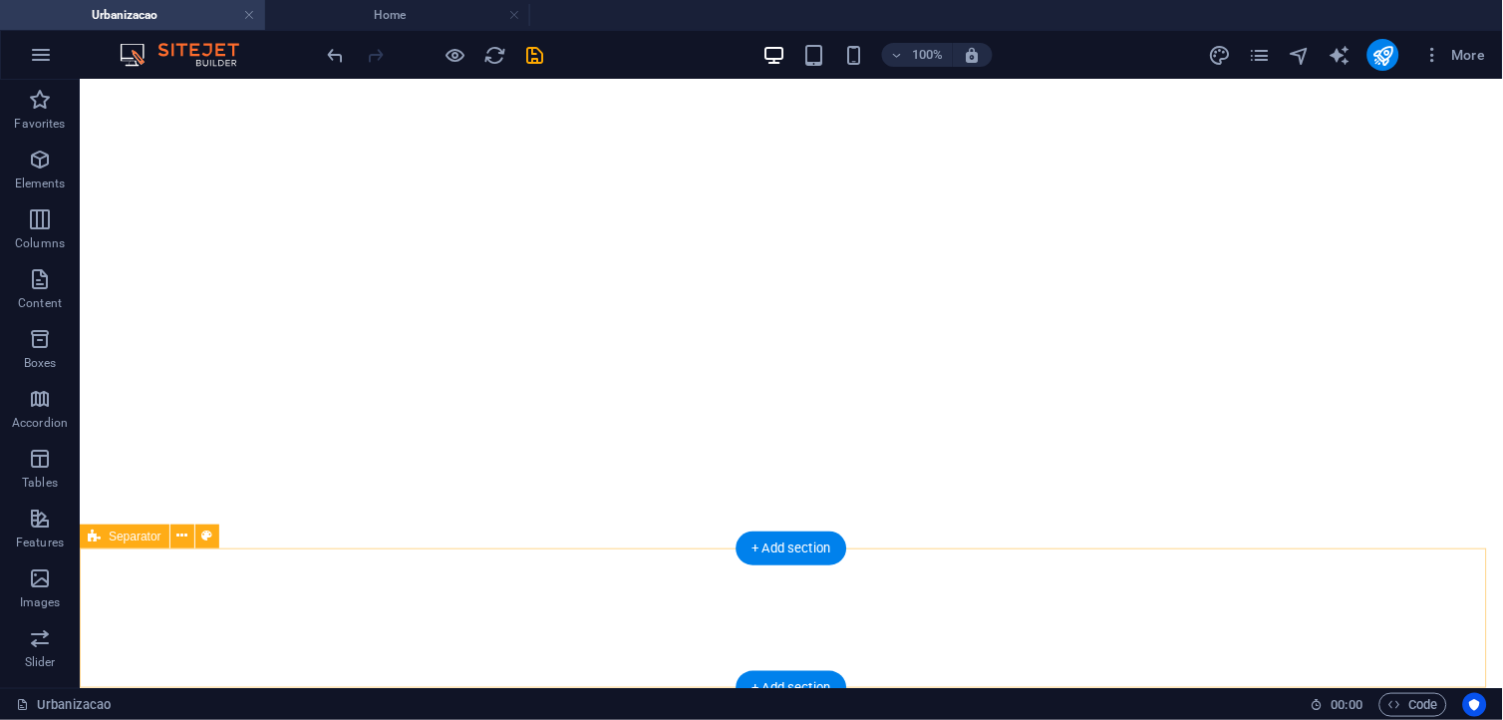
scroll to position [456, 0]
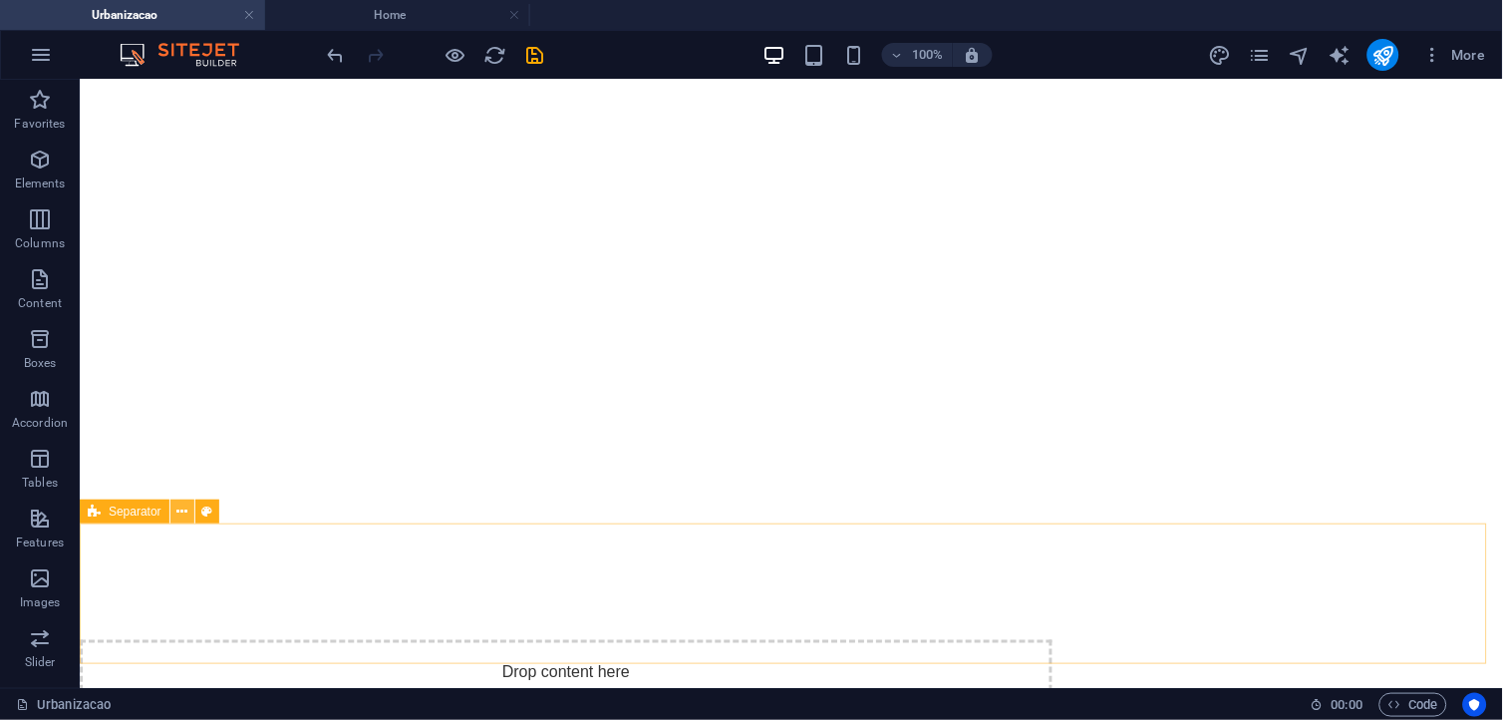
click at [190, 513] on button at bounding box center [182, 511] width 24 height 24
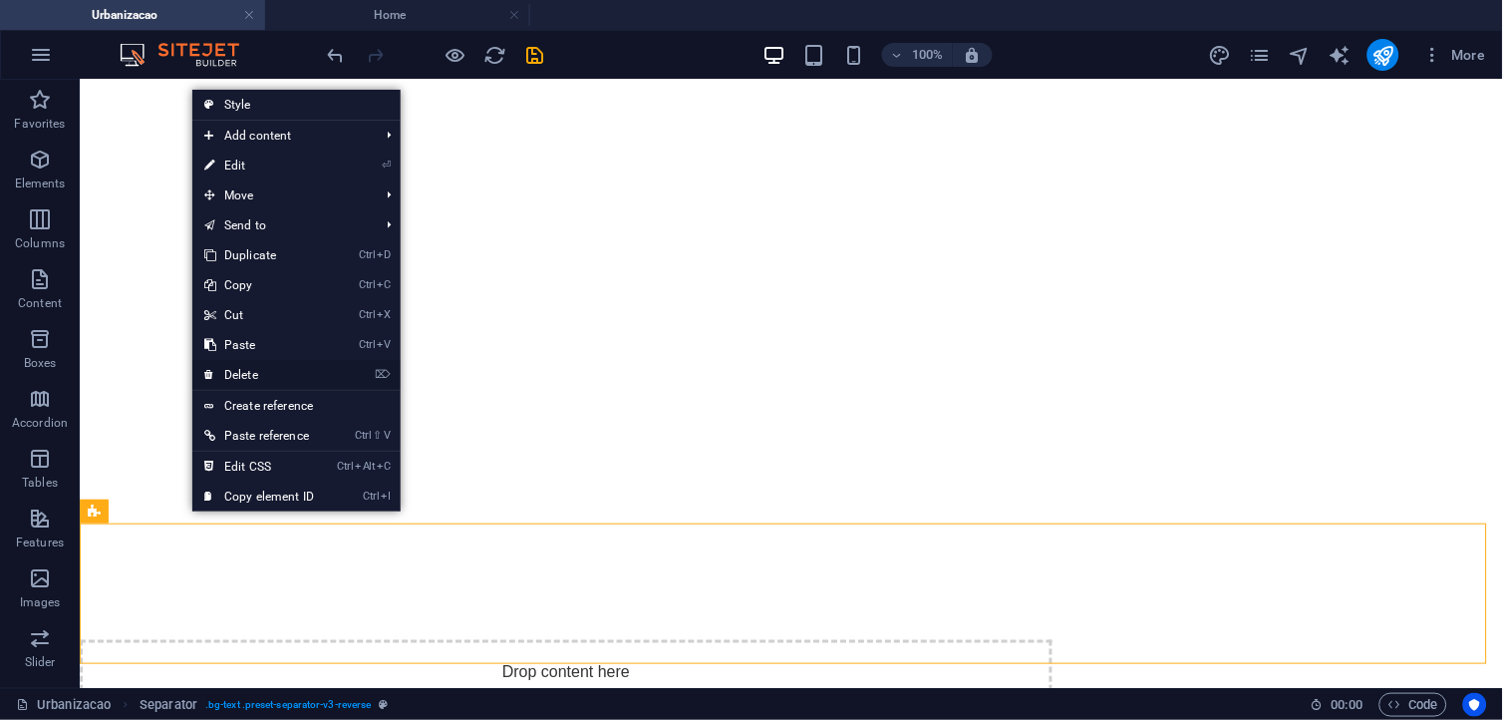
click at [256, 371] on link "⌦ Delete" at bounding box center [259, 375] width 134 height 30
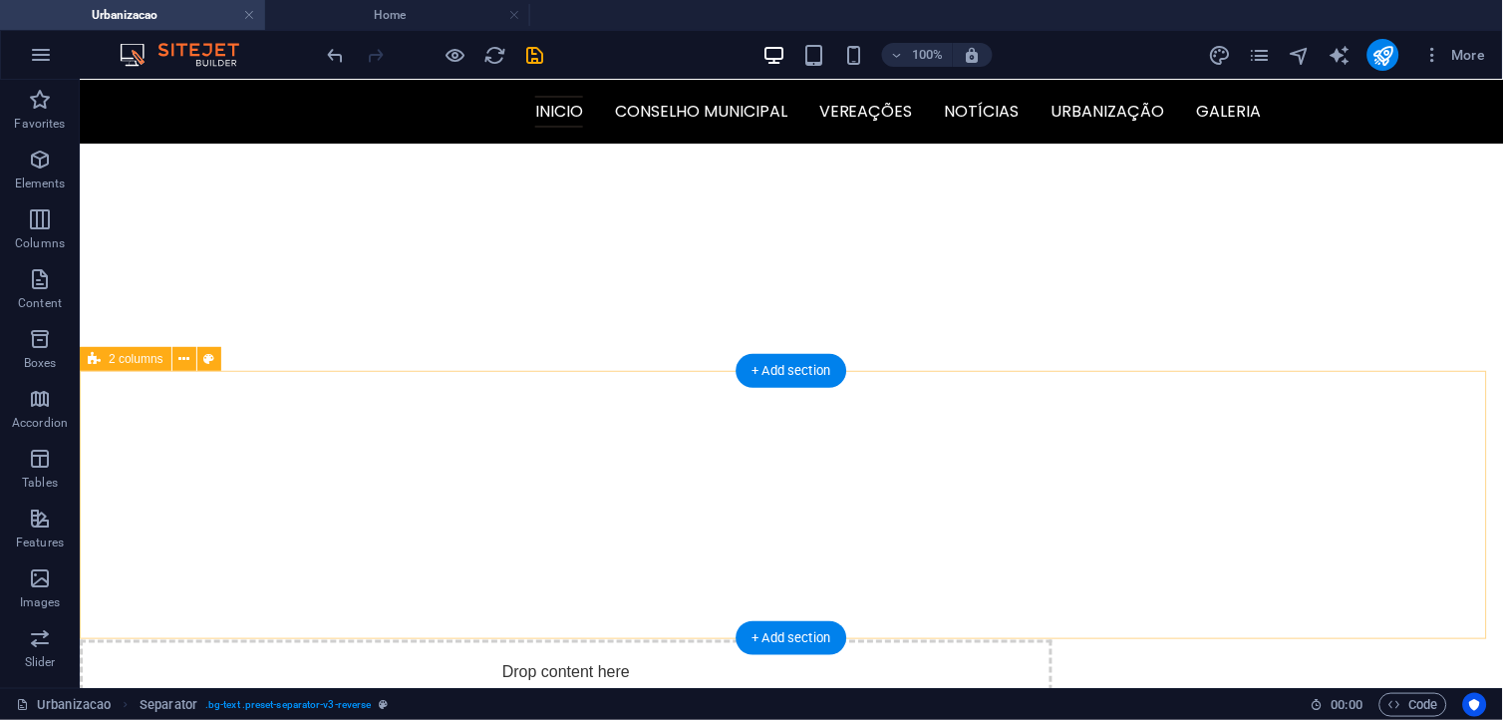
scroll to position [316, 0]
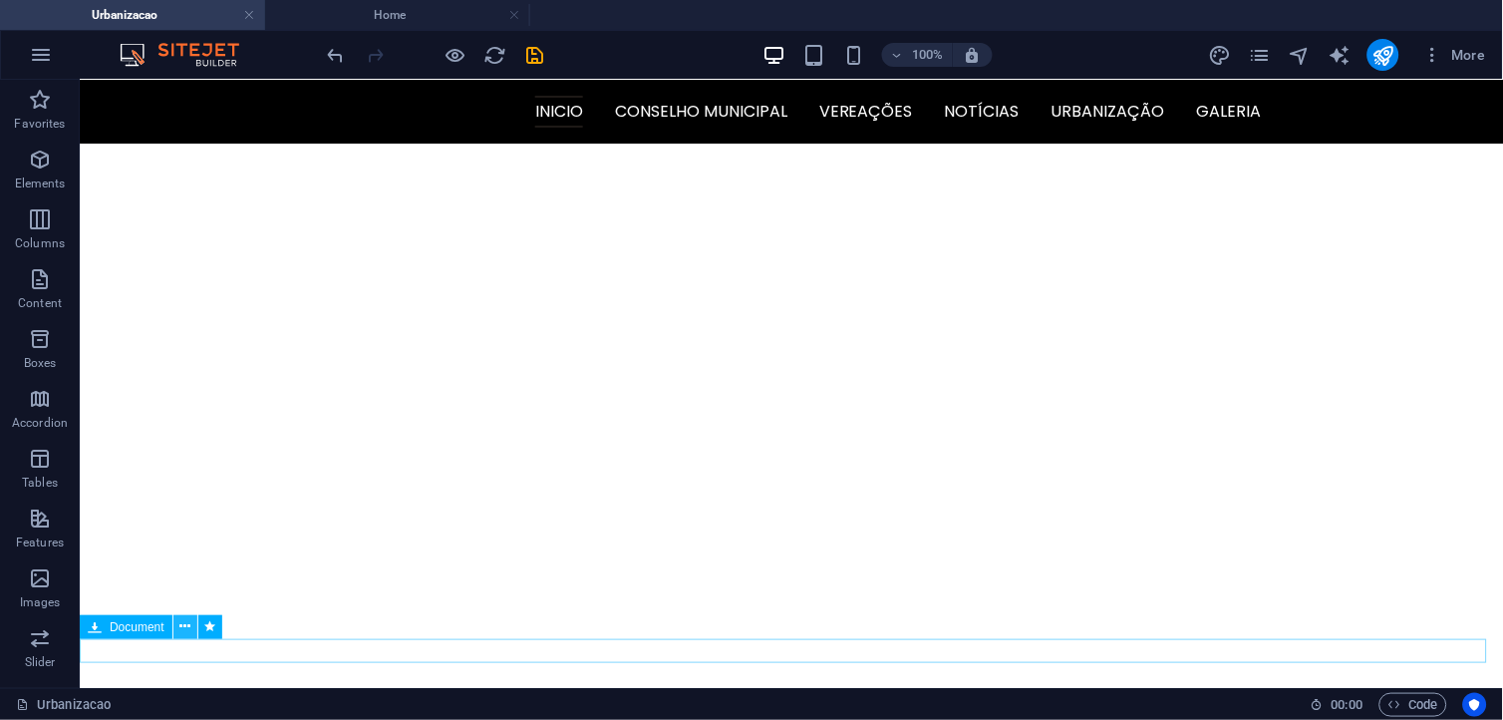
click at [186, 628] on icon at bounding box center [184, 626] width 11 height 21
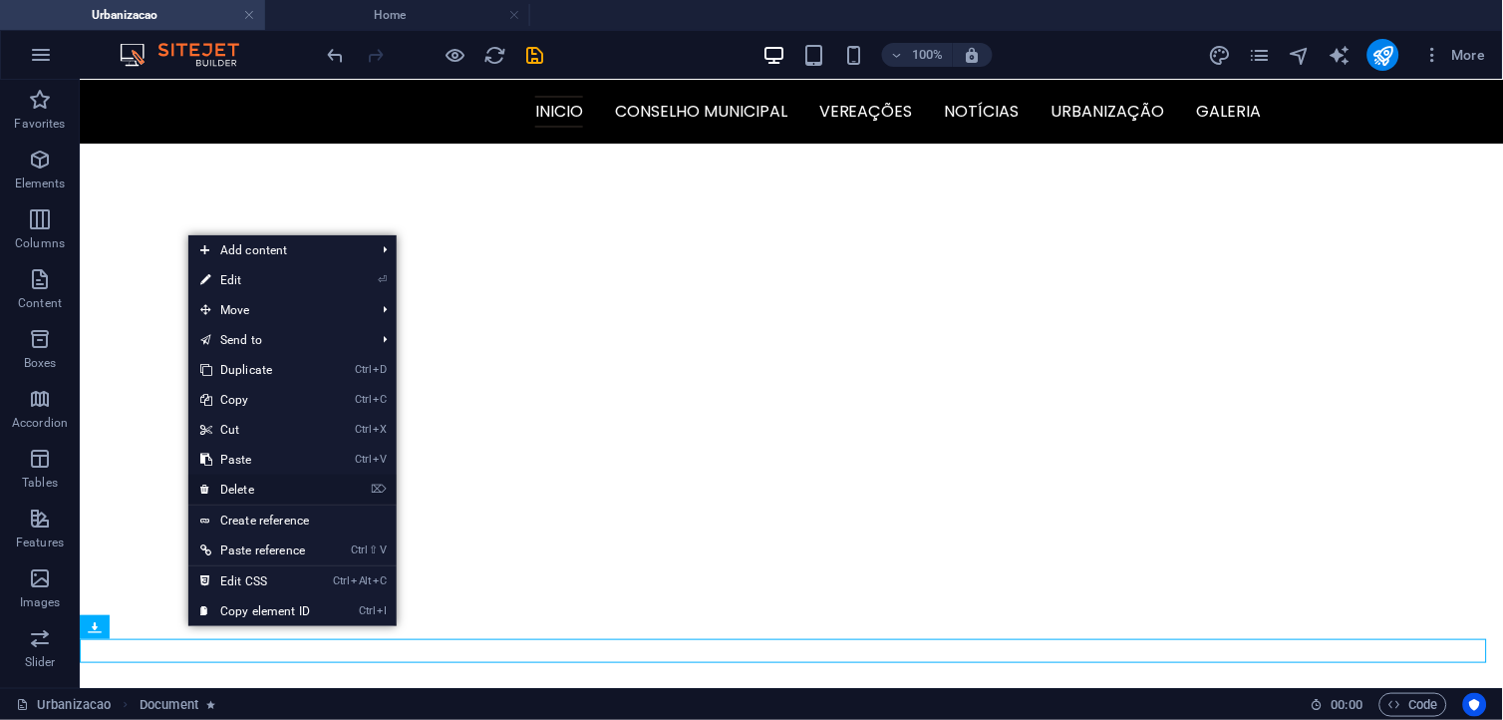
click at [246, 489] on link "⌦ Delete" at bounding box center [255, 490] width 134 height 30
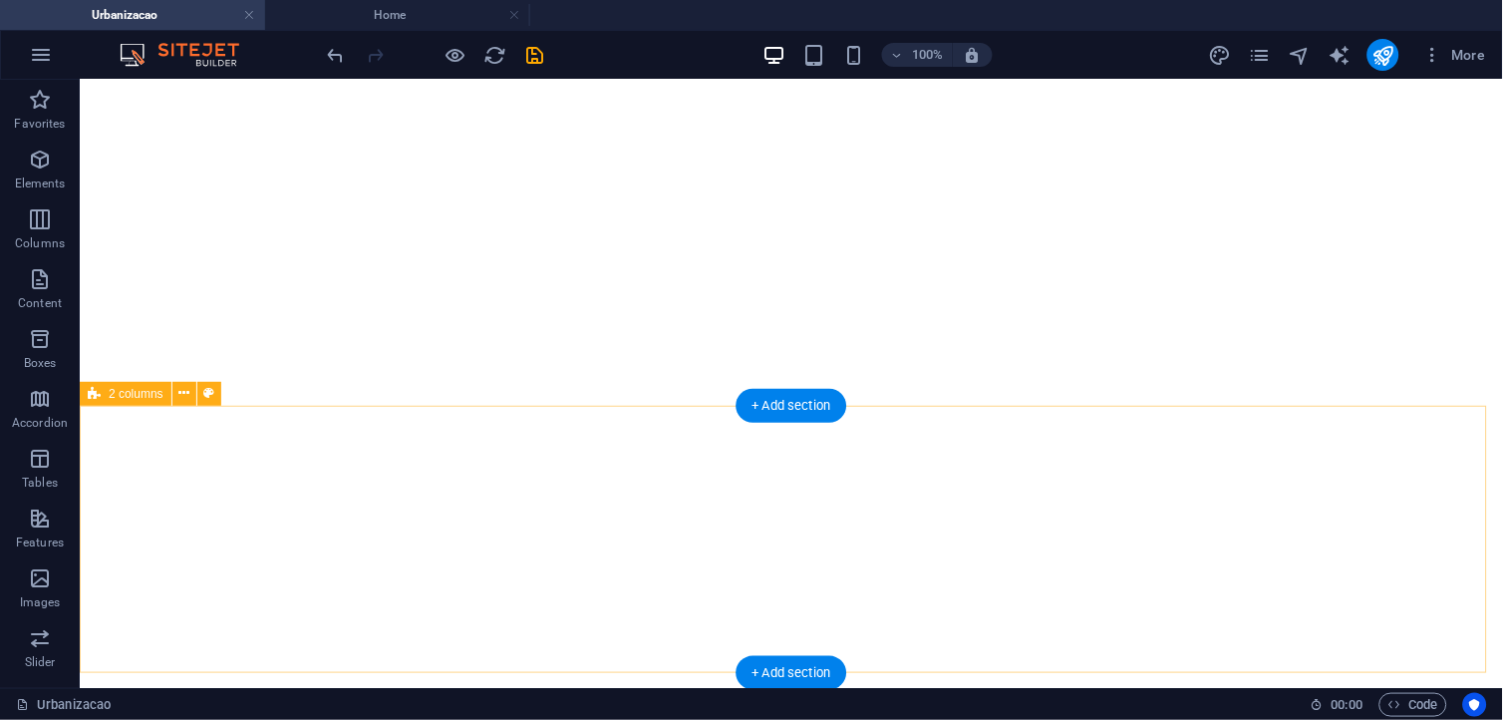
scroll to position [292, 0]
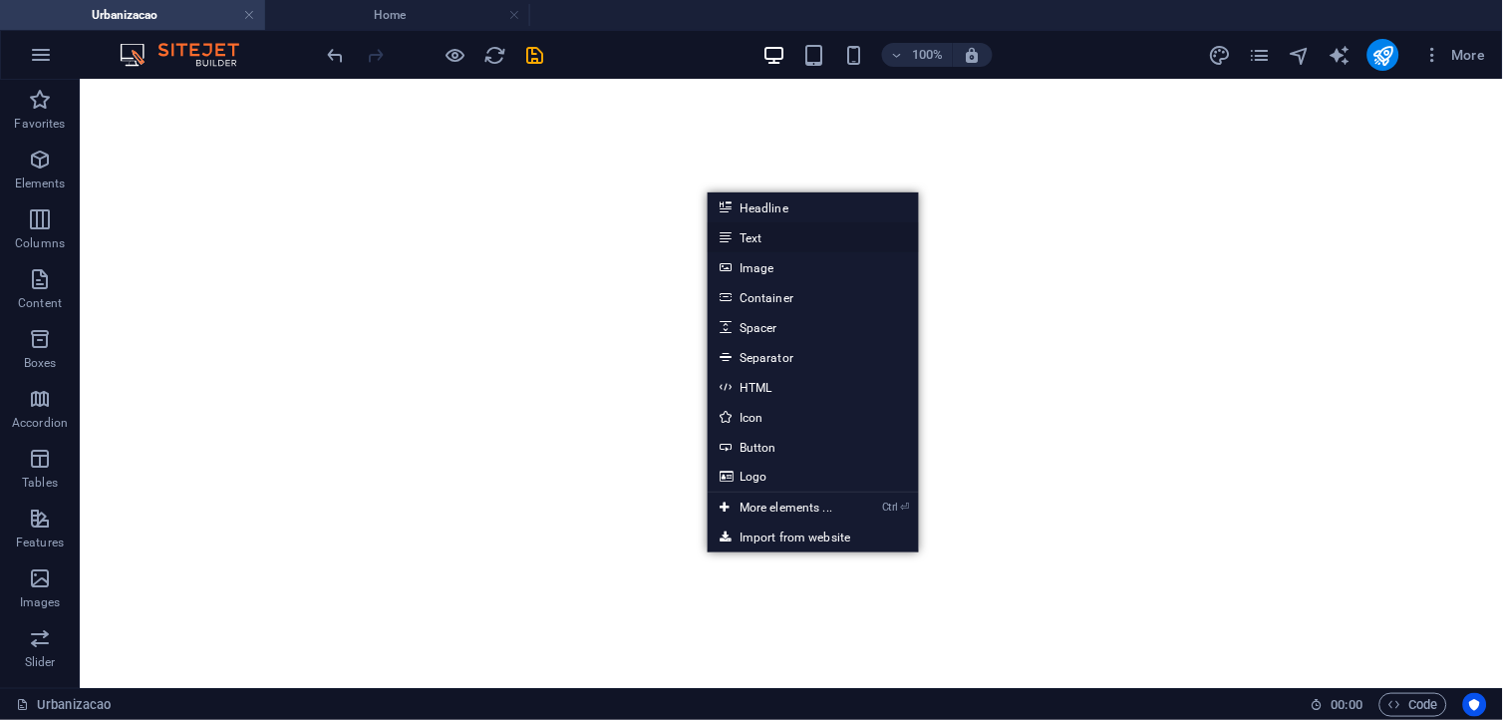
click at [754, 239] on link "Text" at bounding box center [813, 237] width 211 height 30
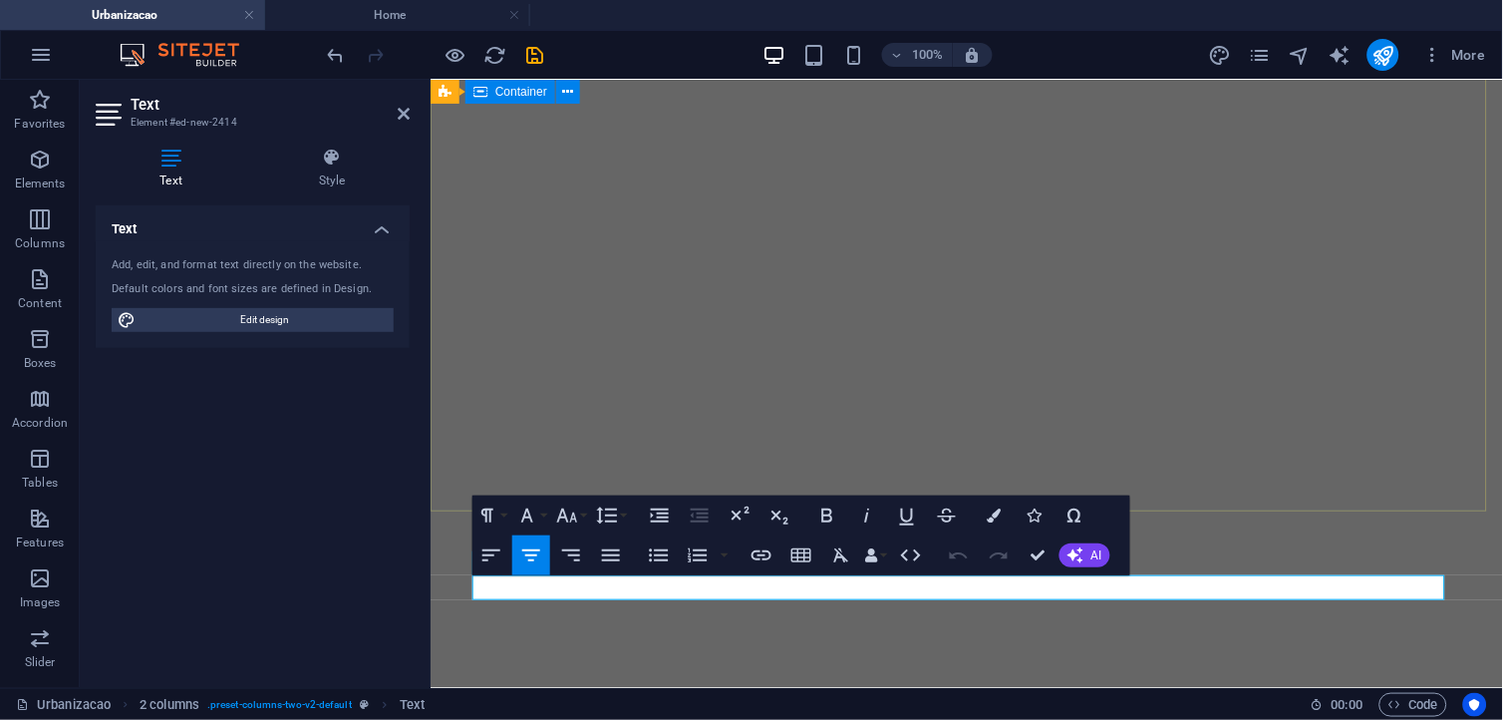
scroll to position [175, 0]
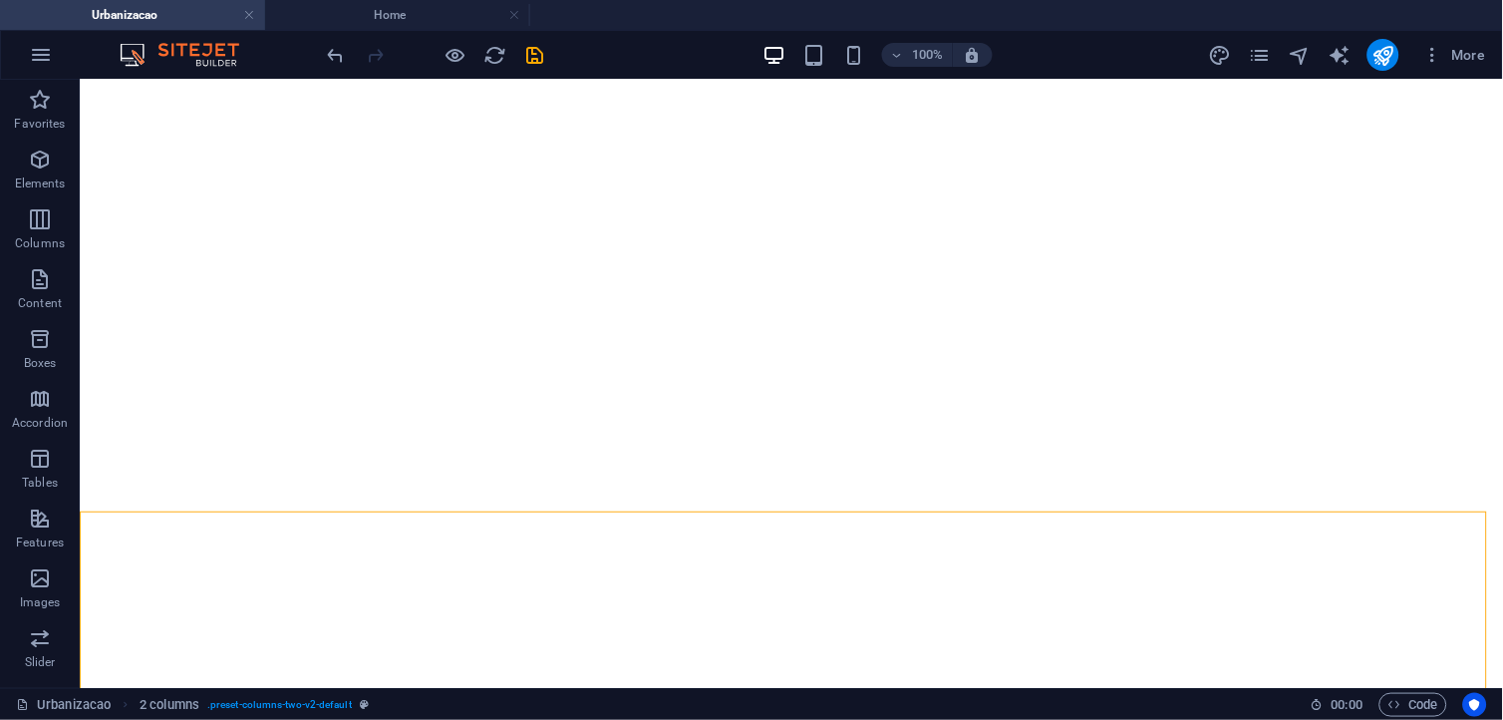
scroll to position [209, 0]
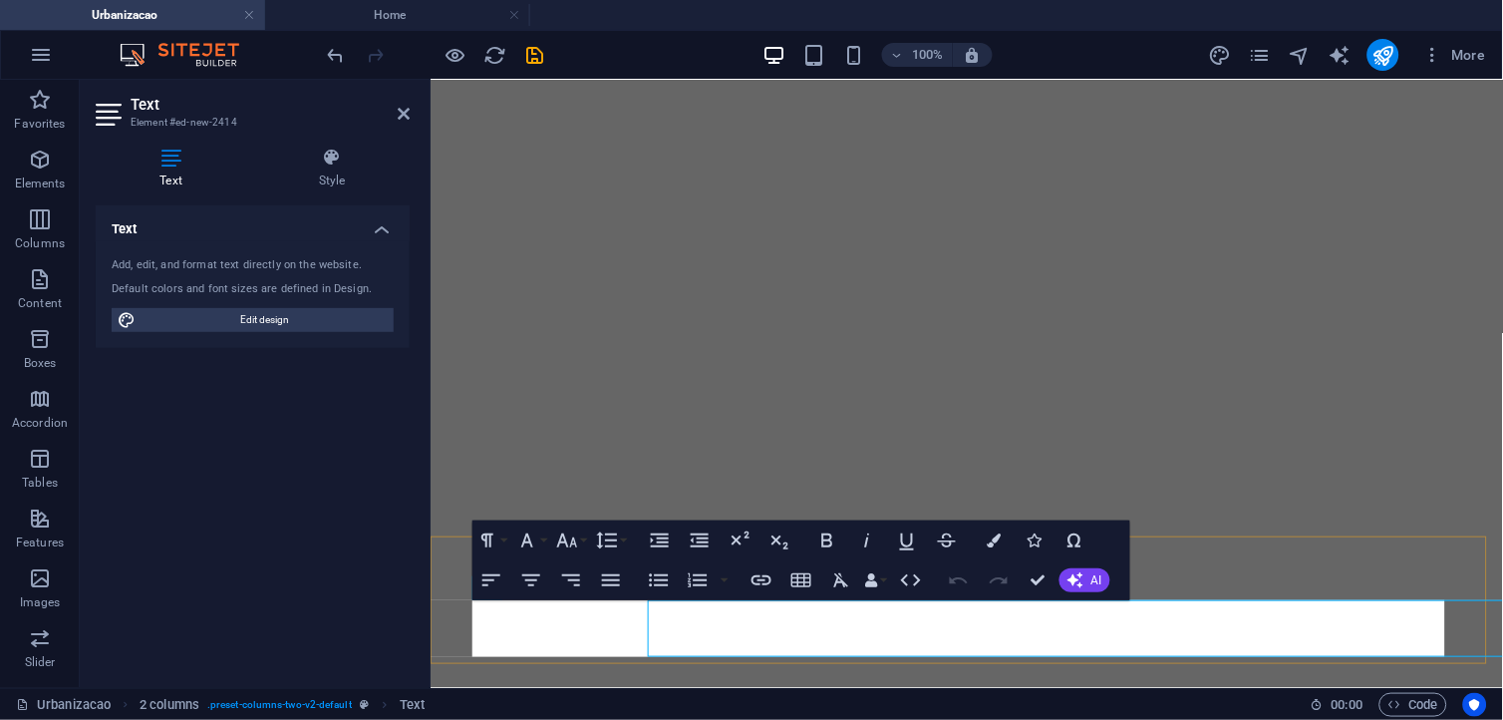
scroll to position [152, 0]
drag, startPoint x: 1395, startPoint y: 644, endPoint x: 914, endPoint y: 641, distance: 480.5
click at [430, 561] on html "Skip to main content Inicio Conselho Municipal Vereações Notícias Urbanização G…" at bounding box center [966, 522] width 1073 height 1190
click at [833, 549] on icon "button" at bounding box center [827, 540] width 24 height 24
click at [583, 546] on button "Font Size" at bounding box center [571, 540] width 38 height 40
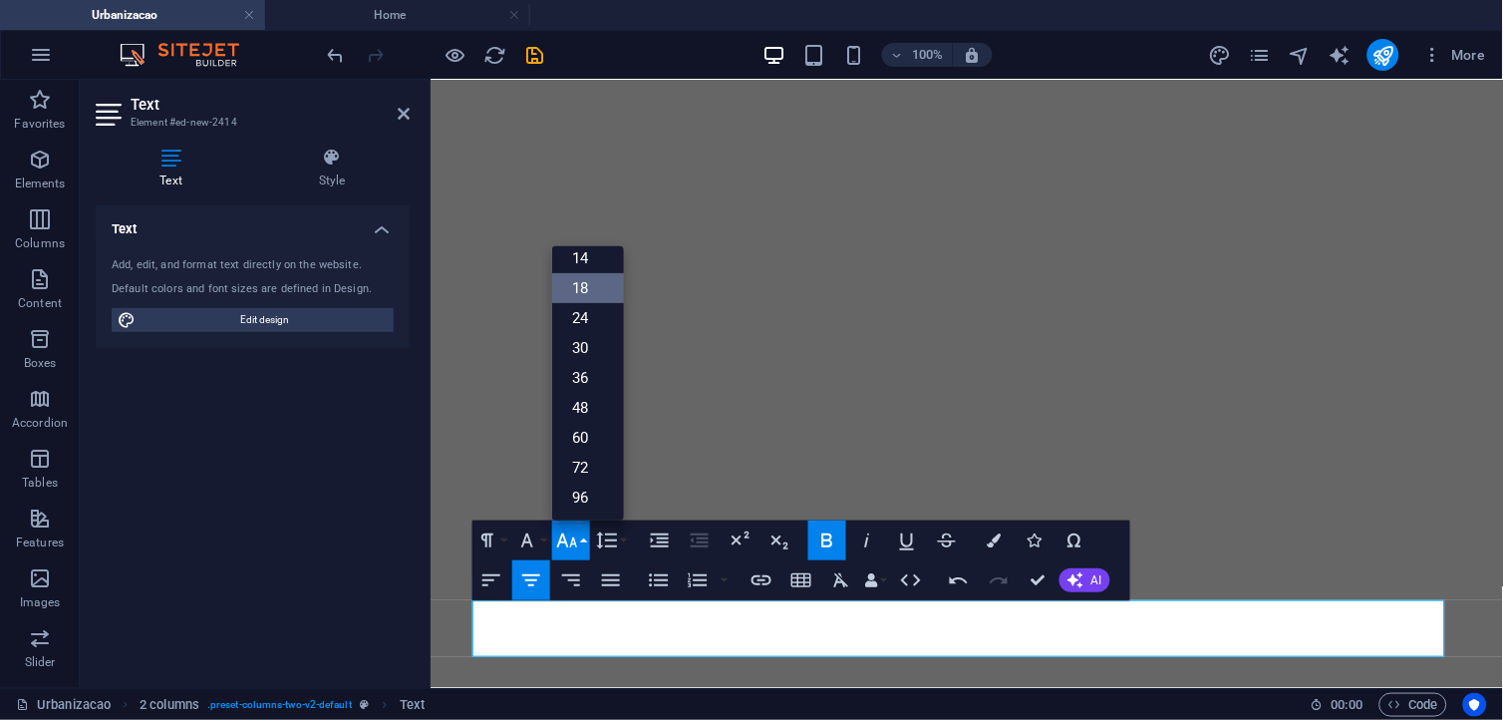
scroll to position [159, 0]
click at [605, 322] on link "24" at bounding box center [588, 319] width 72 height 30
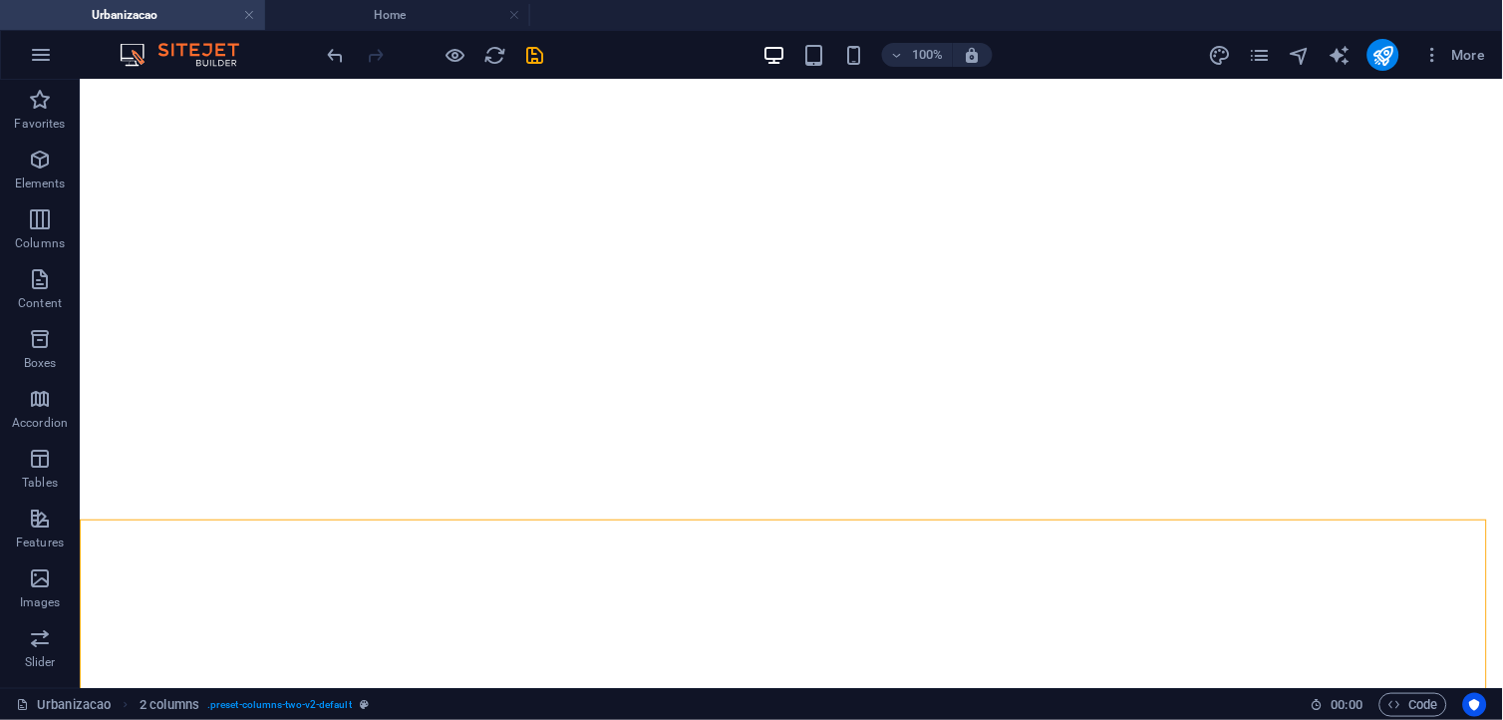
scroll to position [266, 0]
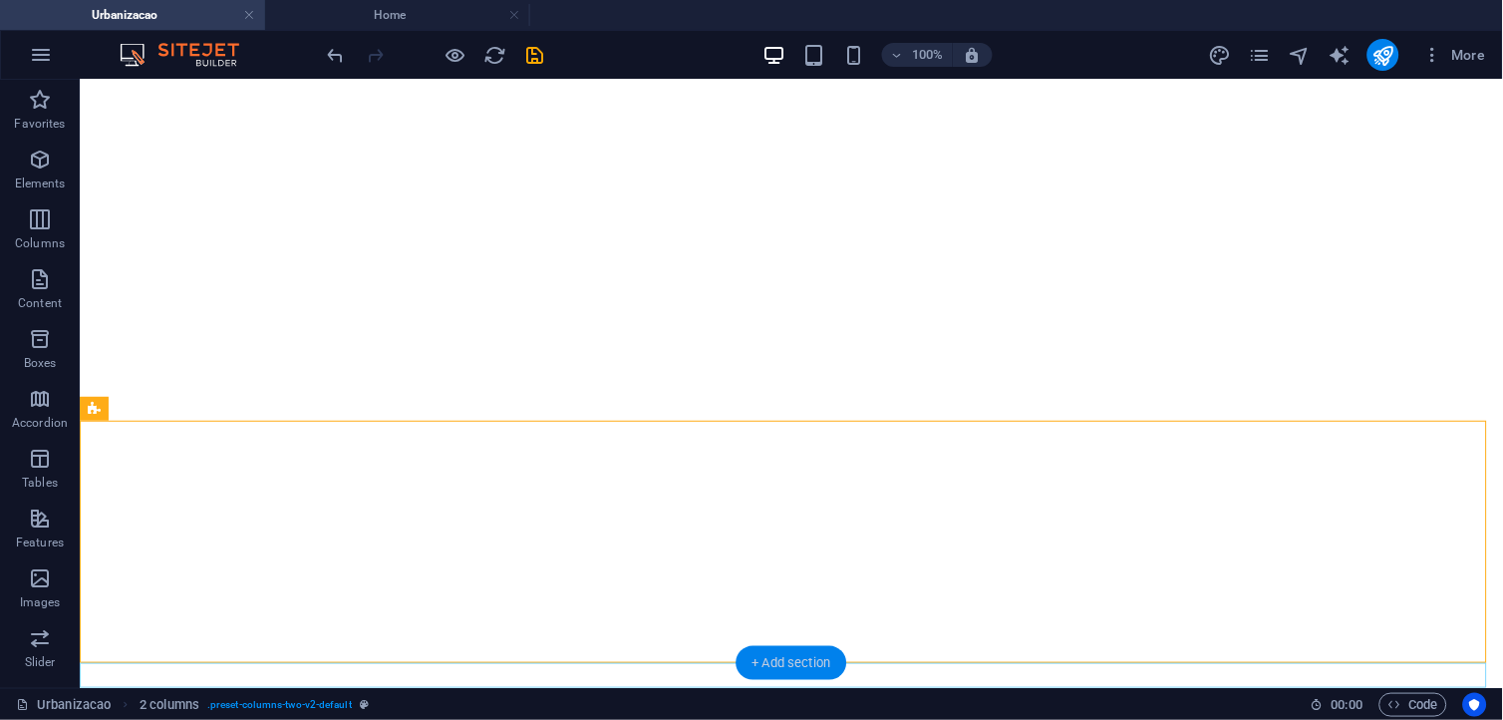
click at [805, 647] on div "+ Add section" at bounding box center [792, 663] width 111 height 34
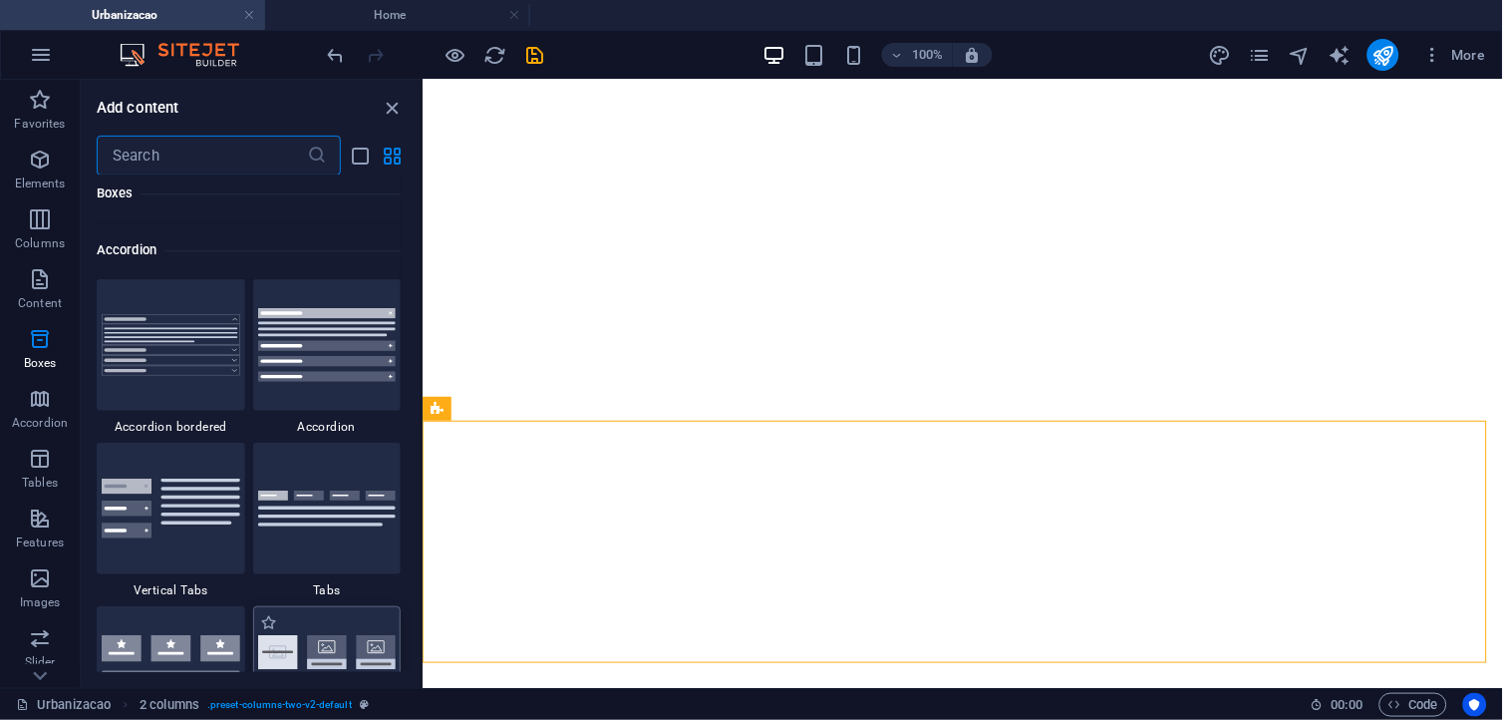
scroll to position [6366, 0]
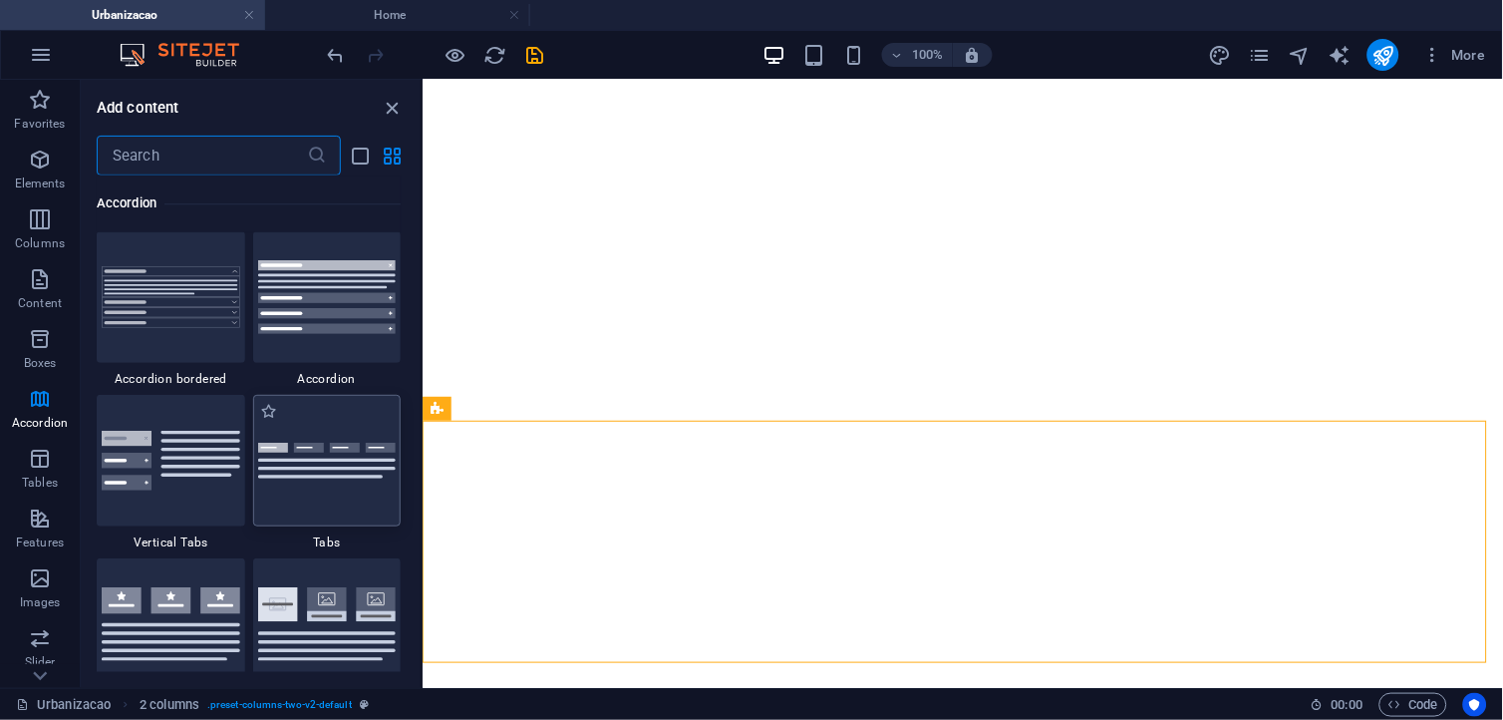
click at [339, 471] on img at bounding box center [327, 461] width 139 height 37
click at [423, 475] on div "Drag here to replace the existing content. Press “Ctrl” if you want to create a…" at bounding box center [963, 384] width 1081 height 608
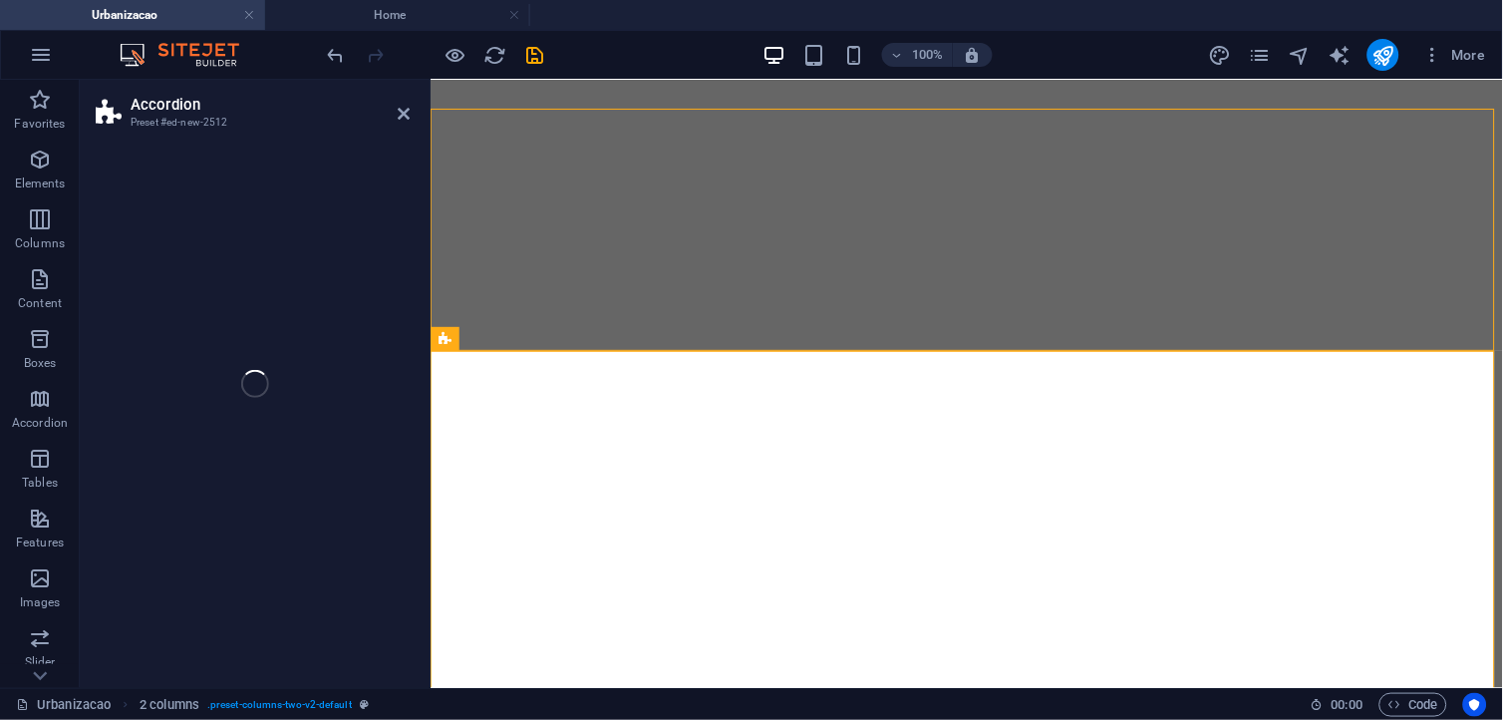
click at [354, 475] on div "Accordion Preset #ed-new-2512 Drag here to replace the existing content. Press …" at bounding box center [792, 384] width 1424 height 608
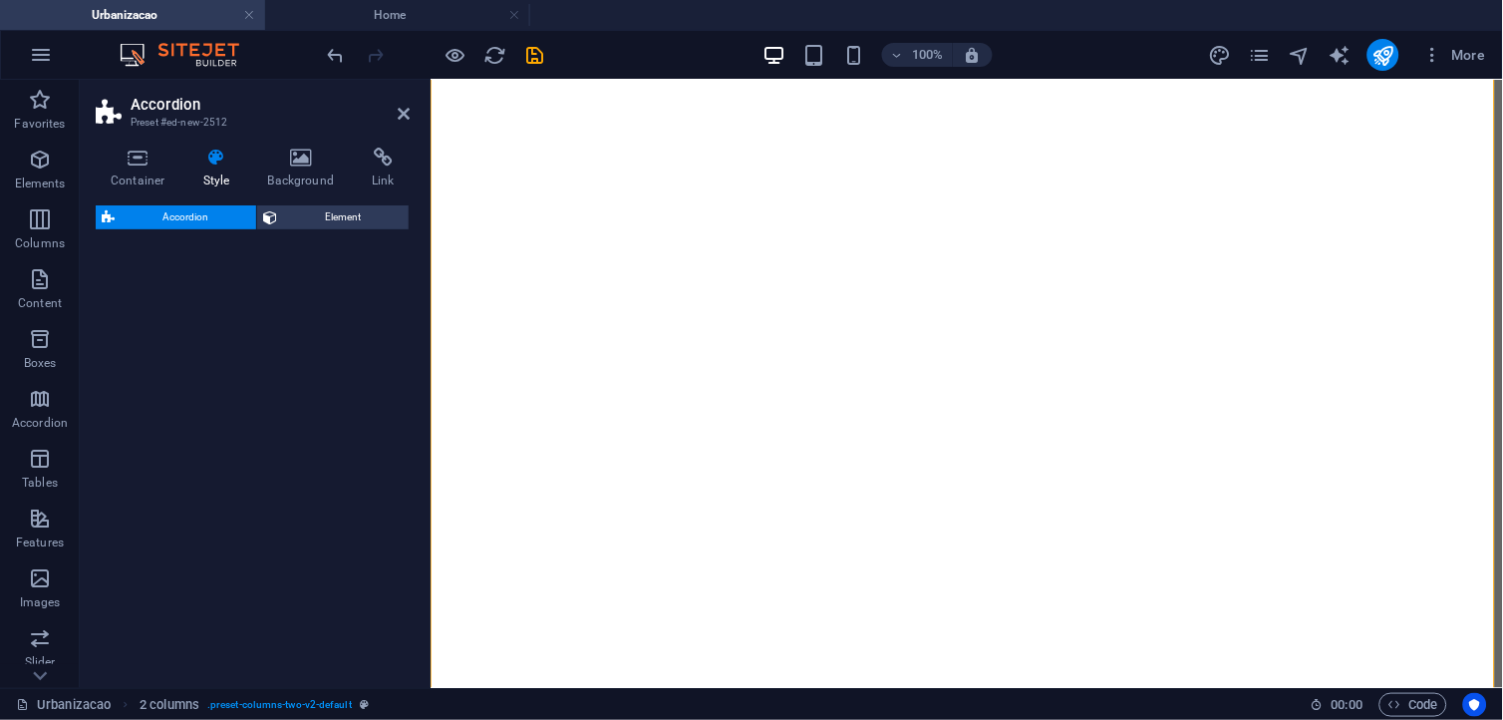
scroll to position [893, 0]
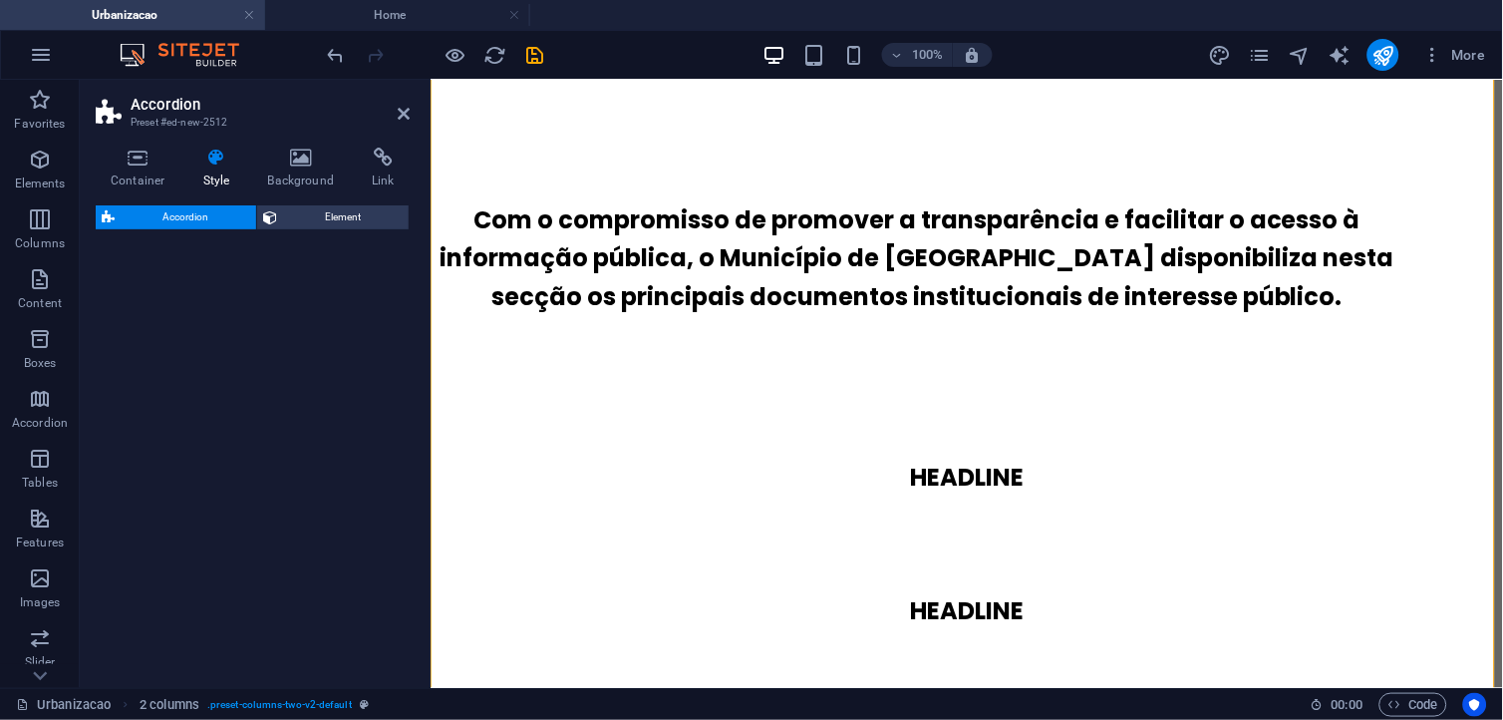
select select "rem"
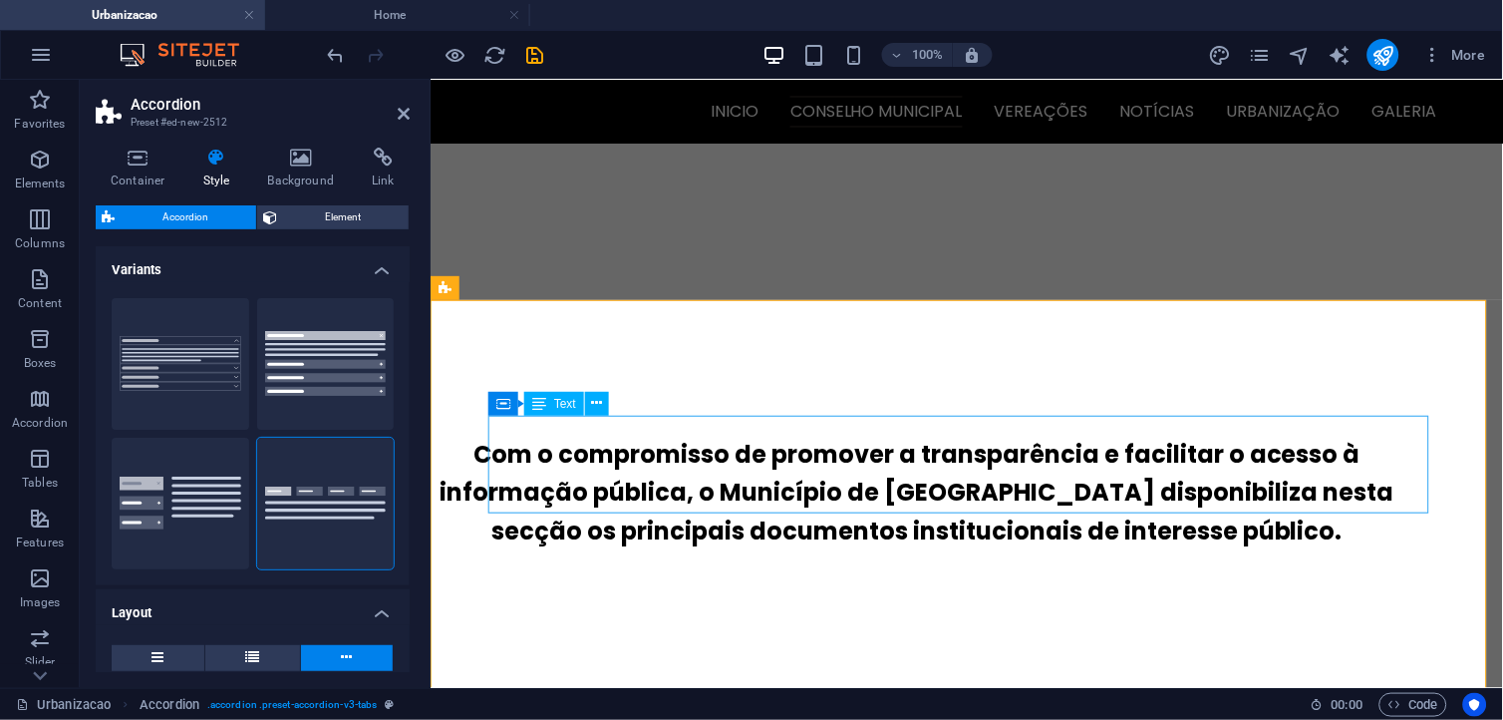
scroll to position [630, 0]
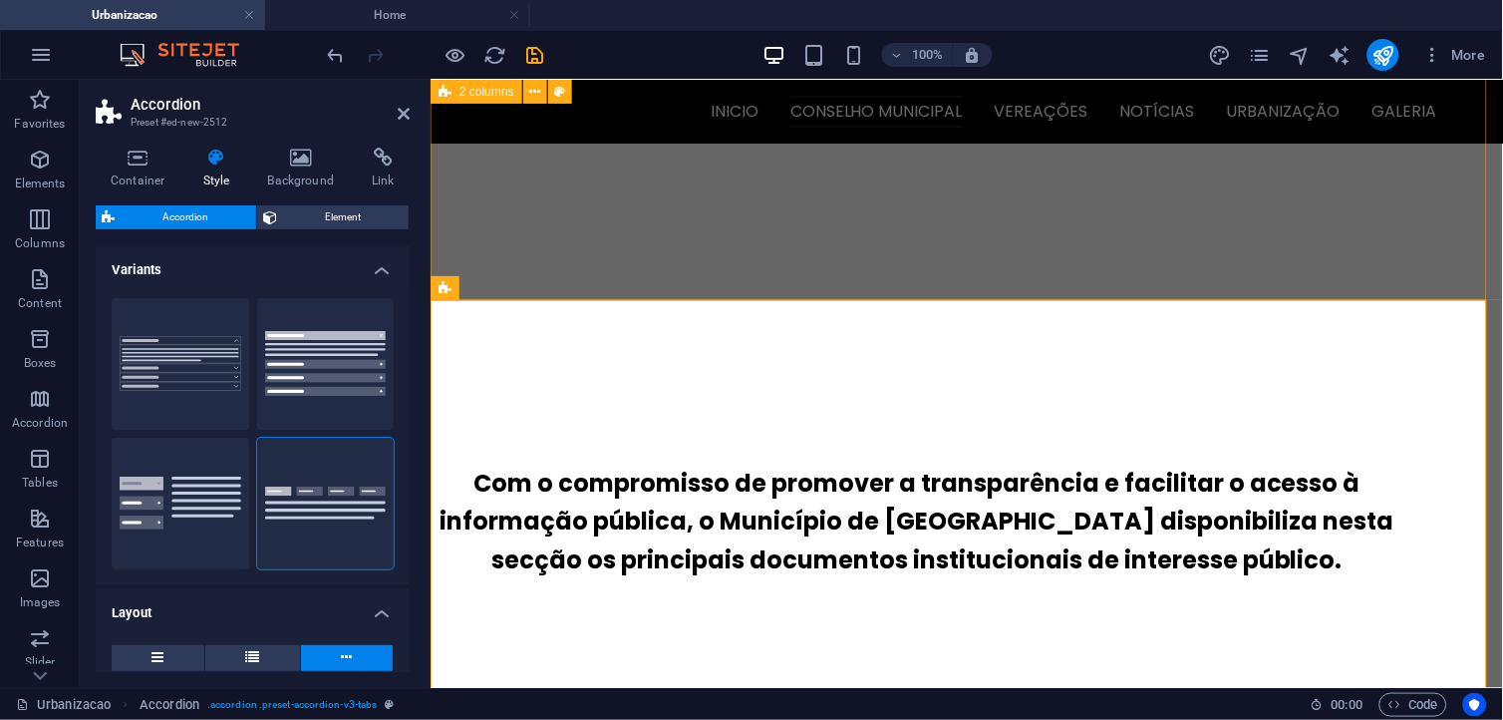
click at [1353, 401] on div "Com o compromisso de promover a transparência e facilitar o acesso à informação…" at bounding box center [966, 522] width 1073 height 242
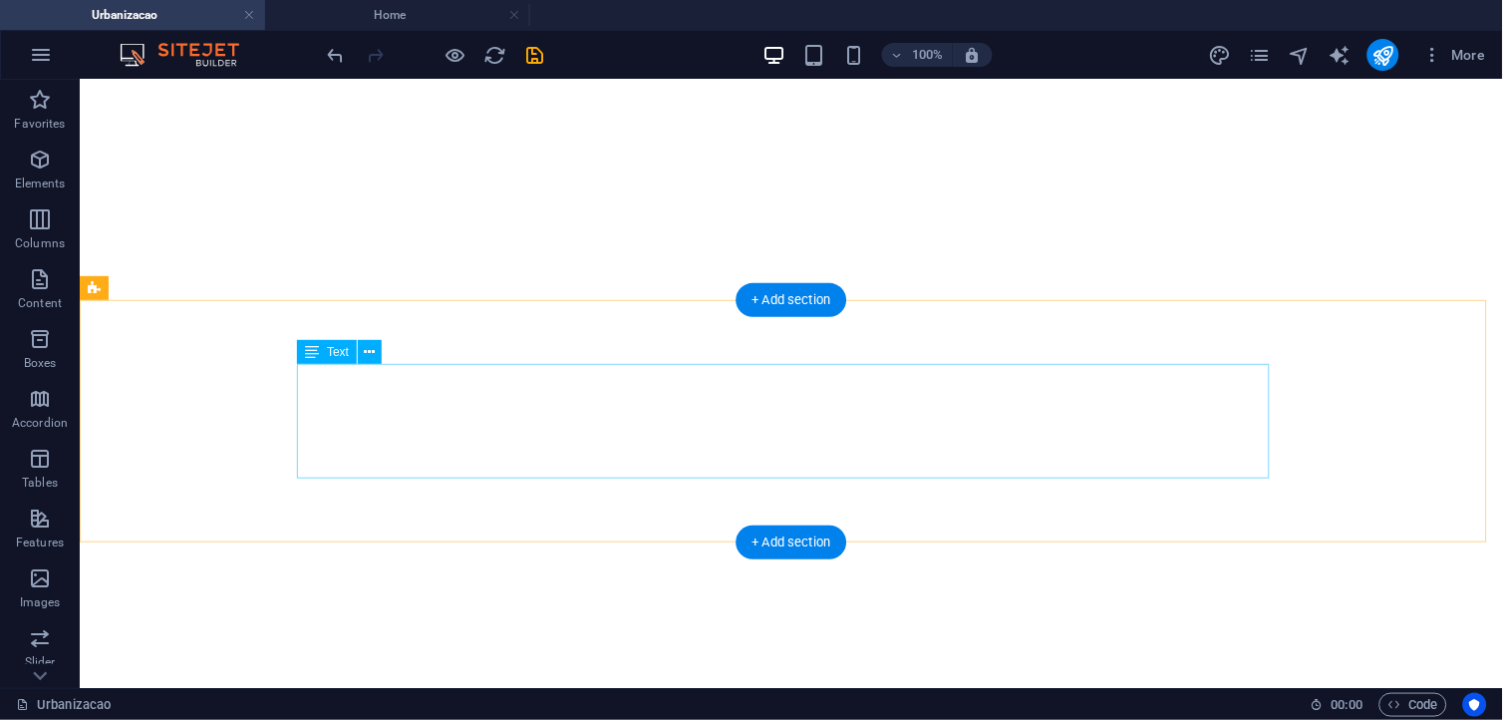
scroll to position [394, 0]
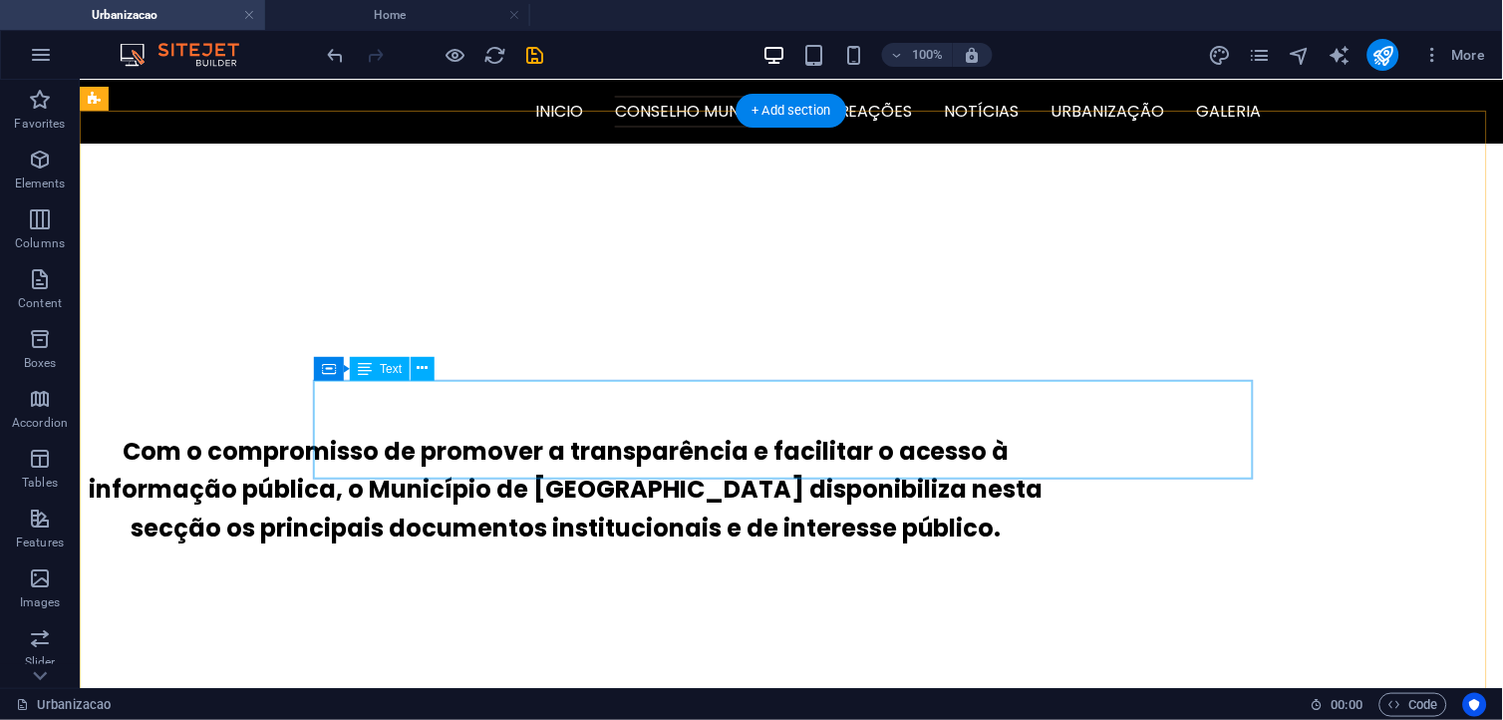
scroll to position [615, 0]
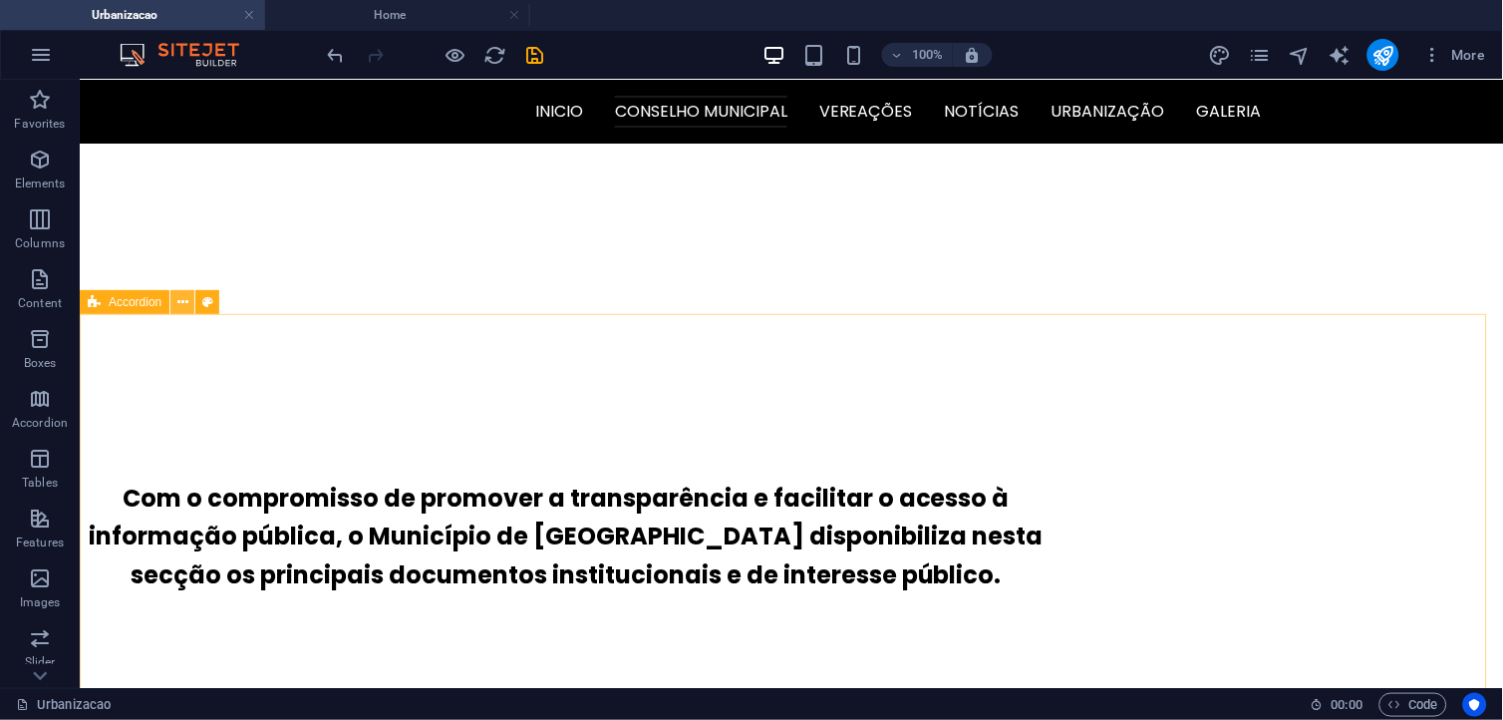
click at [190, 300] on button at bounding box center [182, 302] width 24 height 24
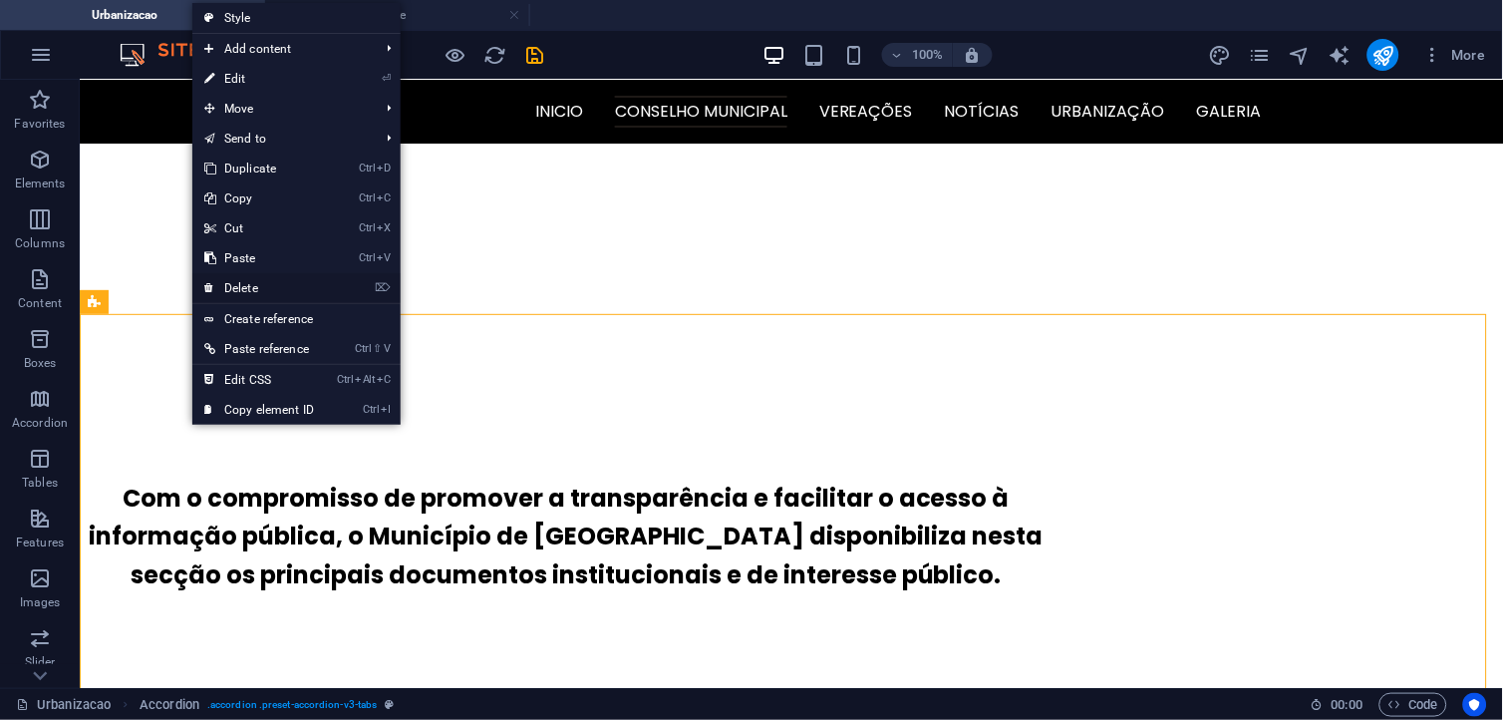
click at [253, 281] on link "⌦ Delete" at bounding box center [259, 288] width 134 height 30
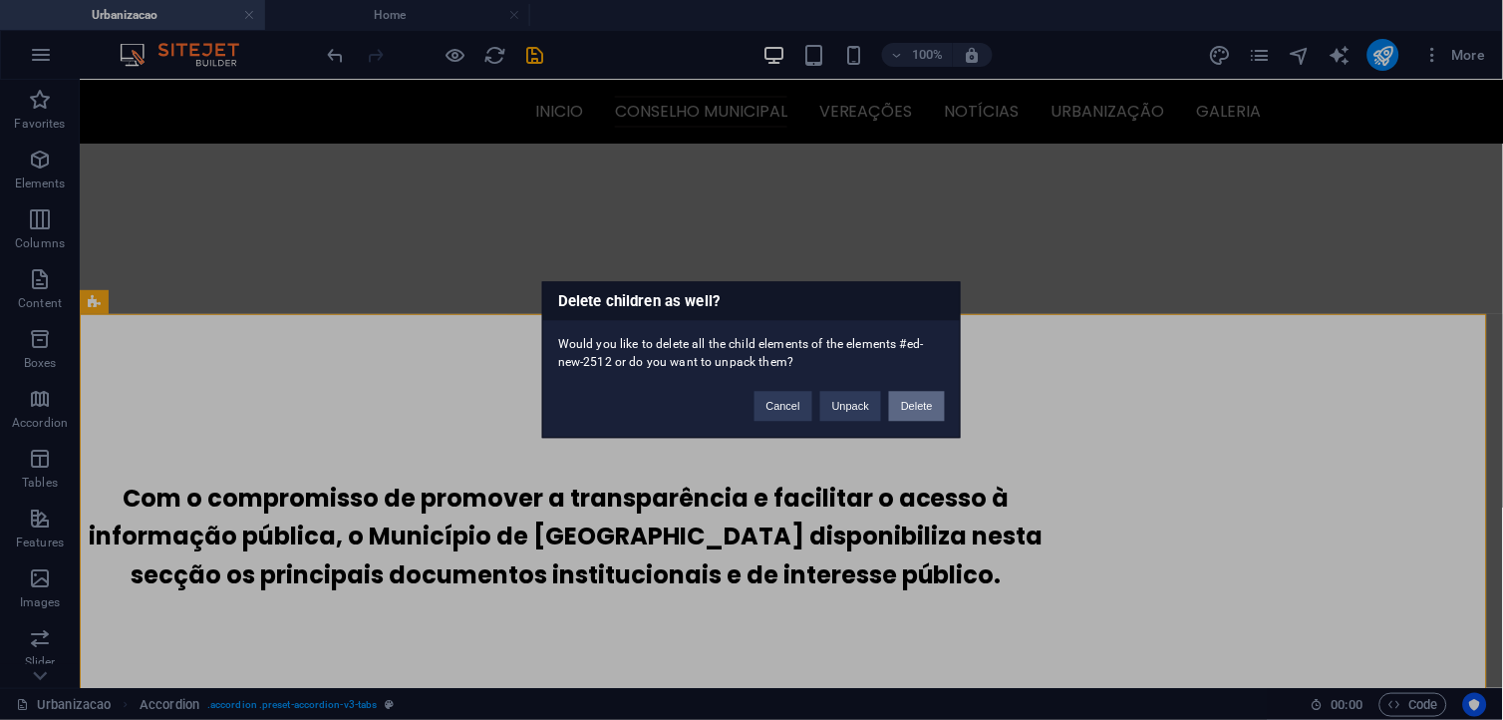
click at [923, 405] on button "Delete" at bounding box center [917, 407] width 56 height 30
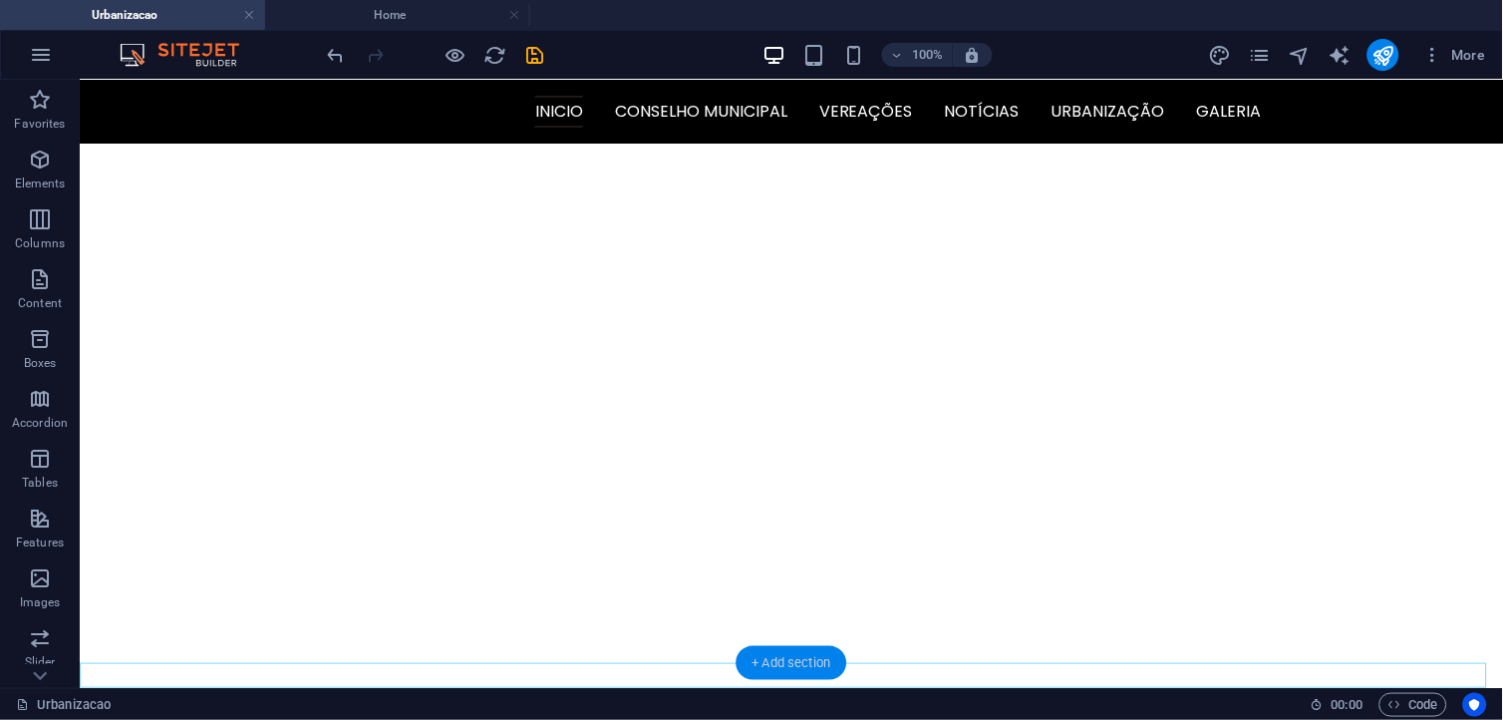
click at [797, 647] on div "+ Add section" at bounding box center [792, 663] width 111 height 34
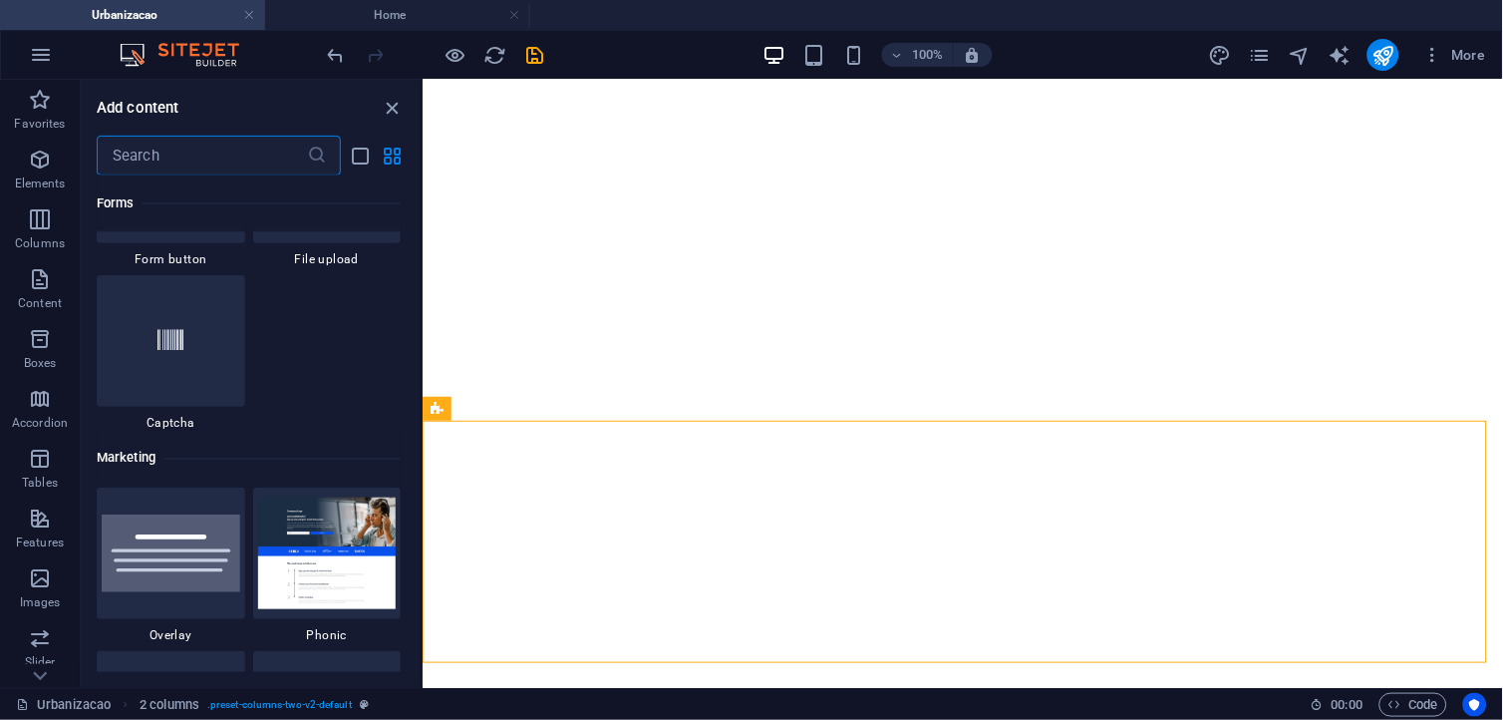
scroll to position [16003, 0]
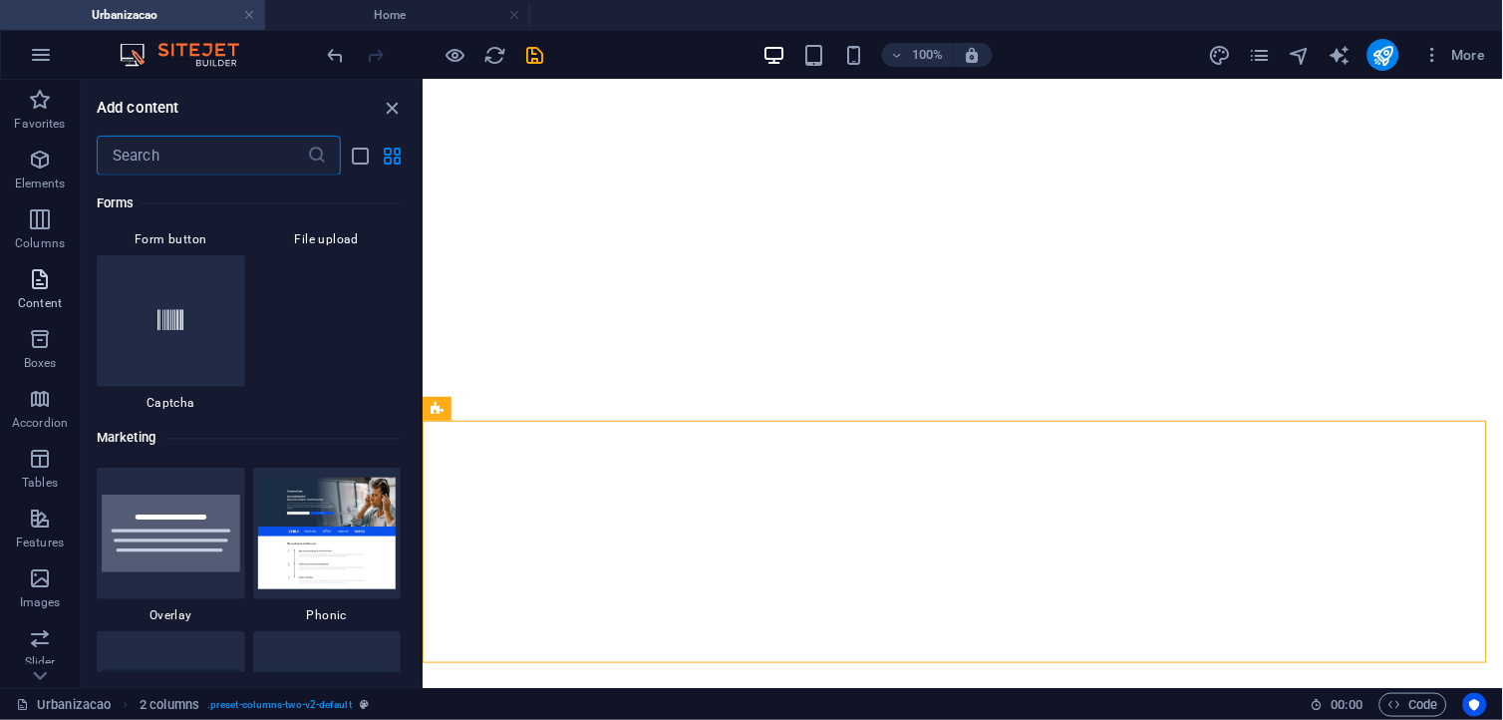
click at [57, 296] on p "Content" at bounding box center [40, 303] width 44 height 16
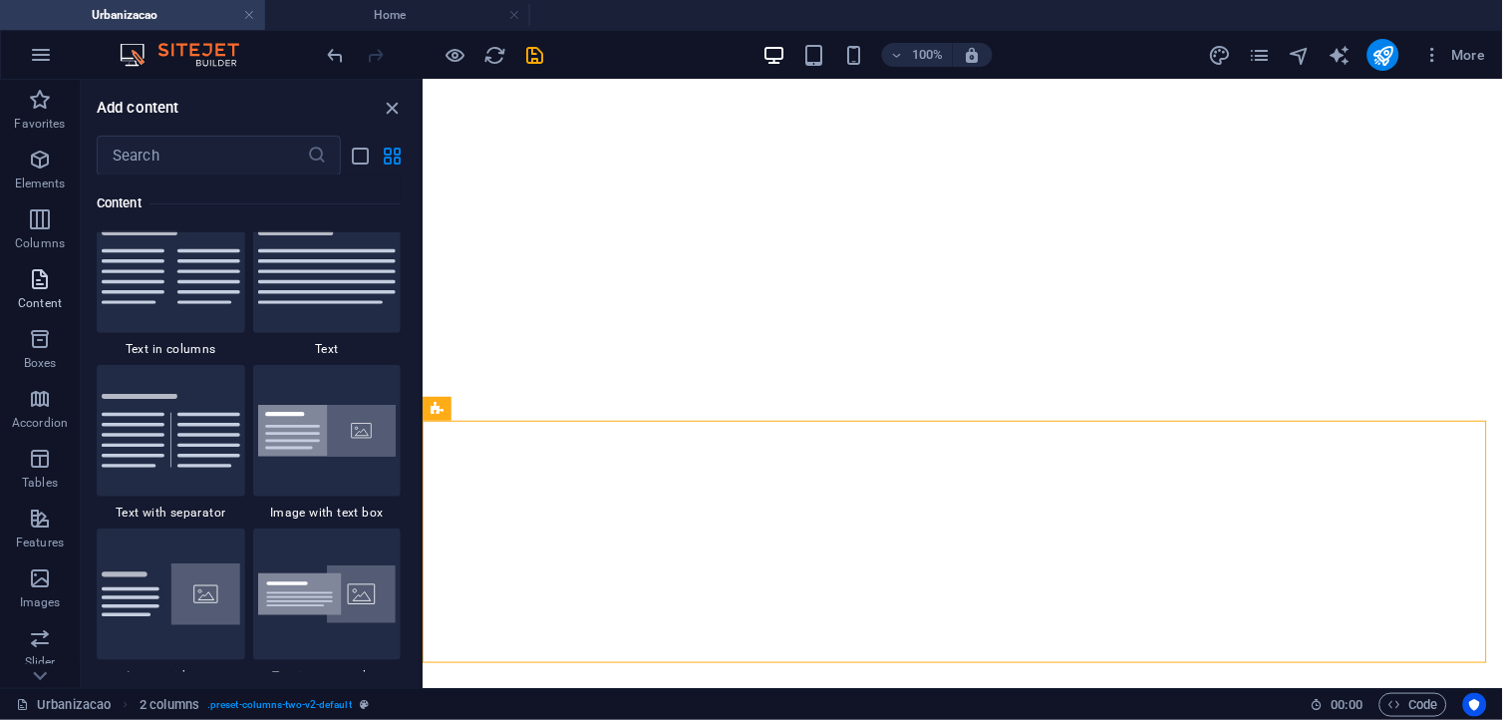
scroll to position [3487, 0]
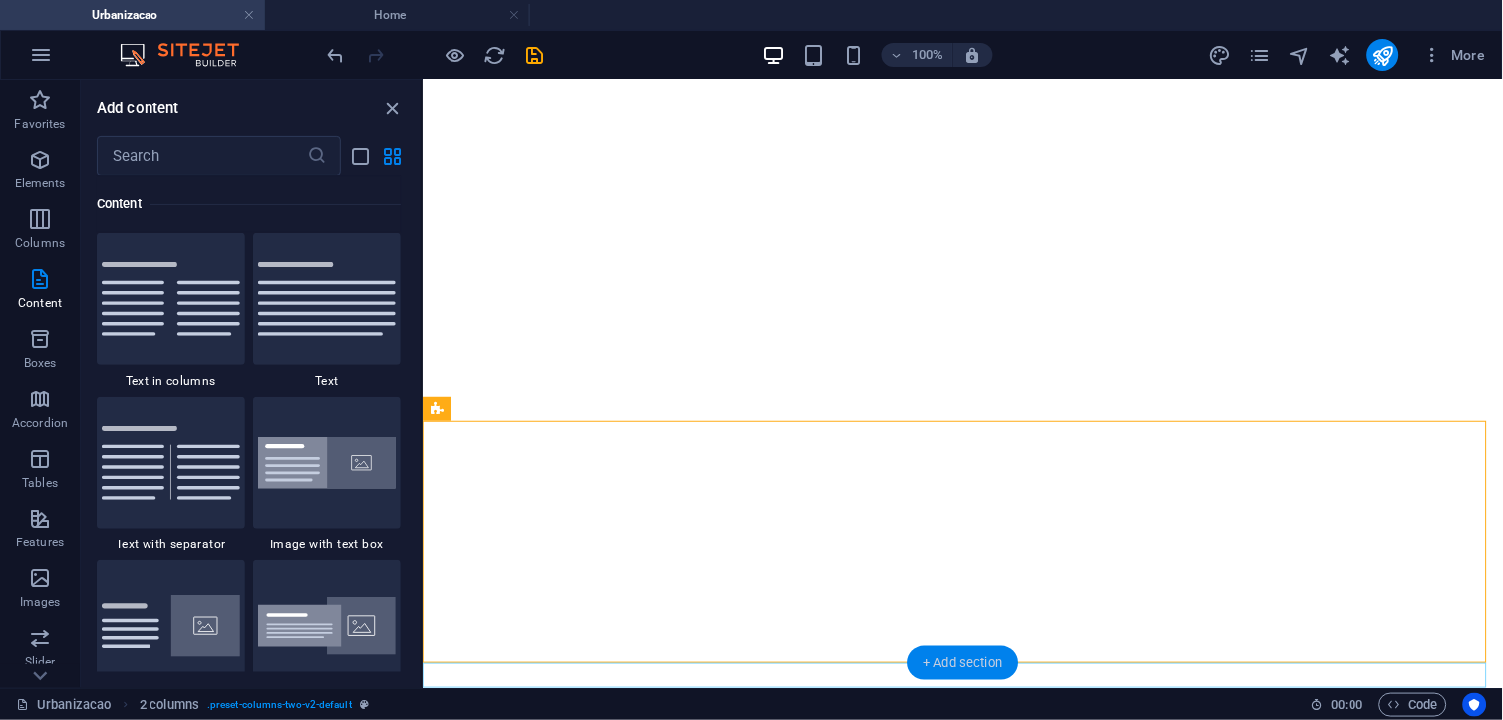
click at [961, 647] on div "+ Add section" at bounding box center [963, 663] width 111 height 34
click at [207, 155] on input "text" at bounding box center [202, 156] width 210 height 40
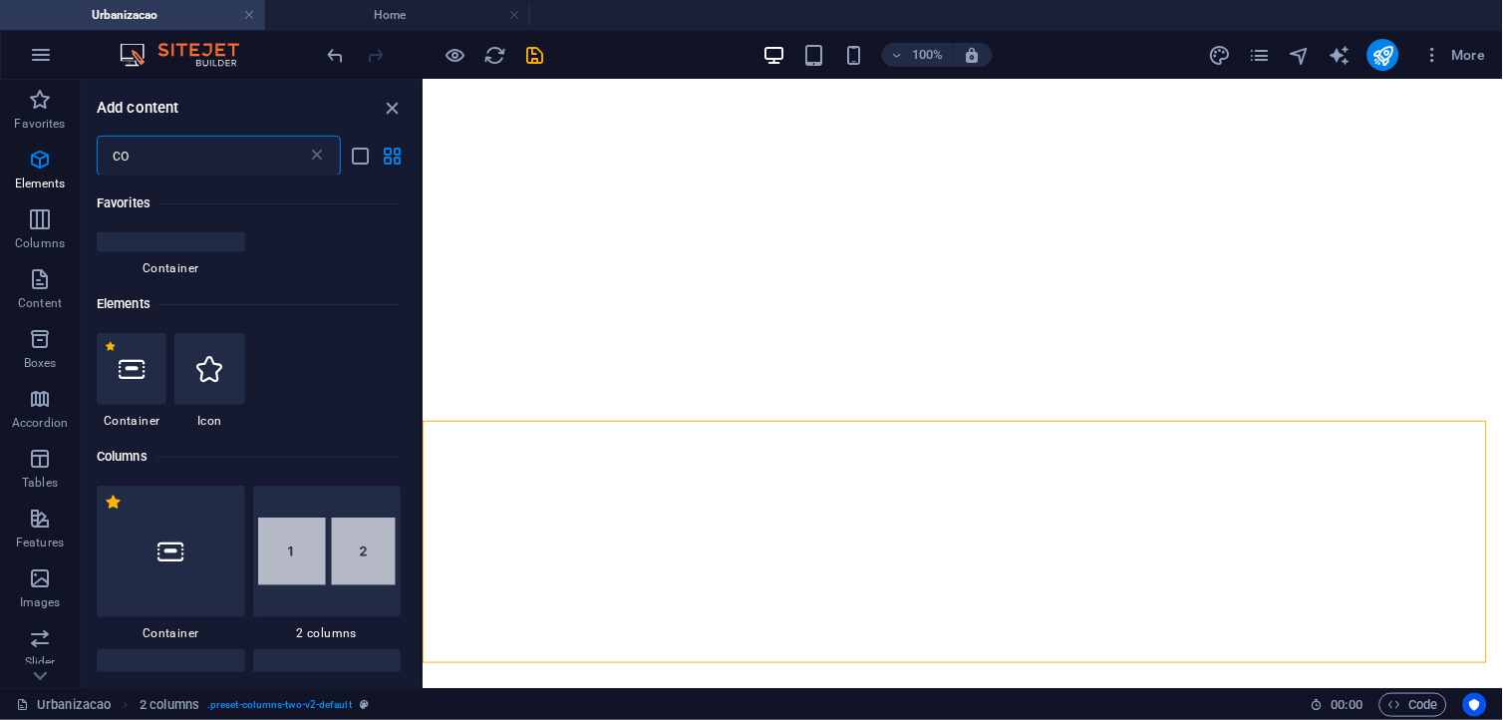
scroll to position [221, 0]
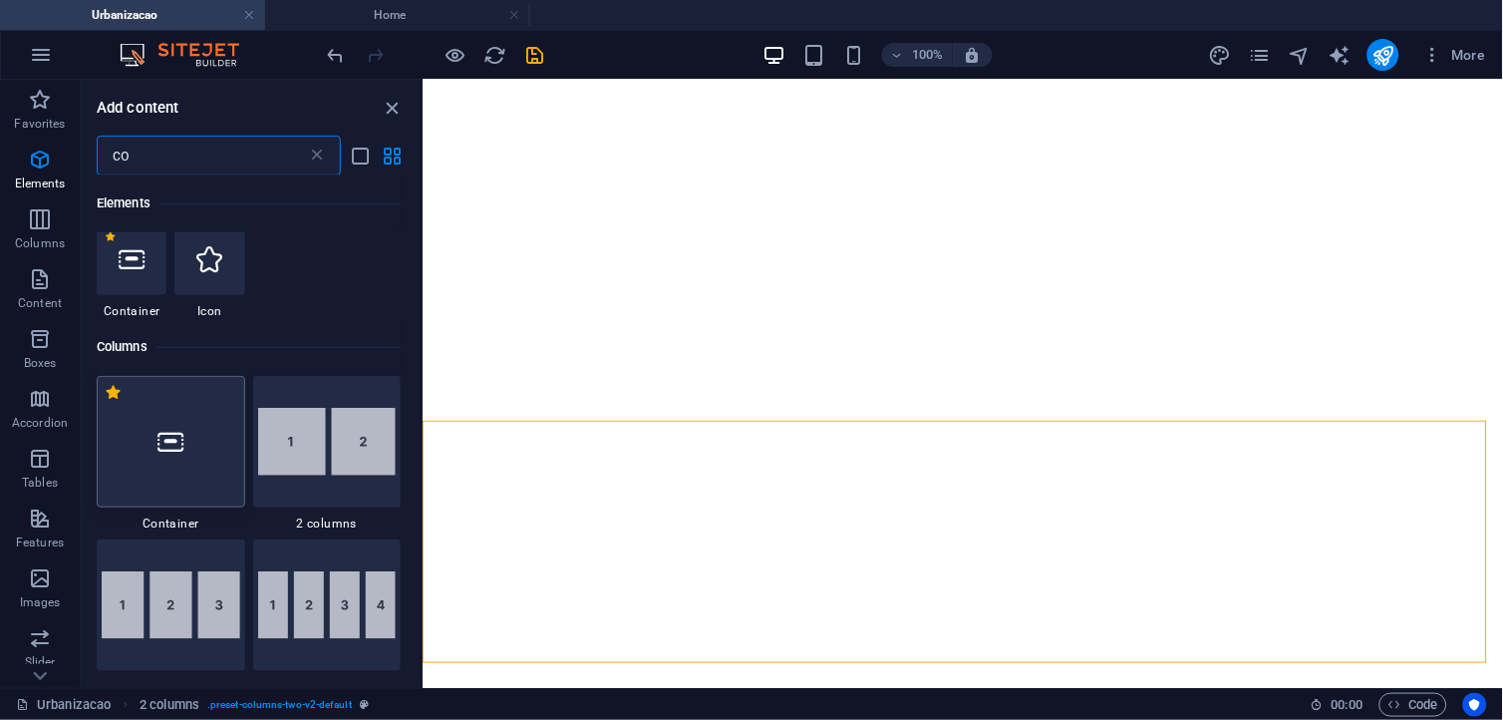
type input "co"
click at [219, 440] on div at bounding box center [171, 442] width 149 height 132
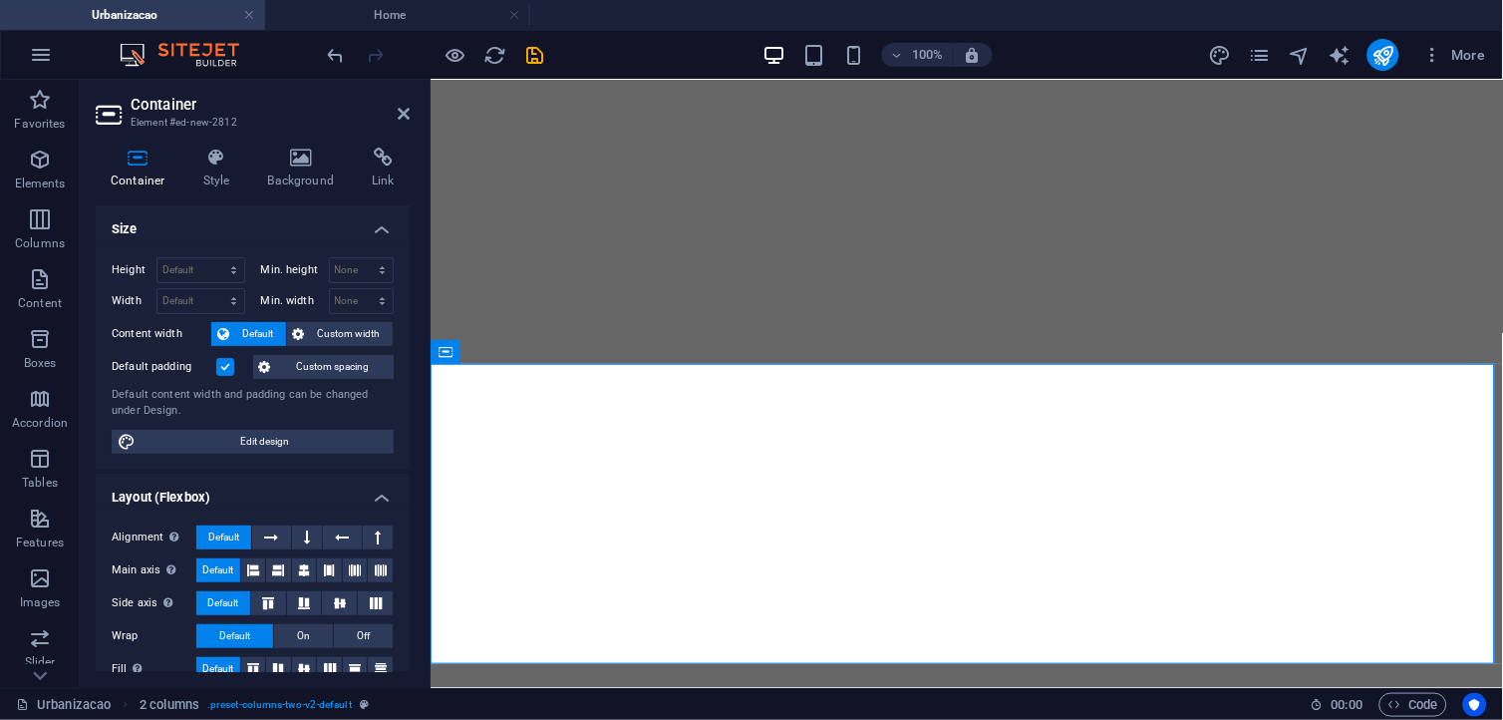
scroll to position [565, 0]
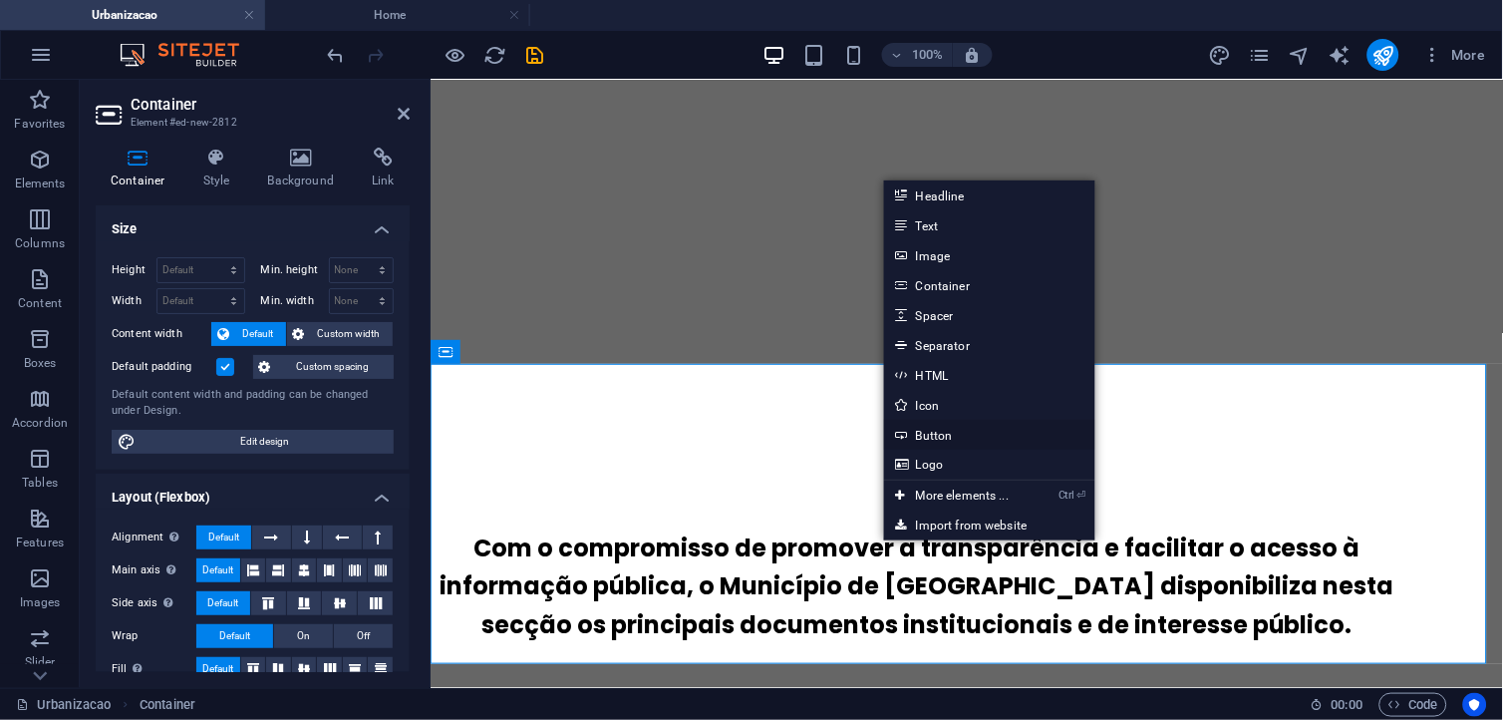
click at [962, 444] on link "Button" at bounding box center [989, 435] width 211 height 30
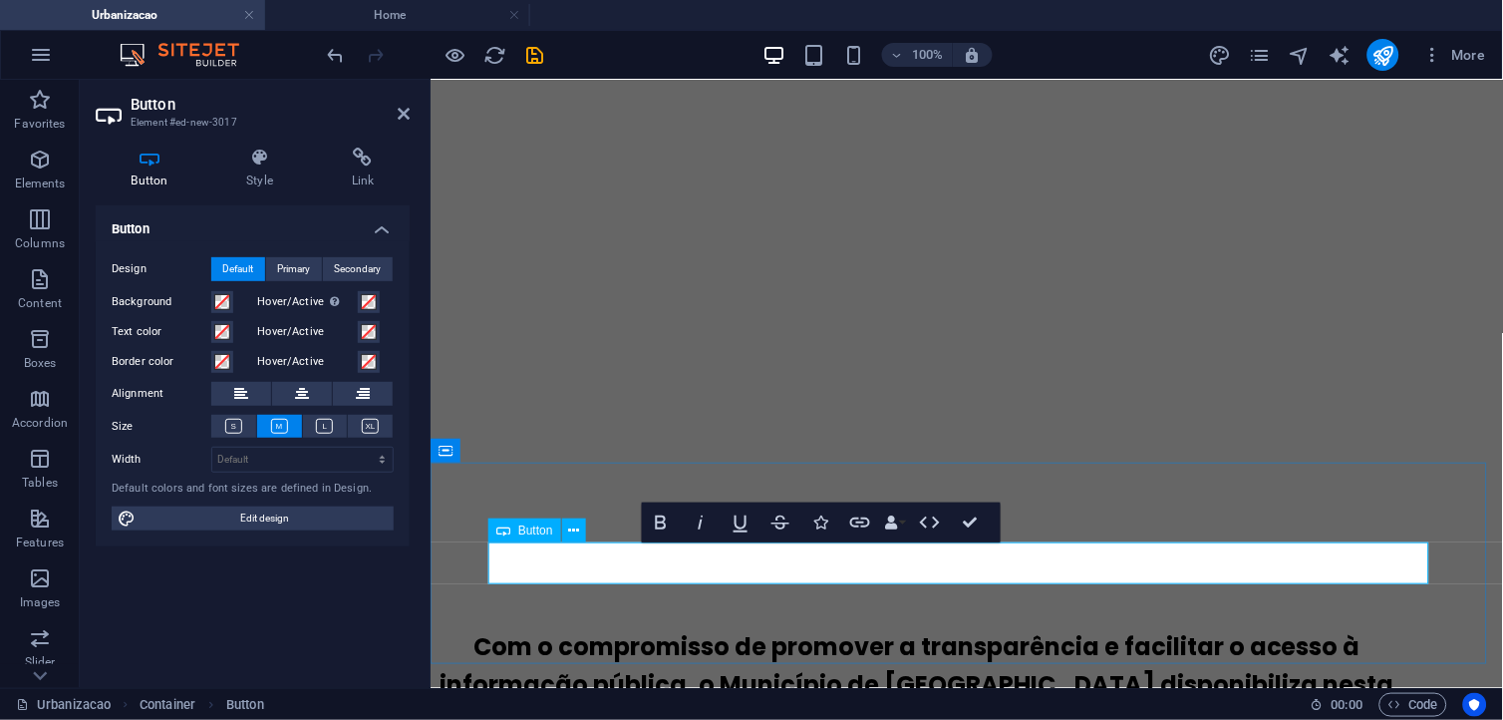
scroll to position [764, 3]
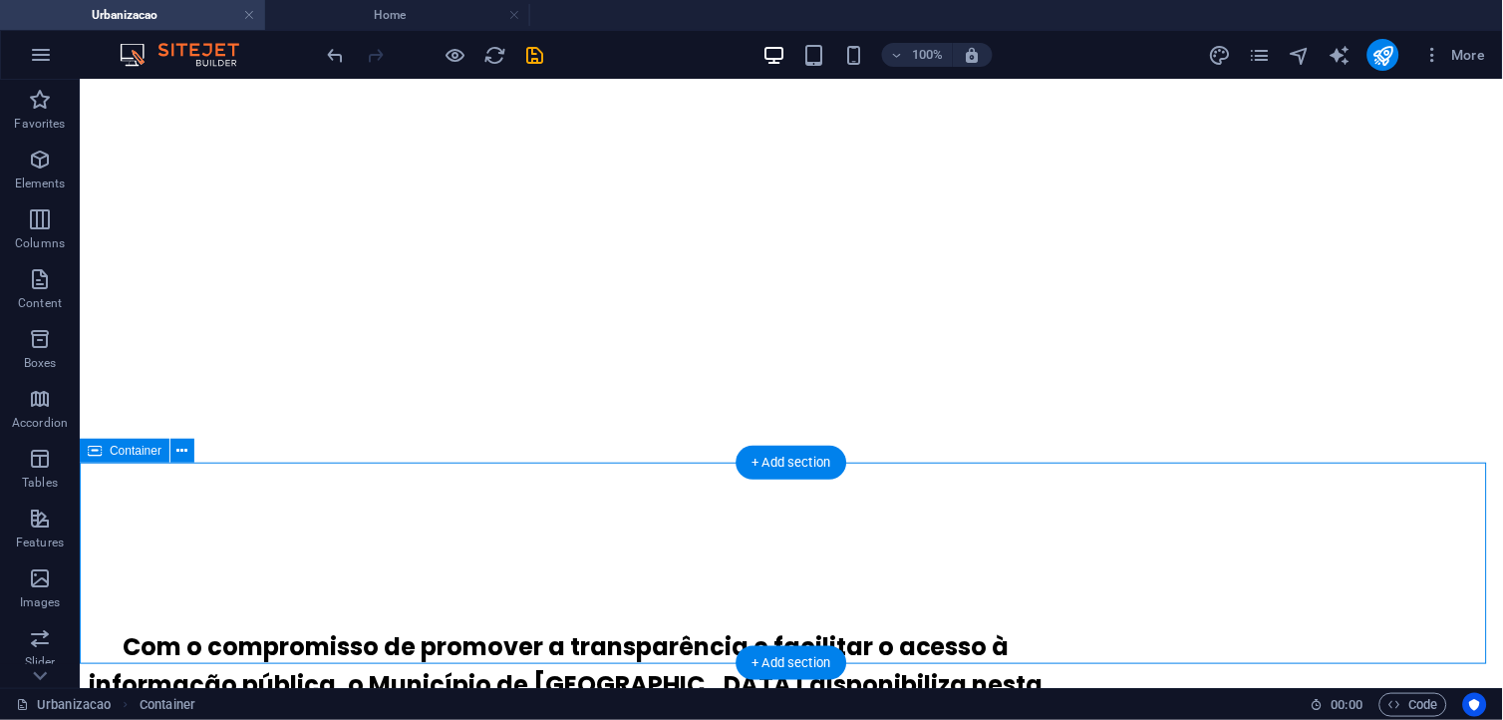
click at [187, 444] on button at bounding box center [182, 451] width 24 height 24
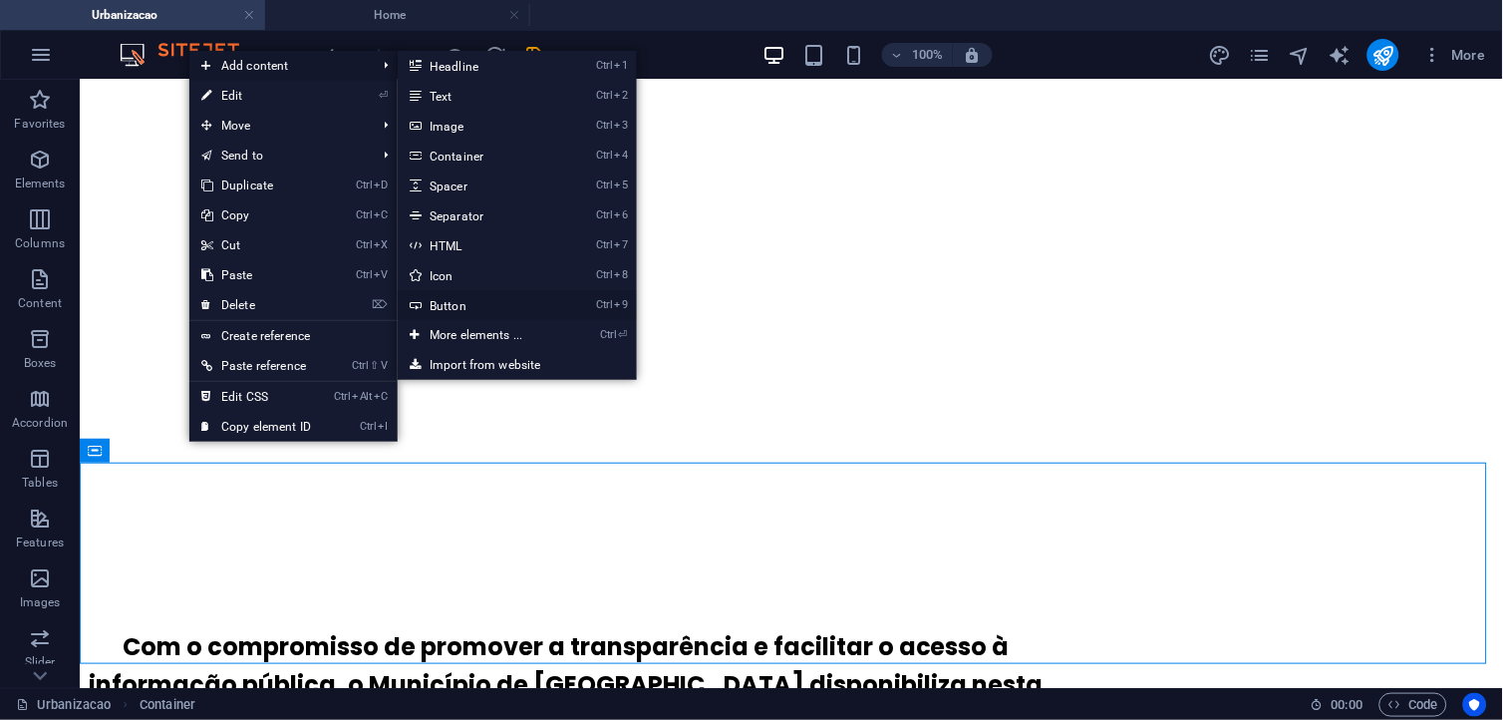
click at [467, 300] on link "Ctrl 9 Button" at bounding box center [480, 305] width 164 height 30
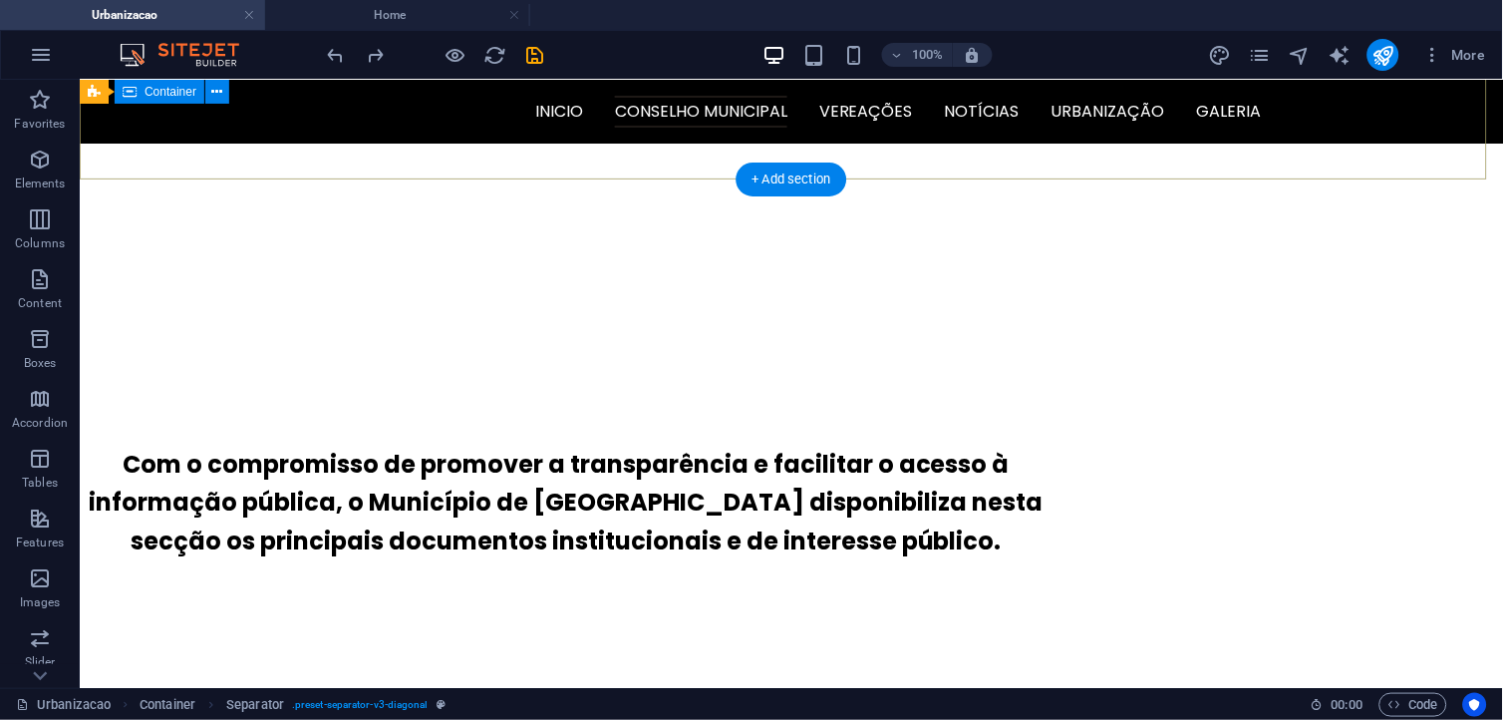
scroll to position [508, 0]
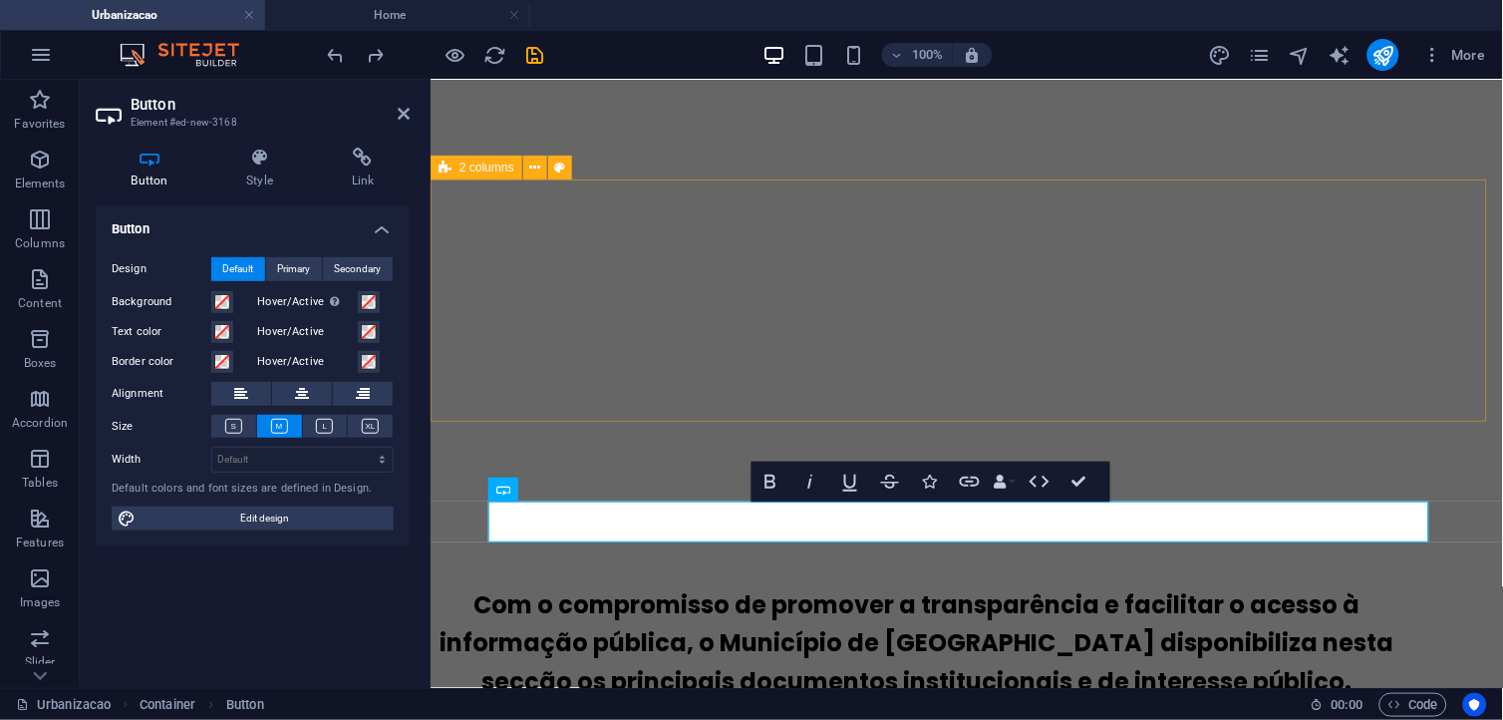
scroll to position [271, 6]
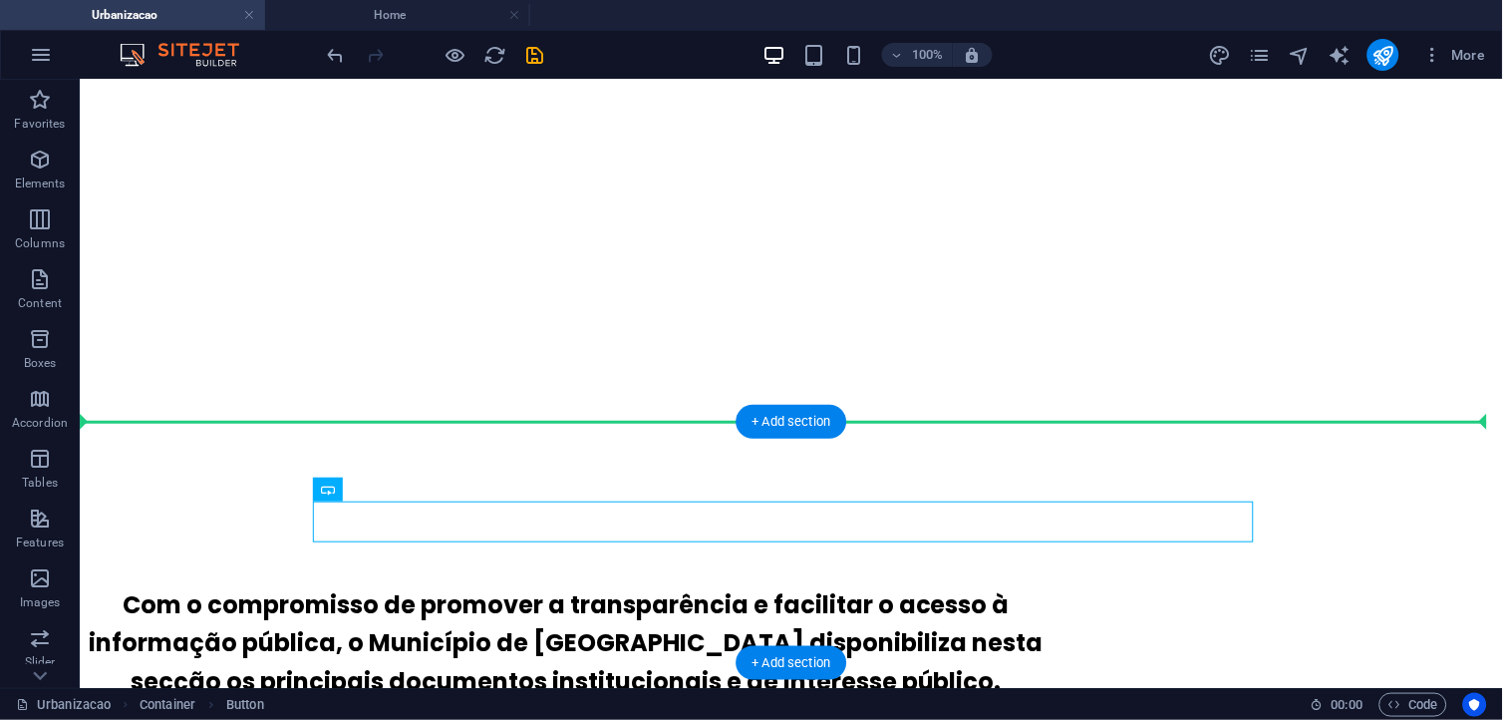
drag, startPoint x: 891, startPoint y: 517, endPoint x: 901, endPoint y: 476, distance: 43.0
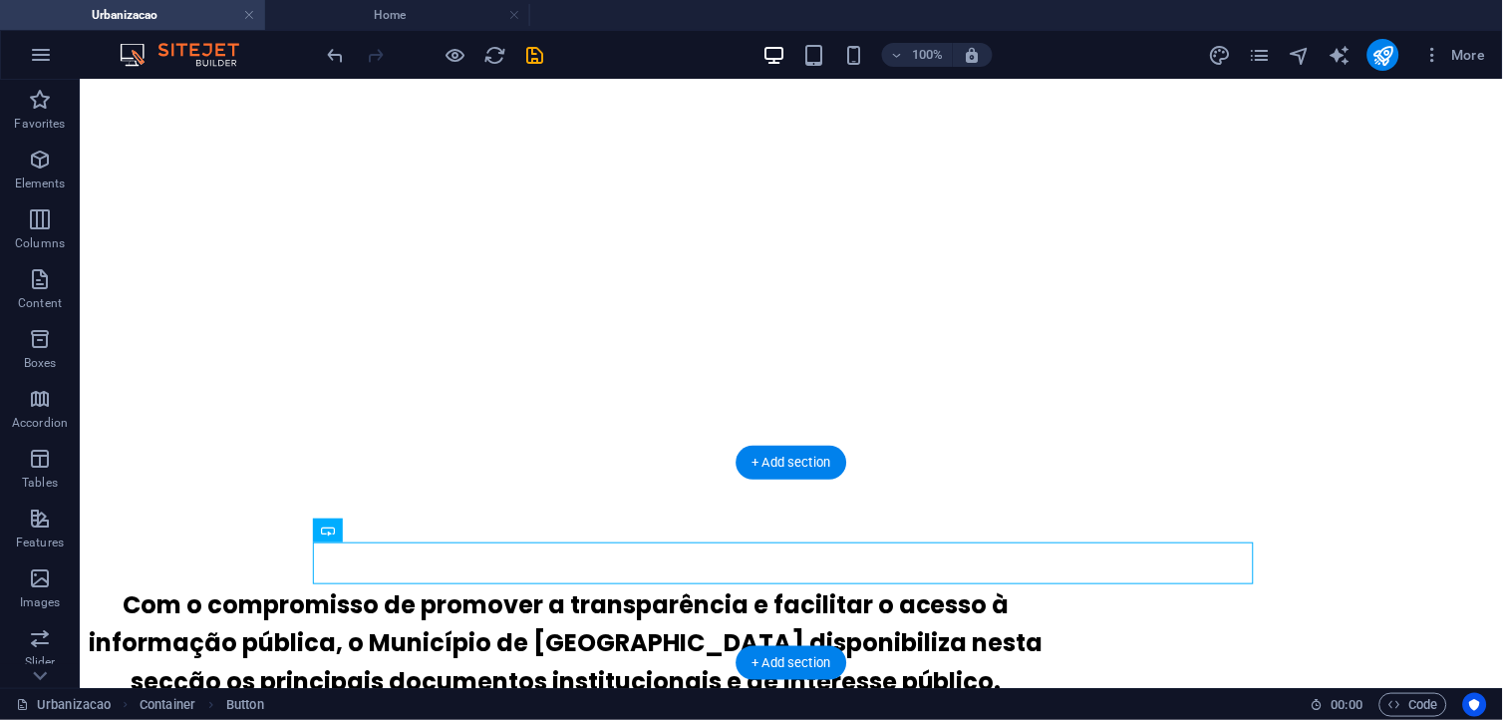
drag, startPoint x: 844, startPoint y: 552, endPoint x: 281, endPoint y: 580, distance: 563.9
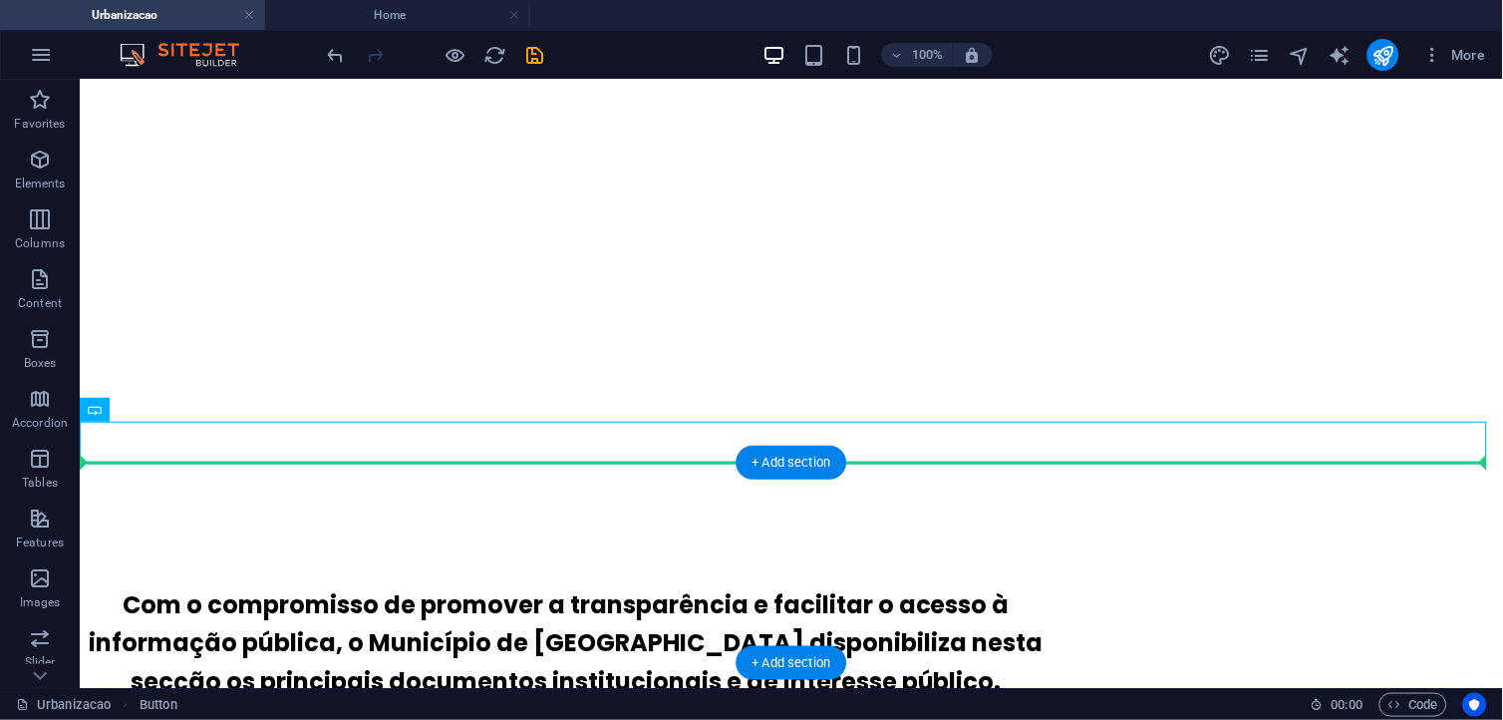
drag, startPoint x: 900, startPoint y: 436, endPoint x: 840, endPoint y: 502, distance: 89.7
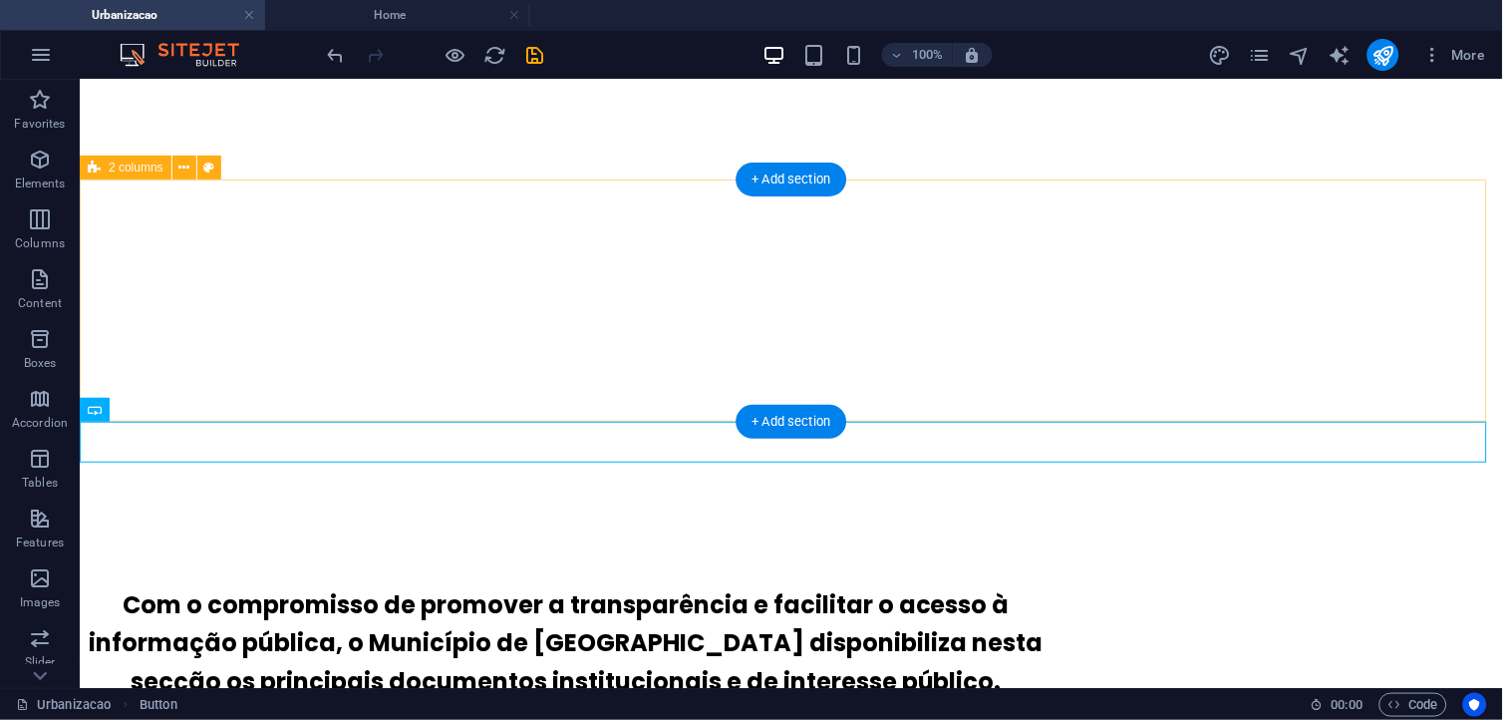
click at [1353, 522] on div "Com o compromisso de promover a transparência e facilitar o acesso à informação…" at bounding box center [791, 643] width 1424 height 242
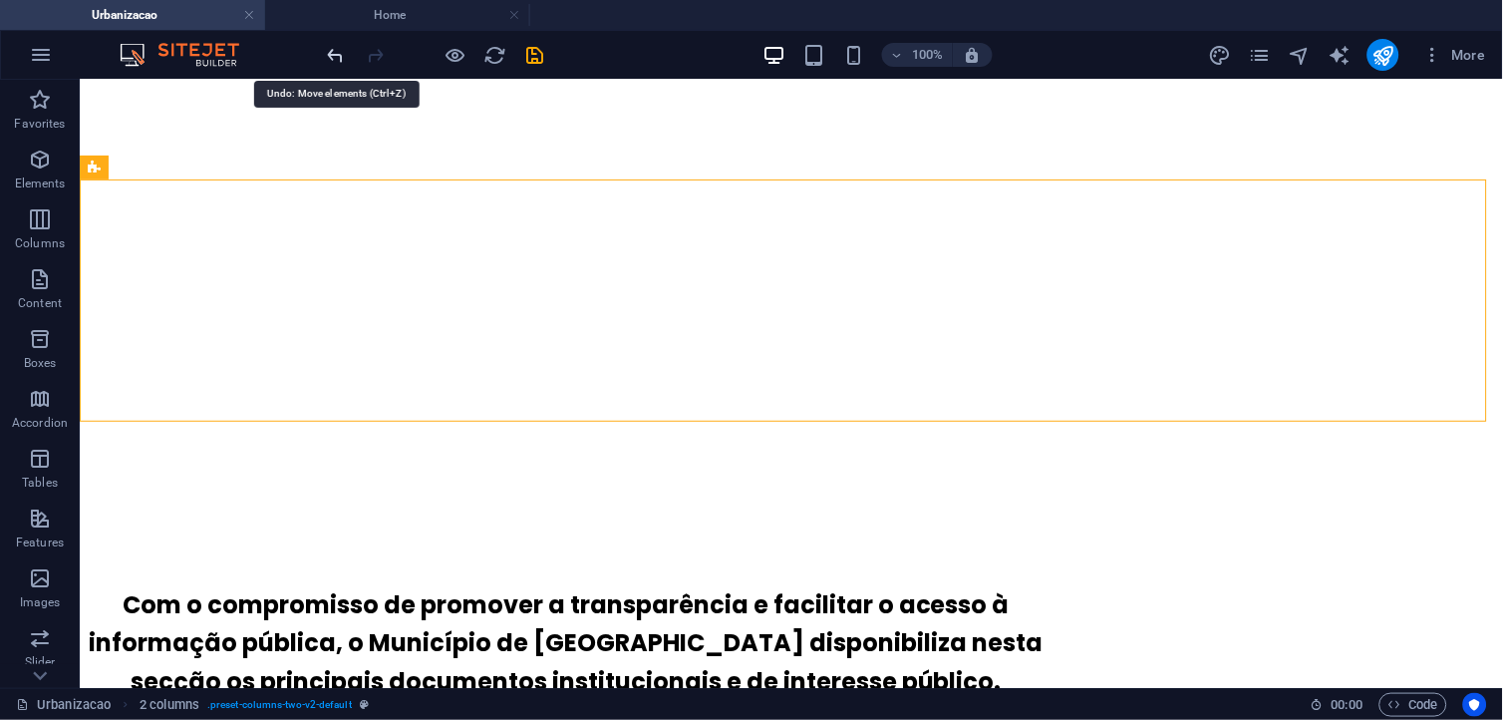
click at [340, 48] on icon "undo" at bounding box center [336, 55] width 23 height 23
click at [326, 57] on icon "undo" at bounding box center [336, 55] width 23 height 23
click at [325, 57] on icon "undo" at bounding box center [336, 55] width 23 height 23
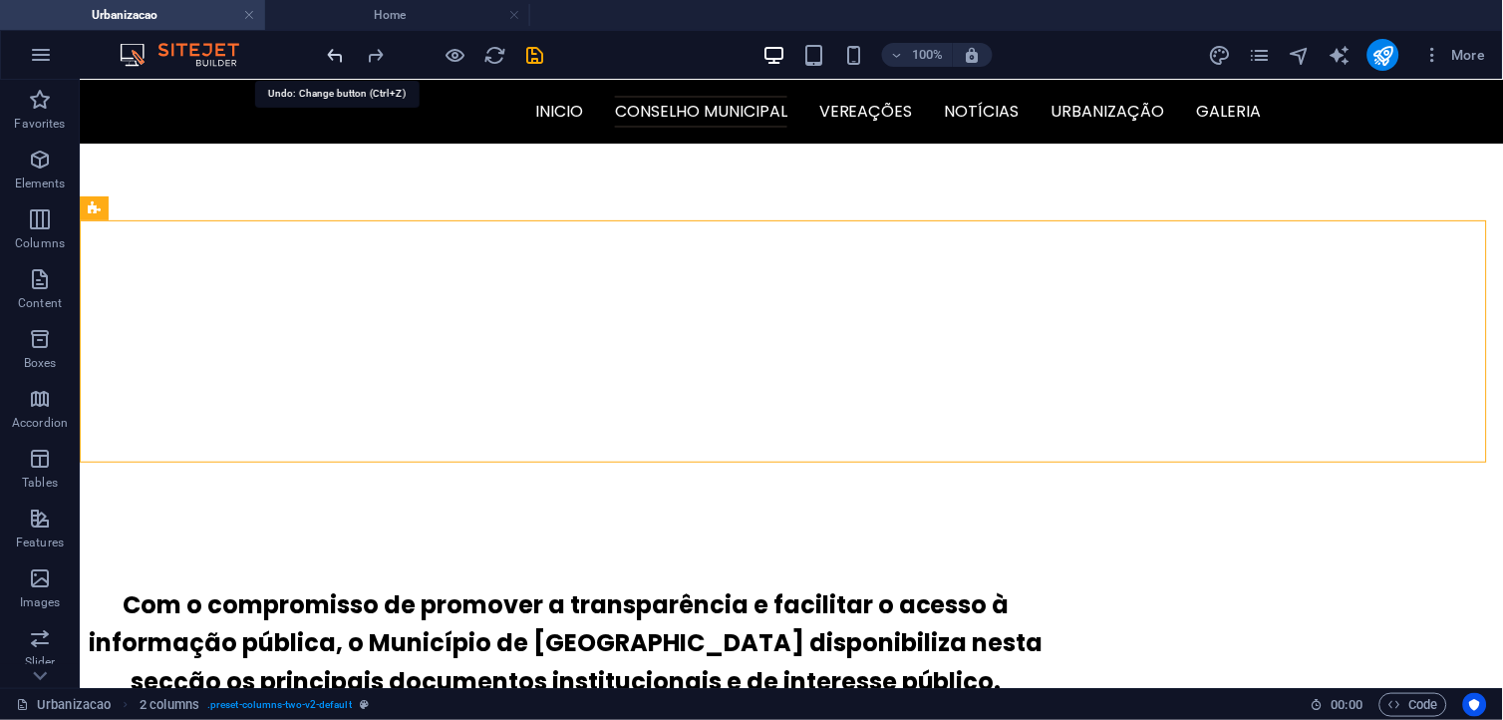
scroll to position [467, 0]
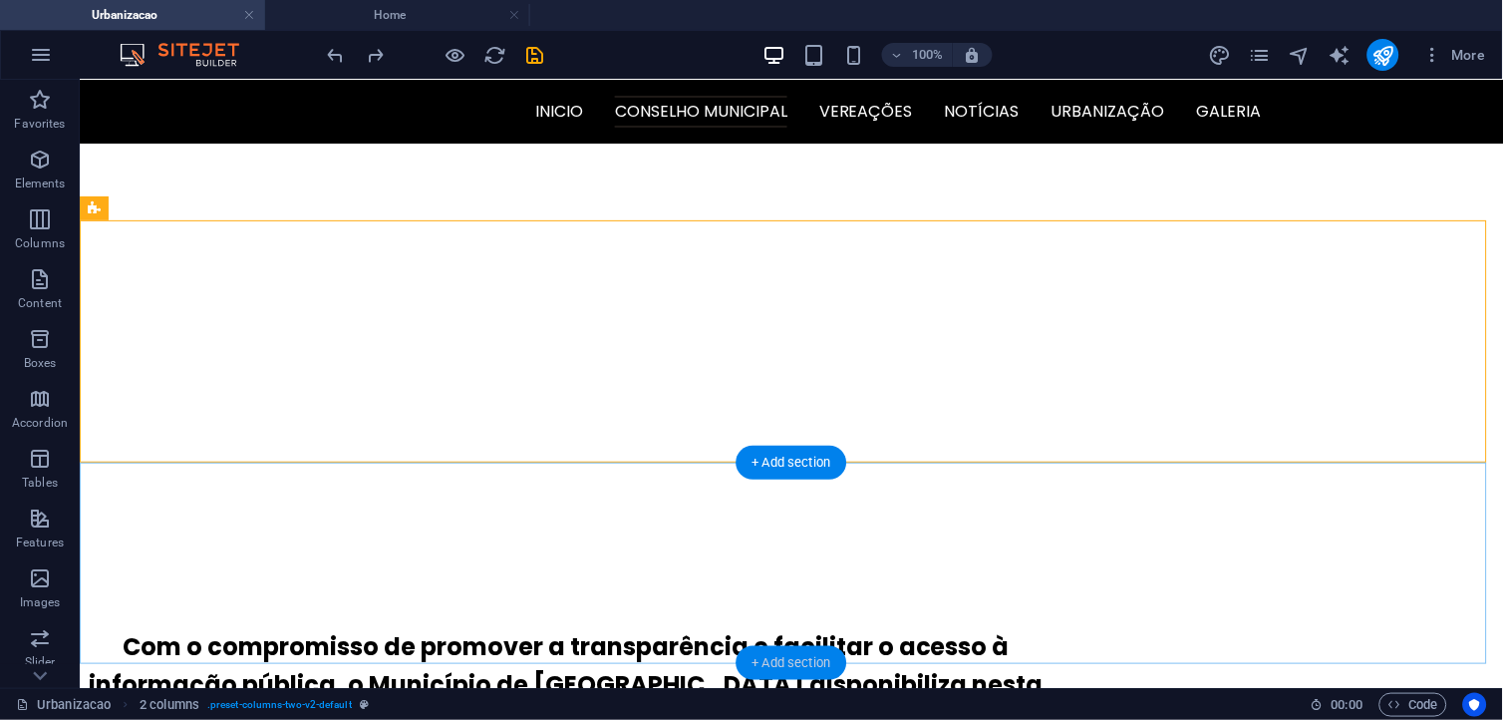
click at [786, 647] on div "+ Add section" at bounding box center [792, 663] width 111 height 34
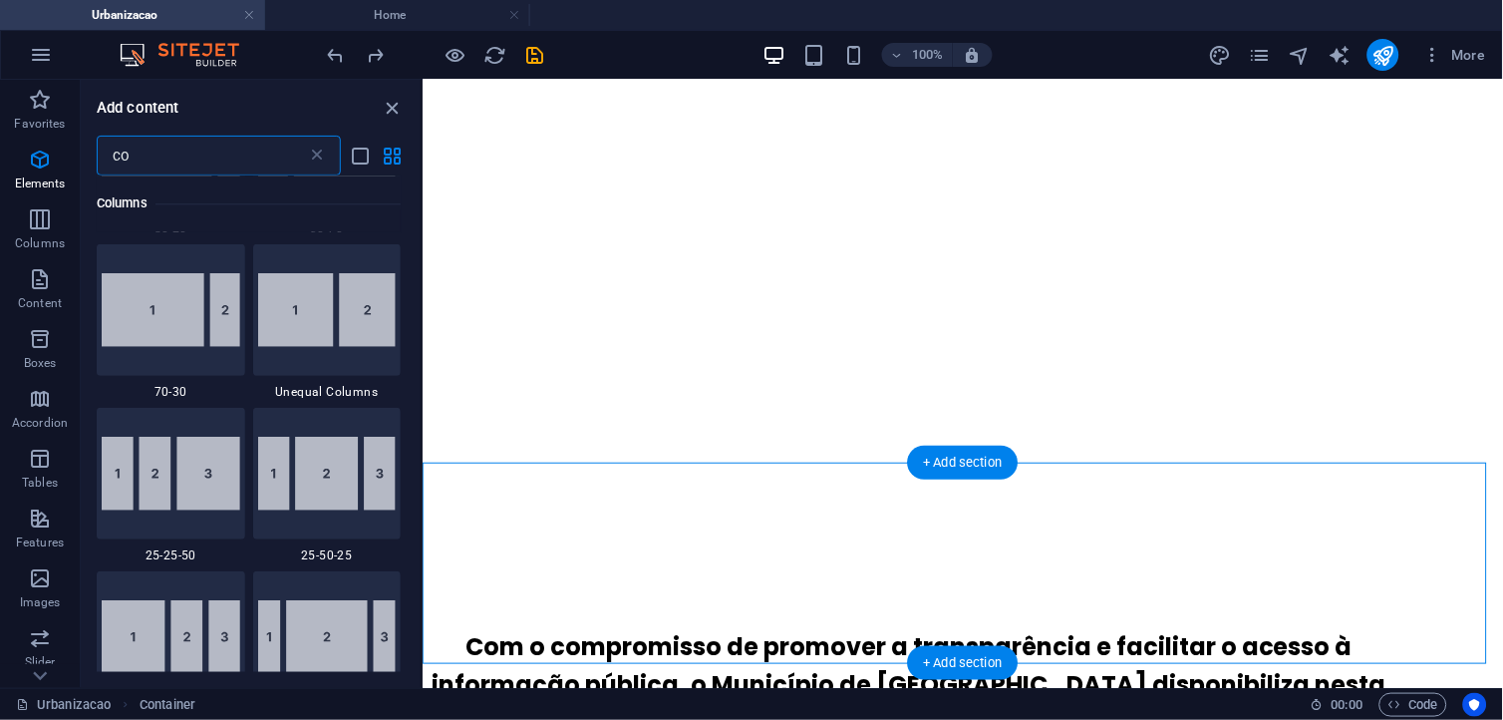
scroll to position [1885, 0]
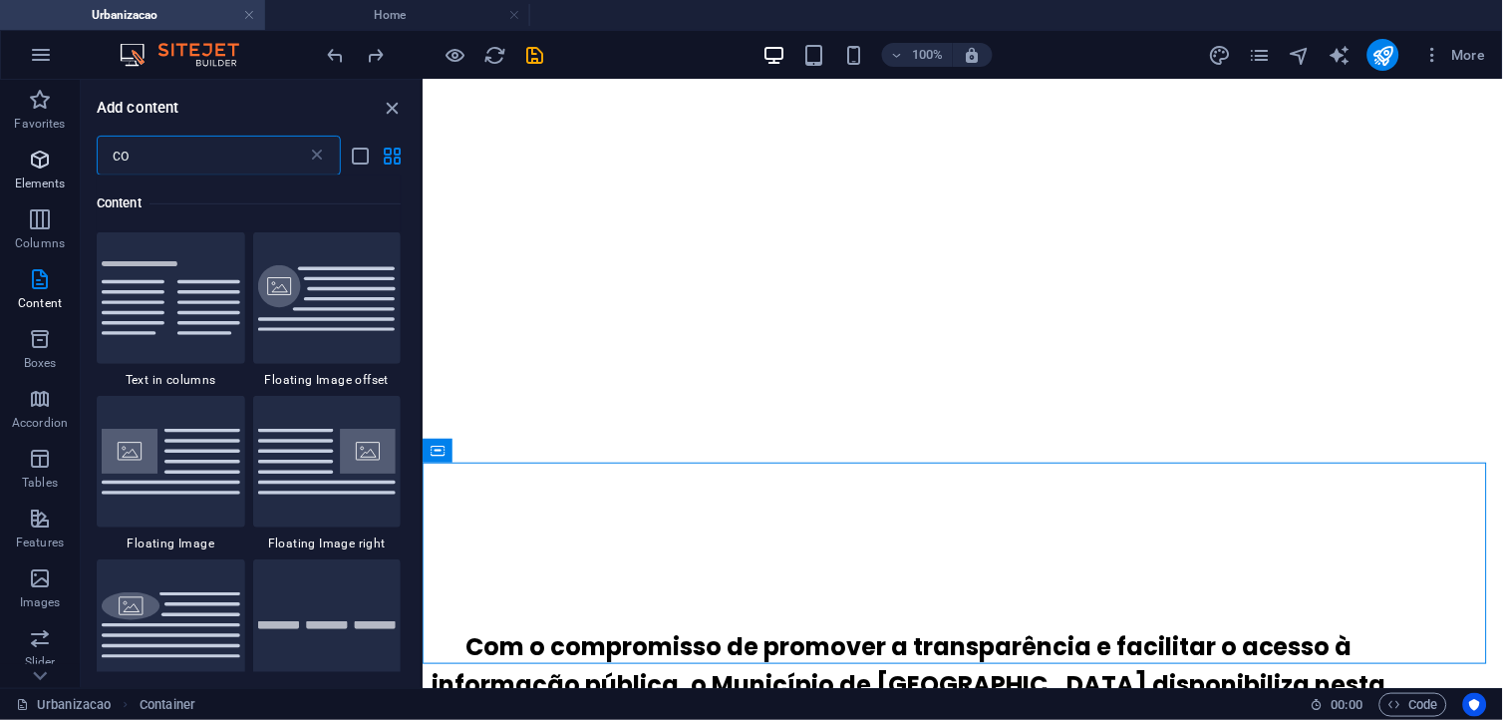
drag, startPoint x: 185, startPoint y: 159, endPoint x: 30, endPoint y: 152, distance: 155.7
click at [31, 153] on div "Favorites Elements Columns Content Boxes Accordion Tables Features Images Slide…" at bounding box center [211, 384] width 423 height 608
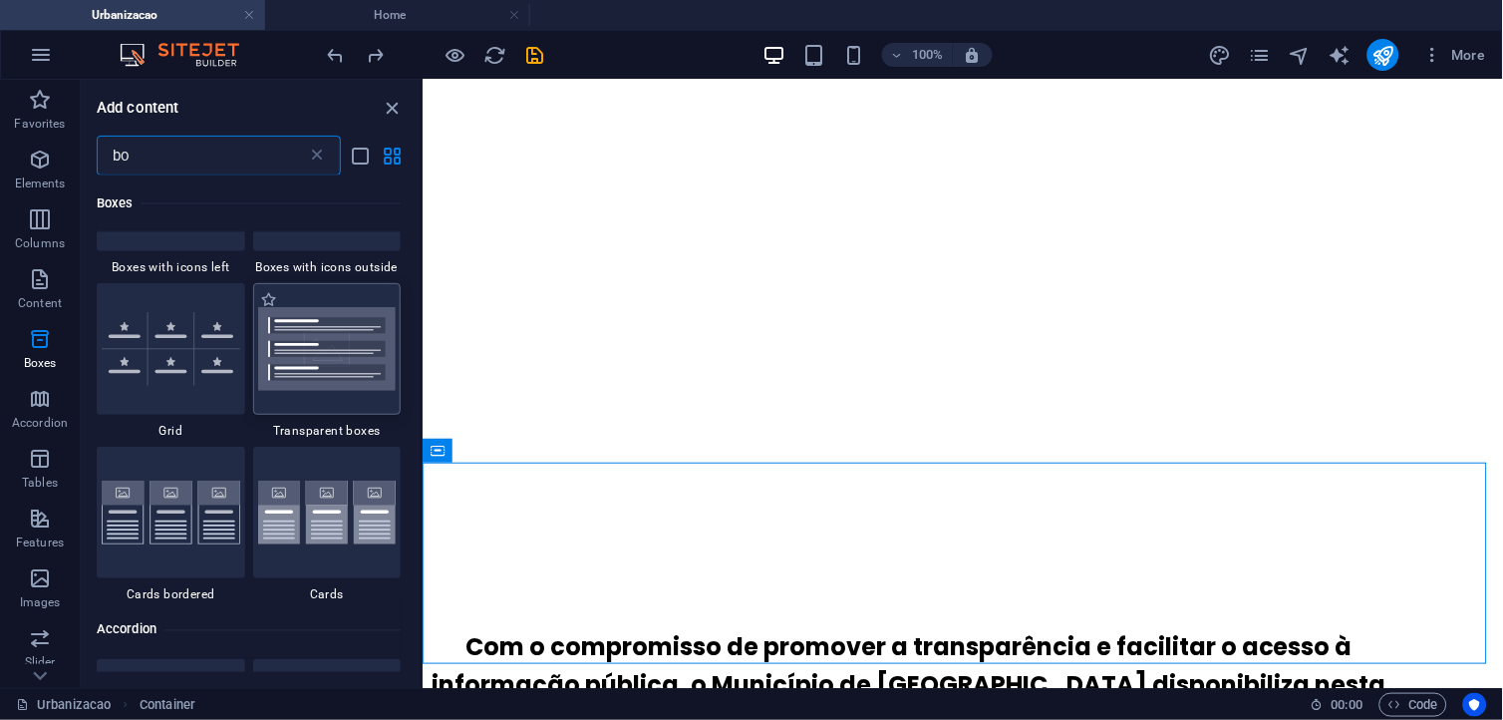
scroll to position [2326, 0]
type input "bo"
click at [394, 115] on icon "close panel" at bounding box center [393, 108] width 23 height 23
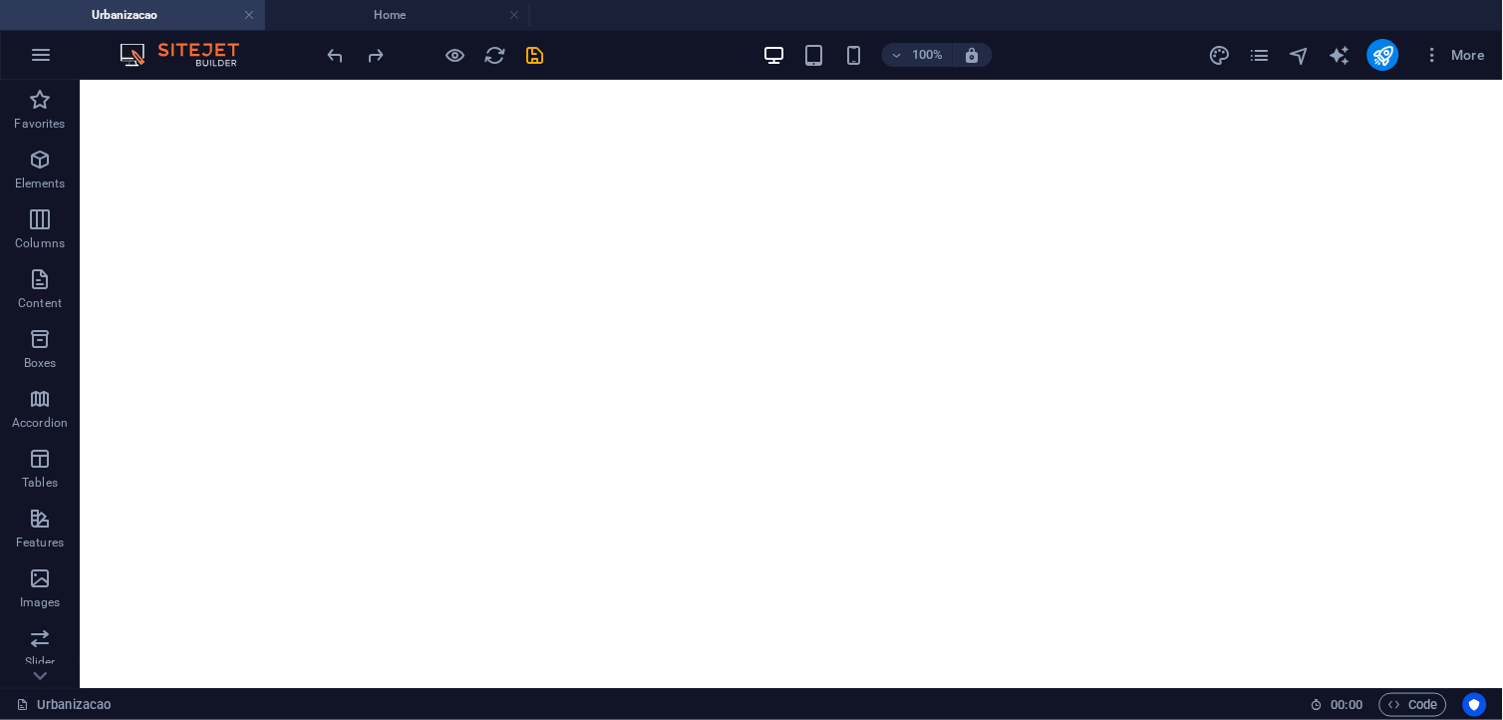
scroll to position [467, 0]
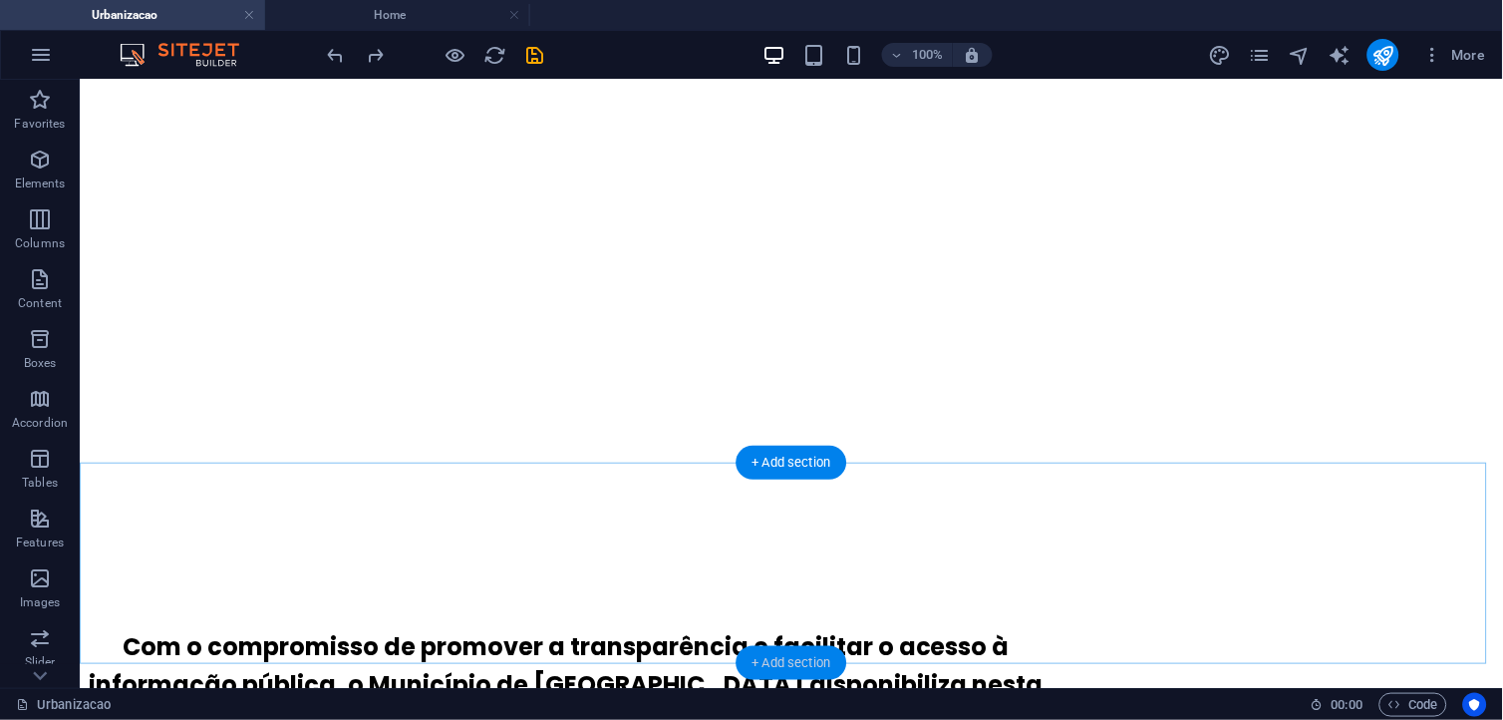
click at [835, 647] on div "+ Add section" at bounding box center [792, 663] width 111 height 34
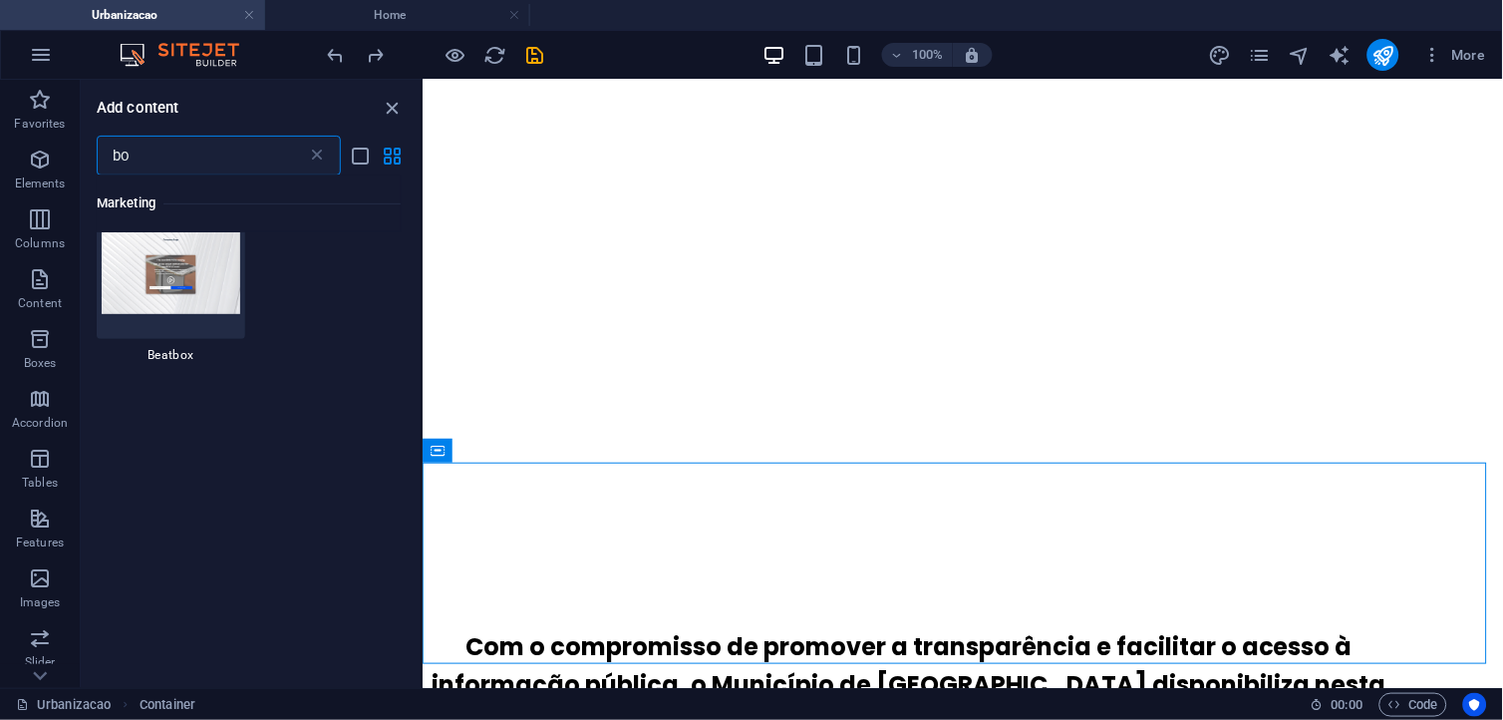
scroll to position [5206, 0]
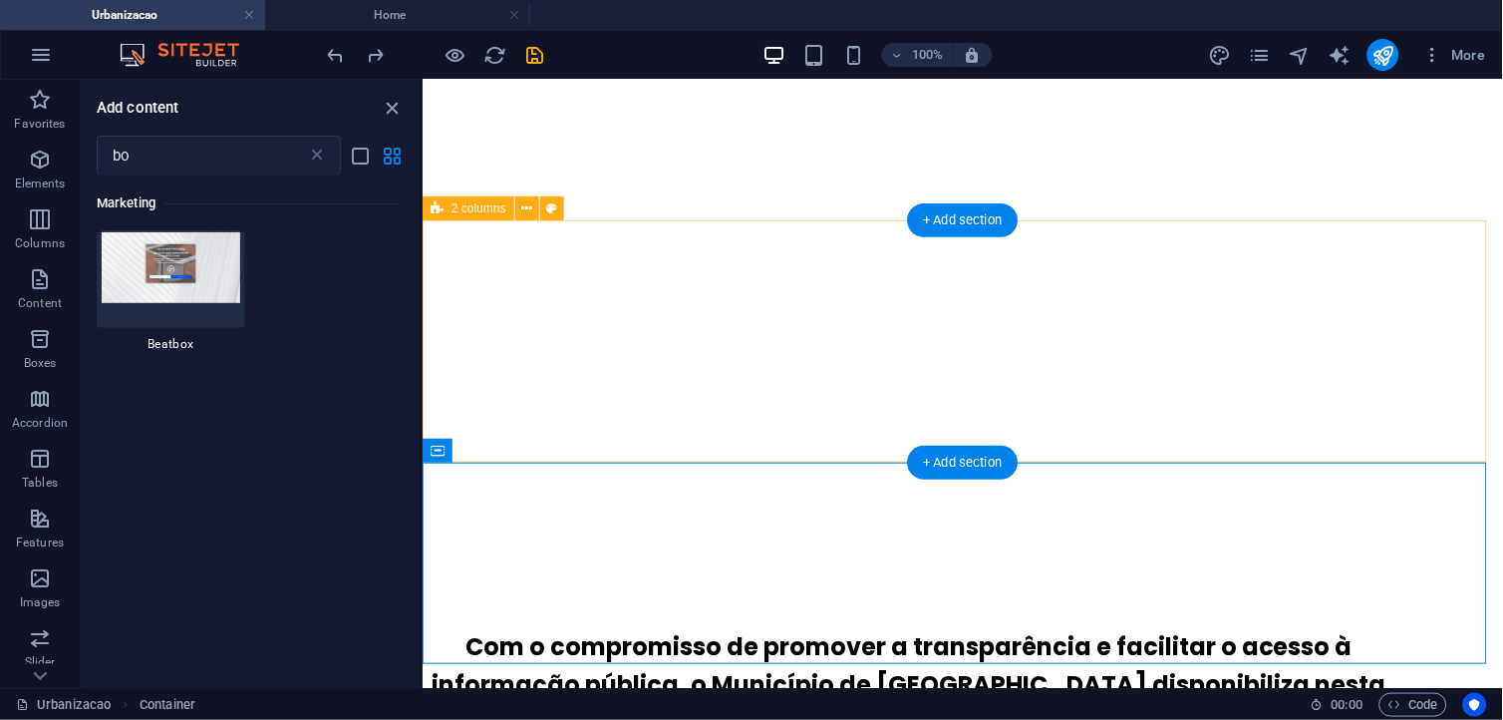
click at [1353, 564] on div "Com o compromisso de promover a transparência e facilitar o acesso à informação…" at bounding box center [962, 685] width 1081 height 242
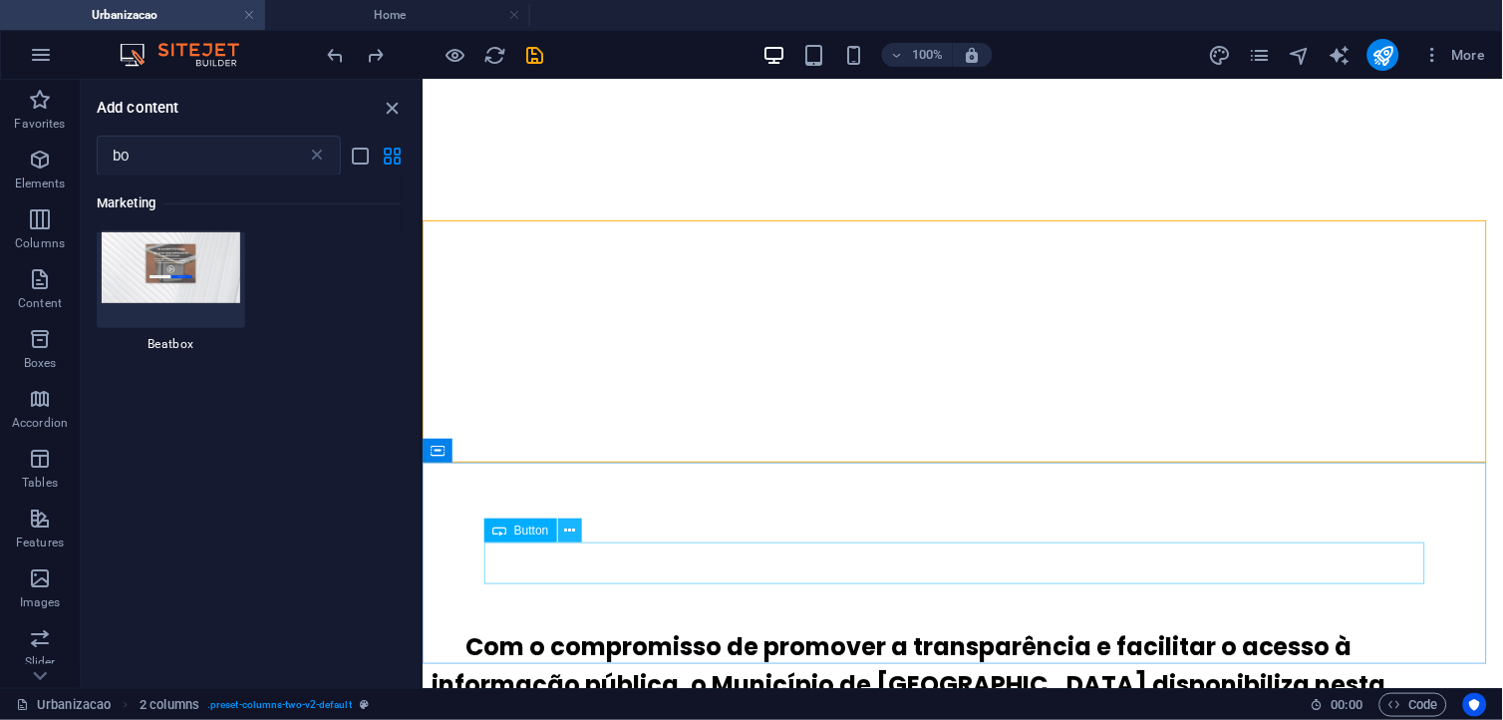
click at [571, 532] on icon at bounding box center [569, 530] width 11 height 21
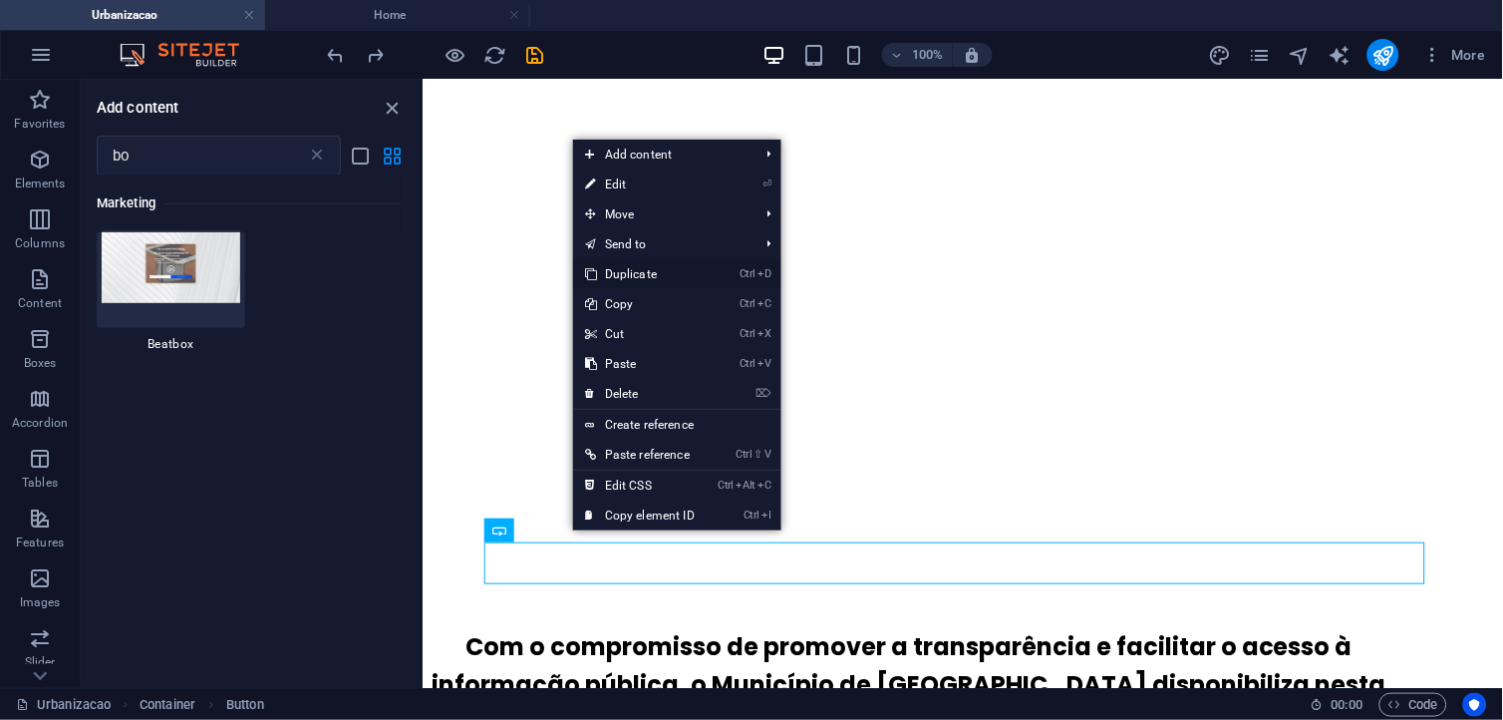
click at [705, 275] on link "Ctrl D Duplicate" at bounding box center [640, 274] width 134 height 30
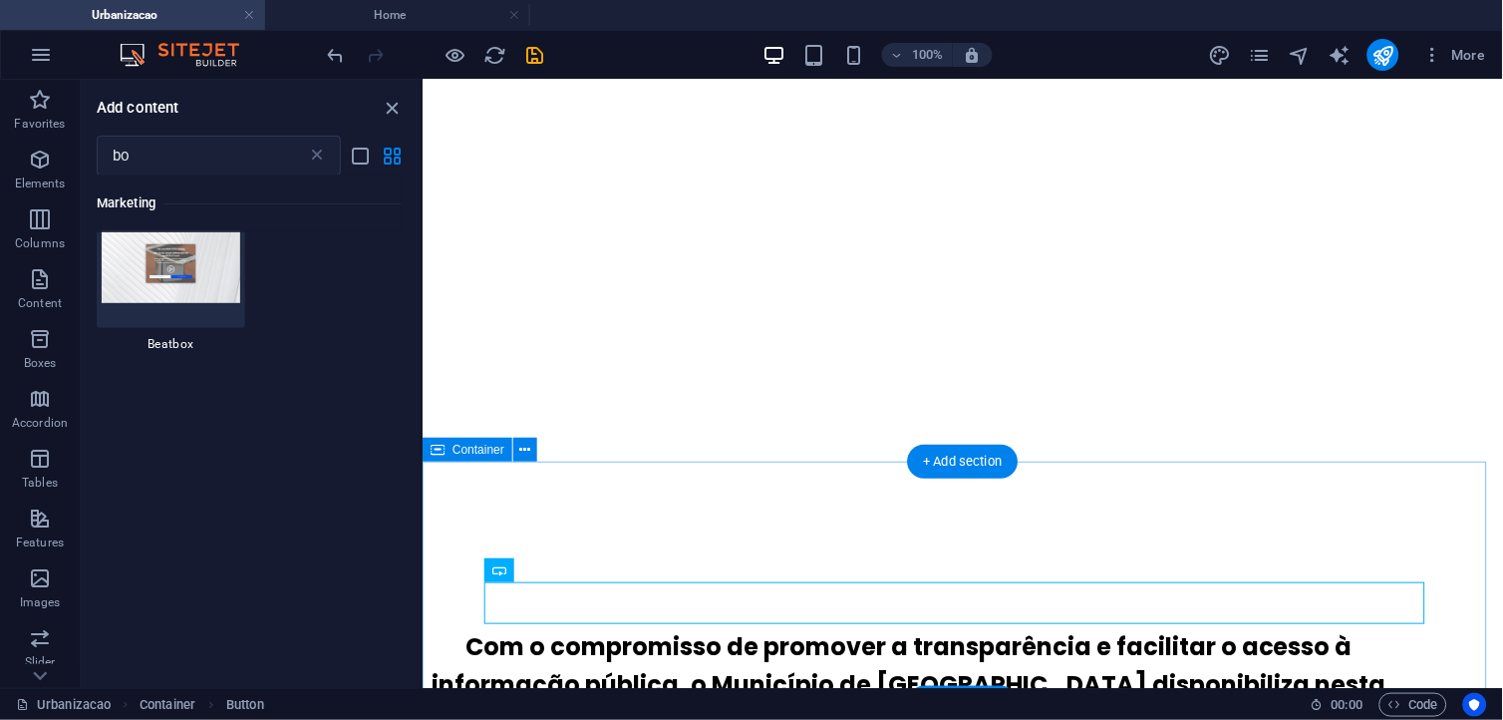
scroll to position [508, 0]
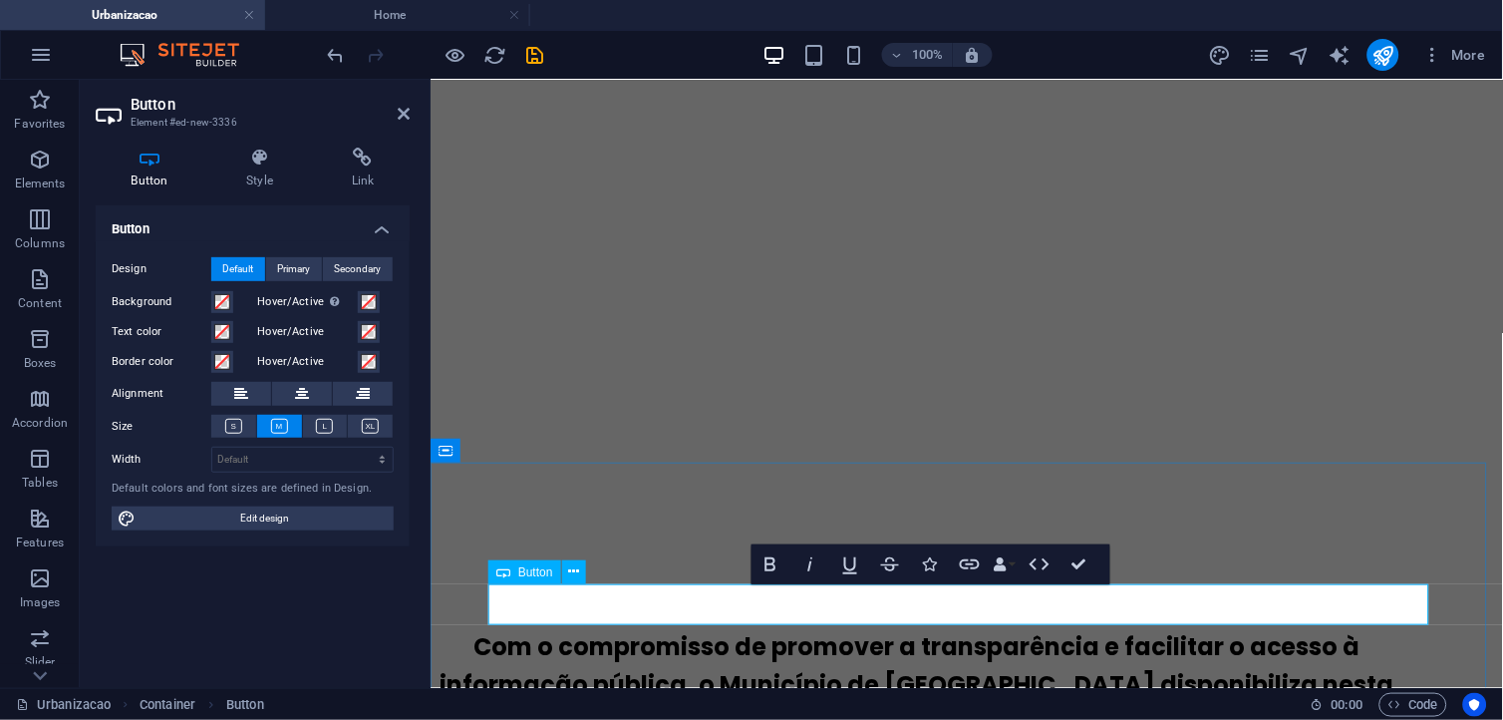
scroll to position [271, 6]
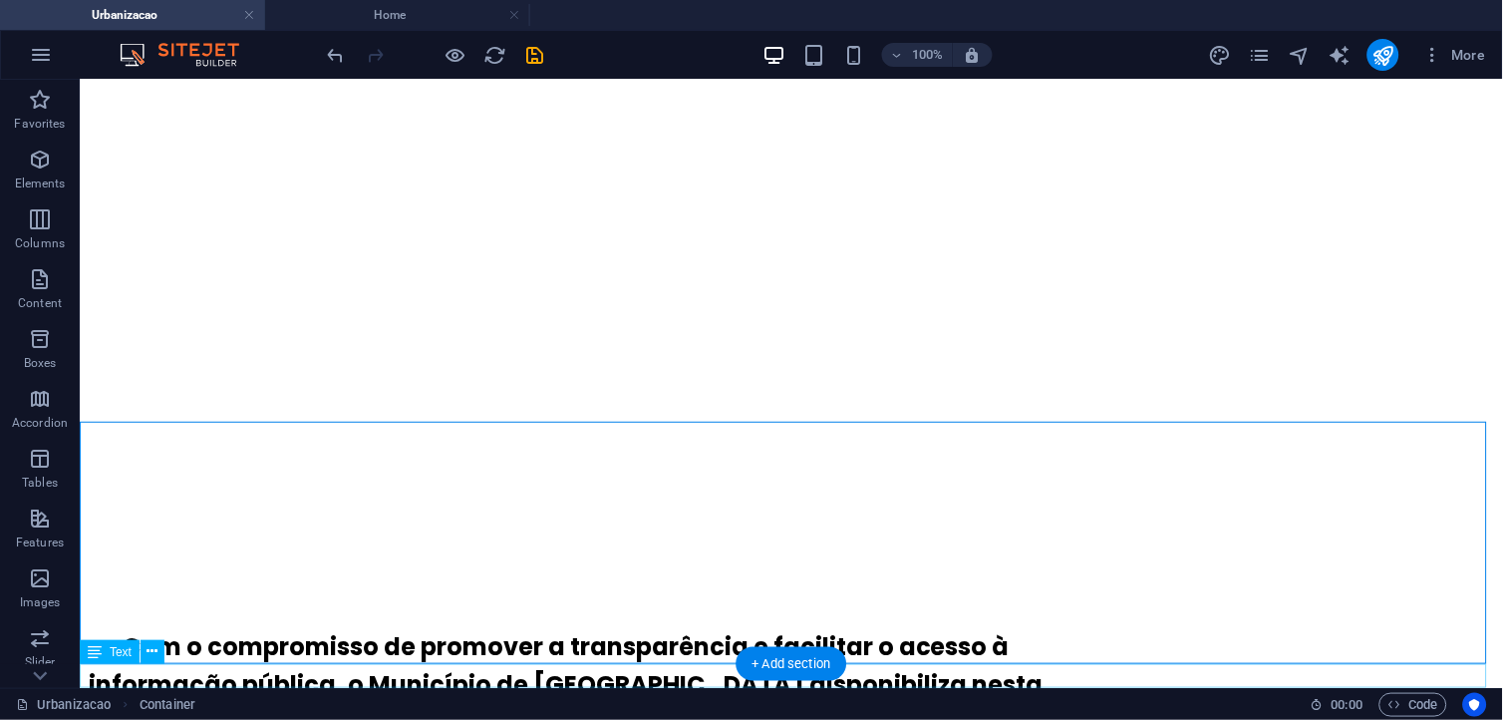
scroll to position [508, 0]
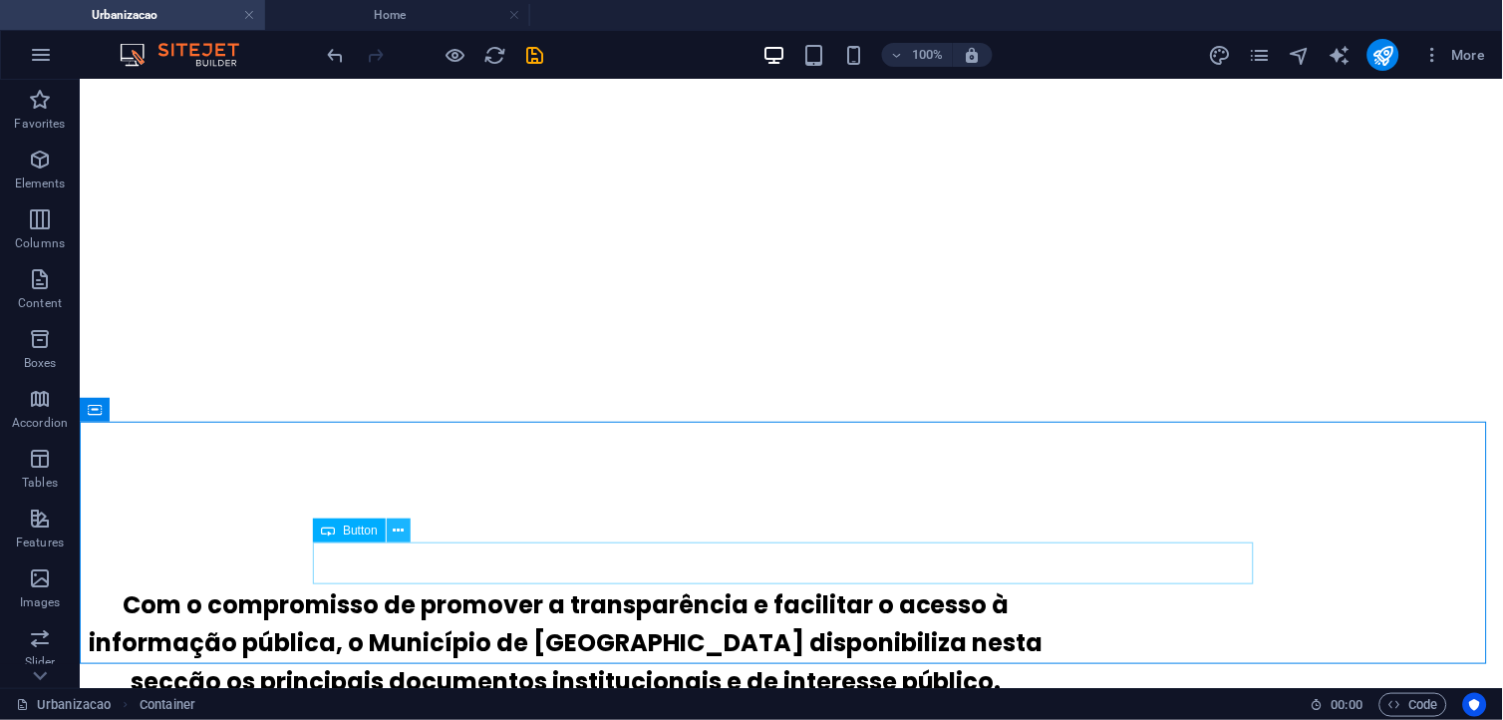
click at [399, 532] on icon at bounding box center [398, 530] width 11 height 21
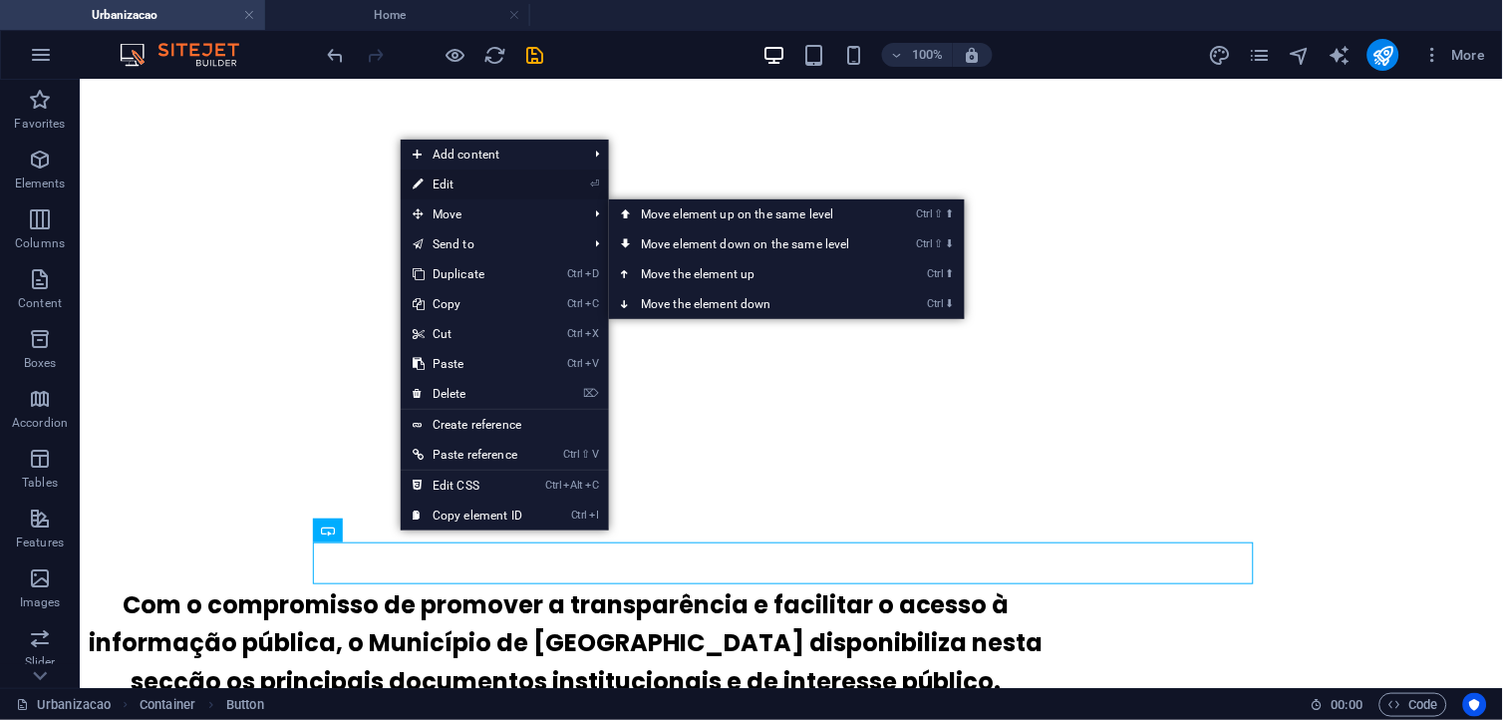
click at [501, 184] on link "⏎ Edit" at bounding box center [468, 184] width 134 height 30
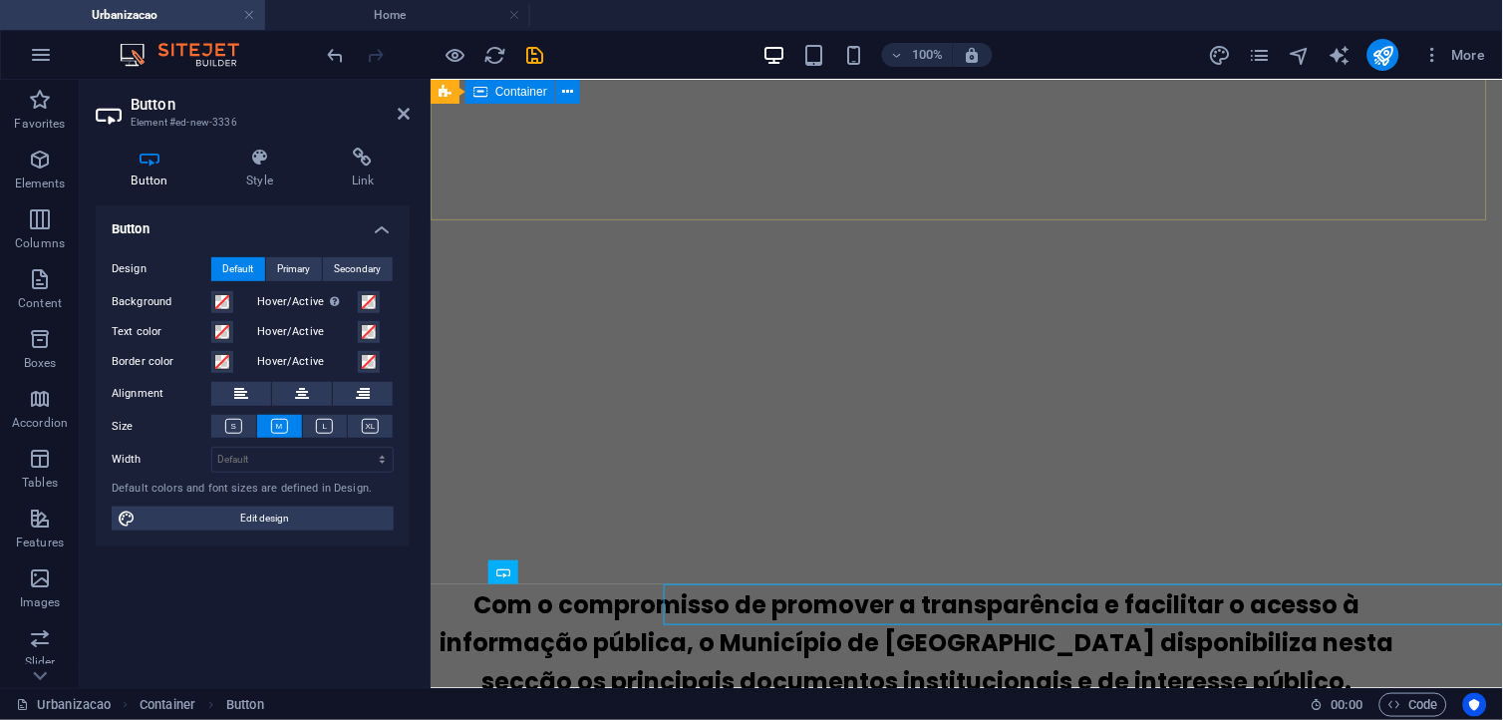
scroll to position [467, 0]
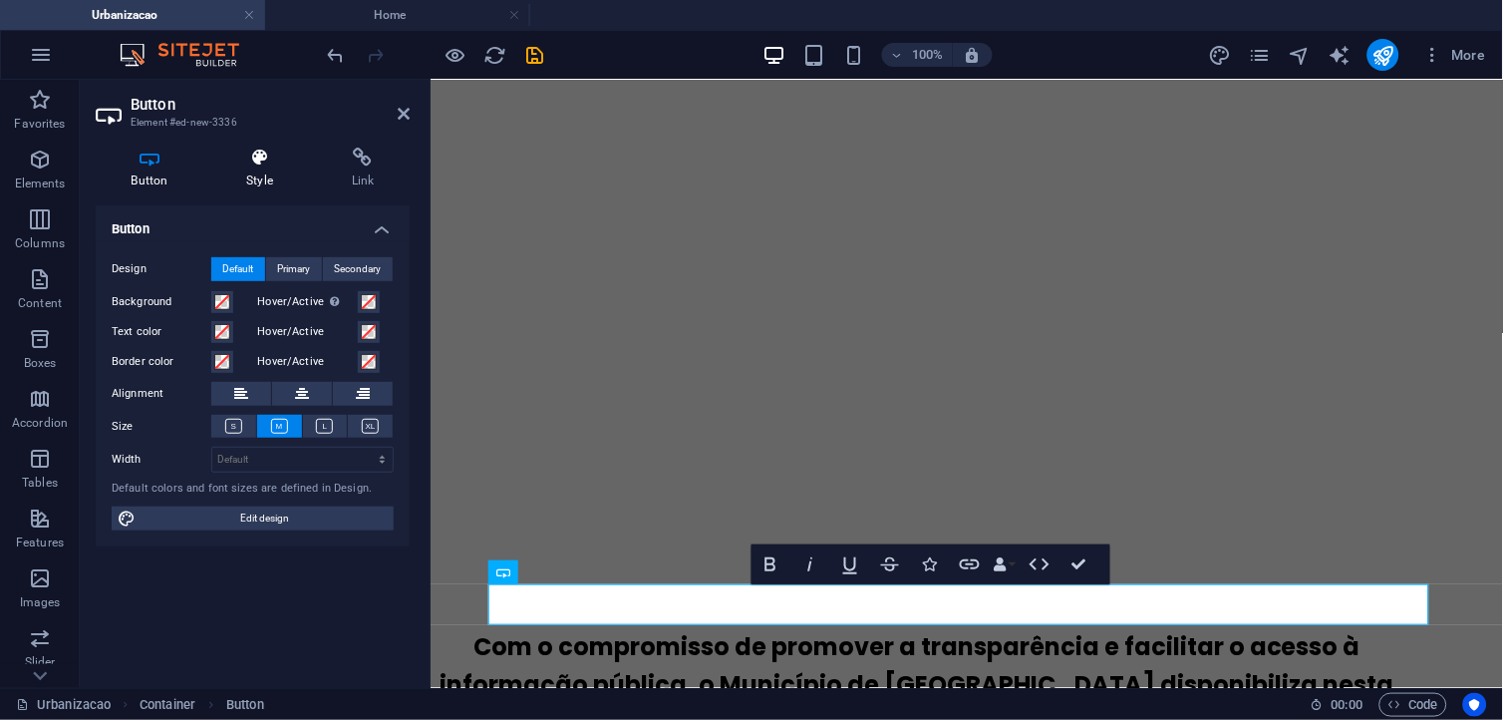
click at [261, 167] on h4 "Style" at bounding box center [264, 169] width 106 height 42
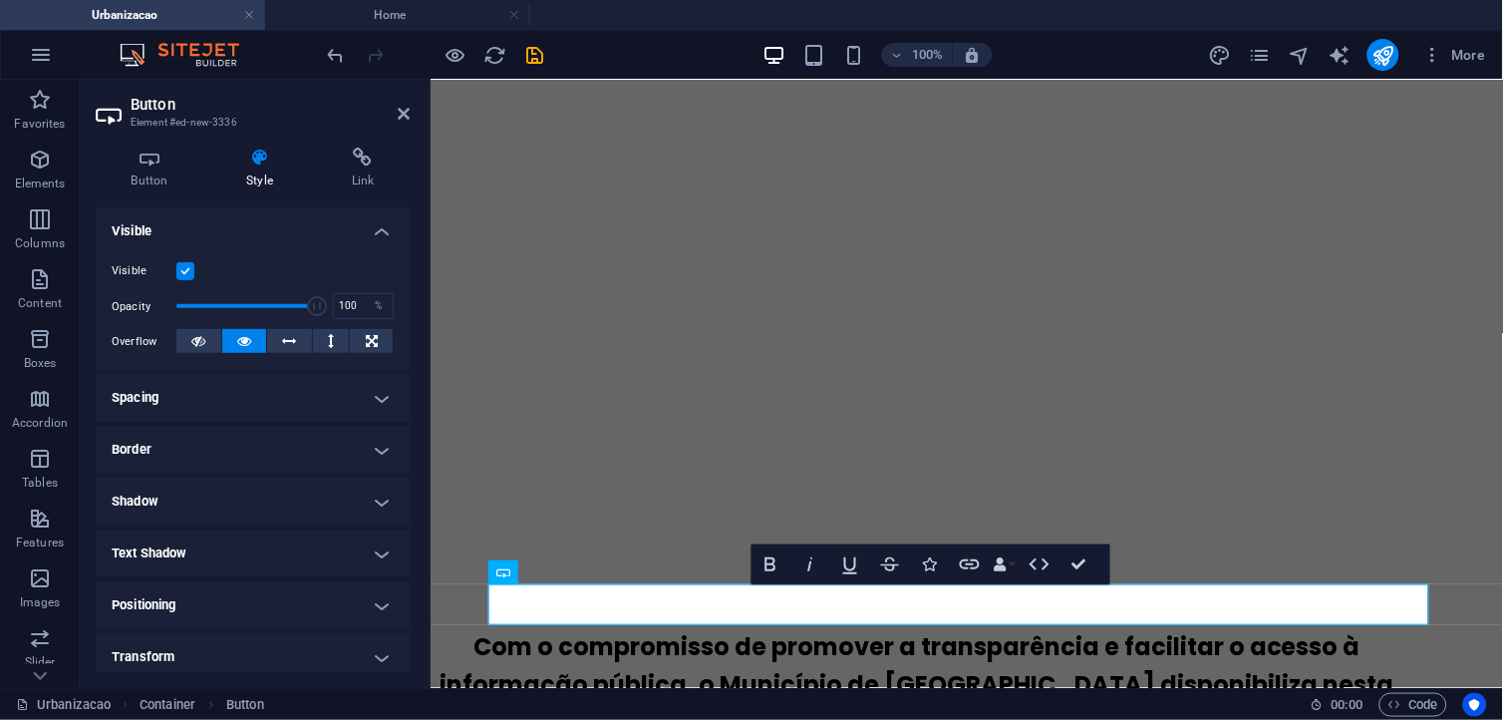
scroll to position [221, 0]
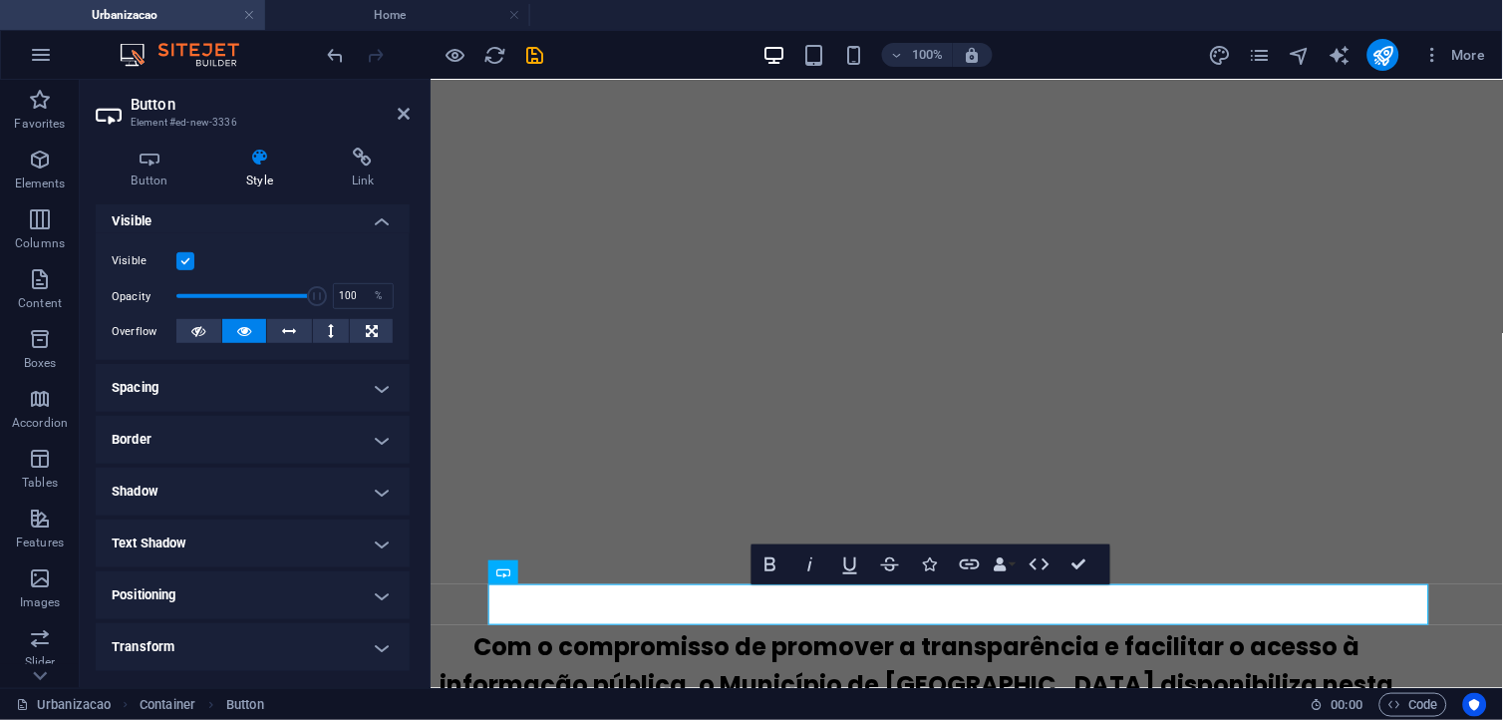
click at [309, 379] on h4 "Spacing" at bounding box center [253, 388] width 314 height 48
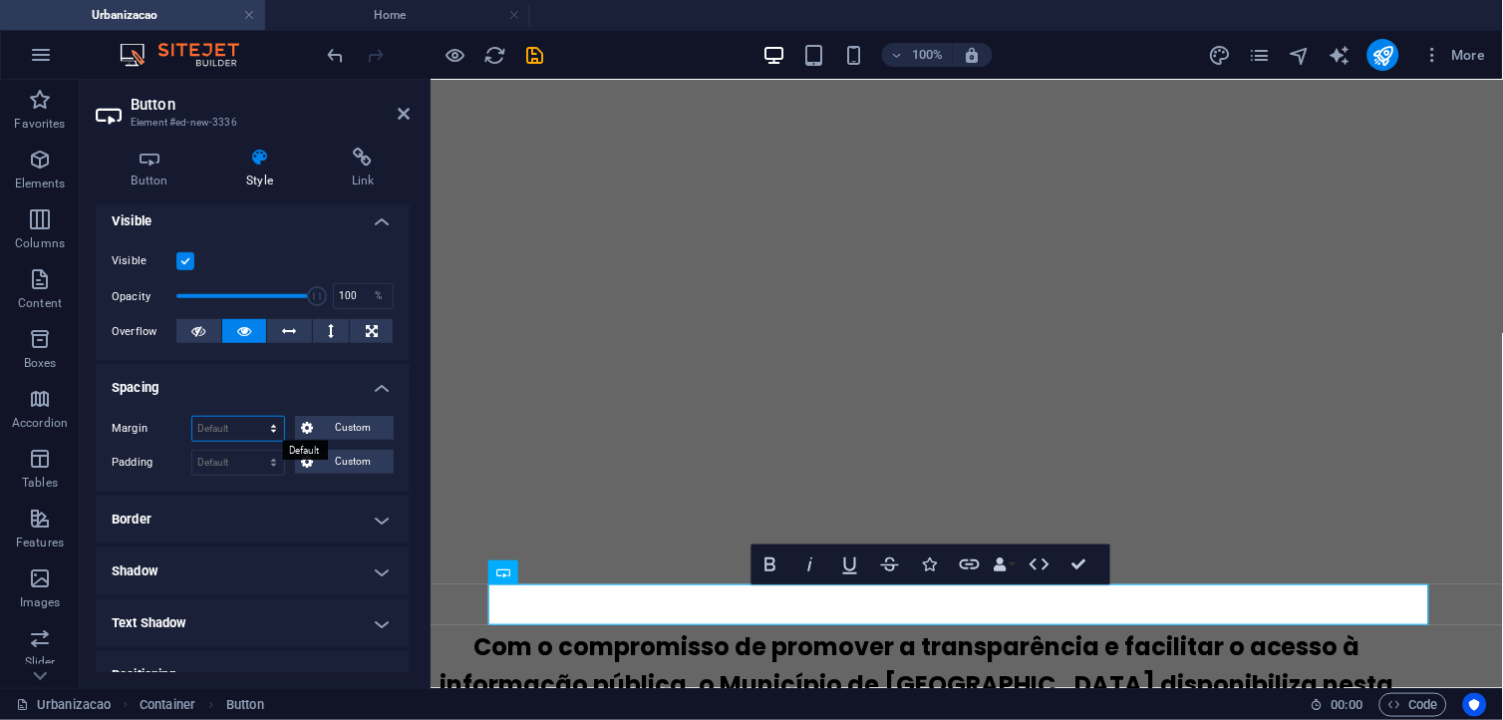
click at [261, 426] on select "Default auto px % rem vw vh Custom" at bounding box center [238, 429] width 92 height 24
click at [317, 373] on h4 "Spacing" at bounding box center [253, 382] width 314 height 36
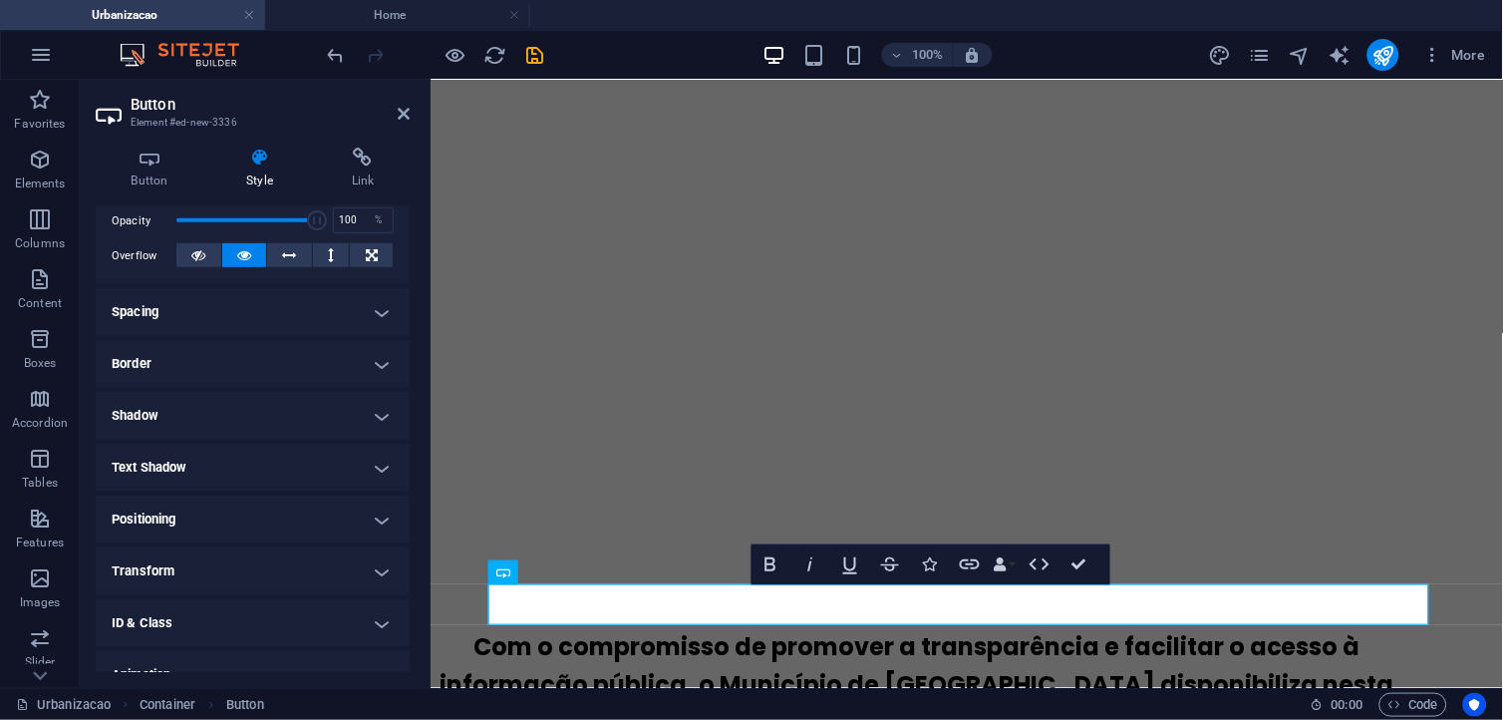
scroll to position [375, 0]
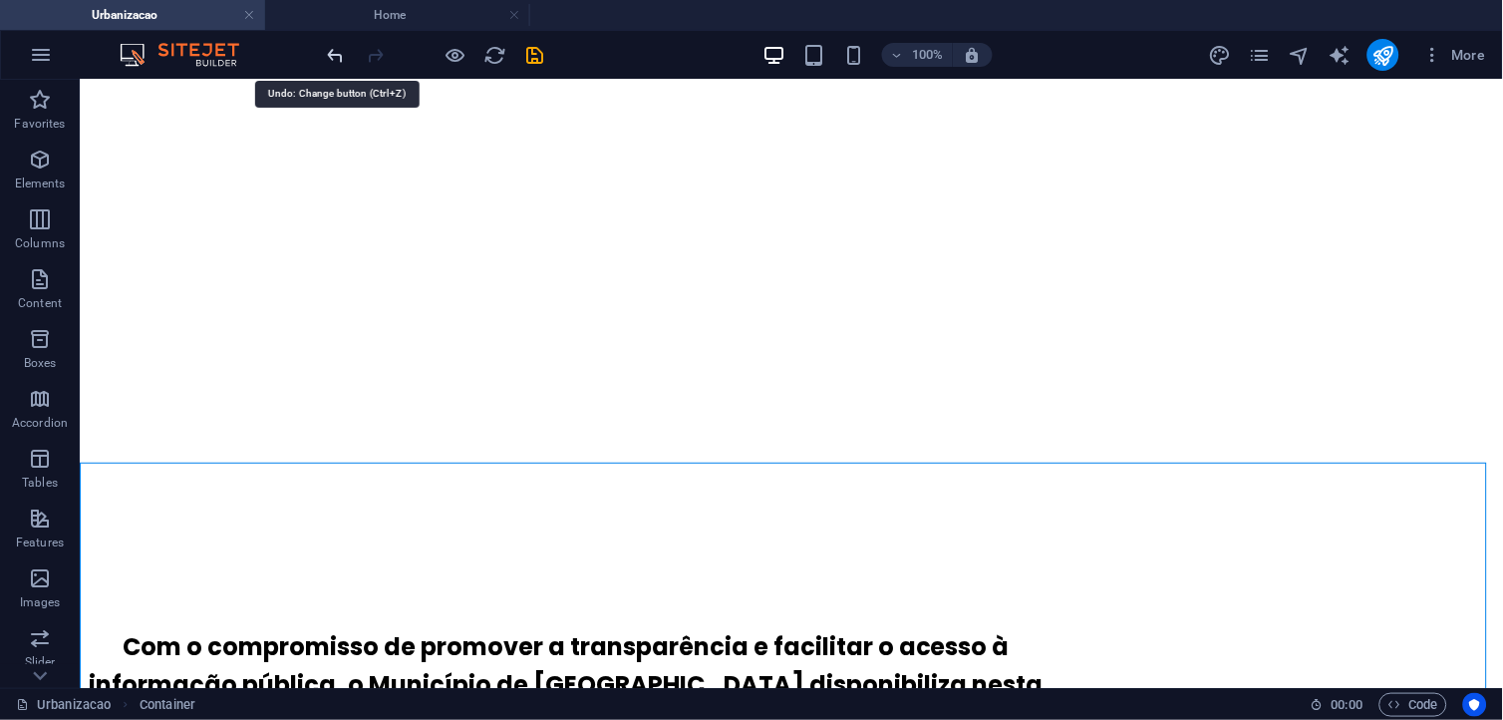
click at [329, 61] on icon "undo" at bounding box center [336, 55] width 23 height 23
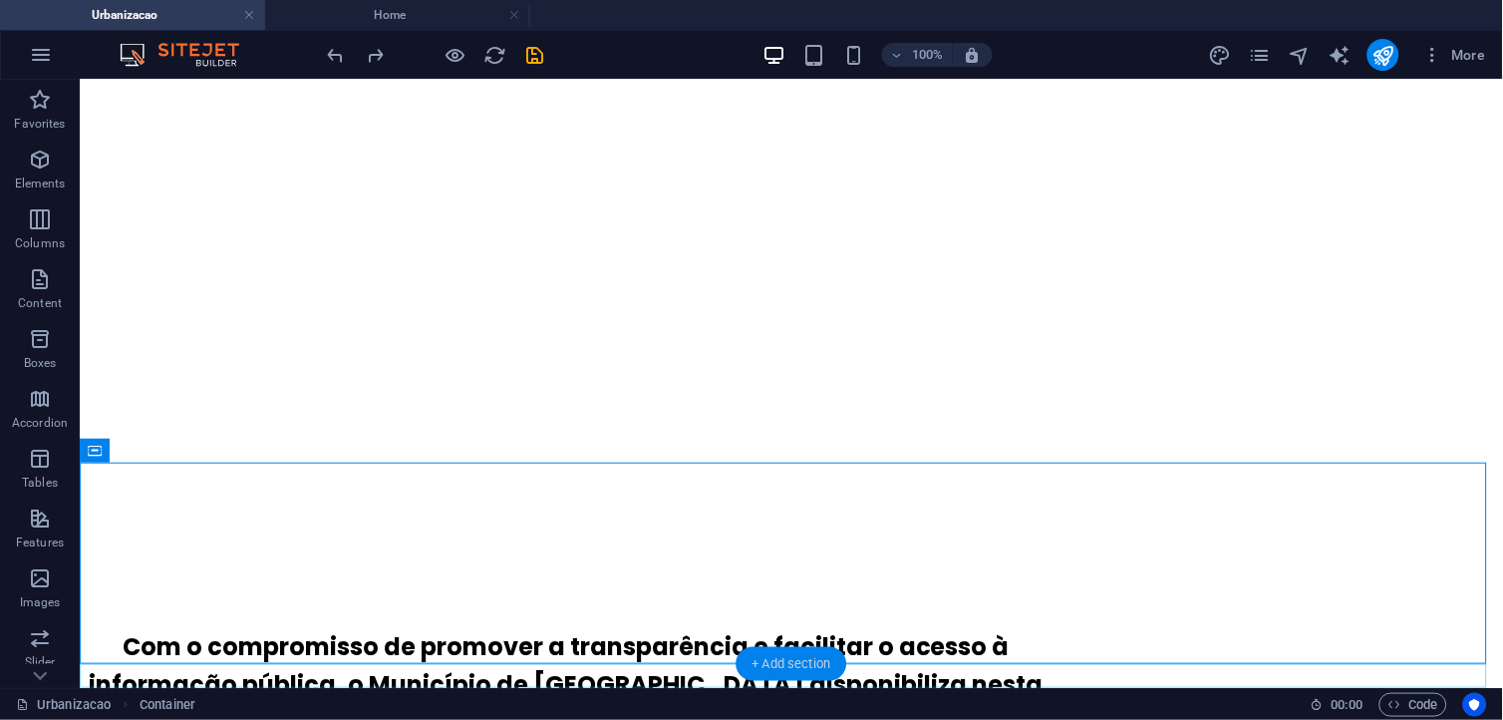
click at [790, 647] on div "+ Add section" at bounding box center [792, 664] width 111 height 34
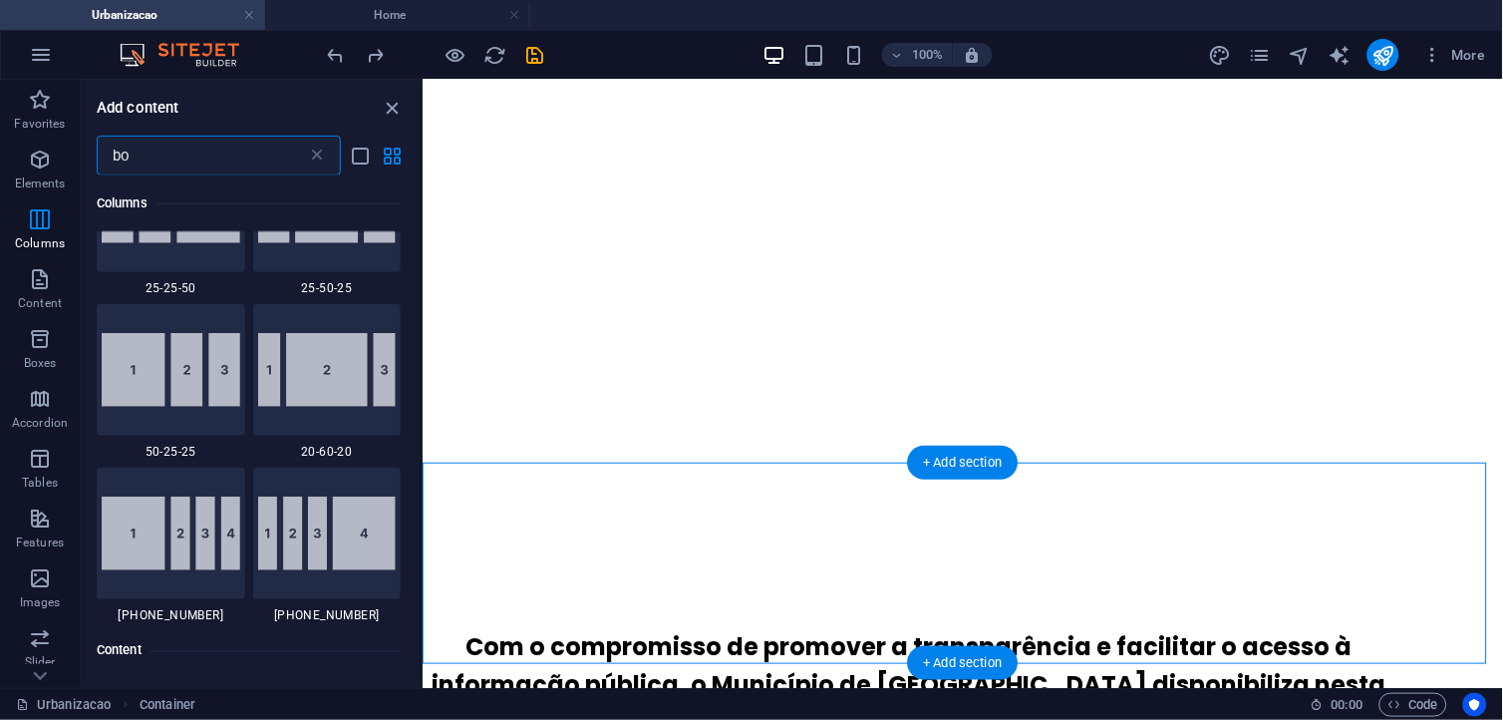
scroll to position [1181, 0]
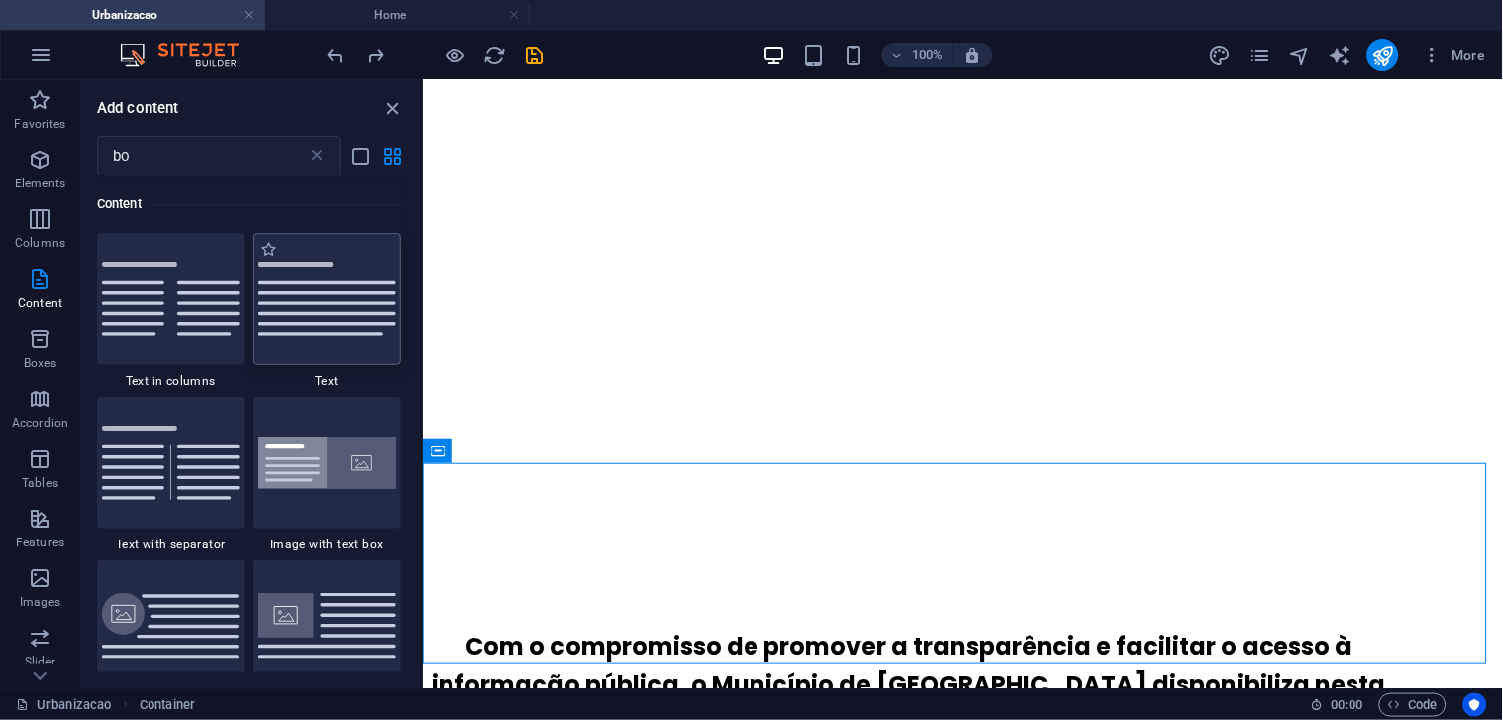
click at [327, 303] on img at bounding box center [327, 299] width 139 height 74
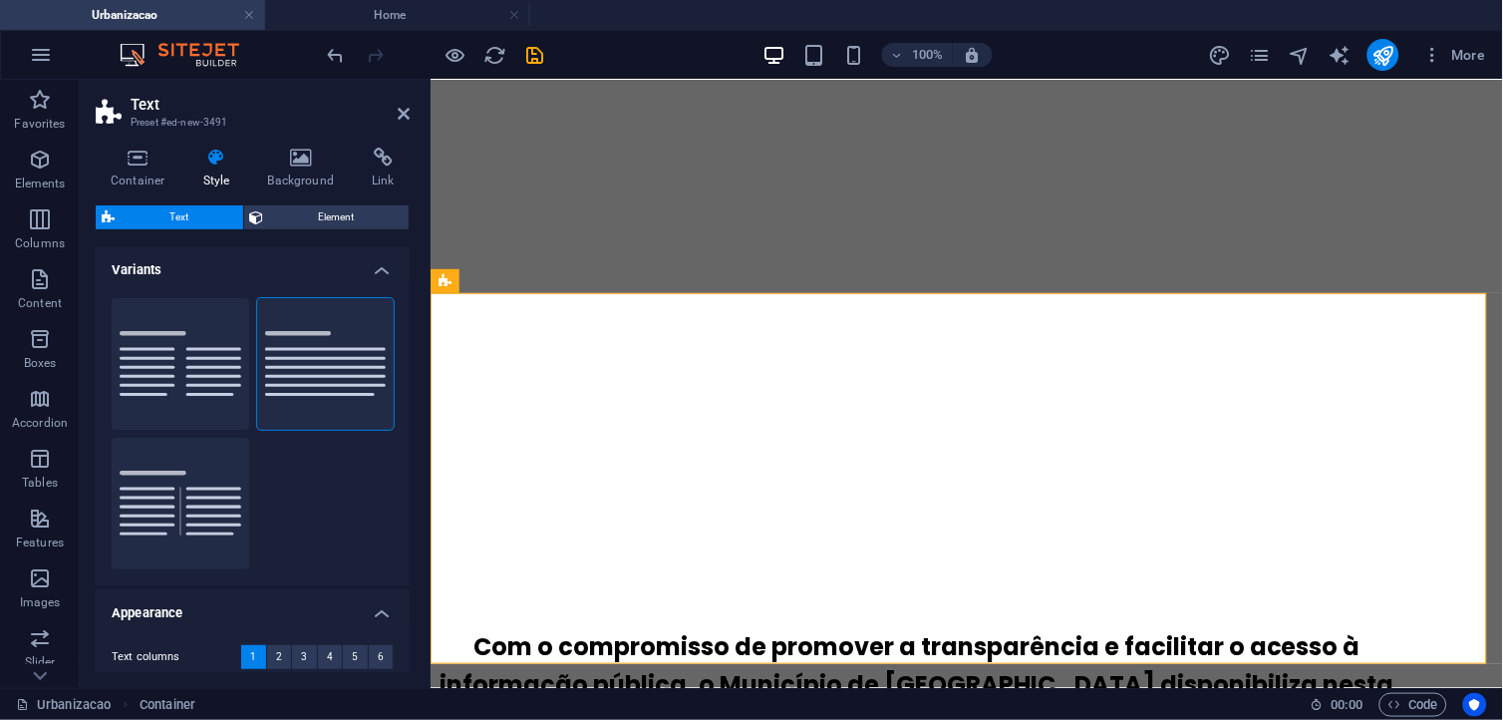
scroll to position [837, 0]
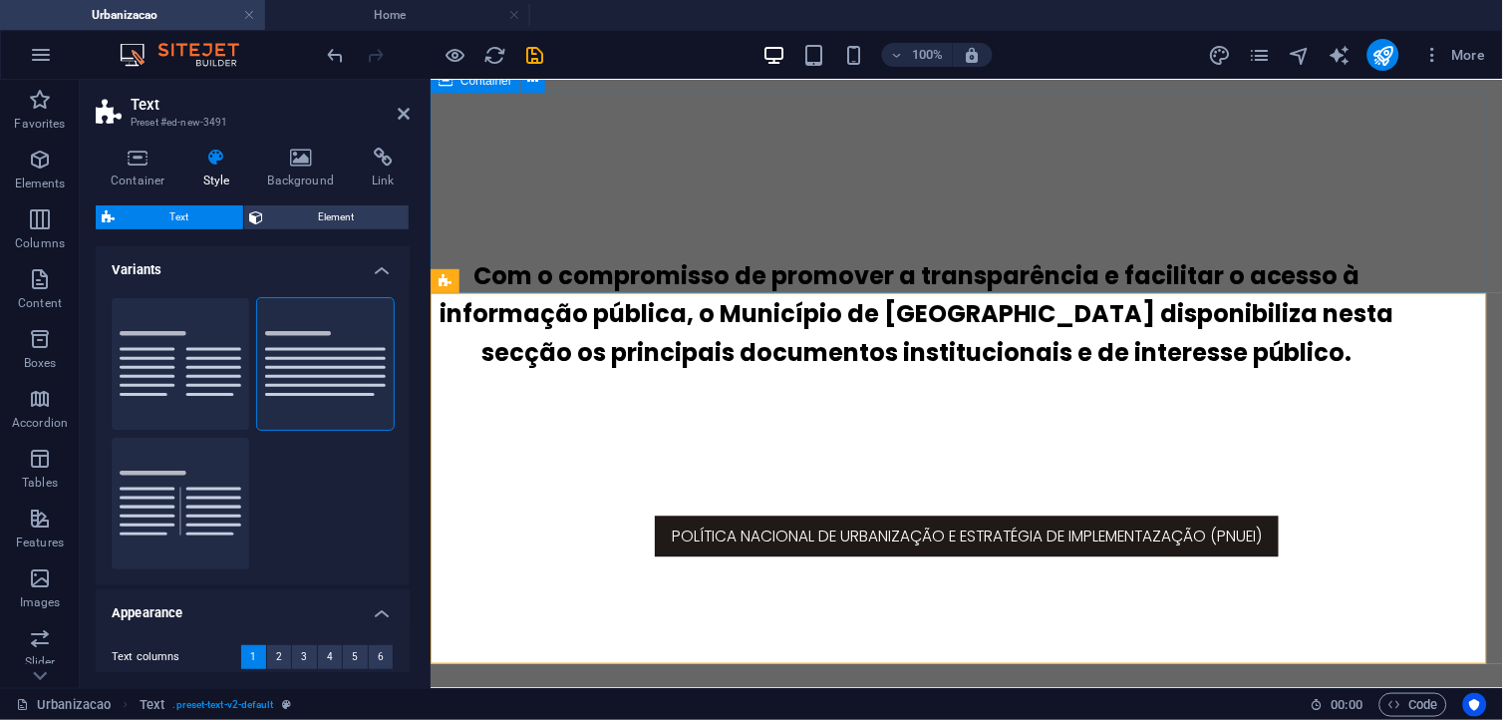
click at [1236, 436] on div "Política Nacional de Urbanização e Estratégia de Implementazação (PNUEI)" at bounding box center [966, 536] width 1073 height 200
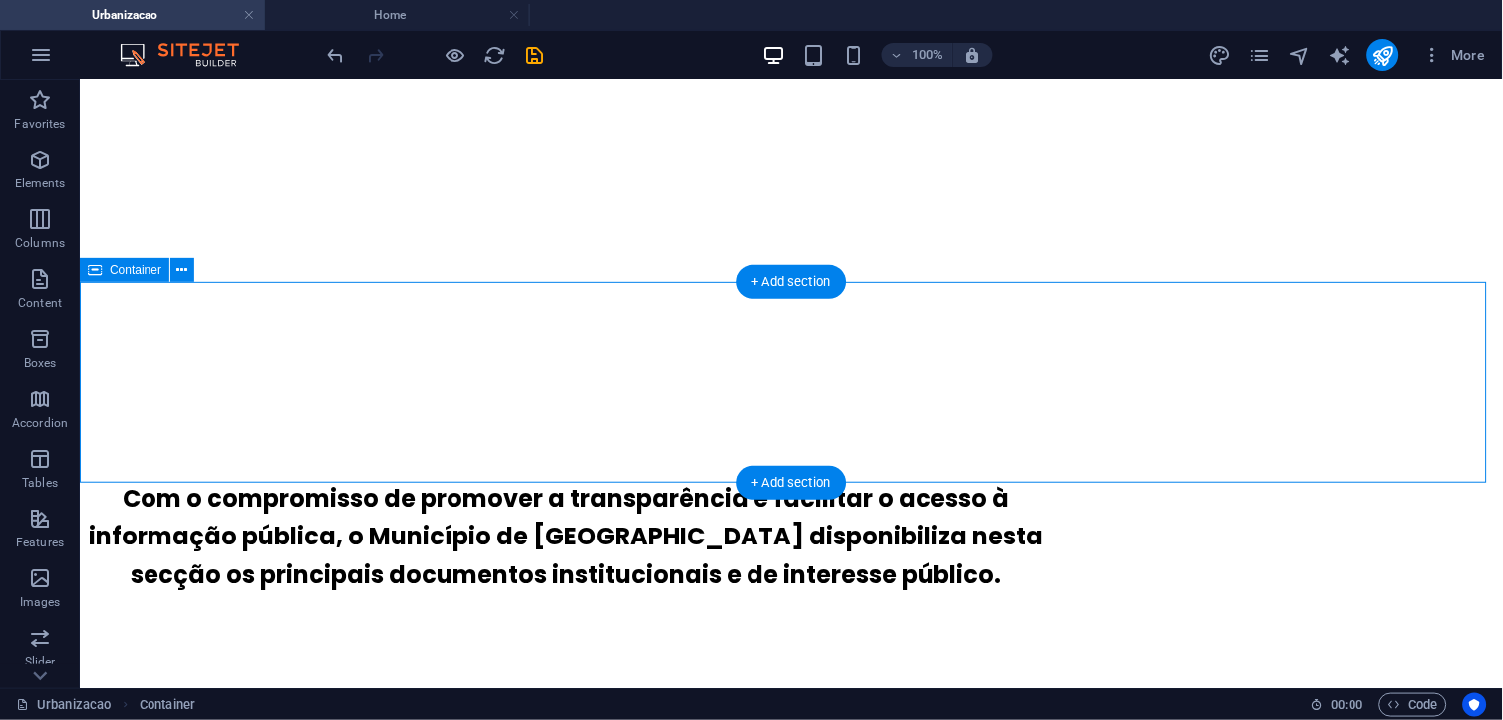
scroll to position [726, 0]
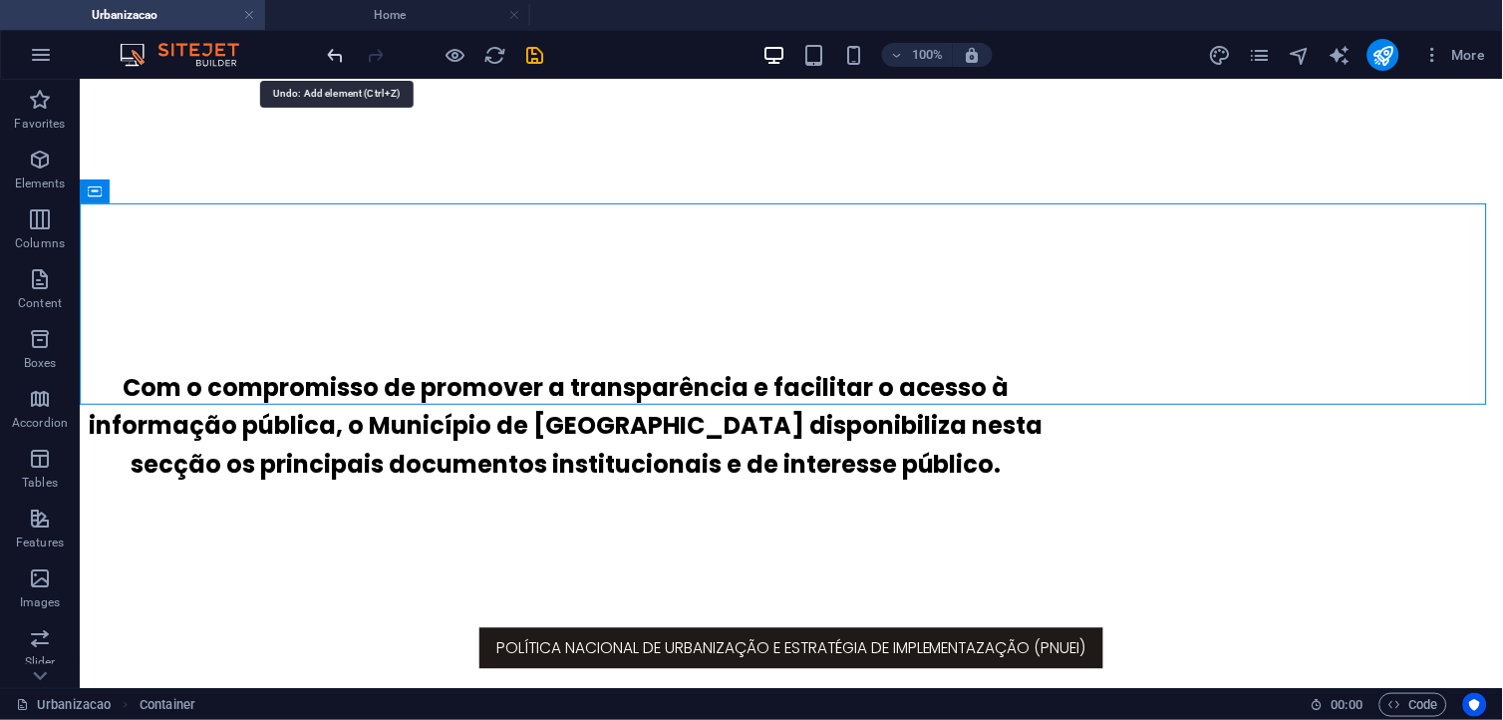
click at [339, 61] on icon "undo" at bounding box center [336, 55] width 23 height 23
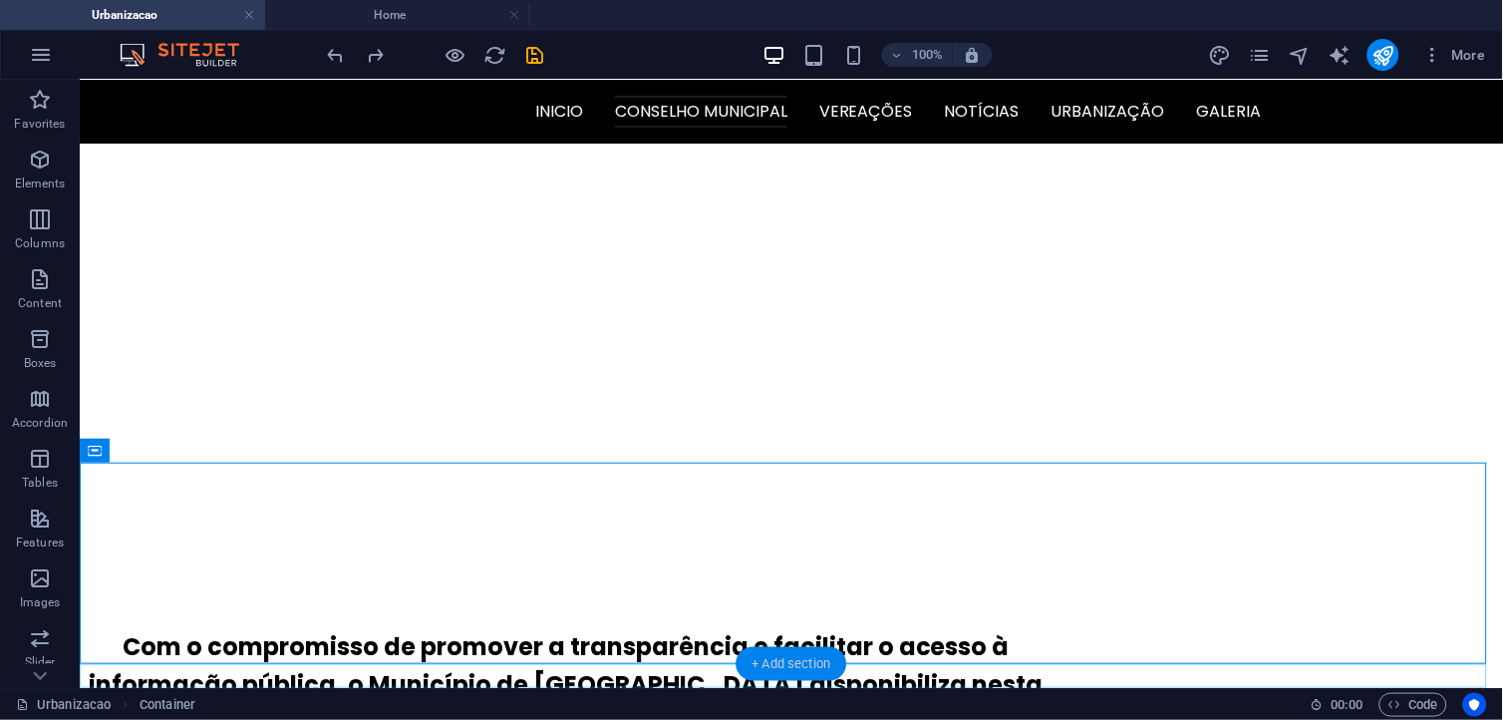
click at [764, 647] on div "+ Add section" at bounding box center [792, 664] width 111 height 34
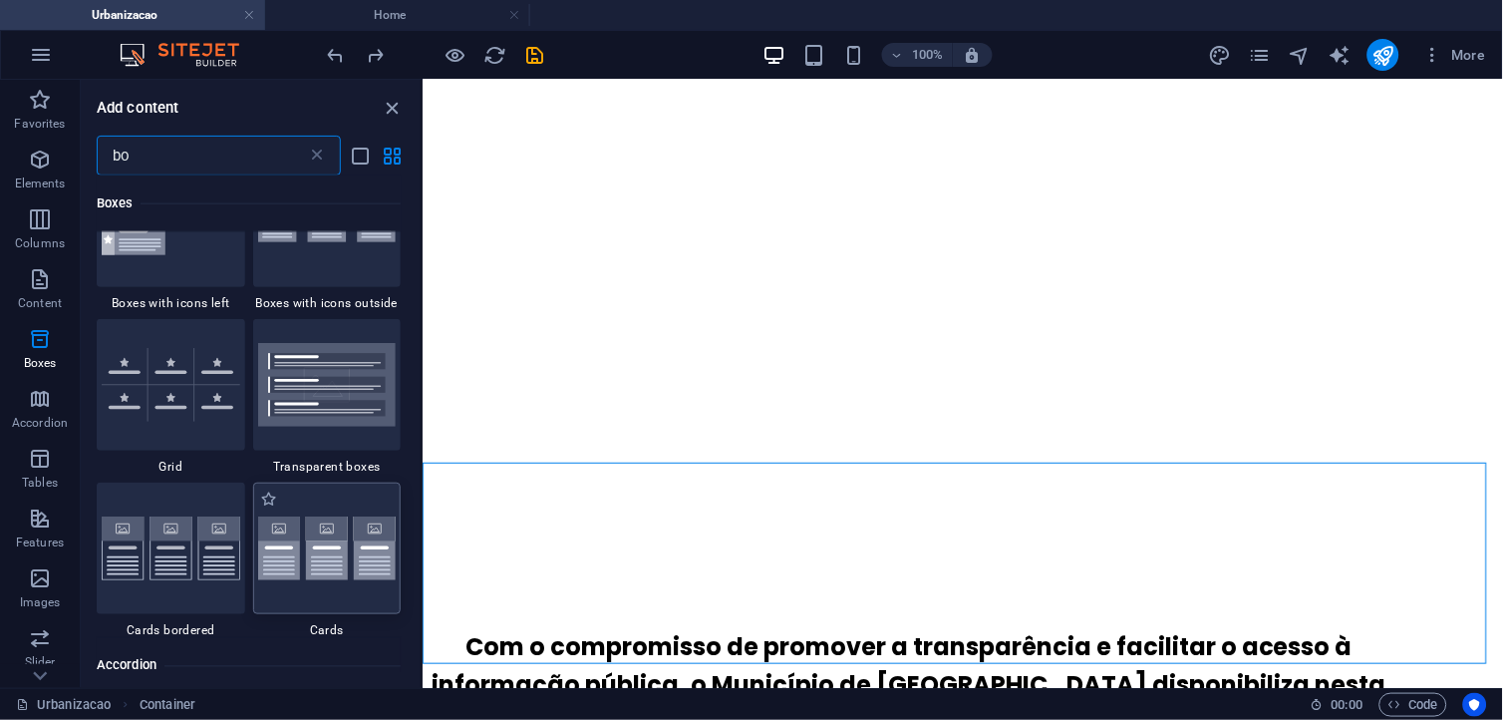
scroll to position [2399, 0]
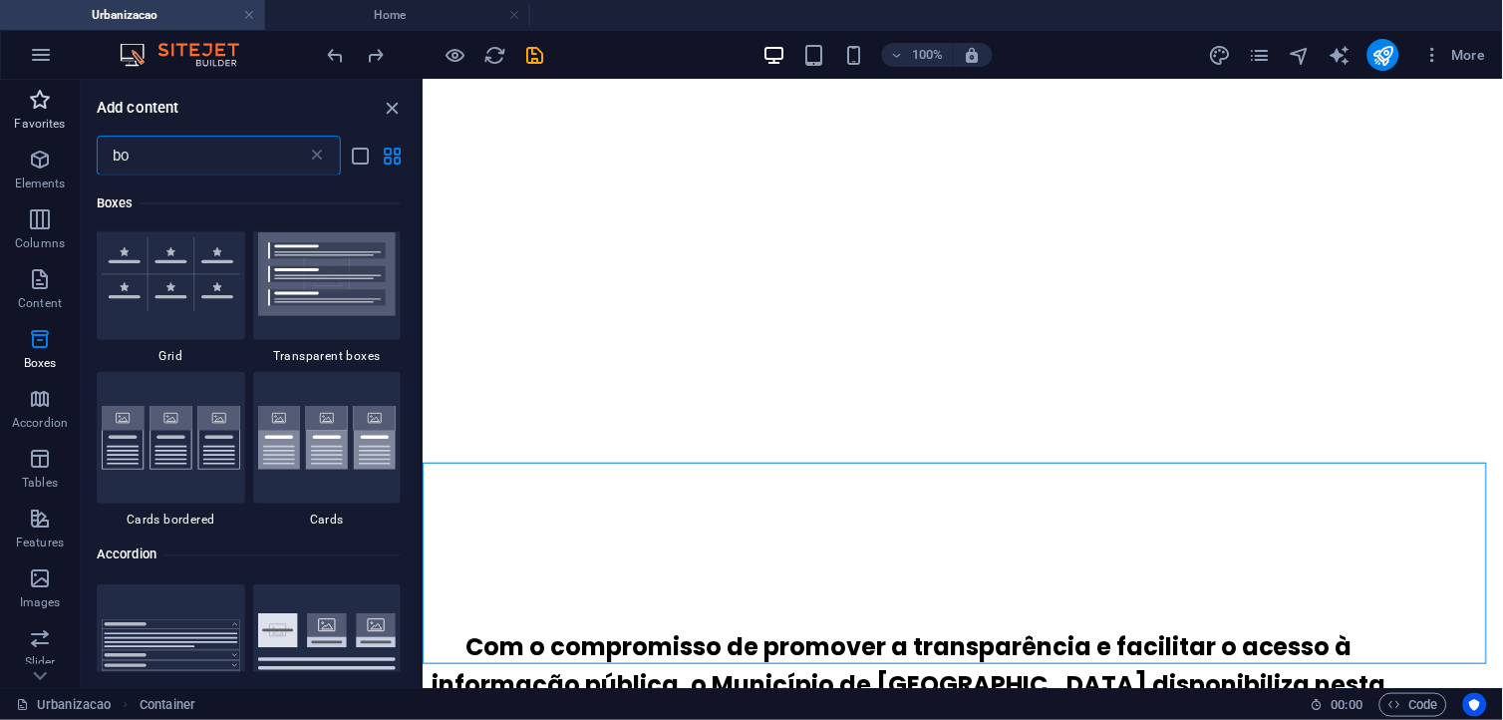
click at [36, 118] on p "Favorites" at bounding box center [39, 124] width 51 height 16
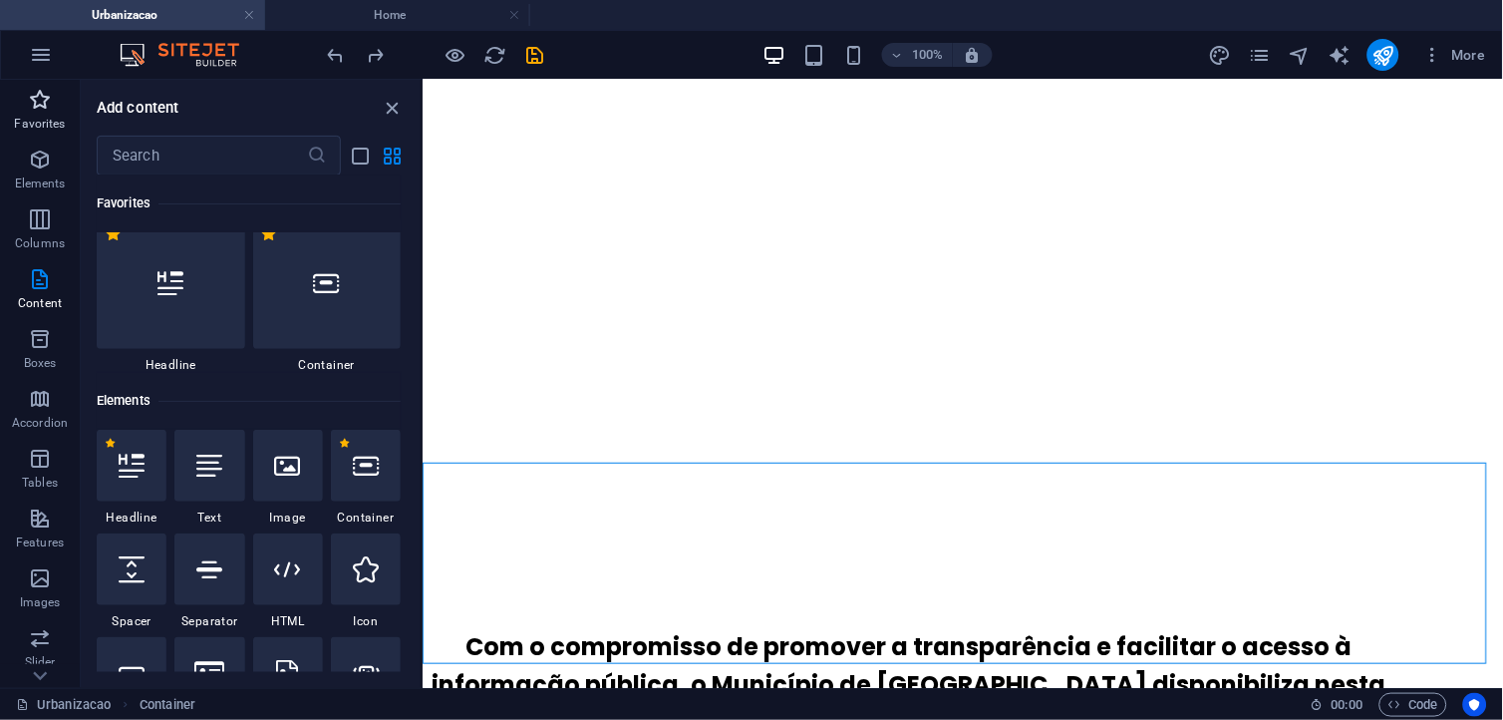
scroll to position [0, 0]
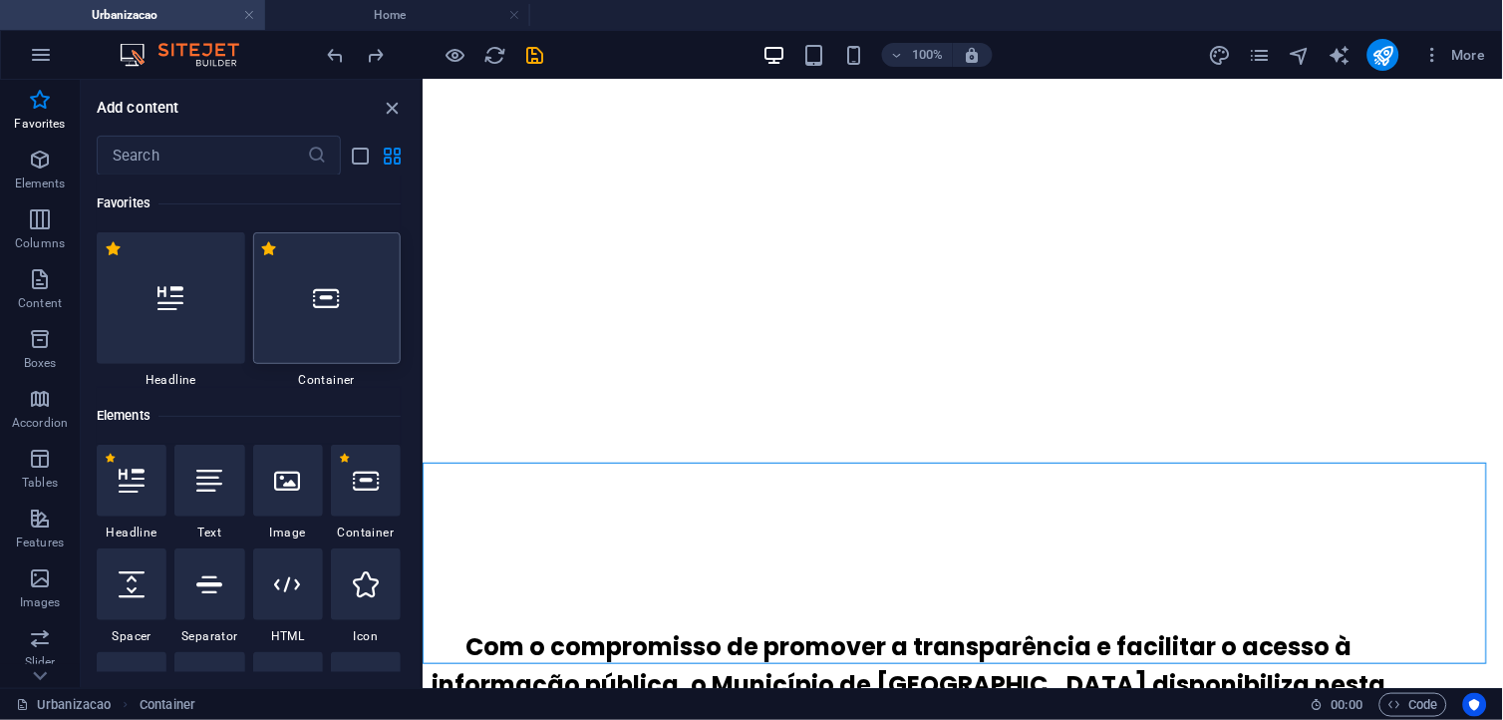
click at [311, 283] on div at bounding box center [327, 298] width 149 height 132
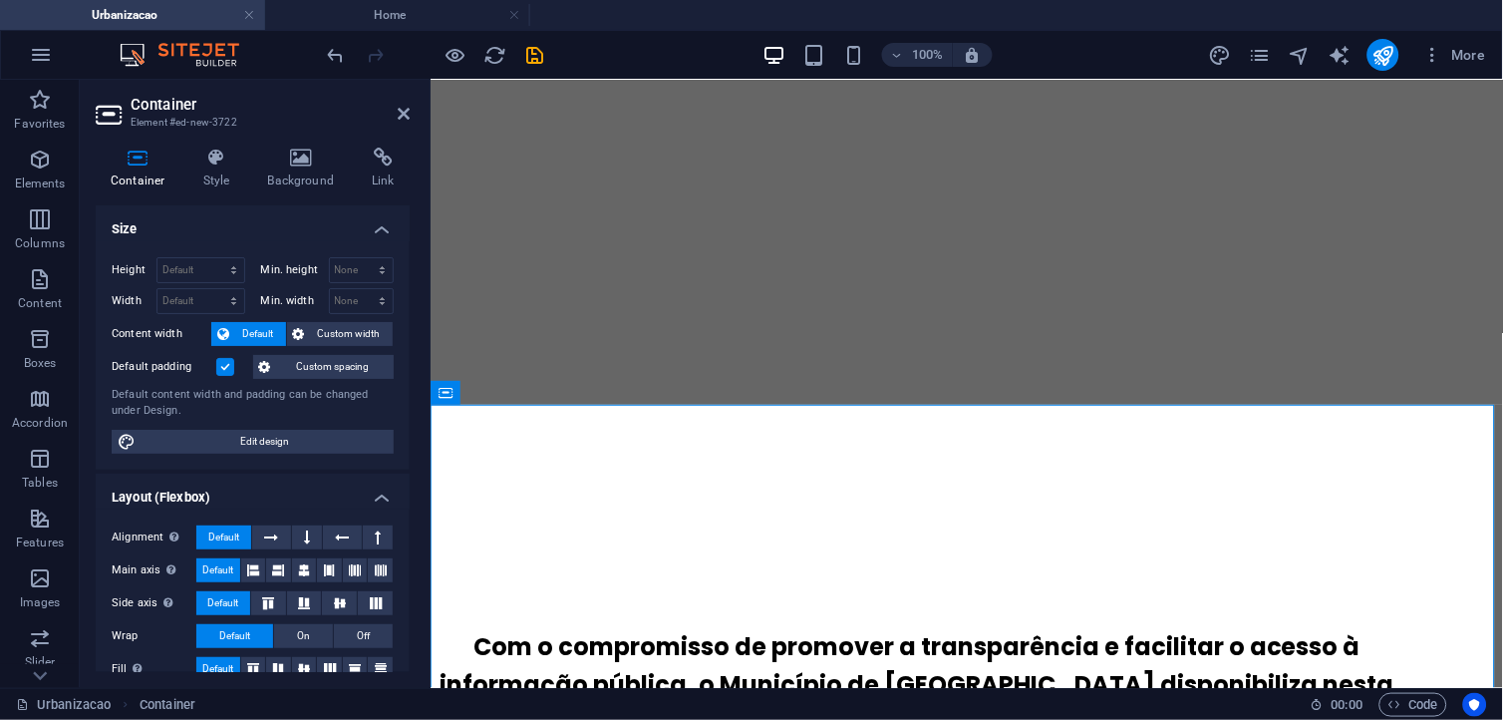
scroll to position [726, 0]
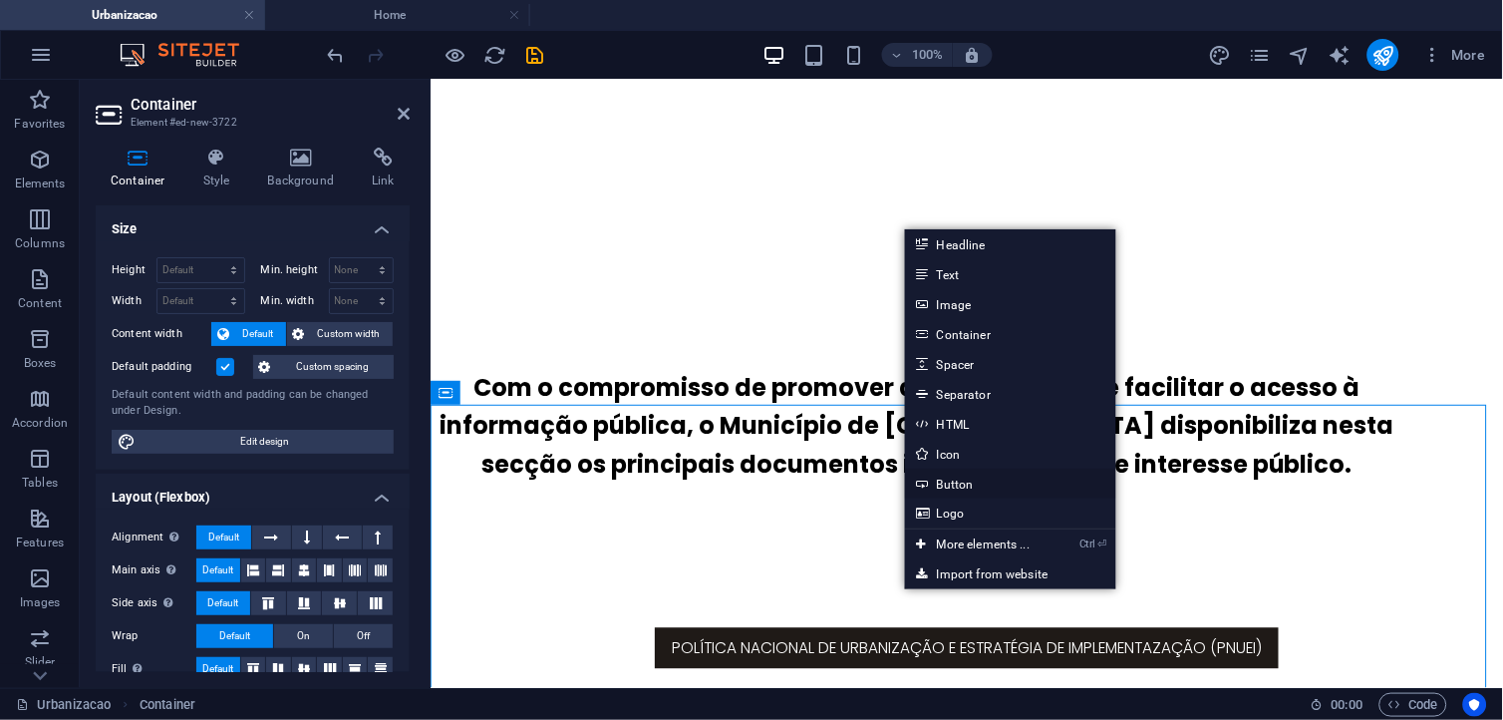
click at [987, 482] on link "Button" at bounding box center [1010, 484] width 211 height 30
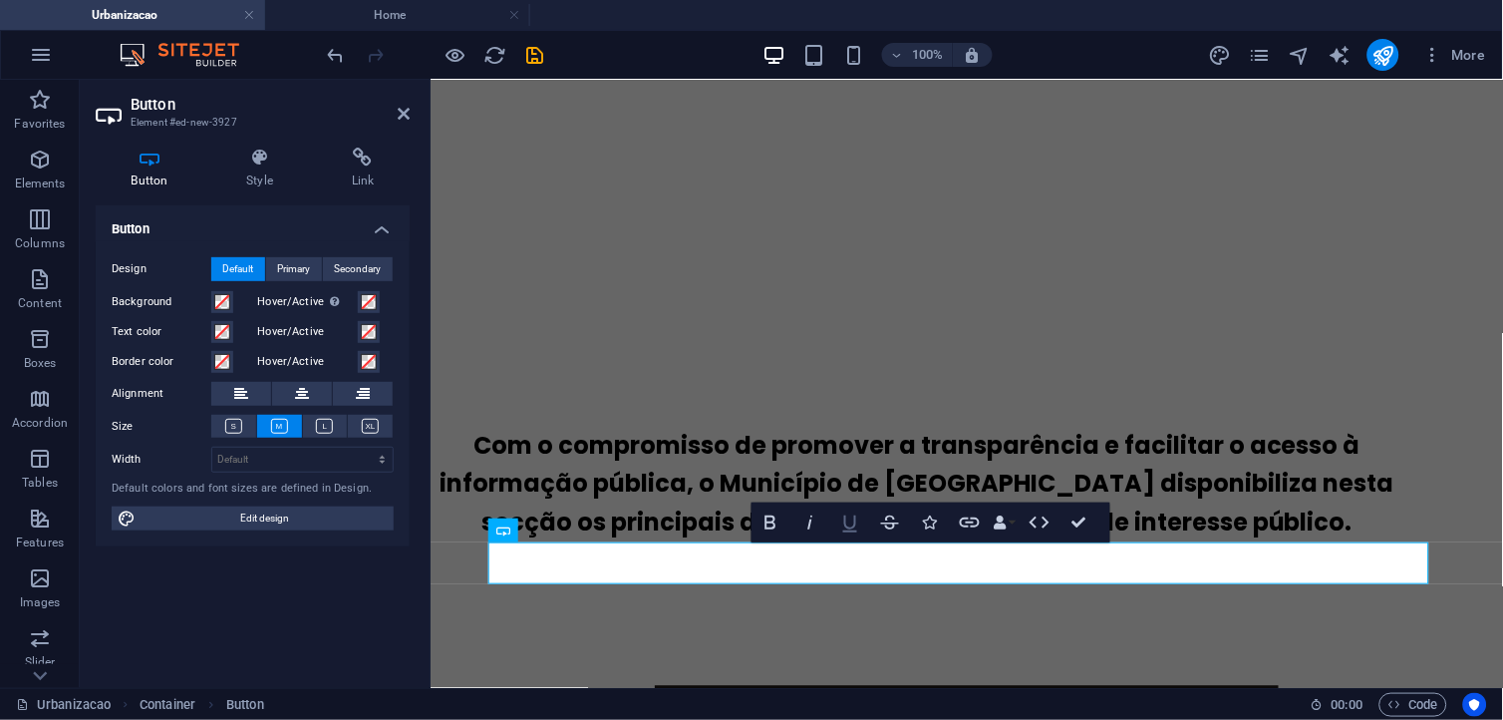
scroll to position [271, 6]
click at [893, 605] on div "Política Nacional de Urbanização e Estratégia de Implementazação (PNUEI)" at bounding box center [966, 705] width 1073 height 200
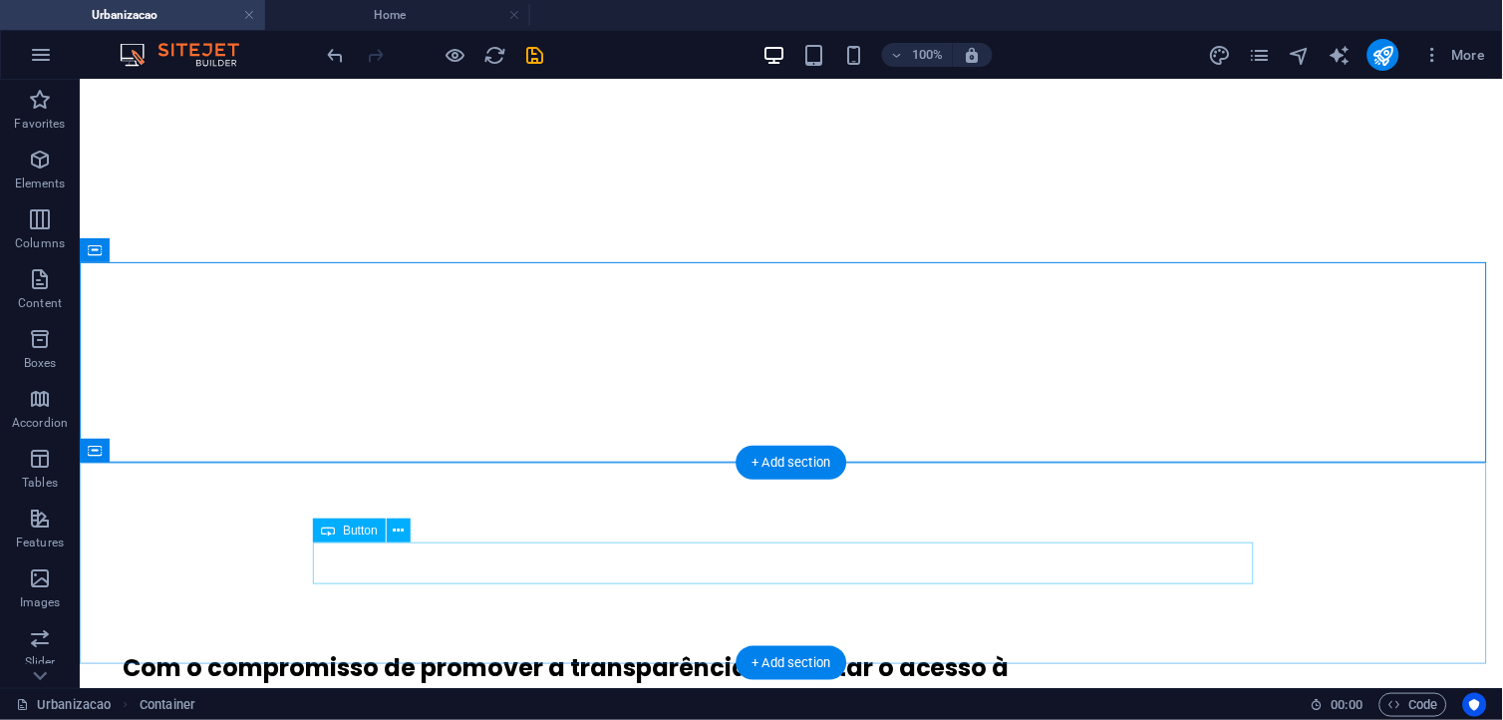
scroll to position [668, 0]
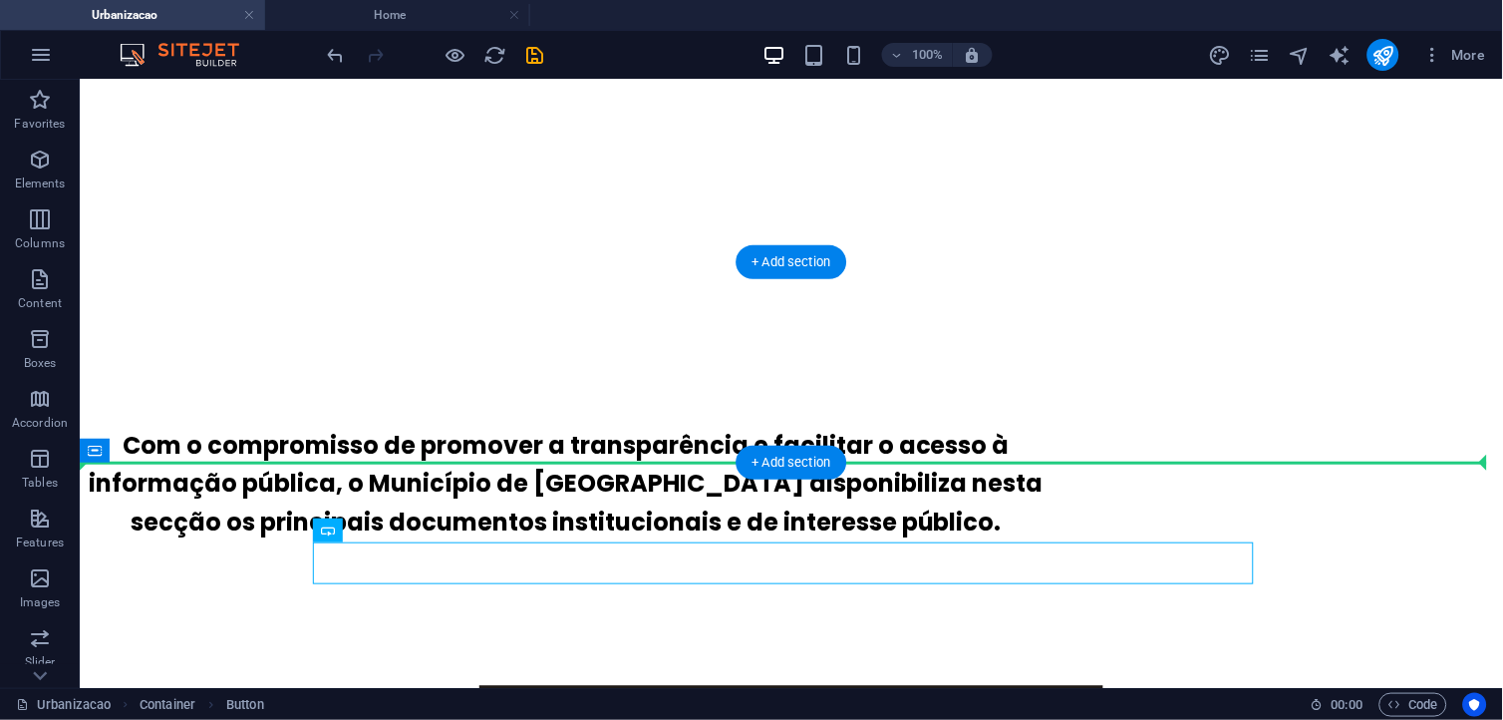
drag, startPoint x: 847, startPoint y: 560, endPoint x: 728, endPoint y: 455, distance: 159.6
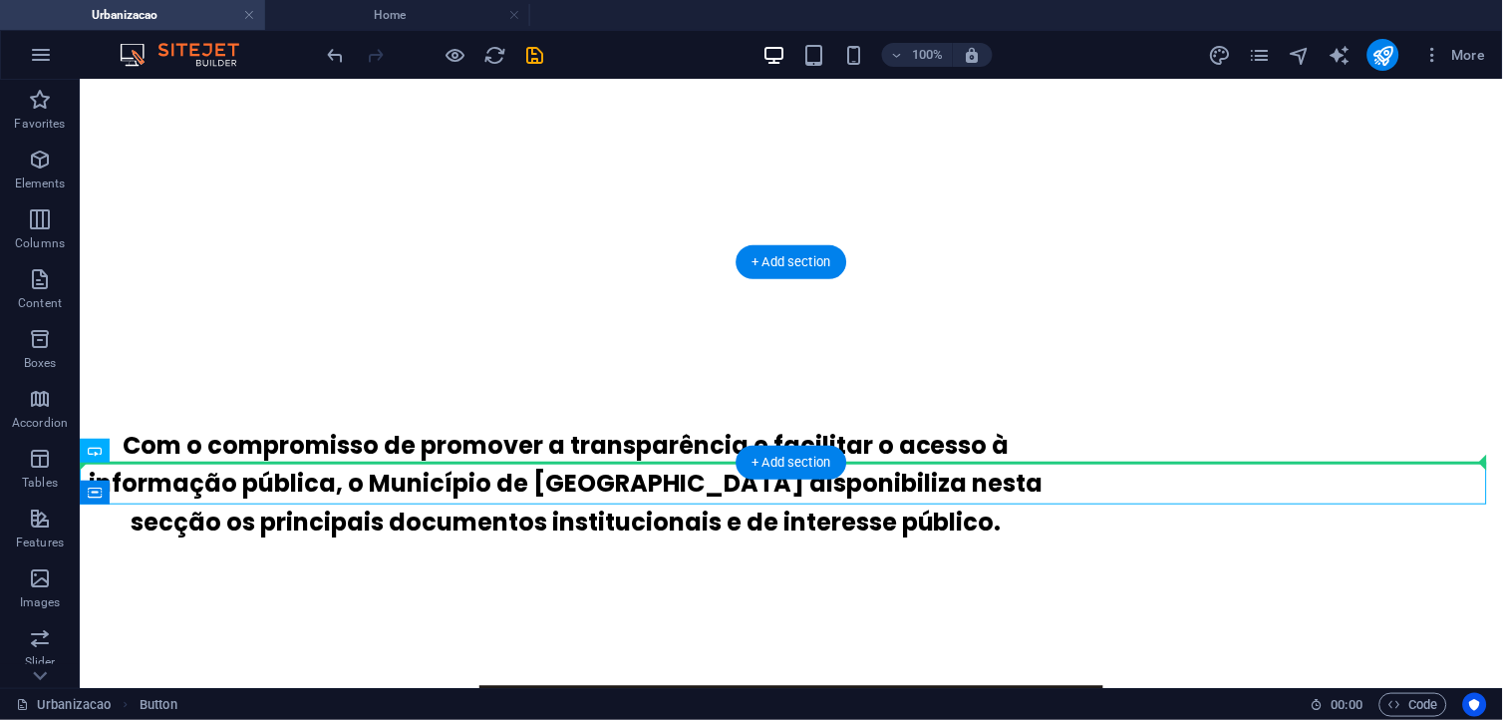
drag, startPoint x: 904, startPoint y: 478, endPoint x: 593, endPoint y: 418, distance: 316.9
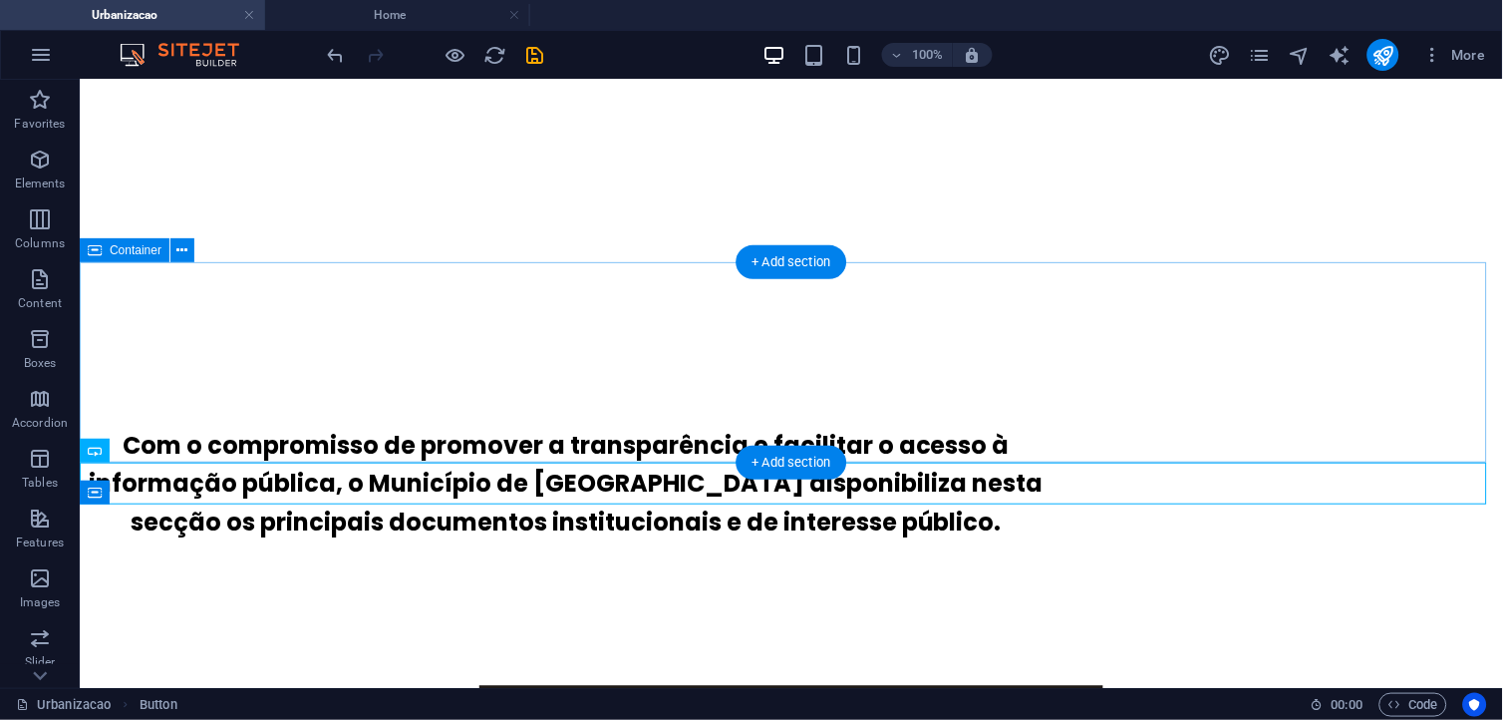
click at [1231, 605] on div "Política Nacional de Urbanização e Estratégia de Implementazação (PNUEI)" at bounding box center [791, 705] width 1424 height 200
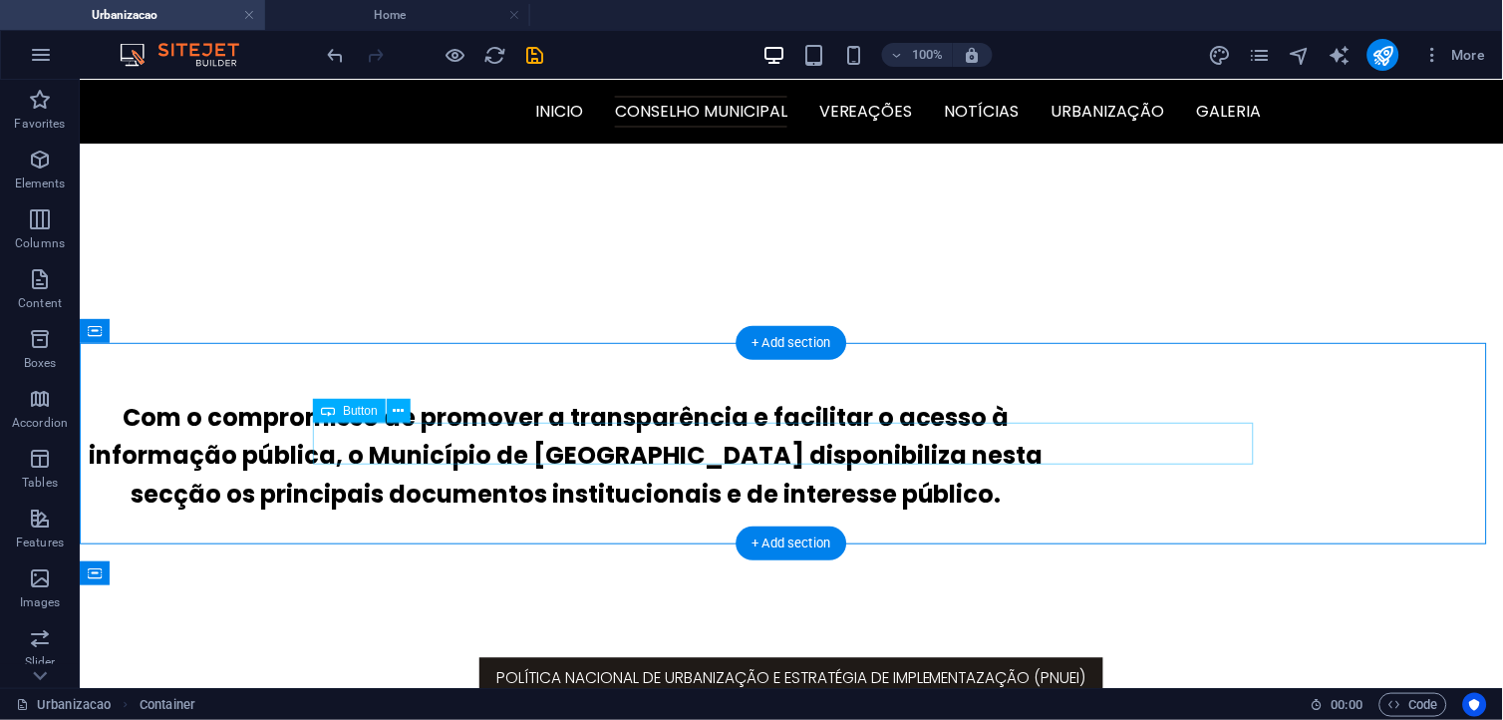
scroll to position [586, 0]
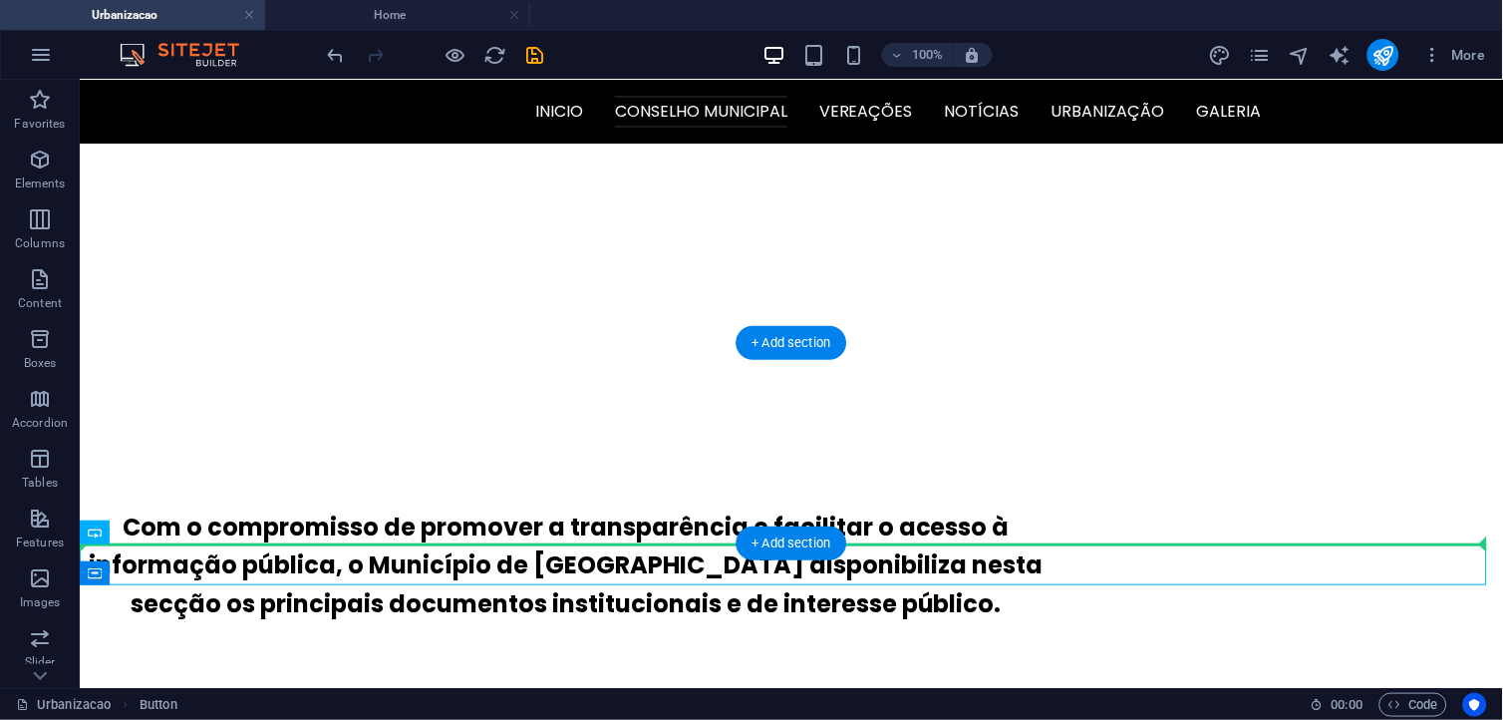
drag, startPoint x: 897, startPoint y: 559, endPoint x: 569, endPoint y: 488, distance: 335.5
drag, startPoint x: 934, startPoint y: 560, endPoint x: 940, endPoint y: 503, distance: 57.1
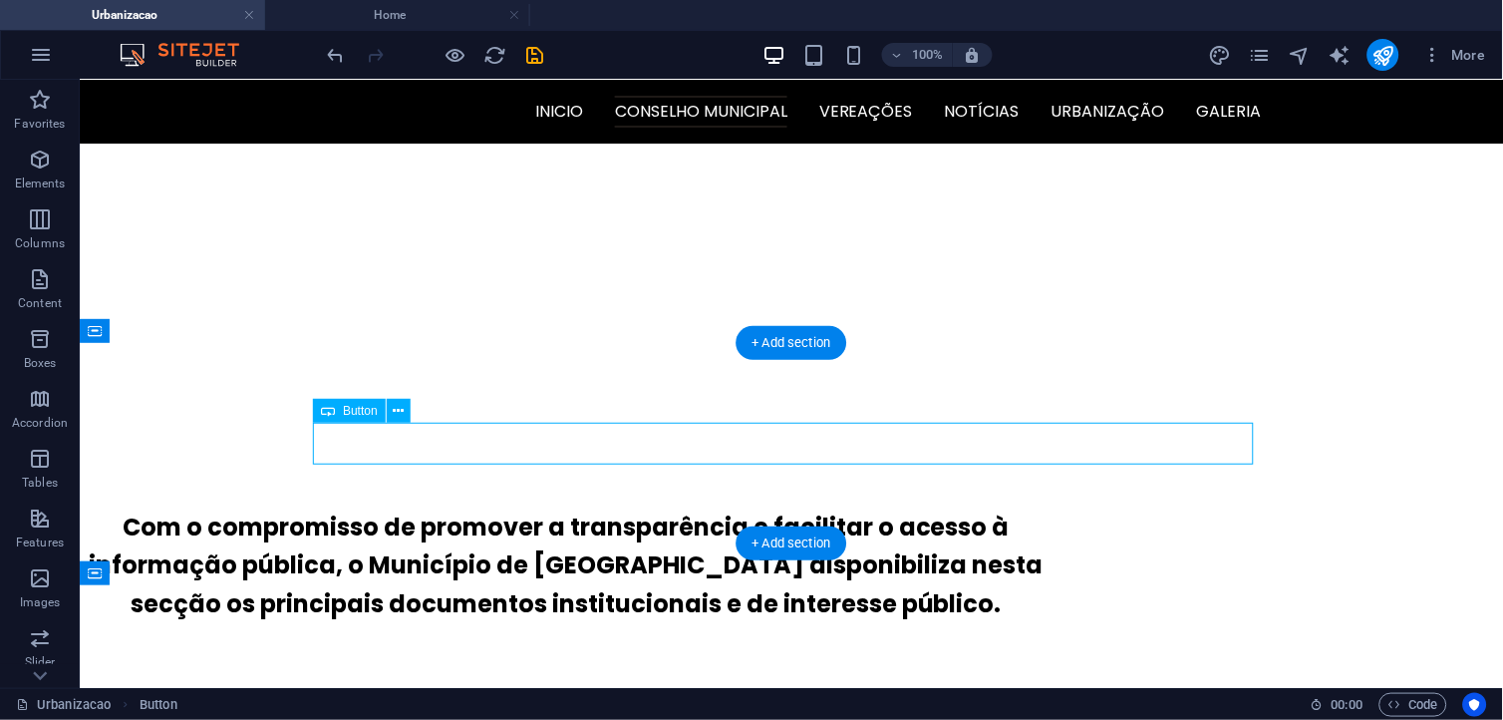
drag, startPoint x: 903, startPoint y: 432, endPoint x: 898, endPoint y: 504, distance: 72.9
drag, startPoint x: 912, startPoint y: 428, endPoint x: 912, endPoint y: 508, distance: 80.7
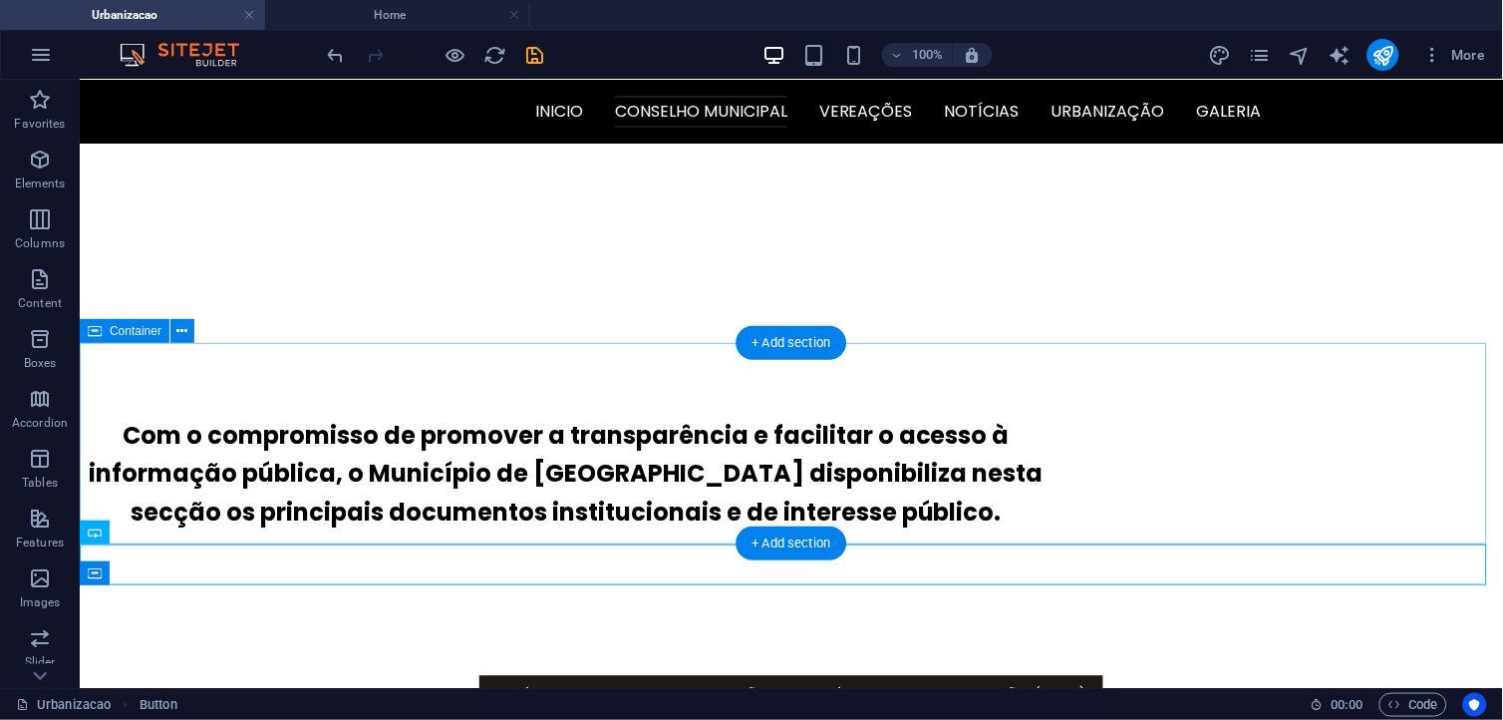
scroll to position [808, 0]
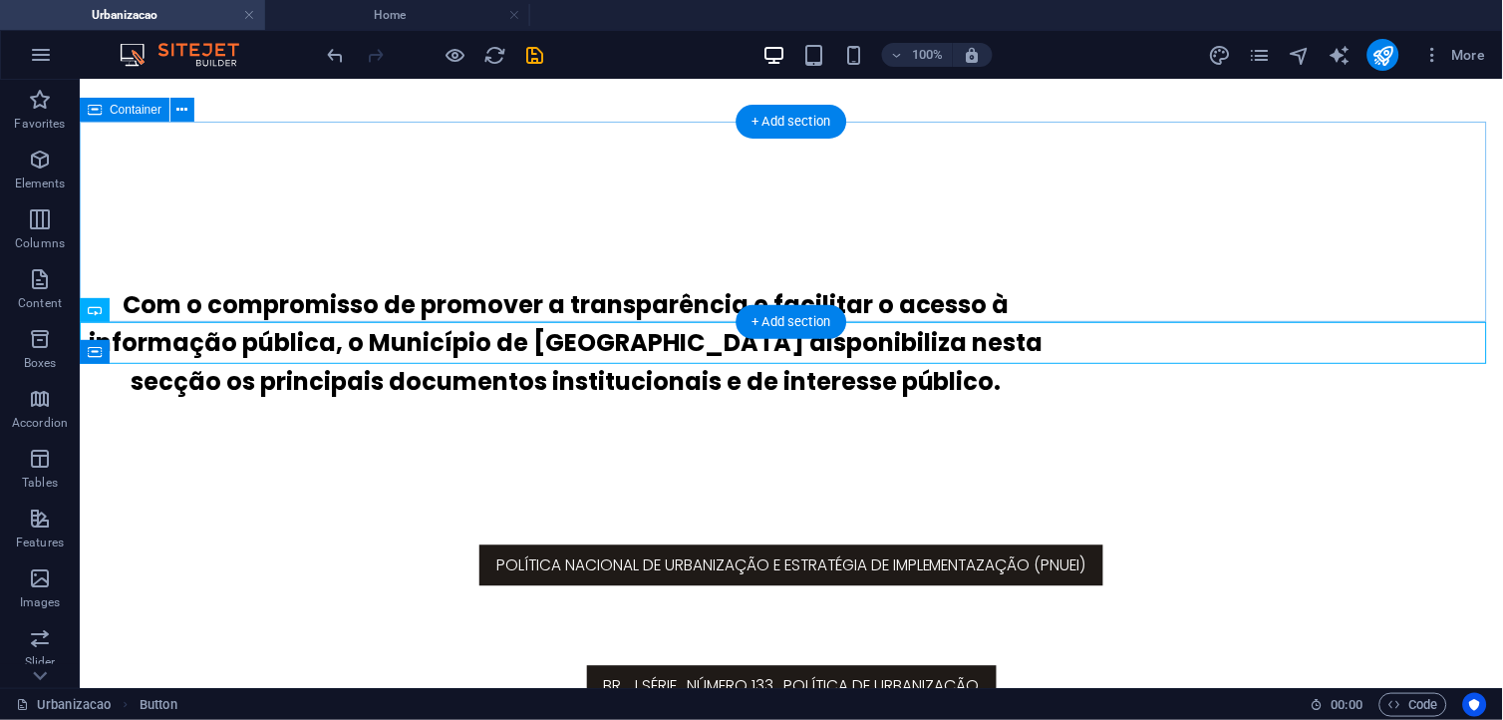
click at [1322, 465] on div "Política Nacional de Urbanização e Estratégia de Implementazação (PNUEI)" at bounding box center [791, 565] width 1424 height 200
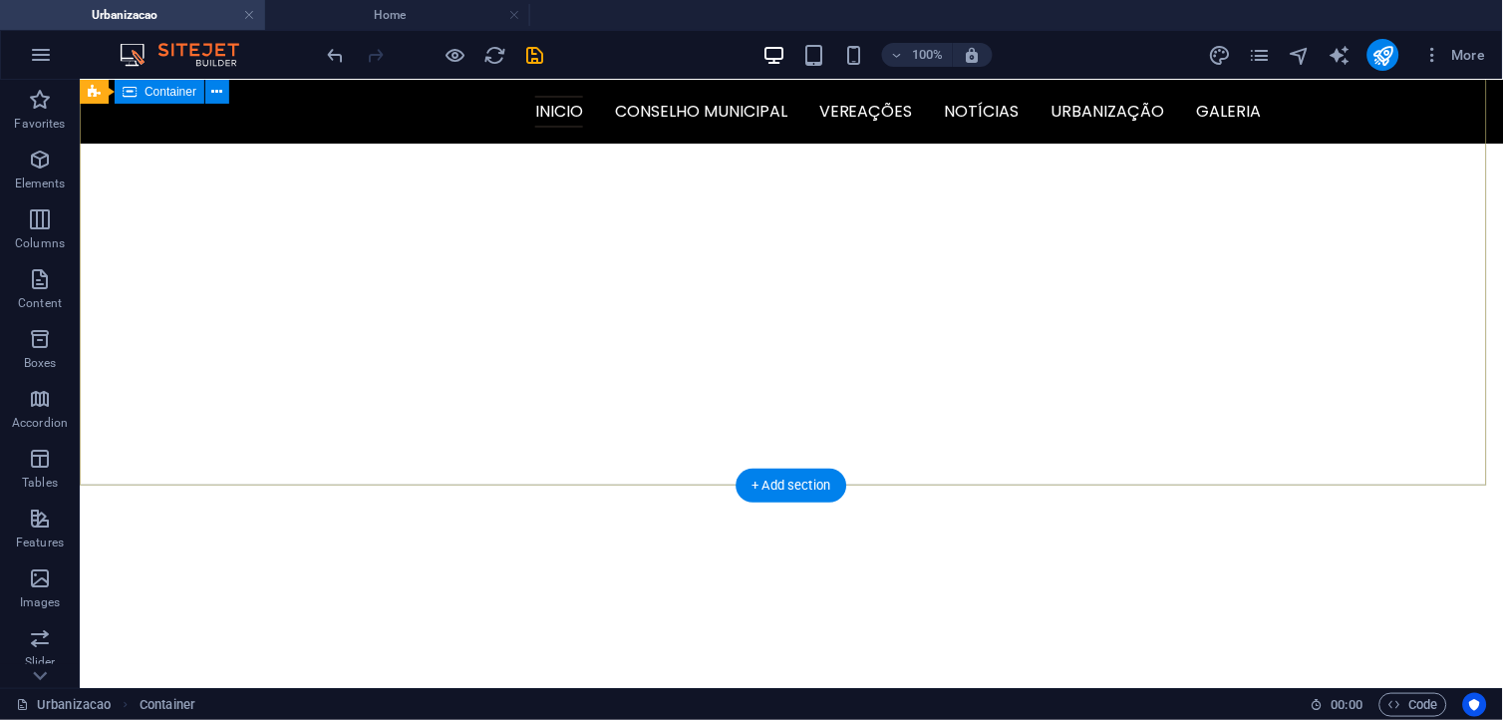
scroll to position [0, 0]
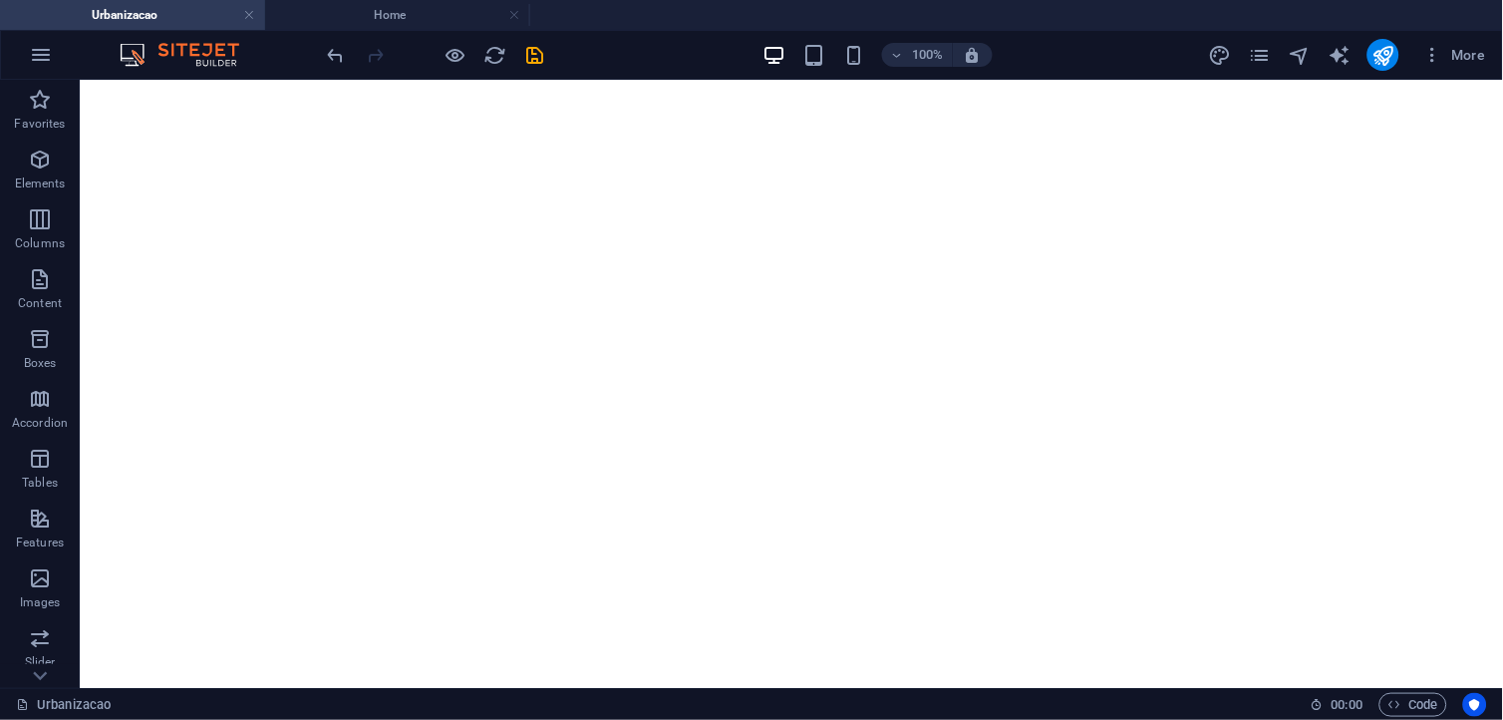
click at [518, 50] on div at bounding box center [435, 55] width 223 height 32
click at [533, 62] on icon "save" at bounding box center [535, 55] width 23 height 23
click at [1353, 73] on html "cmmilange.gov.mz Urbanizacao Home Favorites Elements Columns Content Boxes Acco…" at bounding box center [751, 360] width 1503 height 720
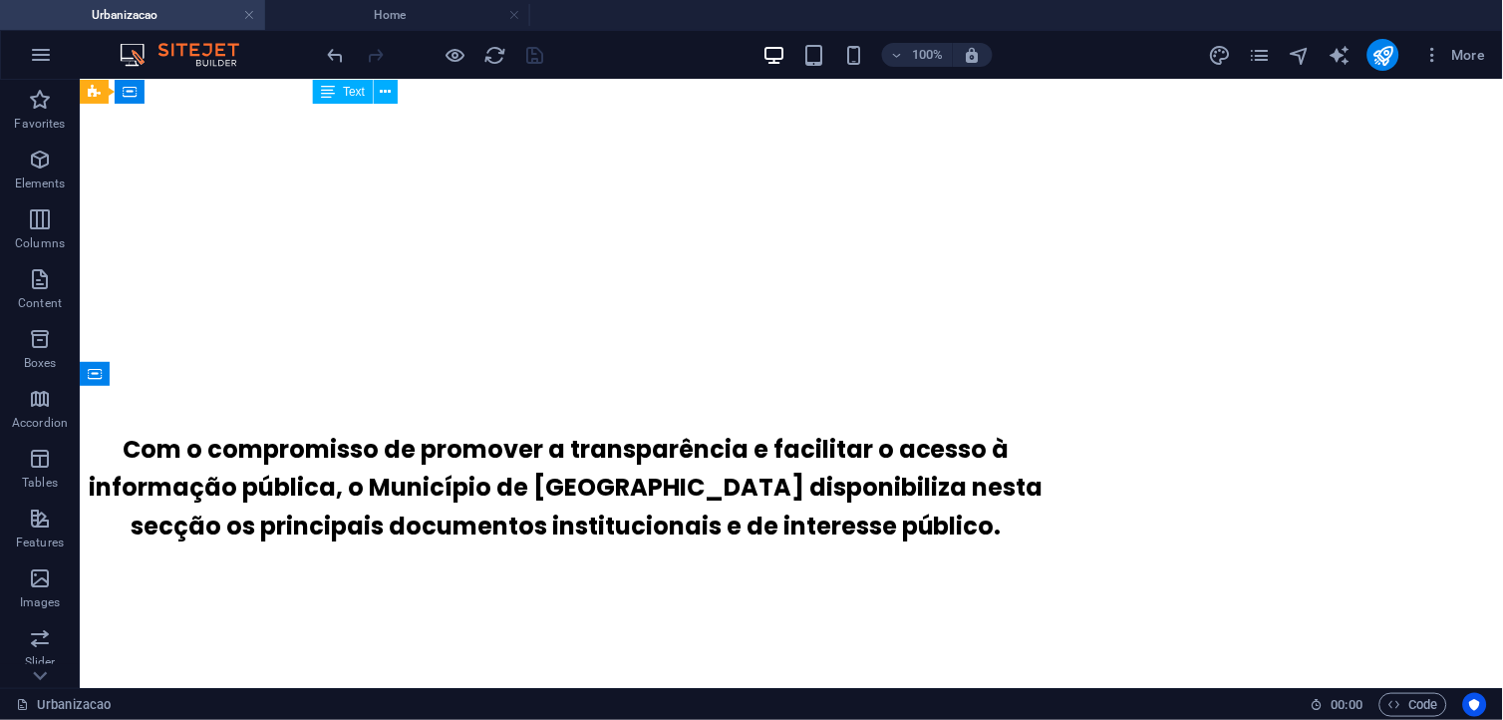
scroll to position [808, 0]
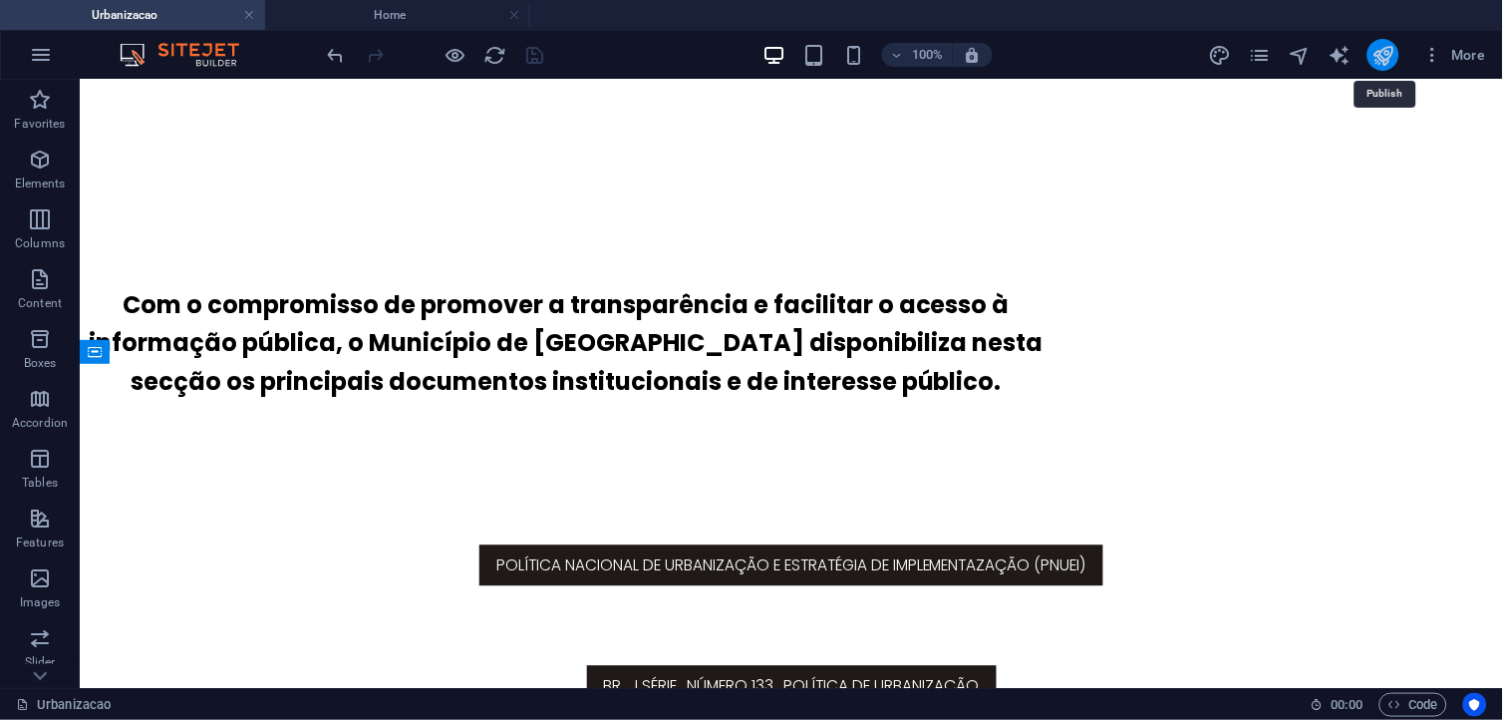
click at [1353, 61] on icon "publish" at bounding box center [1383, 55] width 23 height 23
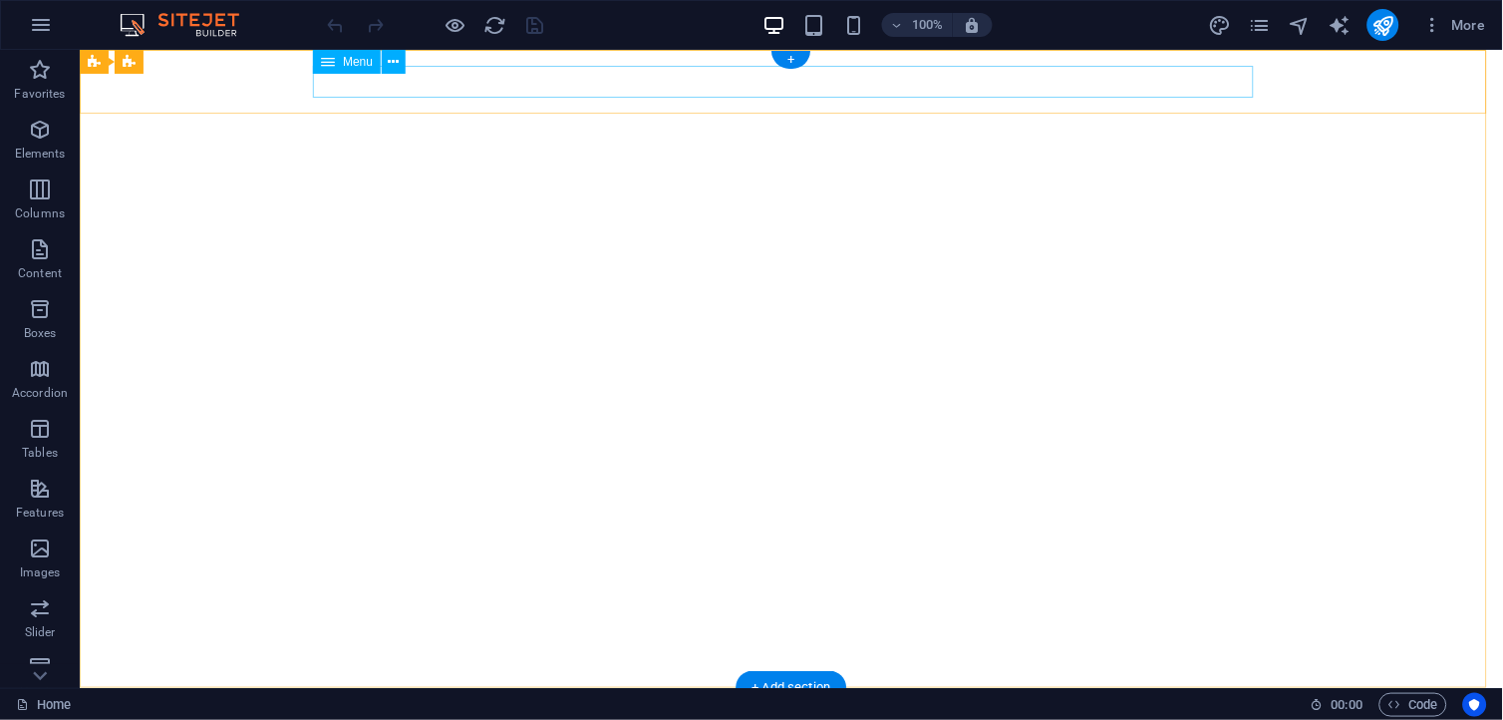
click at [1088, 703] on nav "Inicio Conselho Municipal Vereações Notícias Urbanização Galeria" at bounding box center [790, 719] width 941 height 32
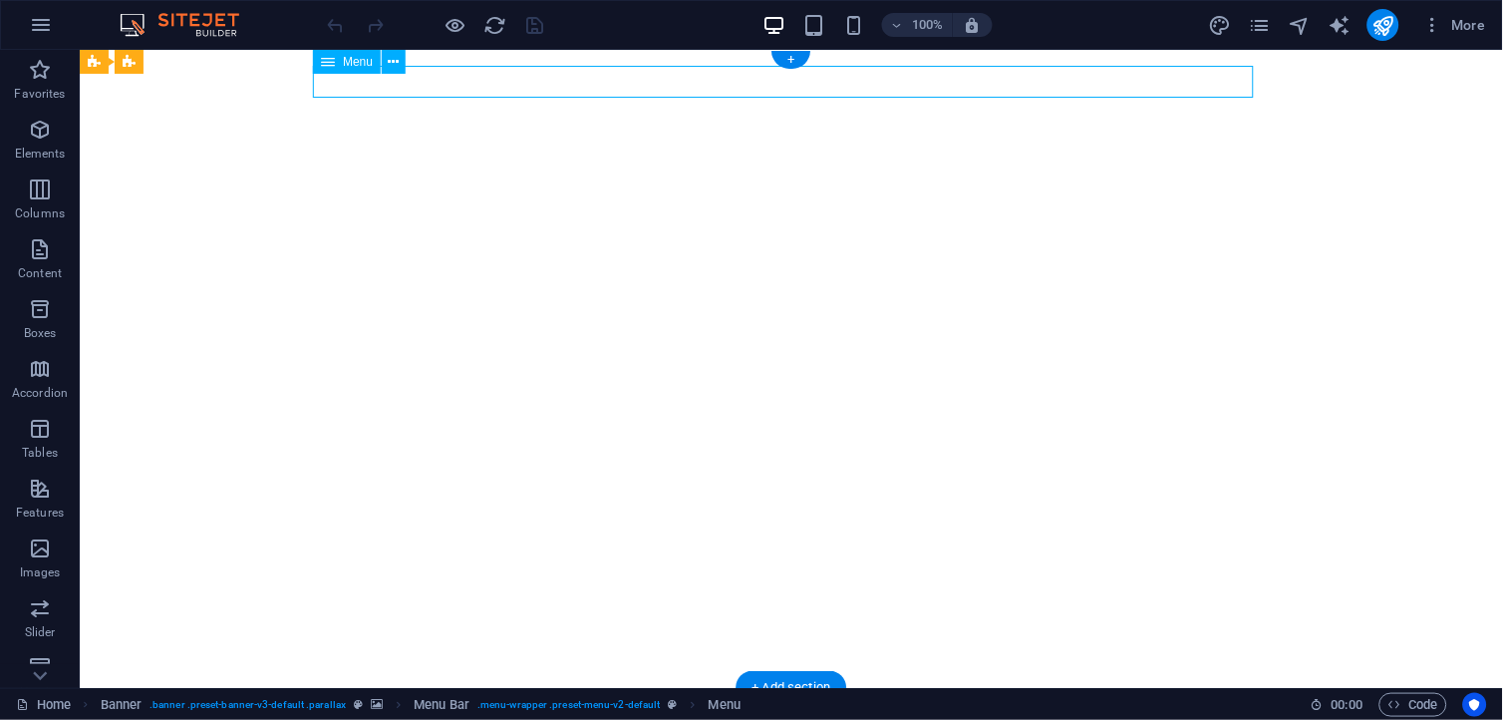
click at [1088, 703] on nav "Inicio Conselho Municipal Vereações Notícias Urbanização Galeria" at bounding box center [790, 719] width 941 height 32
select select
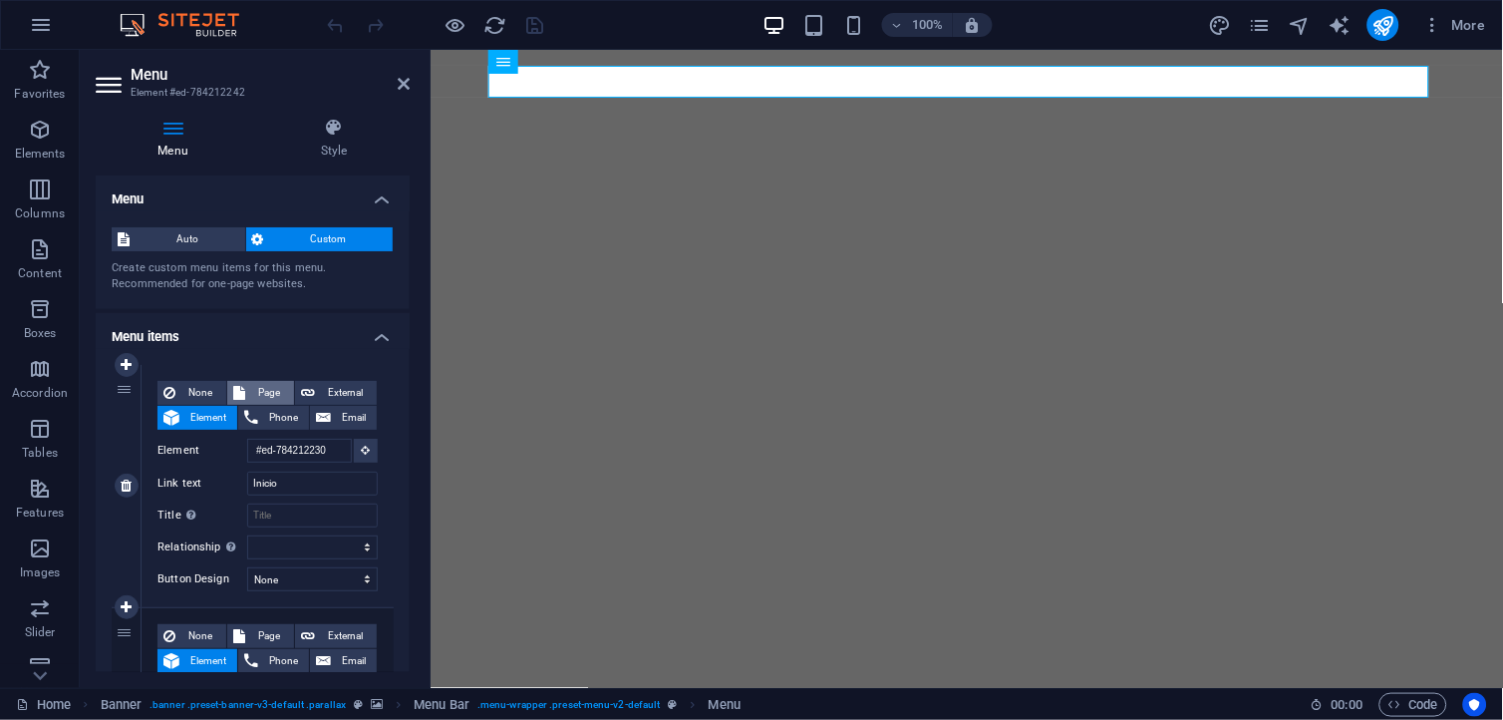
click at [260, 387] on span "Page" at bounding box center [269, 393] width 37 height 24
select select
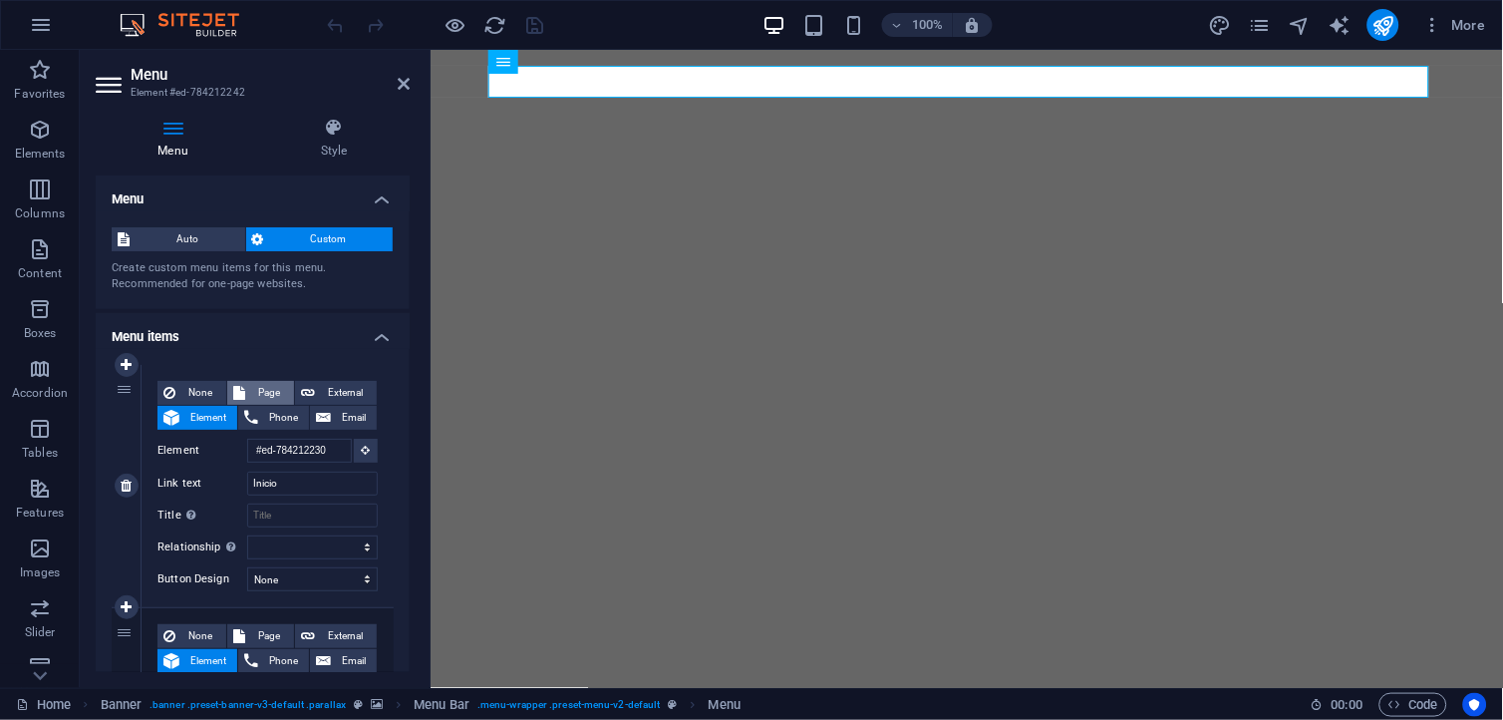
select select
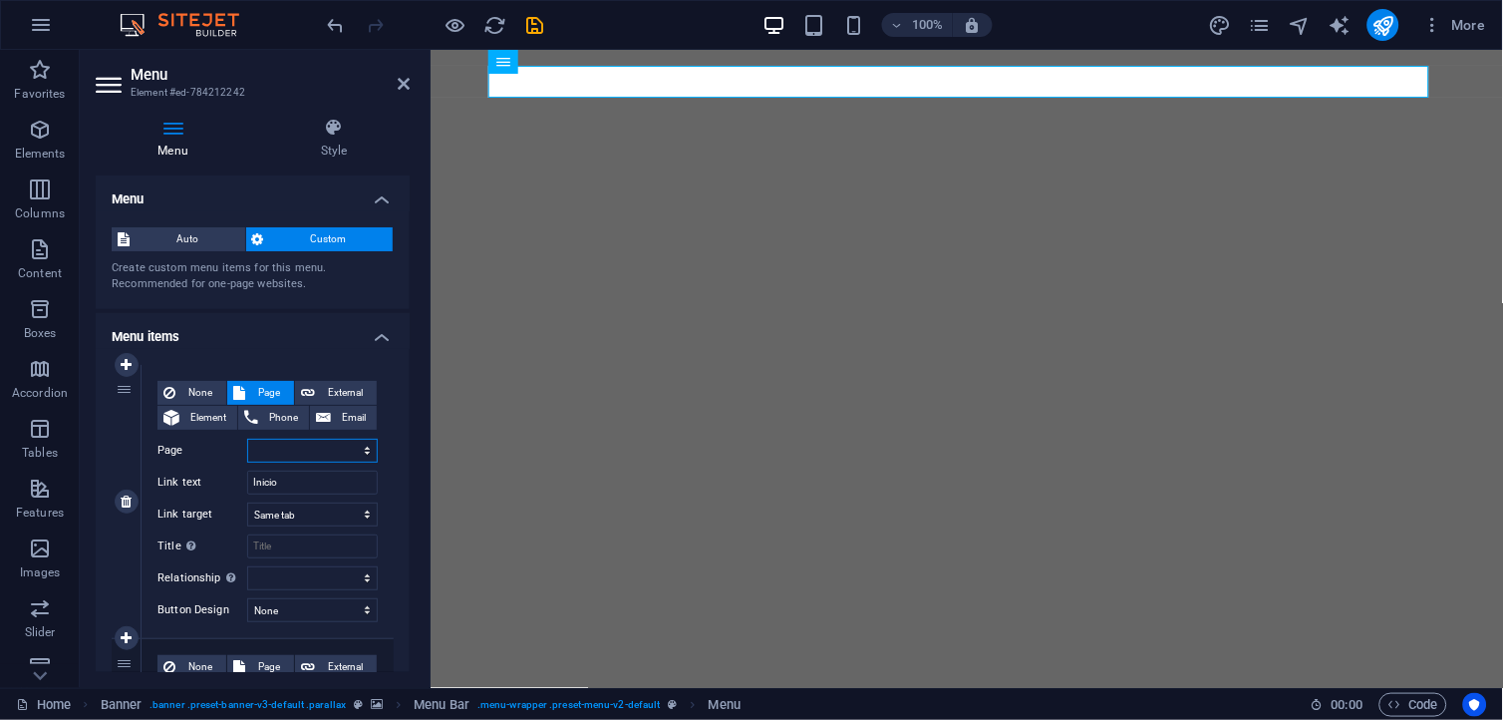
click at [310, 439] on select "Home Urbanizacao galeria Subpage Legal Notice Privacy parque concurso" at bounding box center [312, 451] width 131 height 24
select select "1"
click at [247, 439] on select "Home Urbanizacao galeria Subpage Legal Notice Privacy parque concurso" at bounding box center [312, 451] width 131 height 24
select select
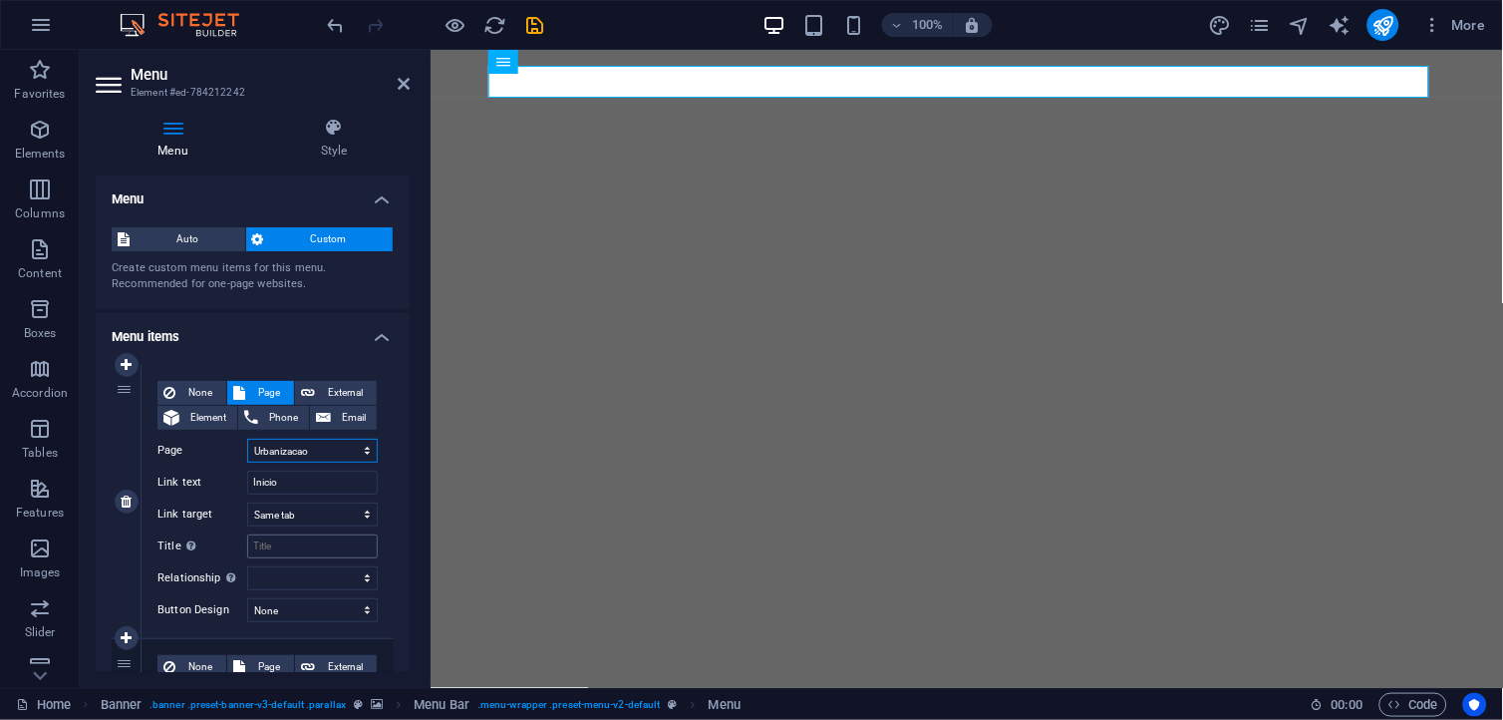
select select
click at [321, 447] on select "Home Urbanizacao galeria Subpage Legal Notice Privacy parque concurso" at bounding box center [312, 451] width 131 height 24
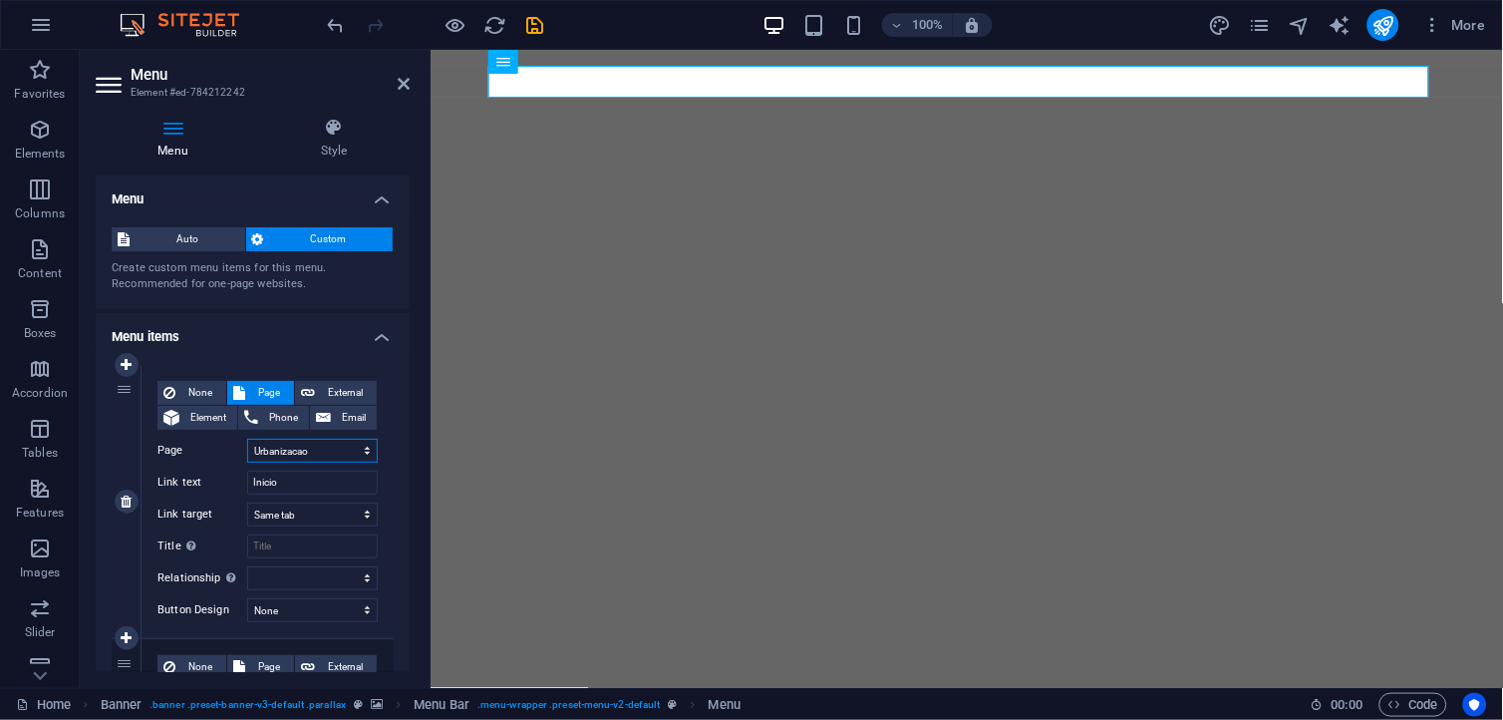
select select "0"
click at [247, 439] on select "Home Urbanizacao galeria Subpage Legal Notice Privacy parque concurso" at bounding box center [312, 451] width 131 height 24
select select
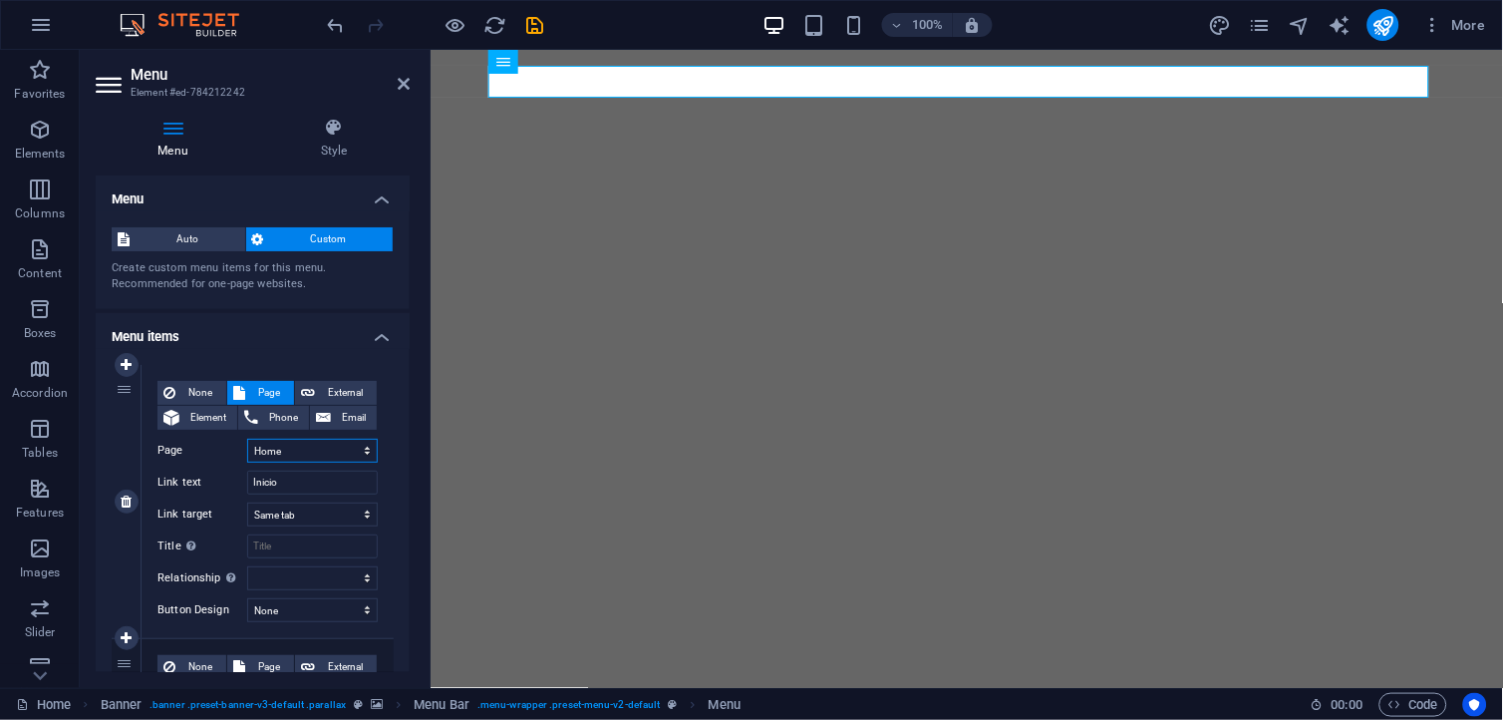
select select
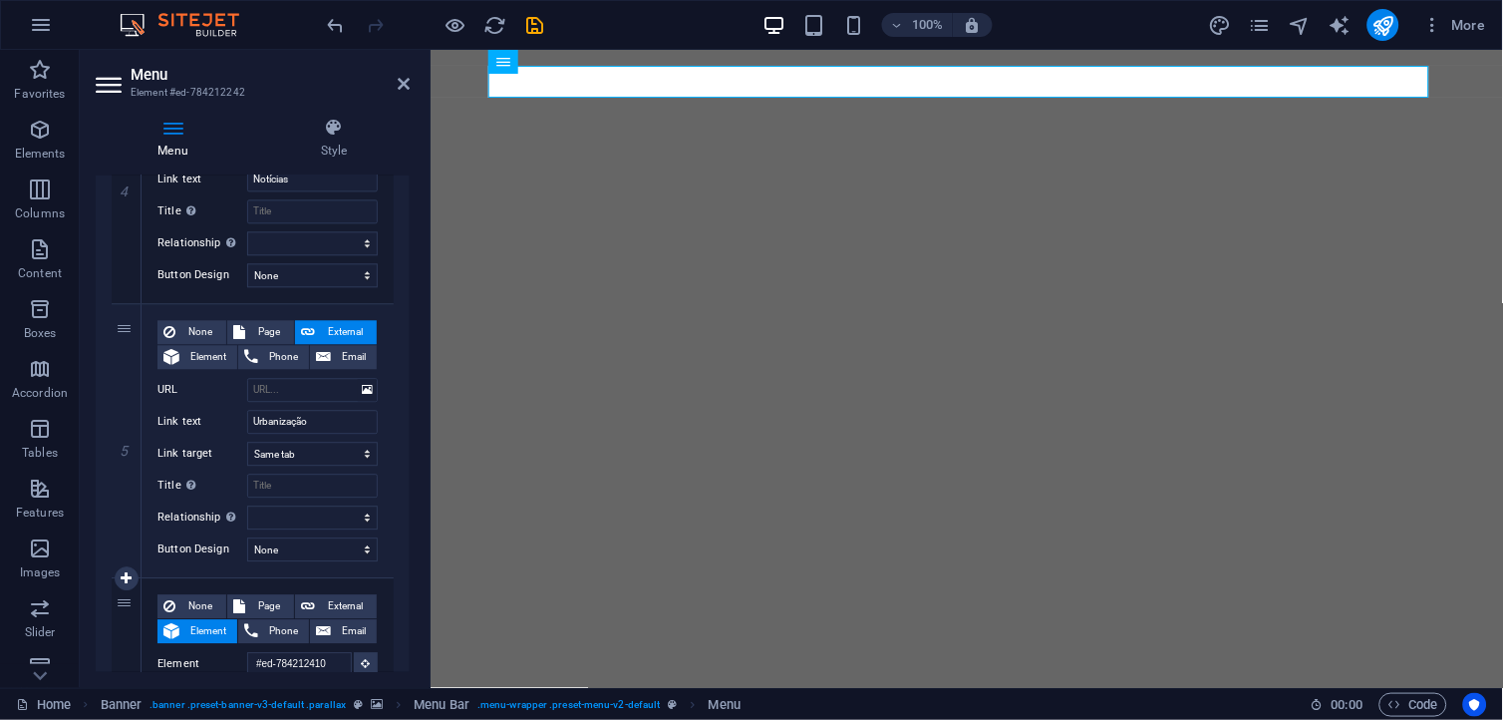
scroll to position [1108, 0]
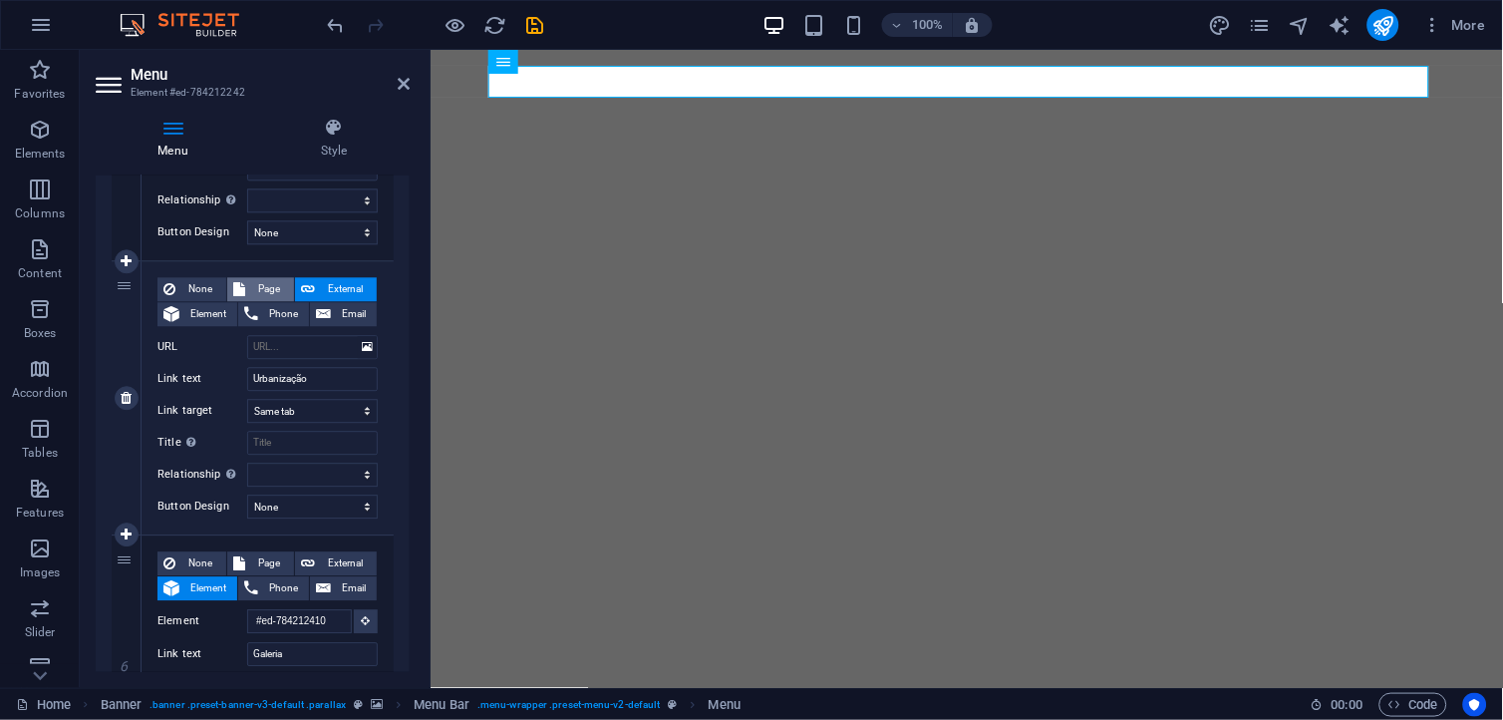
click at [271, 284] on span "Page" at bounding box center [269, 289] width 37 height 24
select select
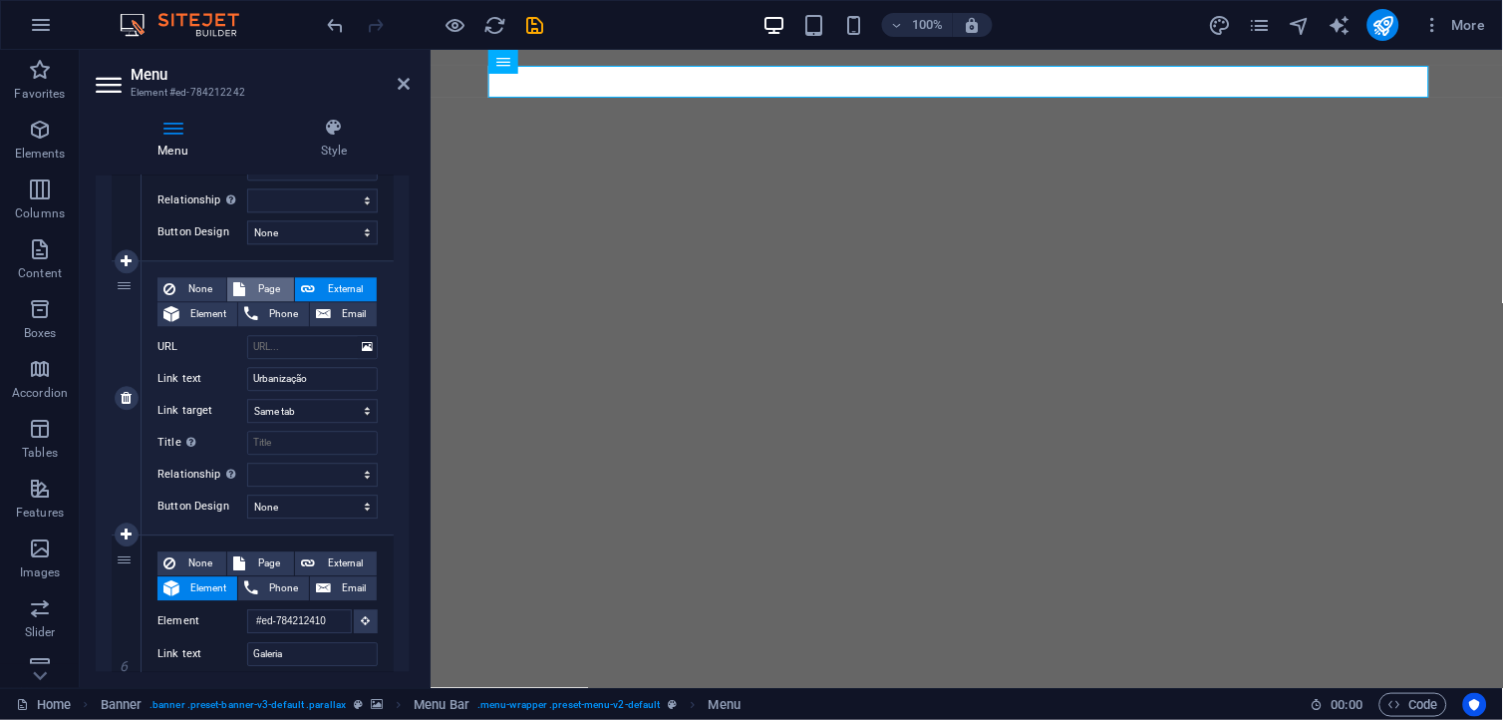
select select
click at [332, 283] on span "External" at bounding box center [346, 289] width 50 height 24
select select
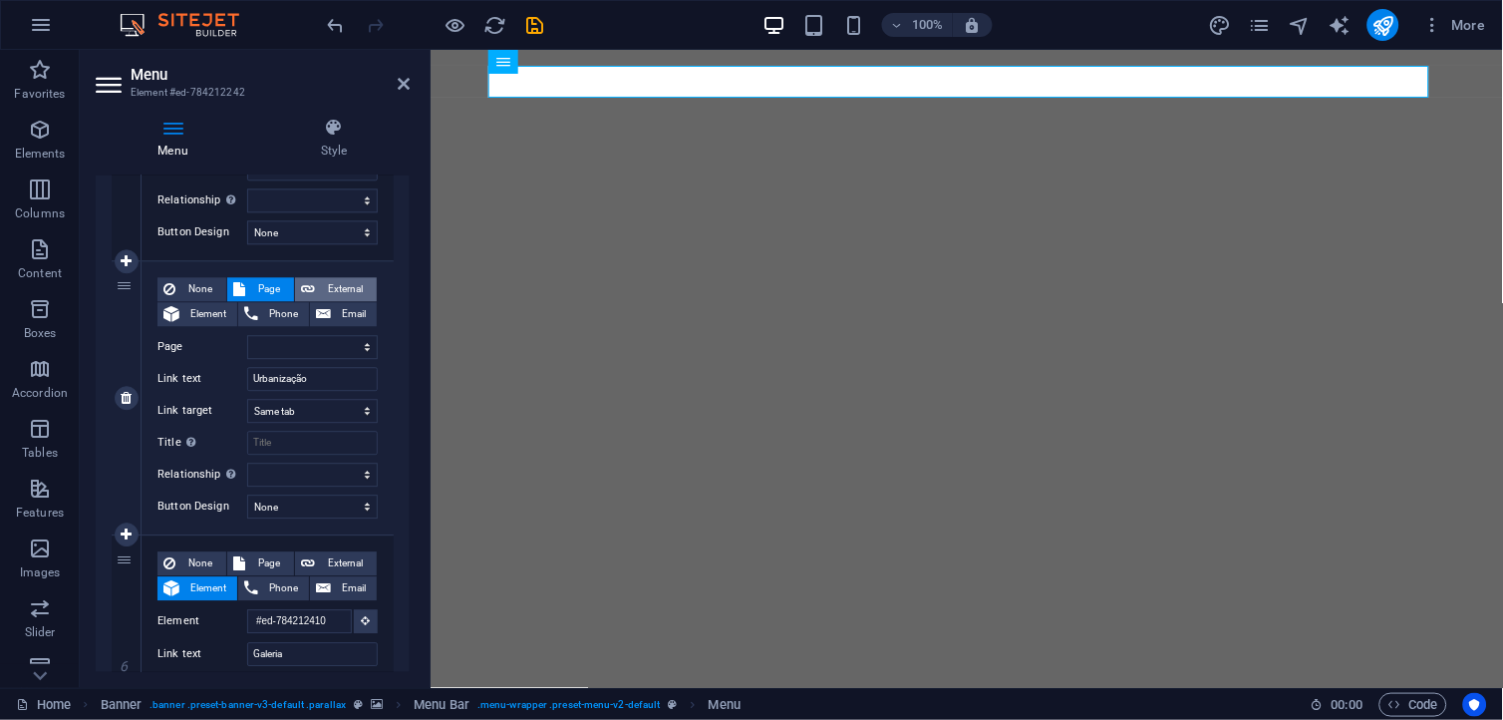
select select
select select "blank"
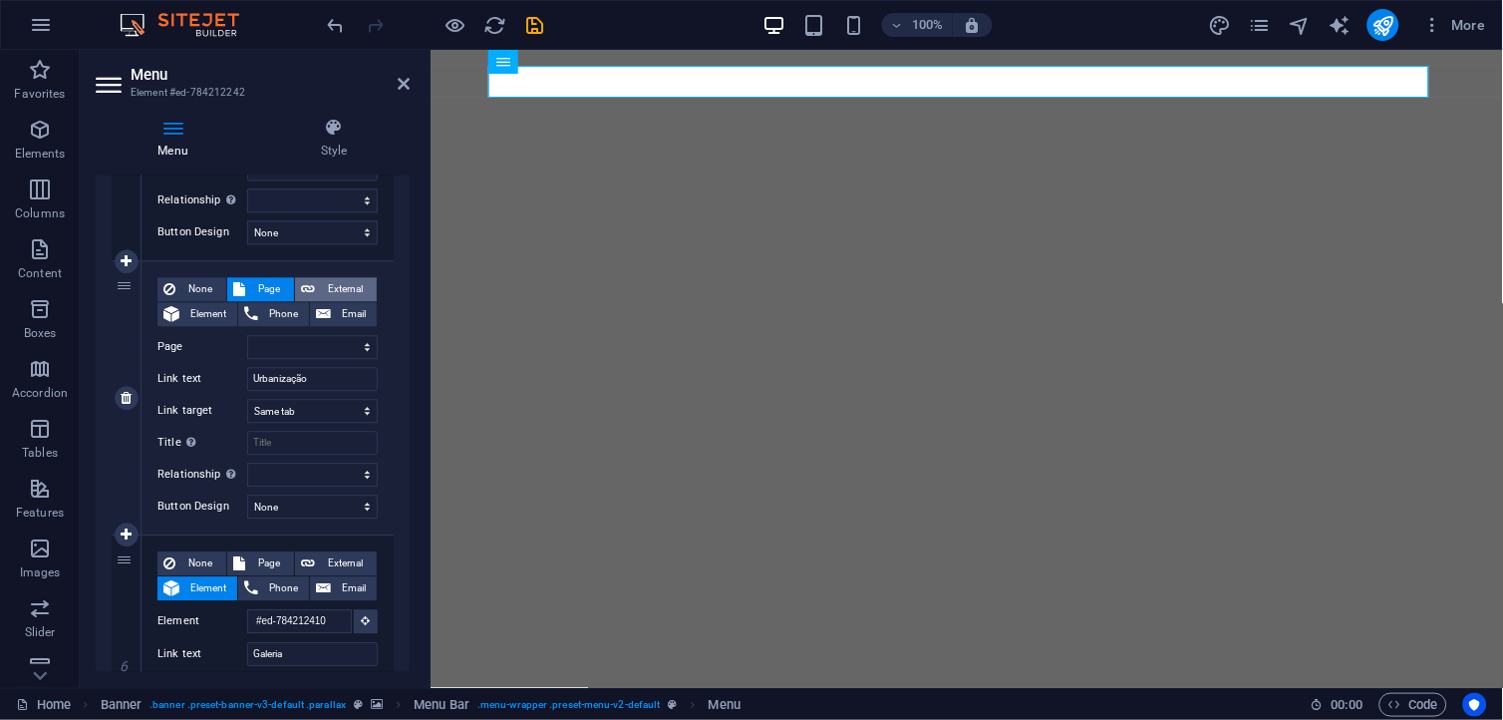
select select
click at [272, 279] on span "Page" at bounding box center [269, 289] width 37 height 24
select select
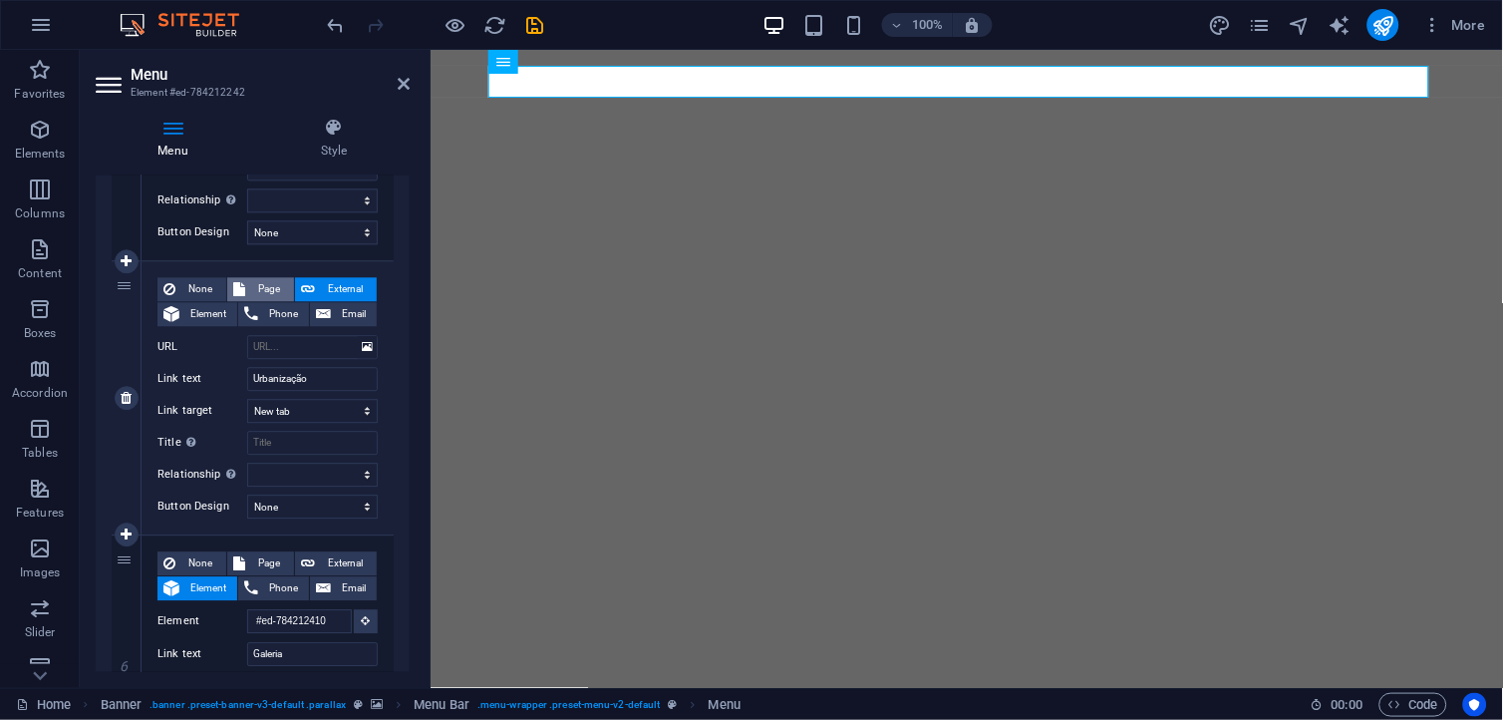
select select
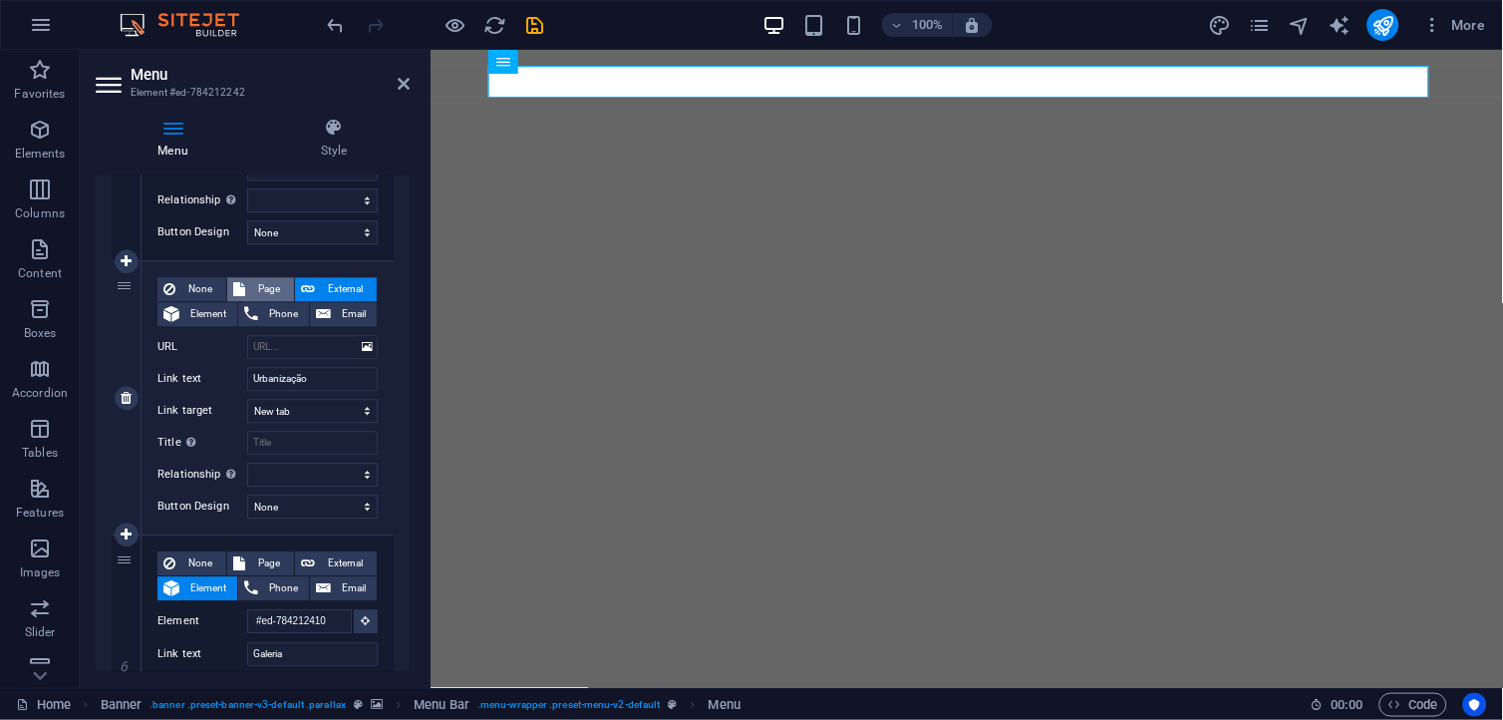
select select
click at [300, 337] on select "Home Urbanizacao galeria Subpage Legal Notice Privacy parque concurso" at bounding box center [312, 347] width 131 height 24
select select "1"
click at [247, 335] on select "Home Urbanizacao galeria Subpage Legal Notice Privacy parque concurso" at bounding box center [312, 347] width 131 height 24
select select
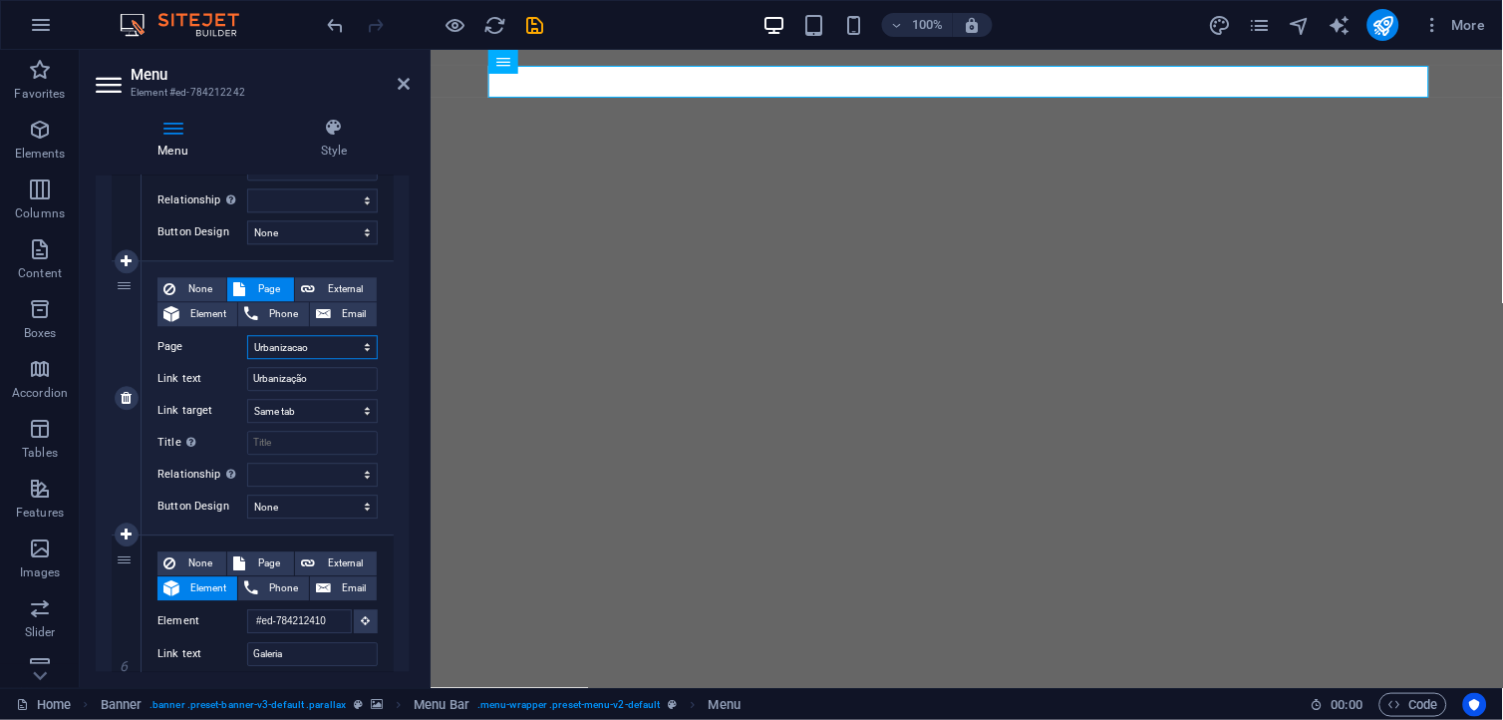
select select
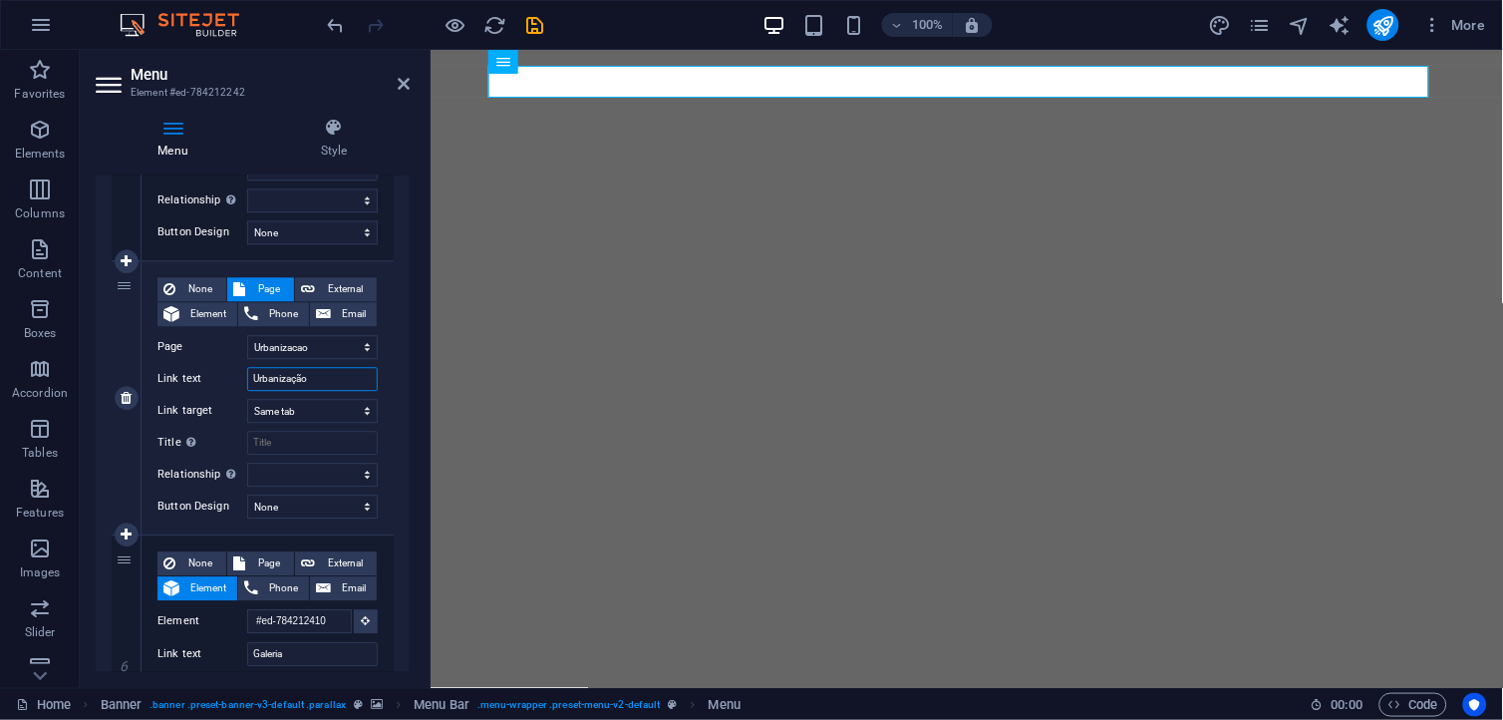
click at [339, 380] on input "Urbanização" at bounding box center [312, 379] width 131 height 24
click at [330, 410] on select "New tab Same tab Overlay" at bounding box center [312, 411] width 131 height 24
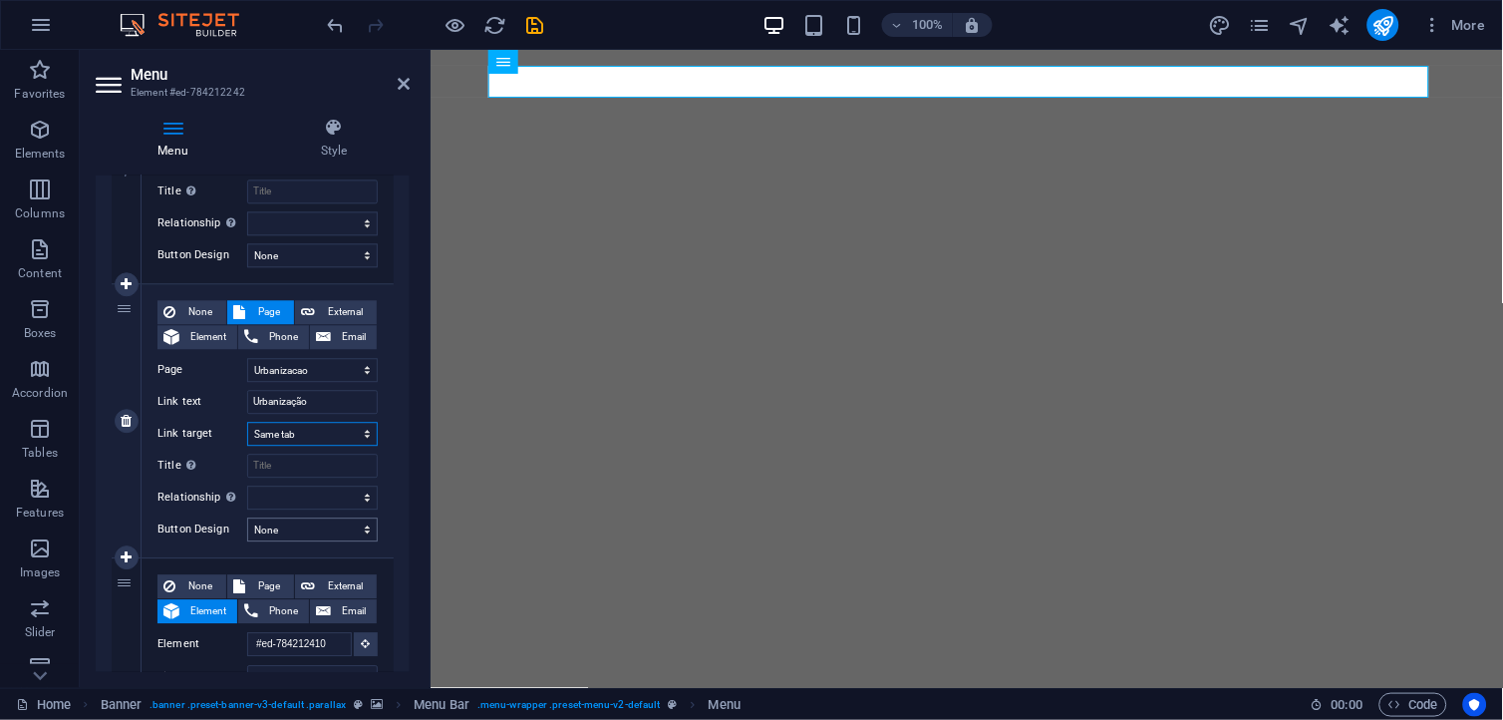
scroll to position [1047, 0]
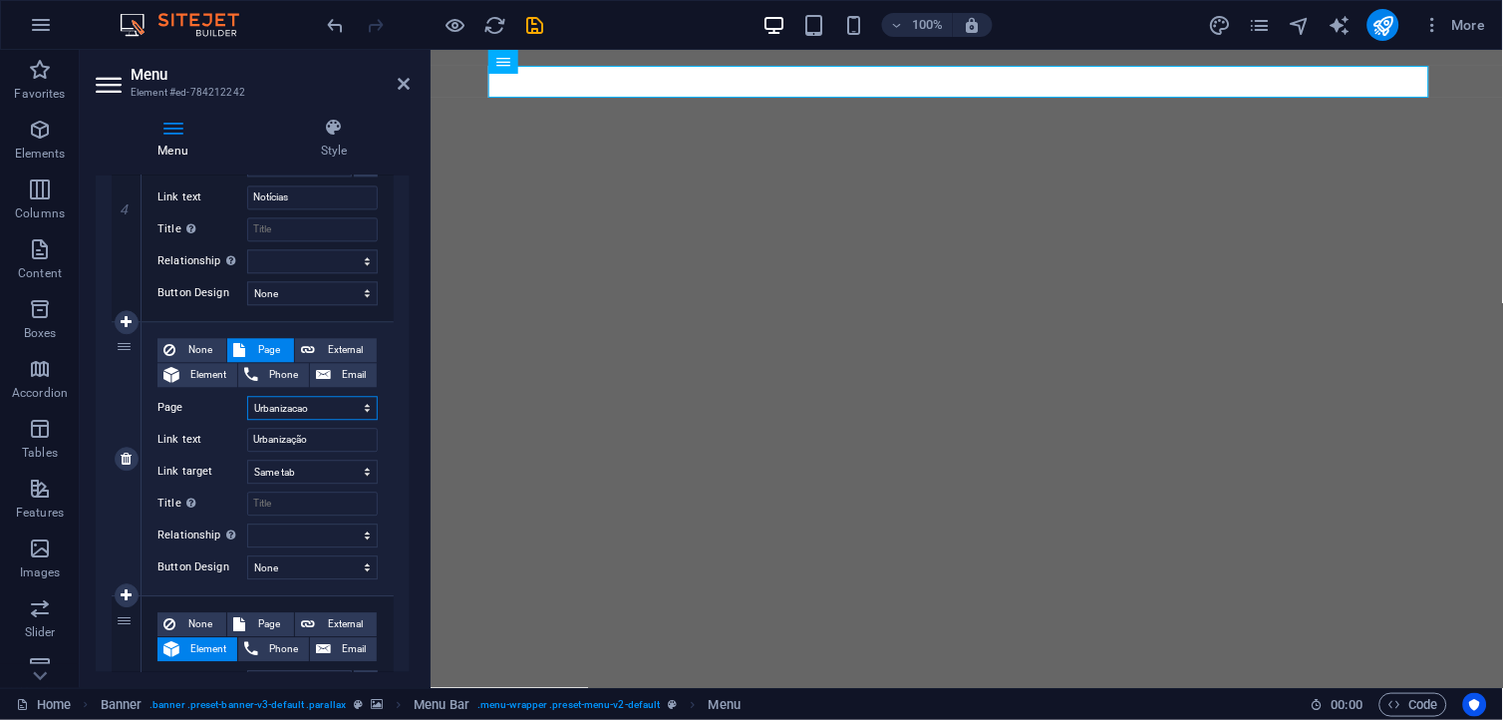
click at [307, 405] on select "Home Urbanizacao galeria Subpage Legal Notice Privacy parque concurso" at bounding box center [312, 408] width 131 height 24
click at [324, 434] on input "Urbanização" at bounding box center [312, 440] width 131 height 24
click at [304, 406] on select "Home Urbanizacao galeria Subpage Legal Notice Privacy parque concurso" at bounding box center [312, 408] width 131 height 24
click at [247, 396] on select "Home Urbanizacao galeria Subpage Legal Notice Privacy parque concurso" at bounding box center [312, 408] width 131 height 24
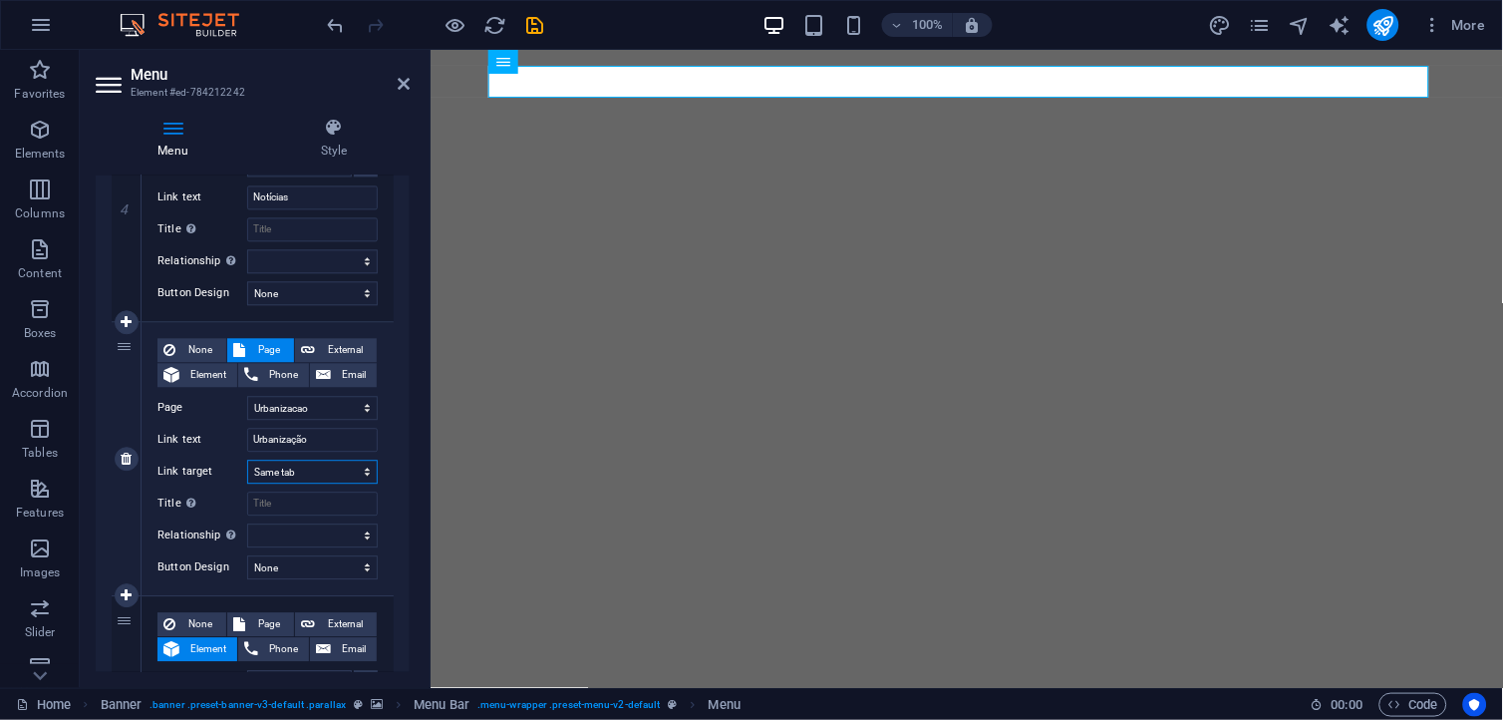
click at [342, 469] on select "New tab Same tab Overlay" at bounding box center [312, 472] width 131 height 24
click at [342, 473] on select "New tab Same tab Overlay" at bounding box center [312, 472] width 131 height 24
click at [324, 569] on select "None Default Primary Secondary" at bounding box center [312, 567] width 131 height 24
click at [327, 568] on select "None Default Primary Secondary" at bounding box center [312, 567] width 131 height 24
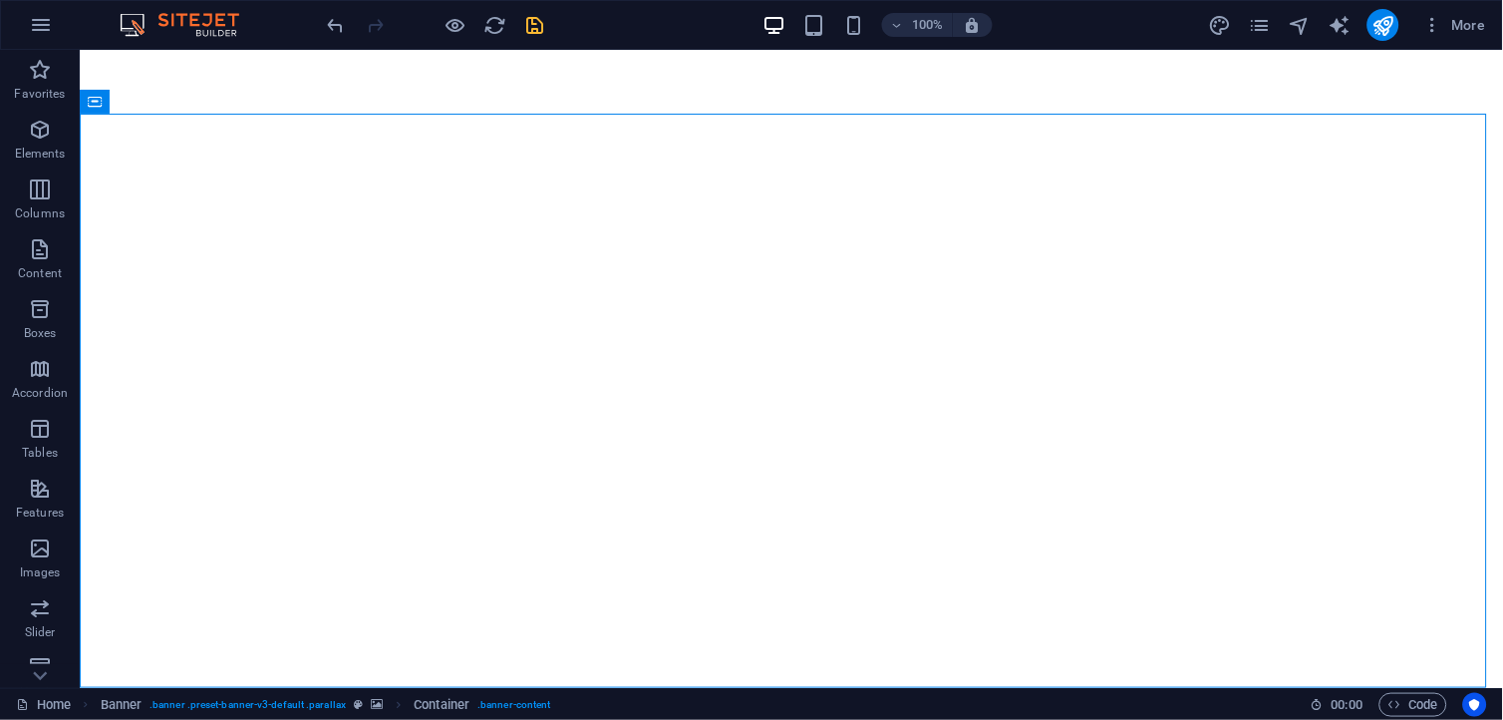
click at [526, 27] on icon "save" at bounding box center [535, 25] width 23 height 23
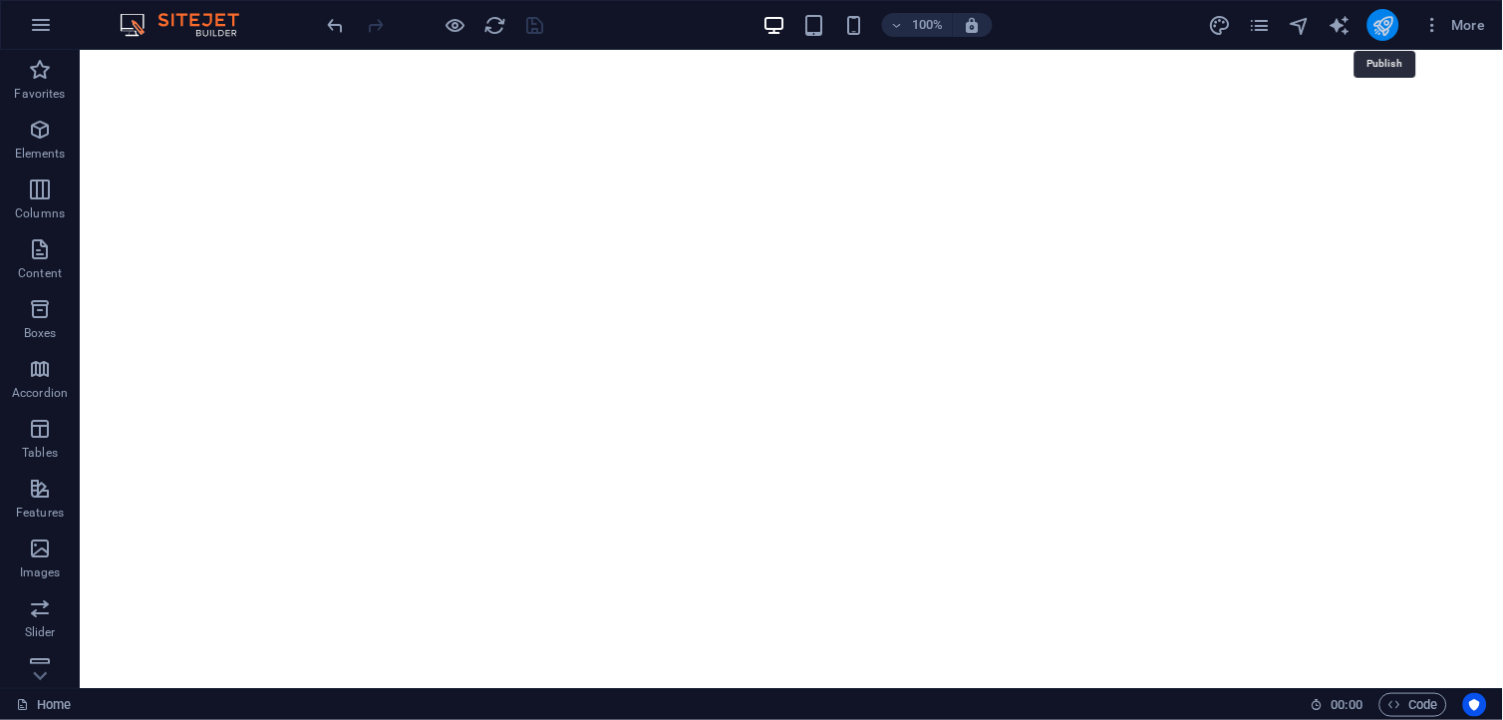
click at [1374, 17] on icon "publish" at bounding box center [1383, 25] width 23 height 23
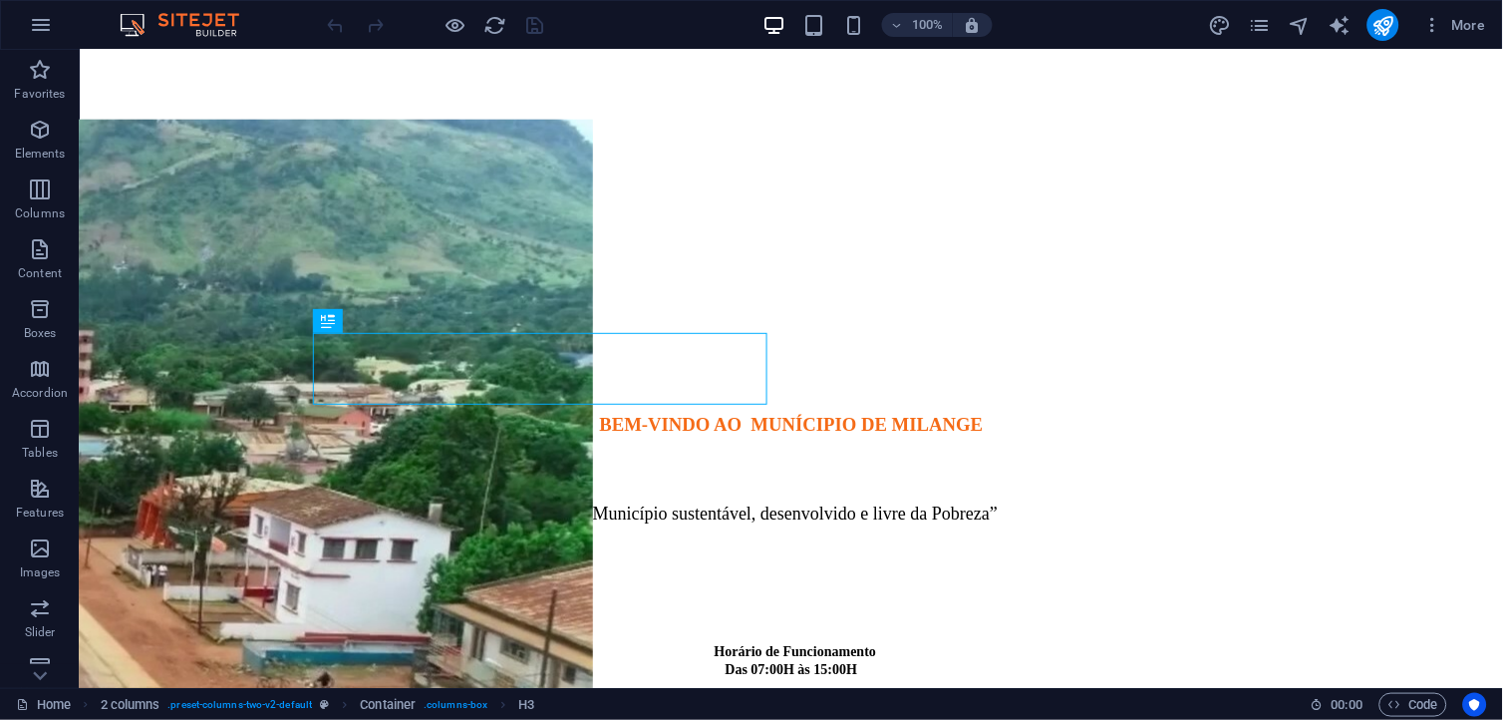
scroll to position [500, 0]
click at [1252, 33] on icon "pages" at bounding box center [1259, 25] width 23 height 23
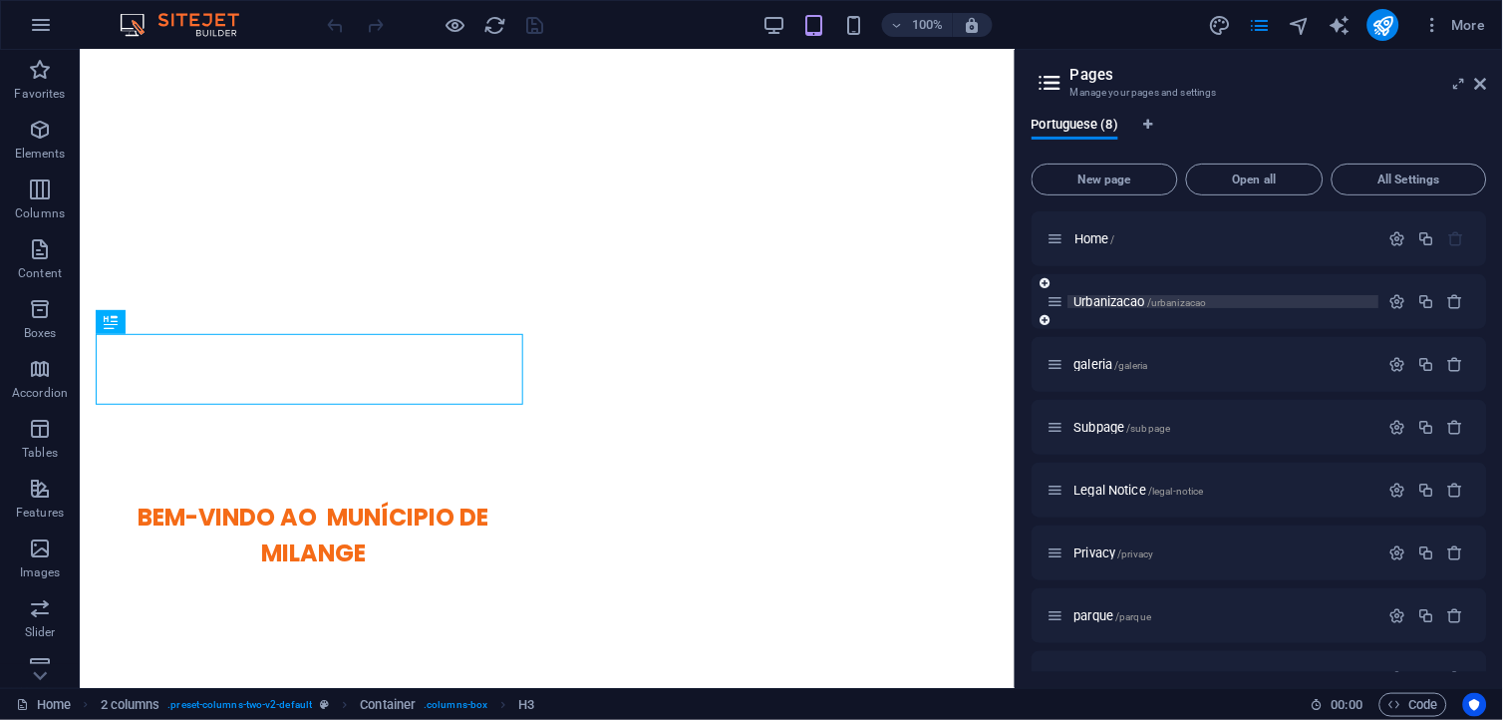
click at [1253, 297] on p "Urbanizacao /urbanizacao" at bounding box center [1224, 301] width 299 height 13
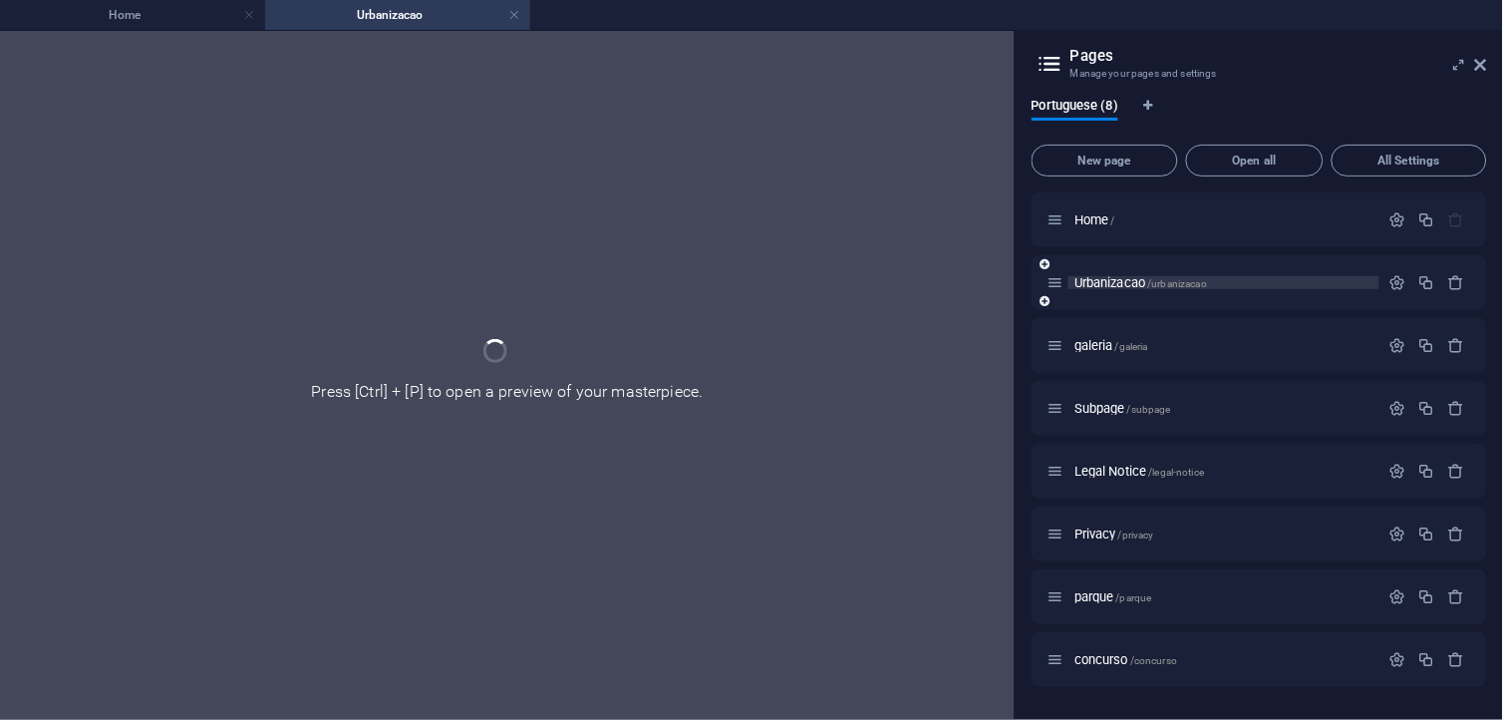
scroll to position [0, 0]
click at [1253, 297] on div "Urbanizacao /urbanizacao" at bounding box center [1260, 282] width 456 height 55
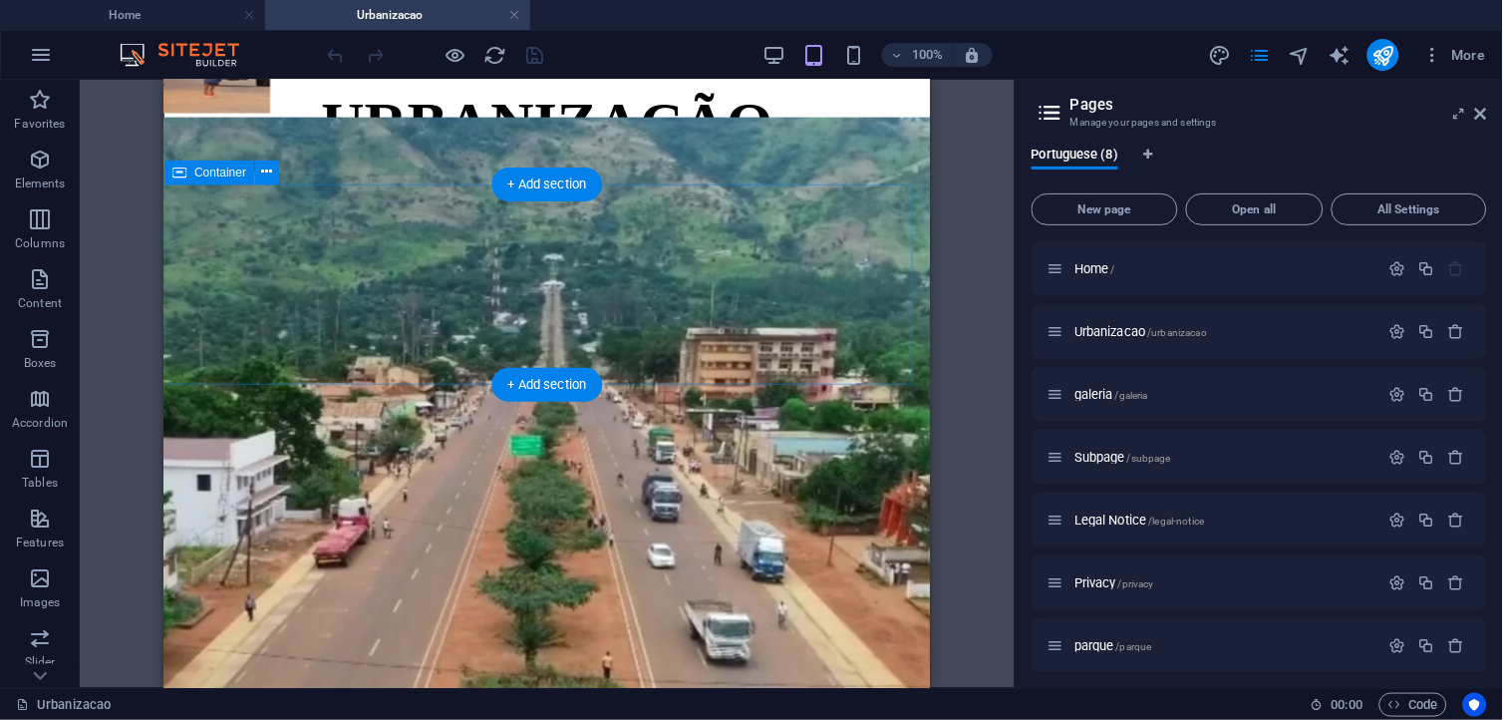
scroll to position [845, 0]
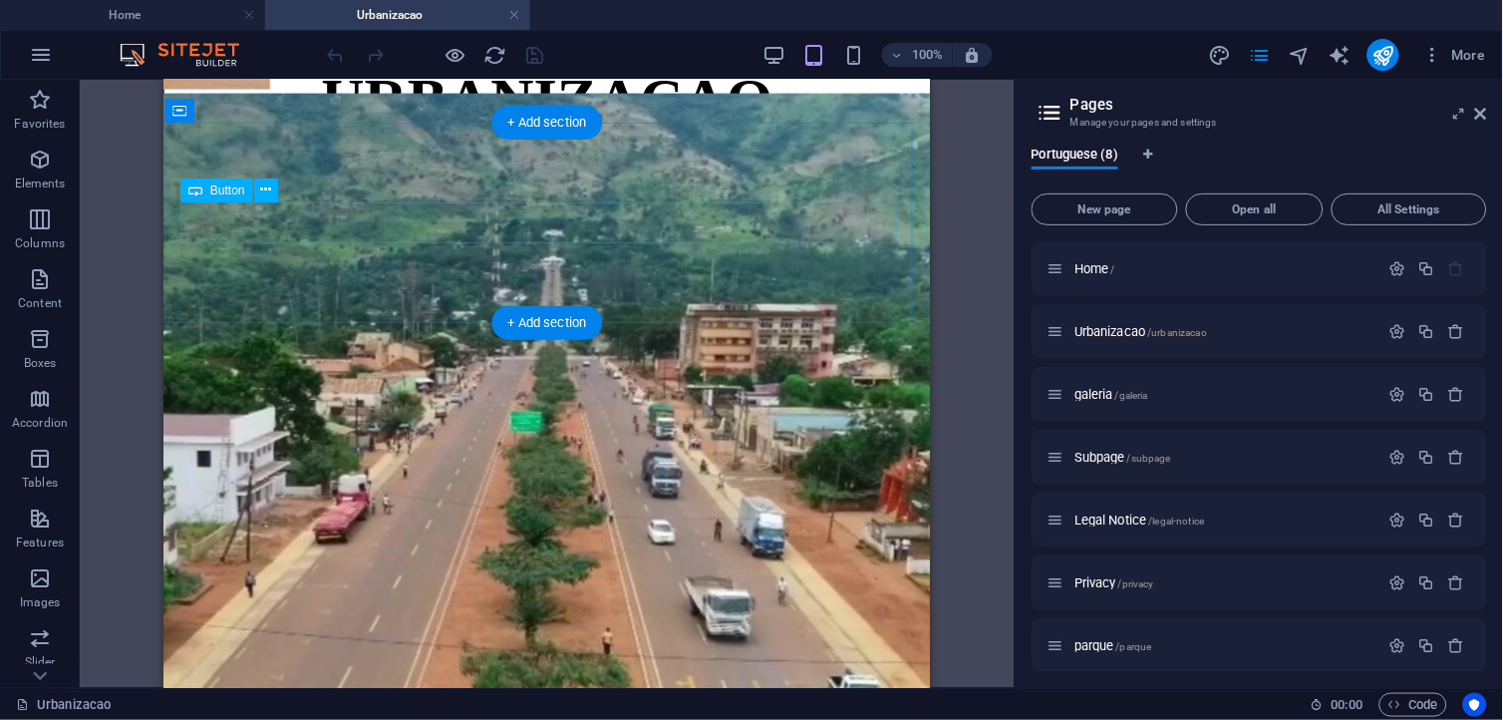
click at [443, 322] on div "Política Nacional de Urbanização e Estratégia de Implementazação (PNUEI)" at bounding box center [546, 331] width 750 height 18
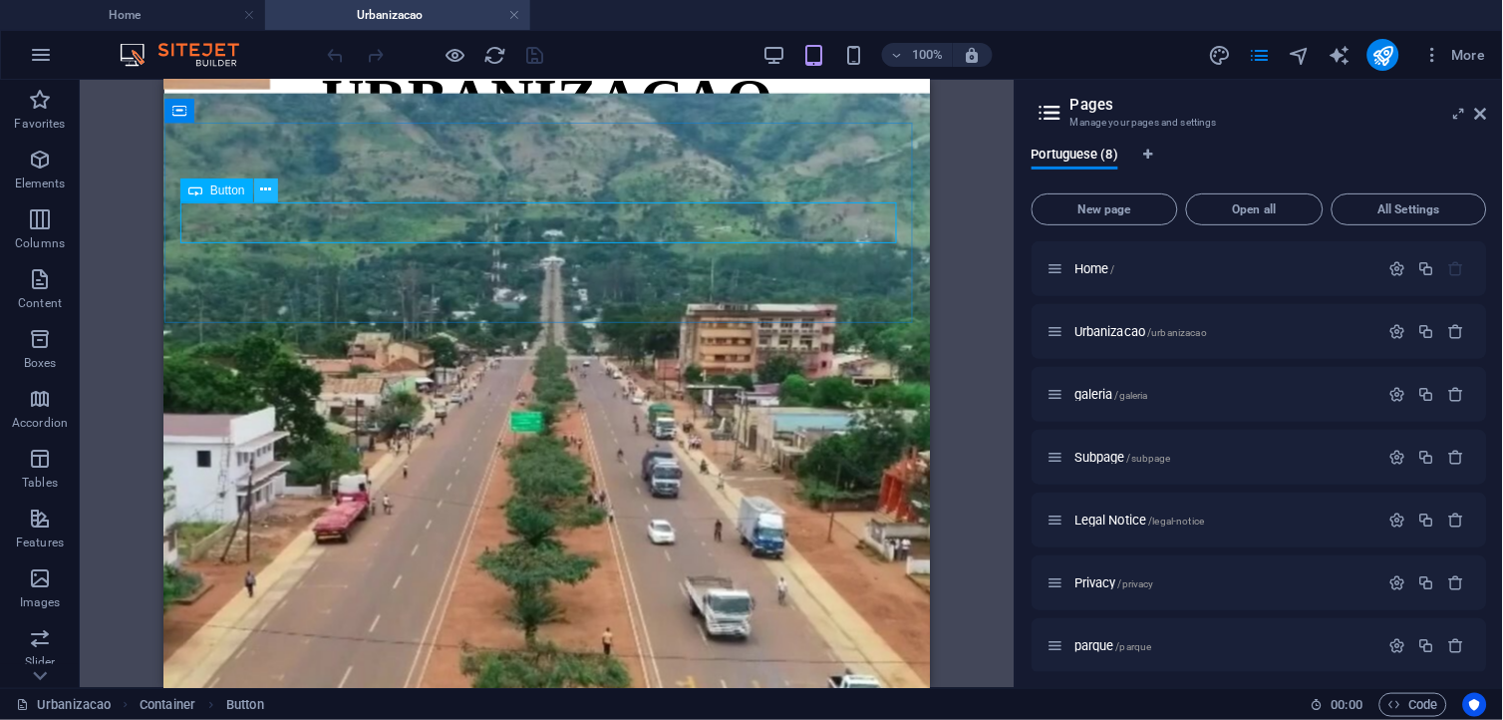
click at [263, 185] on icon at bounding box center [265, 189] width 11 height 21
click at [260, 185] on icon at bounding box center [265, 189] width 11 height 21
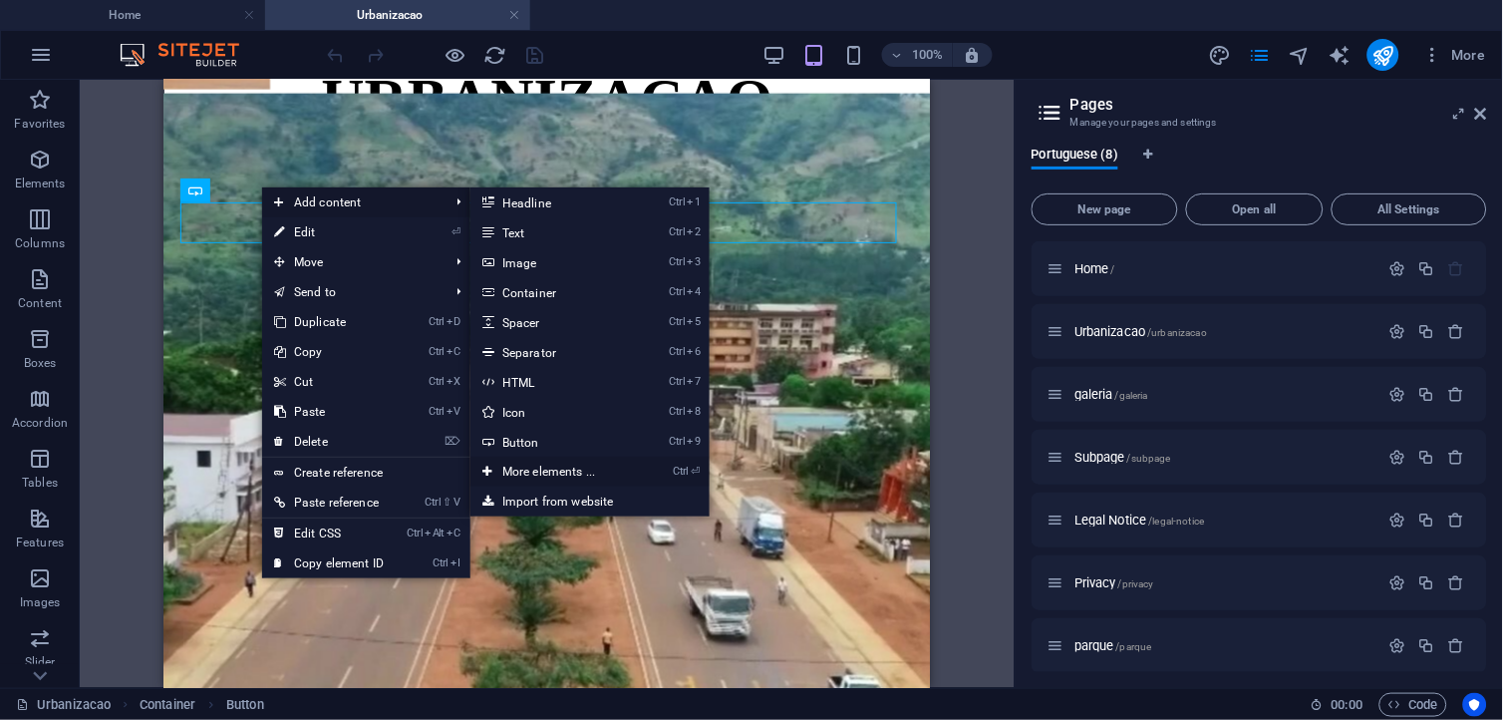
drag, startPoint x: 608, startPoint y: 457, endPoint x: 185, endPoint y: 379, distance: 429.8
click at [608, 457] on link "Ctrl ⏎ More elements ..." at bounding box center [553, 472] width 164 height 30
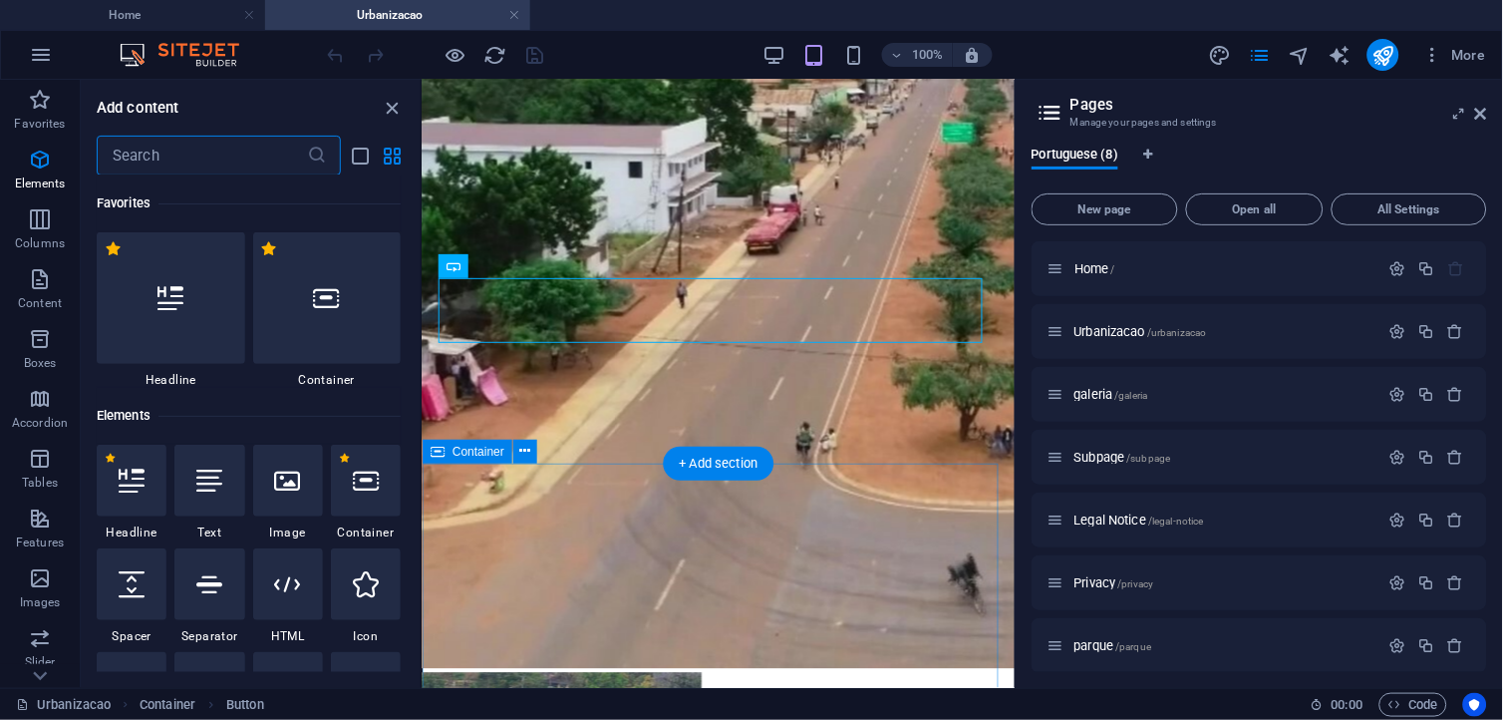
scroll to position [212, 0]
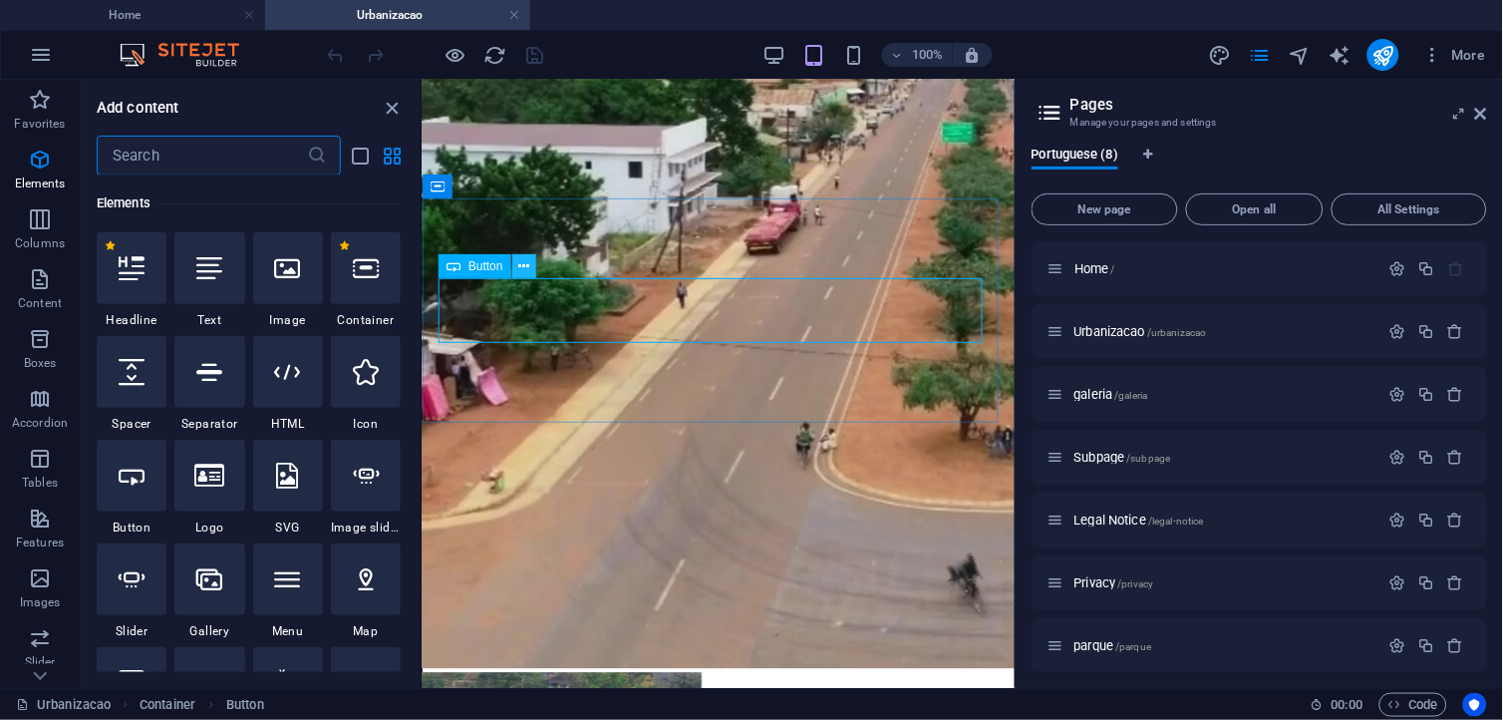
click at [524, 267] on icon at bounding box center [523, 266] width 11 height 21
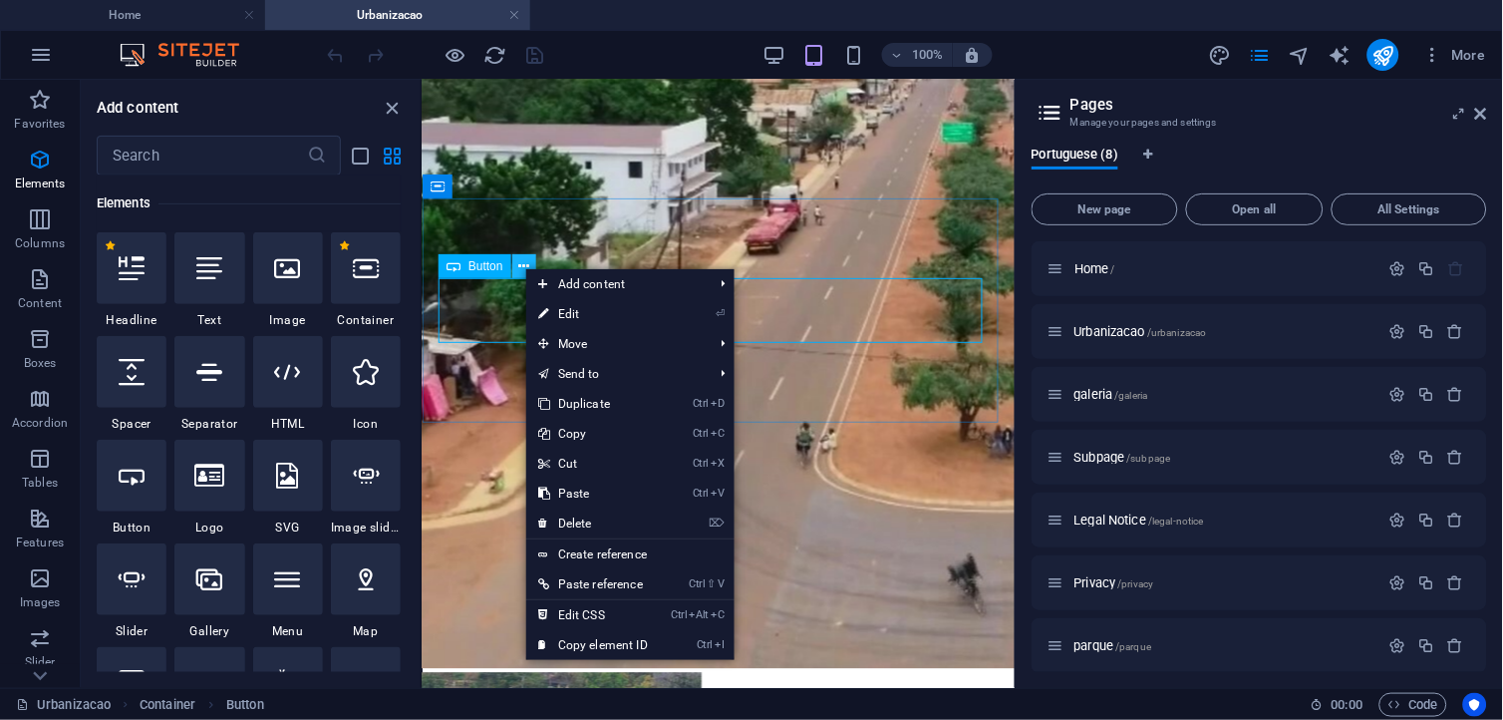
click at [524, 267] on icon at bounding box center [523, 266] width 11 height 21
click at [508, 392] on div "Política Nacional de Urbanização e Estratégia de Implementazação (PNUEI)" at bounding box center [718, 401] width 576 height 18
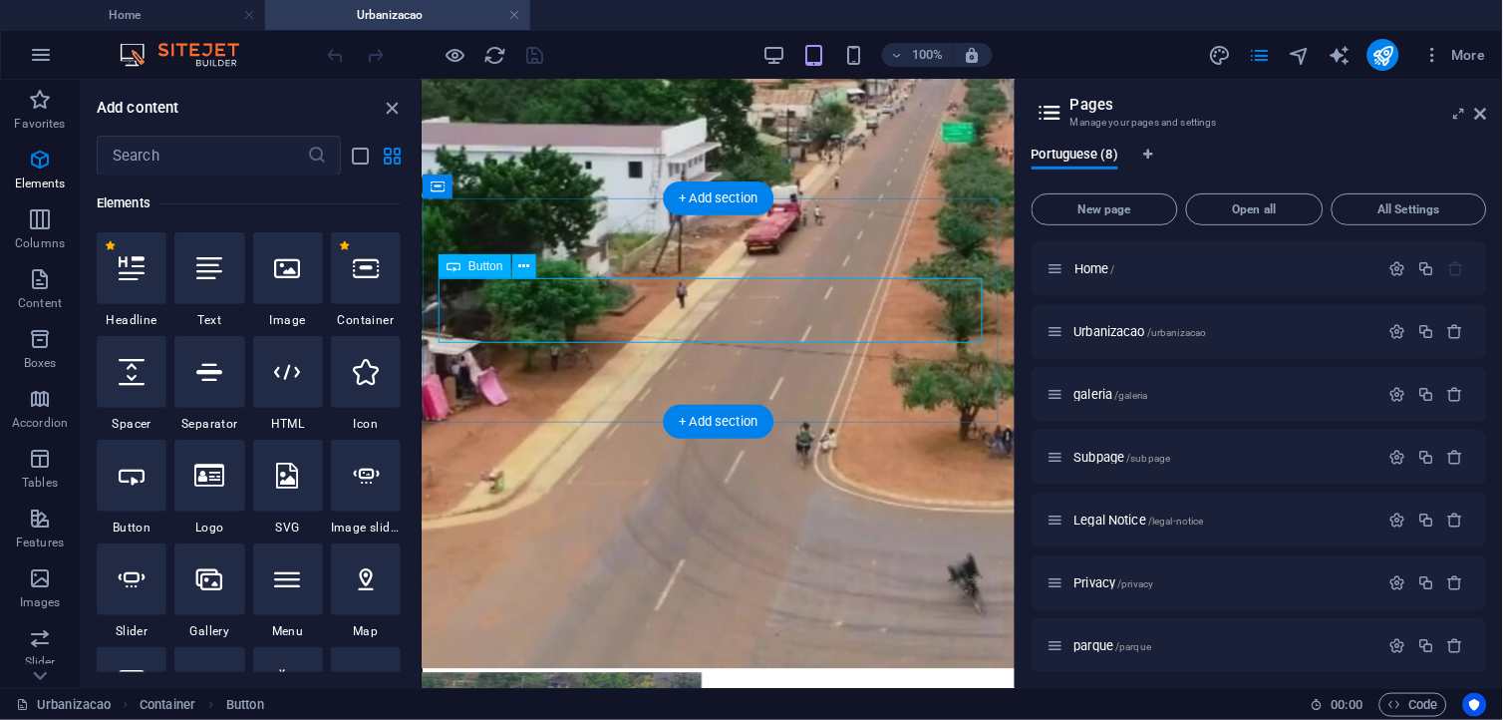
click at [508, 392] on div "Política Nacional de Urbanização e Estratégia de Implementazação (PNUEI)" at bounding box center [718, 401] width 576 height 18
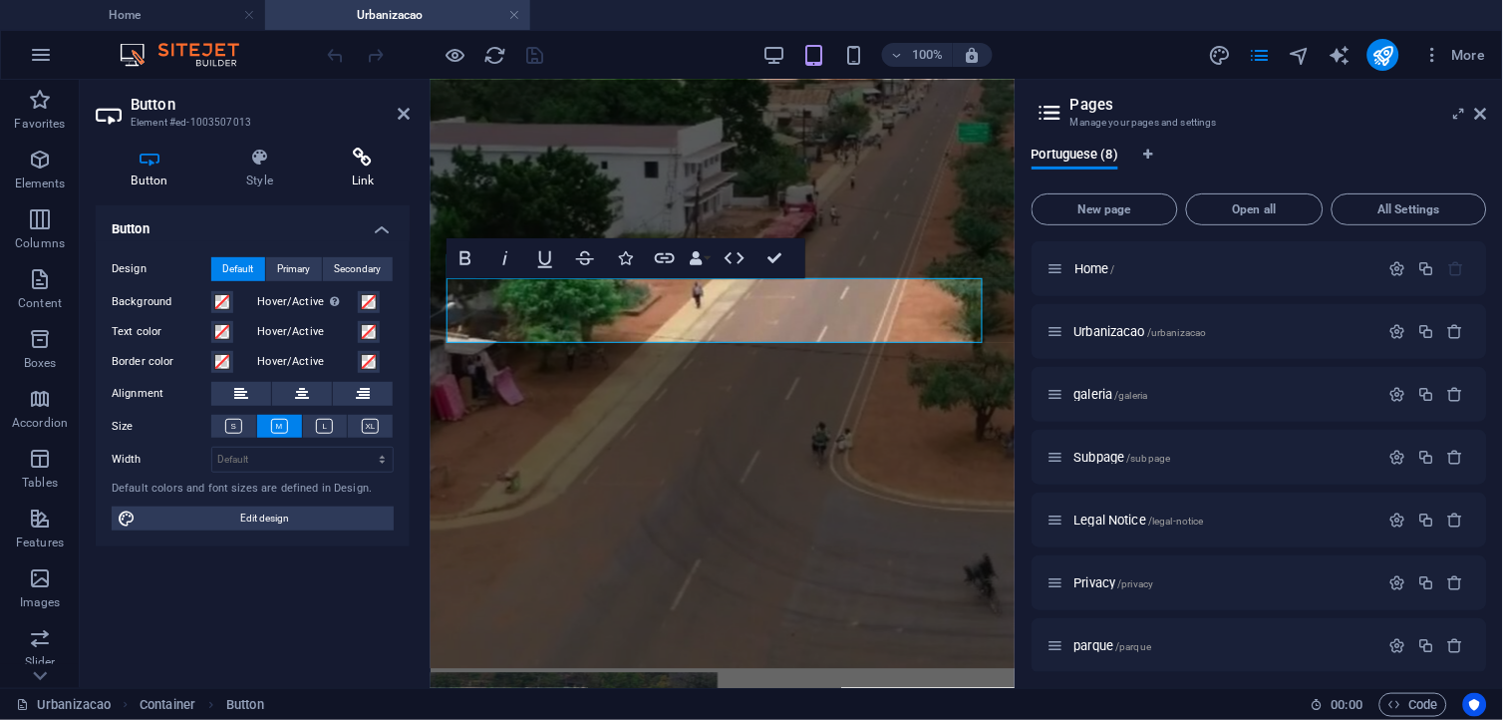
click at [365, 159] on icon at bounding box center [363, 158] width 94 height 20
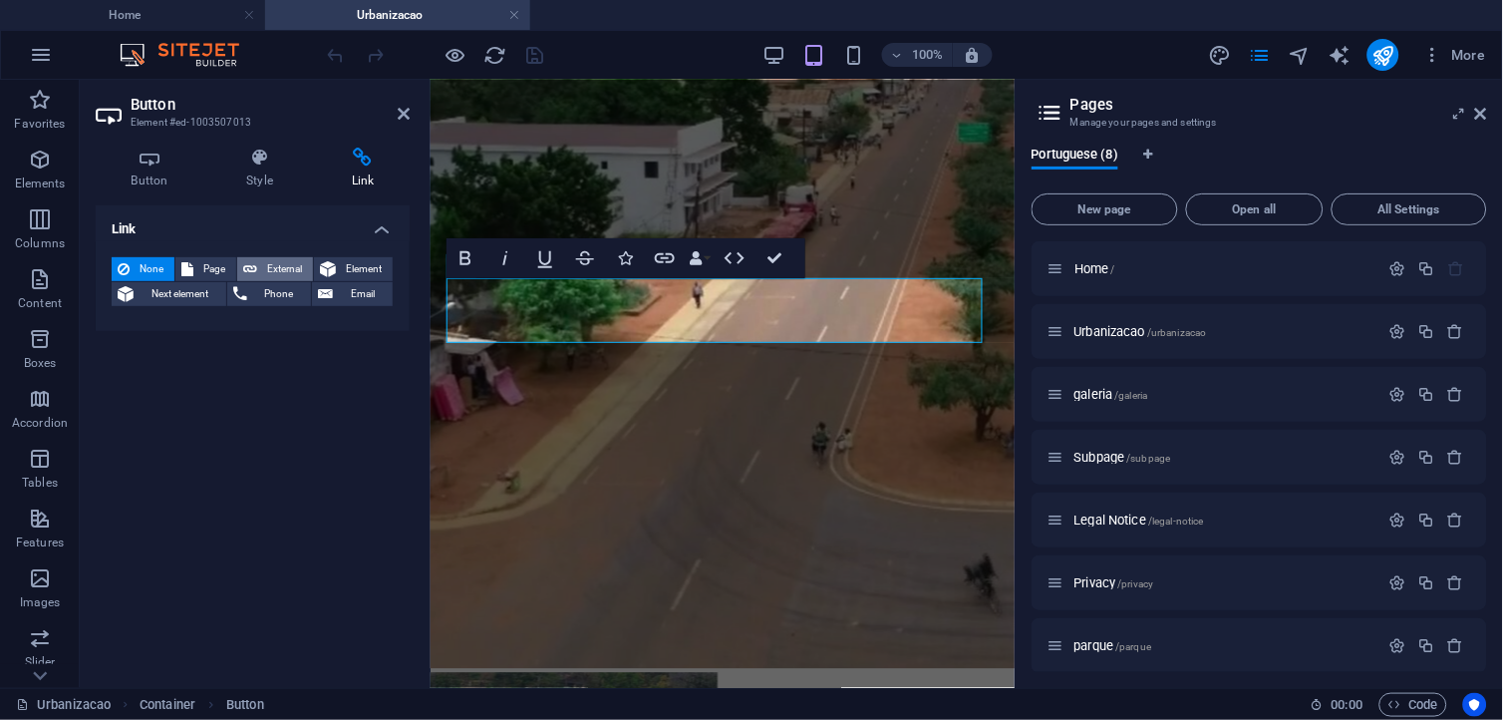
click at [266, 269] on span "External" at bounding box center [285, 269] width 44 height 24
select select "blank"
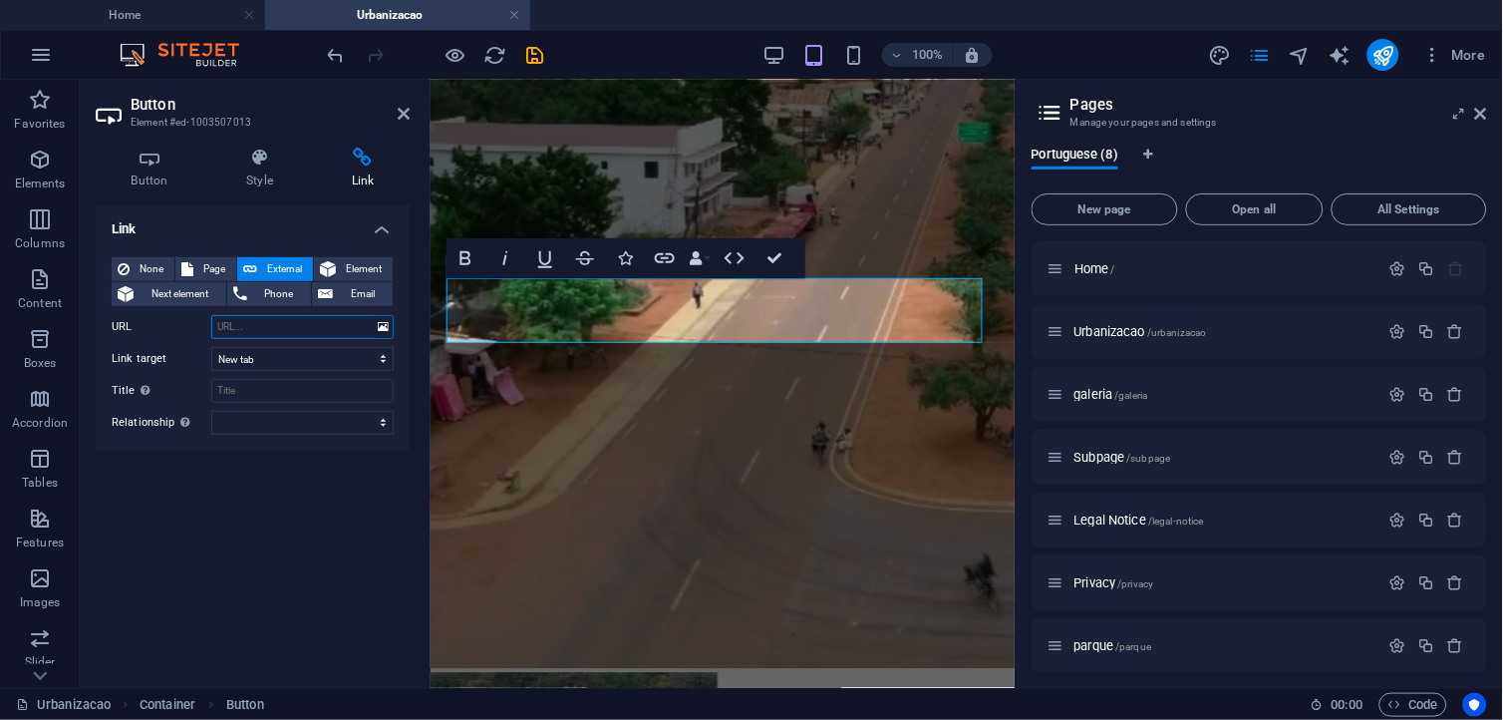
click at [251, 324] on input "URL" at bounding box center [302, 327] width 182 height 24
click at [235, 320] on input "URL" at bounding box center [302, 327] width 182 height 24
paste input "https://drive.google.com/file/d/143gcU2Lnn1Yhmm9imyg6U-EjSlB7oaNB/view?usp=shar…"
type input "https://drive.google.com/file/d/143gcU2Lnn1Yhmm9imyg6U-EjSlB7oaNB/view?usp=shar…"
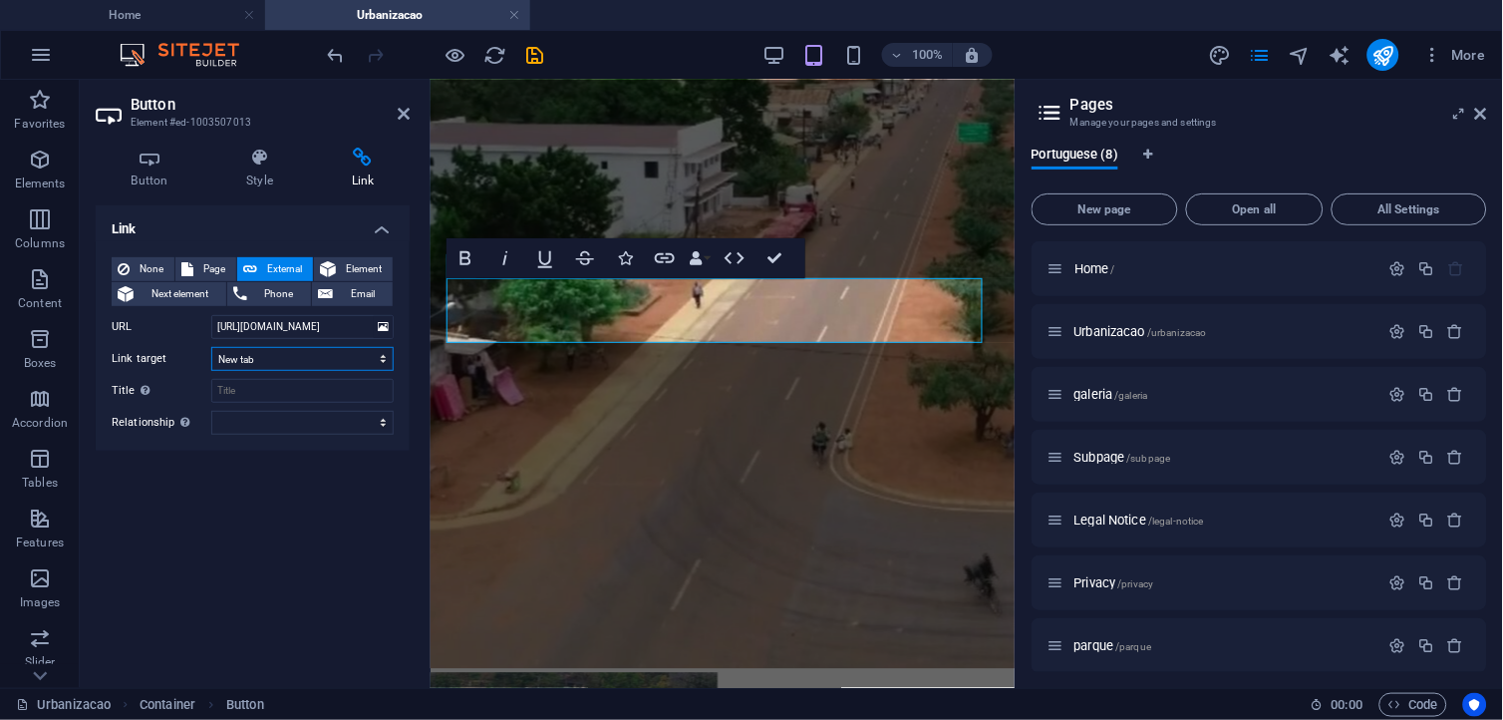
click at [266, 357] on select "New tab Same tab Overlay" at bounding box center [302, 359] width 182 height 24
click at [591, 392] on div "Política Nacional de Urbanização e Estratégia de Implementazação (PNUEI)" at bounding box center [722, 401] width 568 height 18
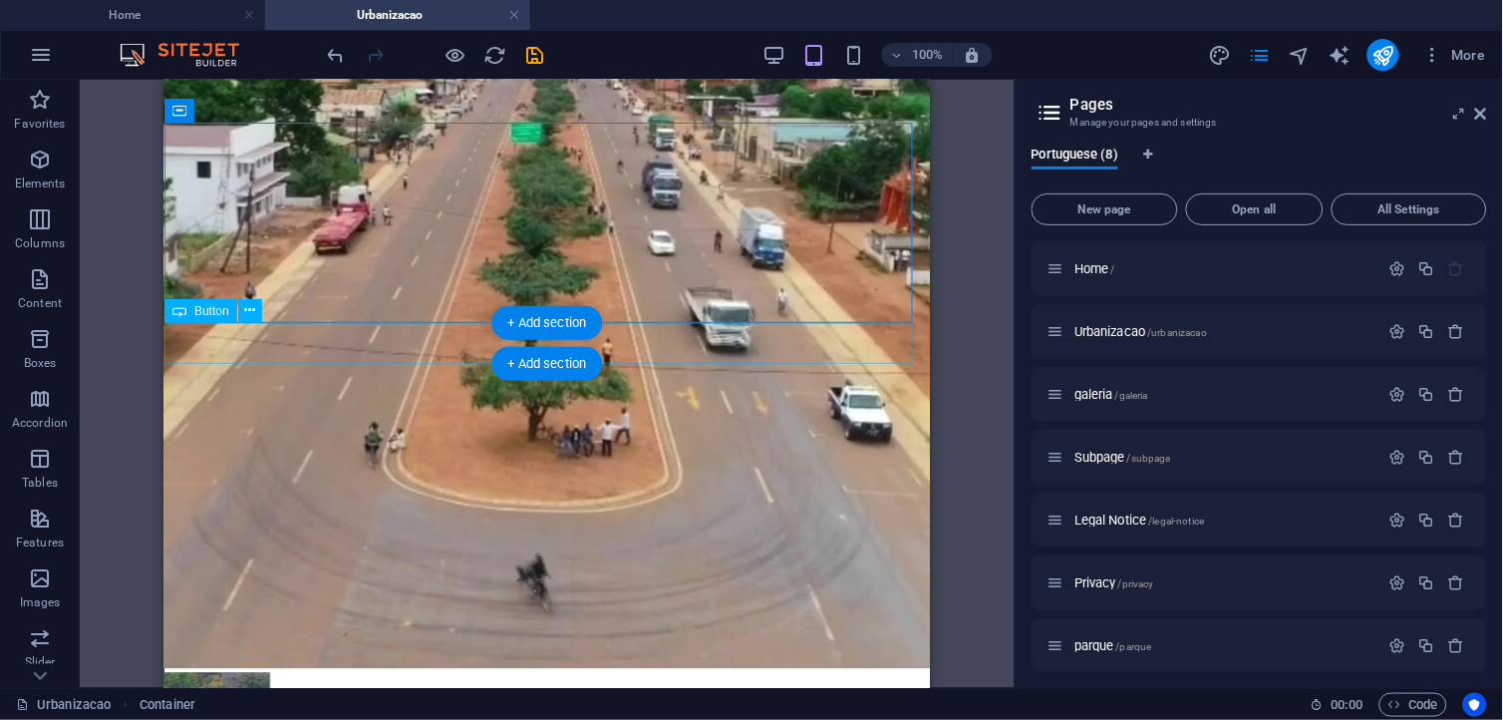
click at [397, 340] on div "BR_ I SÉRIE_Número 133_Política de Urbanização" at bounding box center [546, 349] width 750 height 18
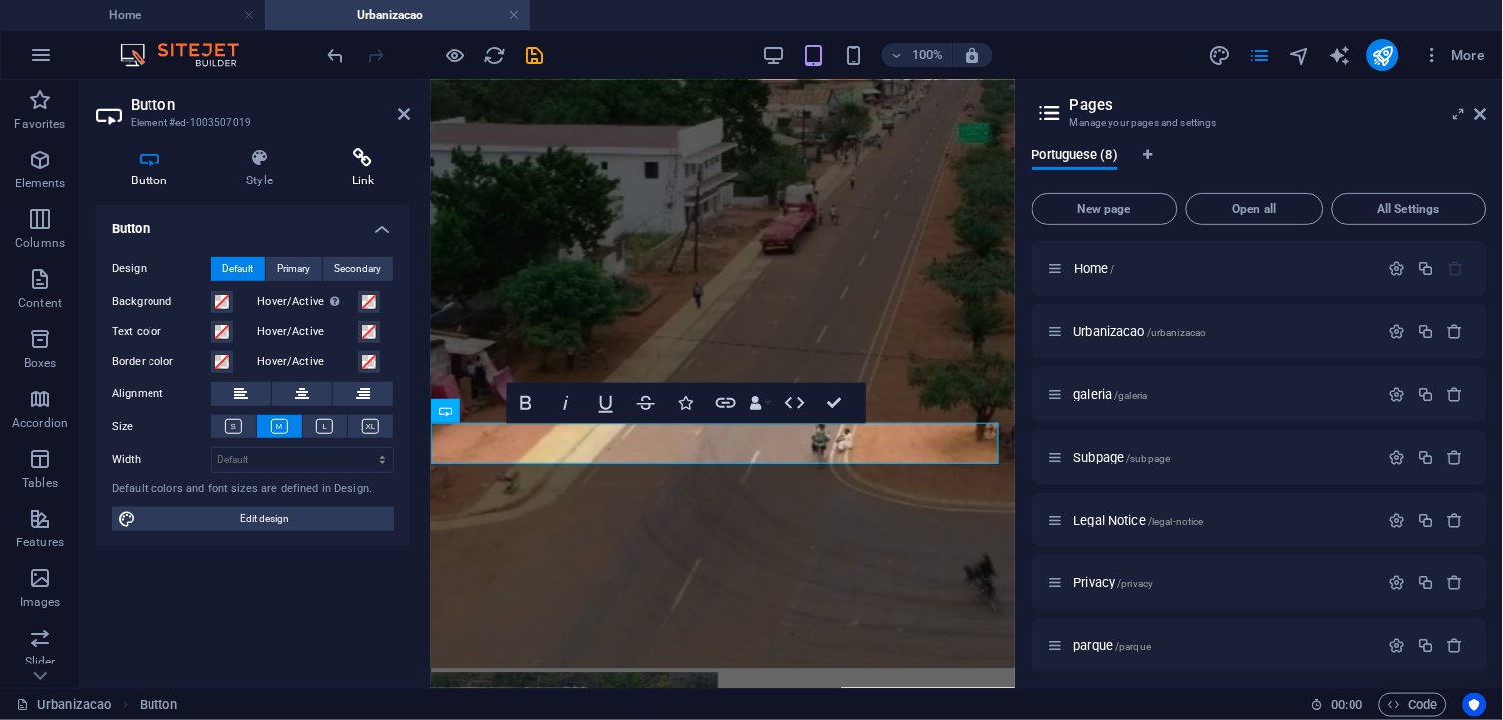
click at [363, 166] on icon at bounding box center [363, 158] width 94 height 20
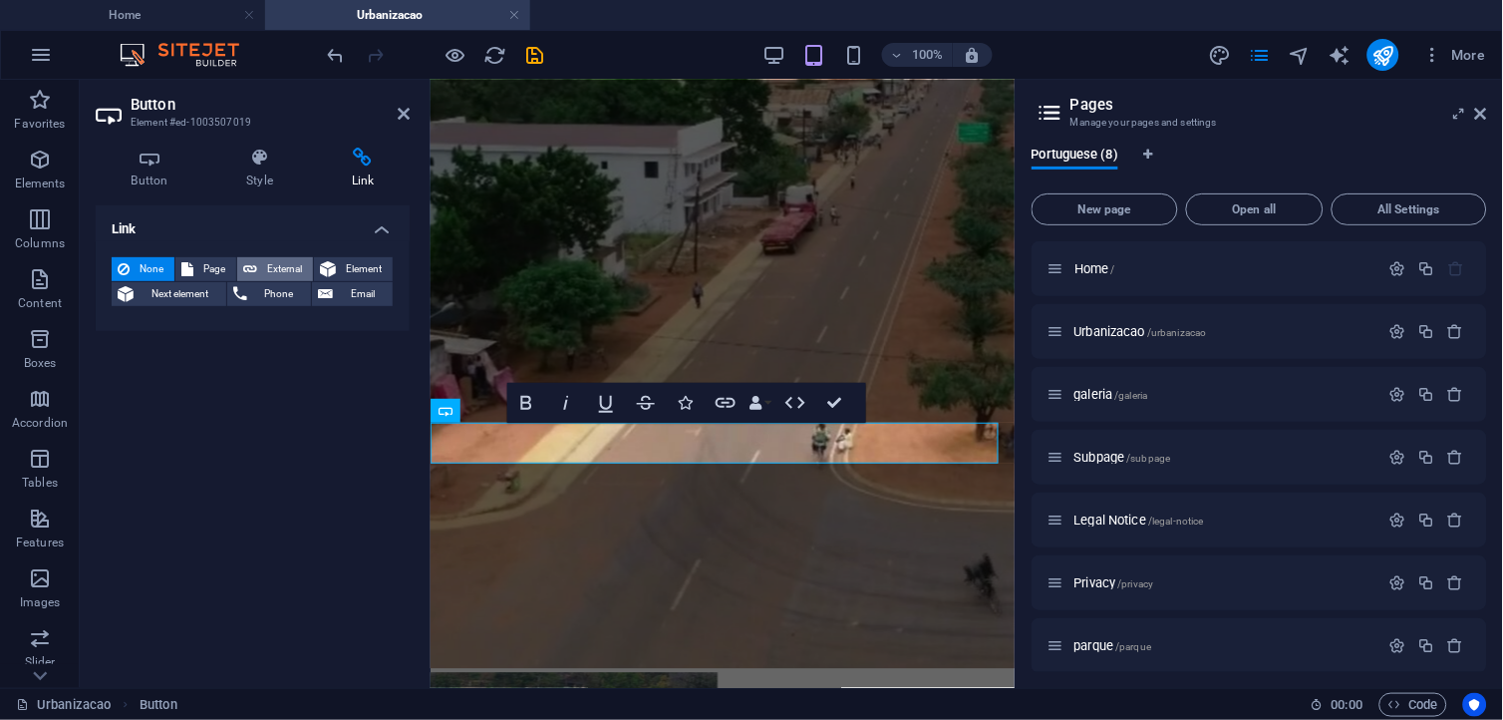
click at [283, 269] on span "External" at bounding box center [285, 269] width 44 height 24
select select "blank"
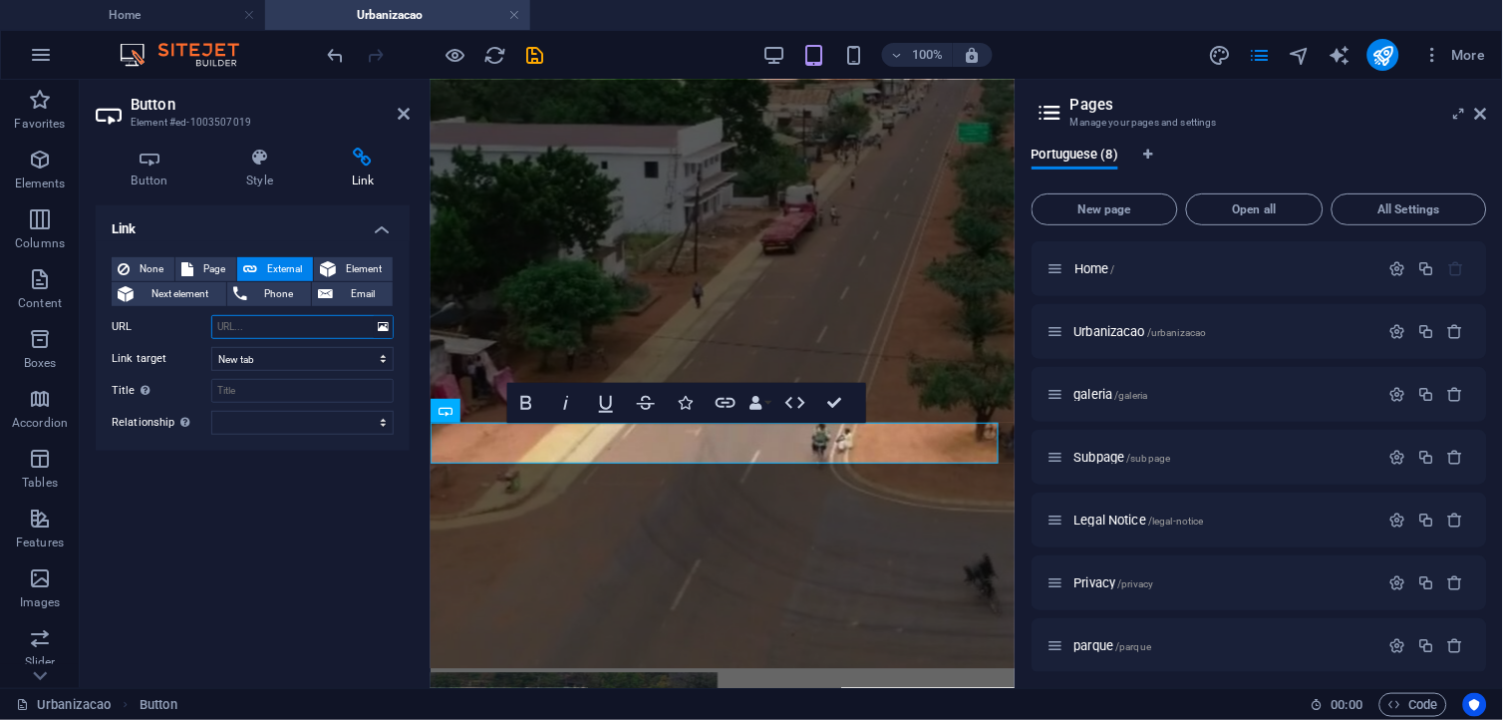
click at [241, 317] on input "URL" at bounding box center [302, 327] width 182 height 24
paste input "https://drive.google.com/file/d/1LqkUZv0HgfIFYc-UgFtU7yYhX6R83nvL/view?usp=shar…"
type input "https://drive.google.com/file/d/1LqkUZv0HgfIFYc-UgFtU7yYhX6R83nvL/view?usp=shar…"
click at [860, 392] on div "Política Nacional de Urbanização e Estratégia de Implementazação (PNUEI)" at bounding box center [722, 401] width 568 height 18
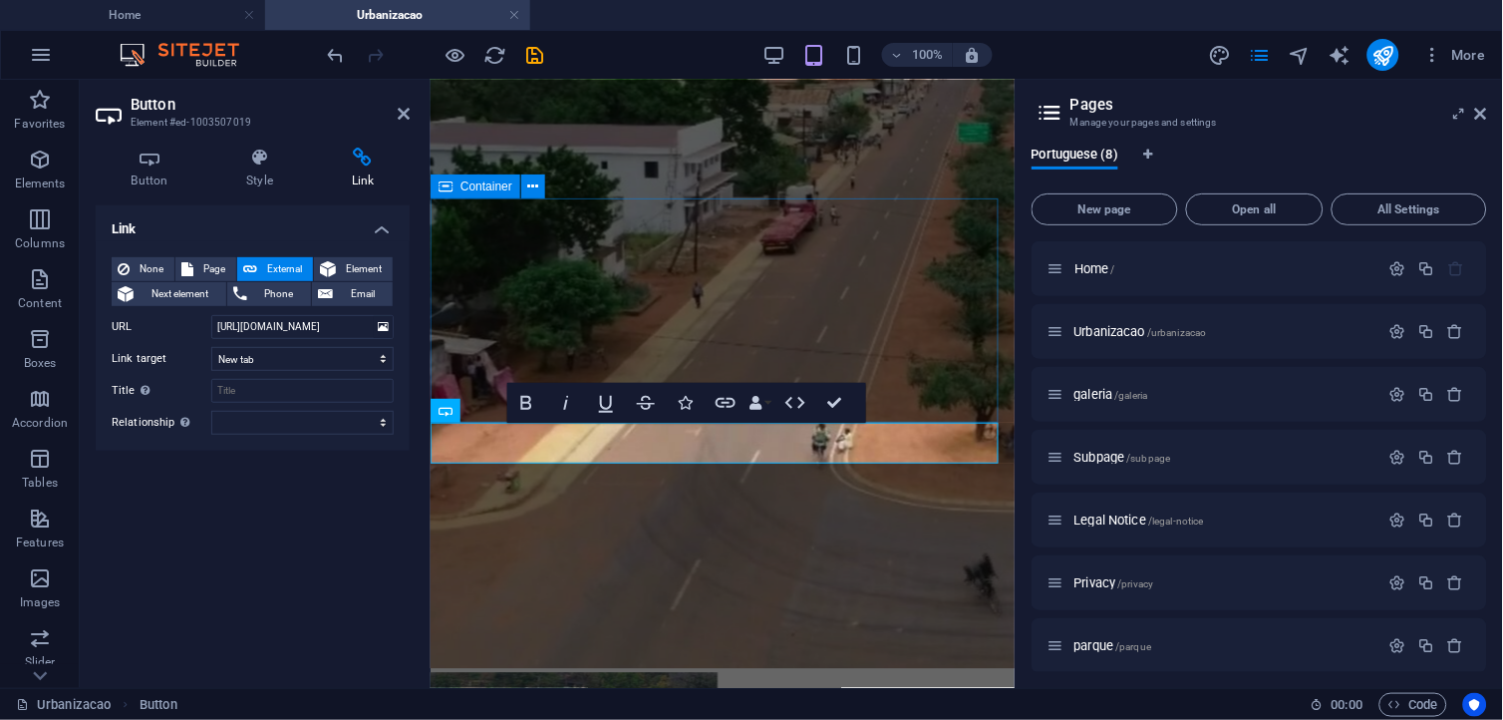
scroll to position [0, 0]
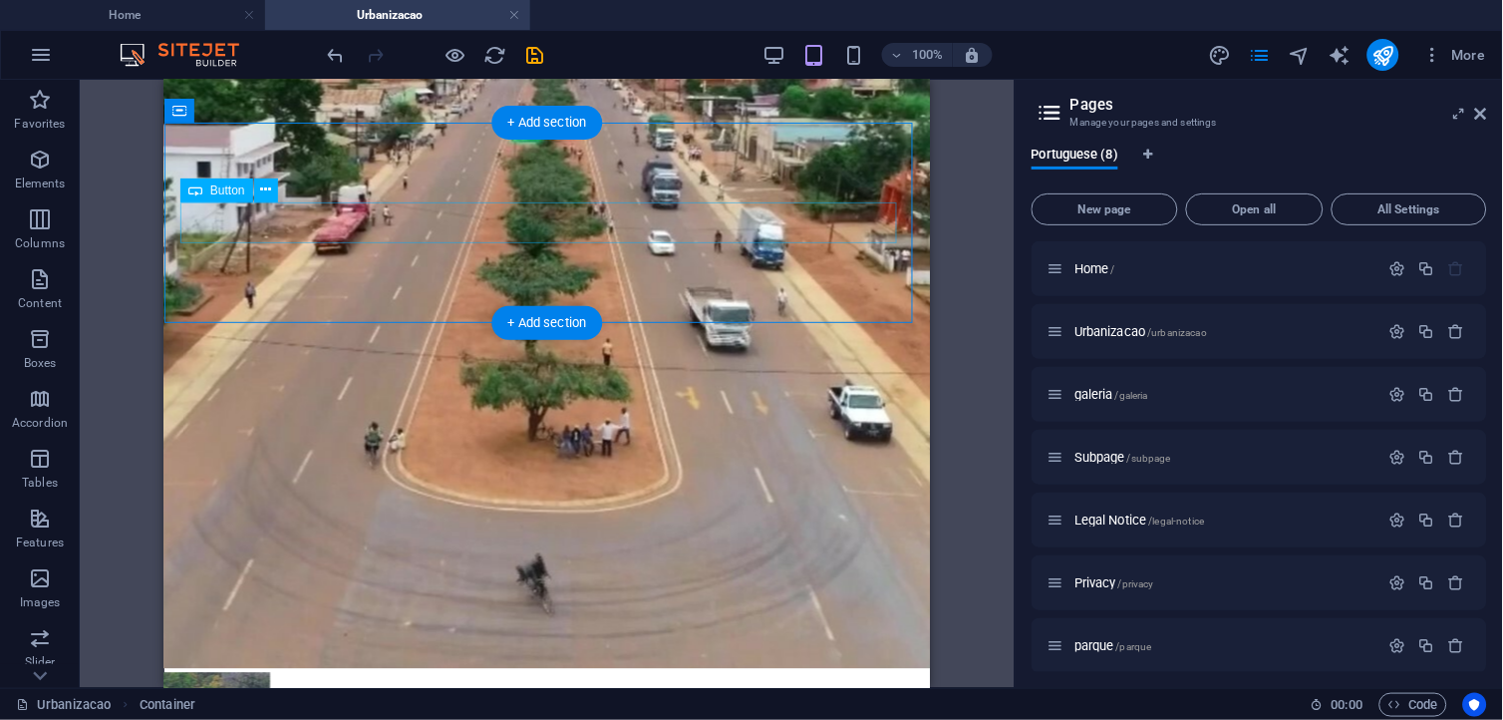
click at [479, 322] on div "Política Nacional de Urbanização e Estratégia de Implementazação (PNUEI)" at bounding box center [546, 331] width 750 height 18
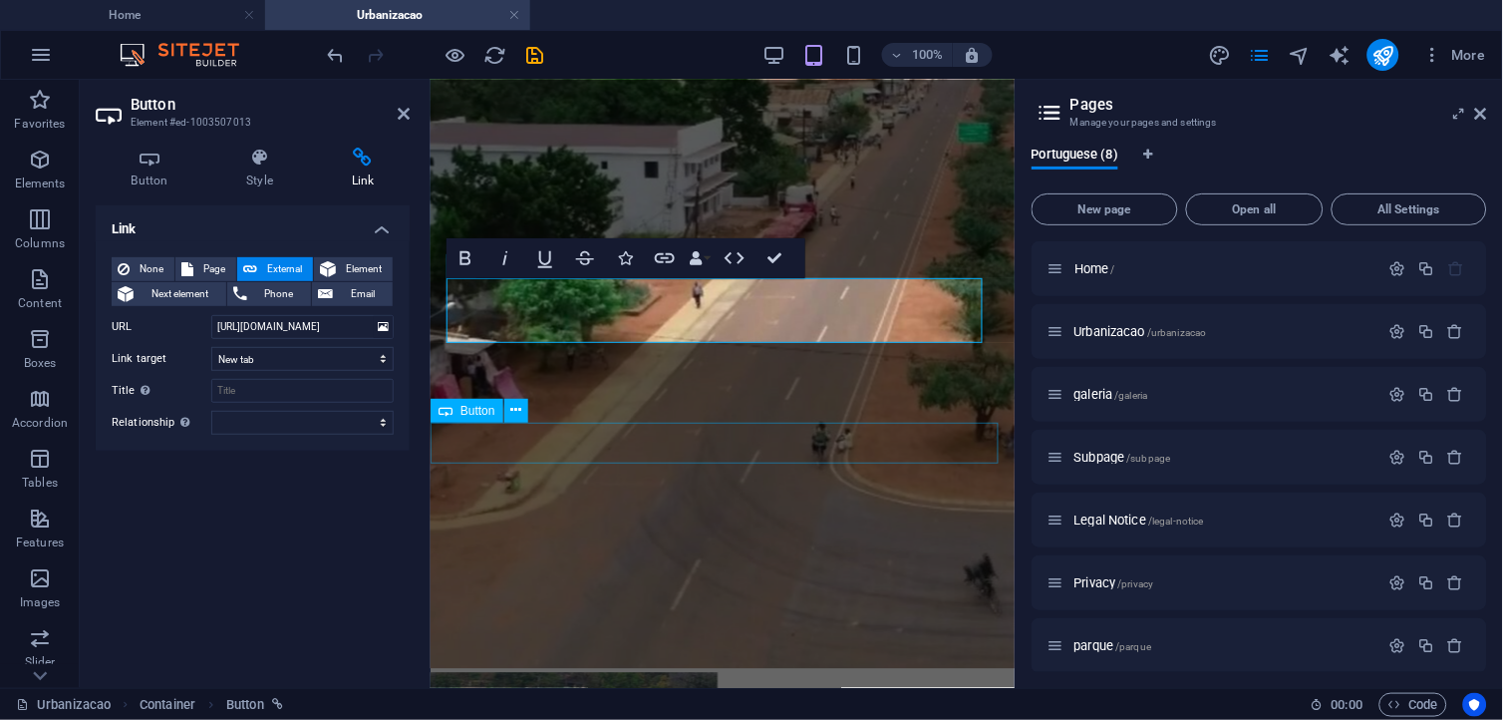
click at [613, 428] on div "BR_ I SÉRIE_Número 133_Política de Urbanização" at bounding box center [722, 419] width 568 height 18
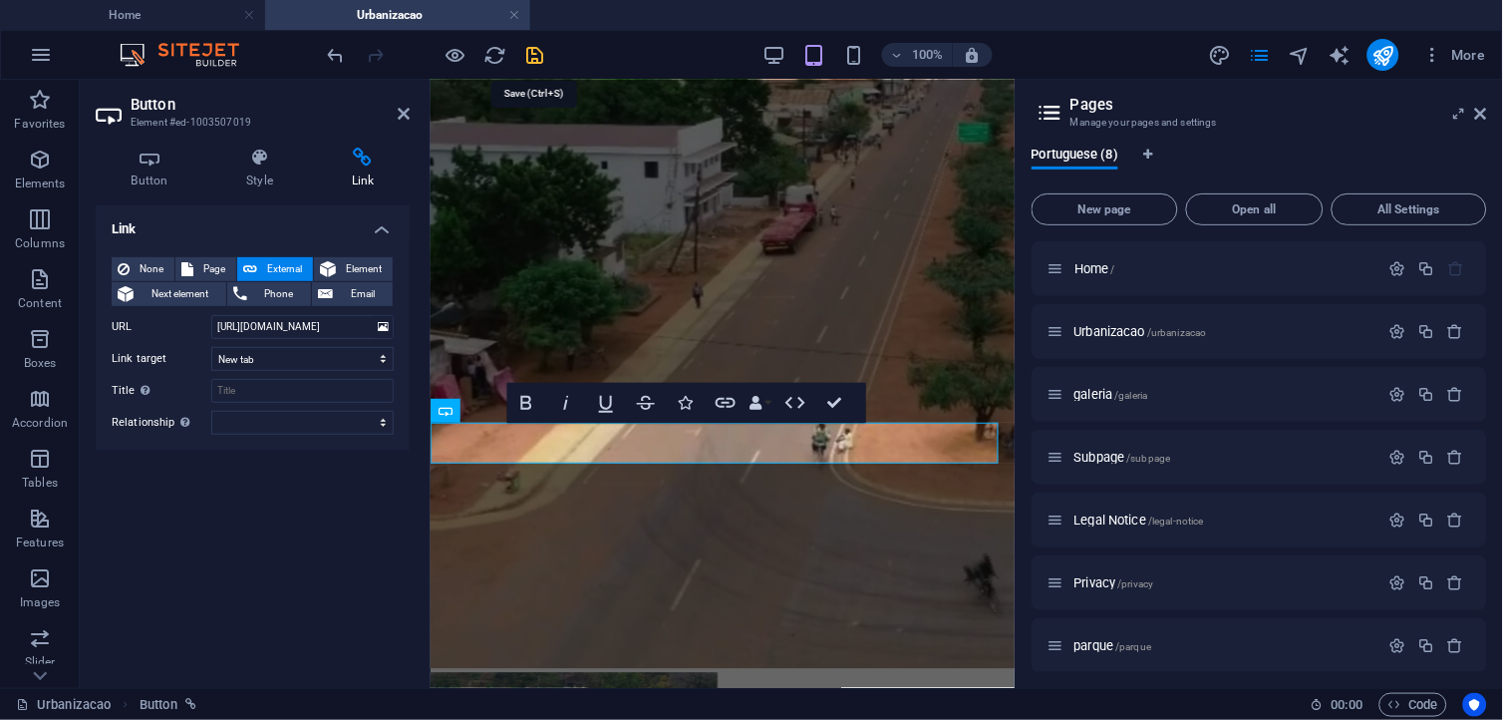
click at [542, 61] on icon "save" at bounding box center [535, 55] width 23 height 23
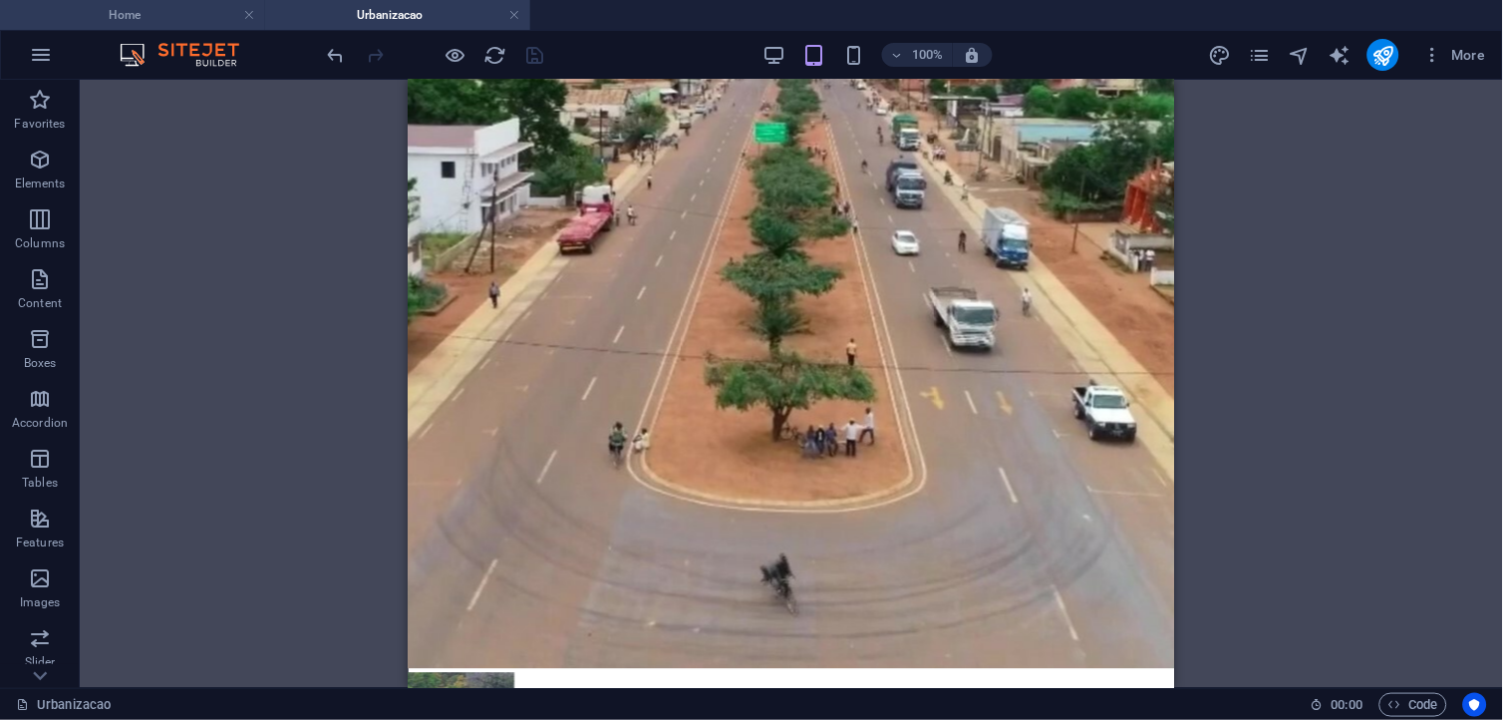
click at [186, 15] on h4 "Home" at bounding box center [132, 15] width 265 height 22
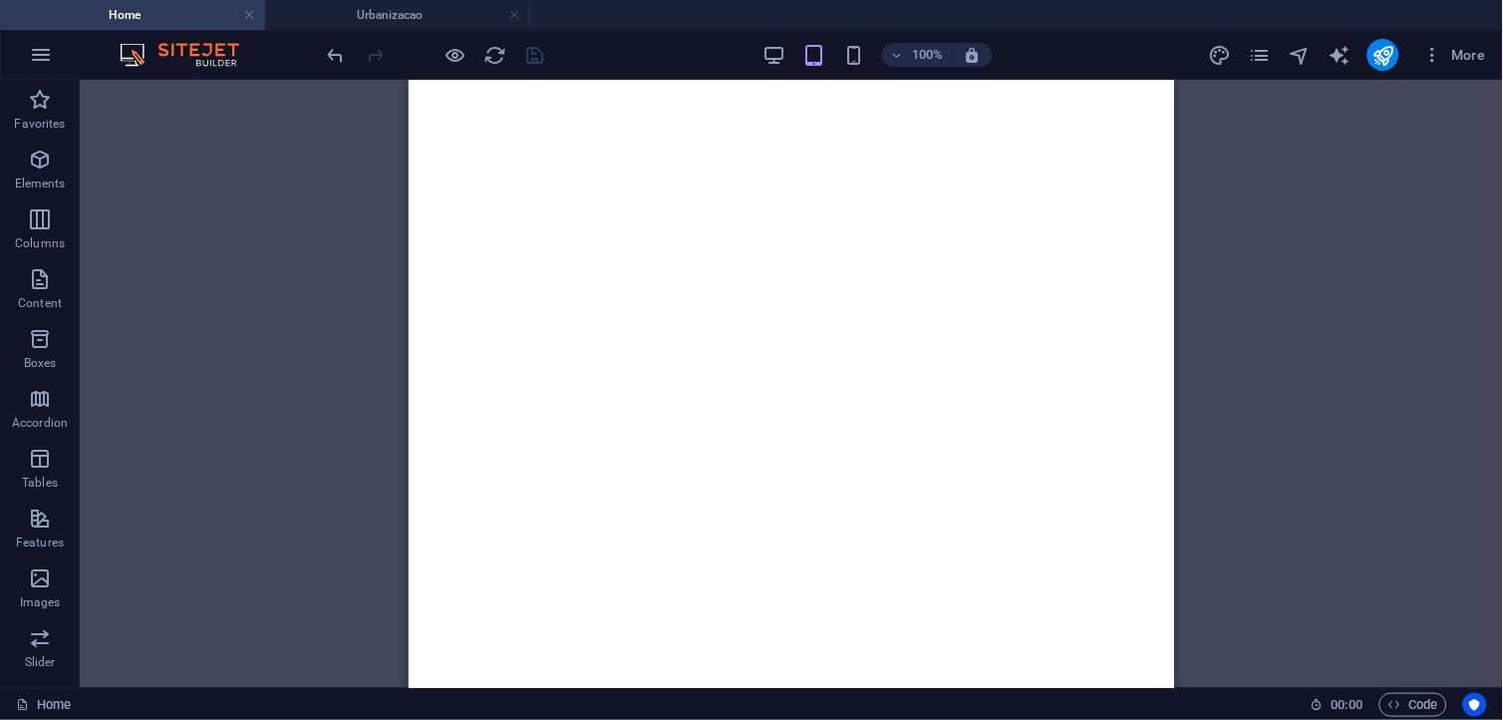
scroll to position [500, 0]
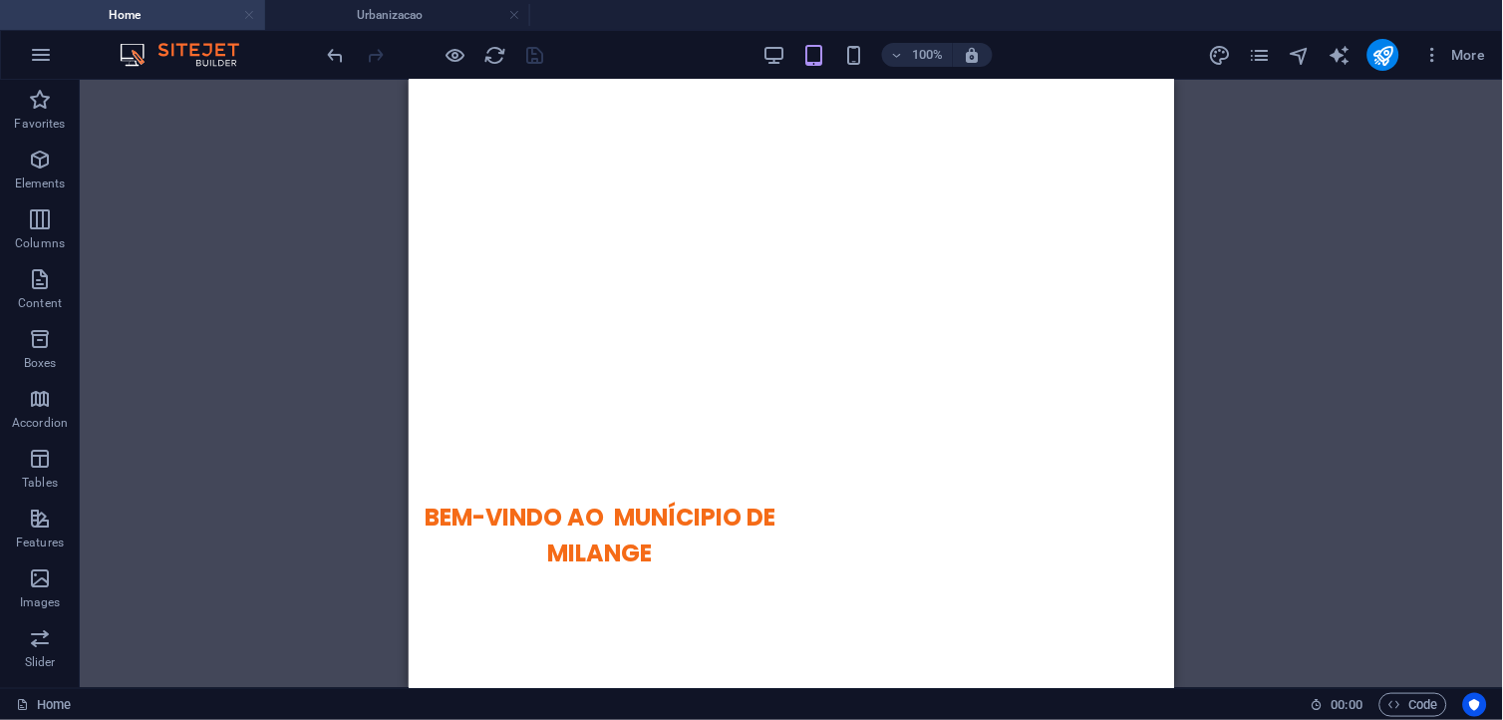
click at [250, 18] on link at bounding box center [249, 15] width 12 height 19
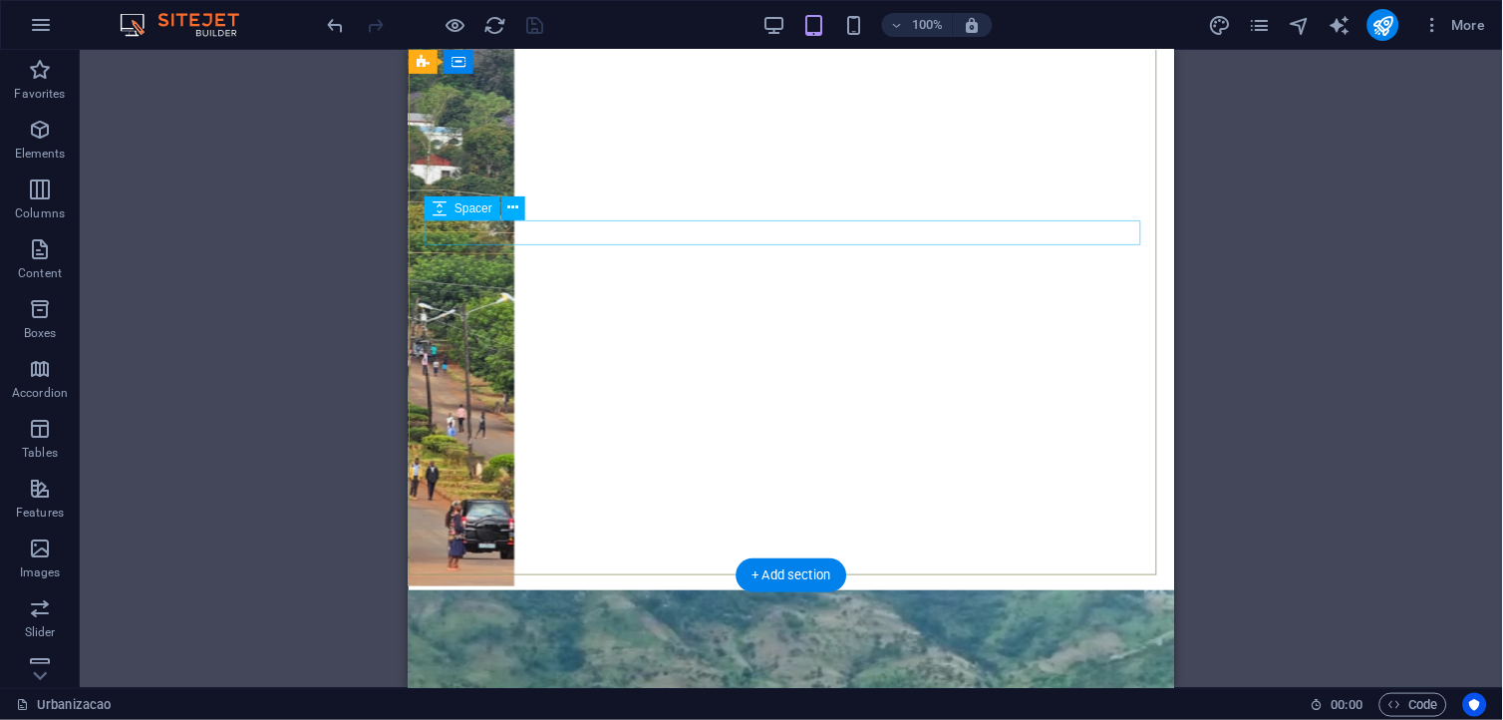
scroll to position [0, 0]
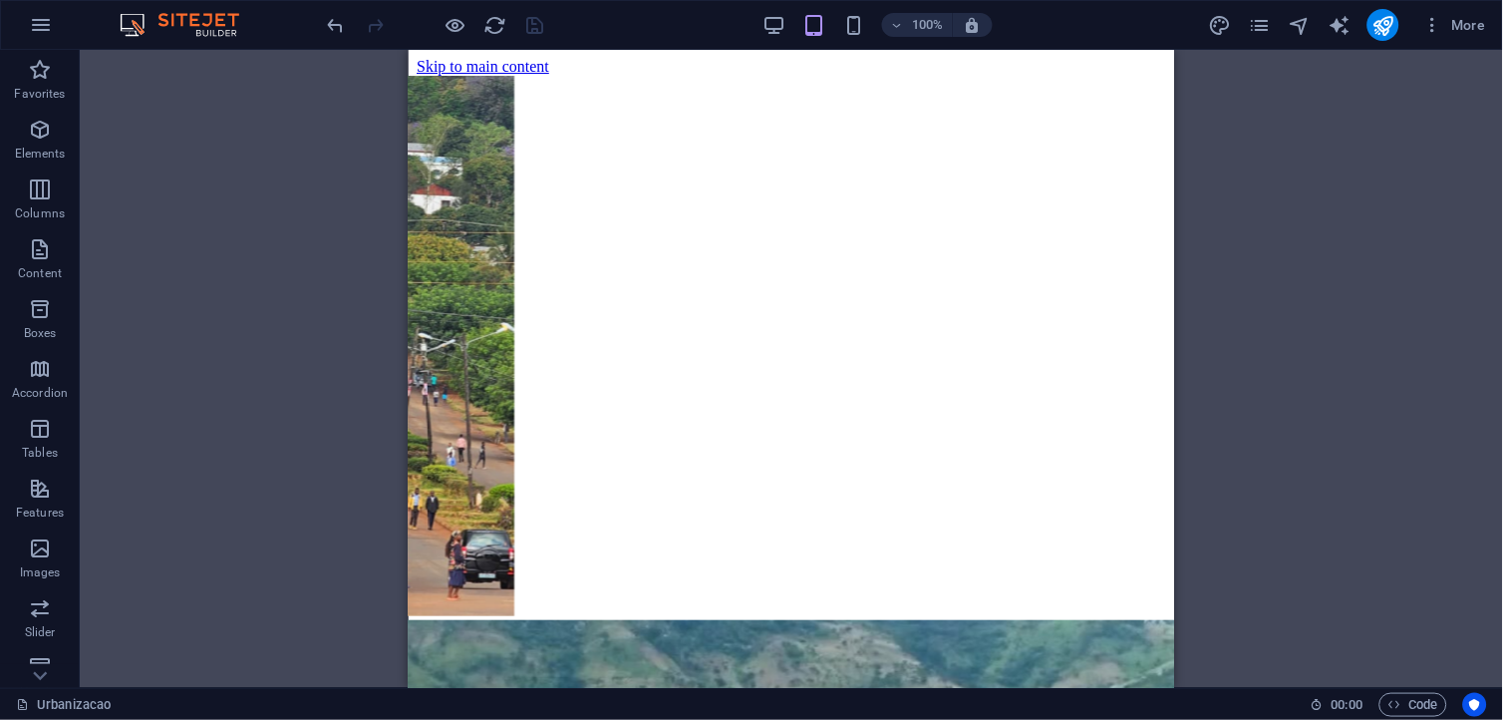
click at [1327, 312] on div "Banner Container Banner Text Spacer 2 columns Text Container Button Button Cont…" at bounding box center [792, 369] width 1424 height 638
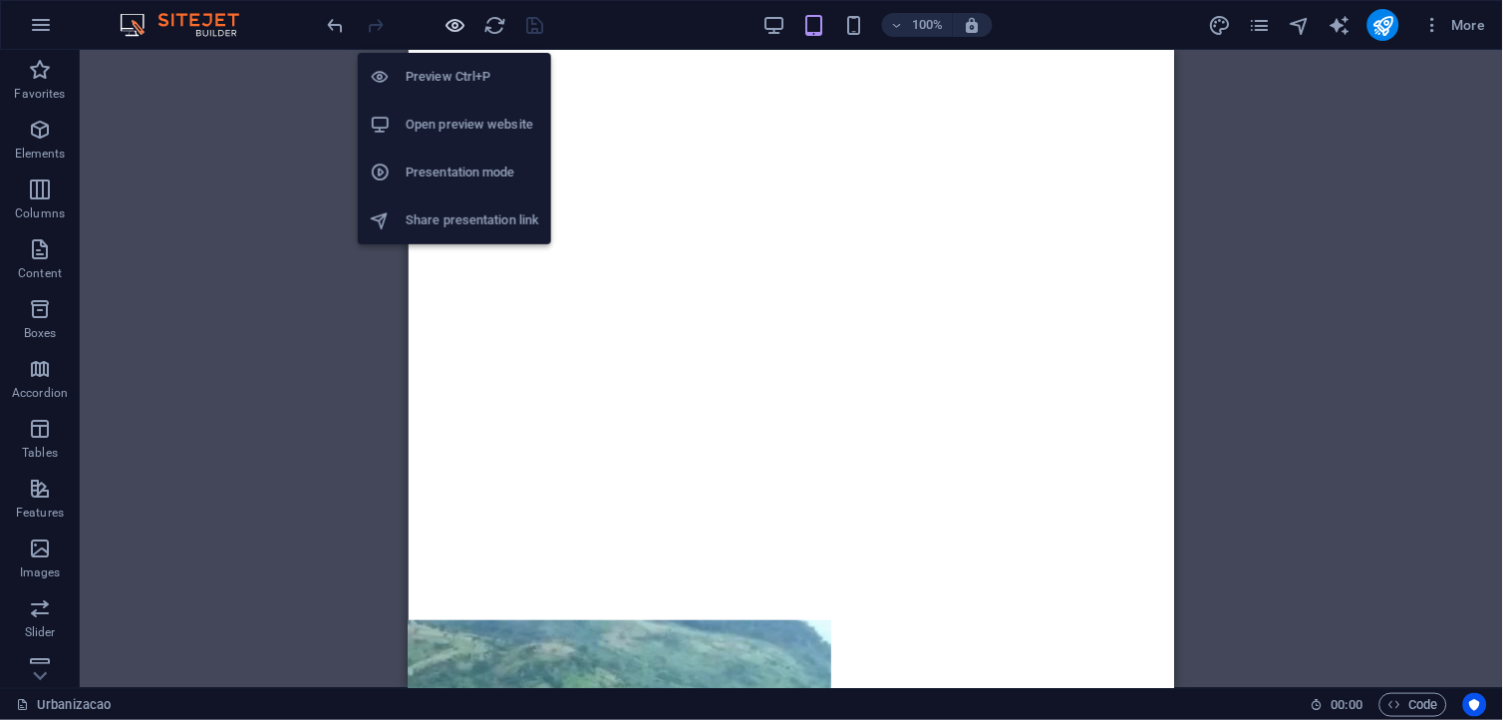
click at [453, 23] on icon "button" at bounding box center [456, 25] width 23 height 23
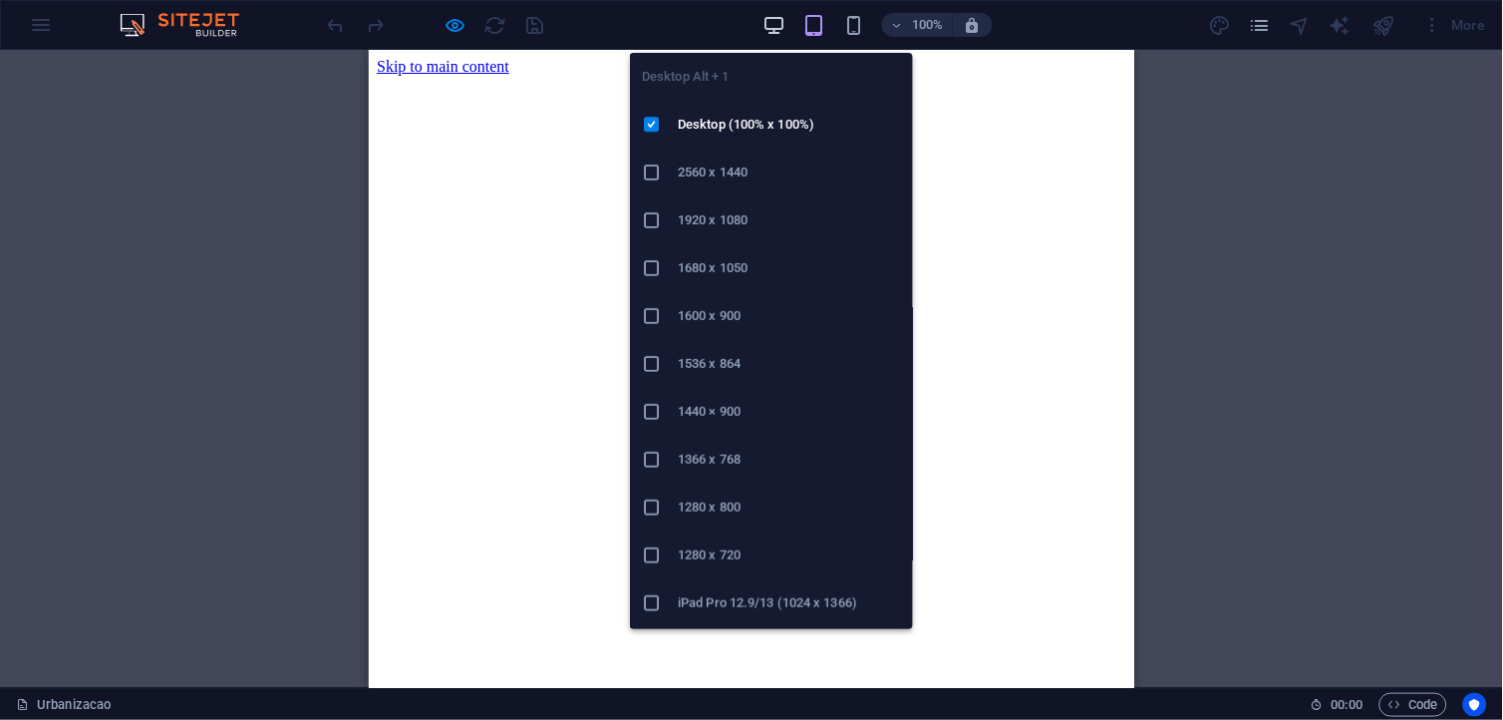
click at [773, 32] on icon "button" at bounding box center [774, 25] width 23 height 23
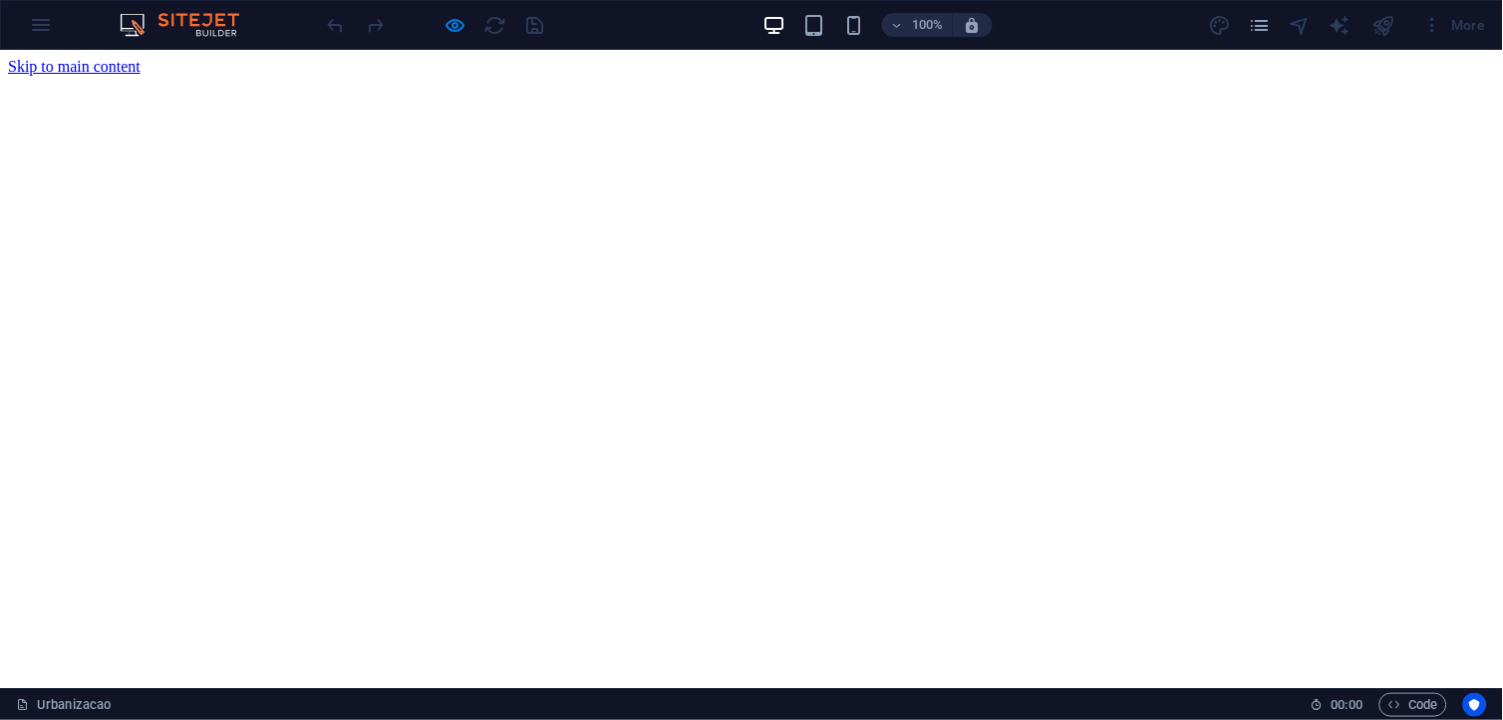
click at [1261, 11] on div "More" at bounding box center [1351, 25] width 286 height 32
click at [1264, 15] on icon "pages" at bounding box center [1259, 25] width 23 height 23
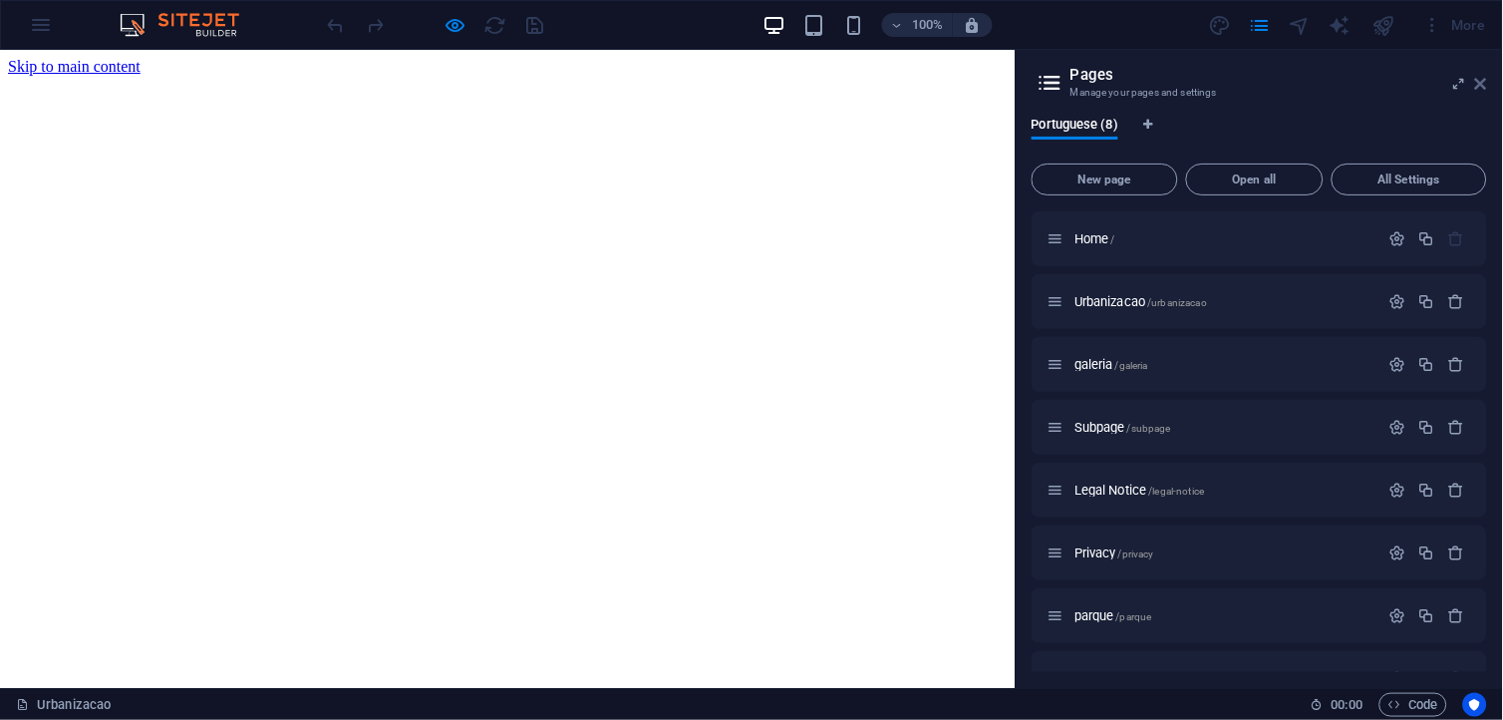
click at [1480, 80] on icon at bounding box center [1481, 84] width 12 height 16
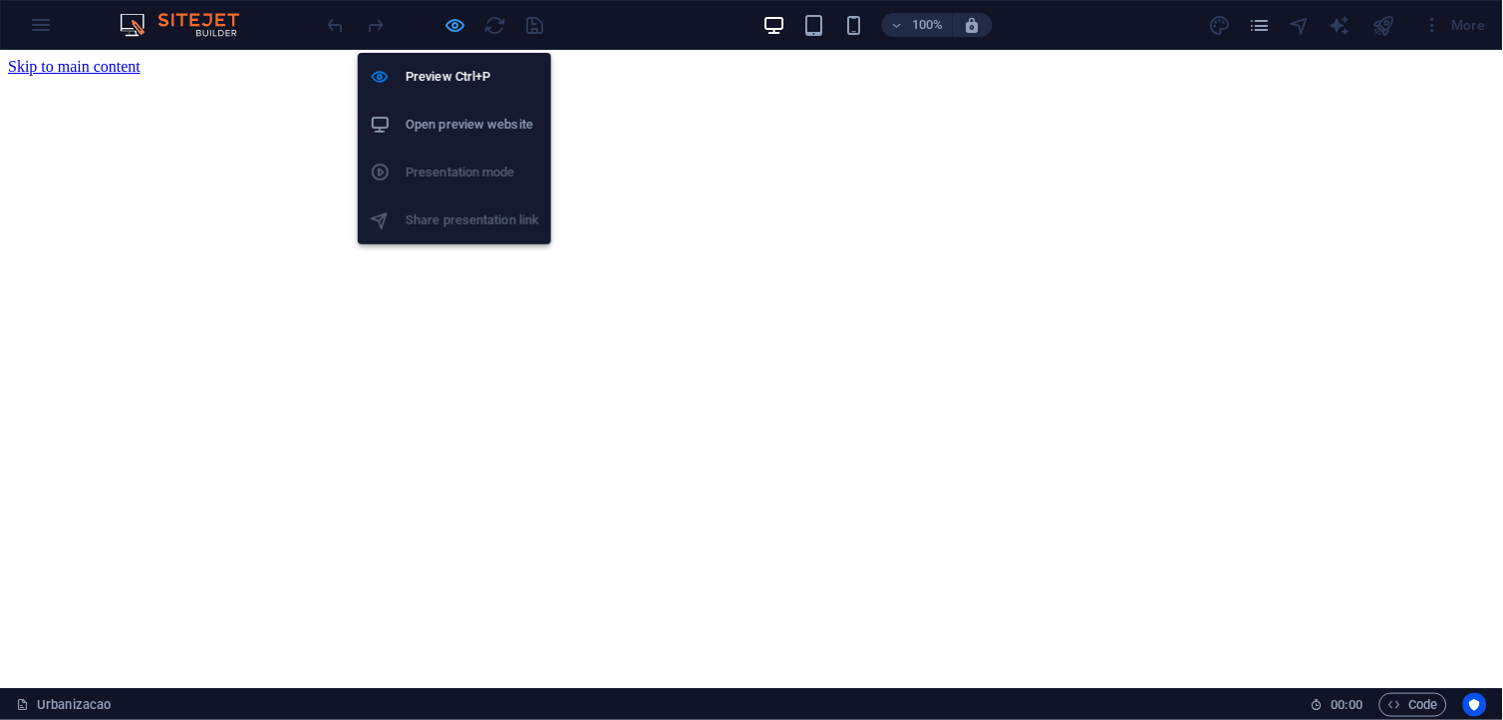
click at [450, 28] on icon "button" at bounding box center [456, 25] width 23 height 23
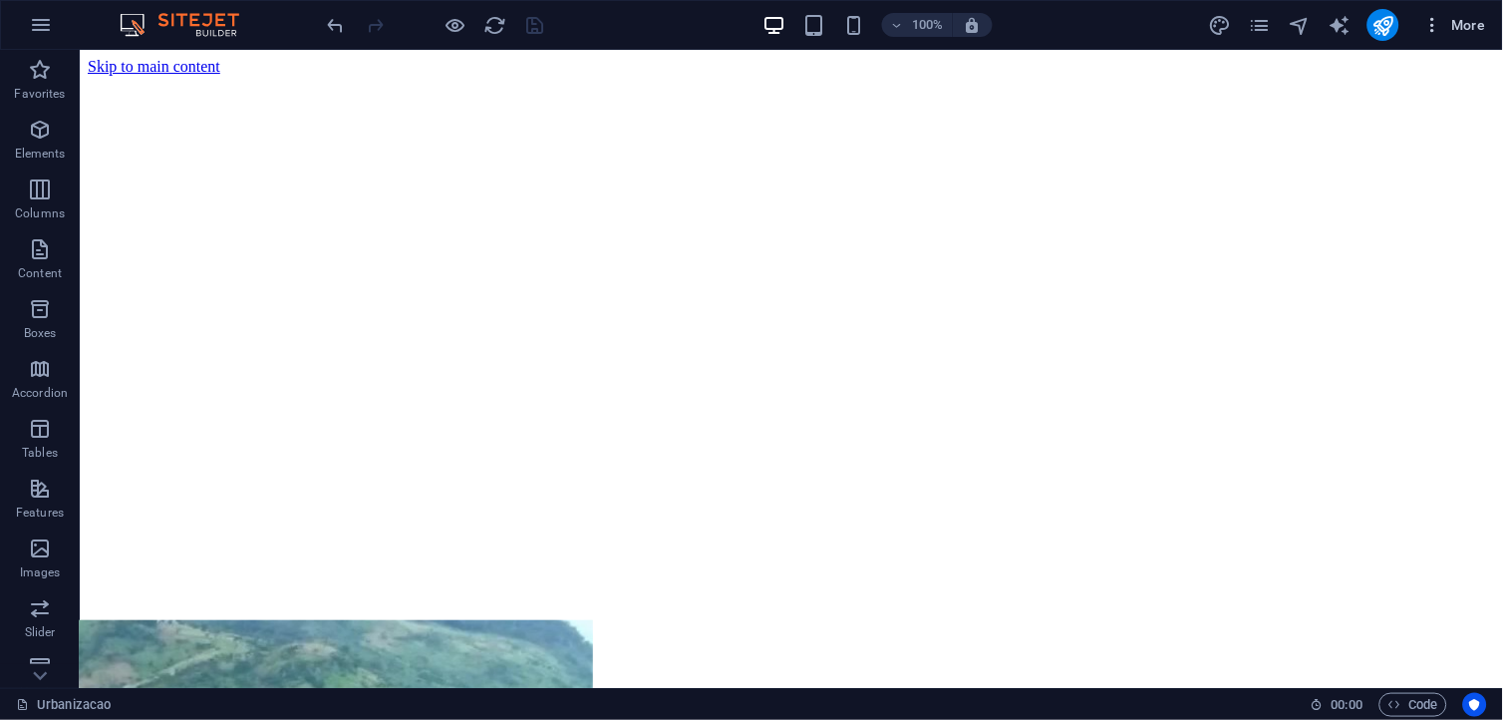
click at [1433, 31] on icon "button" at bounding box center [1434, 25] width 20 height 20
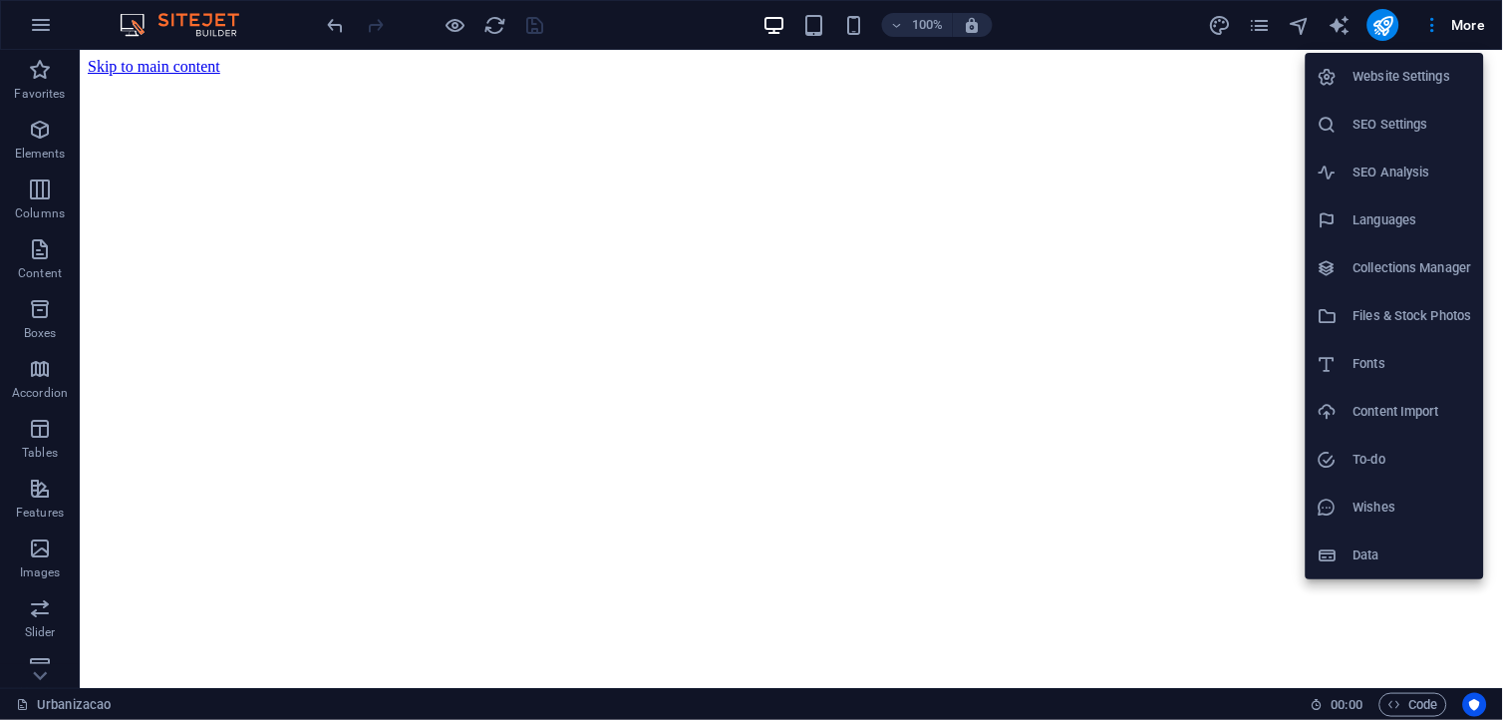
click at [1388, 26] on div at bounding box center [751, 360] width 1503 height 720
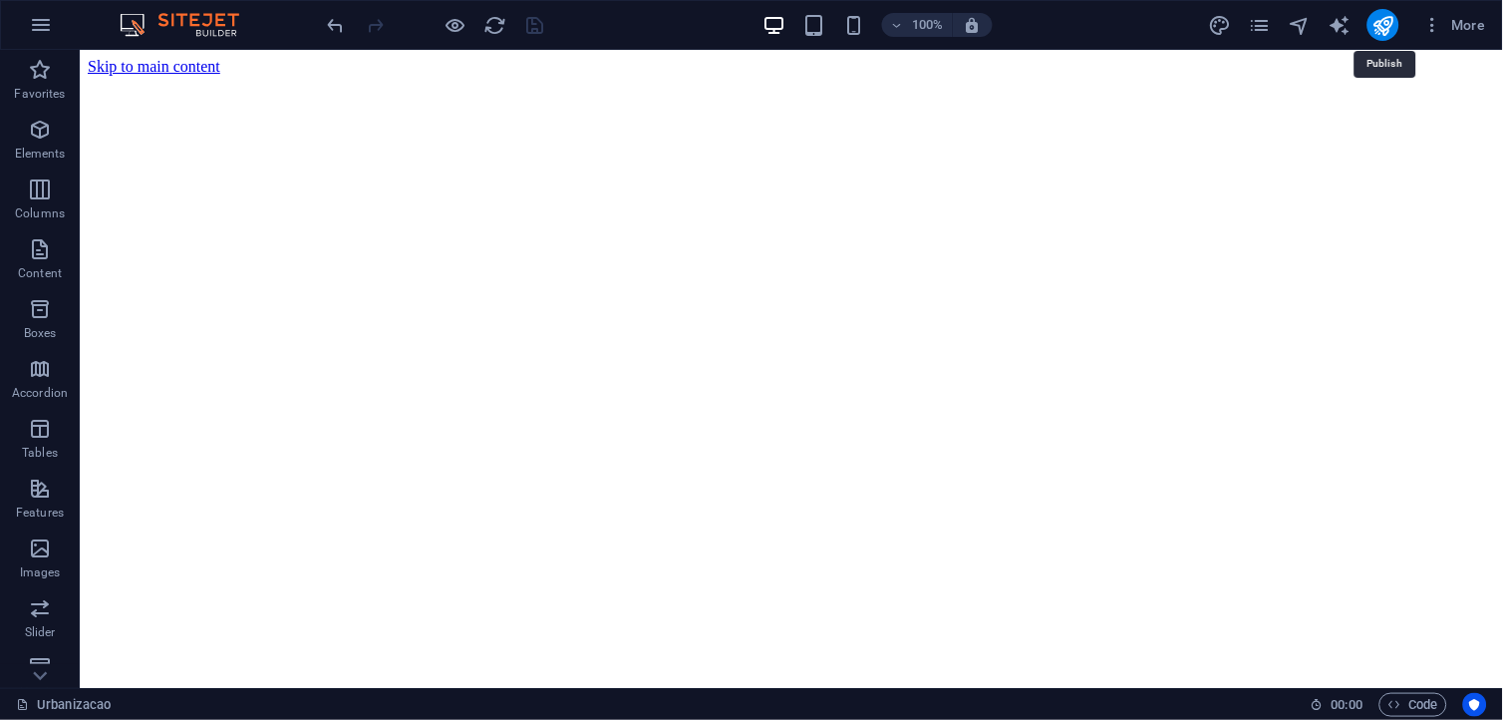
click at [1388, 26] on icon "publish" at bounding box center [1383, 25] width 23 height 23
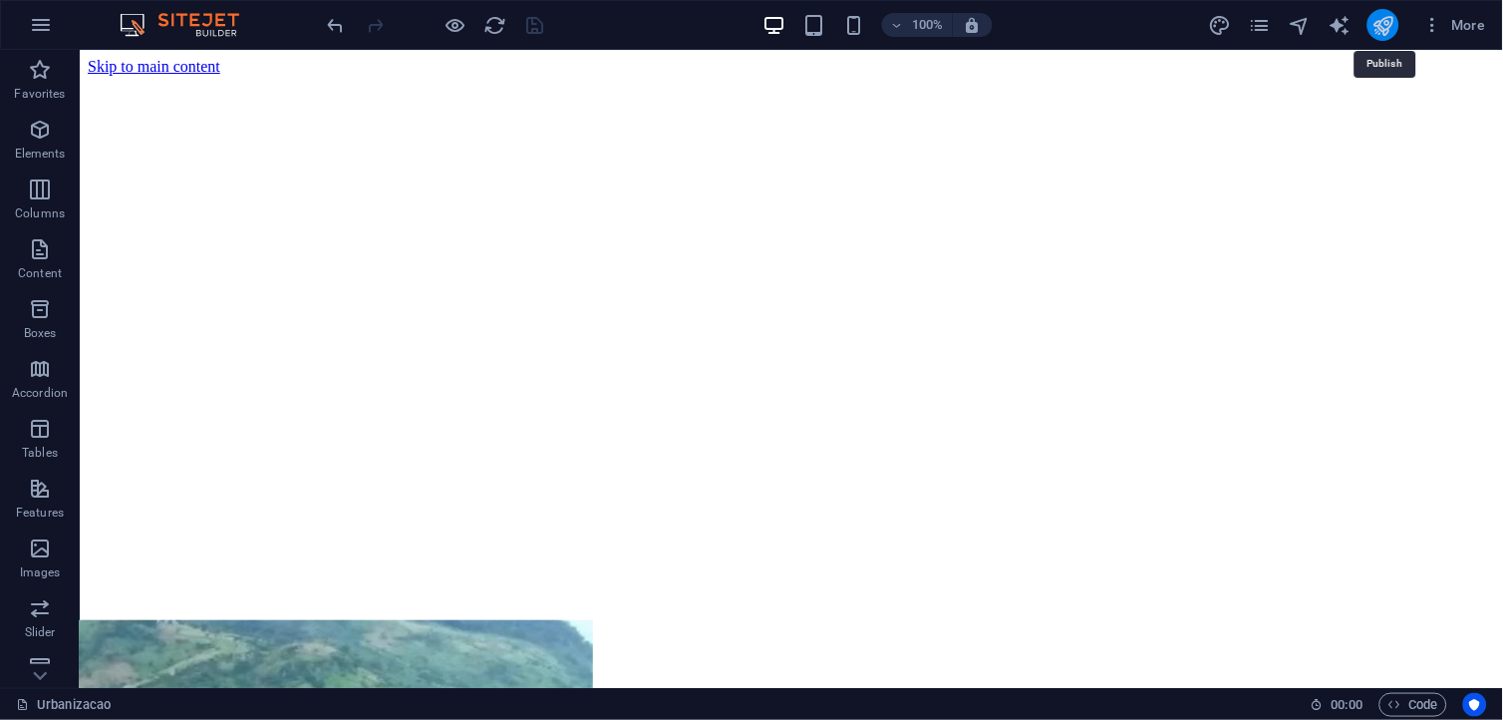
click at [1386, 28] on icon "publish" at bounding box center [1383, 25] width 23 height 23
